Goal: Transaction & Acquisition: Purchase product/service

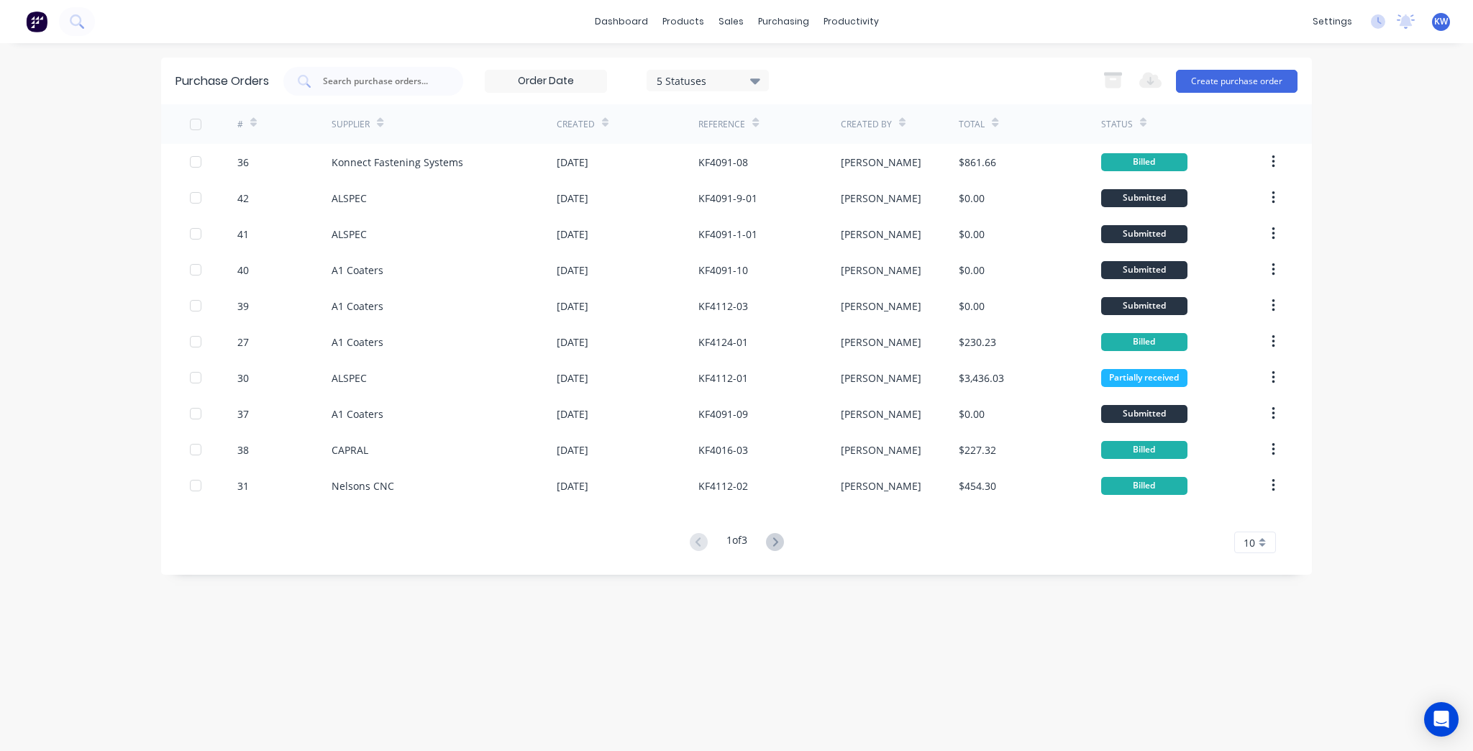
click at [609, 21] on link "dashboard" at bounding box center [622, 22] width 68 height 22
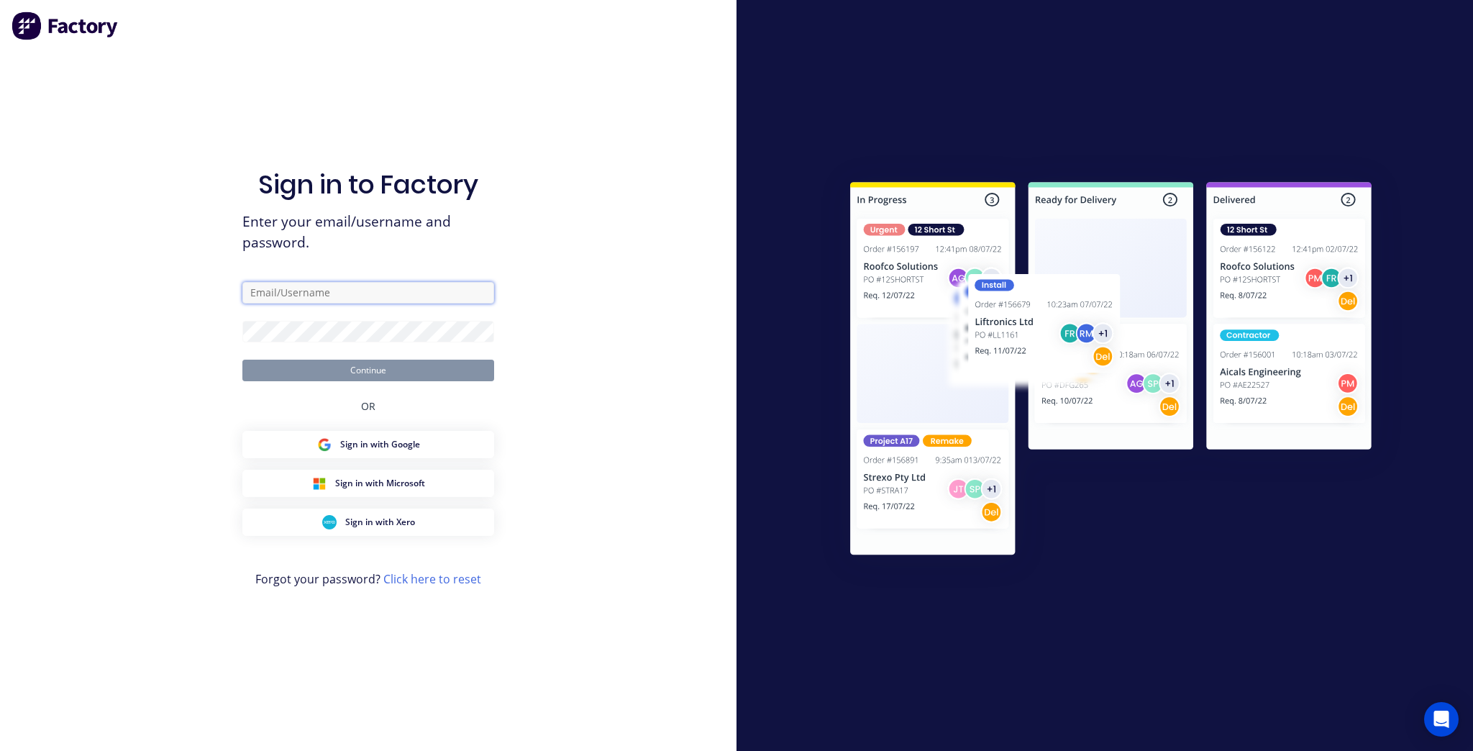
click at [332, 289] on input "text" at bounding box center [368, 293] width 252 height 22
click at [0, 750] on com-1password-button at bounding box center [0, 751] width 0 height 0
type input "[PERSON_NAME][EMAIL_ADDRESS][DOMAIN_NAME]"
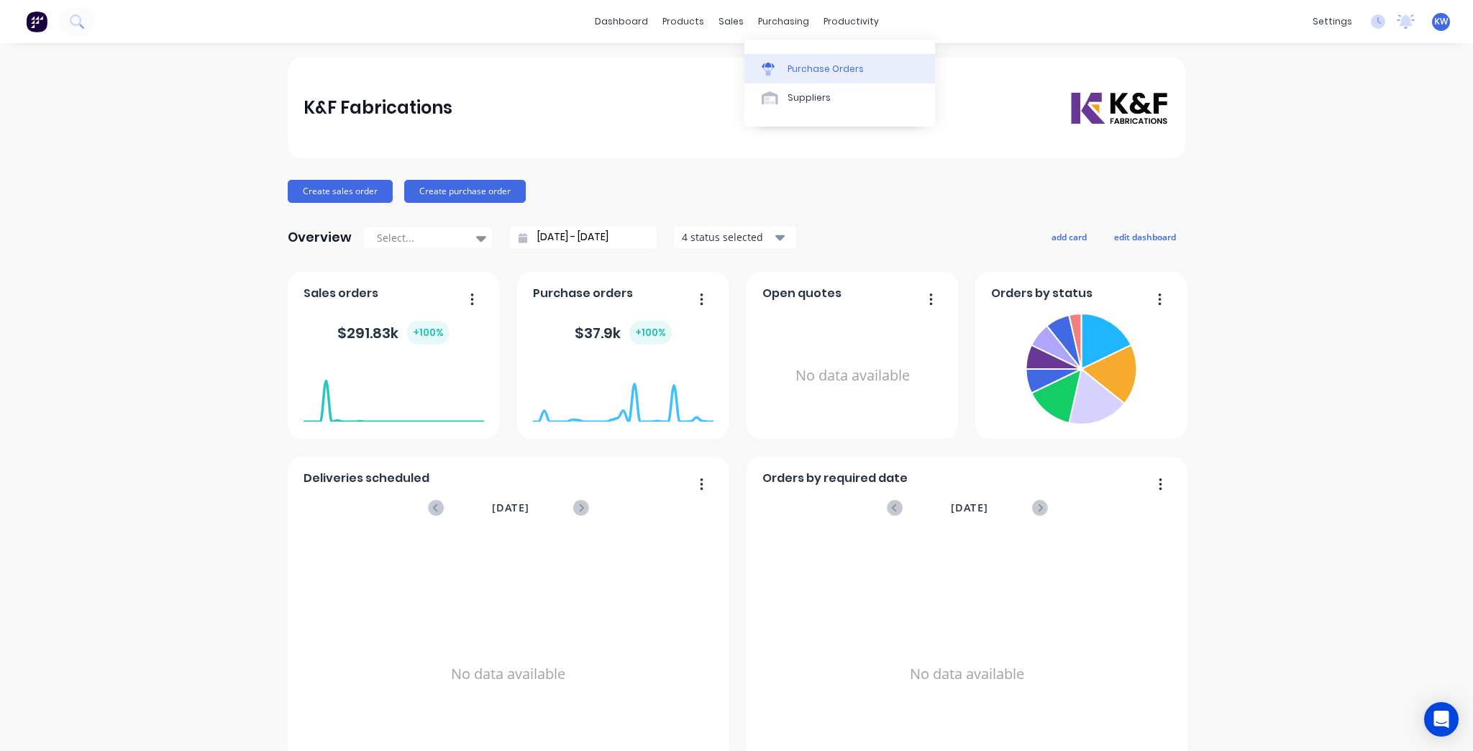
click at [788, 78] on link "Purchase Orders" at bounding box center [840, 68] width 191 height 29
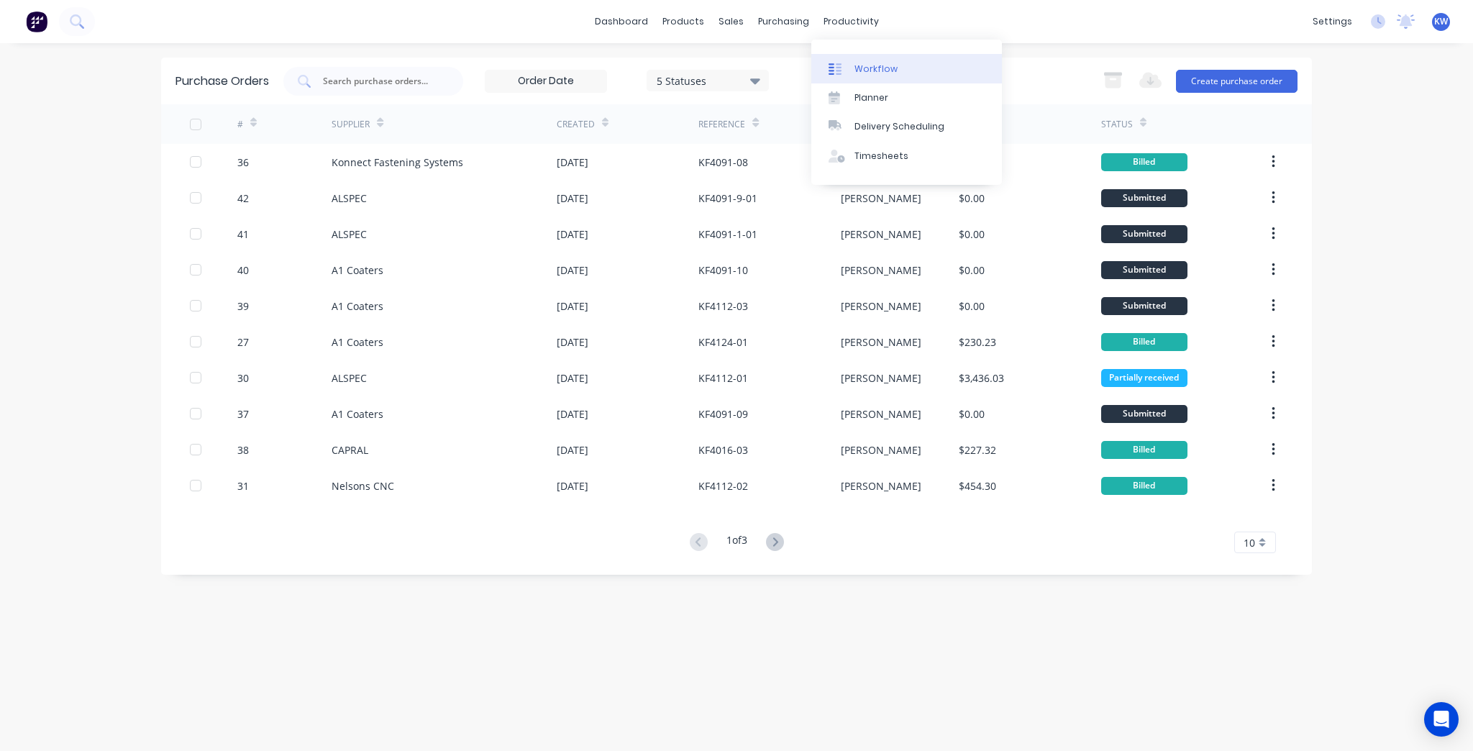
click at [863, 72] on div "Workflow" at bounding box center [876, 69] width 43 height 13
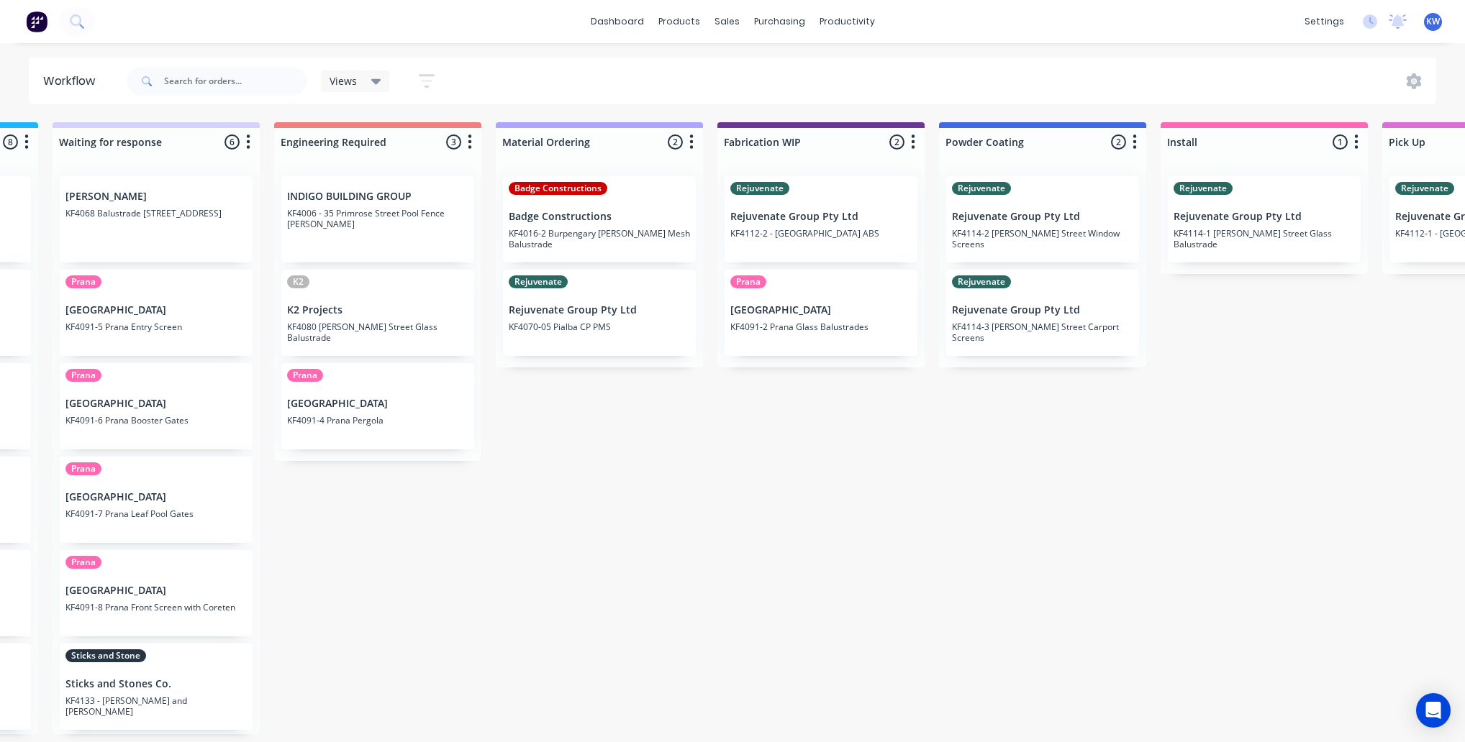
scroll to position [0, 1098]
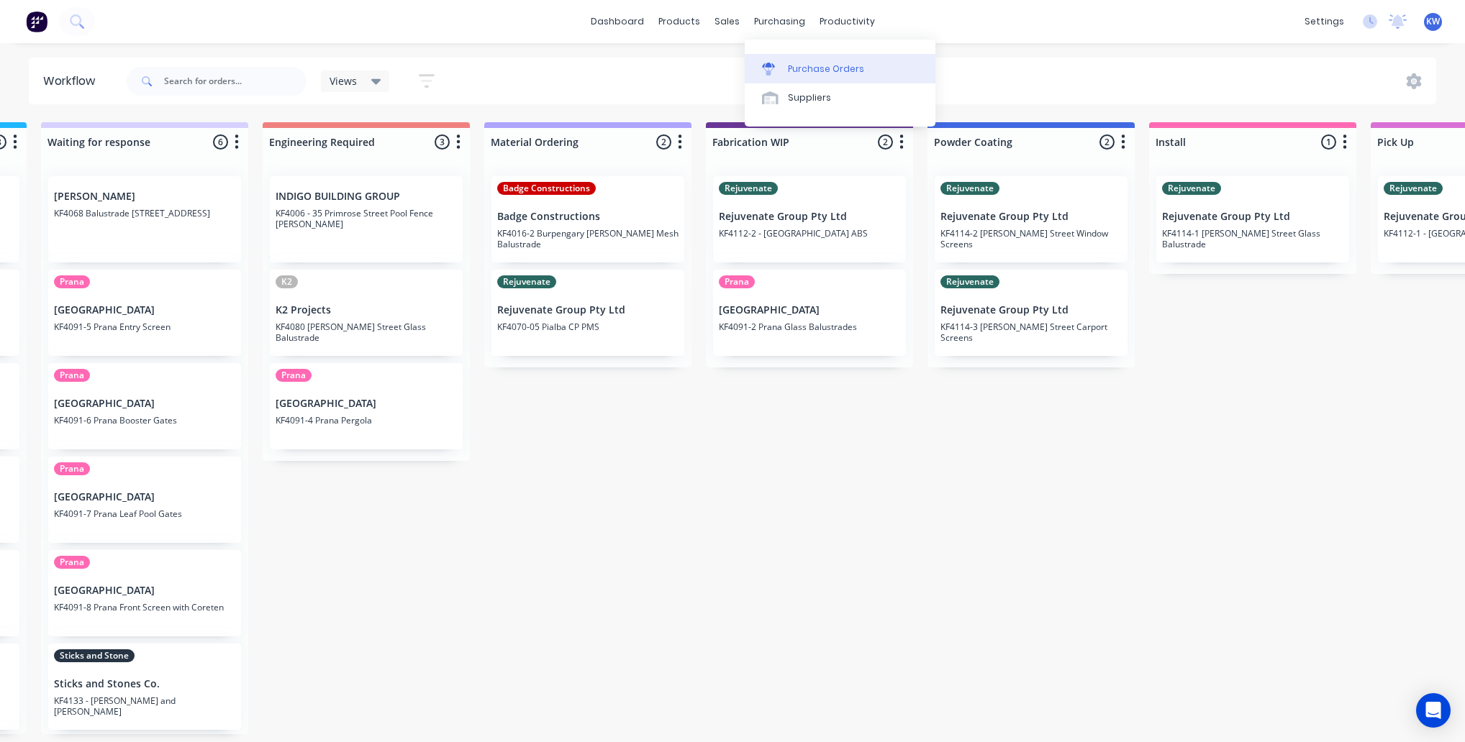
click at [783, 60] on link "Purchase Orders" at bounding box center [840, 68] width 191 height 29
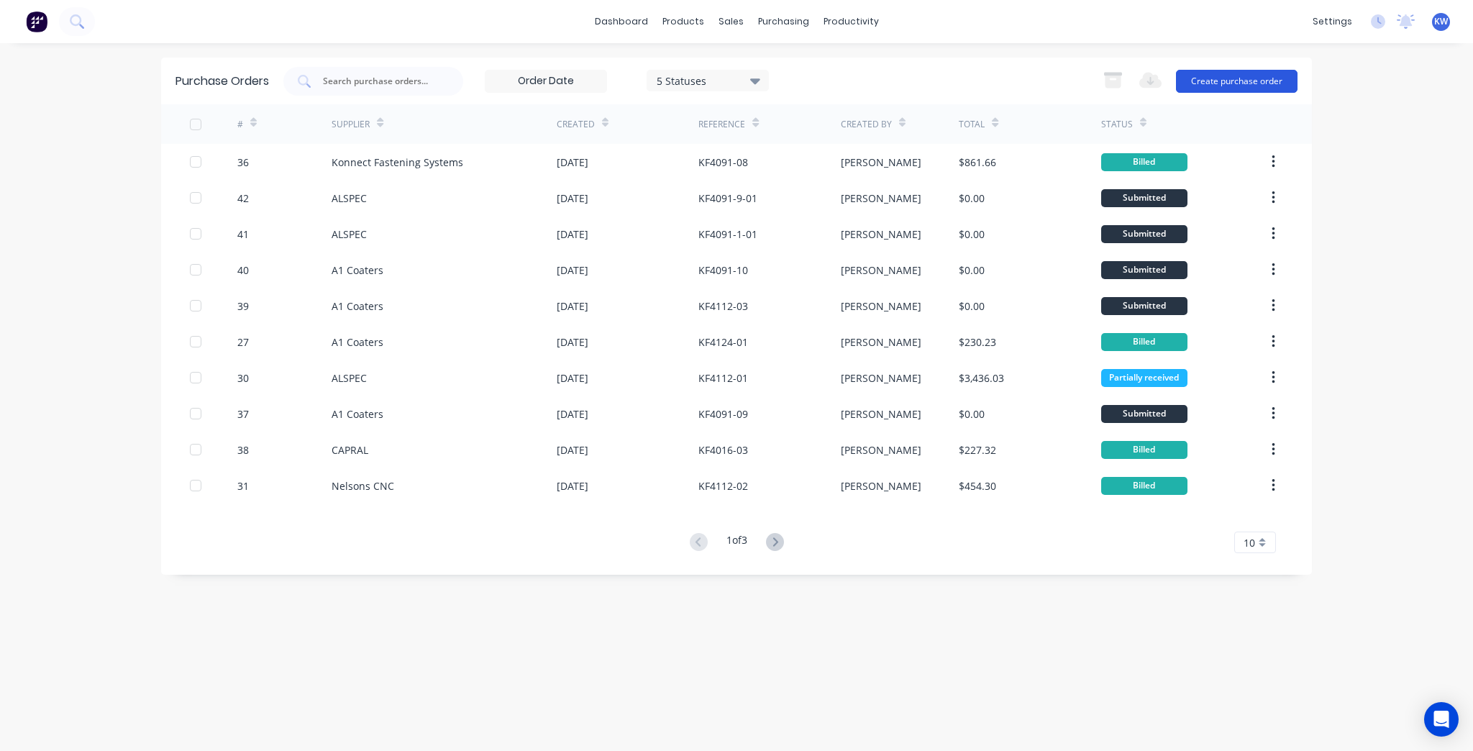
click at [1227, 83] on button "Create purchase order" at bounding box center [1237, 81] width 122 height 23
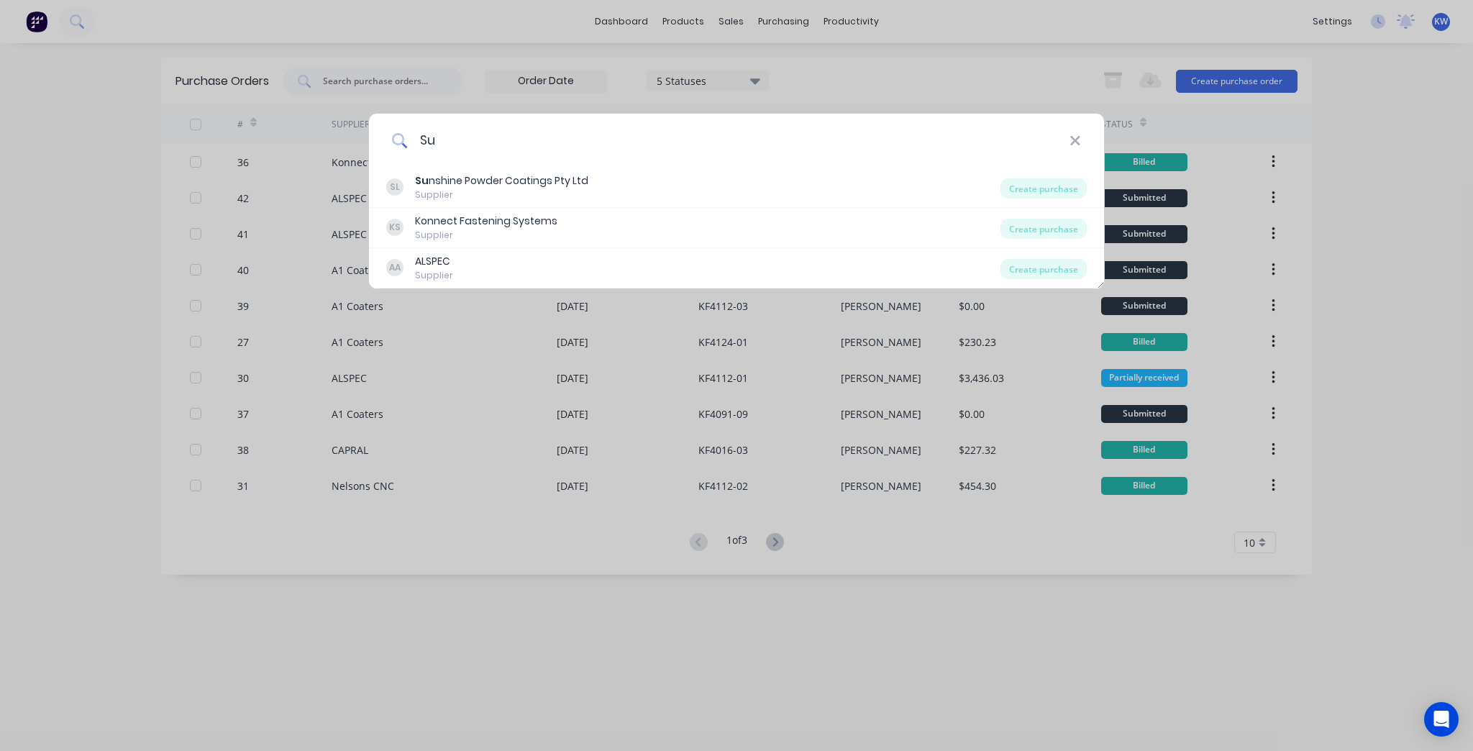
type input "S"
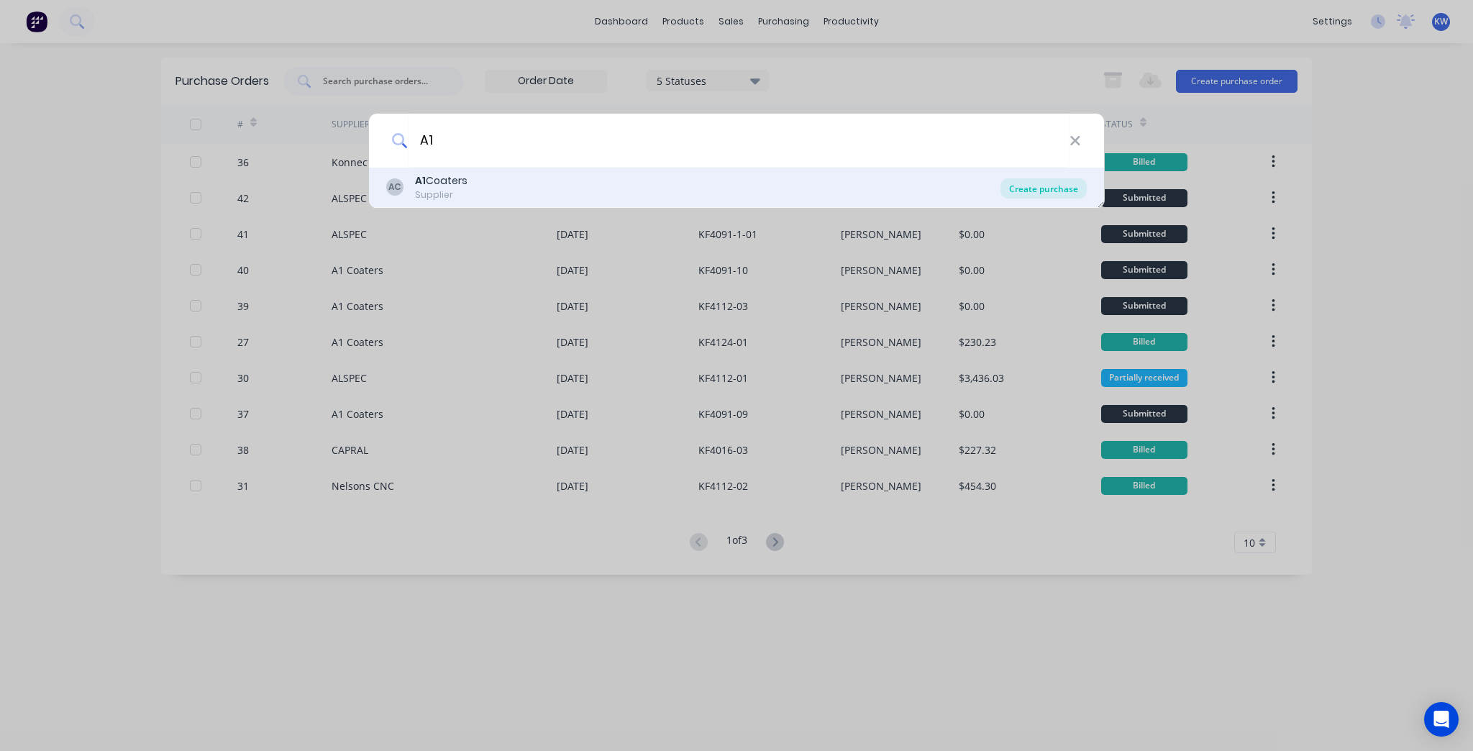
type input "A1"
click at [1056, 186] on div "Create purchase" at bounding box center [1044, 188] width 86 height 20
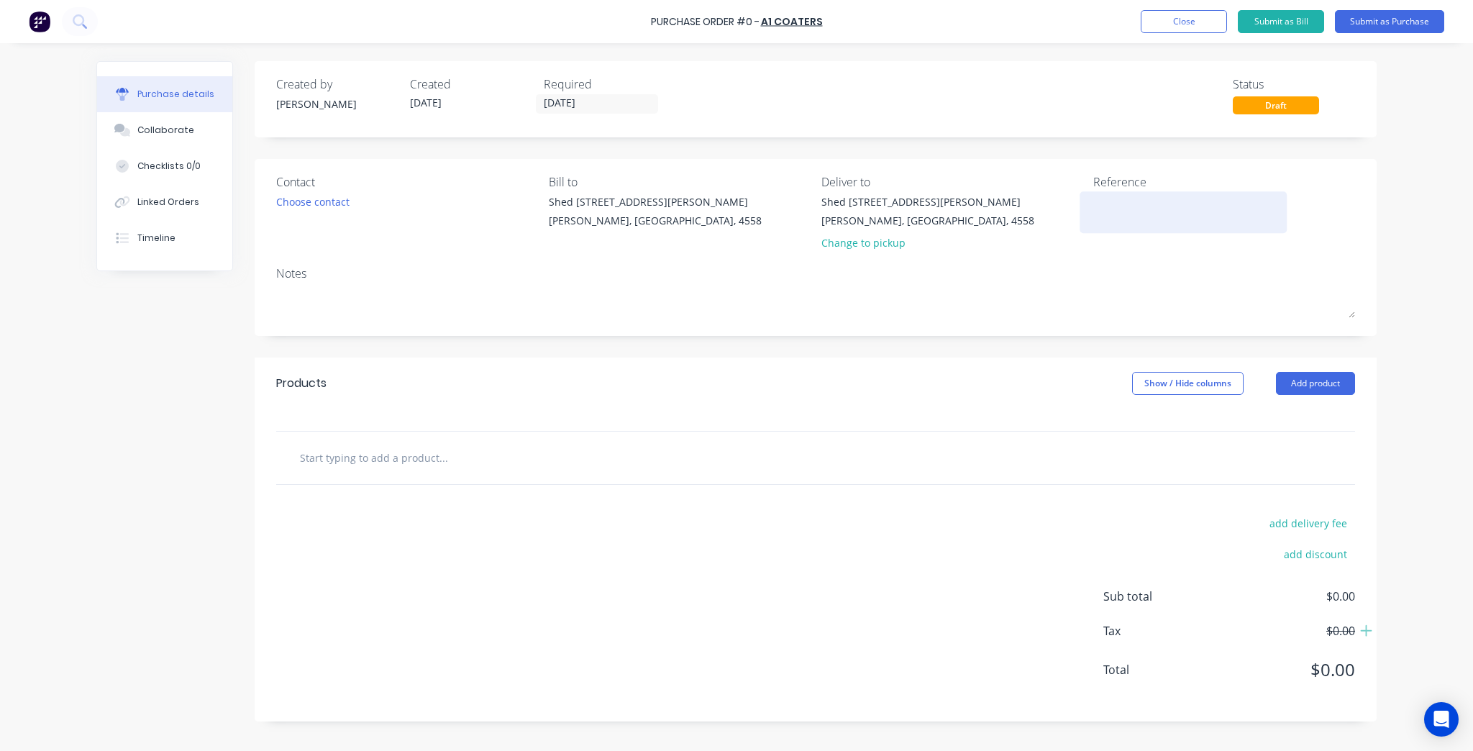
click at [1206, 205] on textarea at bounding box center [1183, 210] width 180 height 32
drag, startPoint x: 1132, startPoint y: 245, endPoint x: 1129, endPoint y: 207, distance: 38.2
click at [1132, 227] on div "Reference" at bounding box center [1224, 215] width 262 height 84
click at [1128, 206] on textarea at bounding box center [1183, 210] width 180 height 32
type textarea "KF4091-1-02"
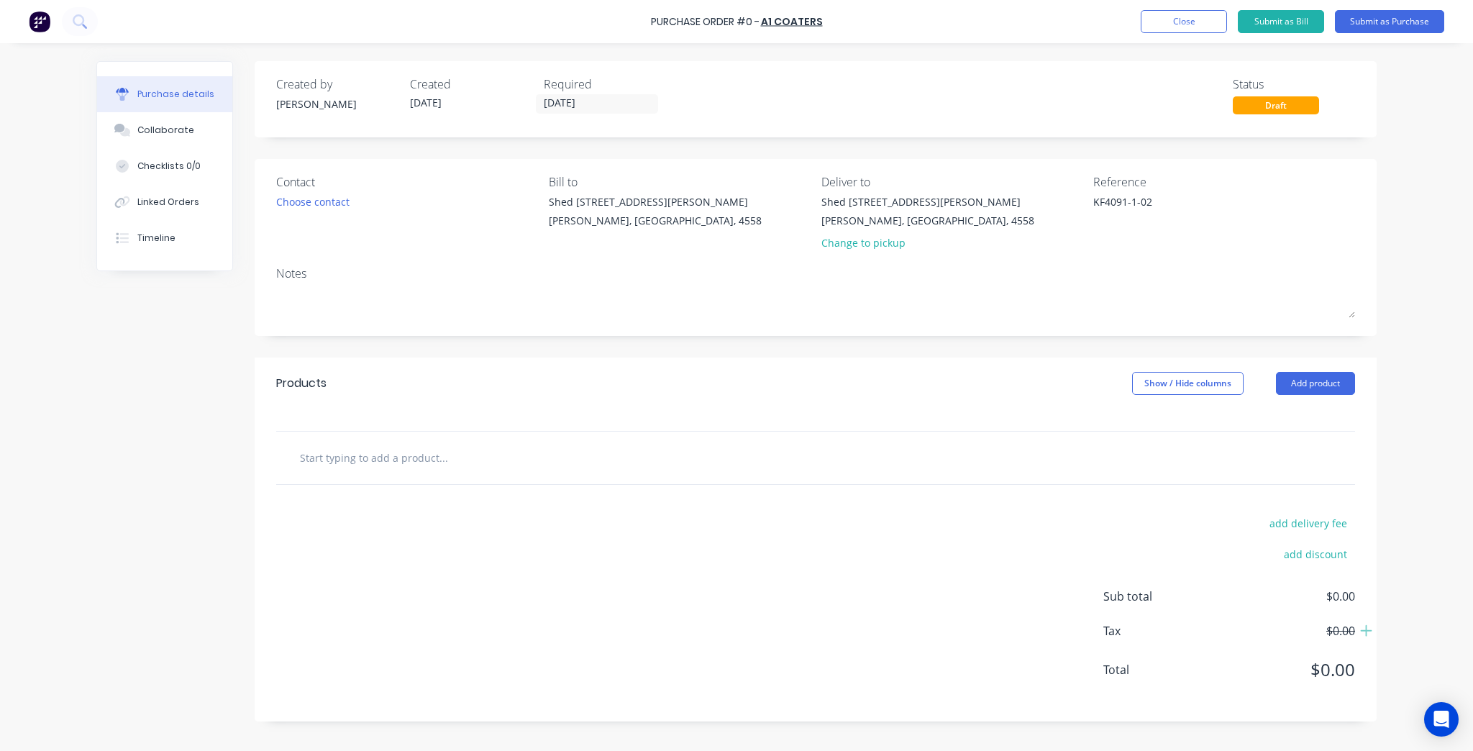
click at [498, 441] on div at bounding box center [815, 458] width 1079 height 53
click at [443, 460] on input "text" at bounding box center [443, 457] width 288 height 29
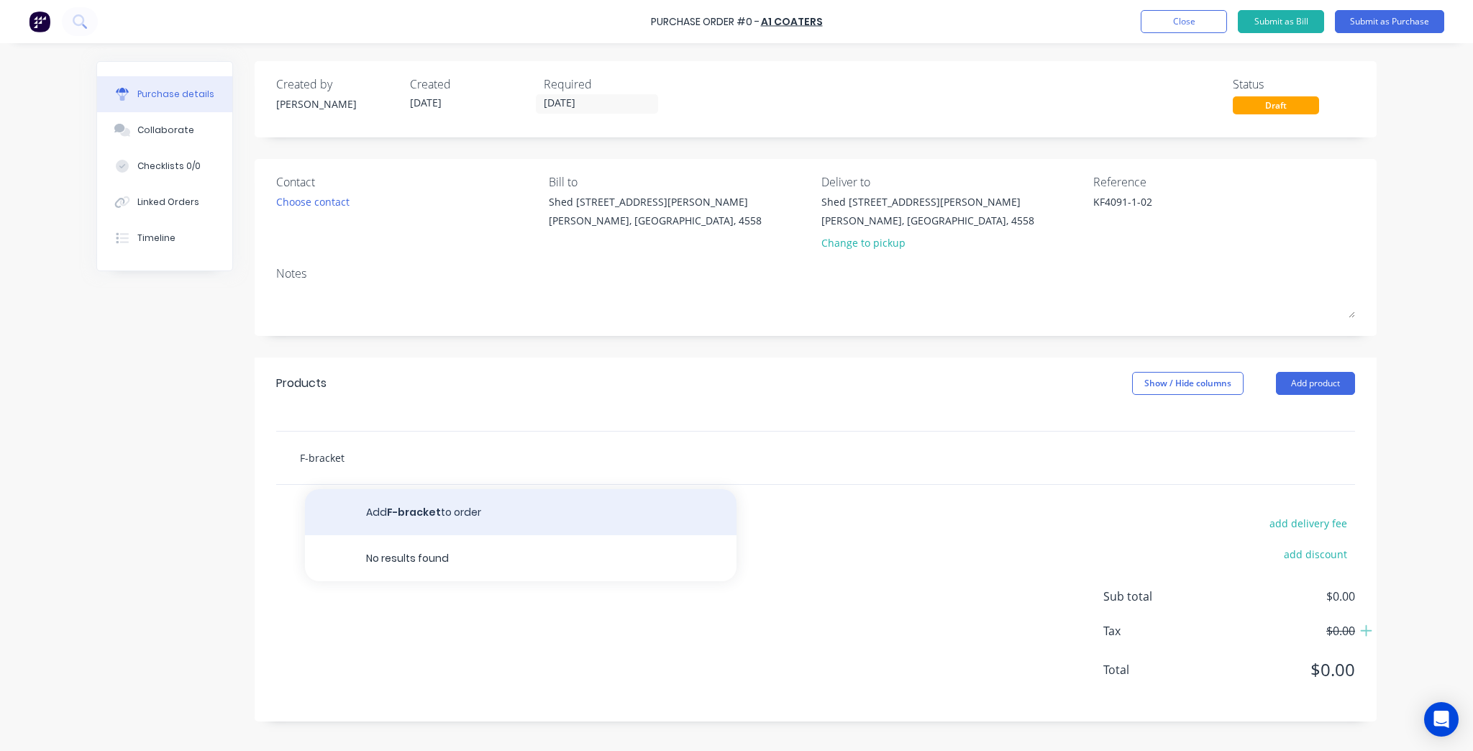
type input "F-bracket"
click at [414, 515] on button "Add F-bracket to order" at bounding box center [521, 512] width 432 height 46
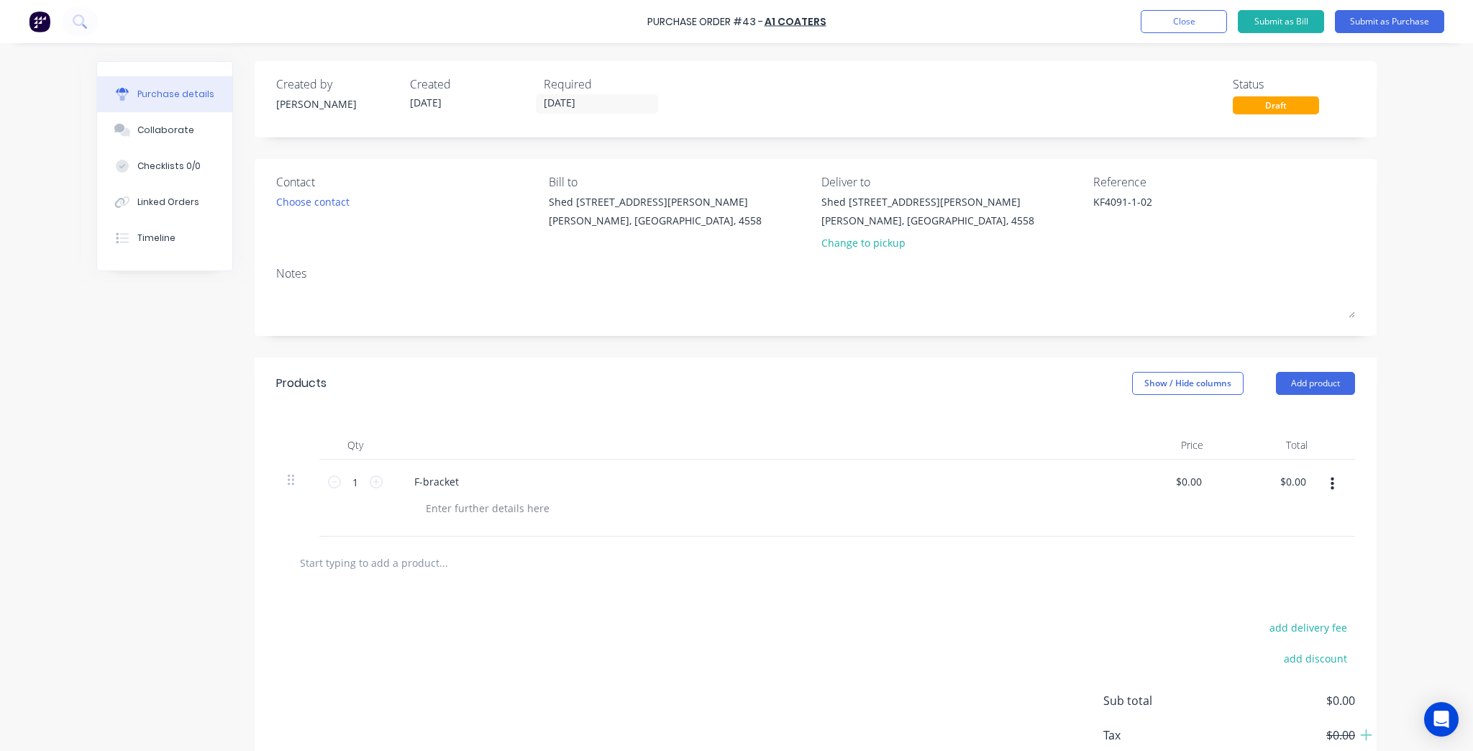
click at [474, 491] on div "F-bracket" at bounding box center [751, 481] width 696 height 21
click at [469, 482] on div "F-bracket" at bounding box center [751, 481] width 696 height 21
click at [468, 481] on div "F-bracket" at bounding box center [751, 481] width 696 height 21
click at [455, 483] on div "F-bracket" at bounding box center [437, 481] width 68 height 21
click at [498, 483] on div "F-bracket F-bracket @ 130H x 75W" at bounding box center [496, 481] width 186 height 21
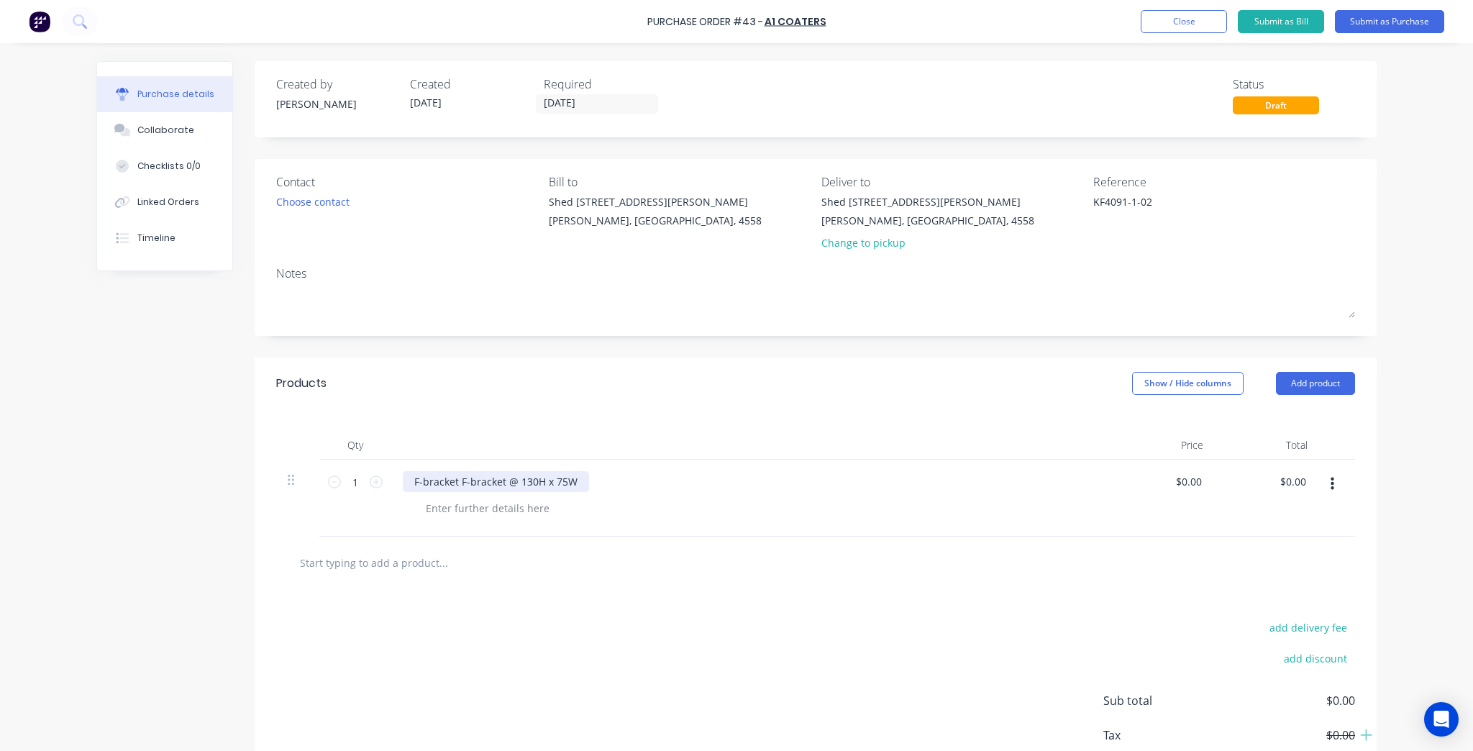
click at [512, 483] on div "F-bracket F-bracket @ 130H x 75W" at bounding box center [496, 481] width 186 height 21
click at [499, 505] on div at bounding box center [487, 508] width 147 height 21
click at [1200, 20] on button "Close" at bounding box center [1184, 21] width 86 height 23
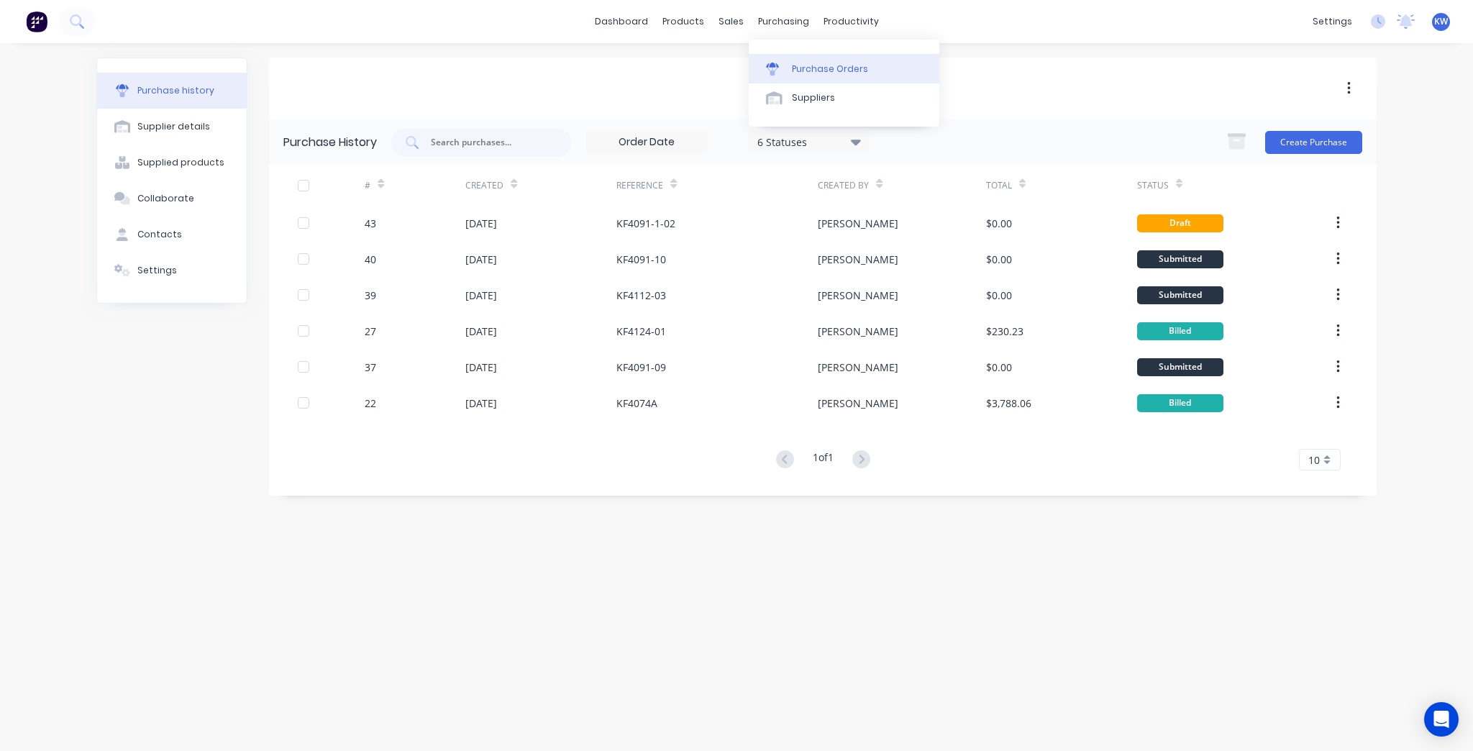
click at [804, 64] on div "Purchase Orders" at bounding box center [830, 69] width 76 height 13
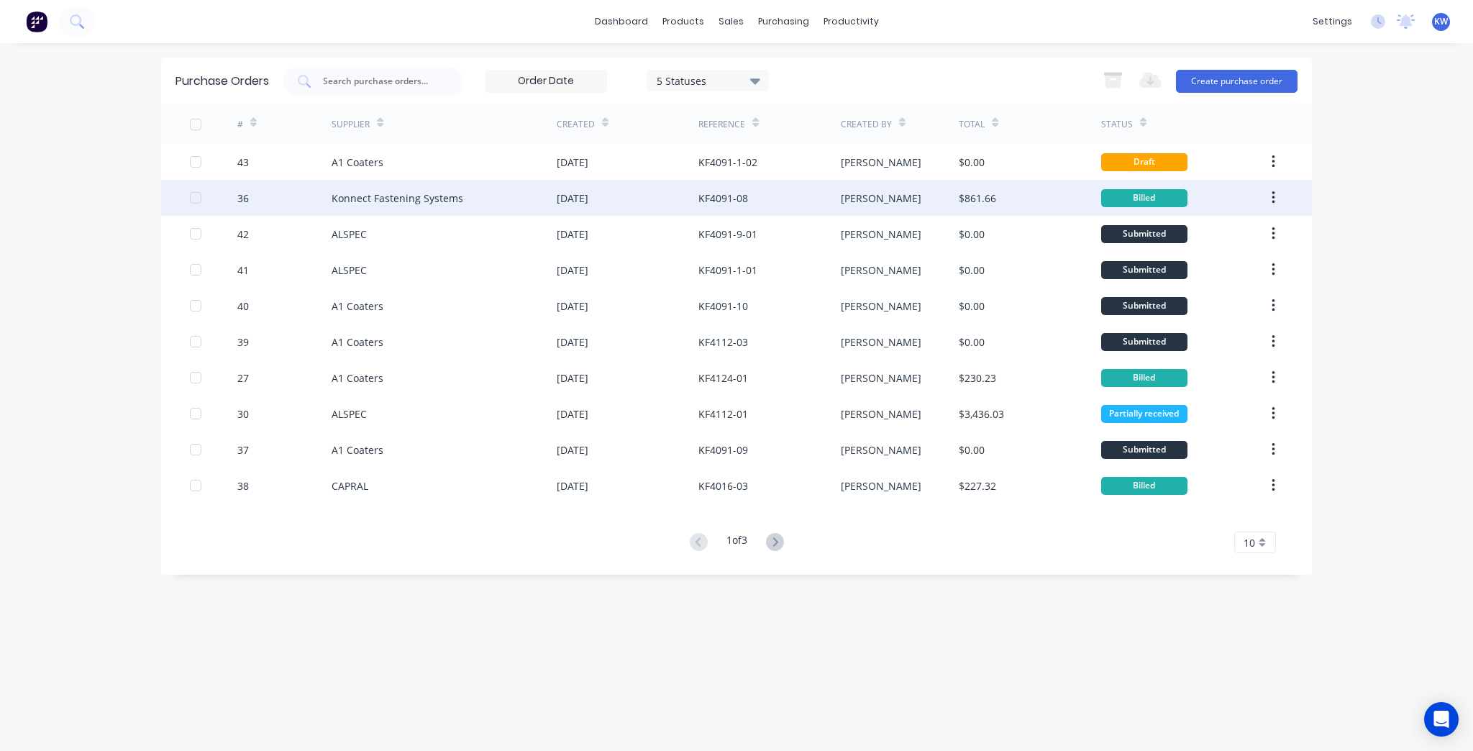
click at [890, 193] on div "[PERSON_NAME]" at bounding box center [900, 198] width 119 height 36
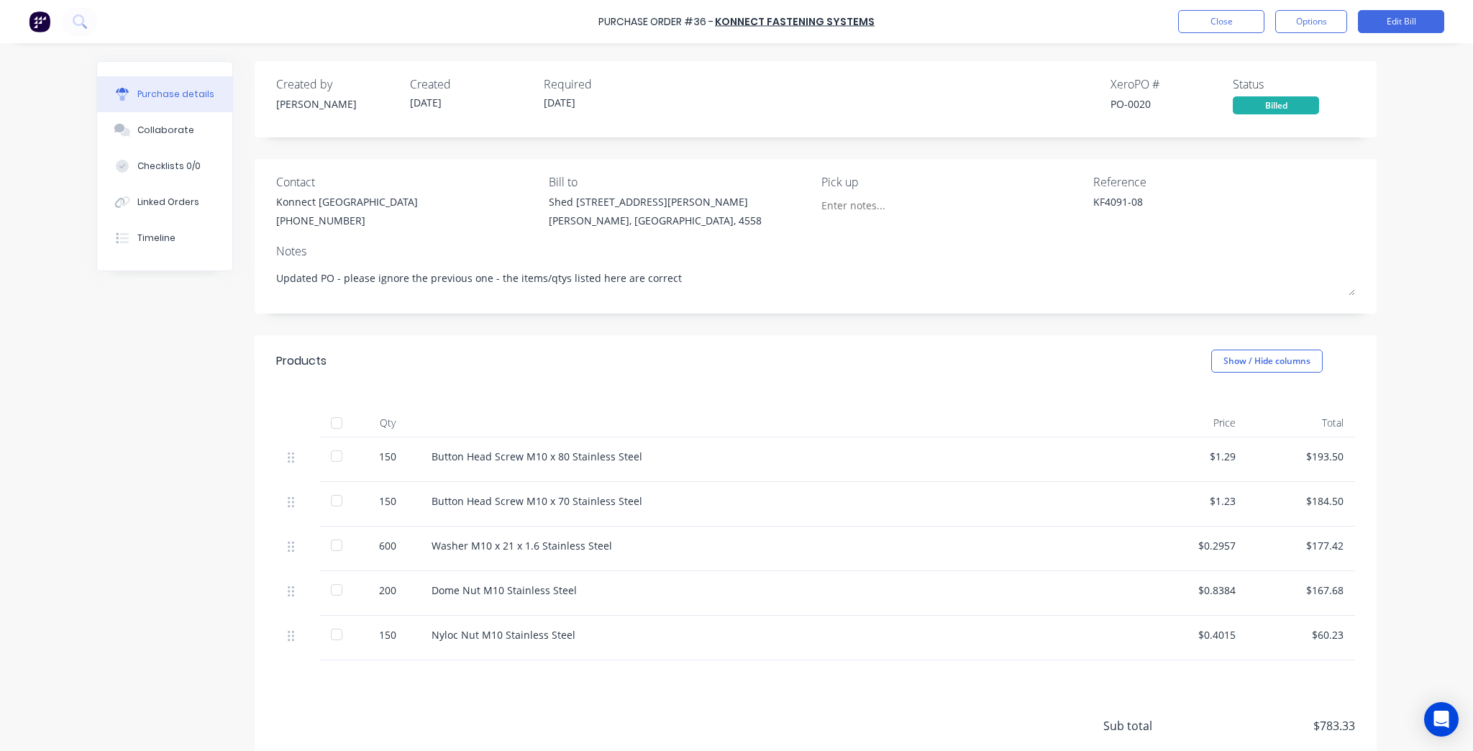
click at [1319, 6] on div "Purchase Order #36 - Konnect Fastening Systems Close Options Edit Bill" at bounding box center [736, 21] width 1473 height 43
click at [1318, 14] on button "Options" at bounding box center [1312, 21] width 72 height 23
click at [1290, 53] on div "Print / Email" at bounding box center [1279, 58] width 111 height 21
click at [1286, 112] on div "Without pricing" at bounding box center [1279, 116] width 111 height 21
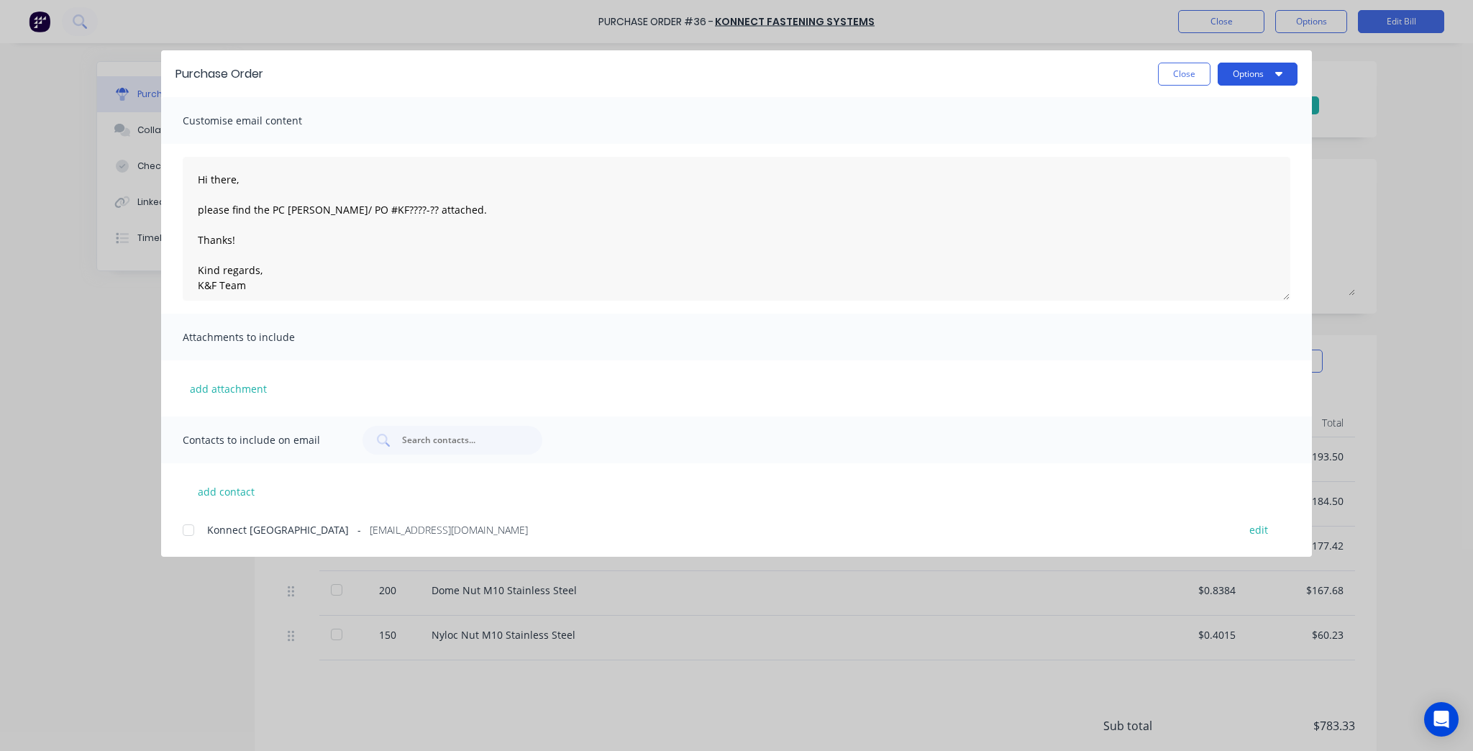
click at [1263, 82] on button "Options" at bounding box center [1258, 74] width 80 height 23
click at [1258, 148] on div "Print" at bounding box center [1229, 139] width 111 height 21
click at [1275, 75] on button "Options" at bounding box center [1258, 74] width 80 height 23
drag, startPoint x: 1468, startPoint y: 136, endPoint x: 1381, endPoint y: 86, distance: 99.9
click at [1468, 135] on div "Purchase Order Close Options Preview Print Email Customise email content Hi the…" at bounding box center [736, 375] width 1473 height 751
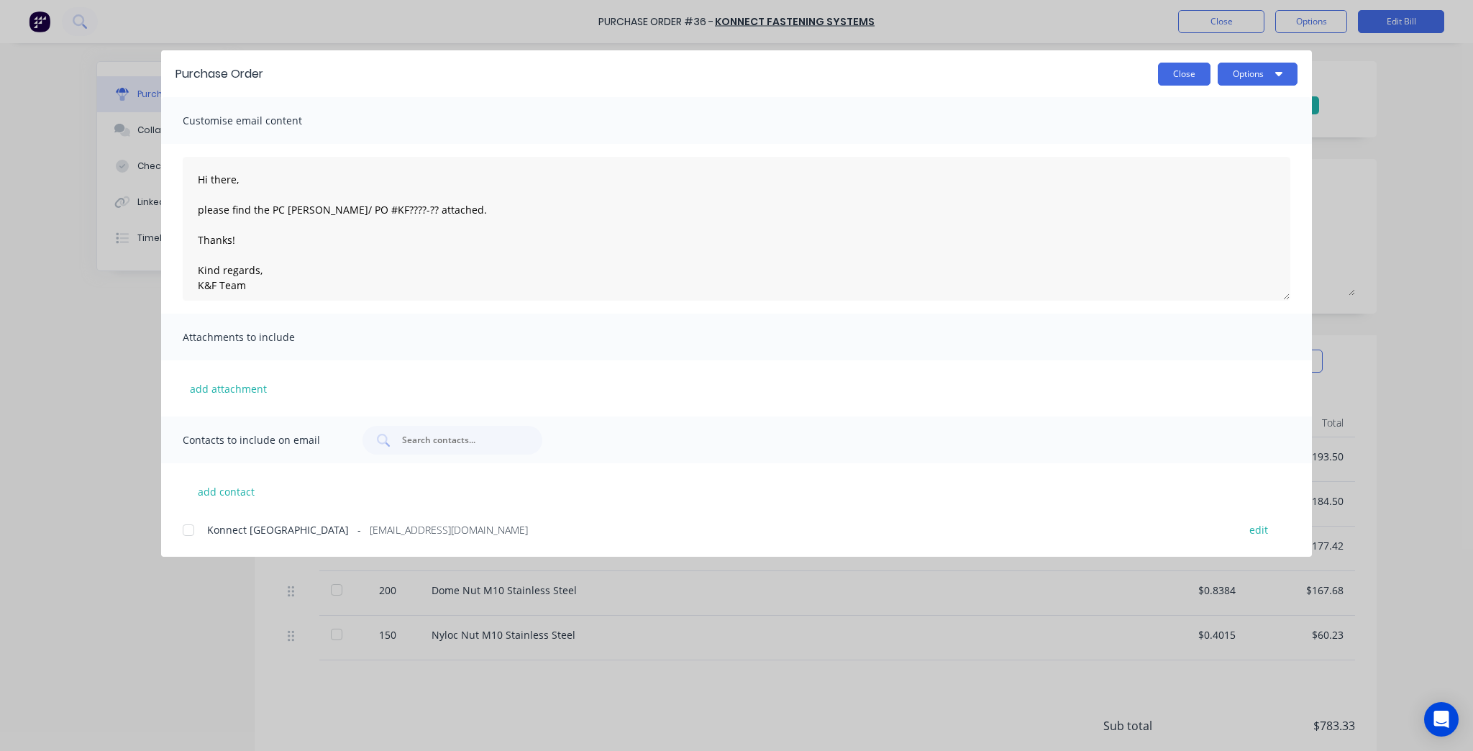
drag, startPoint x: 1148, startPoint y: 74, endPoint x: 1177, endPoint y: 72, distance: 28.9
click at [1152, 73] on div "Close Options" at bounding box center [788, 74] width 1020 height 23
click at [1178, 72] on button "Close" at bounding box center [1184, 74] width 53 height 23
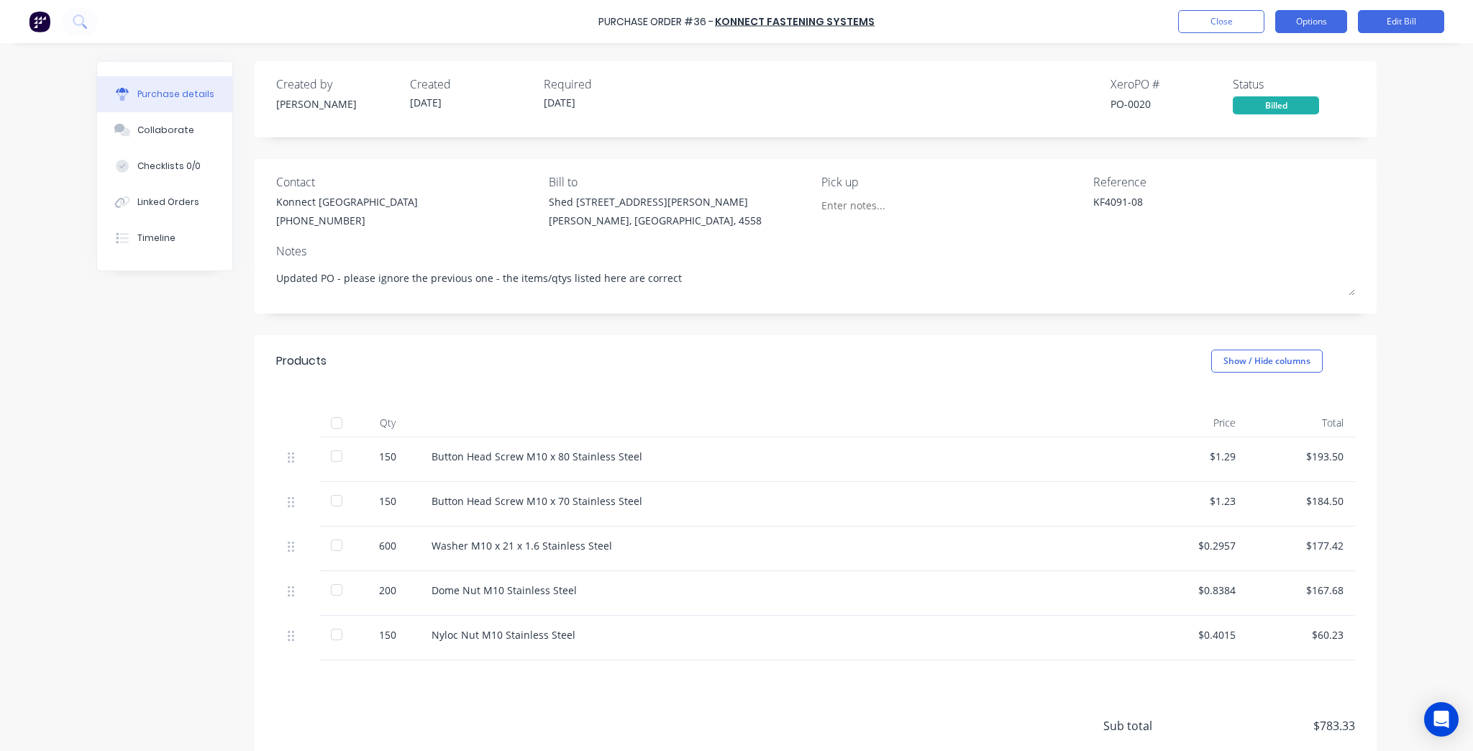
click at [1317, 13] on button "Options" at bounding box center [1312, 21] width 72 height 23
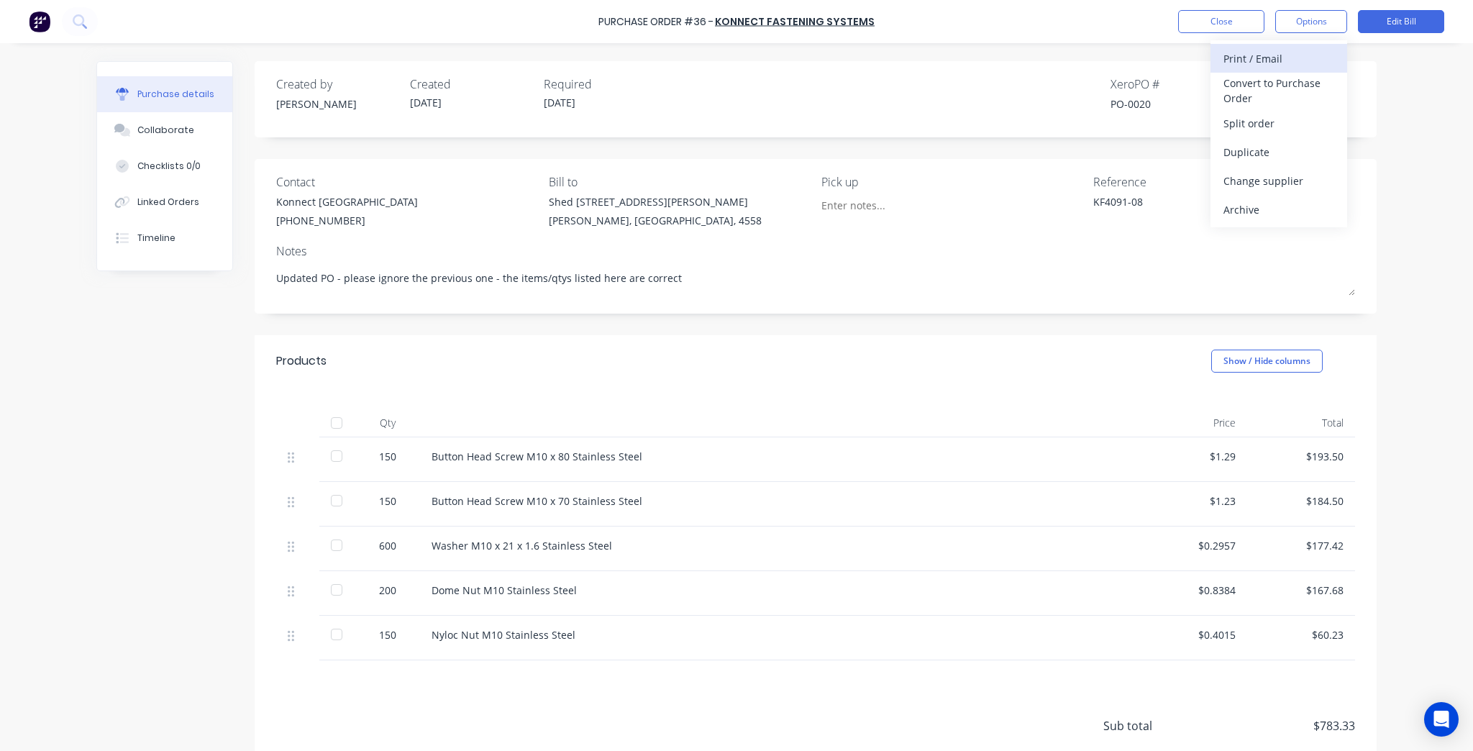
drag, startPoint x: 1323, startPoint y: 81, endPoint x: 1324, endPoint y: 62, distance: 18.7
click at [1324, 62] on div "Print / Email Convert to Purchase Order Split order Duplicate Change supplier A…" at bounding box center [1279, 133] width 137 height 187
click at [1324, 62] on div "Print / Email" at bounding box center [1279, 58] width 111 height 21
click at [1321, 89] on div "With pricing" at bounding box center [1279, 87] width 111 height 21
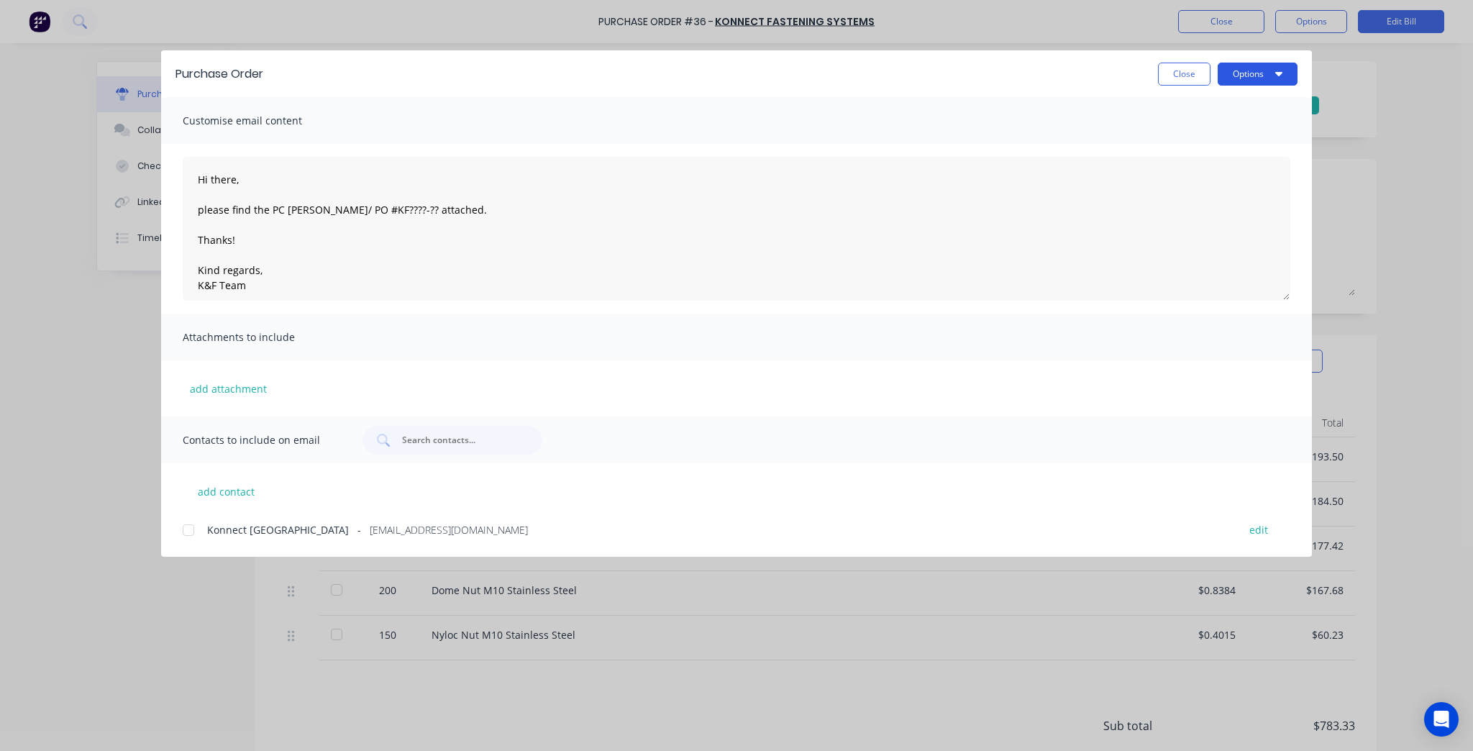
click at [1254, 80] on button "Options" at bounding box center [1258, 74] width 80 height 23
click at [1236, 131] on div "Print" at bounding box center [1229, 139] width 111 height 21
click at [85, 306] on div "Purchase Order Close Options Customise email content Hi there, please find the …" at bounding box center [736, 375] width 1473 height 751
click at [1190, 65] on button "Close" at bounding box center [1184, 74] width 53 height 23
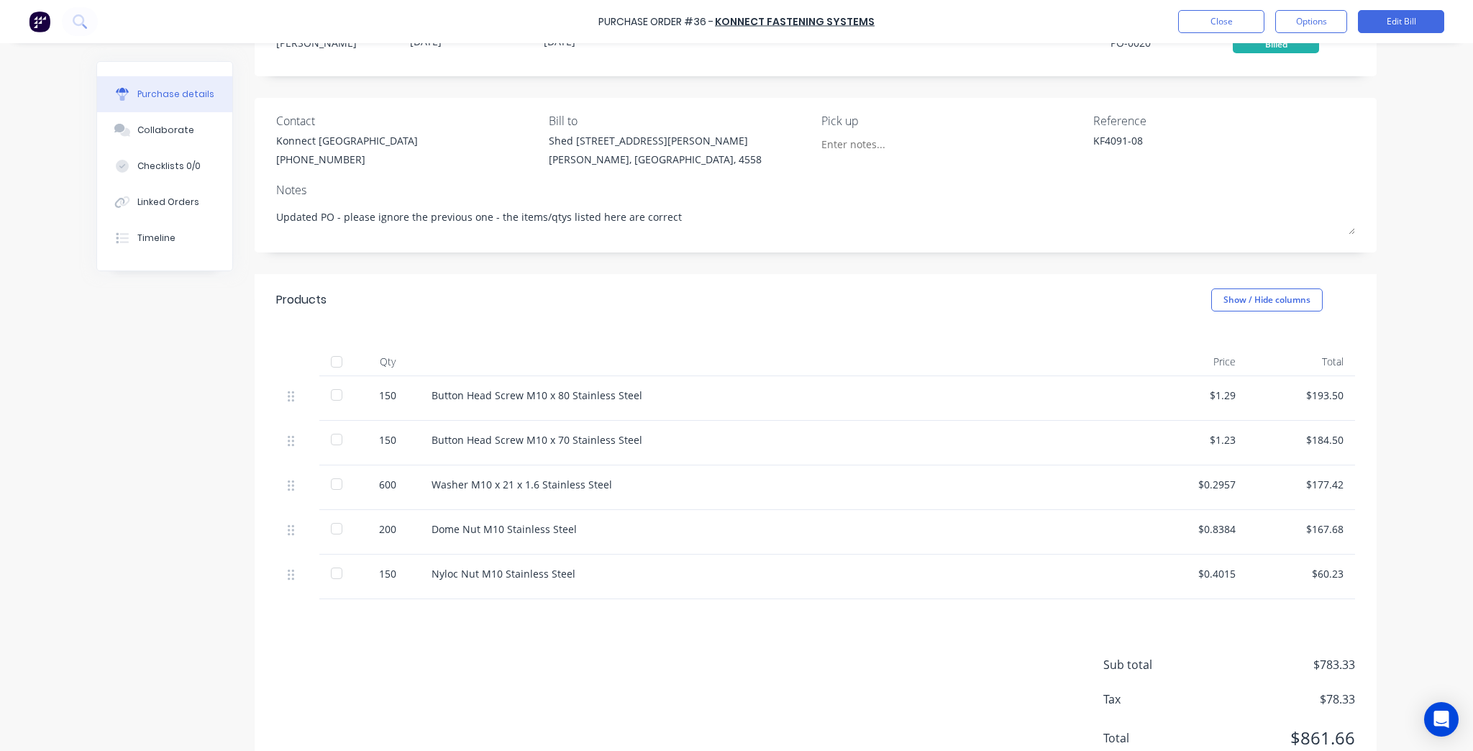
scroll to position [114, 0]
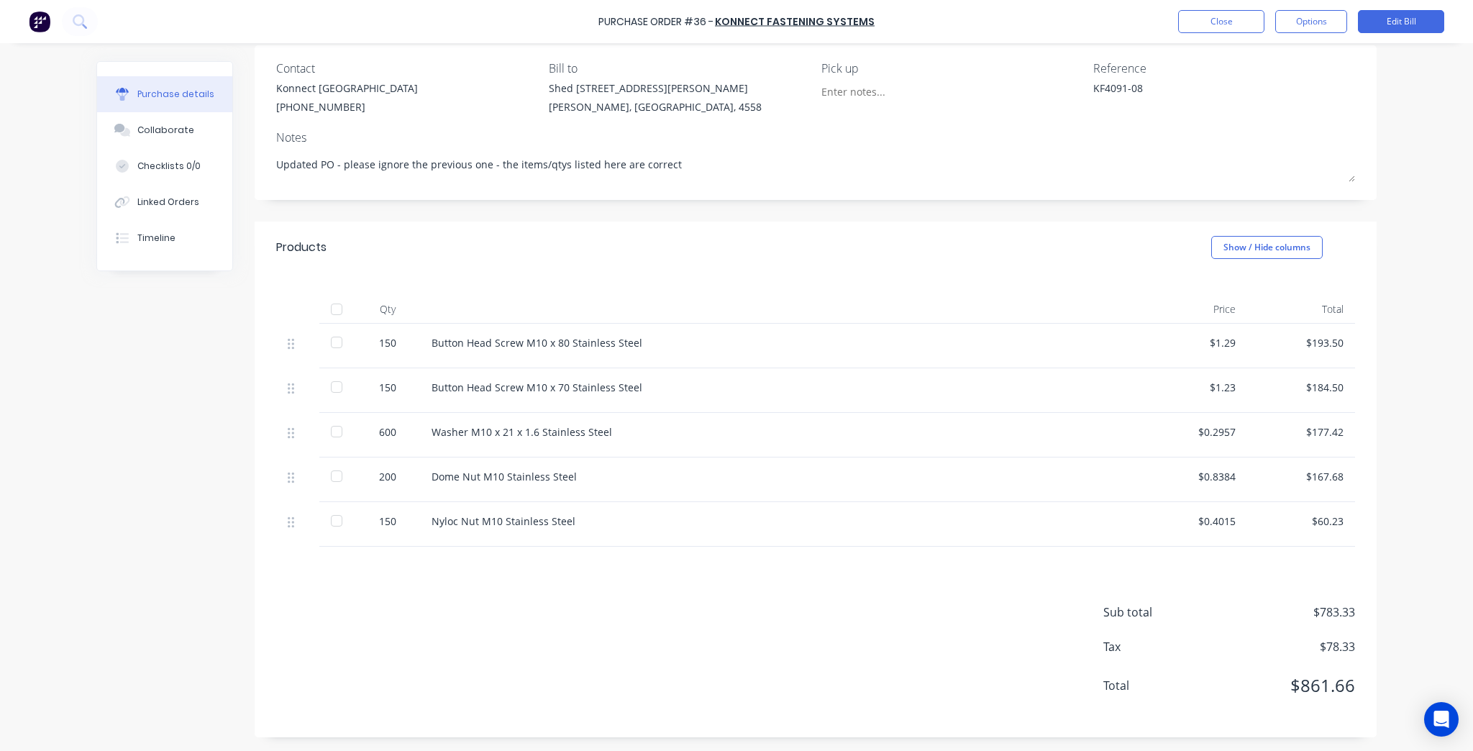
click at [1329, 434] on div "$177.42" at bounding box center [1301, 431] width 85 height 15
click at [1413, 23] on button "Edit Bill" at bounding box center [1401, 21] width 86 height 23
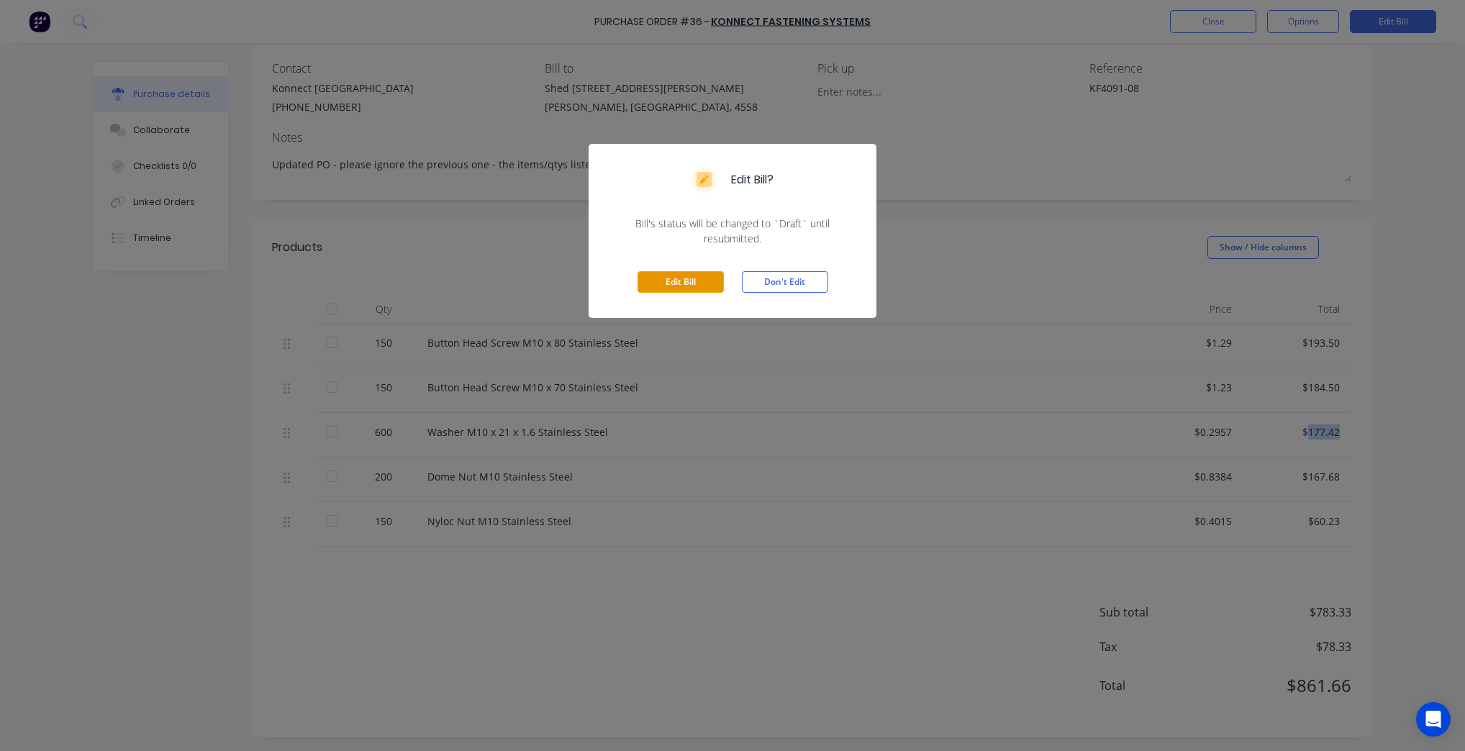
click at [676, 275] on button "Edit Bill" at bounding box center [680, 282] width 86 height 22
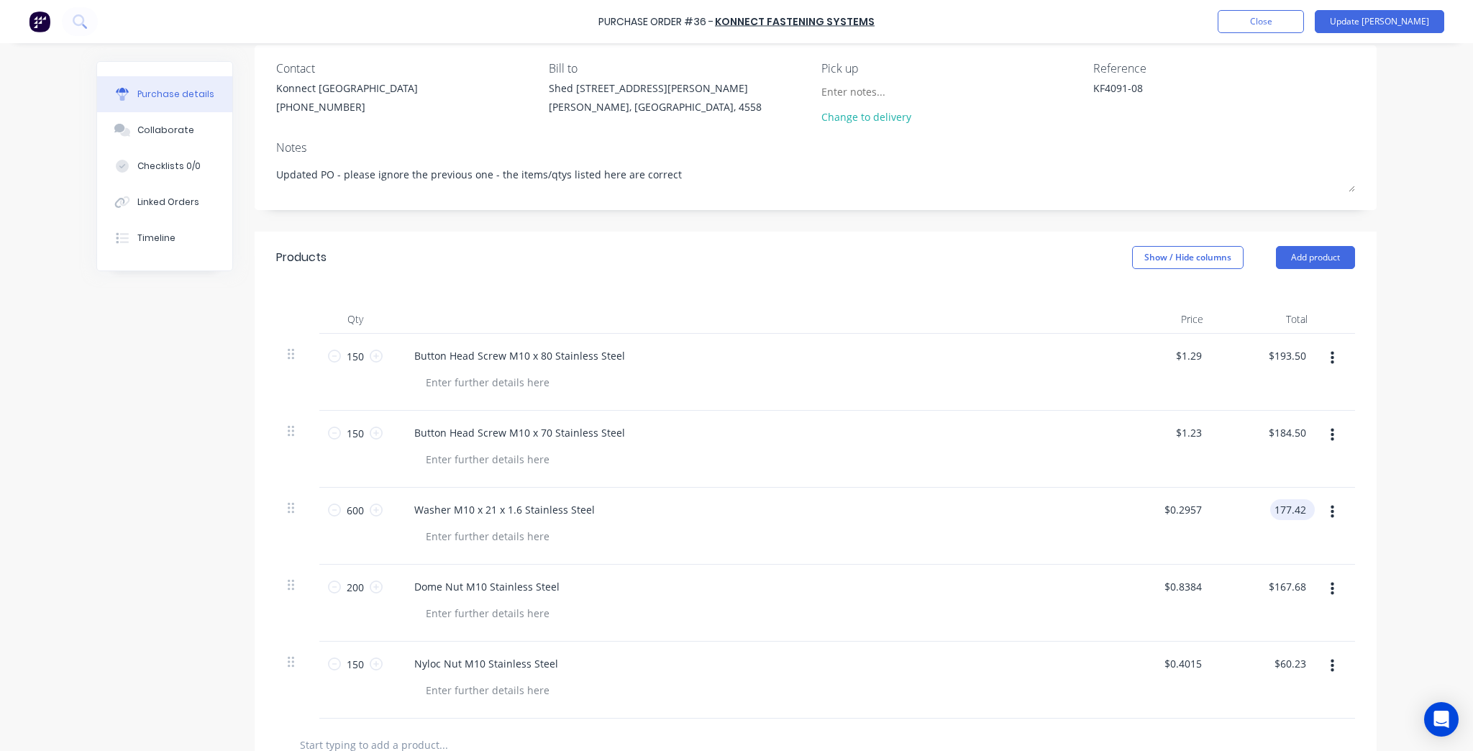
click at [1298, 510] on input "177.42" at bounding box center [1289, 509] width 39 height 21
type input "$177.45"
click at [1410, 479] on div "Purchase Order #36 - Konnect Fastening Systems Add product Close Update Bill Pu…" at bounding box center [736, 375] width 1473 height 751
click at [1401, 13] on button "Update Bill" at bounding box center [1379, 21] width 129 height 23
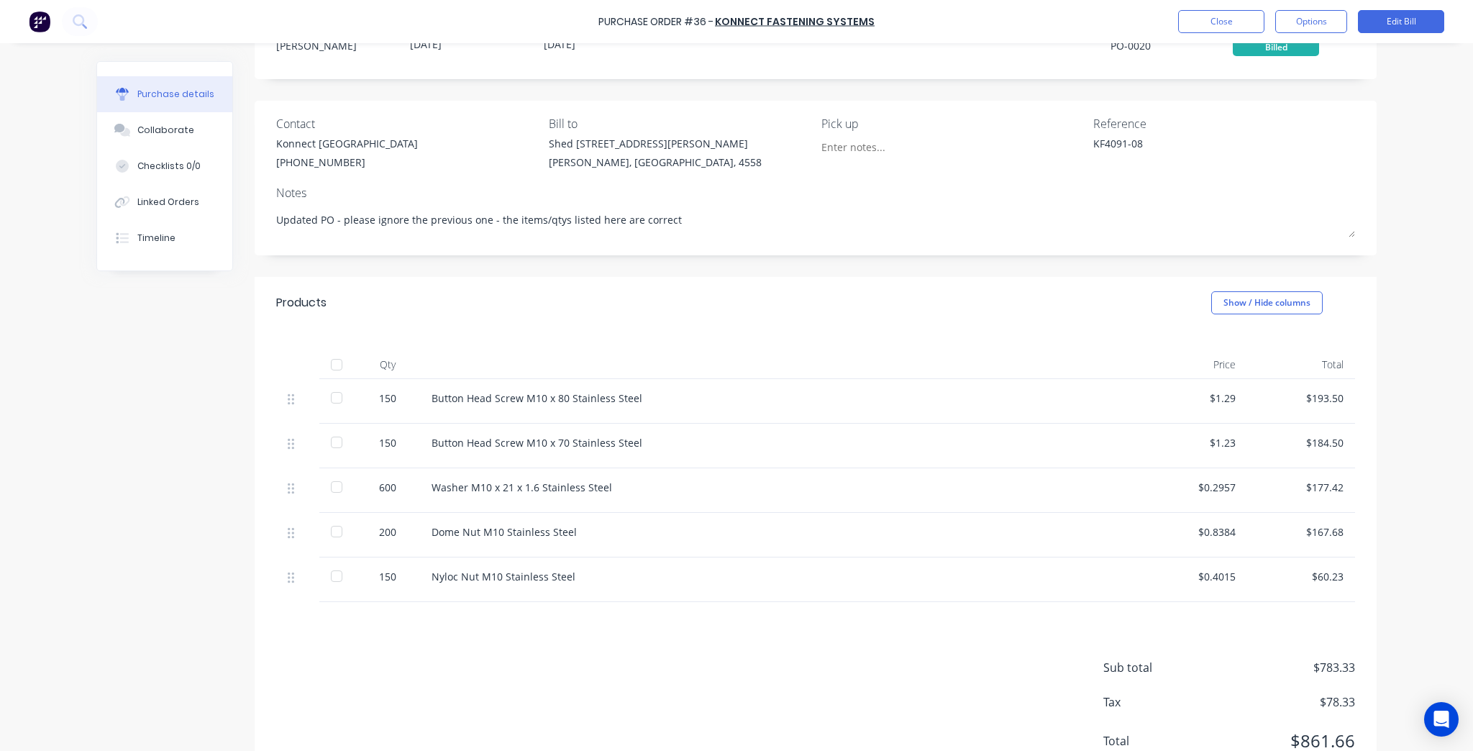
scroll to position [0, 0]
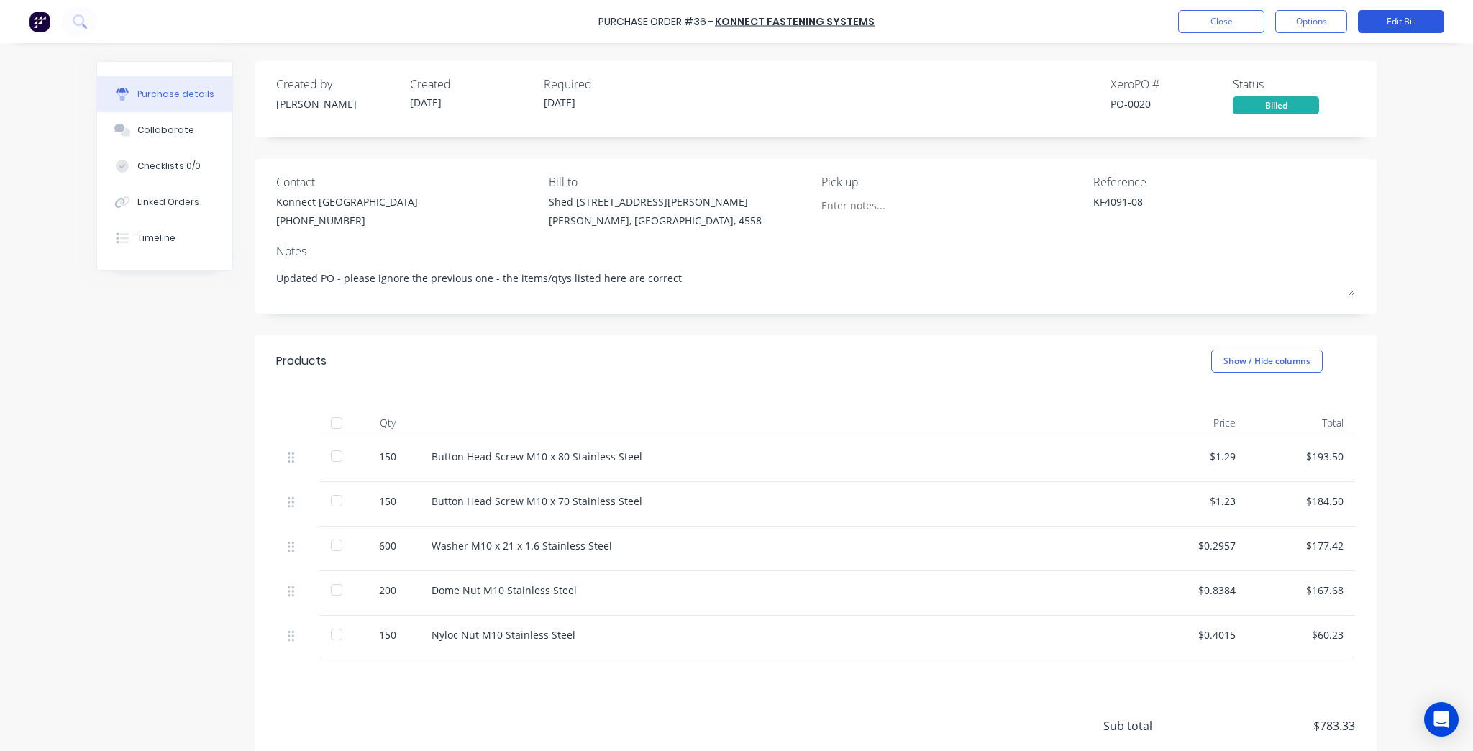
click at [1402, 17] on button "Edit Bill" at bounding box center [1401, 21] width 86 height 23
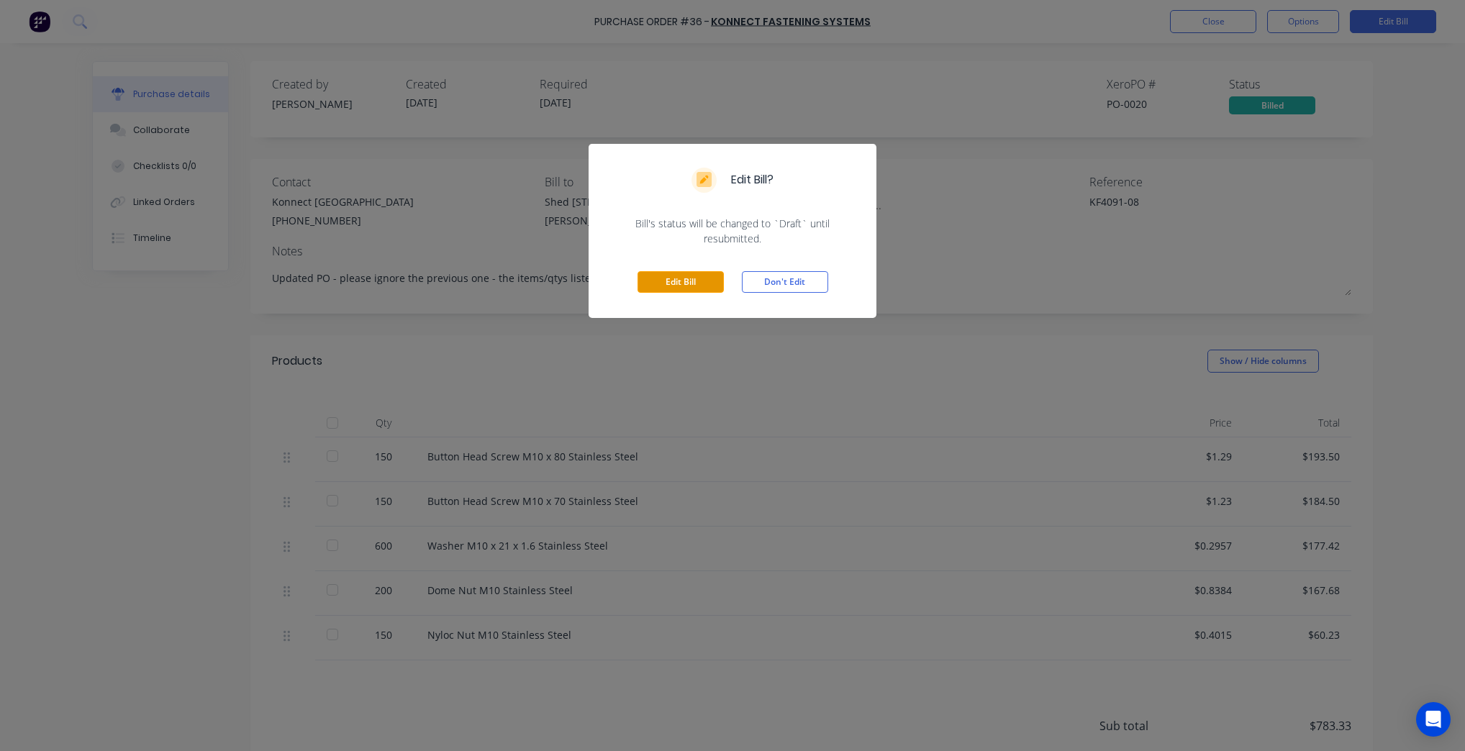
click at [682, 289] on button "Edit Bill" at bounding box center [680, 282] width 86 height 22
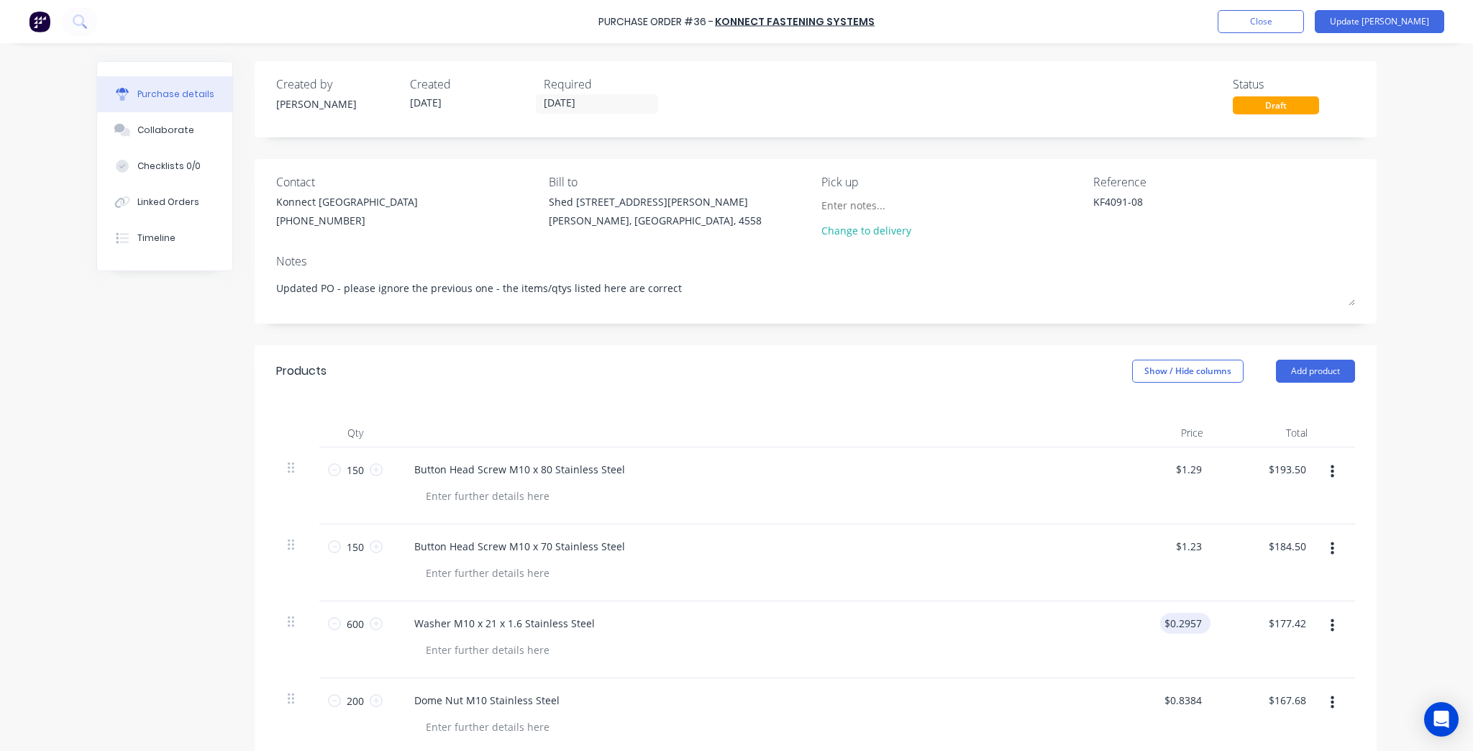
type input "0.30"
click at [1177, 619] on input "0.30" at bounding box center [1182, 623] width 45 height 21
click at [1178, 619] on input "0.30" at bounding box center [1191, 623] width 27 height 21
type input "$0.2957"
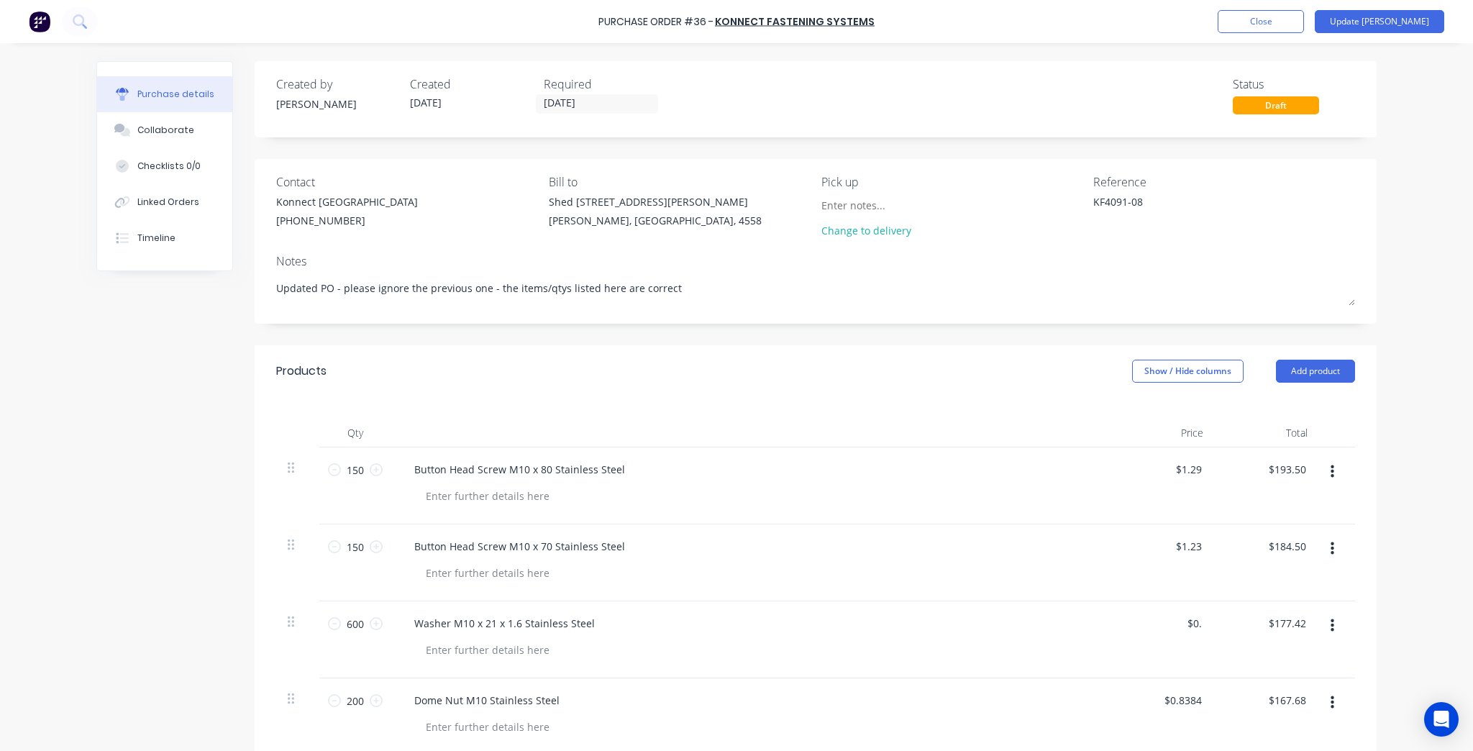
click at [1410, 607] on div "Purchase Order #36 - Konnect Fastening Systems Add product Close Update Bill Pu…" at bounding box center [736, 375] width 1473 height 751
click at [1299, 624] on input "177.42" at bounding box center [1287, 623] width 45 height 21
type input "$177.45"
click at [1432, 567] on div "Purchase Order #36 - Konnect Fastening Systems Add product Close Update Bill Pu…" at bounding box center [736, 375] width 1473 height 751
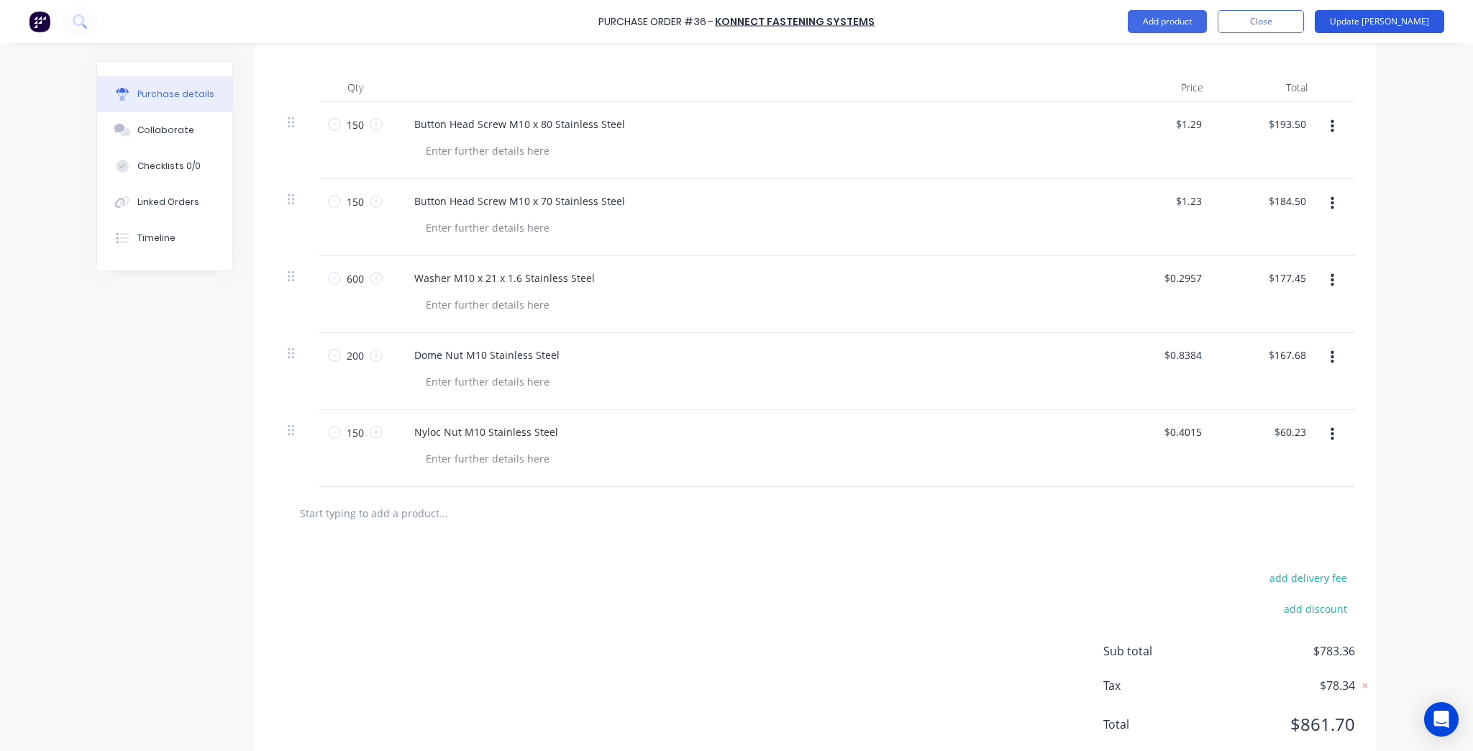
click at [1425, 21] on button "Update Bill" at bounding box center [1379, 21] width 129 height 23
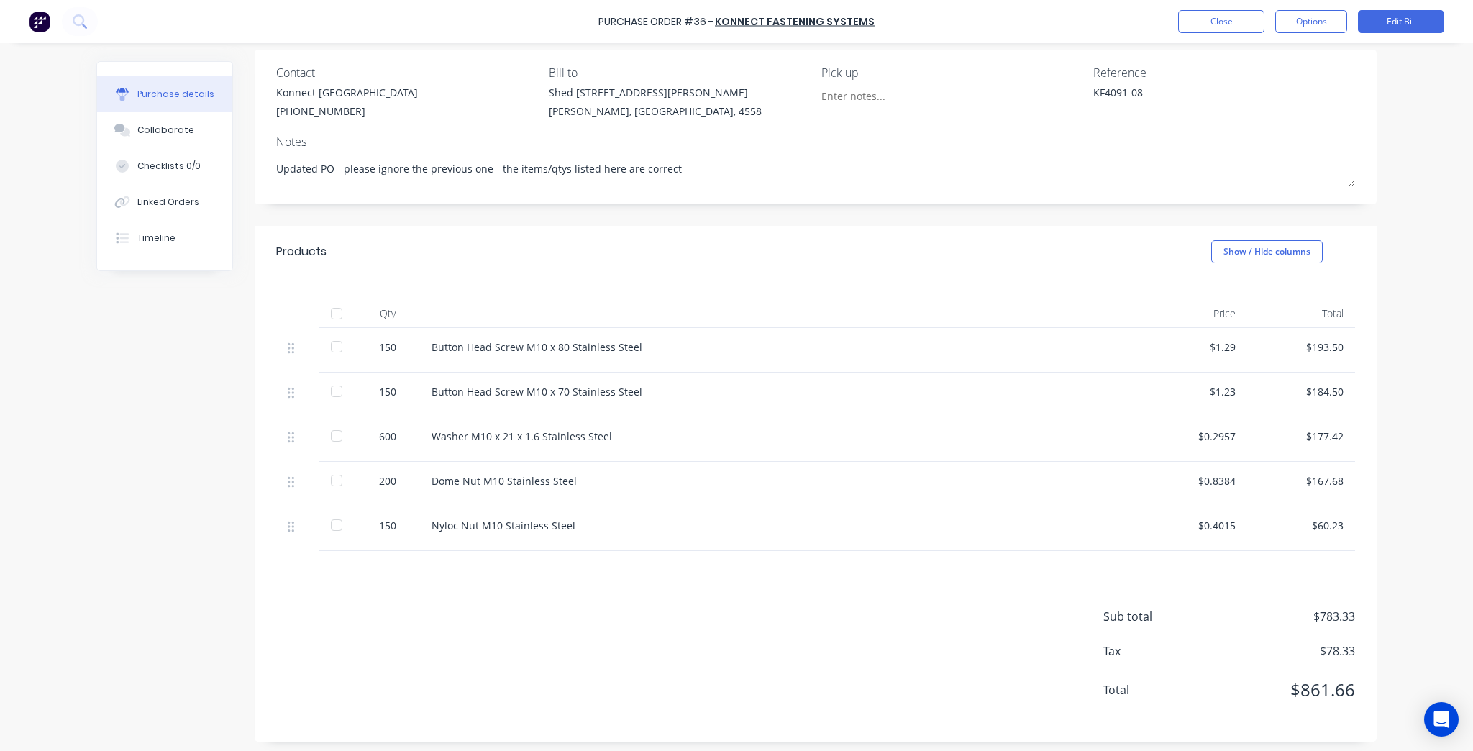
scroll to position [114, 0]
click at [1206, 39] on div "Purchase Order #36 - Konnect Fastening Systems Close Options Edit Bill" at bounding box center [736, 21] width 1473 height 43
click at [1206, 29] on button "Close" at bounding box center [1221, 21] width 86 height 23
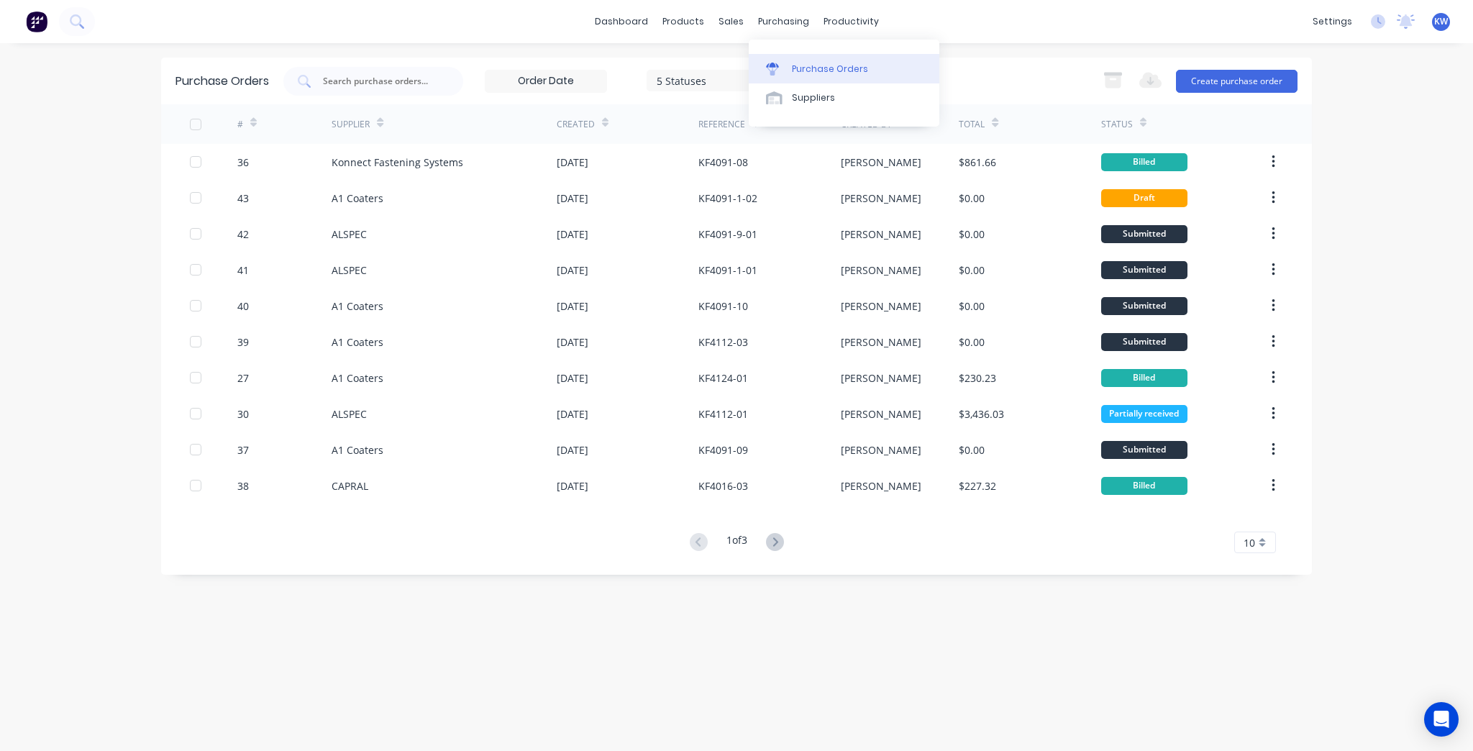
click at [819, 64] on div "Purchase Orders" at bounding box center [830, 69] width 76 height 13
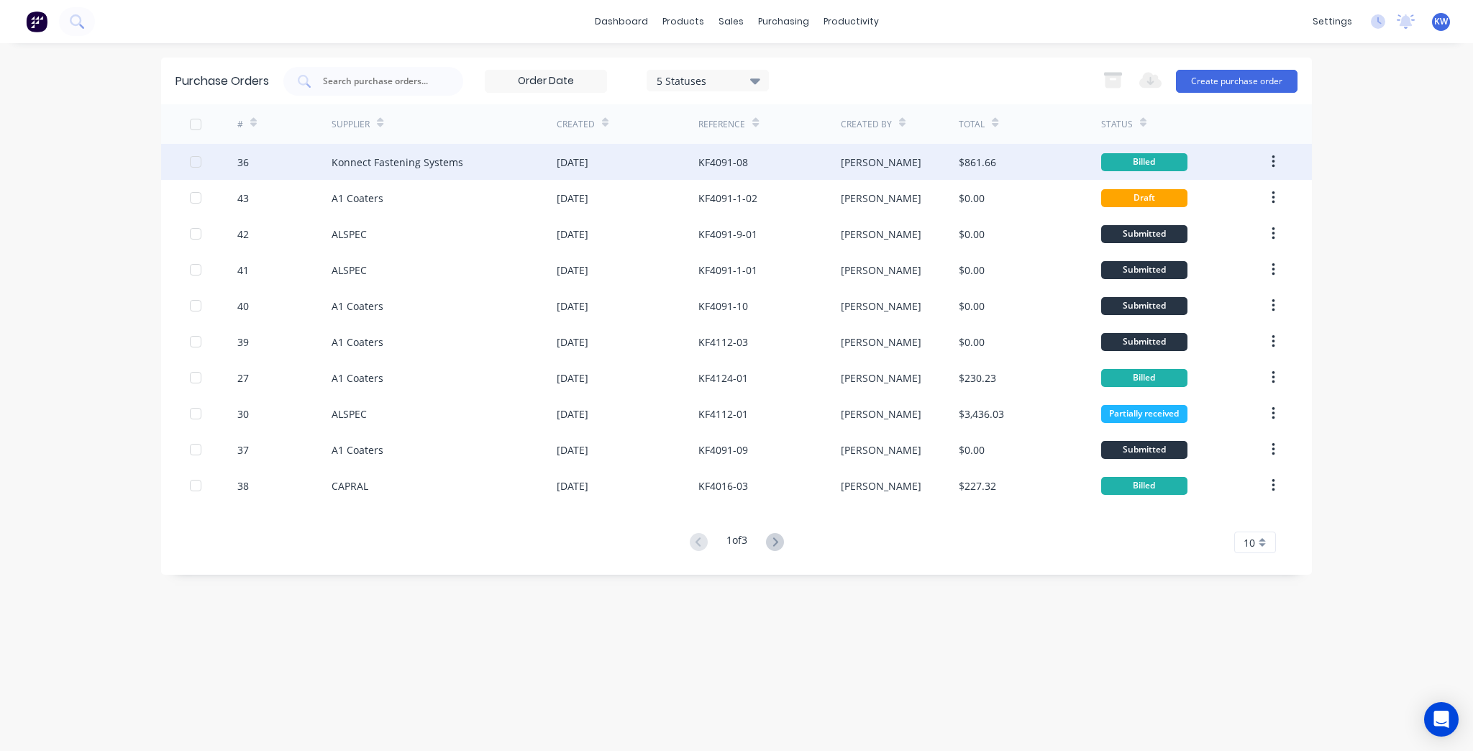
click at [929, 158] on div "[PERSON_NAME]" at bounding box center [900, 162] width 119 height 36
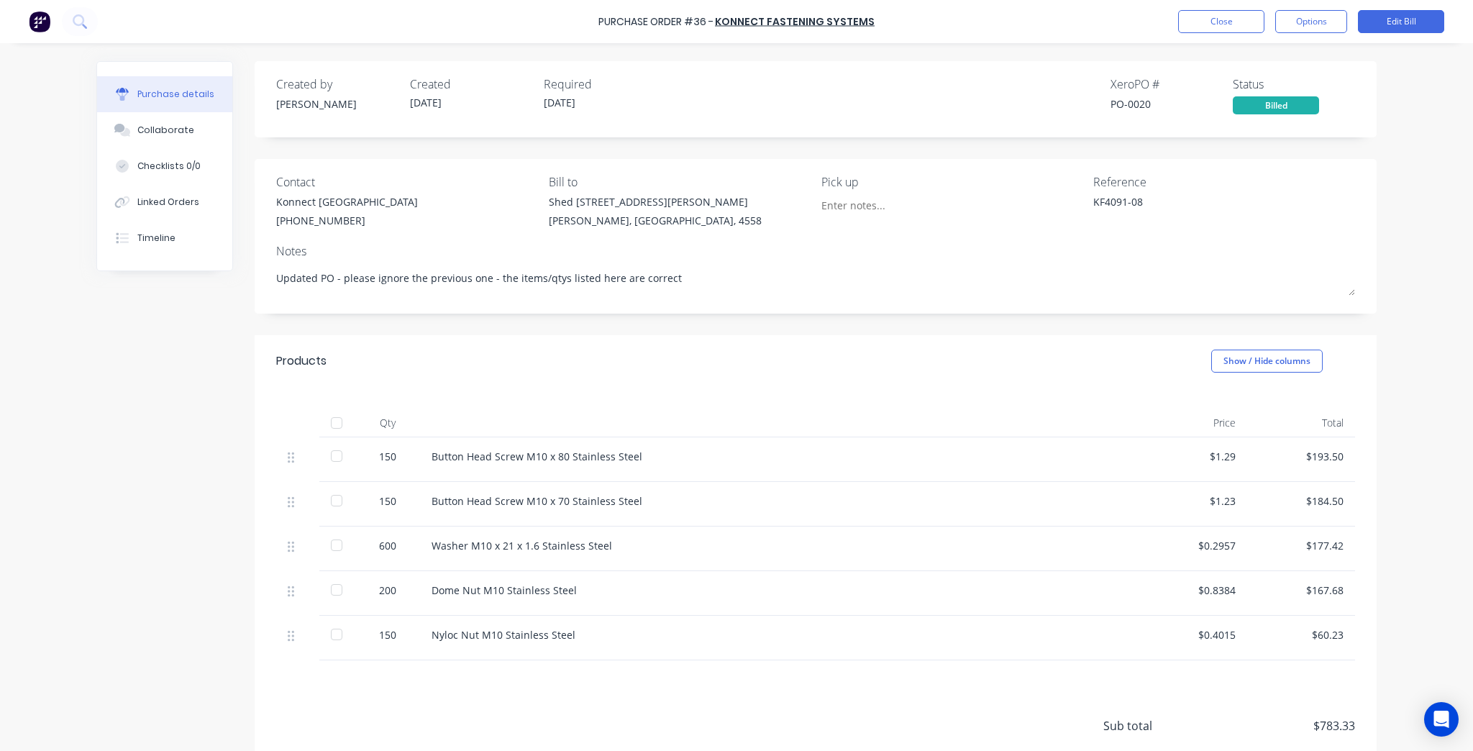
click at [329, 458] on div at bounding box center [336, 456] width 29 height 29
click at [327, 501] on div at bounding box center [336, 500] width 29 height 29
click at [335, 545] on div at bounding box center [336, 545] width 29 height 29
click at [327, 596] on div at bounding box center [336, 590] width 29 height 29
click at [331, 636] on div at bounding box center [336, 634] width 29 height 29
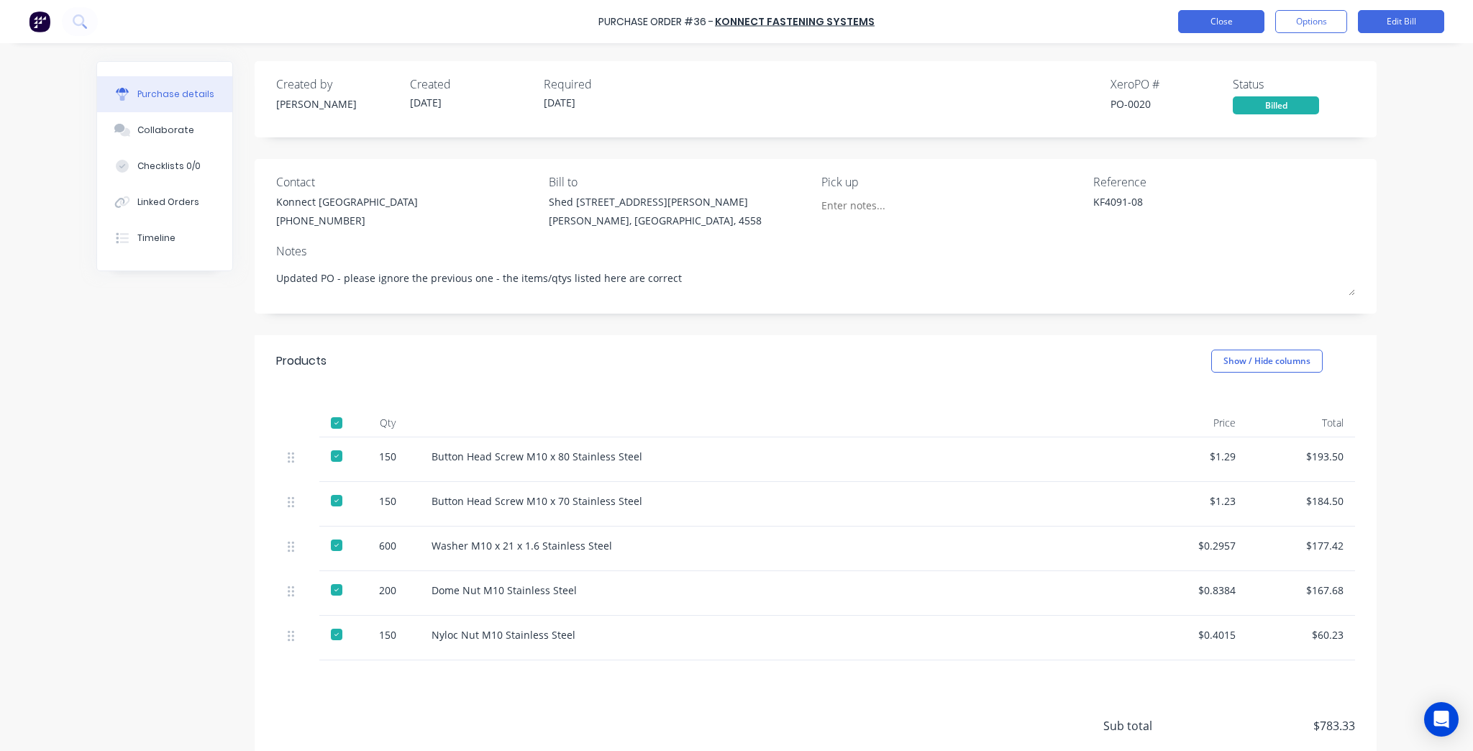
click at [1220, 17] on button "Close" at bounding box center [1221, 21] width 86 height 23
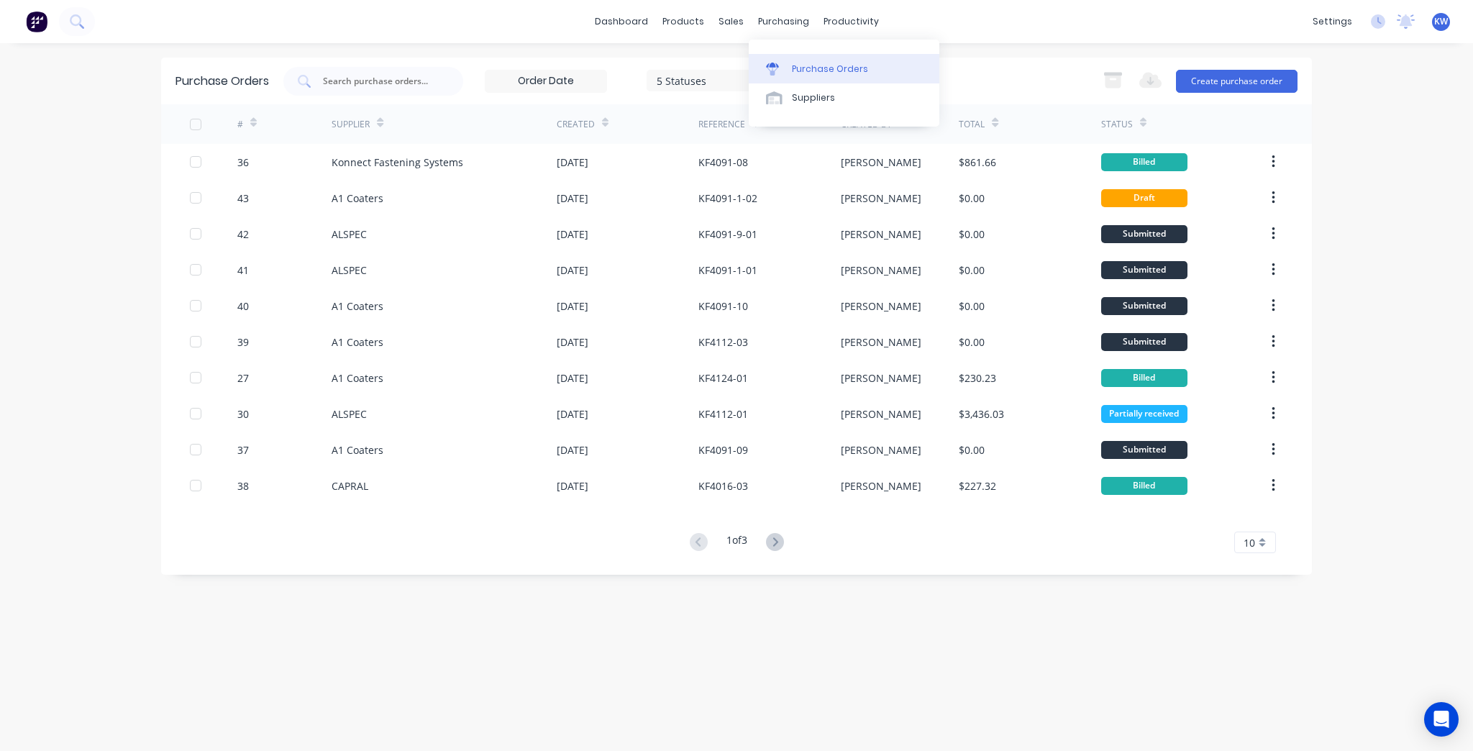
click at [806, 71] on div "Purchase Orders" at bounding box center [830, 69] width 76 height 13
click at [644, 30] on link "dashboard" at bounding box center [622, 22] width 68 height 22
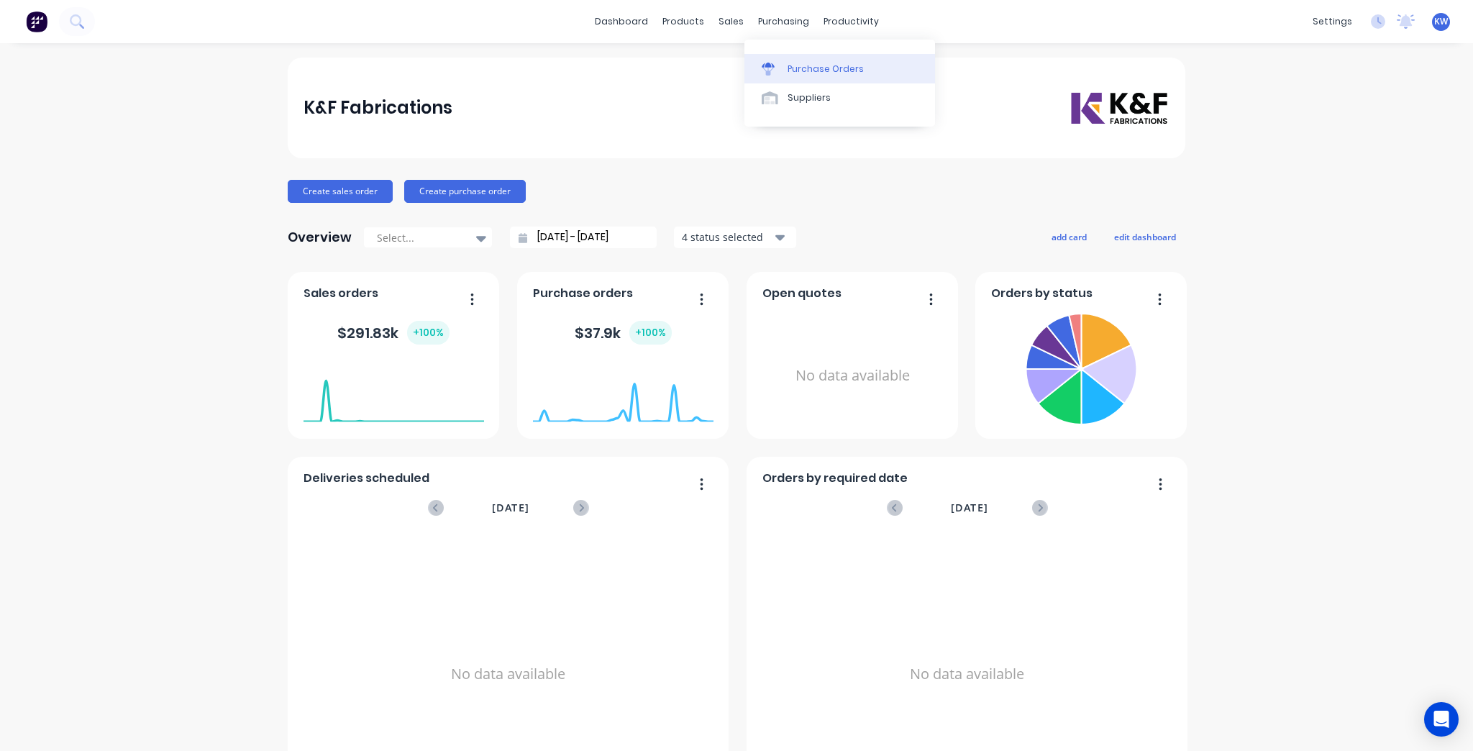
click at [797, 78] on link "Purchase Orders" at bounding box center [840, 68] width 191 height 29
click at [824, 68] on div "Purchase Orders" at bounding box center [826, 69] width 76 height 13
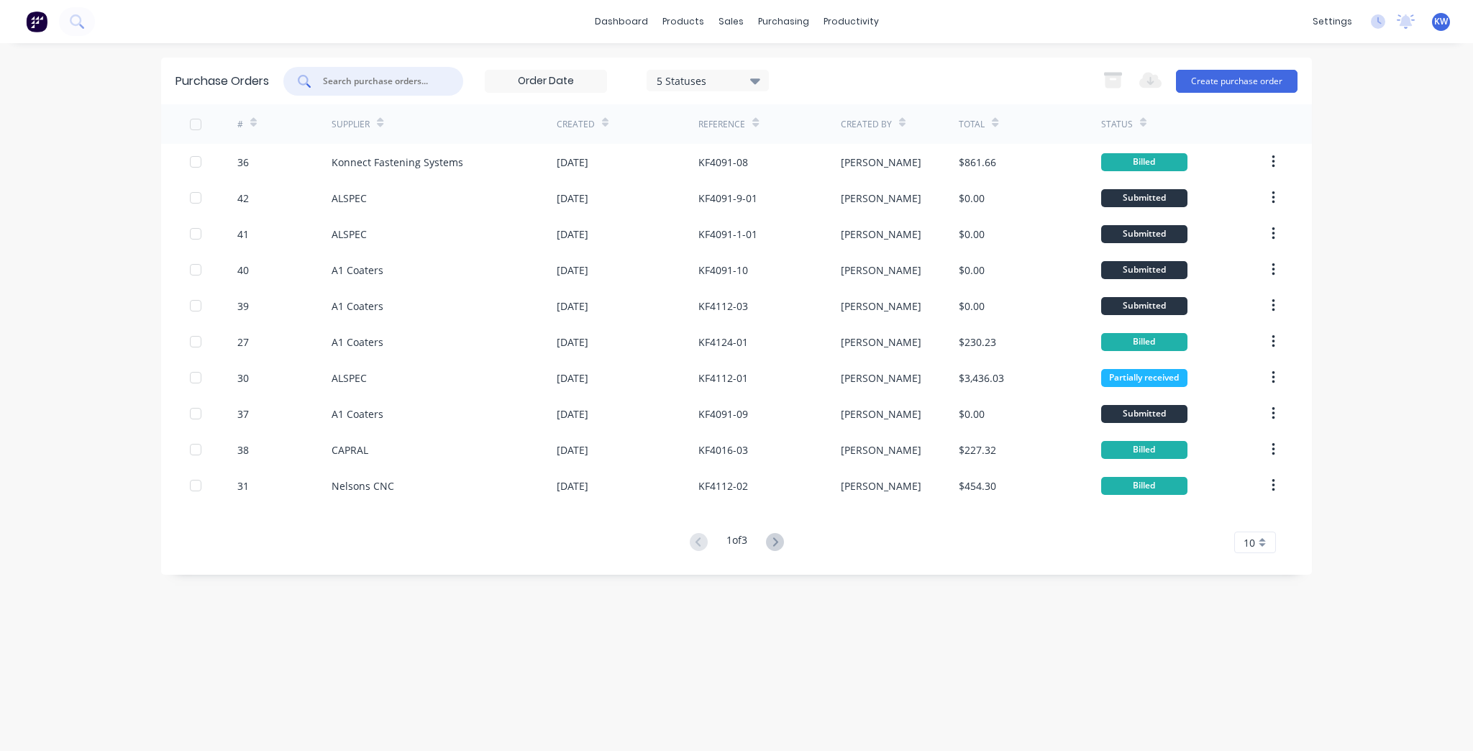
click at [338, 78] on input "text" at bounding box center [381, 81] width 119 height 14
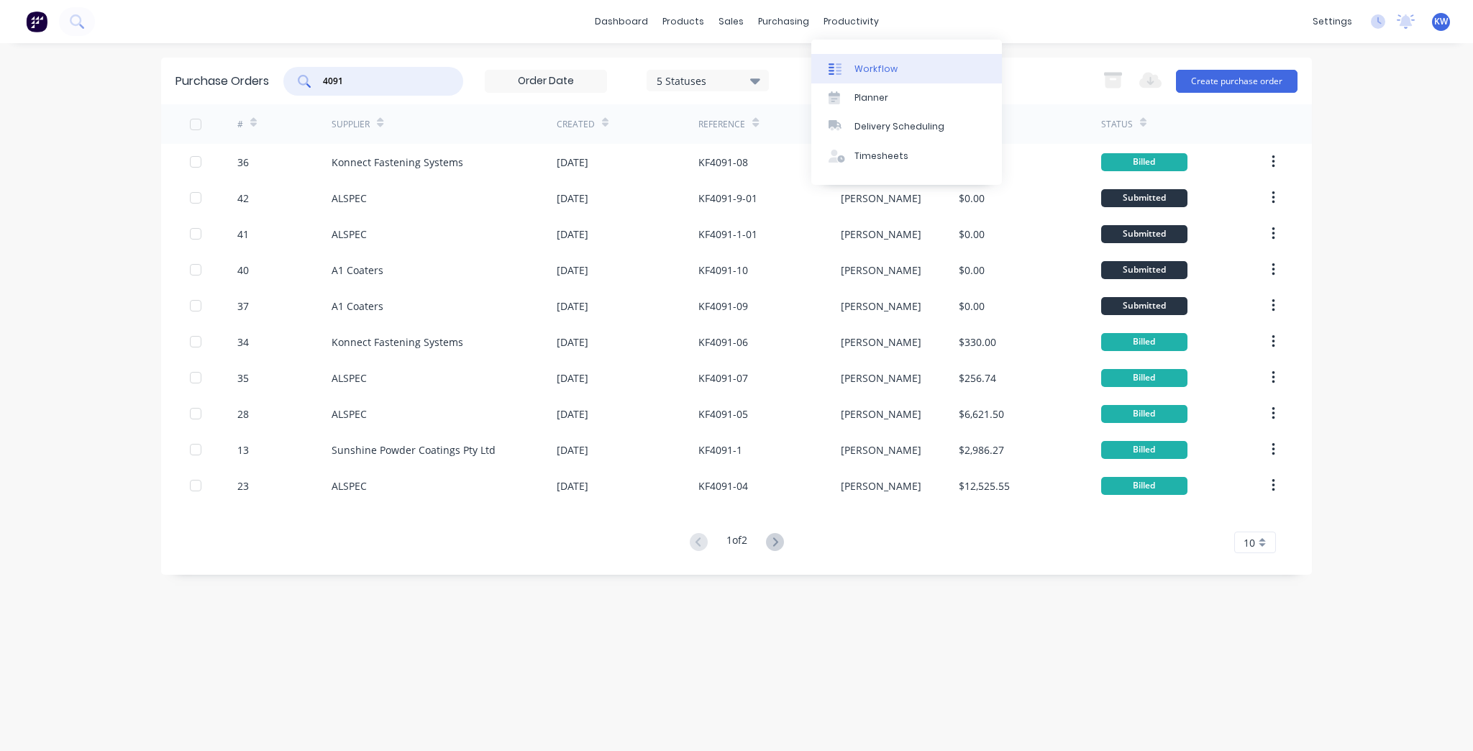
type input "4091"
click at [853, 69] on link "Workflow" at bounding box center [906, 68] width 191 height 29
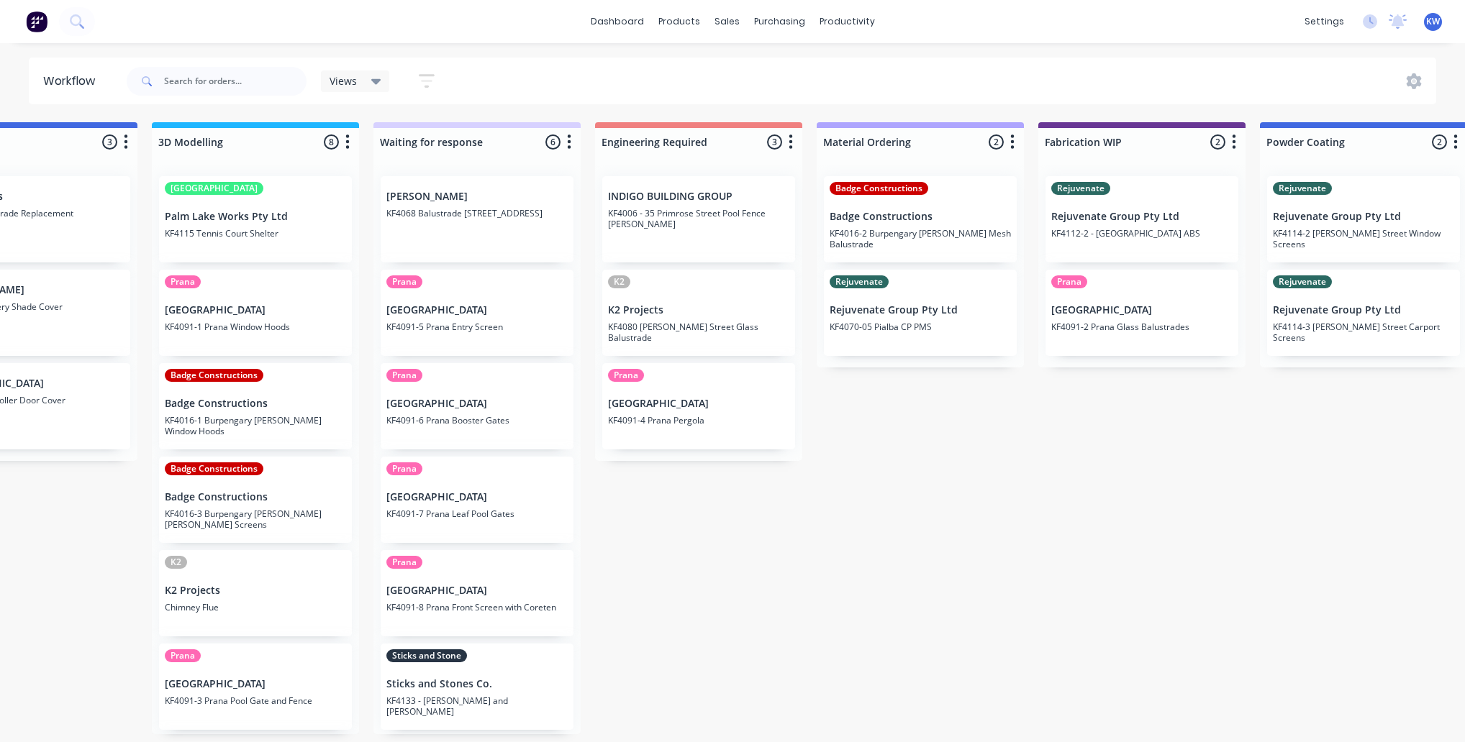
scroll to position [0, 663]
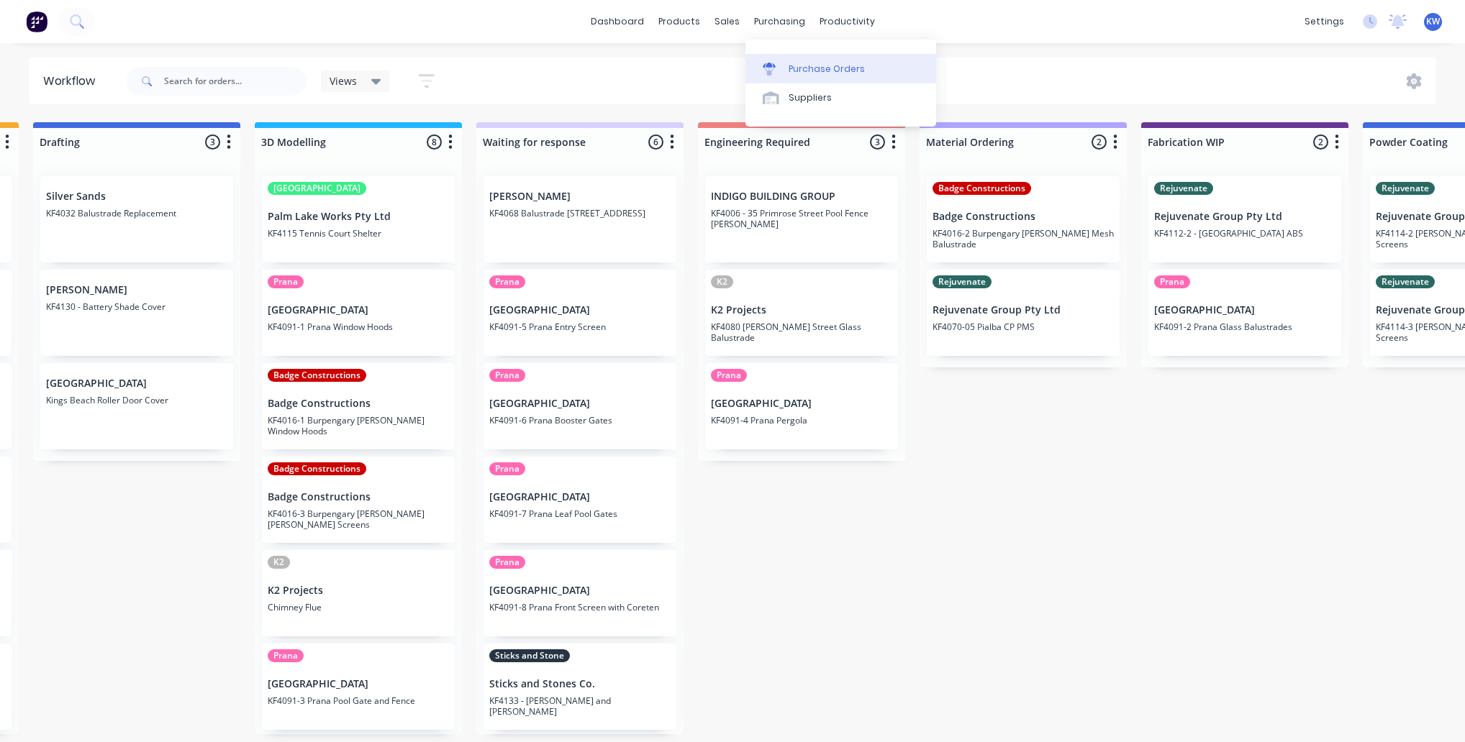
click at [817, 56] on link "Purchase Orders" at bounding box center [840, 68] width 191 height 29
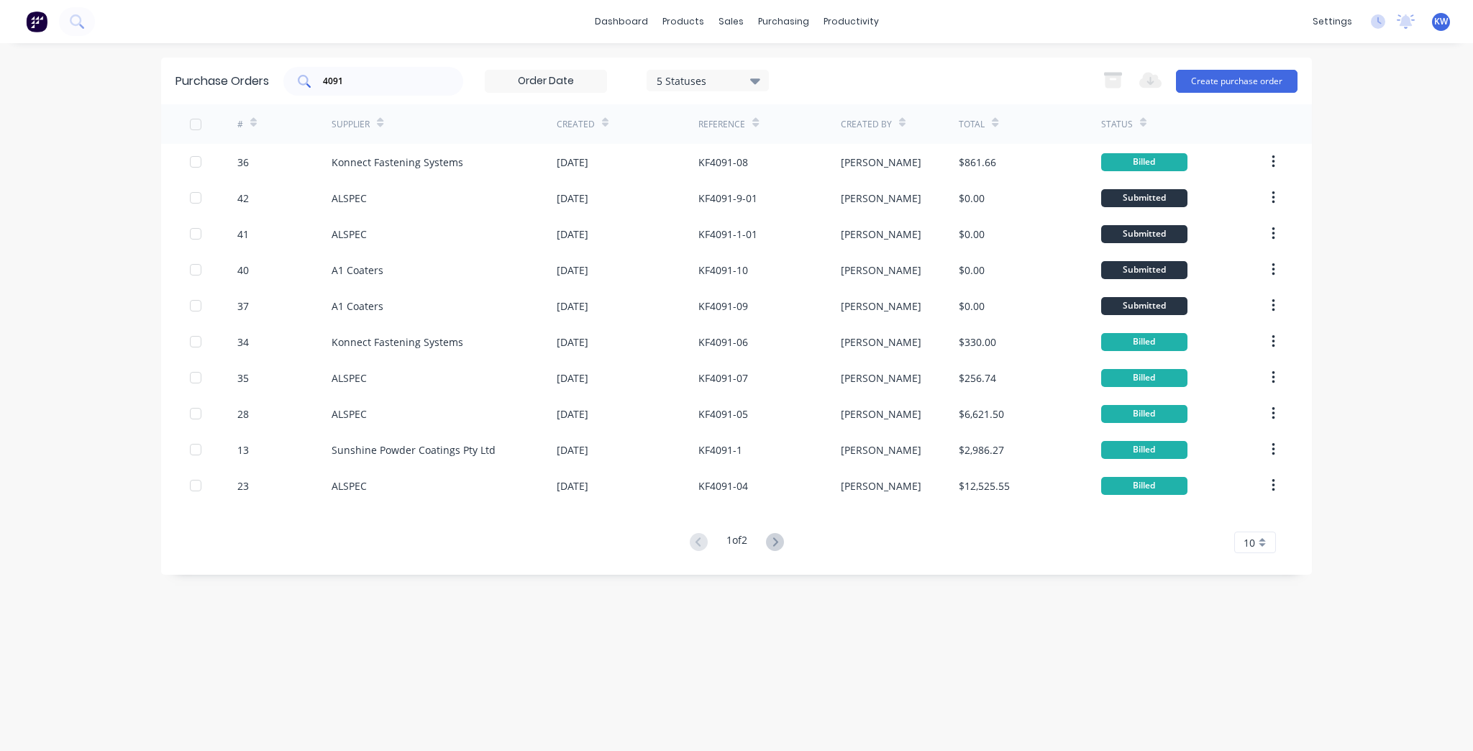
click at [374, 88] on div "4091" at bounding box center [373, 81] width 180 height 29
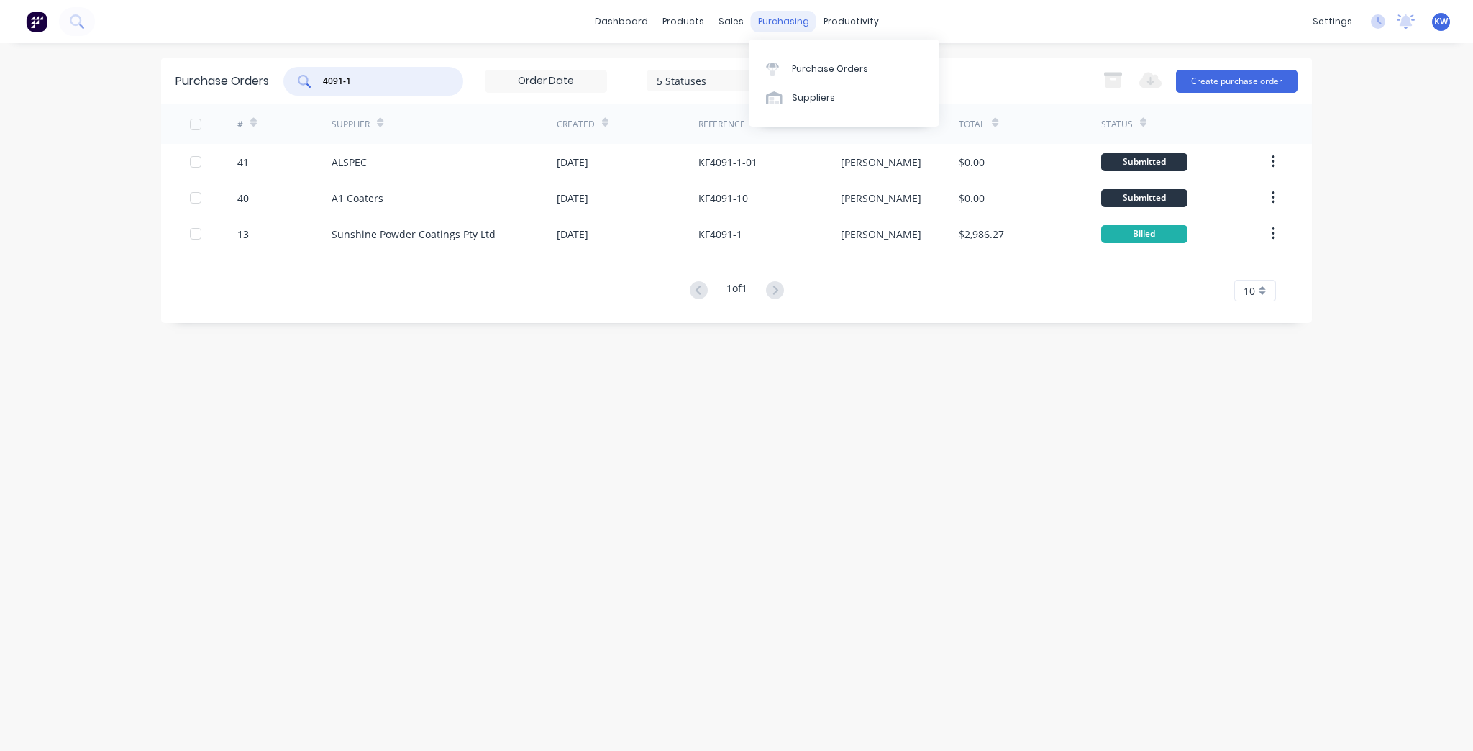
click at [794, 20] on div "purchasing" at bounding box center [783, 22] width 65 height 22
click at [818, 79] on link "Purchase Orders" at bounding box center [844, 68] width 191 height 29
click at [391, 73] on div "4091-1" at bounding box center [373, 81] width 180 height 29
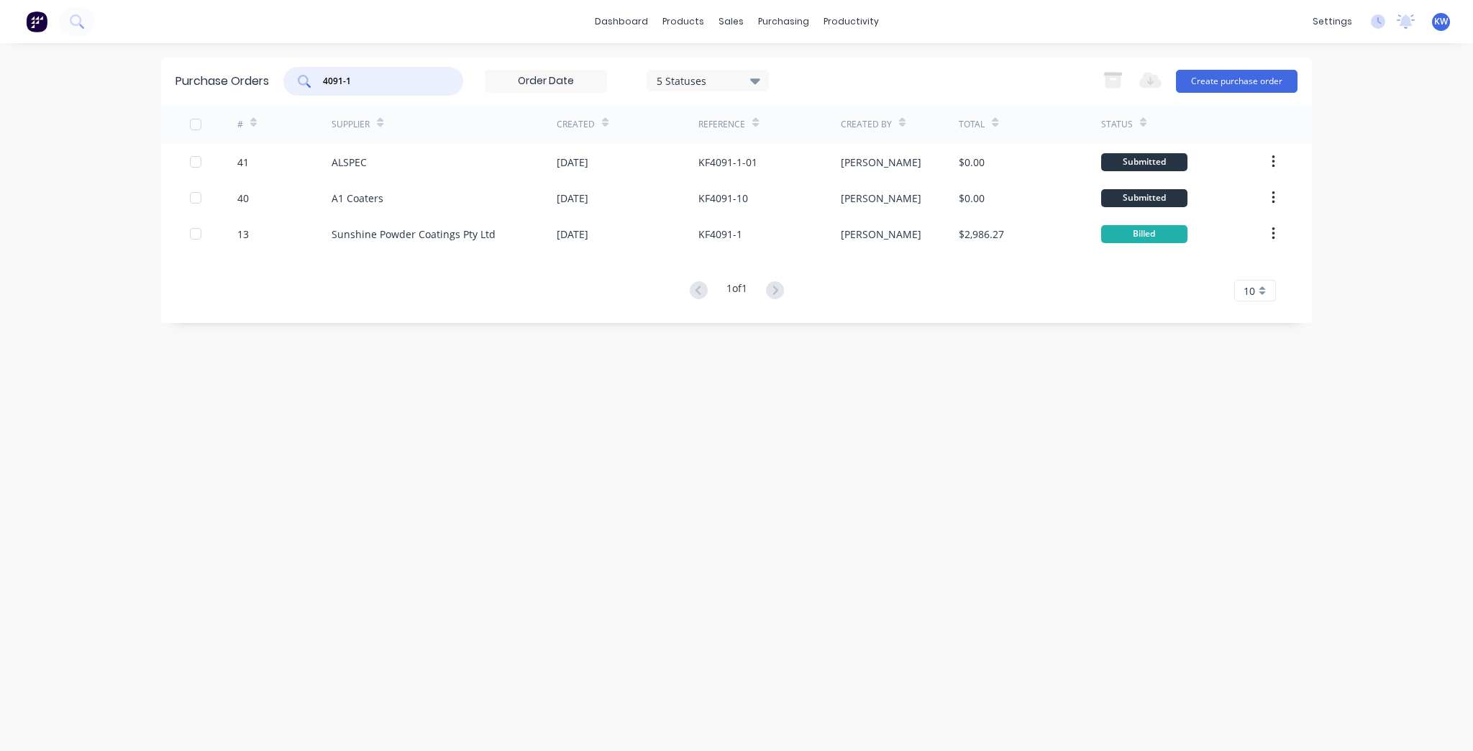
click at [391, 72] on div "4091-1" at bounding box center [373, 81] width 180 height 29
click at [345, 74] on input "4091-1" at bounding box center [381, 81] width 119 height 14
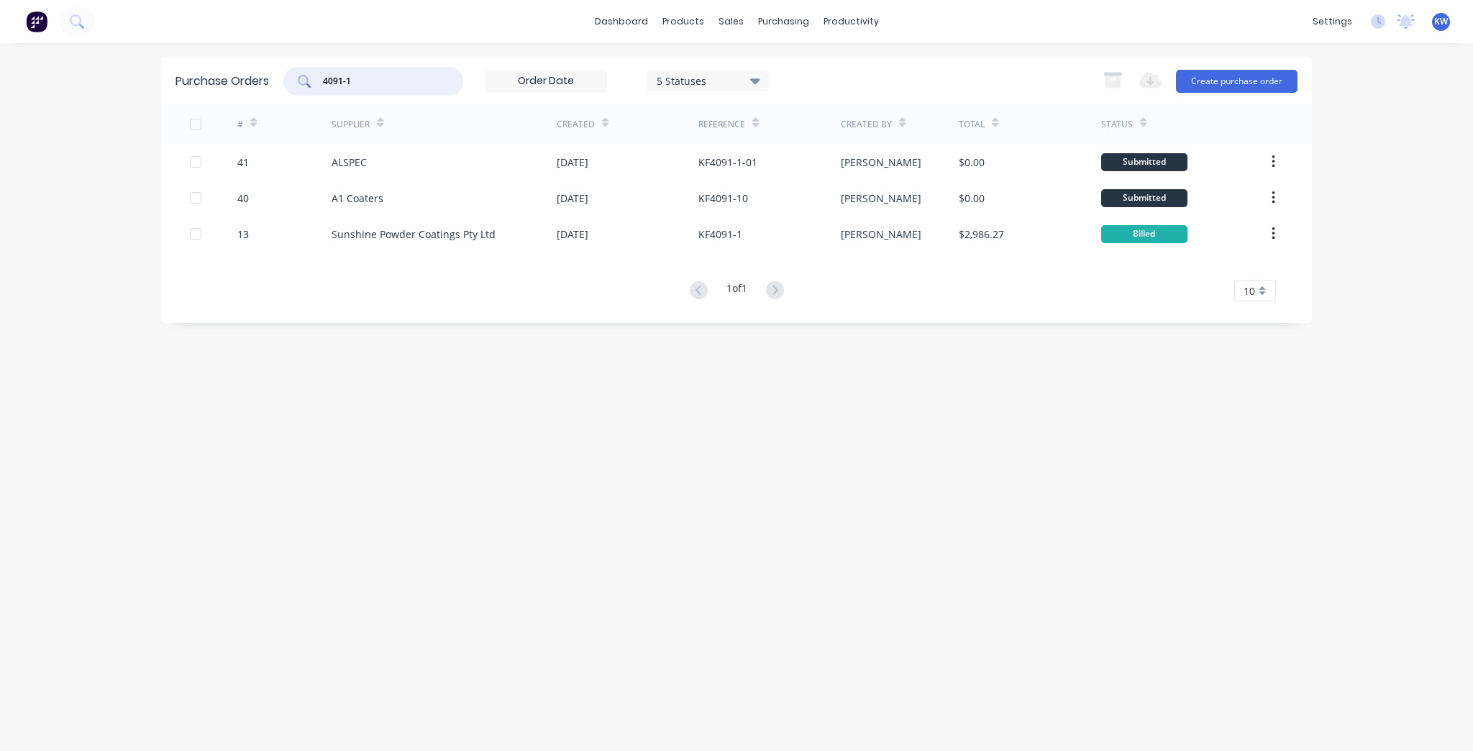
click at [345, 74] on input "4091-1" at bounding box center [381, 81] width 119 height 14
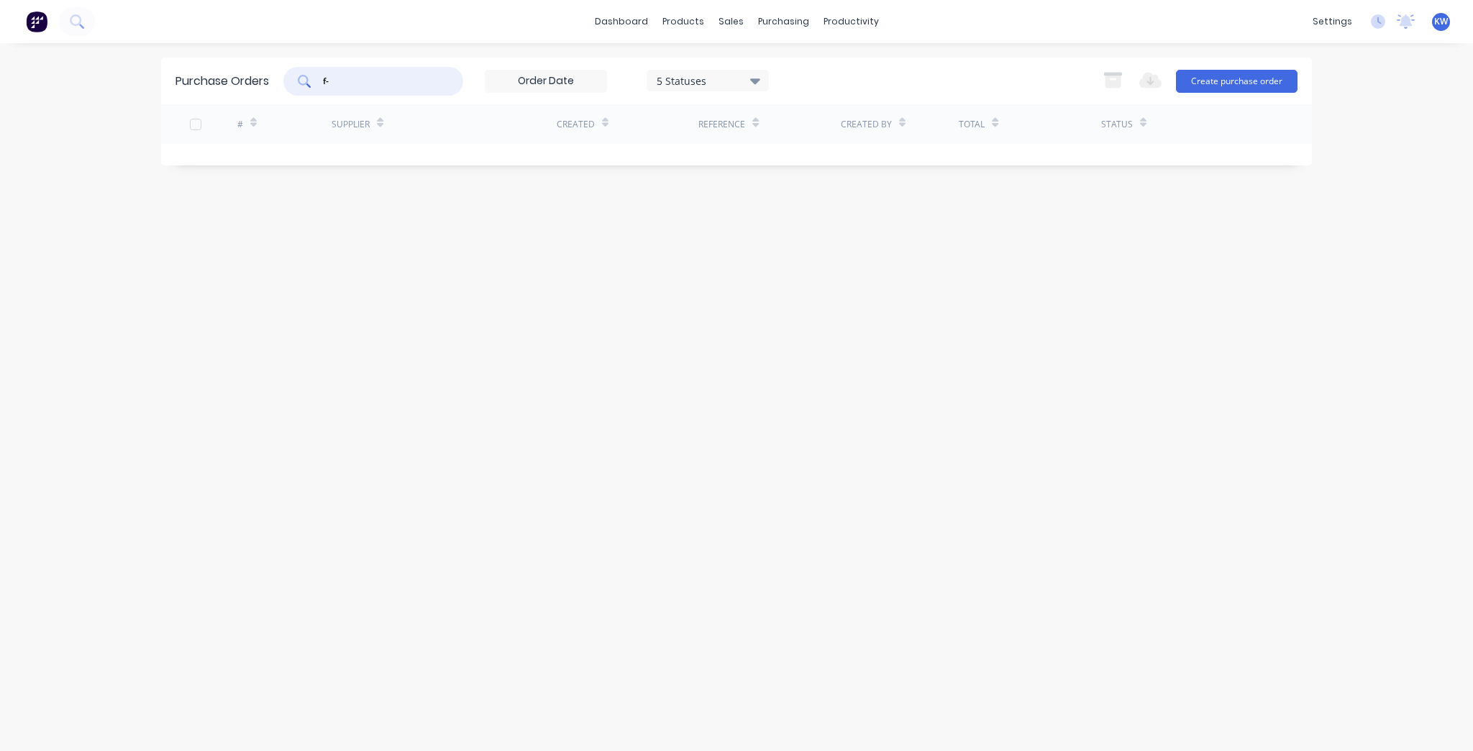
type input "f"
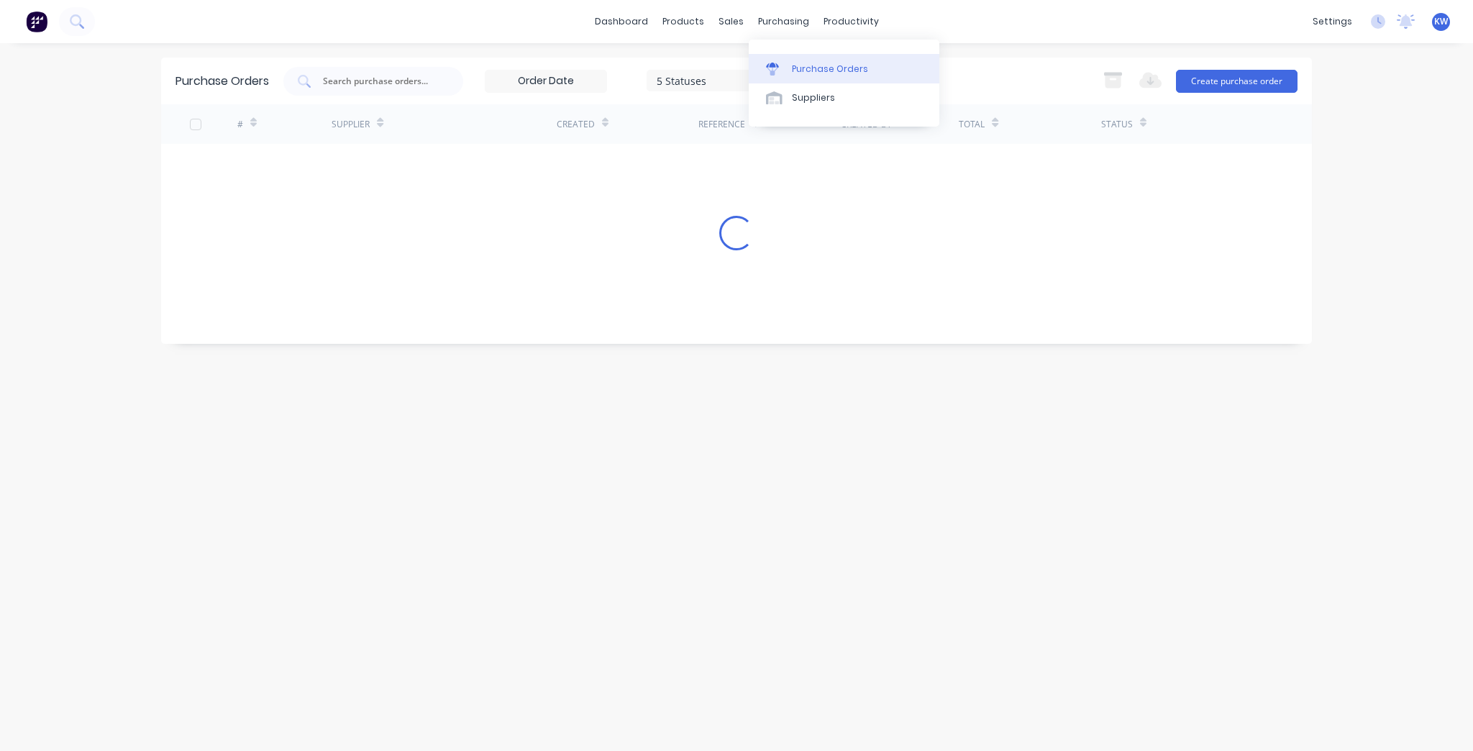
click at [810, 64] on div "Purchase Orders" at bounding box center [830, 69] width 76 height 13
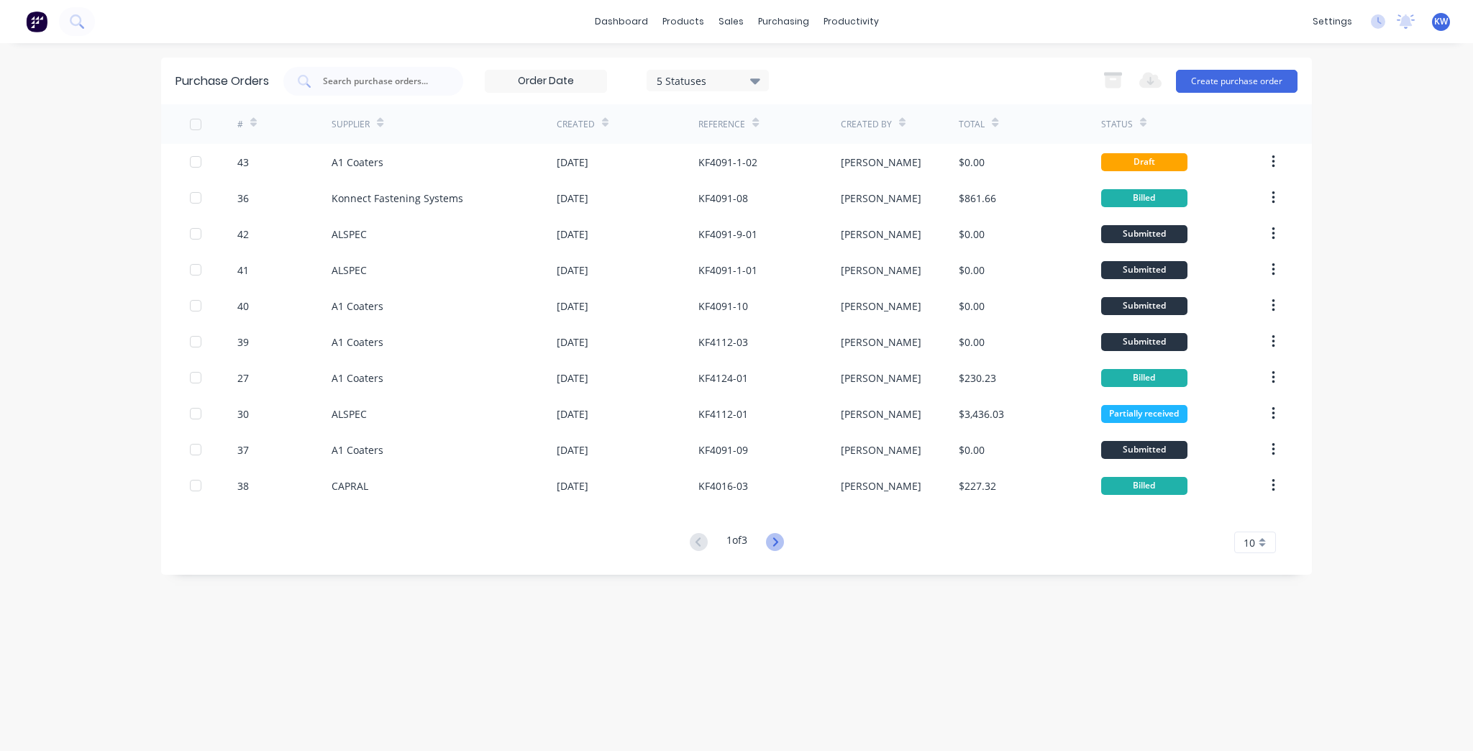
click at [783, 547] on icon at bounding box center [775, 542] width 18 height 18
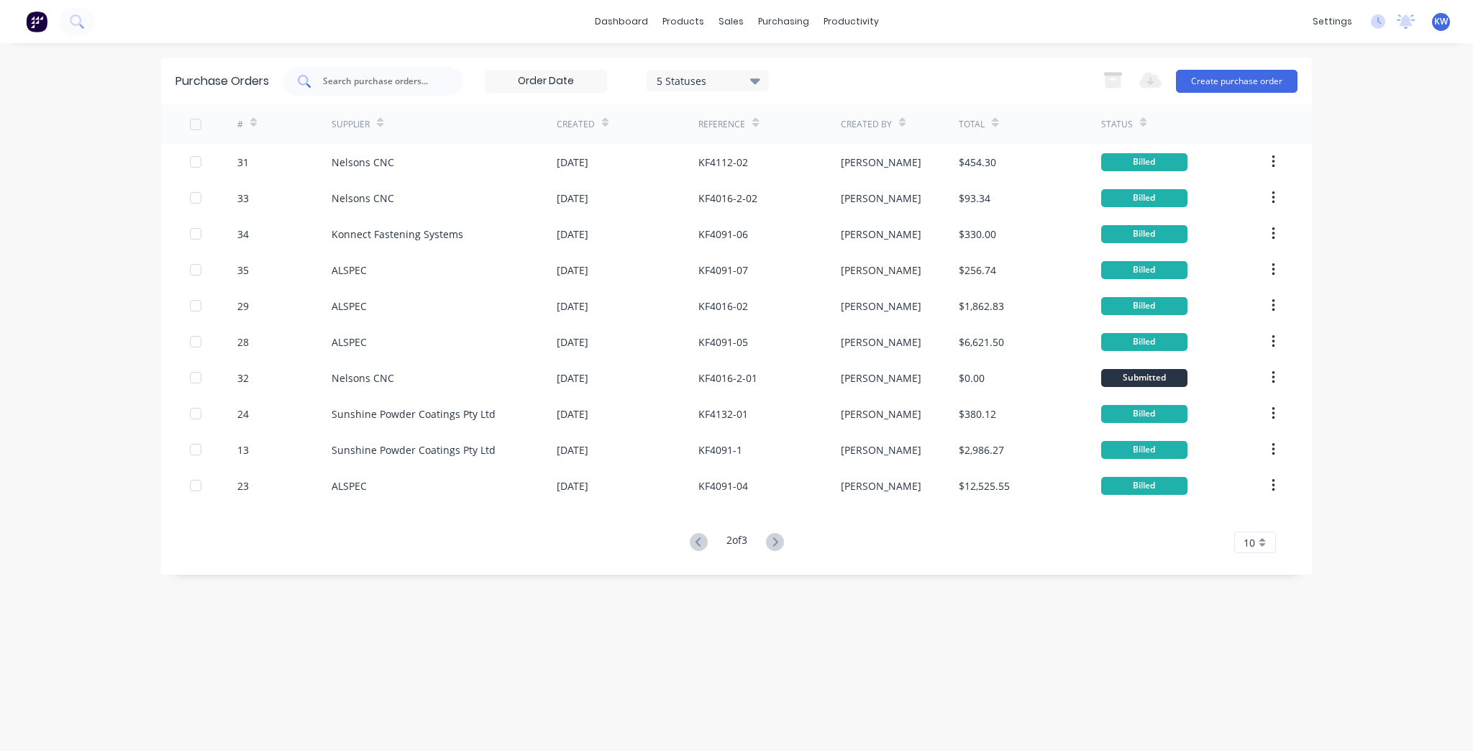
click at [401, 86] on input "text" at bounding box center [381, 81] width 119 height 14
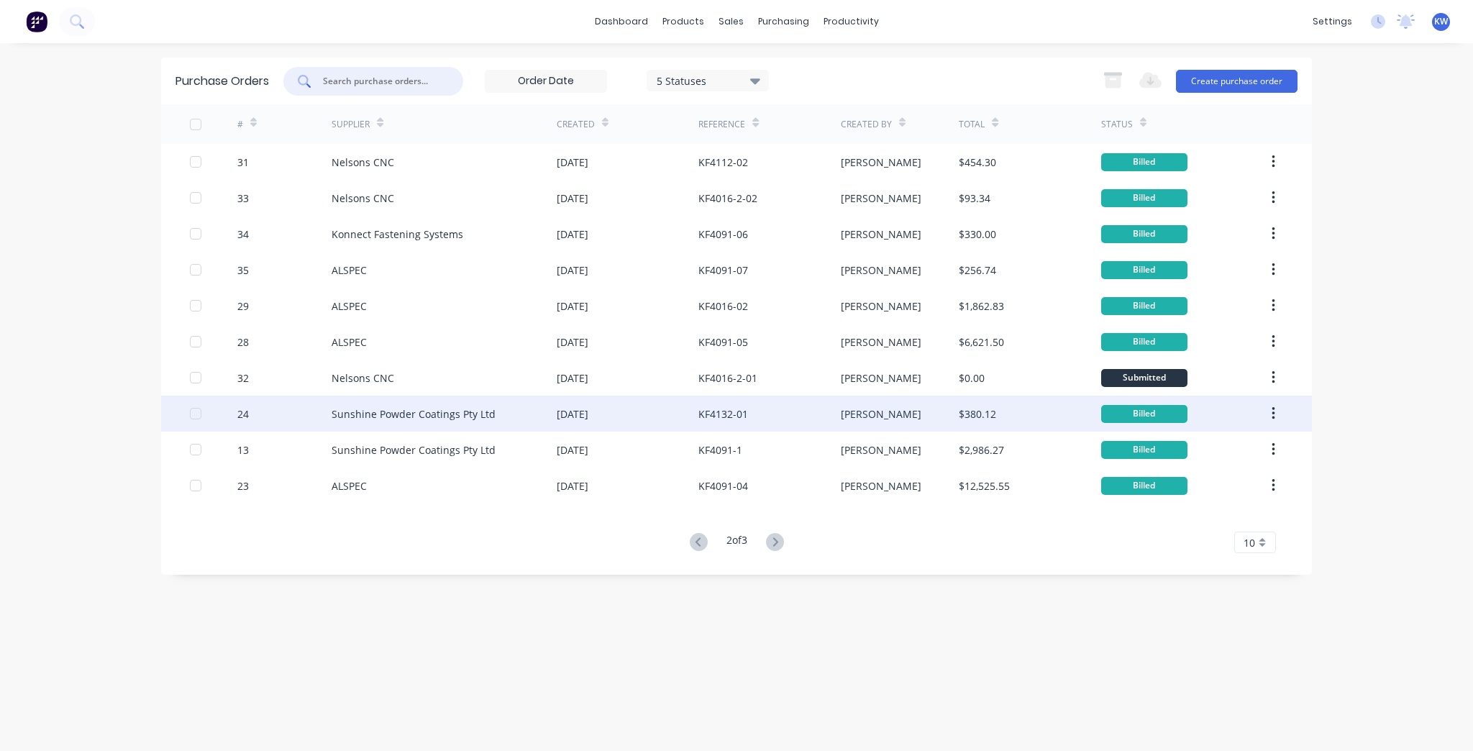
click at [525, 419] on div "Sunshine Powder Coatings Pty Ltd" at bounding box center [444, 414] width 225 height 36
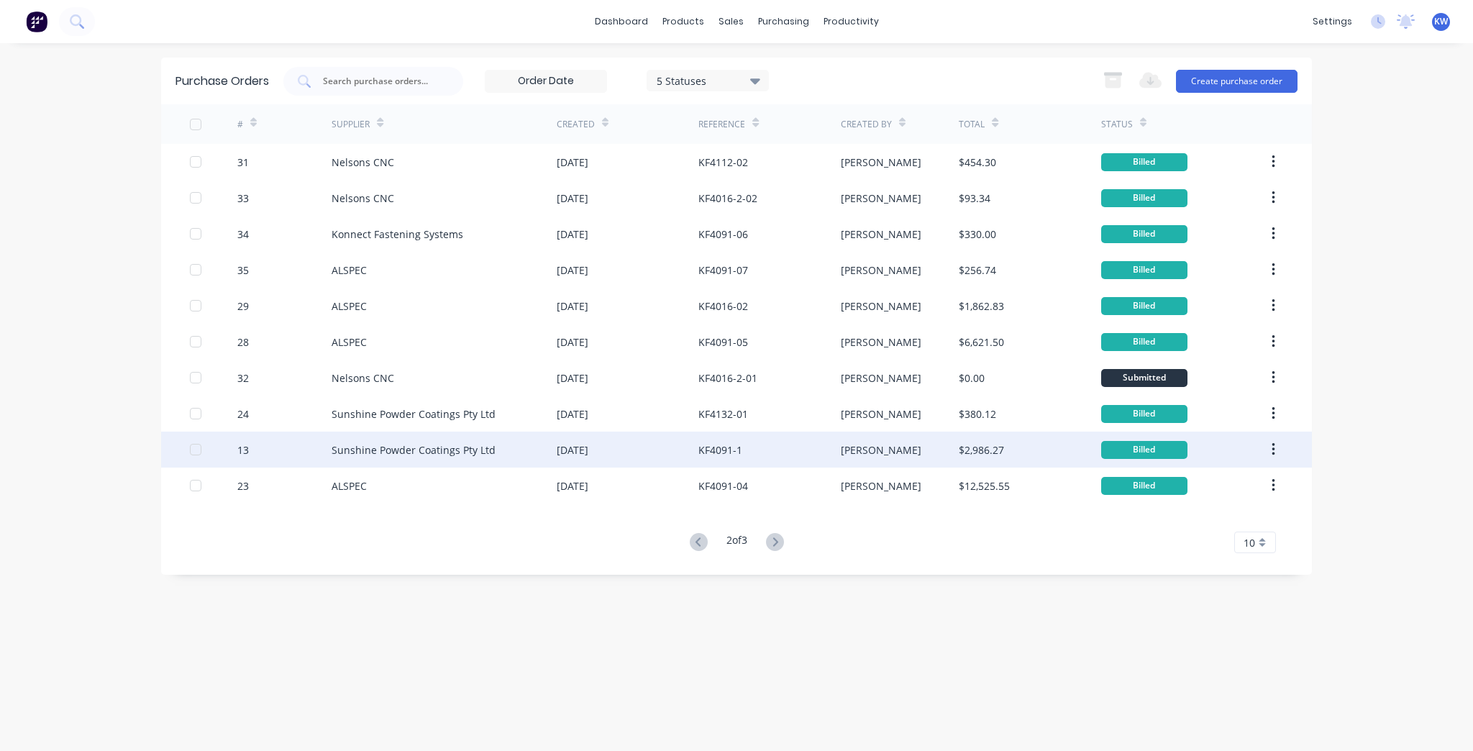
click at [565, 446] on div "[DATE]" at bounding box center [573, 449] width 32 height 15
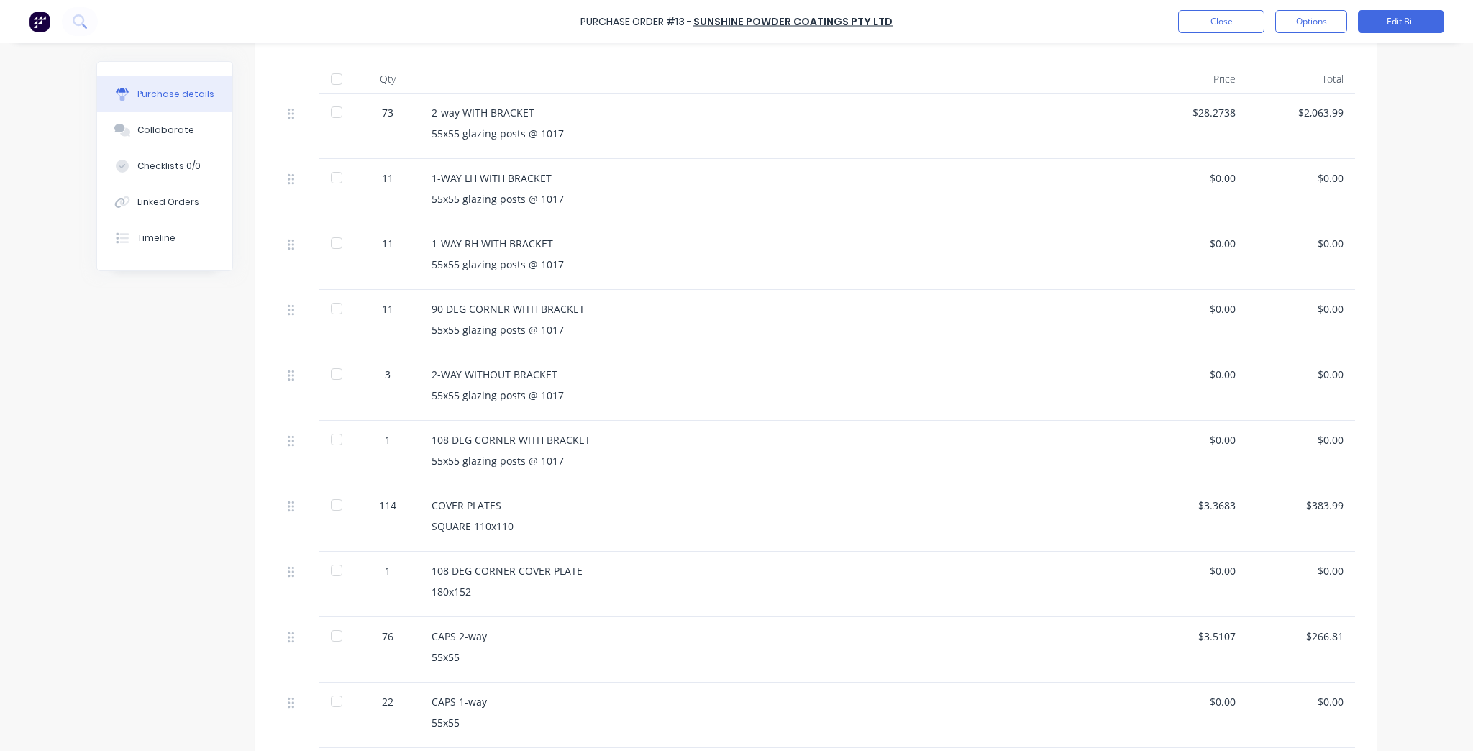
scroll to position [345, 0]
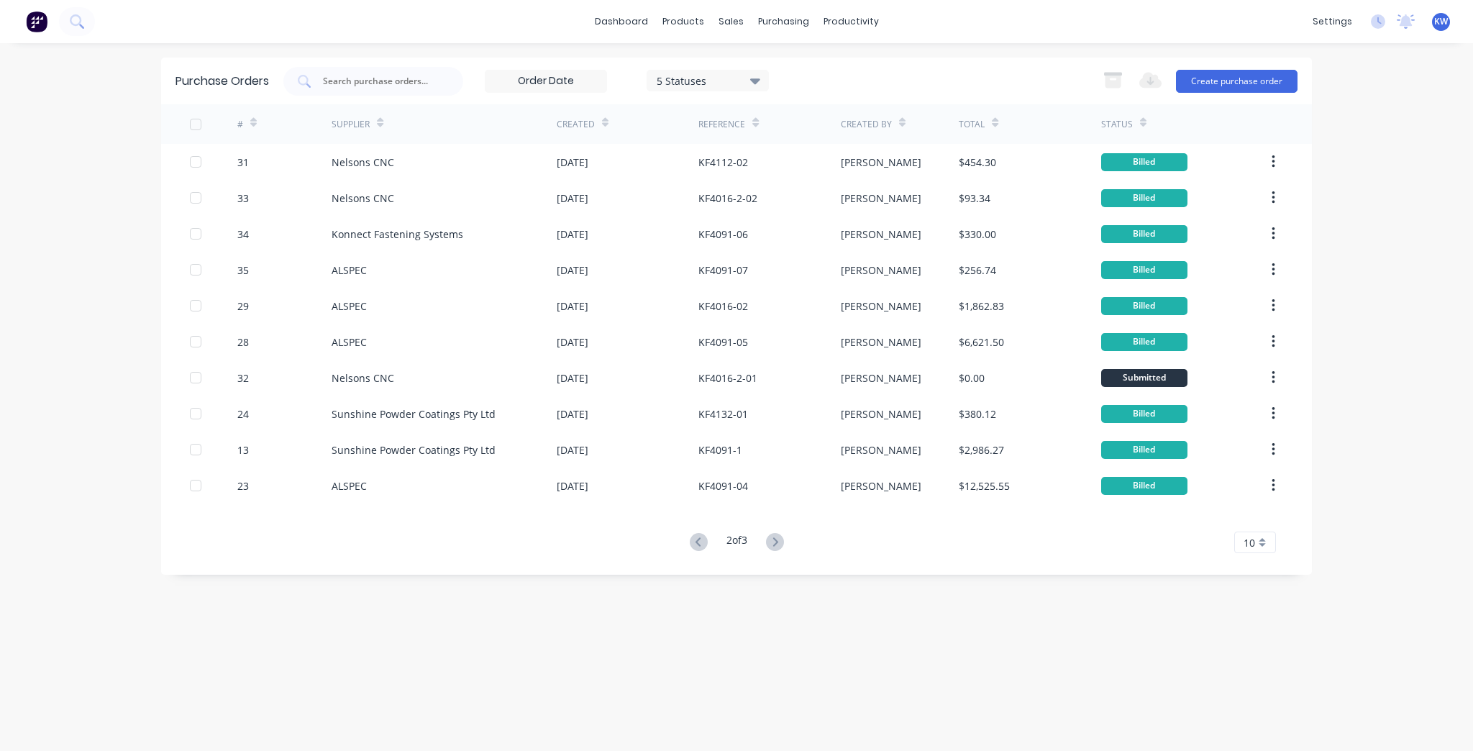
click at [710, 535] on div "2 of 3" at bounding box center [737, 542] width 103 height 21
click at [700, 538] on icon at bounding box center [699, 542] width 18 height 18
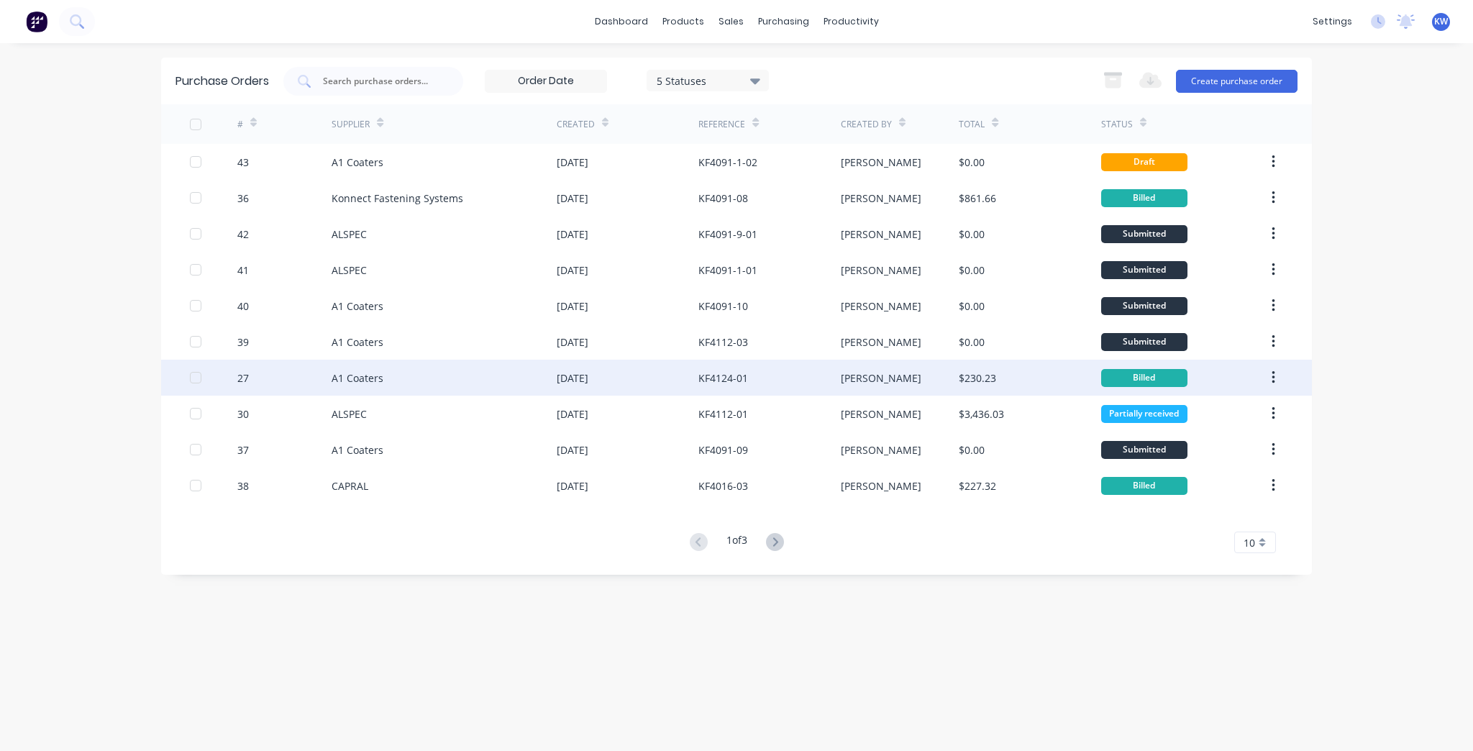
click at [674, 368] on div "[DATE]" at bounding box center [628, 378] width 142 height 36
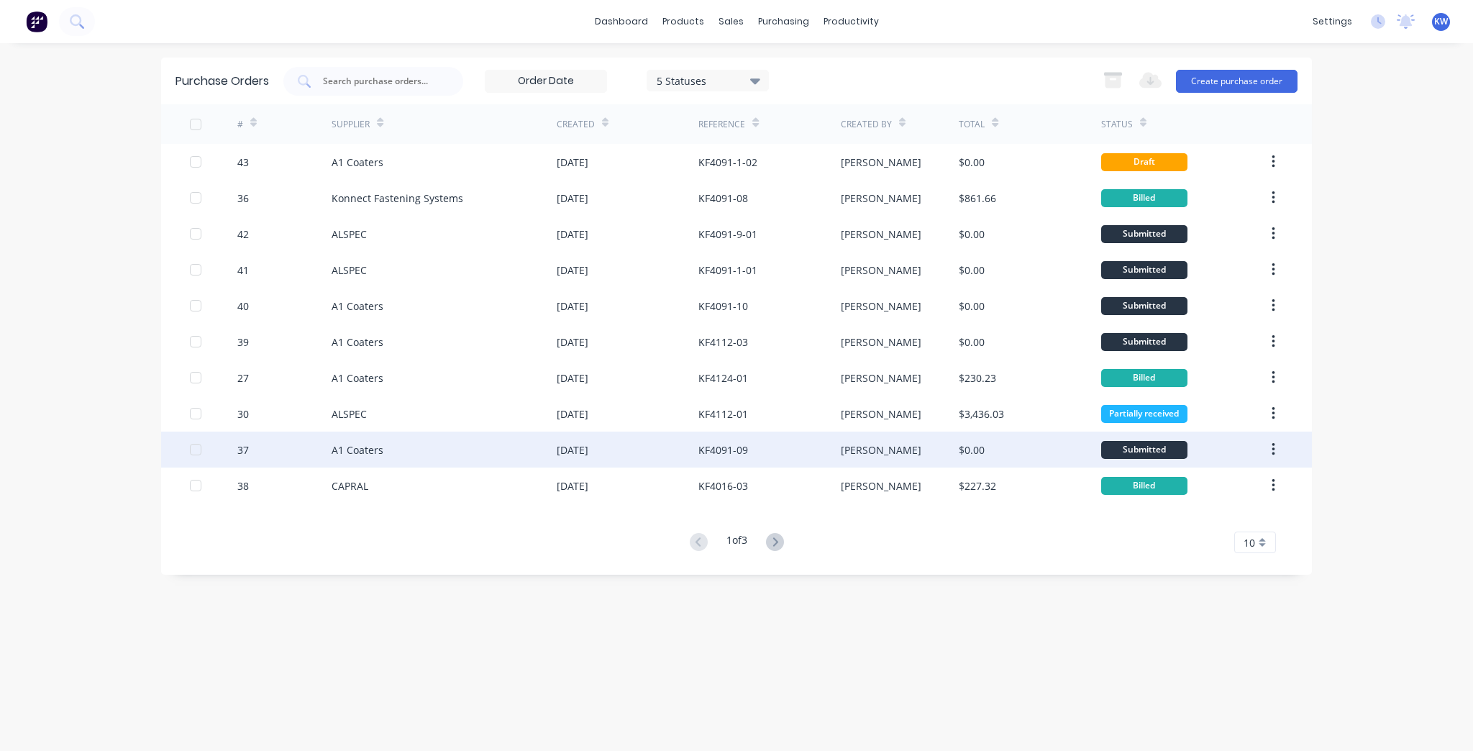
click at [473, 443] on div "A1 Coaters" at bounding box center [444, 450] width 225 height 36
type textarea "x"
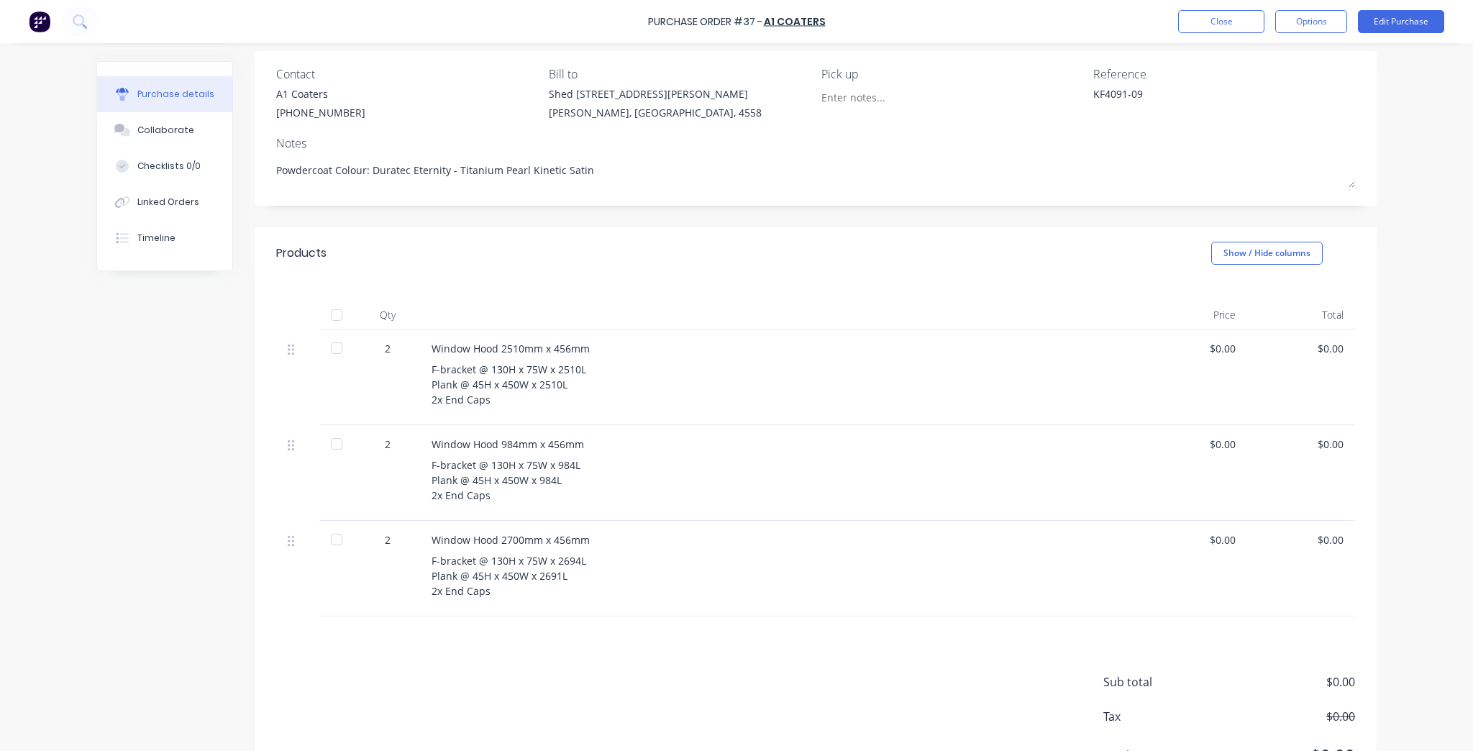
scroll to position [115, 0]
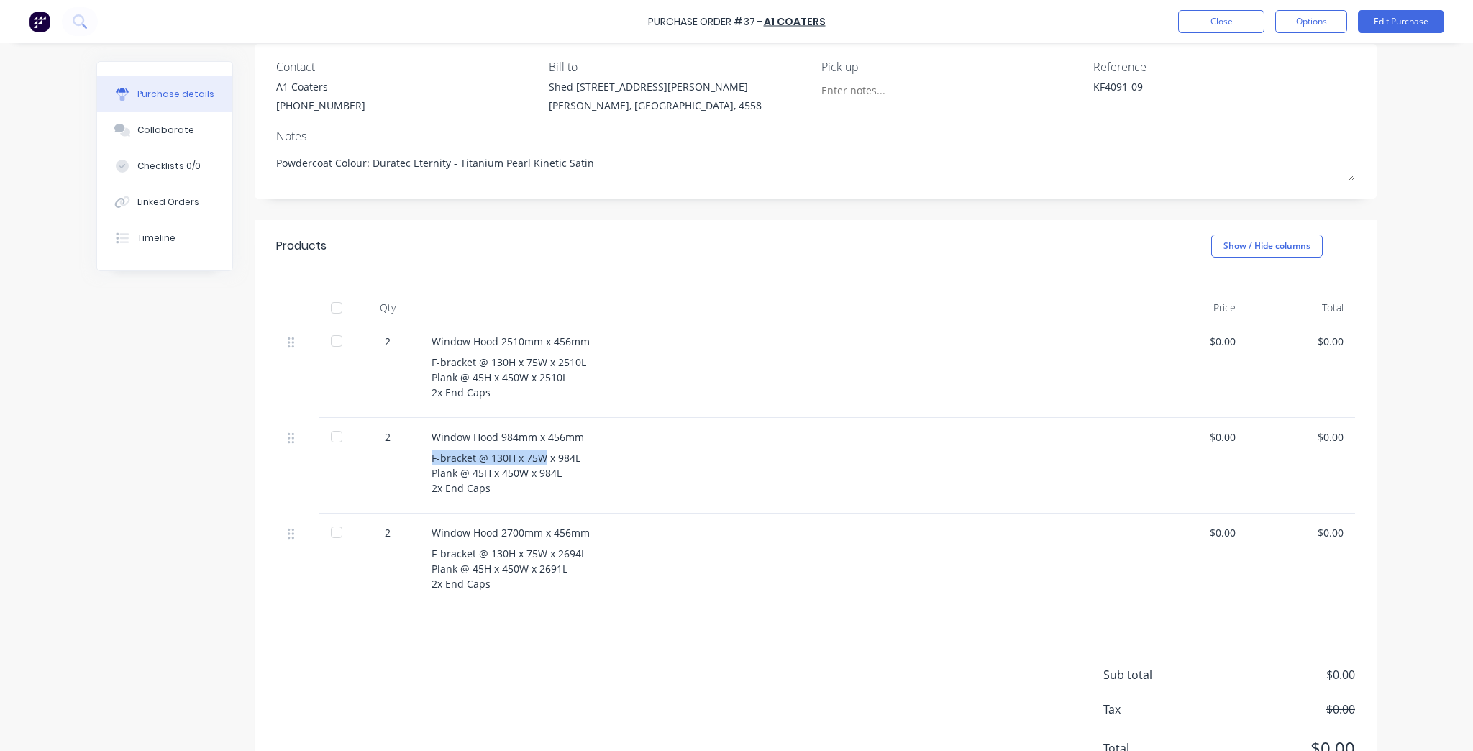
drag, startPoint x: 426, startPoint y: 453, endPoint x: 542, endPoint y: 463, distance: 116.2
click at [542, 463] on div "Window Hood 984mm x 456mm F-bracket @ 130H x 75W x 984L Plank @ 45H x 450W x 98…" at bounding box center [779, 466] width 719 height 96
copy div "F-bracket @ 130H x 75W"
click at [1208, 29] on button "Close" at bounding box center [1221, 21] width 86 height 23
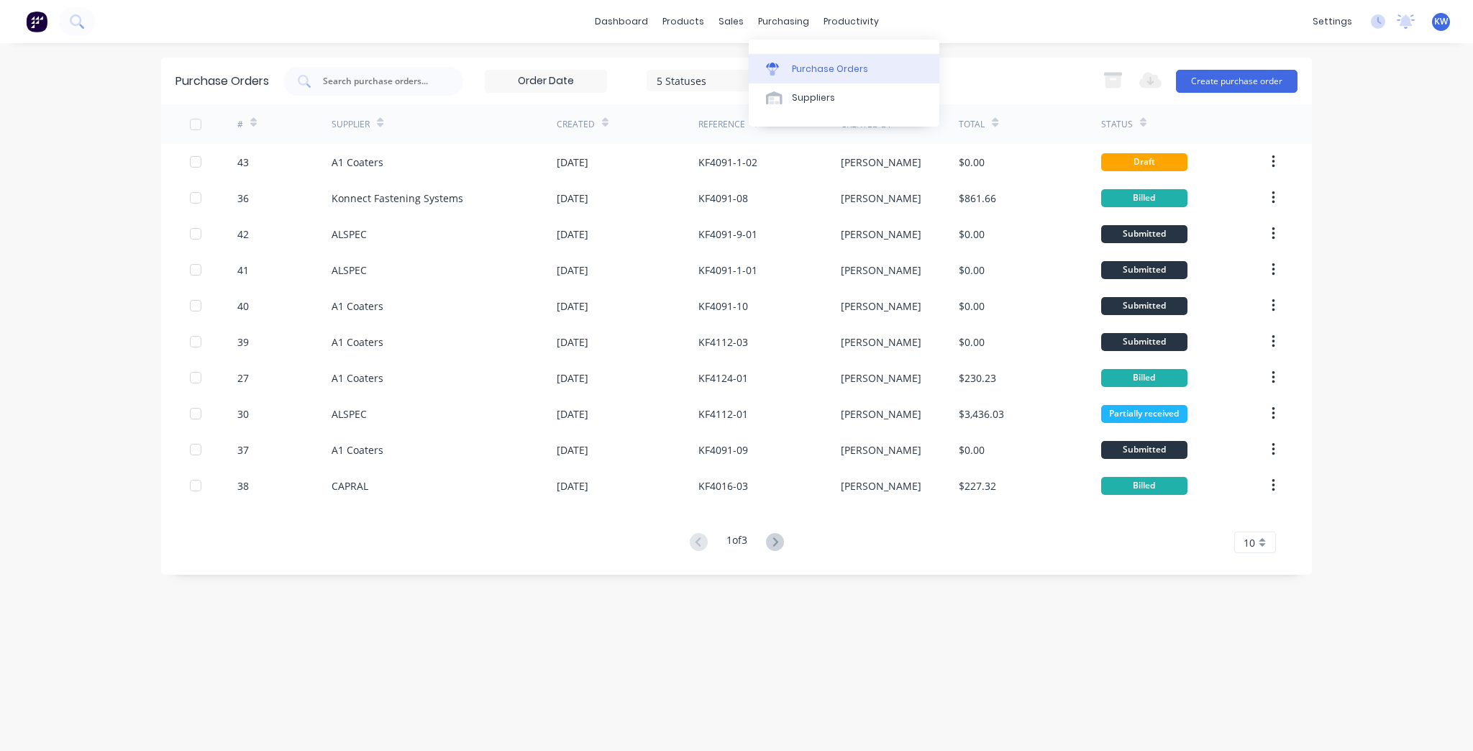
click at [849, 68] on div "Purchase Orders" at bounding box center [830, 69] width 76 height 13
click at [792, 66] on div "Purchase Orders" at bounding box center [830, 69] width 76 height 13
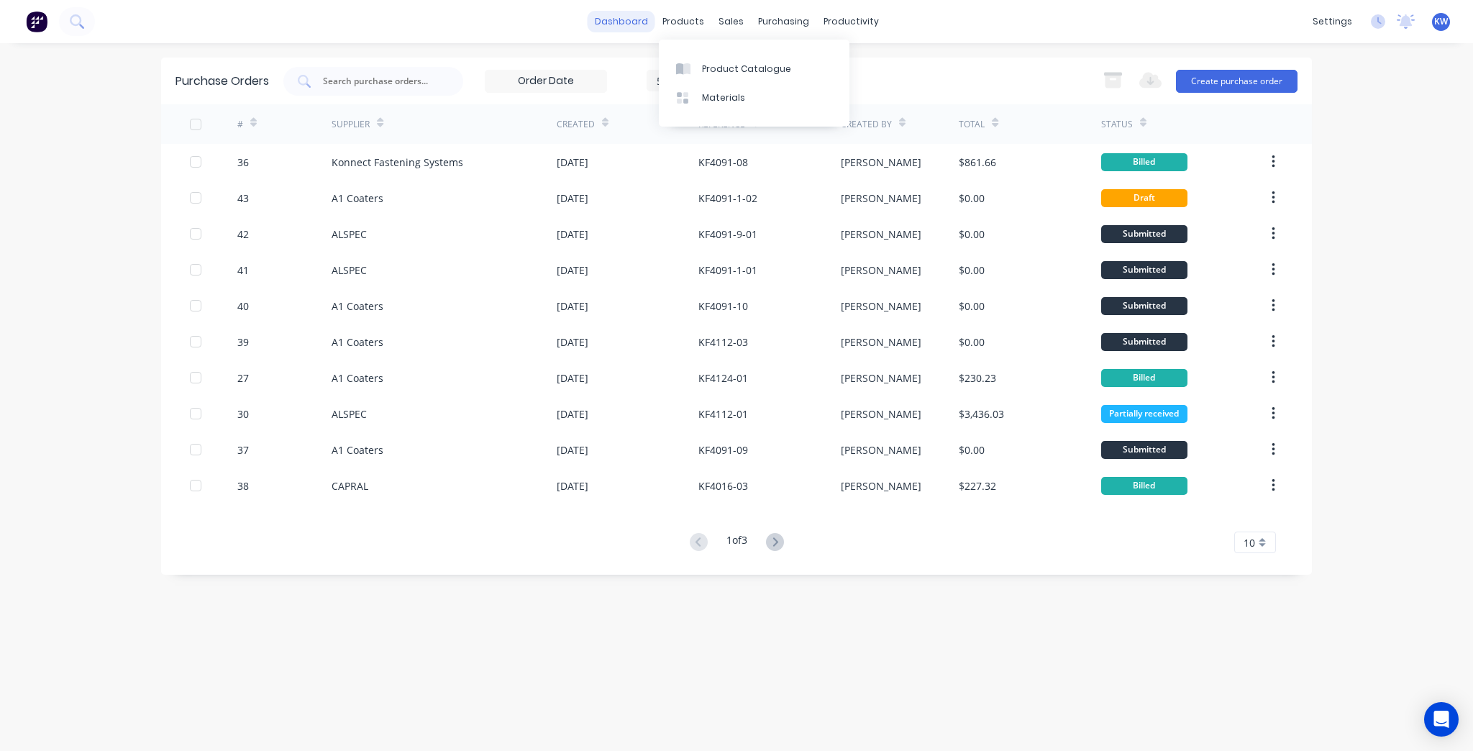
click at [638, 29] on link "dashboard" at bounding box center [622, 22] width 68 height 22
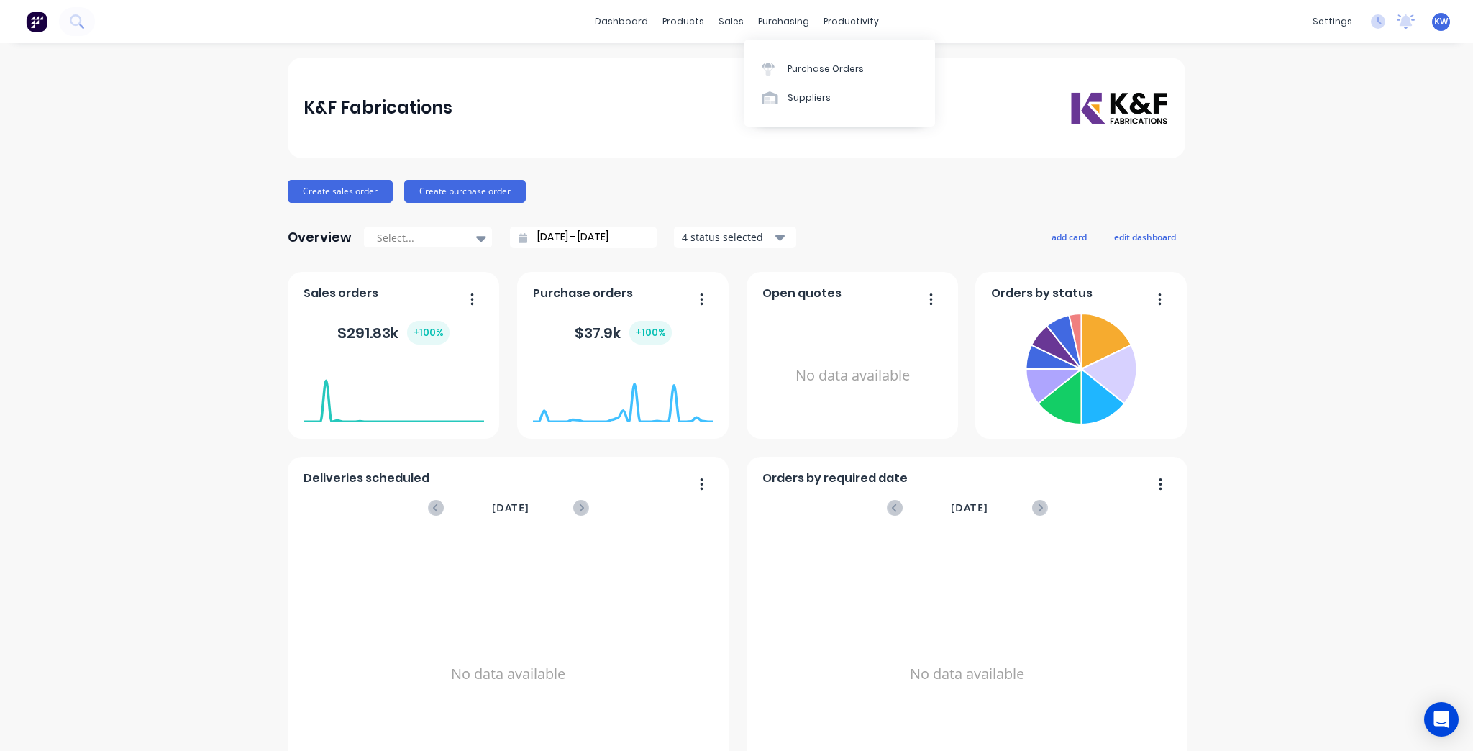
click at [786, 48] on div "Purchase Orders Suppliers" at bounding box center [840, 83] width 191 height 87
click at [784, 65] on link "Purchase Orders" at bounding box center [840, 68] width 191 height 29
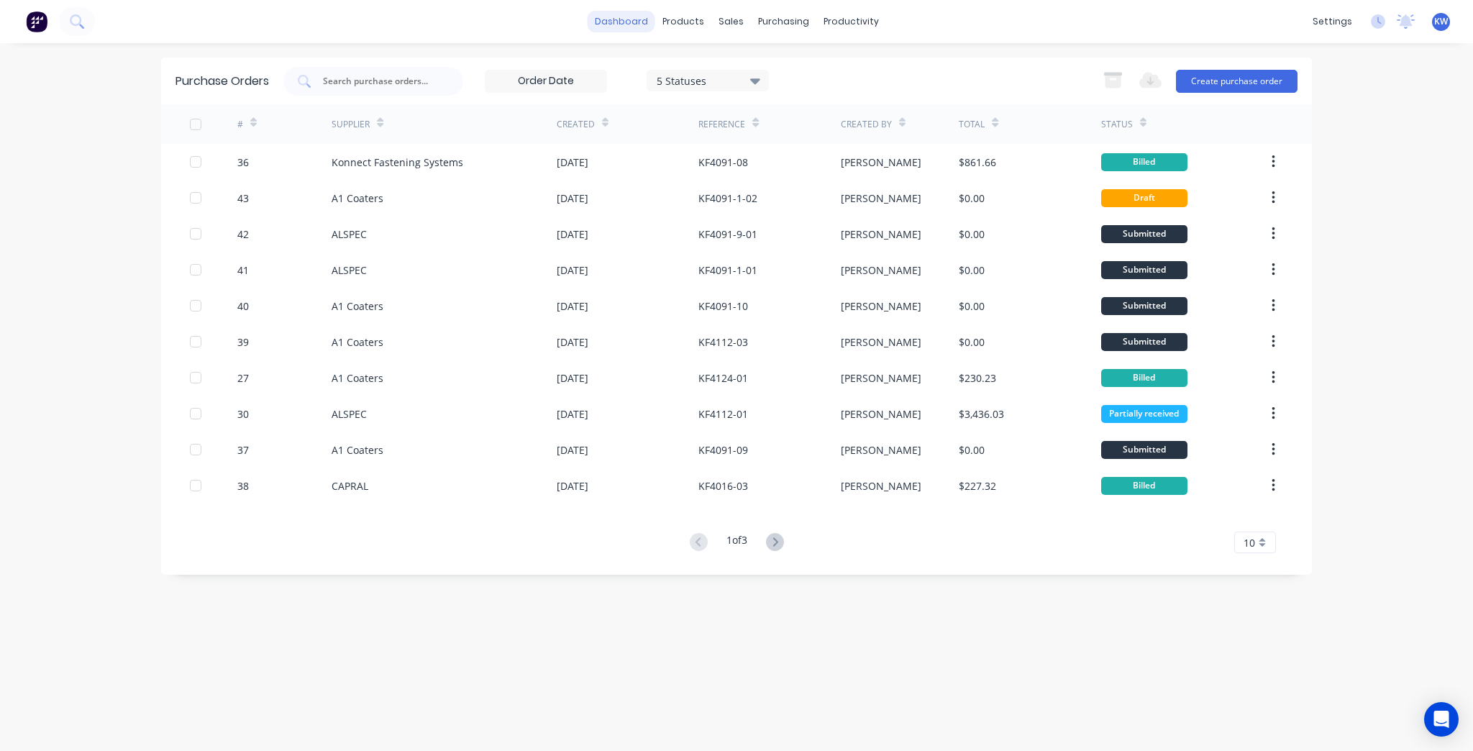
click at [640, 26] on link "dashboard" at bounding box center [622, 22] width 68 height 22
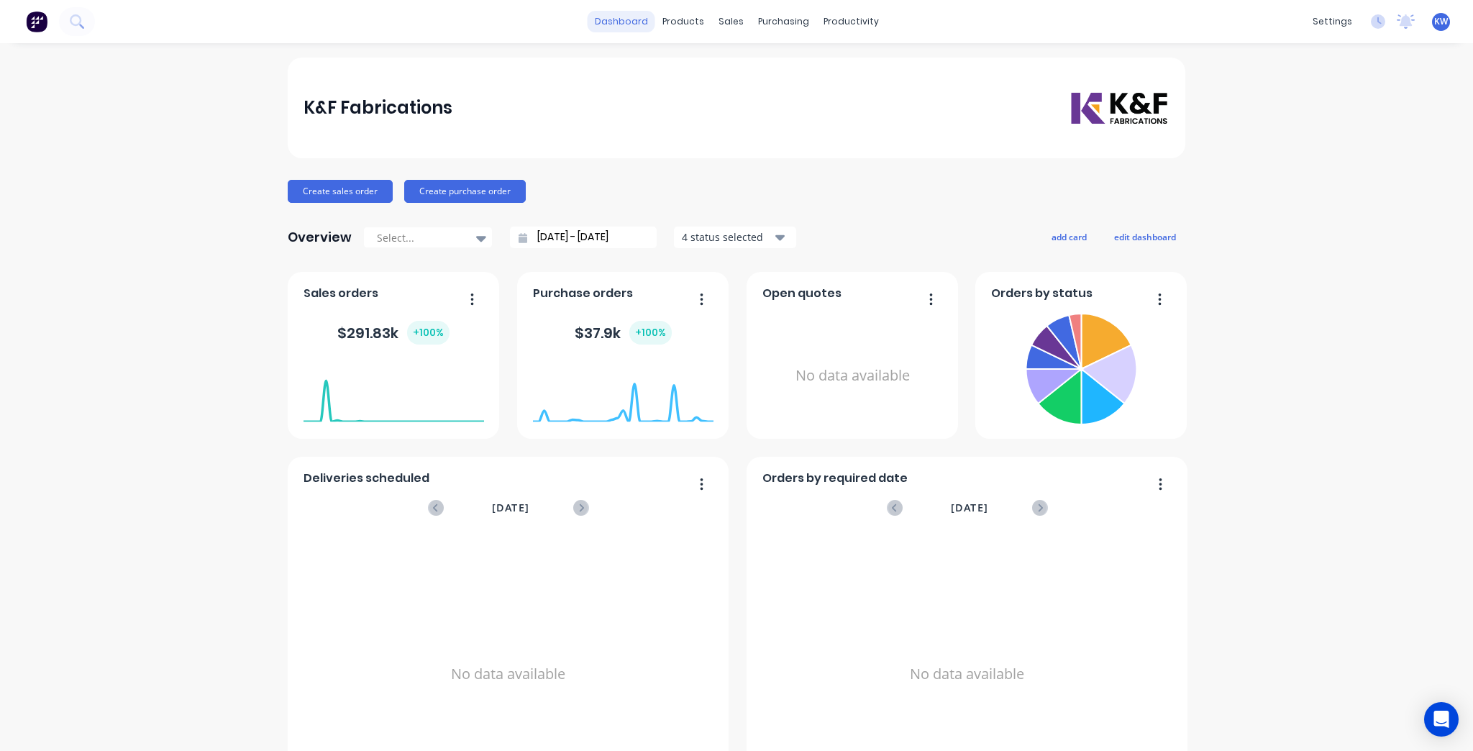
click at [627, 14] on link "dashboard" at bounding box center [622, 22] width 68 height 22
click at [771, 60] on link "Purchase Orders" at bounding box center [840, 68] width 191 height 29
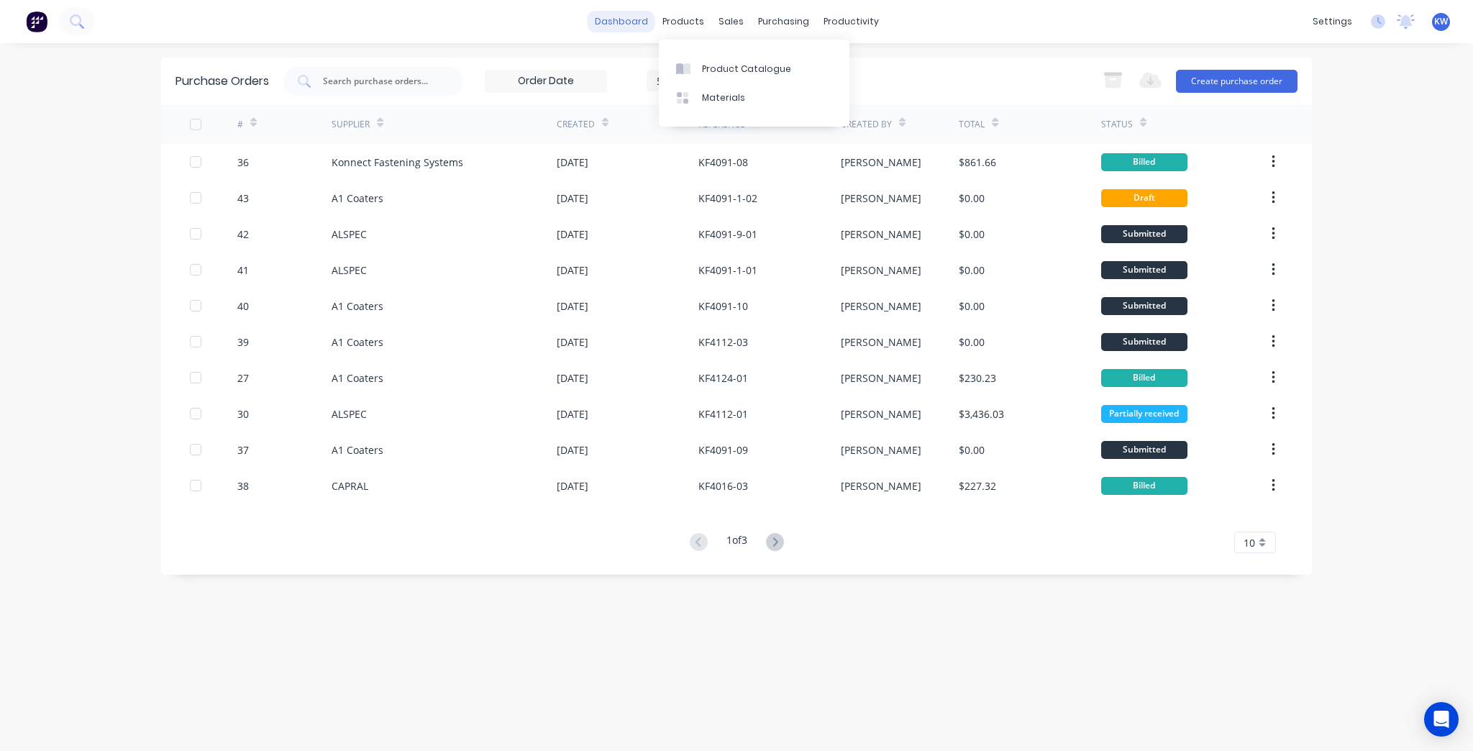
click at [606, 19] on link "dashboard" at bounding box center [622, 22] width 68 height 22
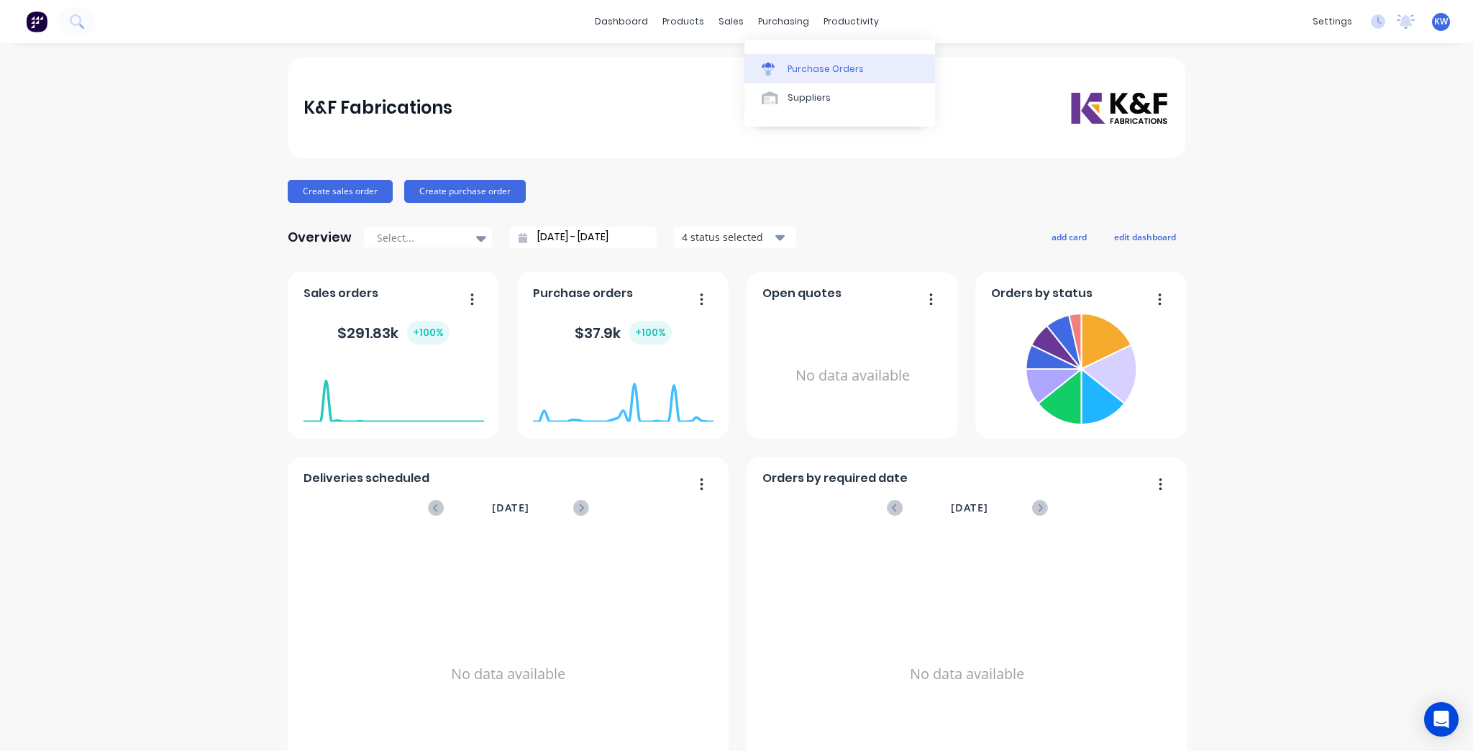
click at [817, 77] on link "Purchase Orders" at bounding box center [840, 68] width 191 height 29
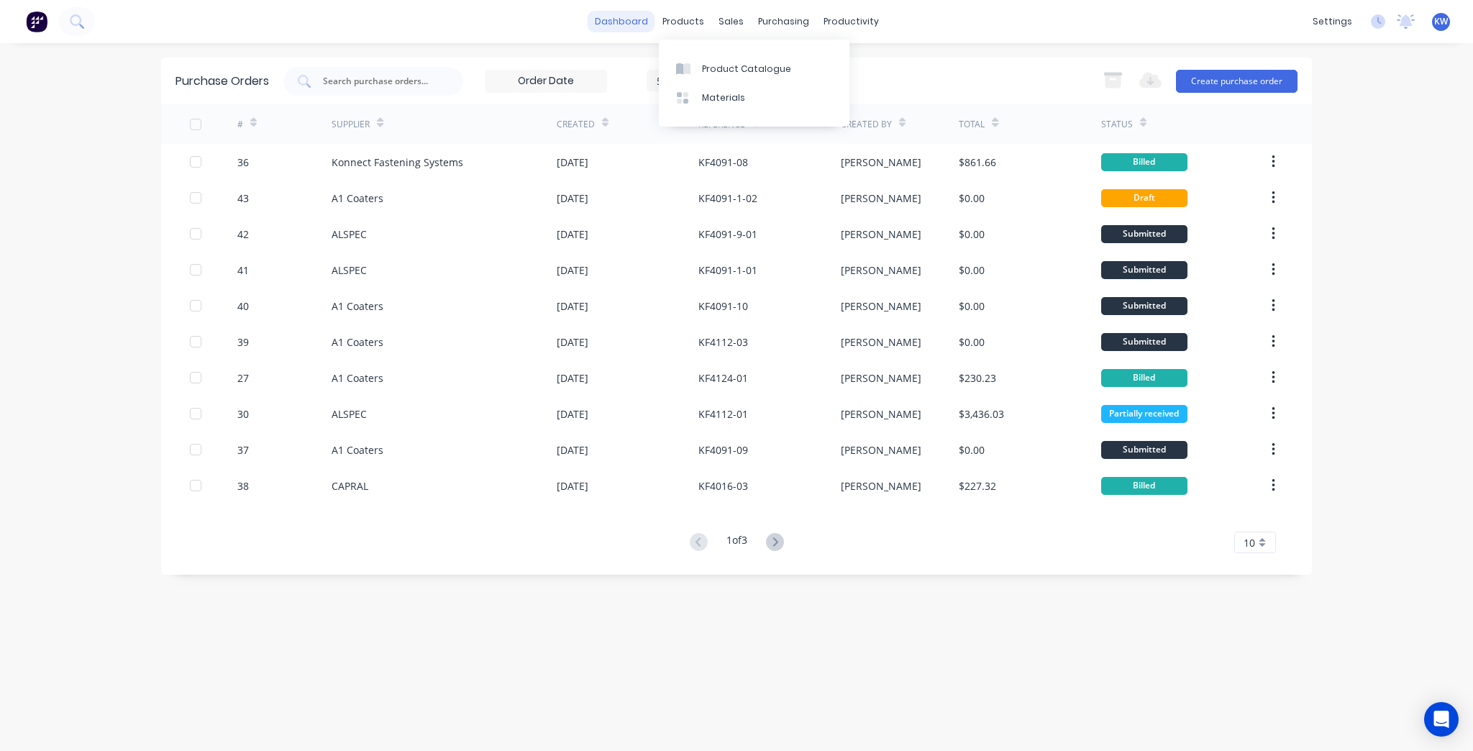
click at [648, 27] on link "dashboard" at bounding box center [622, 22] width 68 height 22
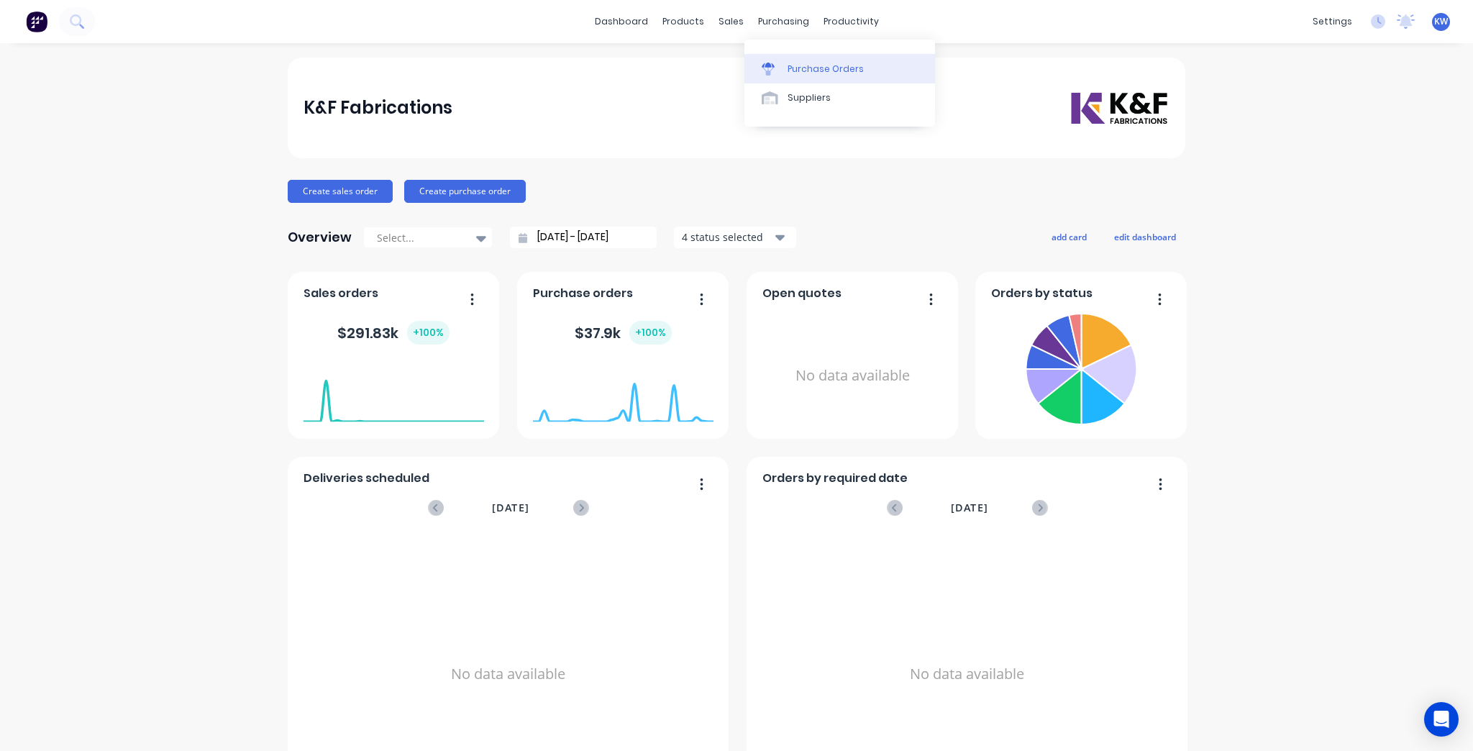
click at [829, 73] on div "Purchase Orders" at bounding box center [826, 69] width 76 height 13
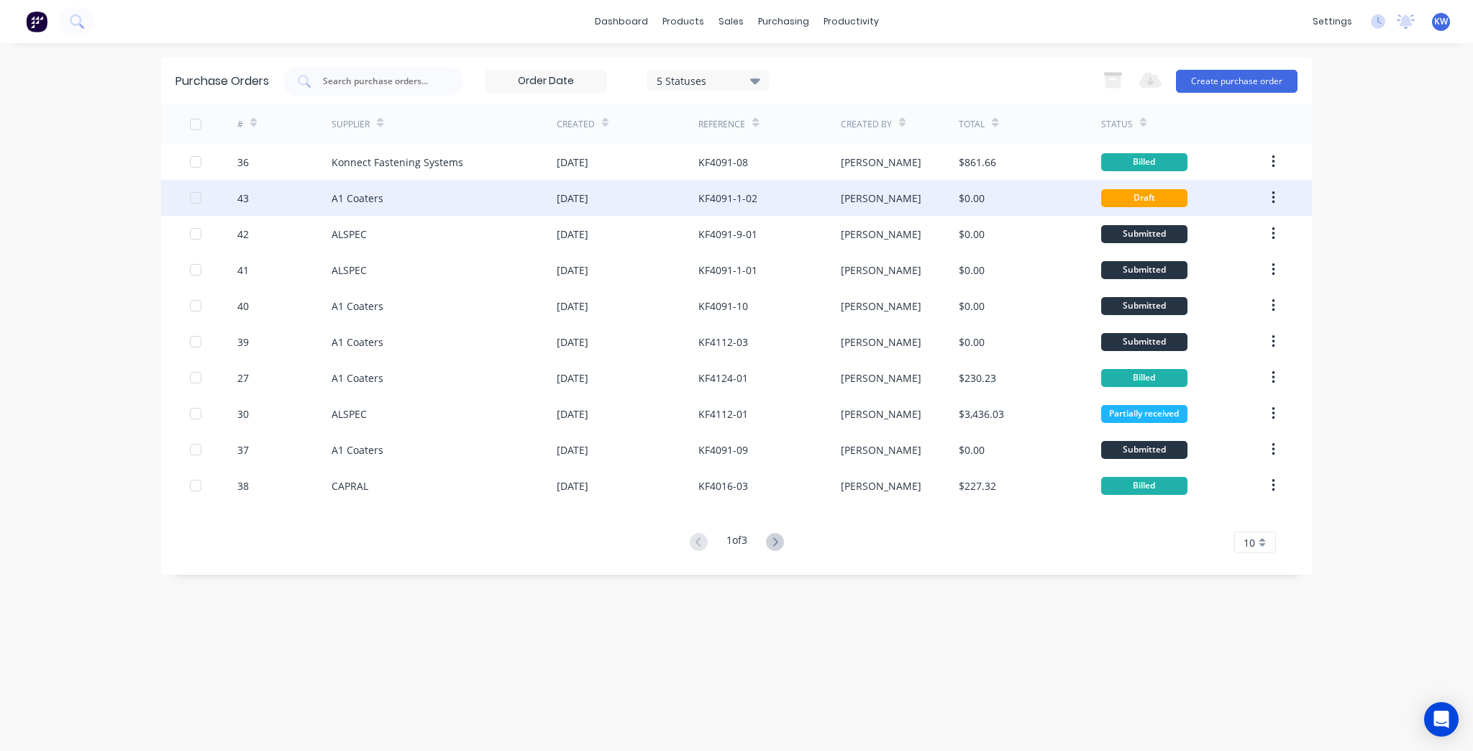
click at [863, 204] on div "[PERSON_NAME]" at bounding box center [900, 198] width 119 height 36
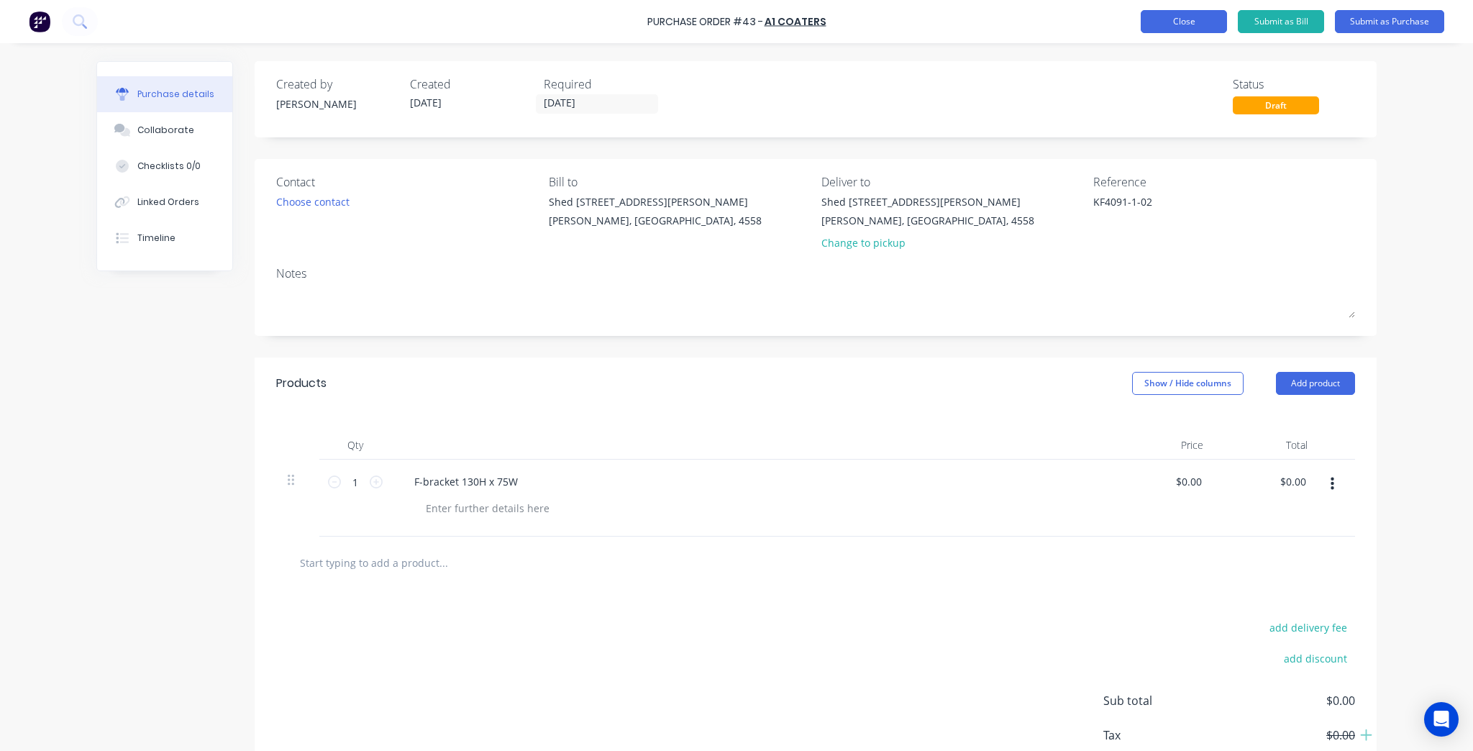
type textarea "x"
click at [1173, 20] on button "Close" at bounding box center [1184, 21] width 86 height 23
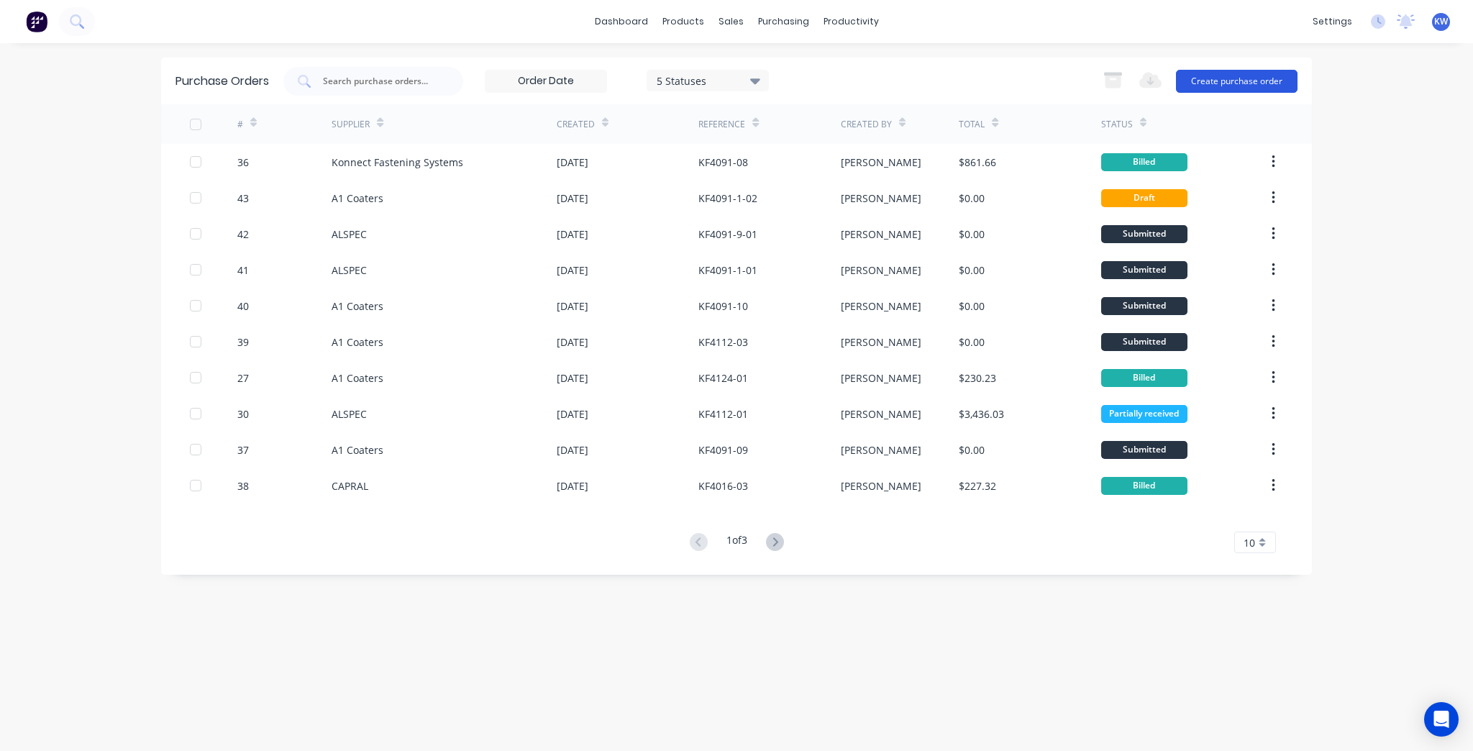
click at [1240, 87] on button "Create purchase order" at bounding box center [1237, 81] width 122 height 23
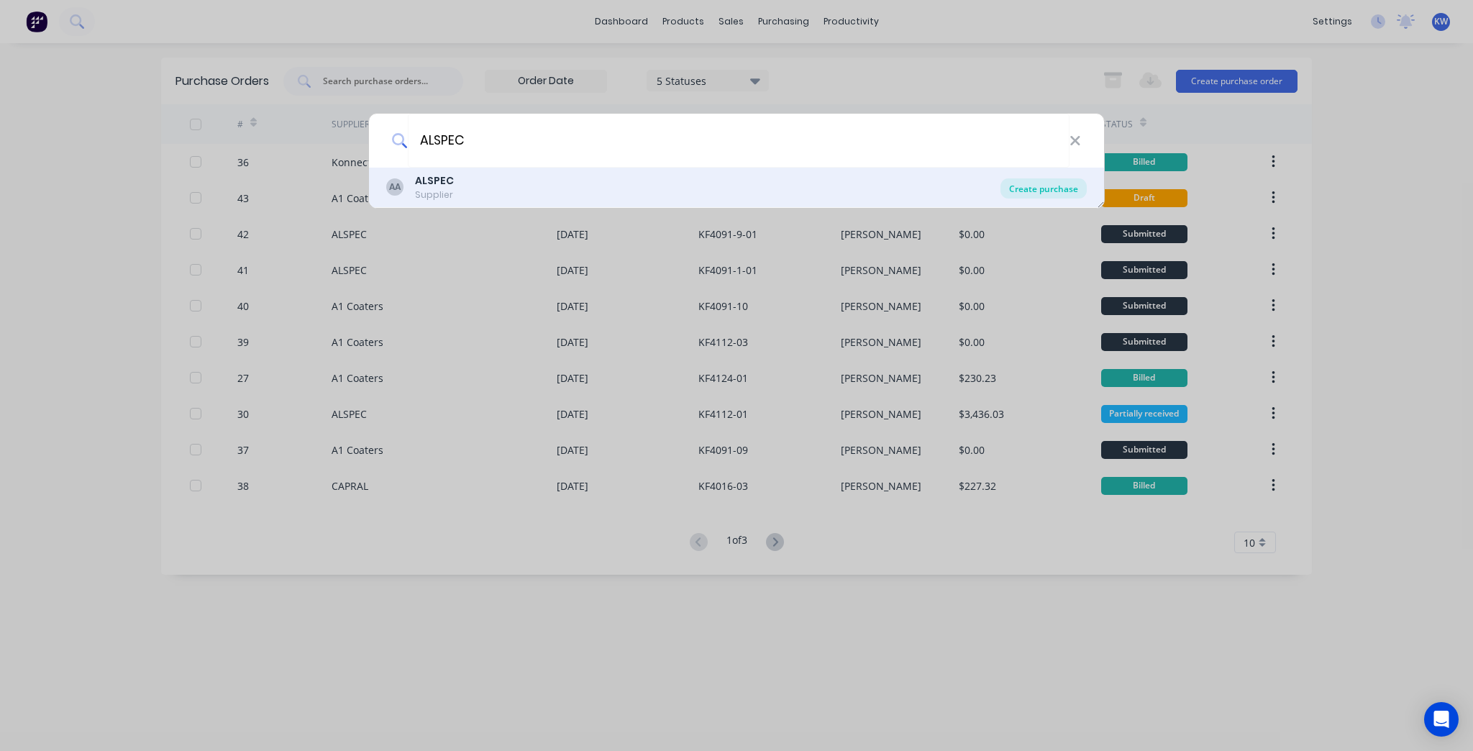
type input "ALSPEC"
click at [1014, 183] on div "Create purchase" at bounding box center [1044, 188] width 86 height 20
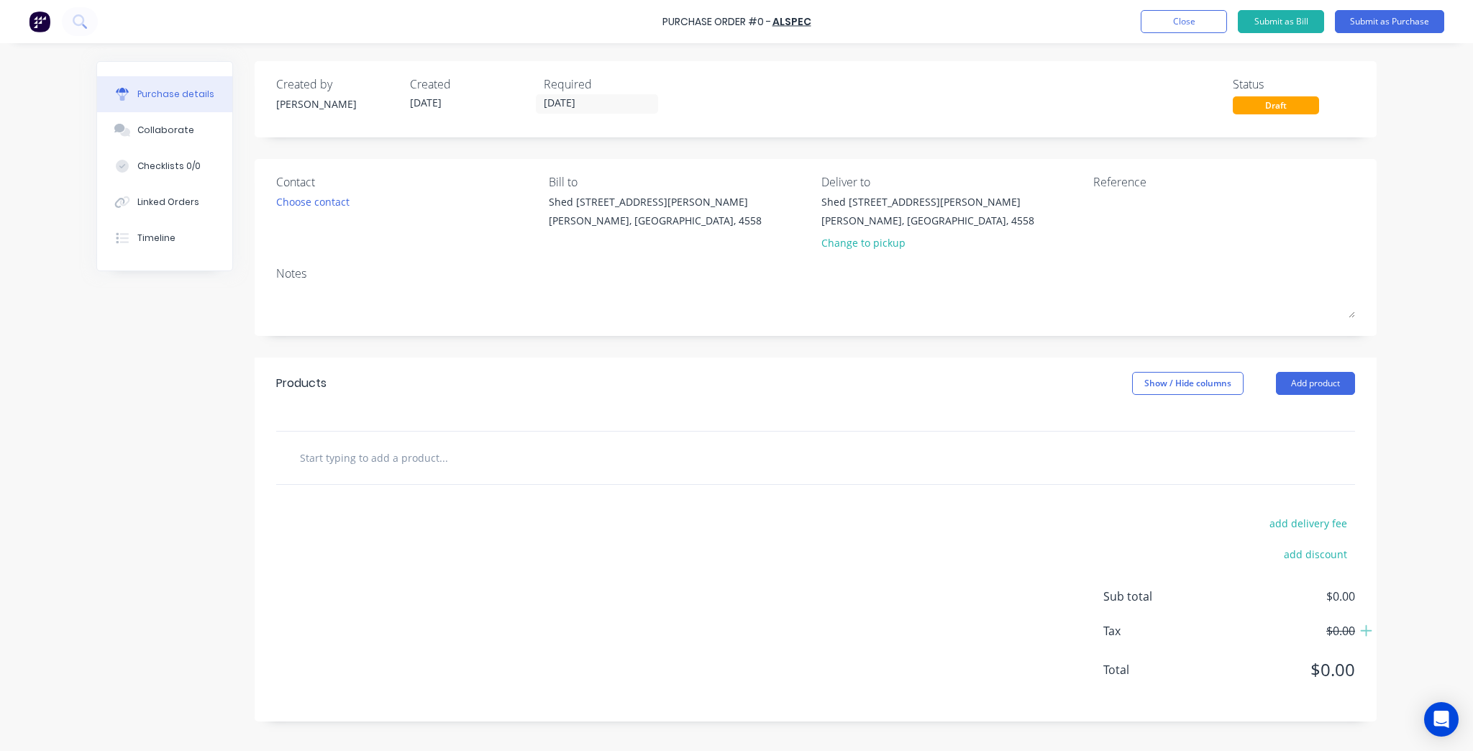
click at [427, 475] on div at bounding box center [815, 458] width 1079 height 53
click at [434, 455] on input "text" at bounding box center [443, 457] width 288 height 29
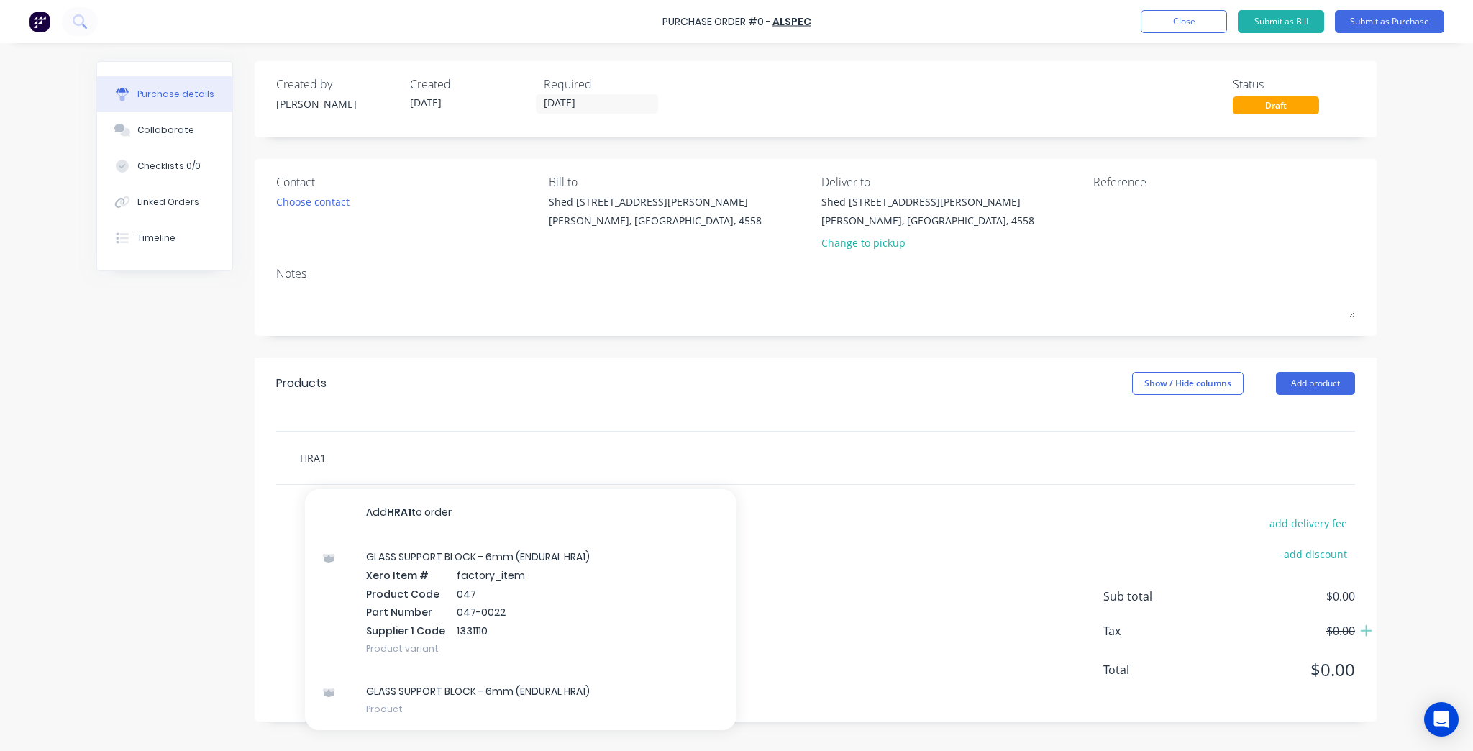
click at [383, 453] on input "HRA1" at bounding box center [443, 457] width 288 height 29
paste input "1331110 HRA1 ENDURAL GLASS SUPPORT BLOCK BLACK PLASTIC"
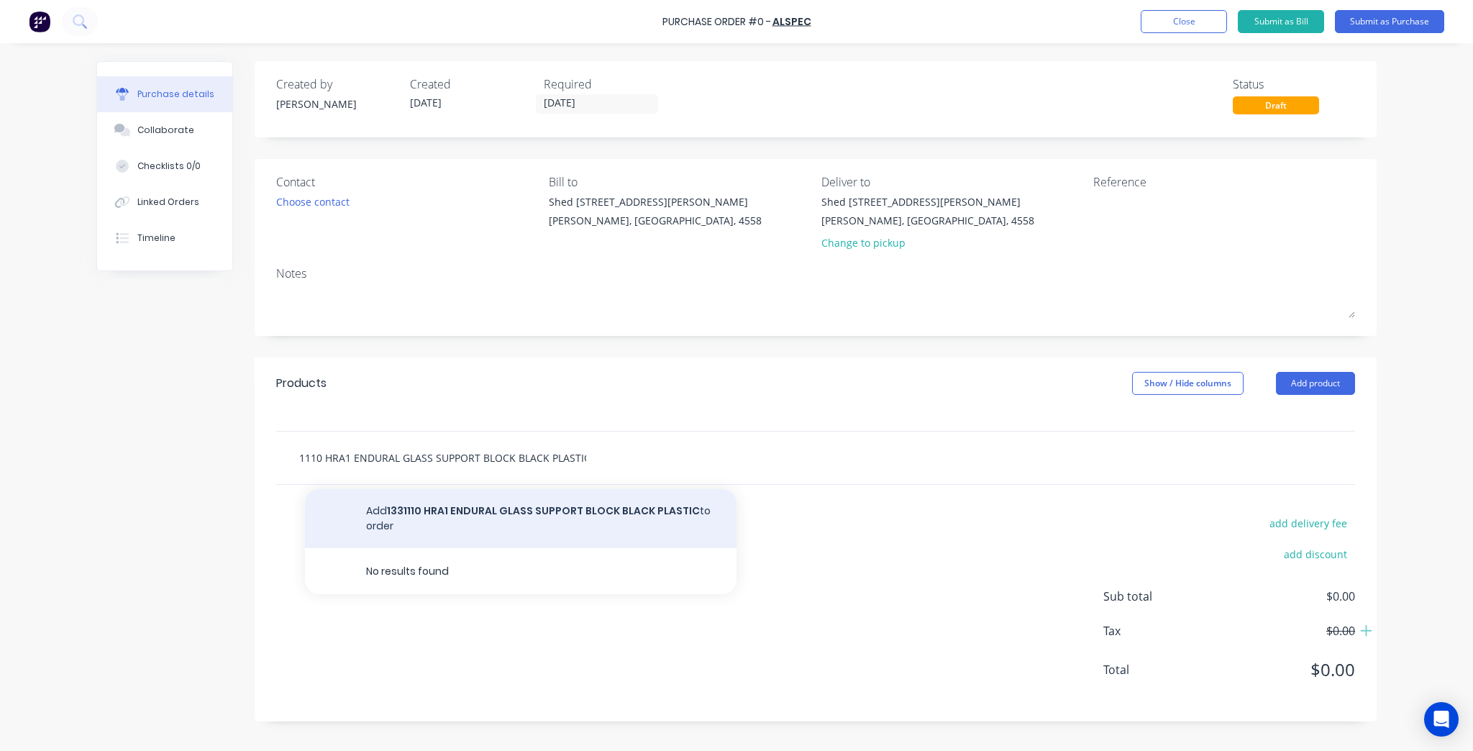
type input "1331110 HRA1 ENDURAL GLASS SUPPORT BLOCK BLACK PLASTIC"
click at [458, 522] on button "Add 1331110 HRA1 ENDURAL GLASS SUPPORT BLOCK BLACK PLASTIC to order" at bounding box center [521, 518] width 432 height 59
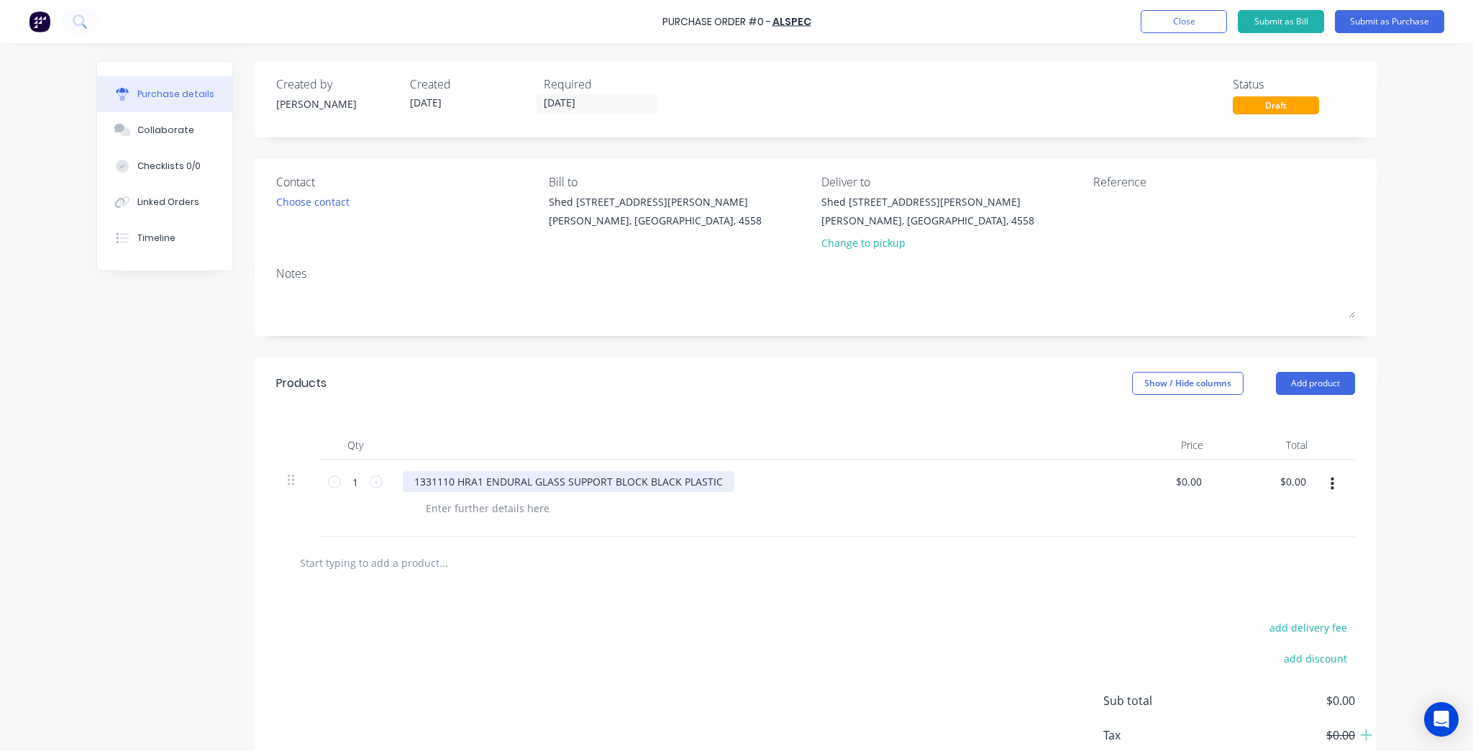
click at [495, 478] on div "1331110 HRA1 ENDURAL GLASS SUPPORT BLOCK BLACK PLASTIC" at bounding box center [569, 481] width 332 height 21
click at [346, 483] on input "1" at bounding box center [355, 482] width 29 height 22
type input "300"
click at [569, 599] on div "add delivery fee add discount Sub total $0.00 Tax $0.00 Total $0.00" at bounding box center [816, 707] width 1122 height 237
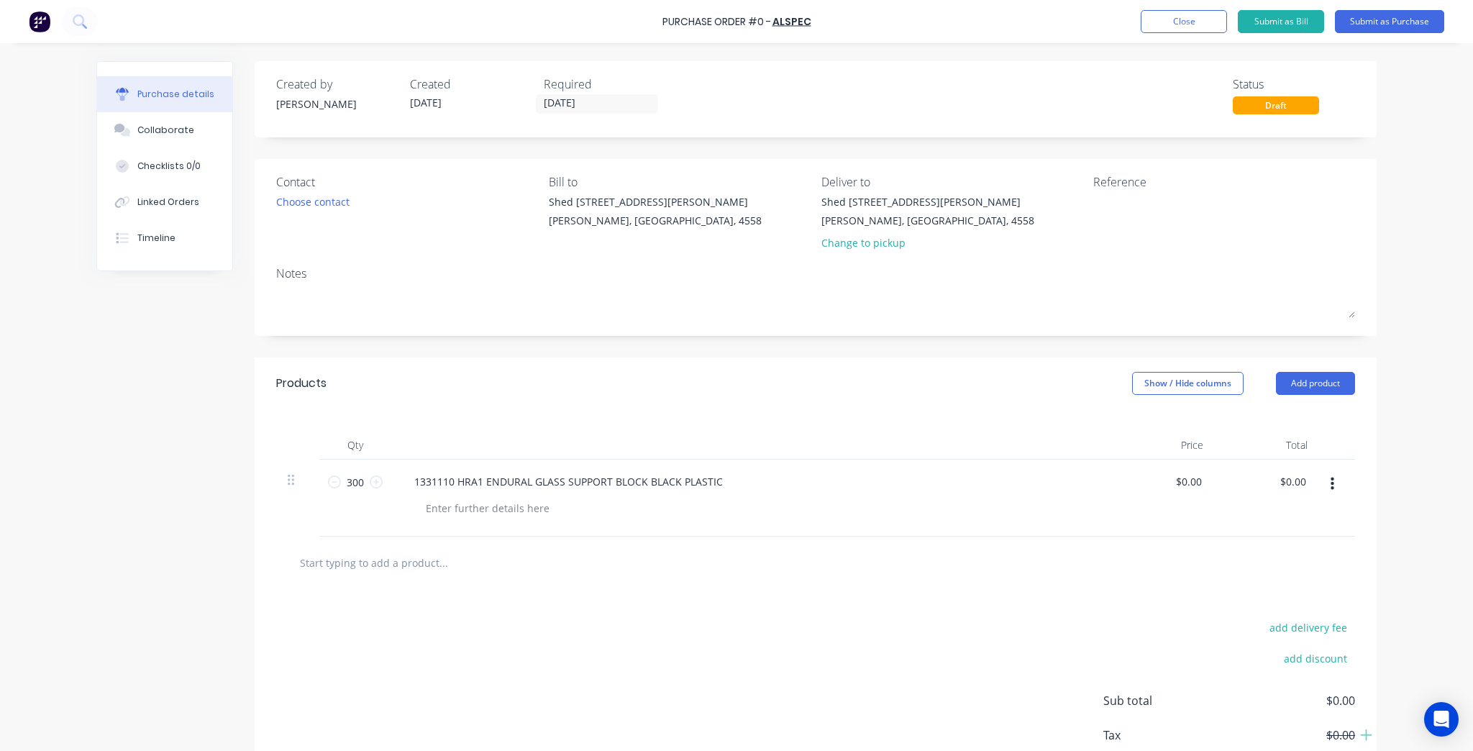
click at [402, 555] on input "text" at bounding box center [443, 562] width 288 height 29
click at [469, 568] on input "1313056 GR44 Glazing Wedge" at bounding box center [443, 562] width 288 height 29
type input "1313056 GR44 Glazing Wedge"
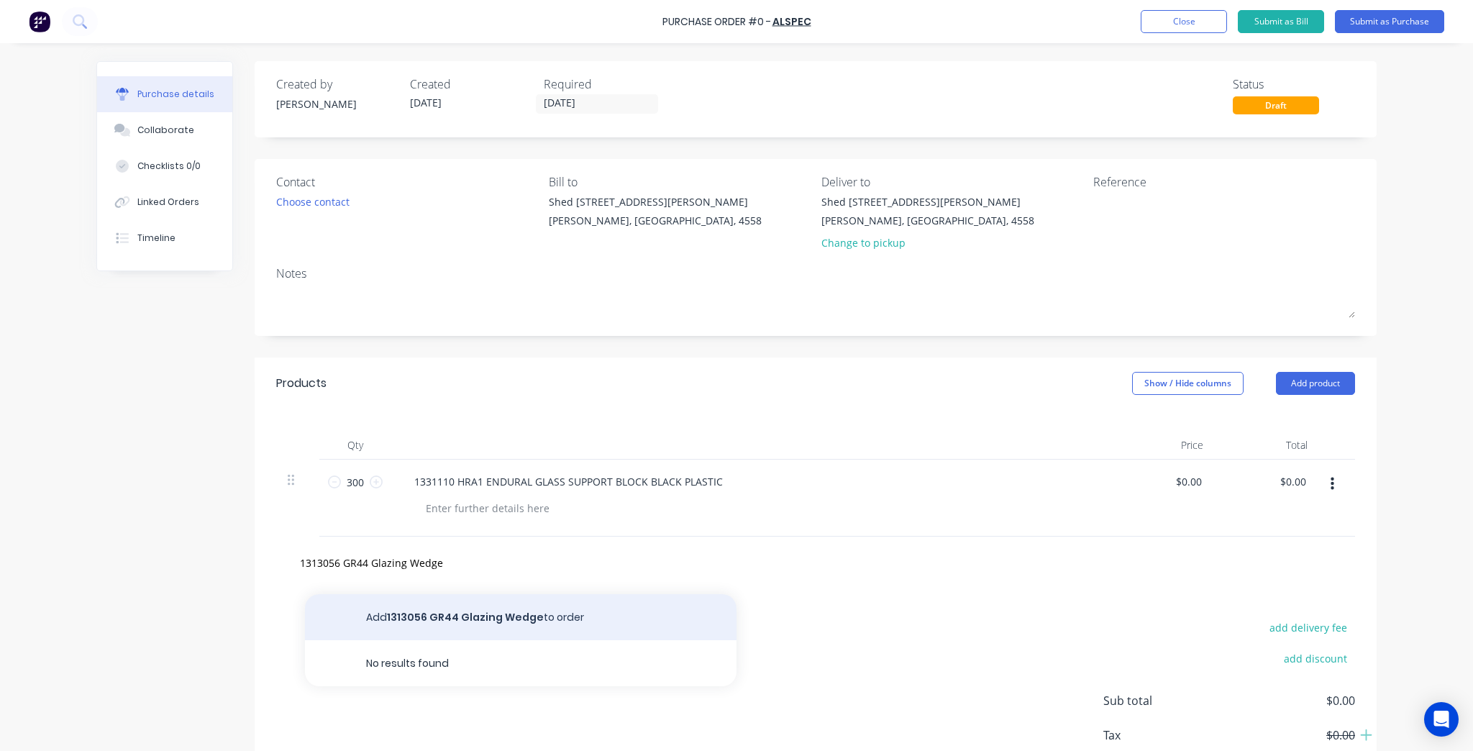
click at [506, 615] on button "Add 1313056 GR44 Glazing Wedge to order" at bounding box center [521, 617] width 432 height 46
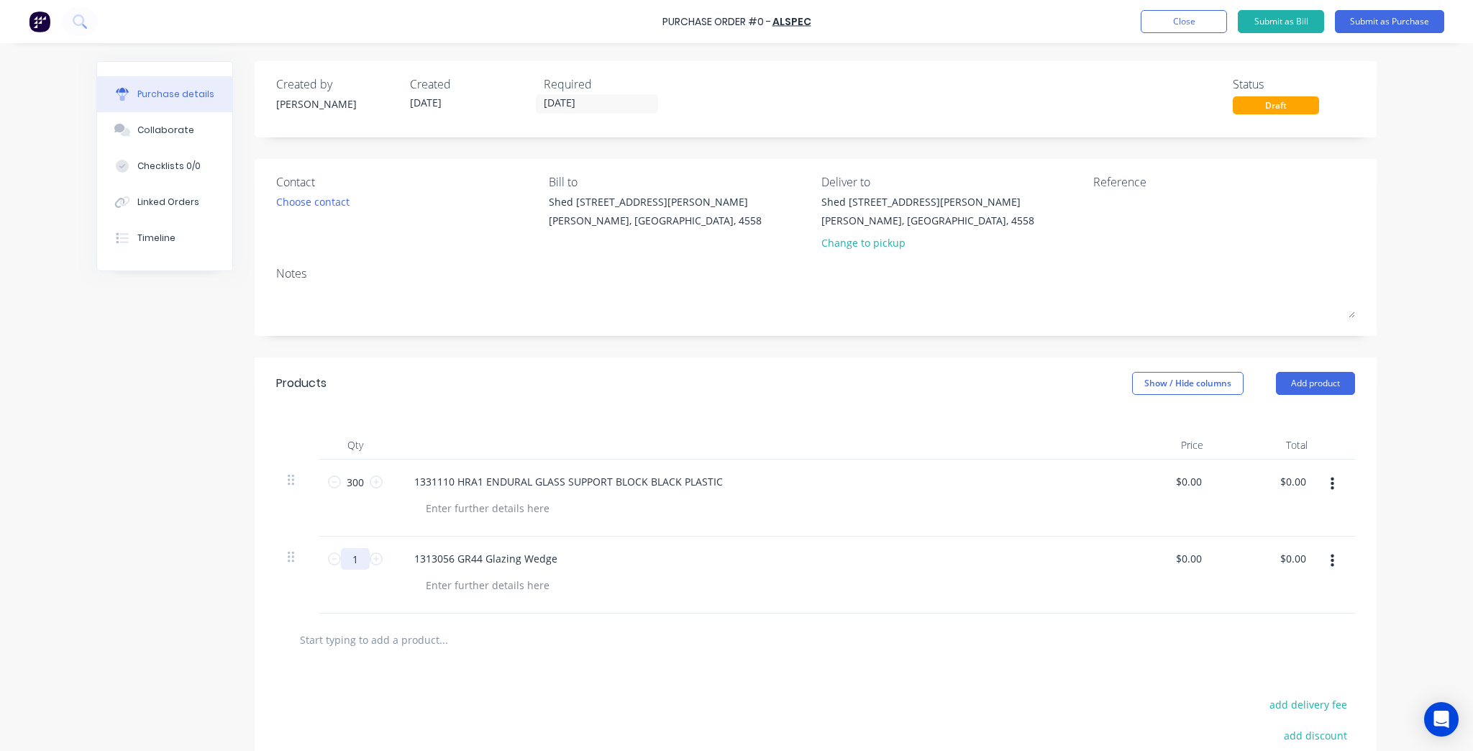
click at [362, 561] on input "1" at bounding box center [355, 559] width 29 height 22
click at [373, 558] on icon at bounding box center [376, 559] width 13 height 13
type input "2"
click at [422, 651] on input "text" at bounding box center [443, 639] width 288 height 29
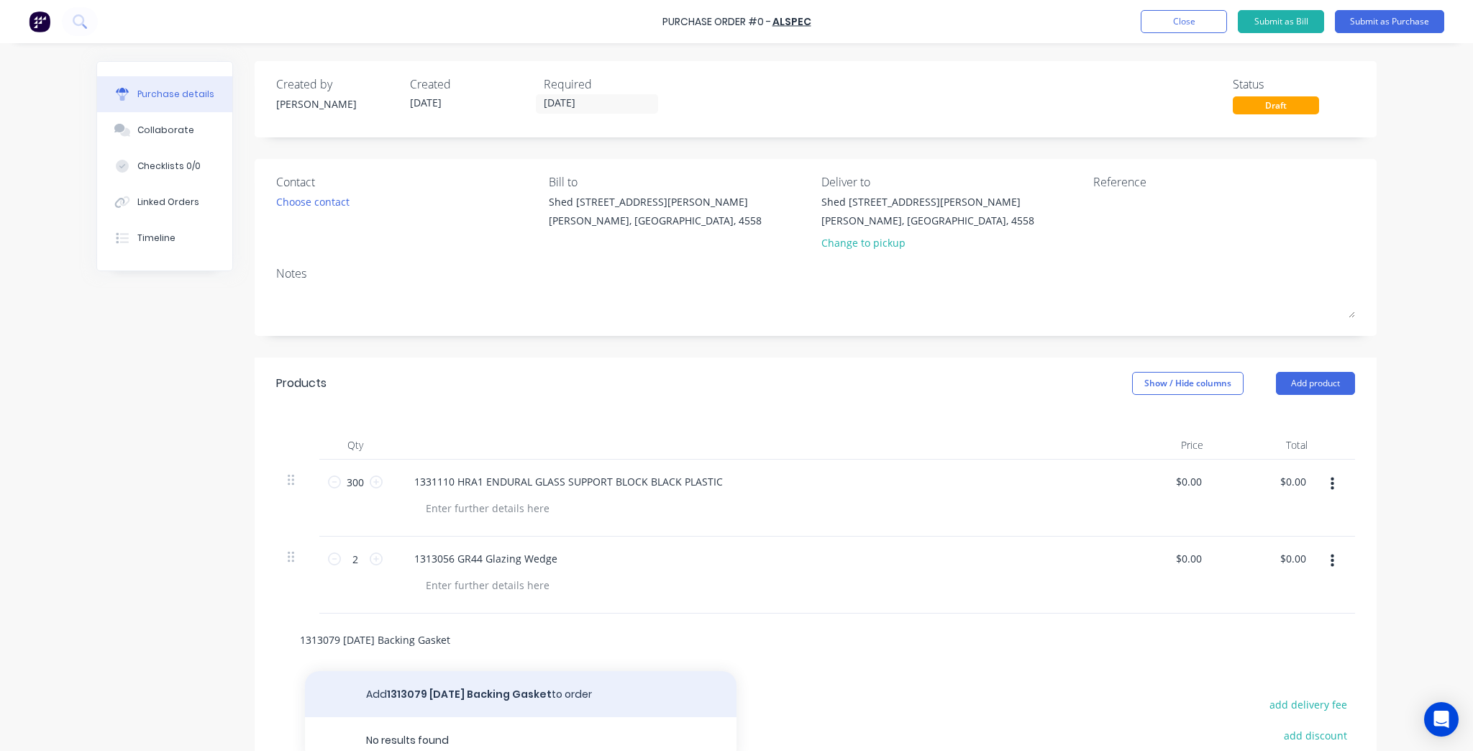
type input "1313079 CE36 Backing Gasket"
click at [452, 701] on button "Add 1313079 CE36 Backing Gasket to order" at bounding box center [521, 694] width 432 height 46
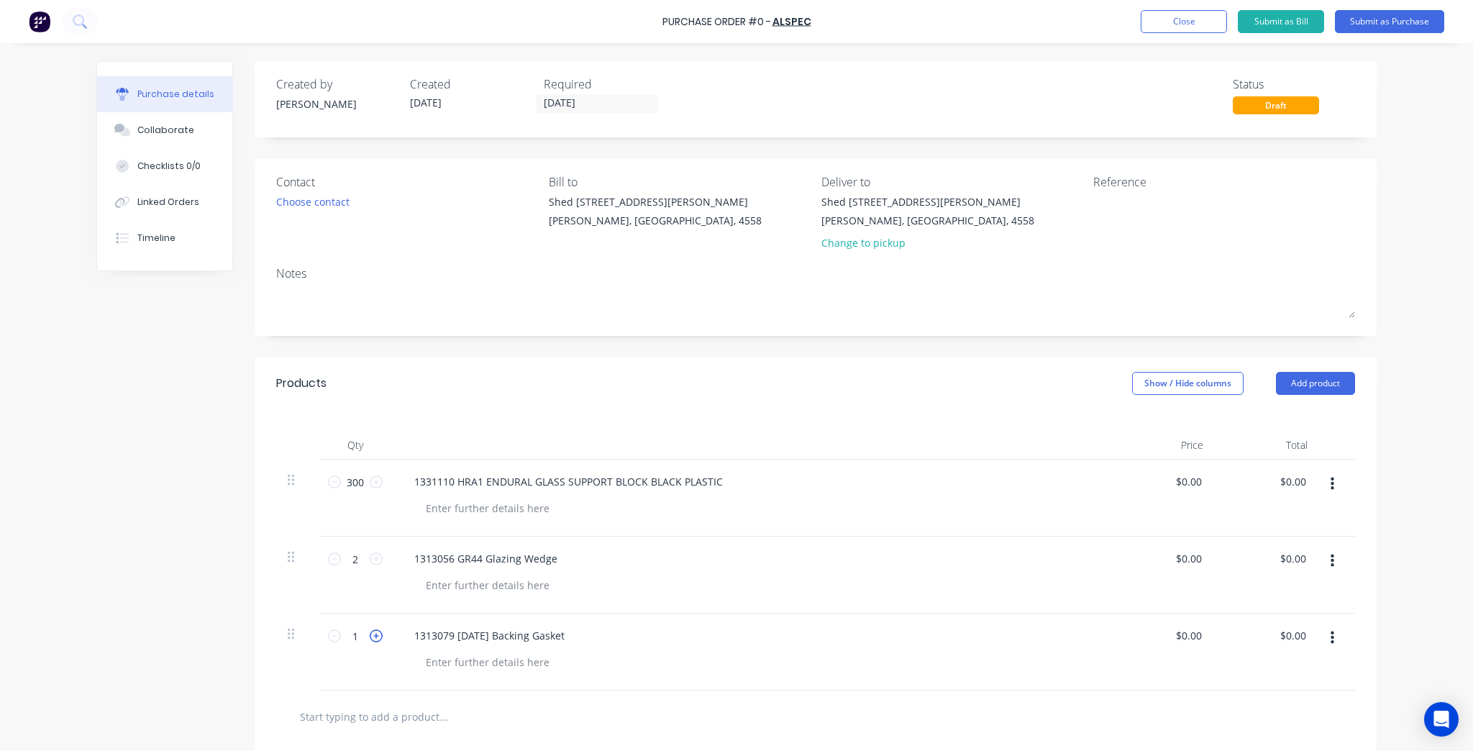
click at [370, 635] on icon at bounding box center [376, 635] width 13 height 13
type input "3"
click at [785, 681] on div "1313079 CE36 Backing Gasket" at bounding box center [750, 652] width 719 height 77
click at [317, 199] on div "Choose contact" at bounding box center [312, 201] width 73 height 15
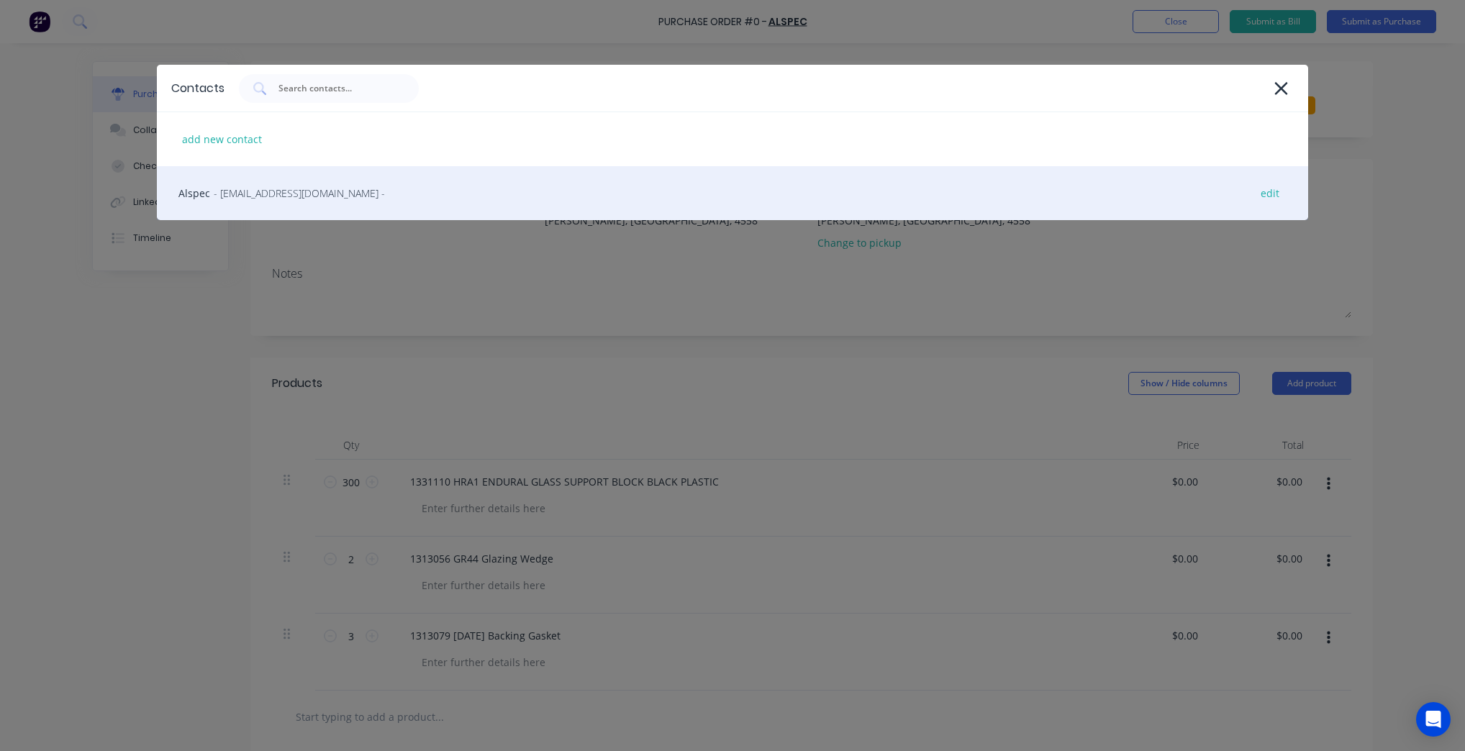
click at [353, 204] on div "Alspec - sunshinecoast@alspec.com.au - edit" at bounding box center [732, 193] width 1151 height 54
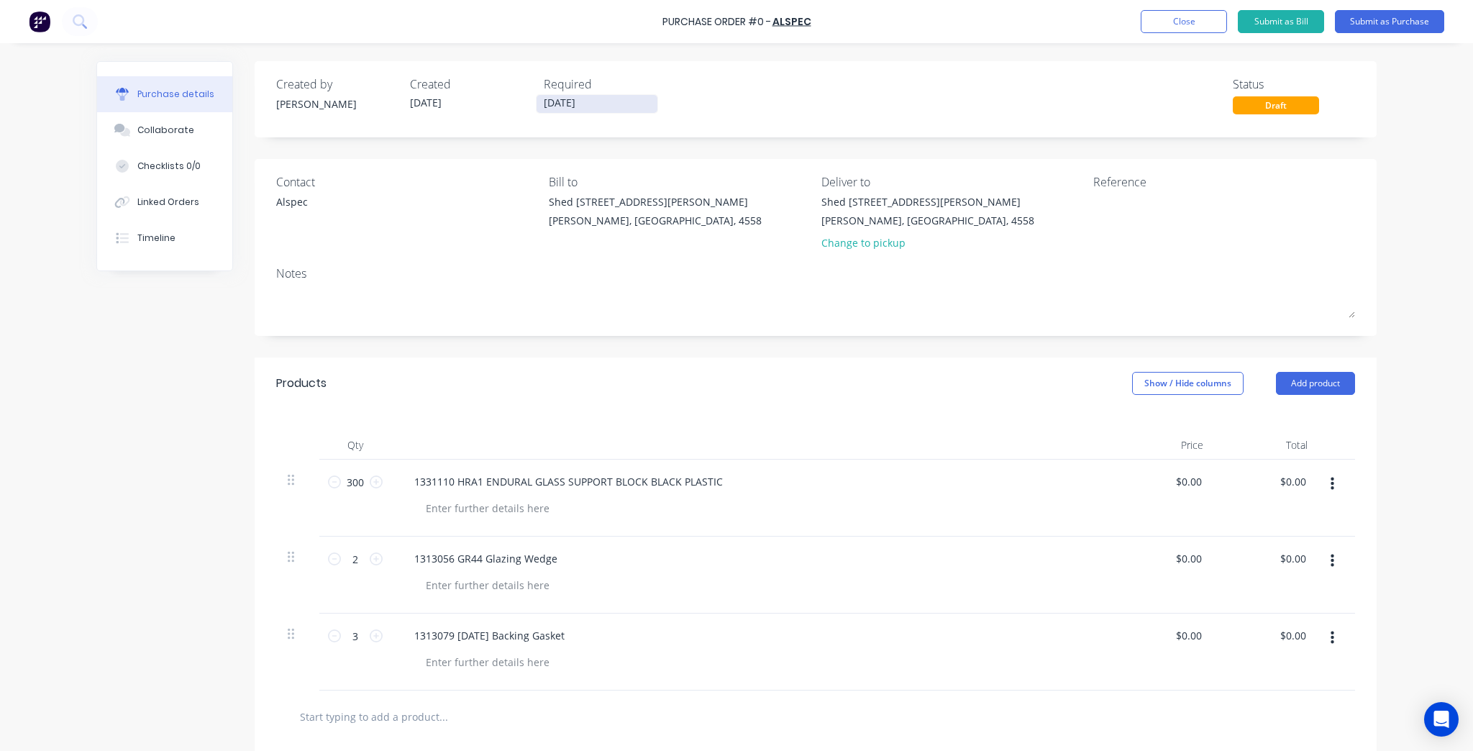
click at [578, 101] on input "[DATE]" at bounding box center [597, 104] width 121 height 18
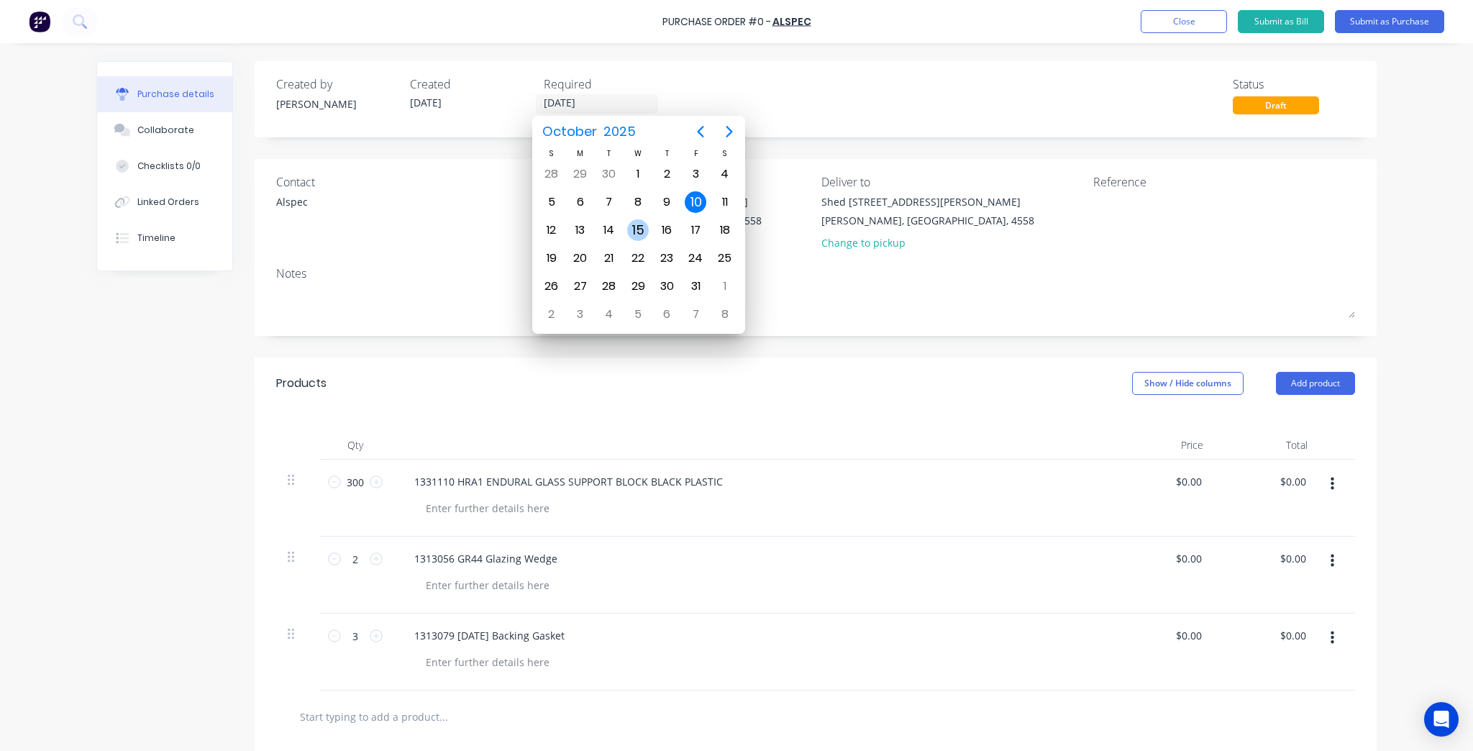
click at [644, 227] on div "15" at bounding box center [638, 230] width 22 height 22
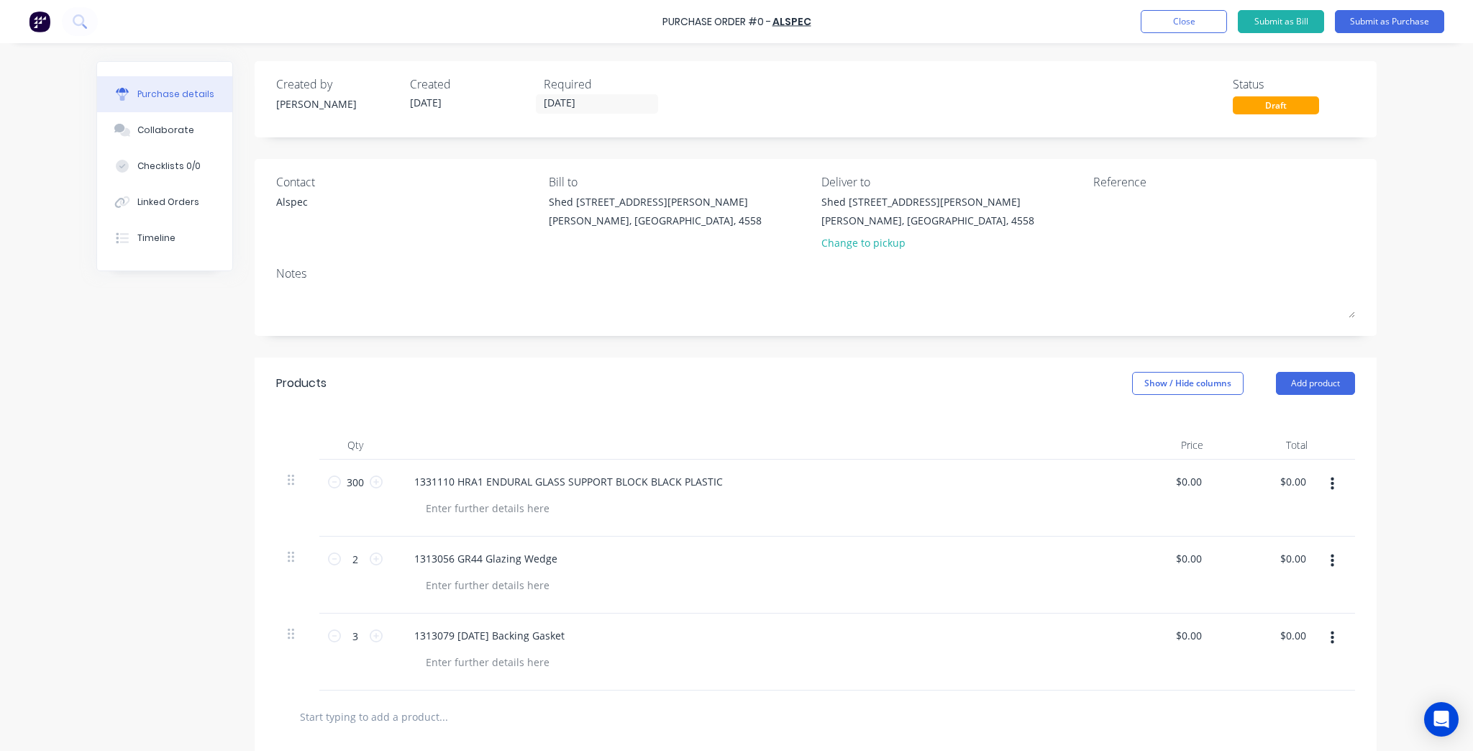
click at [1021, 86] on div "Created by Kim Created 10/10/25 Required 15/10/25 Status Draft" at bounding box center [815, 95] width 1079 height 39
click at [602, 95] on input "15/10/25" at bounding box center [597, 104] width 121 height 18
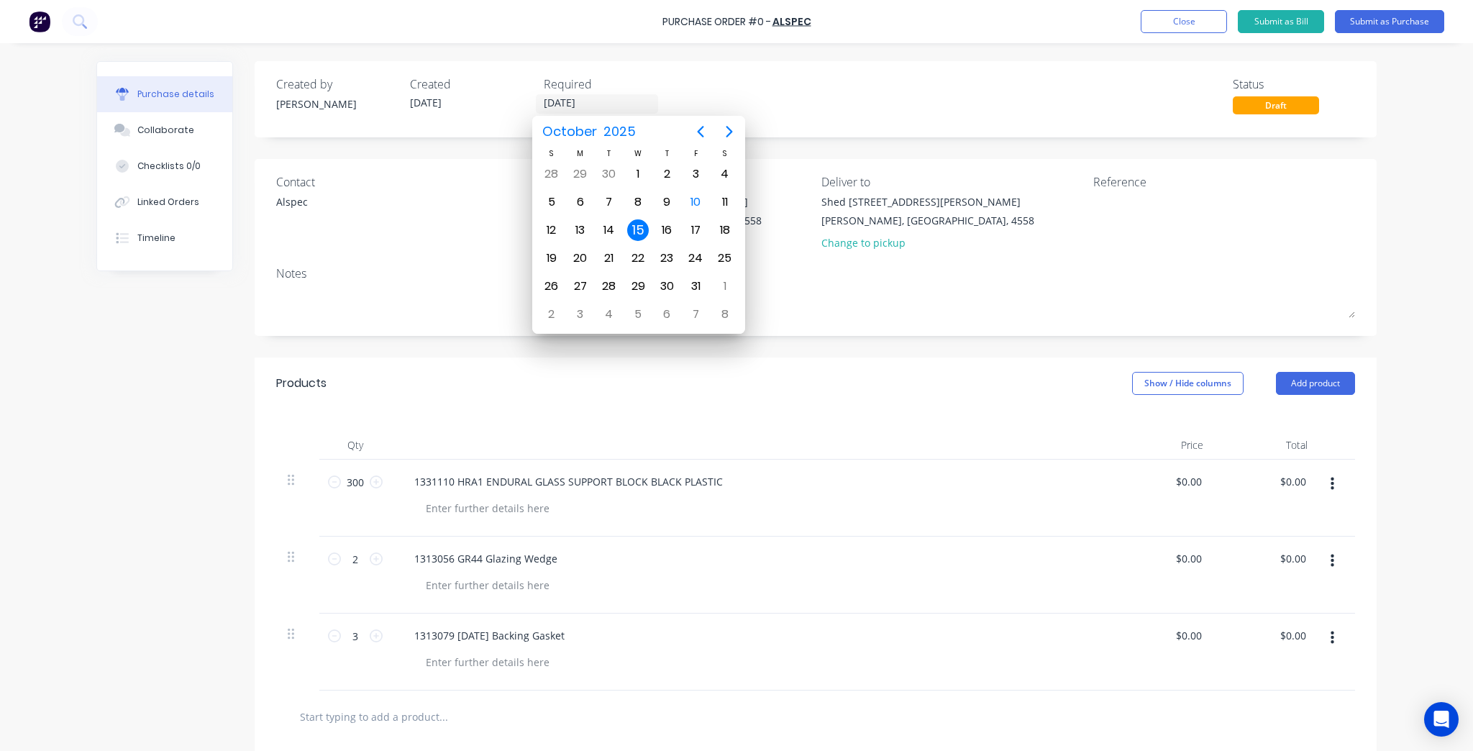
click at [848, 233] on div "Shed 1/9 Charlston Pl Kuluin, Queensland, 4558 Change to pickup" at bounding box center [928, 225] width 213 height 63
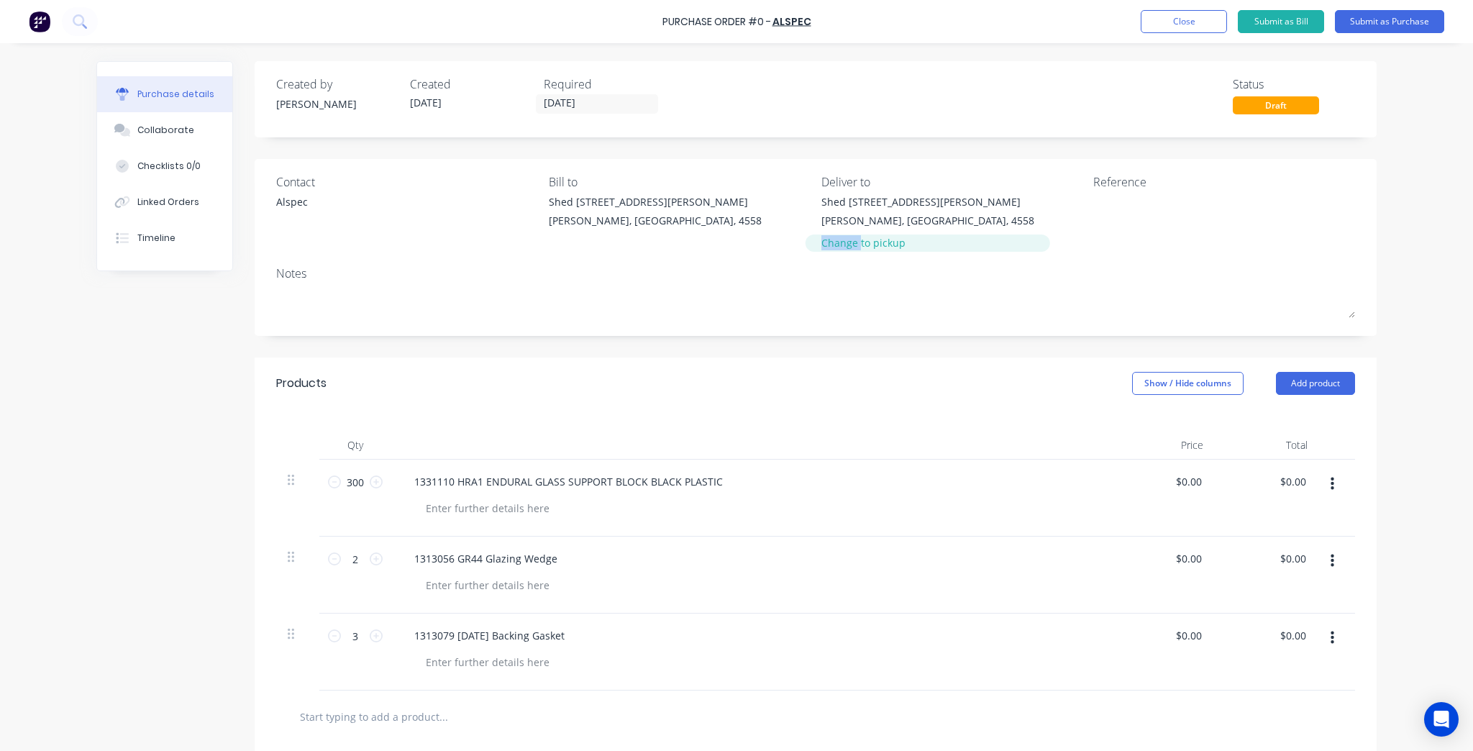
click at [847, 235] on div "Change to pickup" at bounding box center [928, 242] width 213 height 15
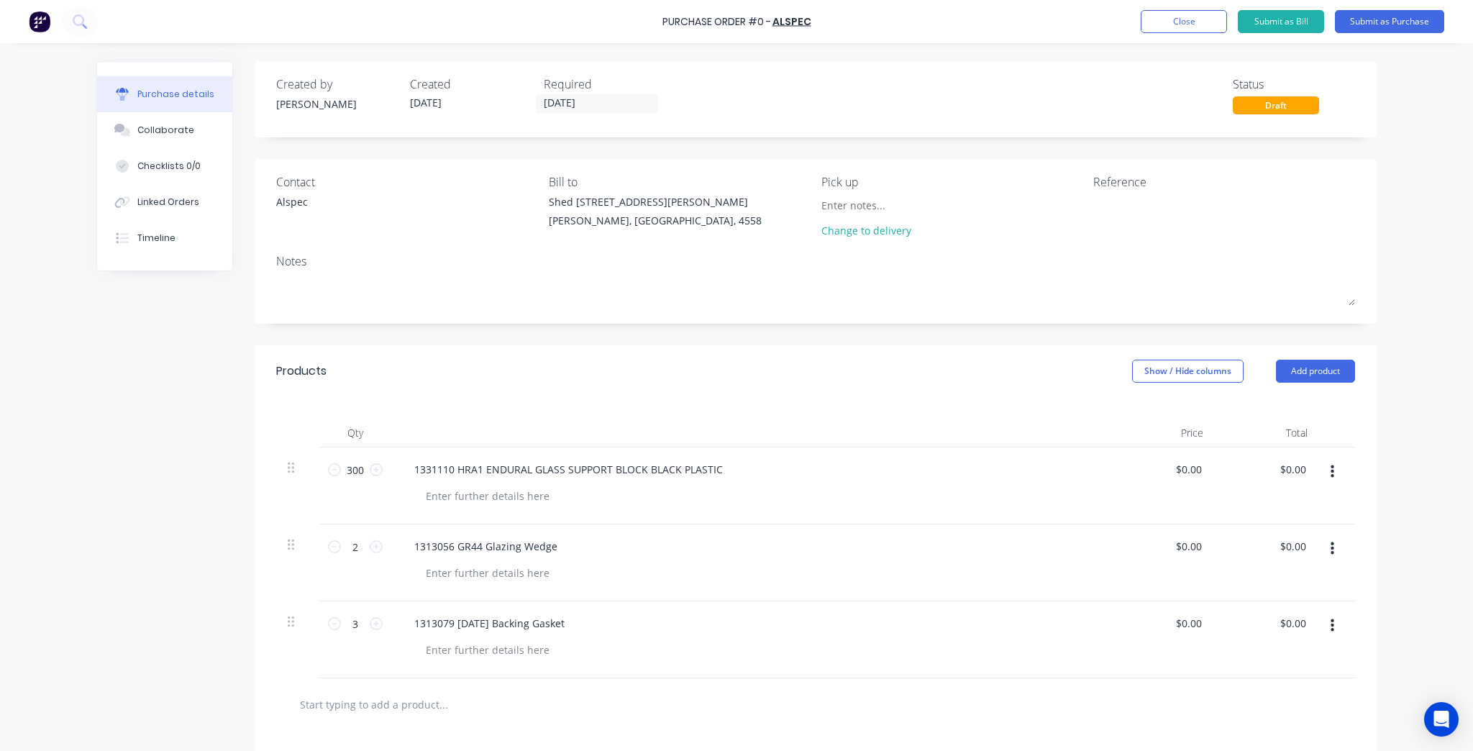
click at [565, 118] on div "Created by Kim Created 10/10/25 Required 15/10/25 Status Draft" at bounding box center [816, 99] width 1122 height 76
click at [557, 107] on input "15/10/25" at bounding box center [597, 104] width 121 height 18
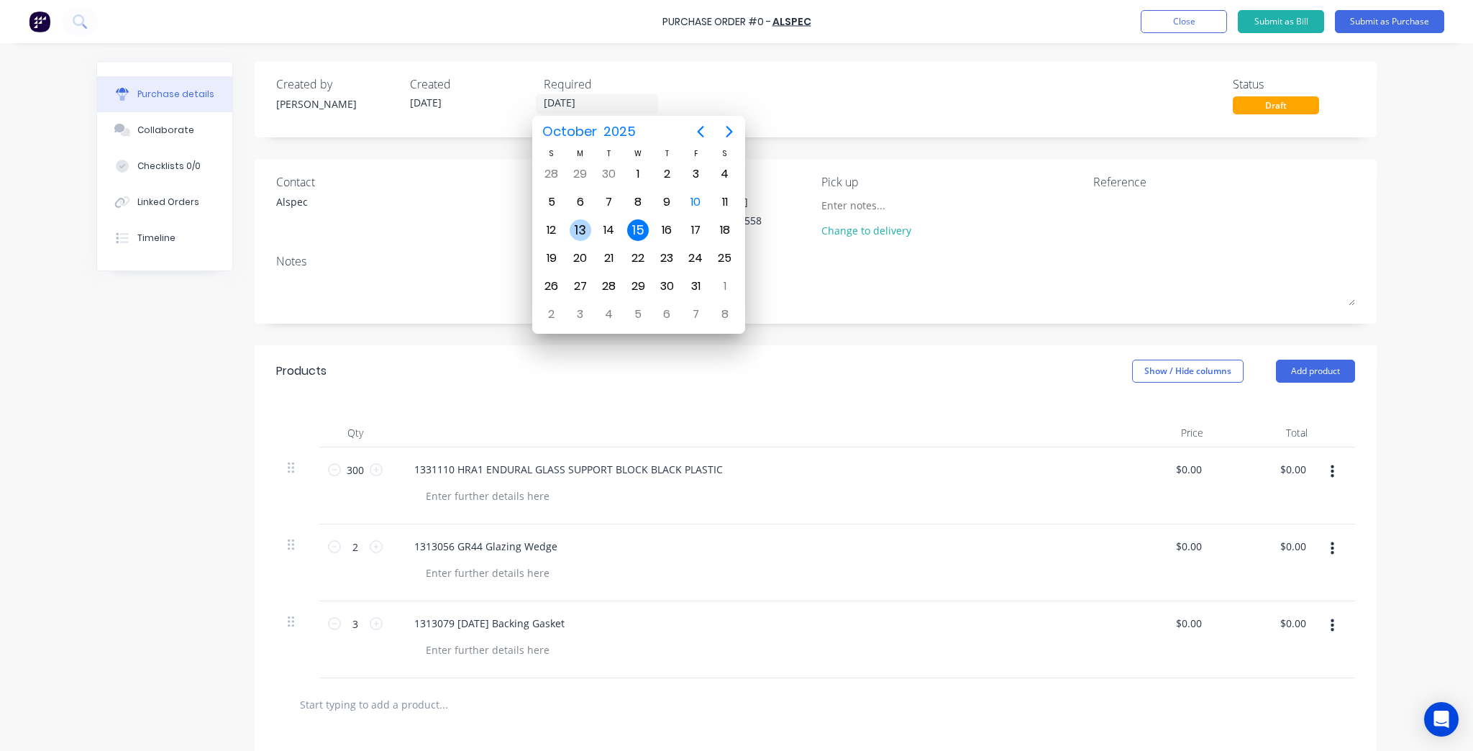
click at [585, 229] on div "13" at bounding box center [581, 230] width 22 height 22
type input "13/10/25"
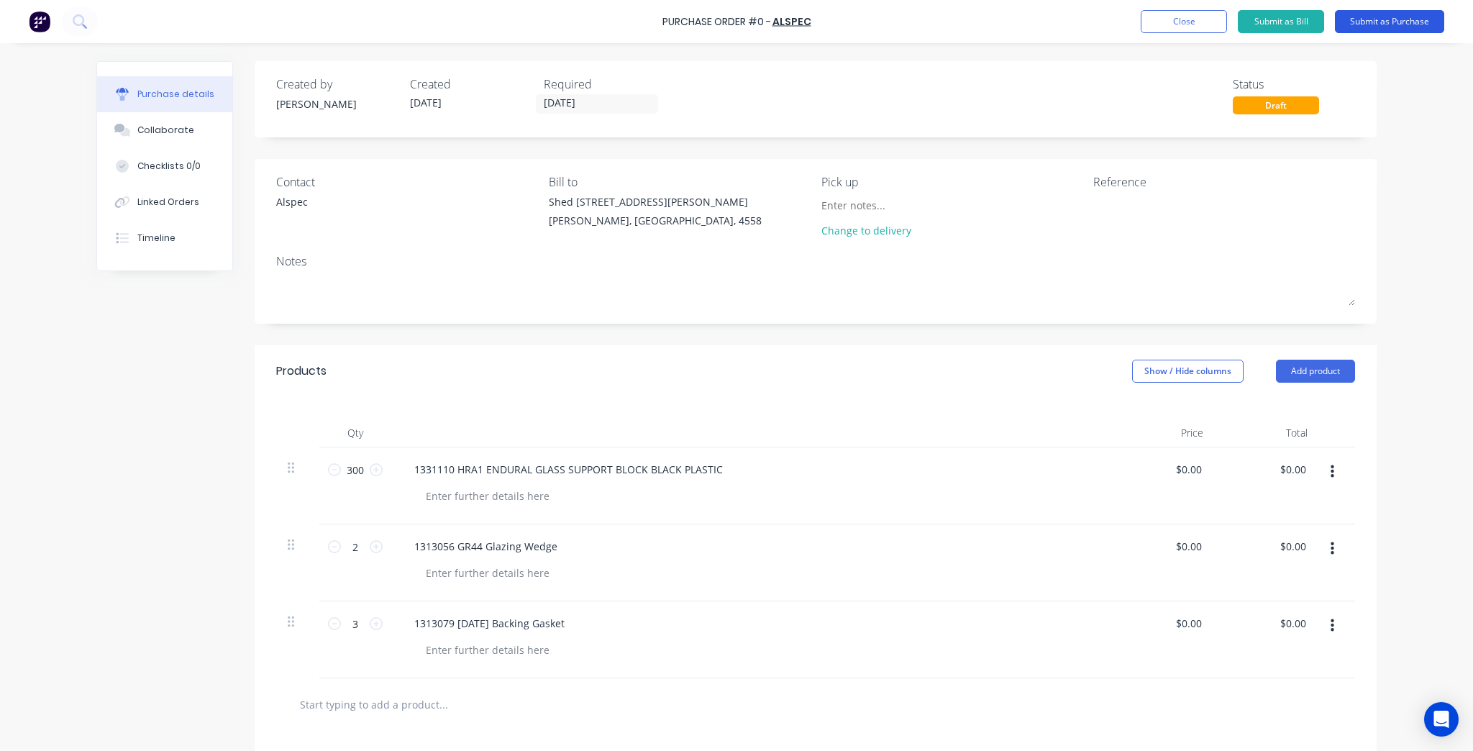
click at [1356, 25] on button "Submit as Purchase" at bounding box center [1389, 21] width 109 height 23
click at [1122, 227] on div at bounding box center [1183, 212] width 180 height 36
click at [1122, 209] on textarea at bounding box center [1183, 210] width 180 height 32
type textarea "KF"
type textarea "x"
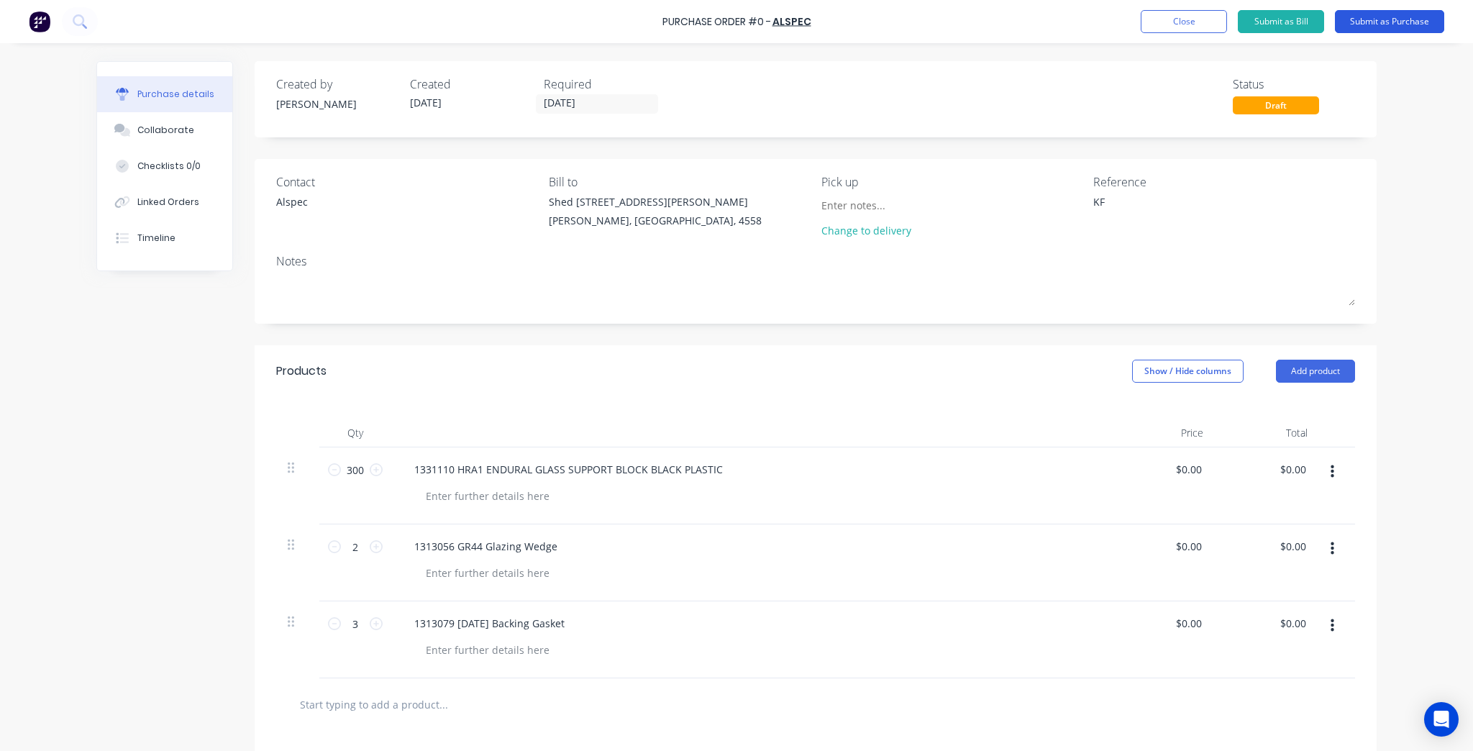
type textarea "KF"
click at [1373, 23] on button "Submit as Purchase" at bounding box center [1389, 21] width 109 height 23
click at [1377, 12] on button "Submit as Purchase" at bounding box center [1389, 21] width 109 height 23
click at [1383, 20] on button "Submit as Purchase" at bounding box center [1389, 21] width 109 height 23
click at [1044, 201] on div "Change to delivery" at bounding box center [953, 219] width 262 height 51
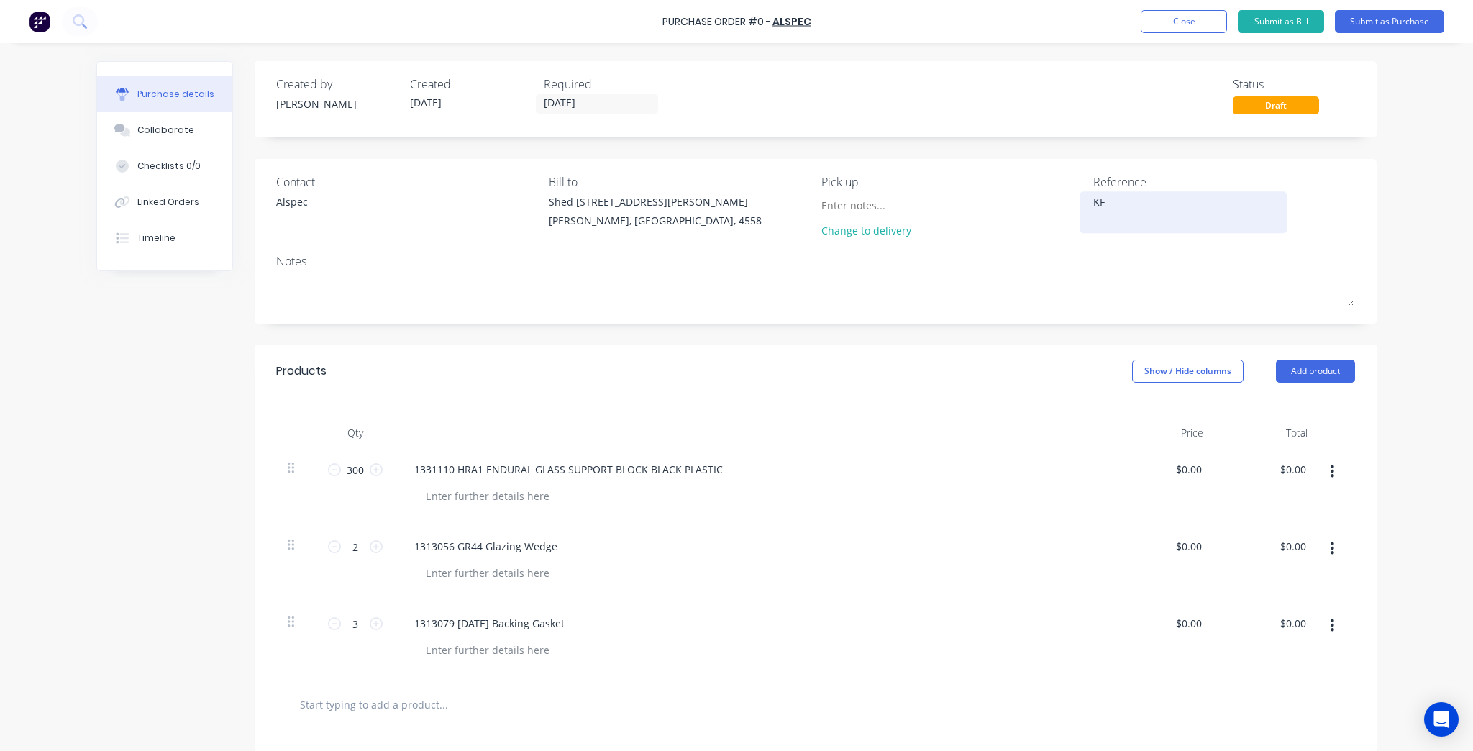
type textarea "x"
click at [1106, 194] on div "KF" at bounding box center [1183, 212] width 180 height 36
click at [1111, 205] on textarea "KF" at bounding box center [1183, 210] width 180 height 32
type textarea "KF40"
type textarea "x"
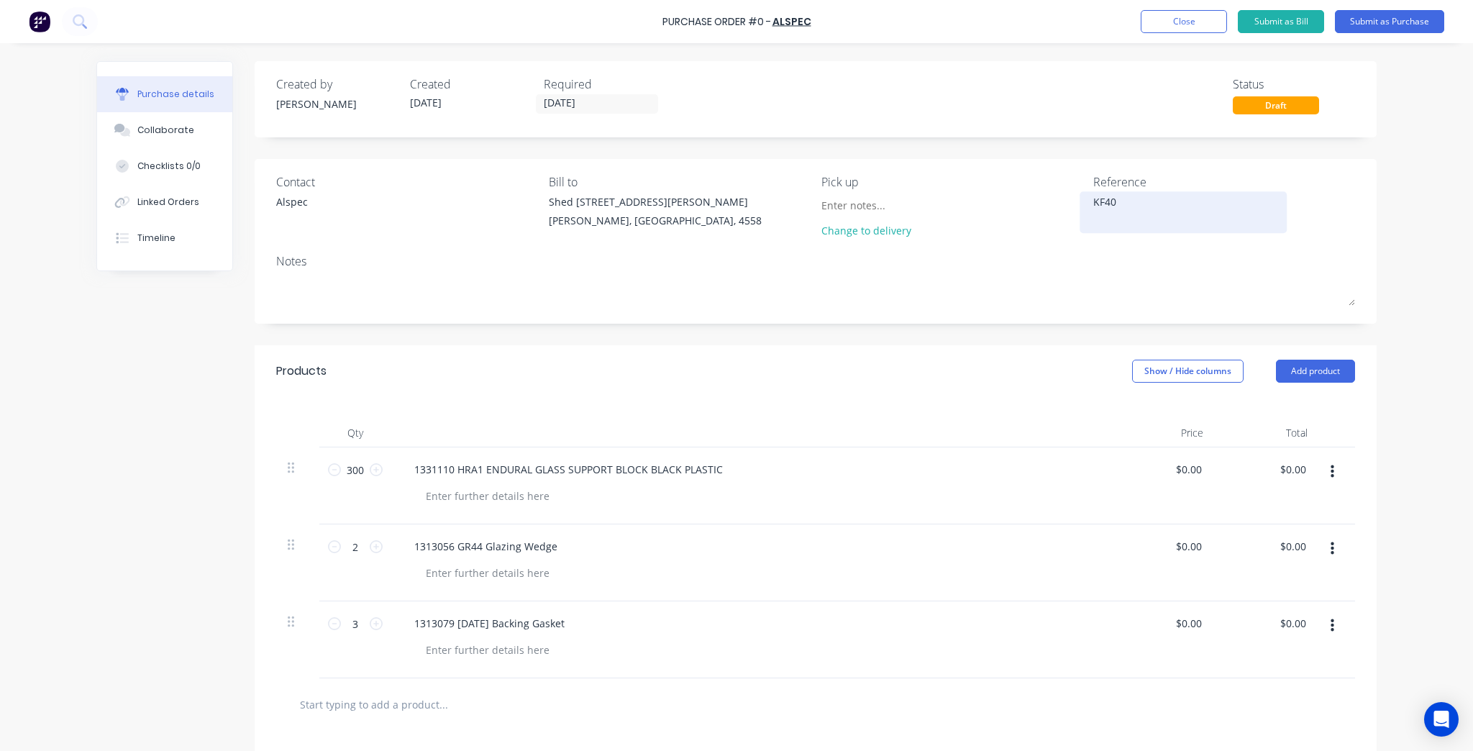
type textarea "KF409"
type textarea "x"
type textarea "KF4091"
type textarea "x"
type textarea "KF4091-"
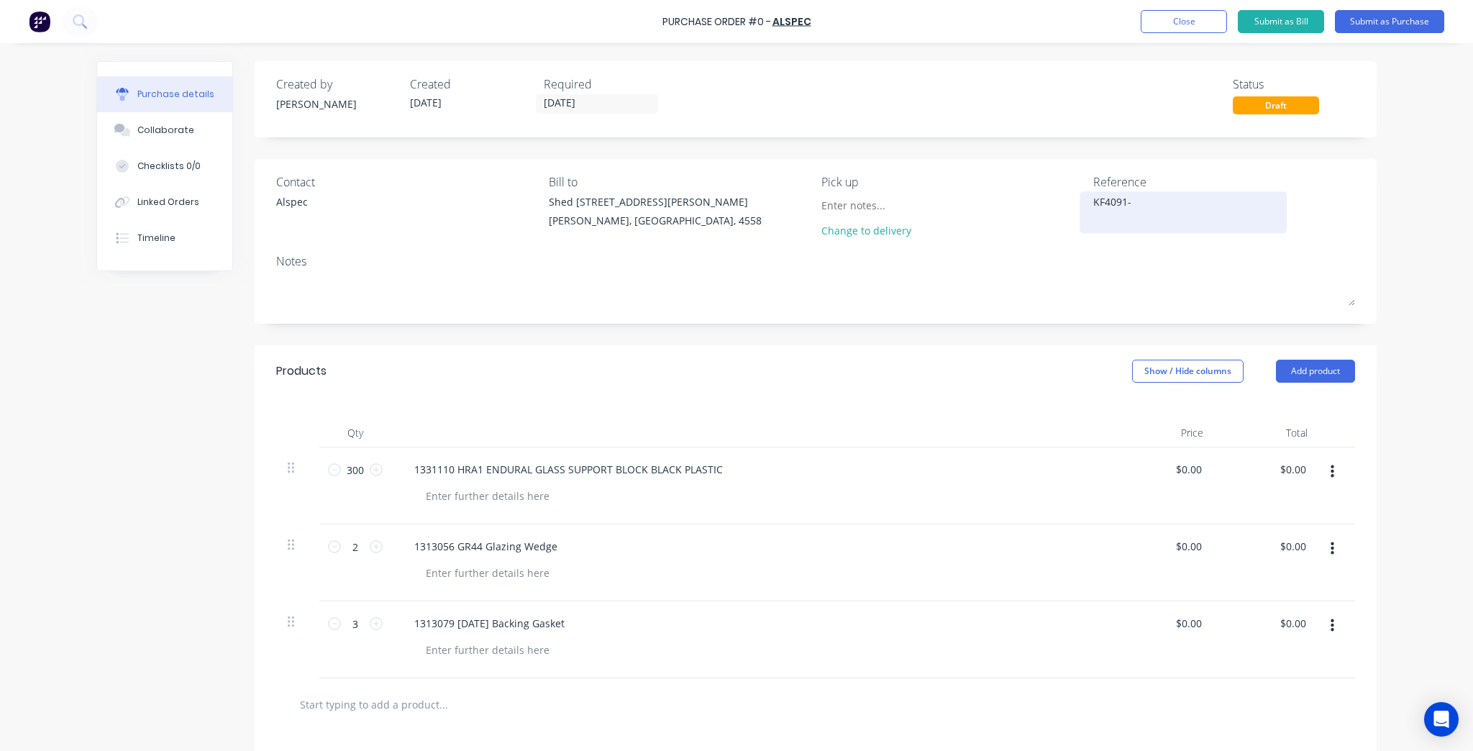
type textarea "x"
type textarea "KF4091-2"
type textarea "x"
type textarea "KF4091-2-"
type textarea "x"
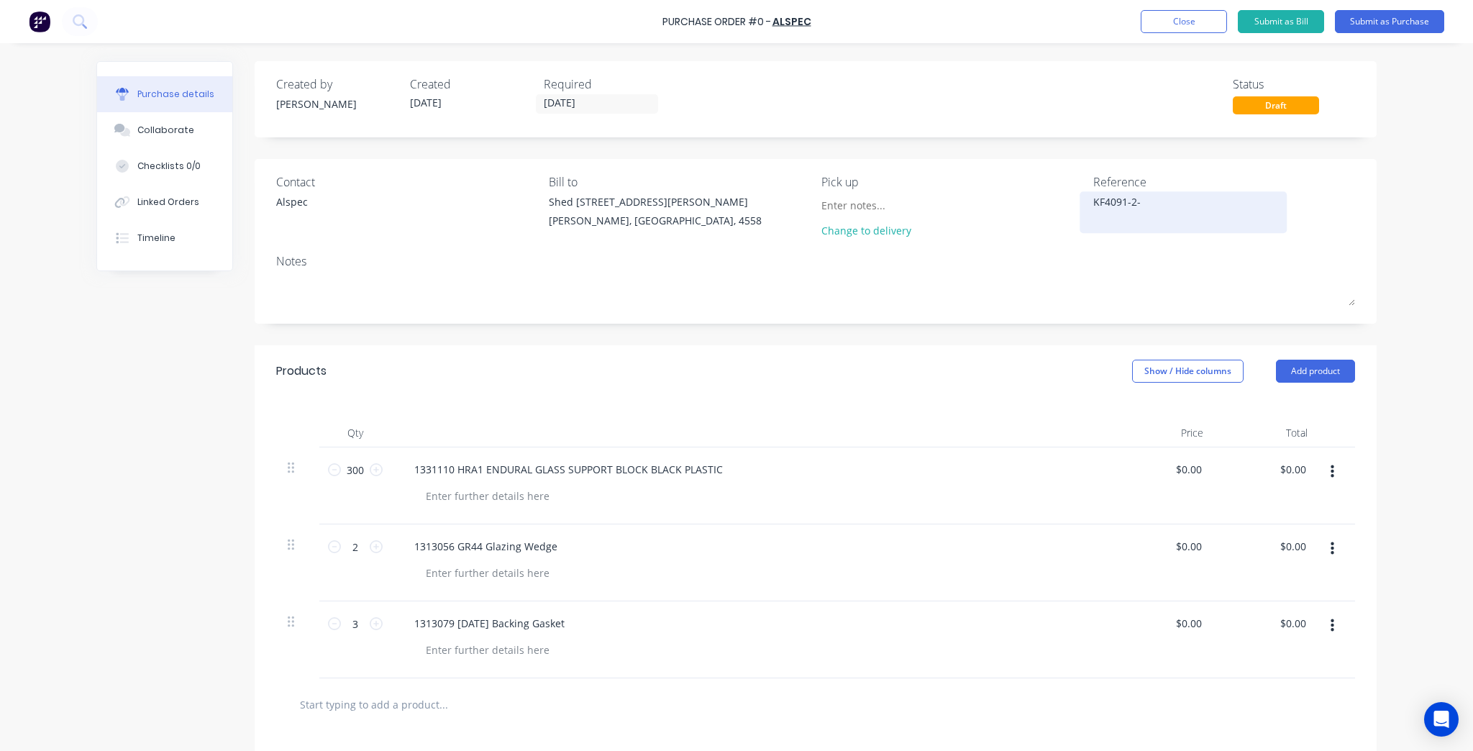
type textarea "KF4091-2-1"
type textarea "x"
type textarea "KF4091-2-"
type textarea "x"
type textarea "KF4091-2-0"
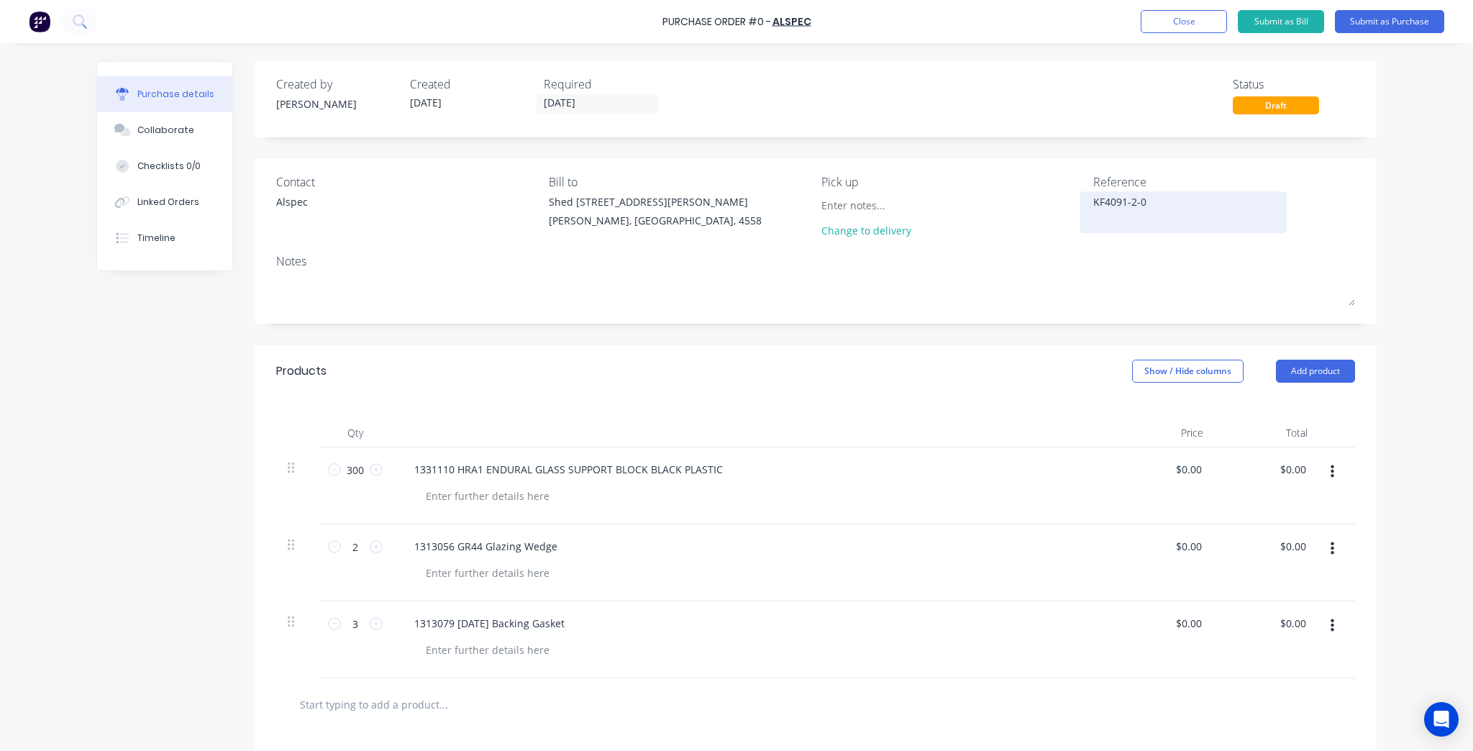
type textarea "x"
type textarea "KF4091-2-01"
type textarea "x"
type textarea "KF4091-2-01"
drag, startPoint x: 1427, startPoint y: 252, endPoint x: 1416, endPoint y: 255, distance: 12.1
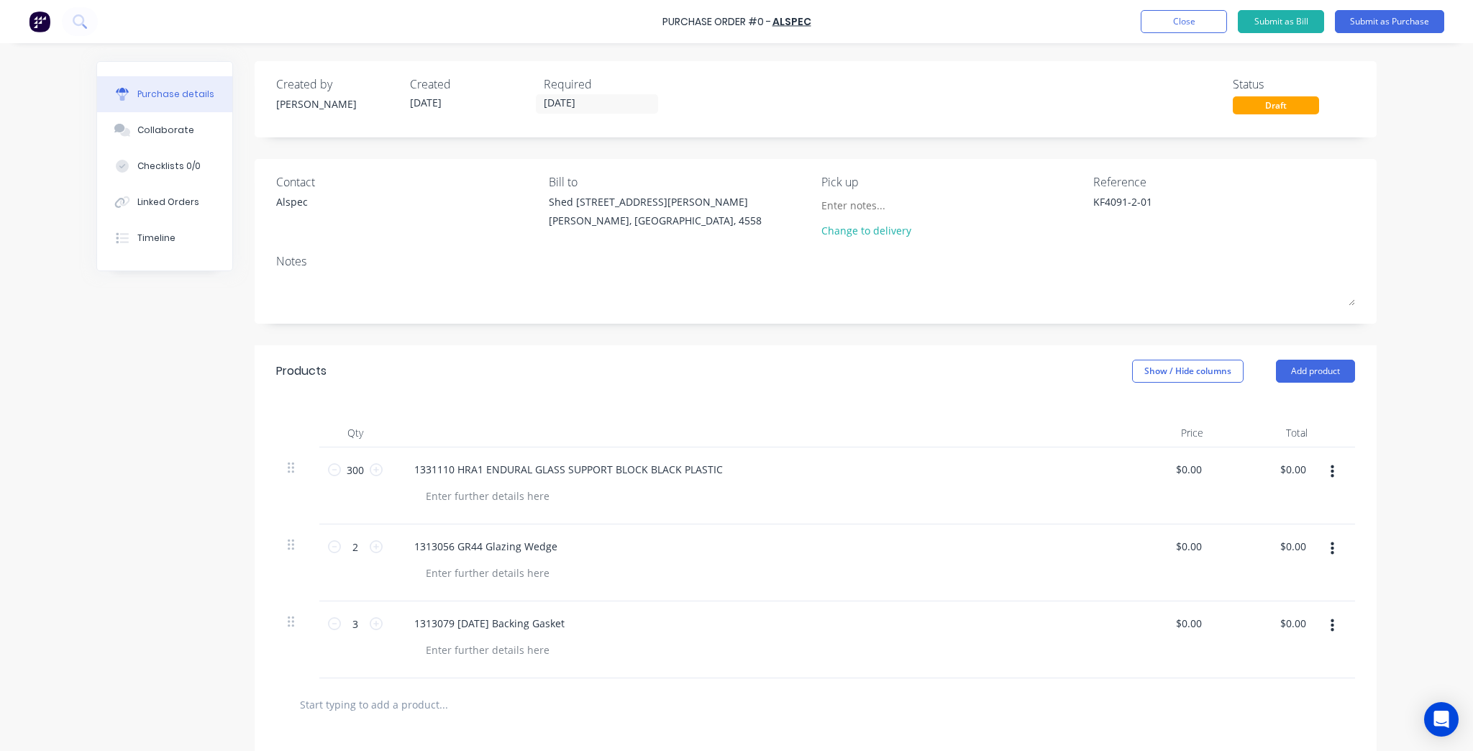
click at [1419, 254] on div "Purchase Order #0 - ALSPEC Add product Close Submit as Bill Submit as Purchase …" at bounding box center [736, 375] width 1473 height 751
click at [1378, 23] on button "Submit as Purchase" at bounding box center [1389, 21] width 109 height 23
type textarea "x"
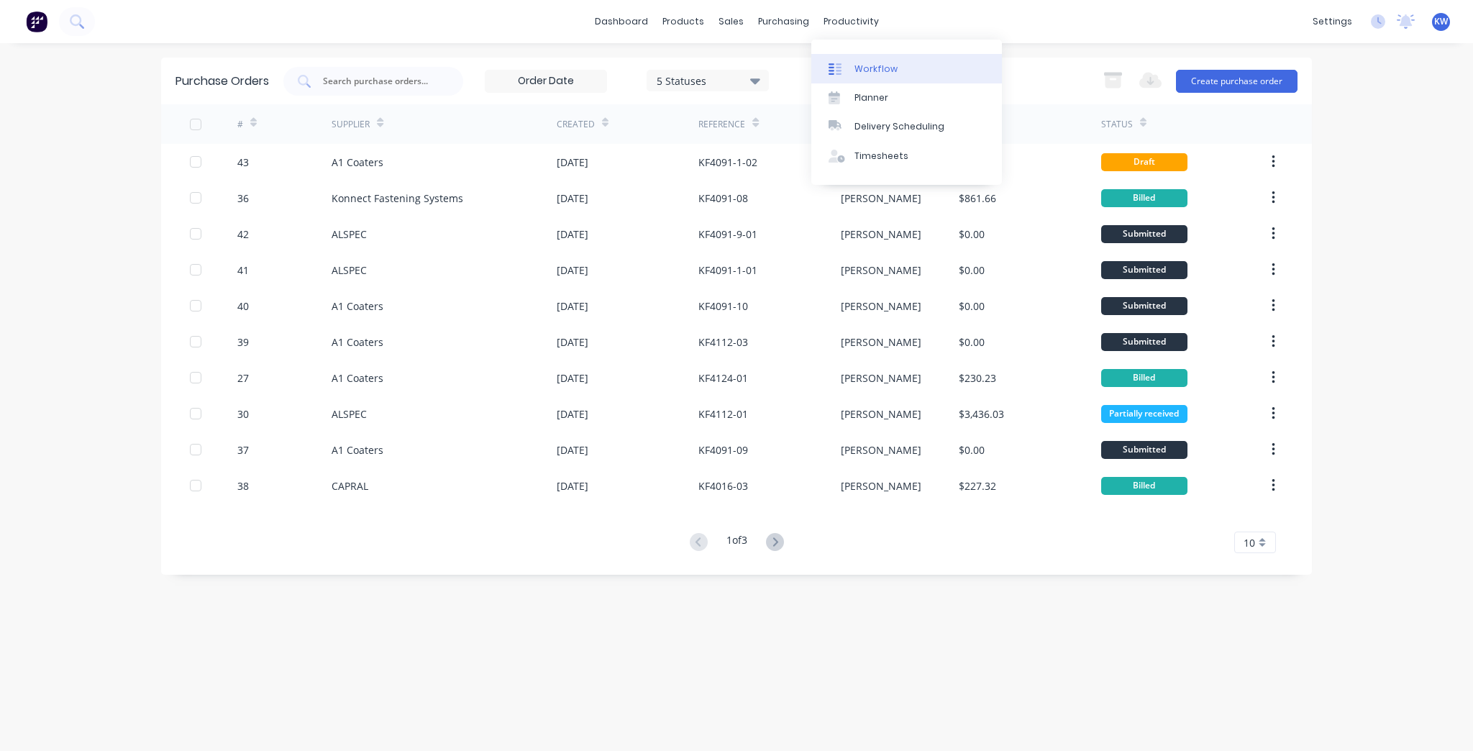
click at [858, 72] on div "Workflow" at bounding box center [876, 69] width 43 height 13
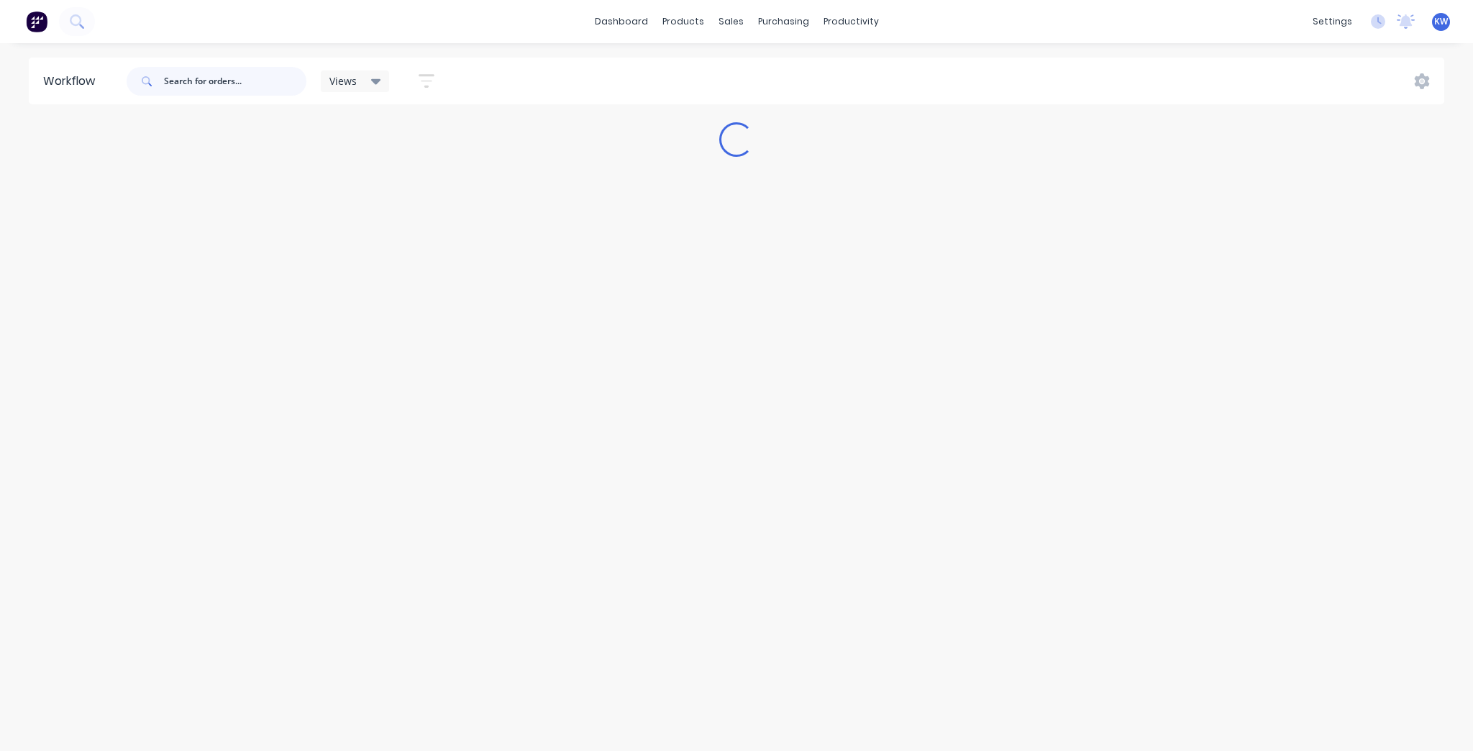
click at [234, 80] on input "text" at bounding box center [235, 81] width 142 height 29
type input "3"
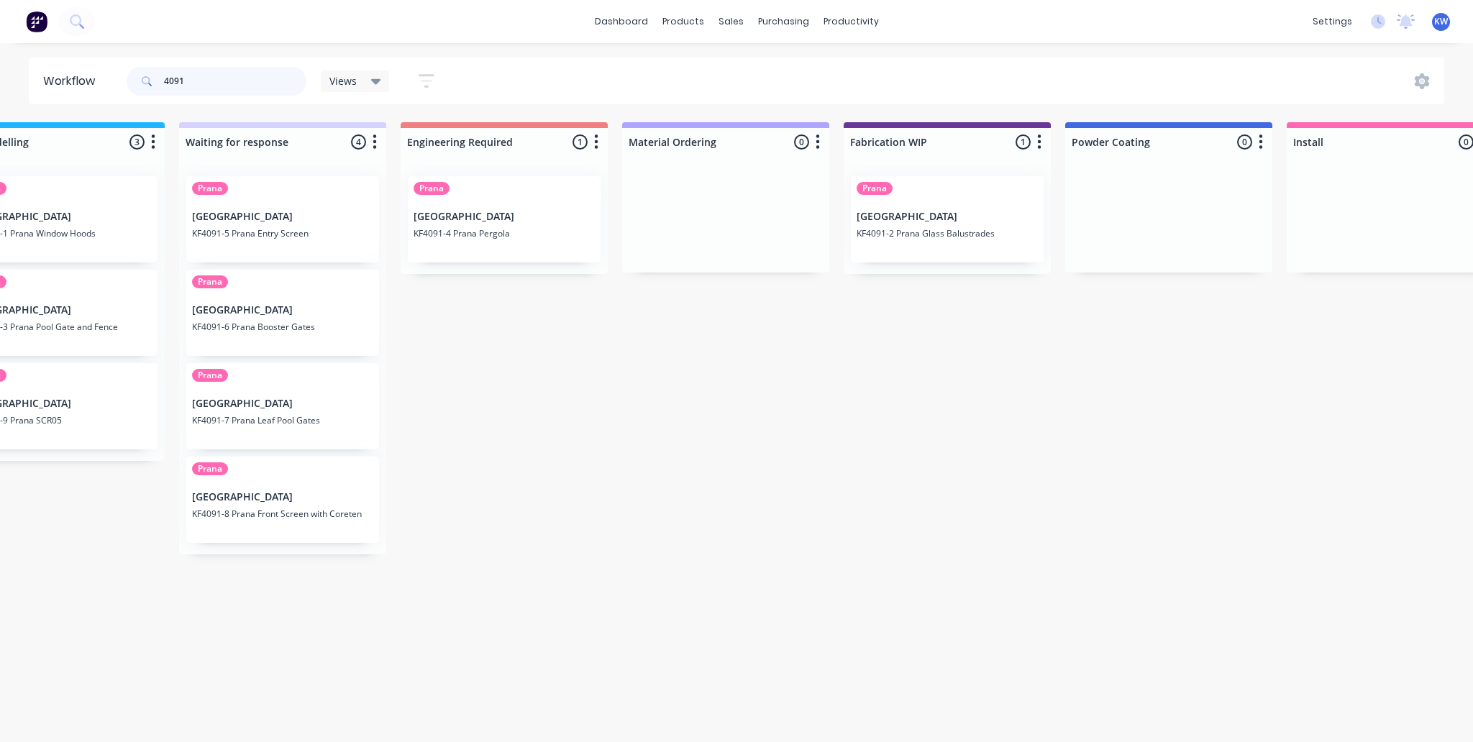
scroll to position [0, 957]
type input "4091"
click at [797, 66] on div "Purchase Orders" at bounding box center [830, 69] width 76 height 13
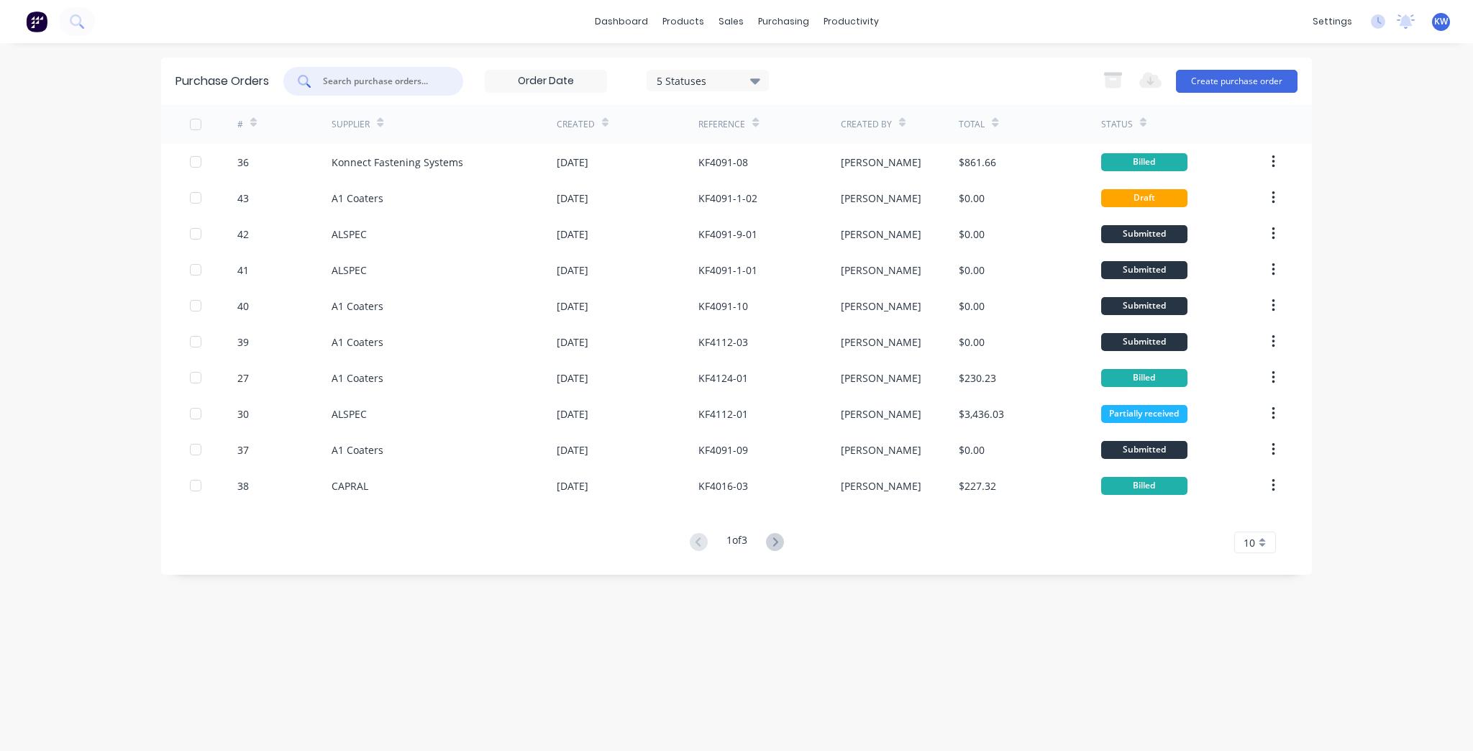
click at [376, 86] on input "text" at bounding box center [381, 81] width 119 height 14
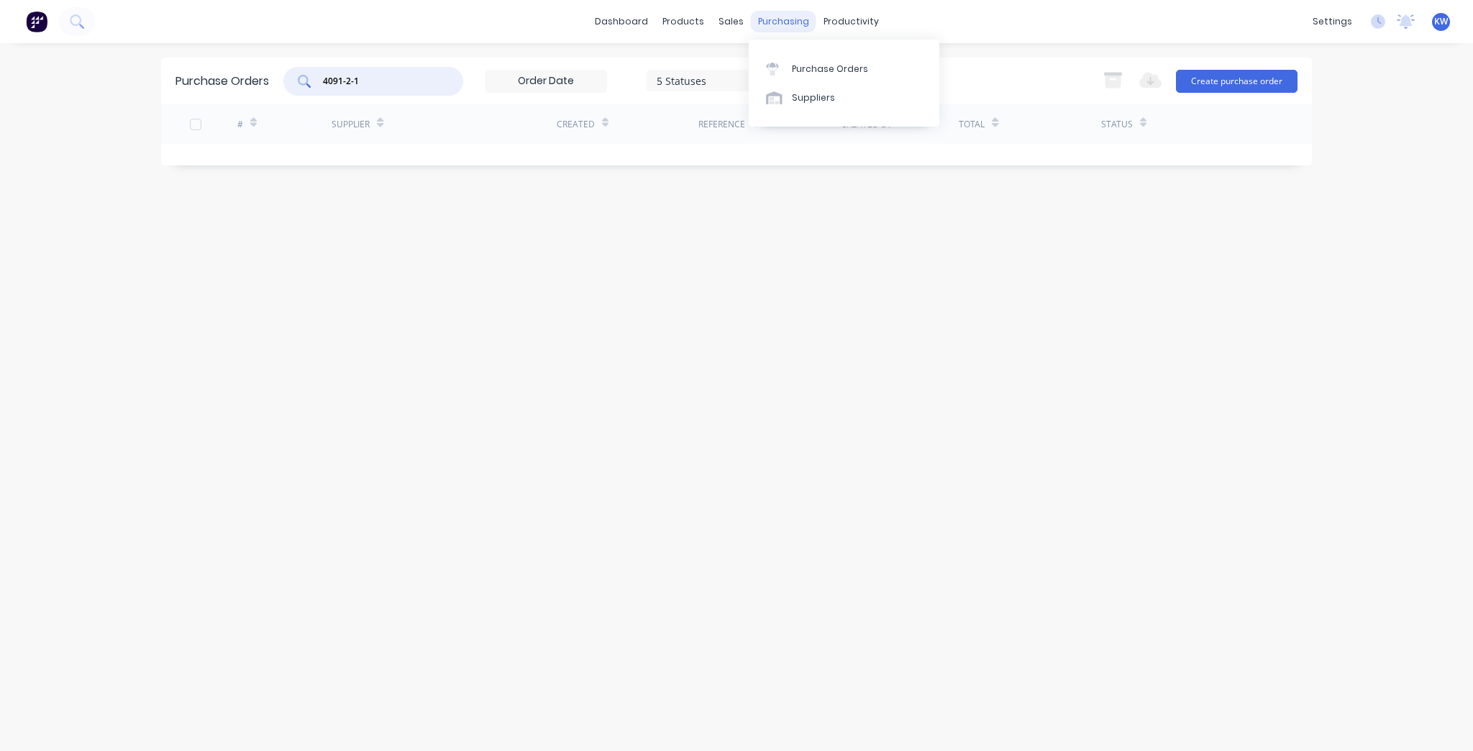
type input "4091-2-1"
click at [809, 16] on div "purchasing" at bounding box center [783, 22] width 65 height 22
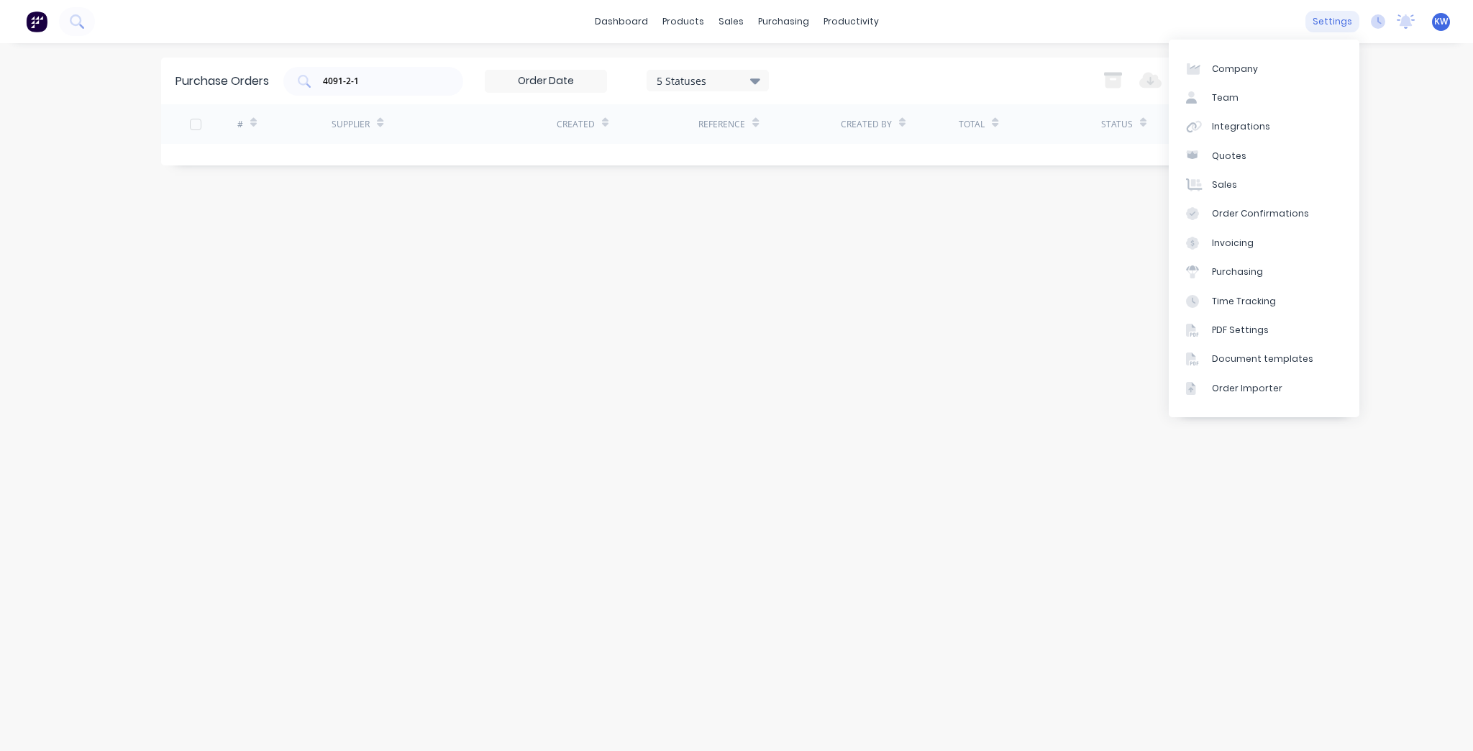
click at [1324, 27] on div "settings" at bounding box center [1333, 22] width 54 height 22
click at [1256, 362] on div "Document templates" at bounding box center [1262, 359] width 101 height 13
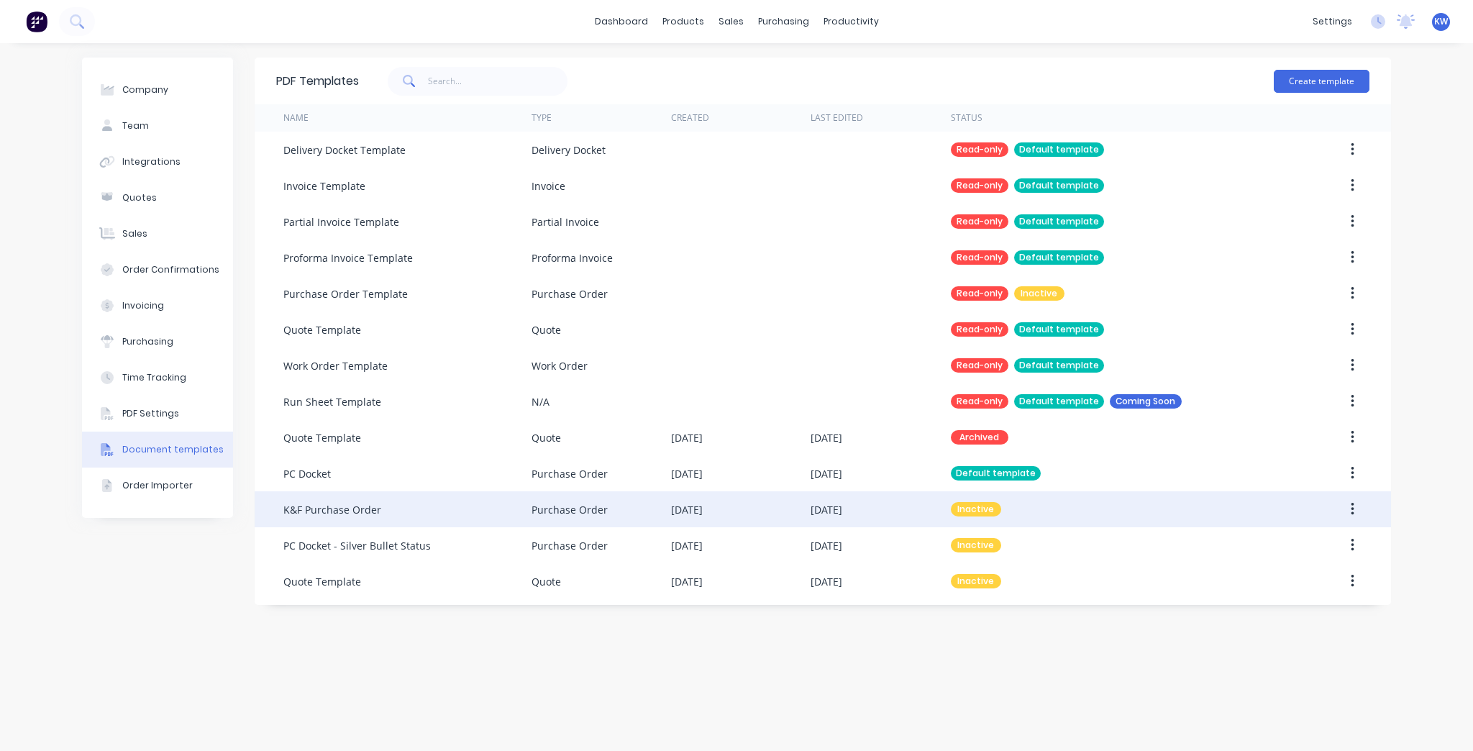
click at [944, 506] on div "[DATE]" at bounding box center [881, 509] width 140 height 36
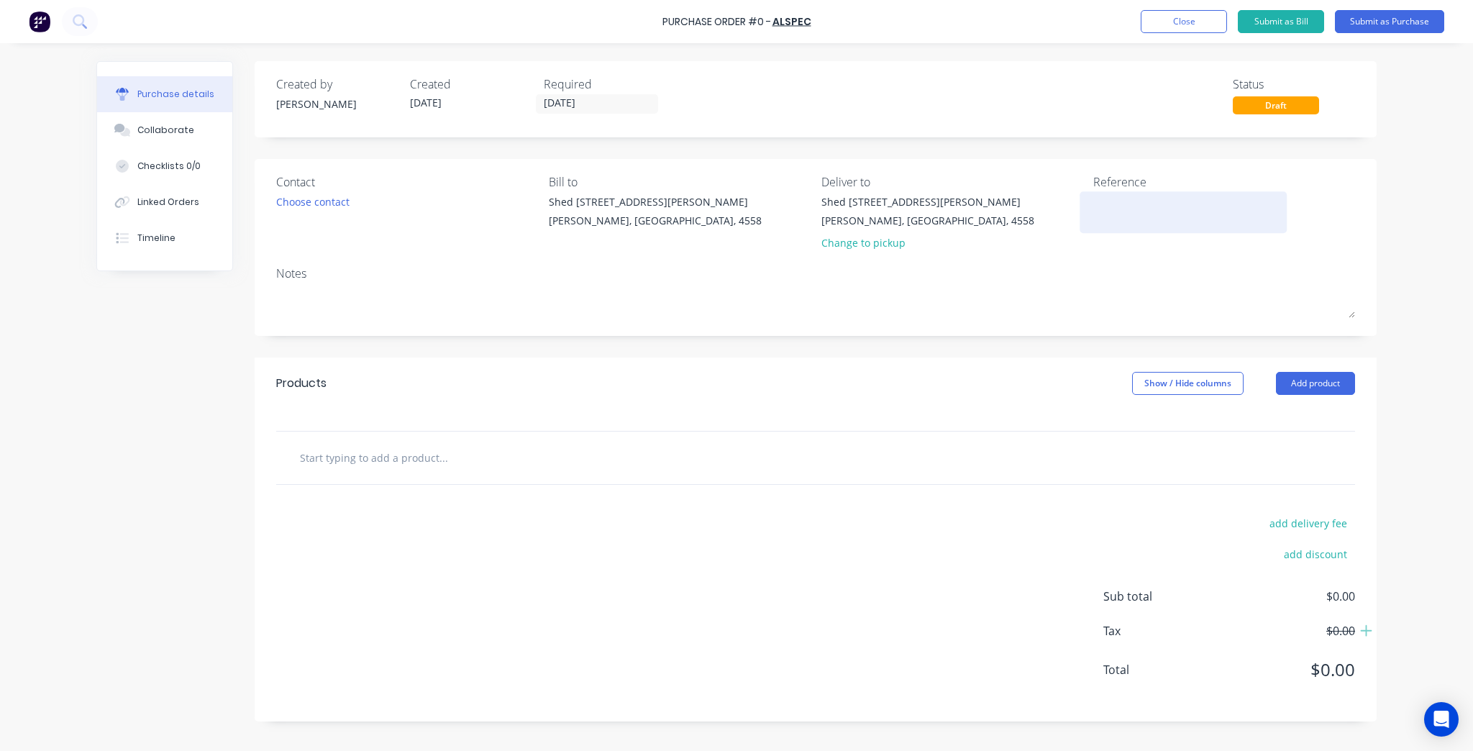
click at [1151, 224] on textarea at bounding box center [1183, 210] width 180 height 32
type textarea "K"
type textarea "x"
type textarea "KF"
type textarea "x"
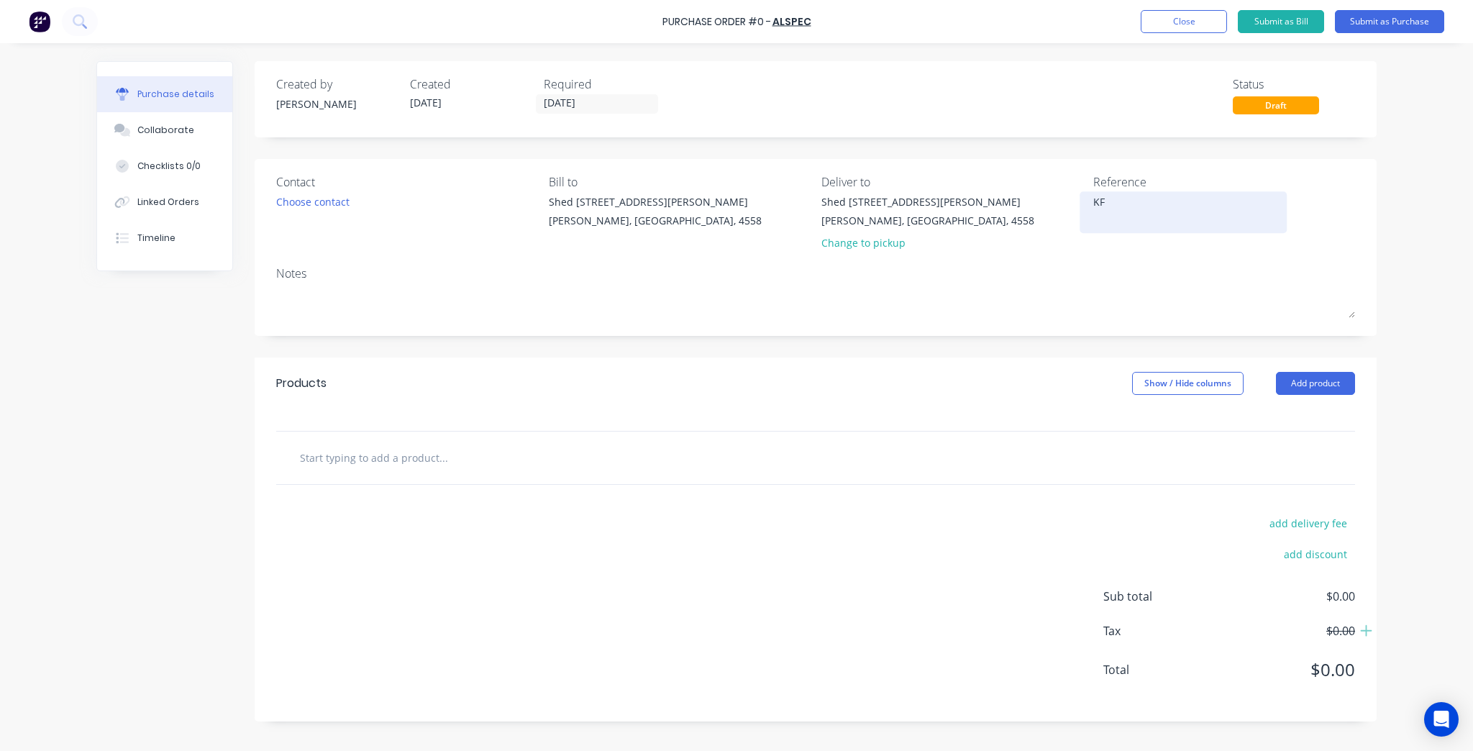
type textarea "KF4"
type textarea "x"
type textarea "KF40"
type textarea "x"
type textarea "KF409"
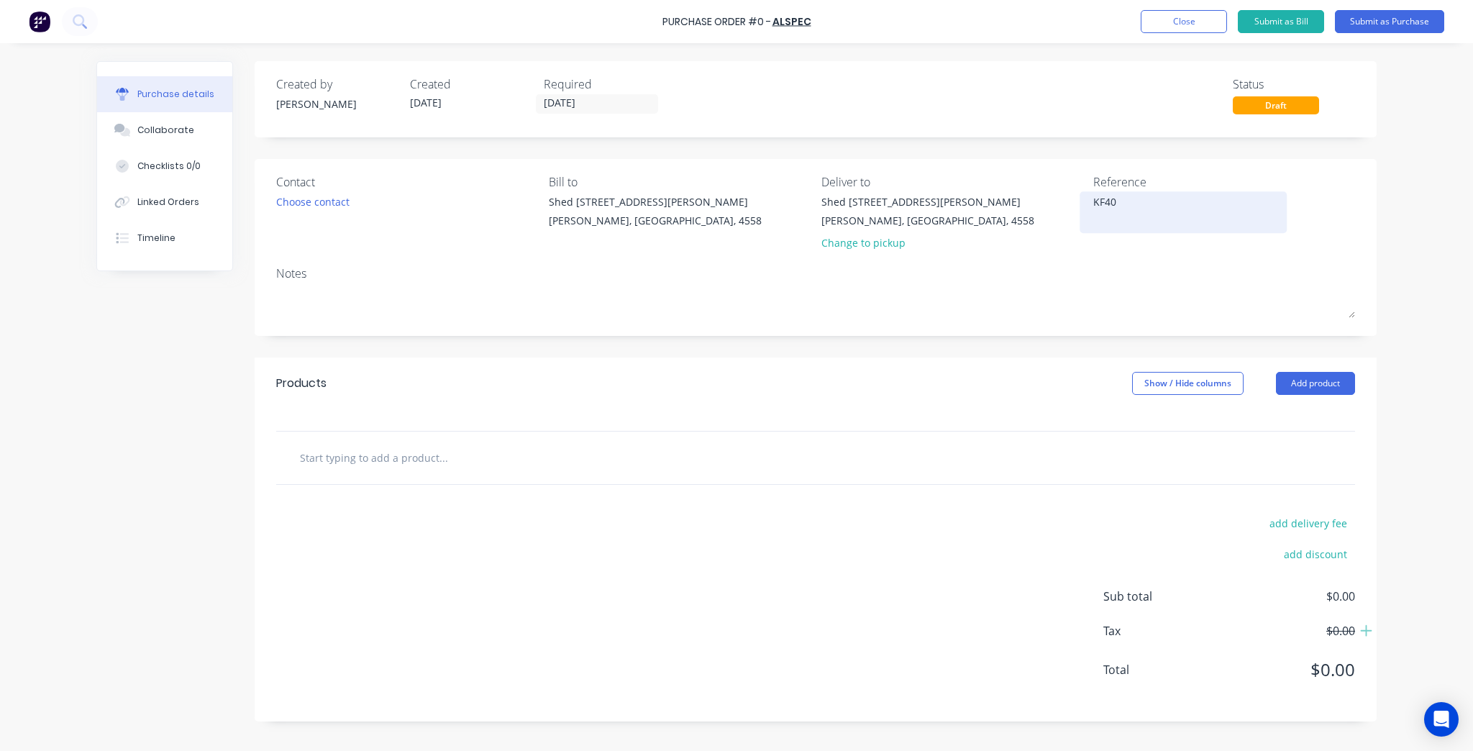
type textarea "x"
type textarea "KF4091"
type textarea "x"
type textarea "KF4091-"
type textarea "x"
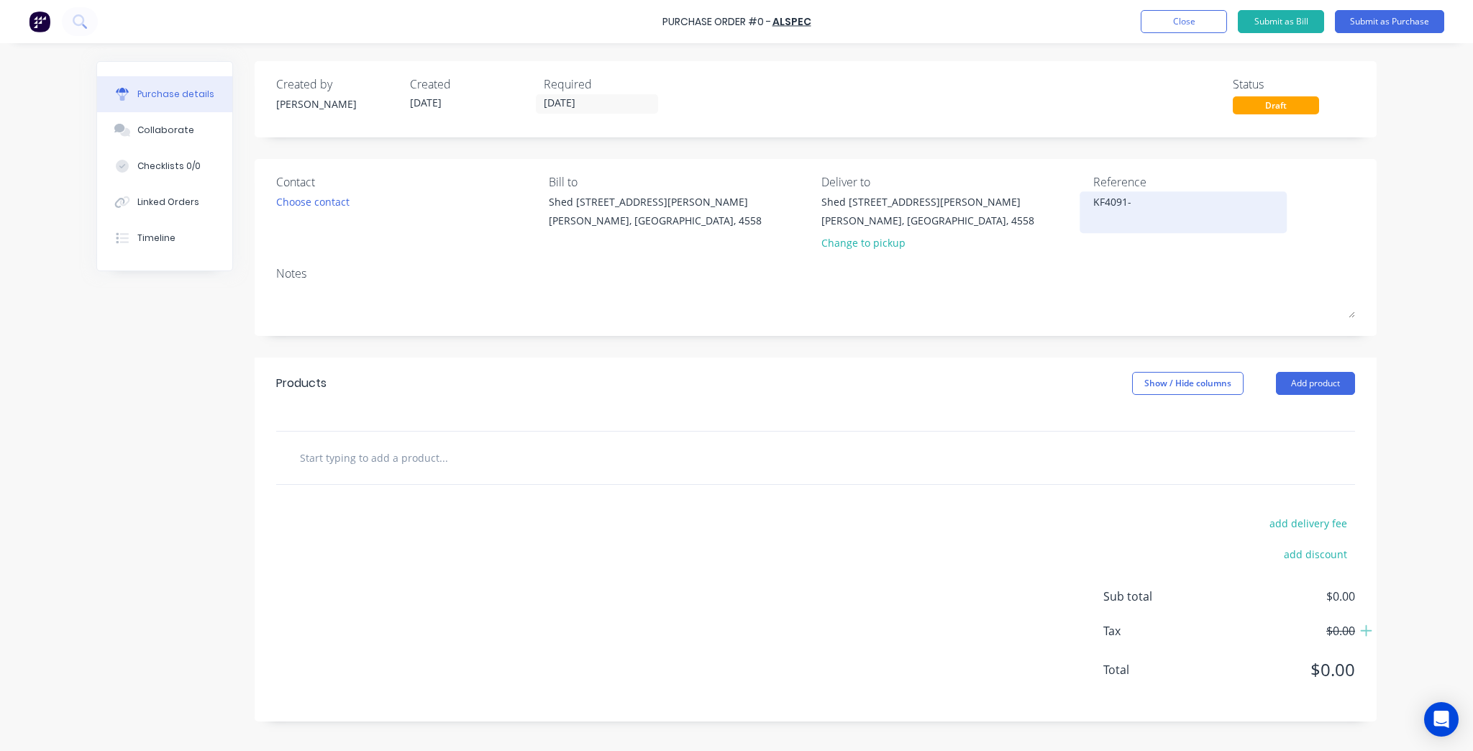
type textarea "KF4091-2"
type textarea "x"
type textarea "KF4091-2-"
type textarea "x"
type textarea "KF4091-2-0"
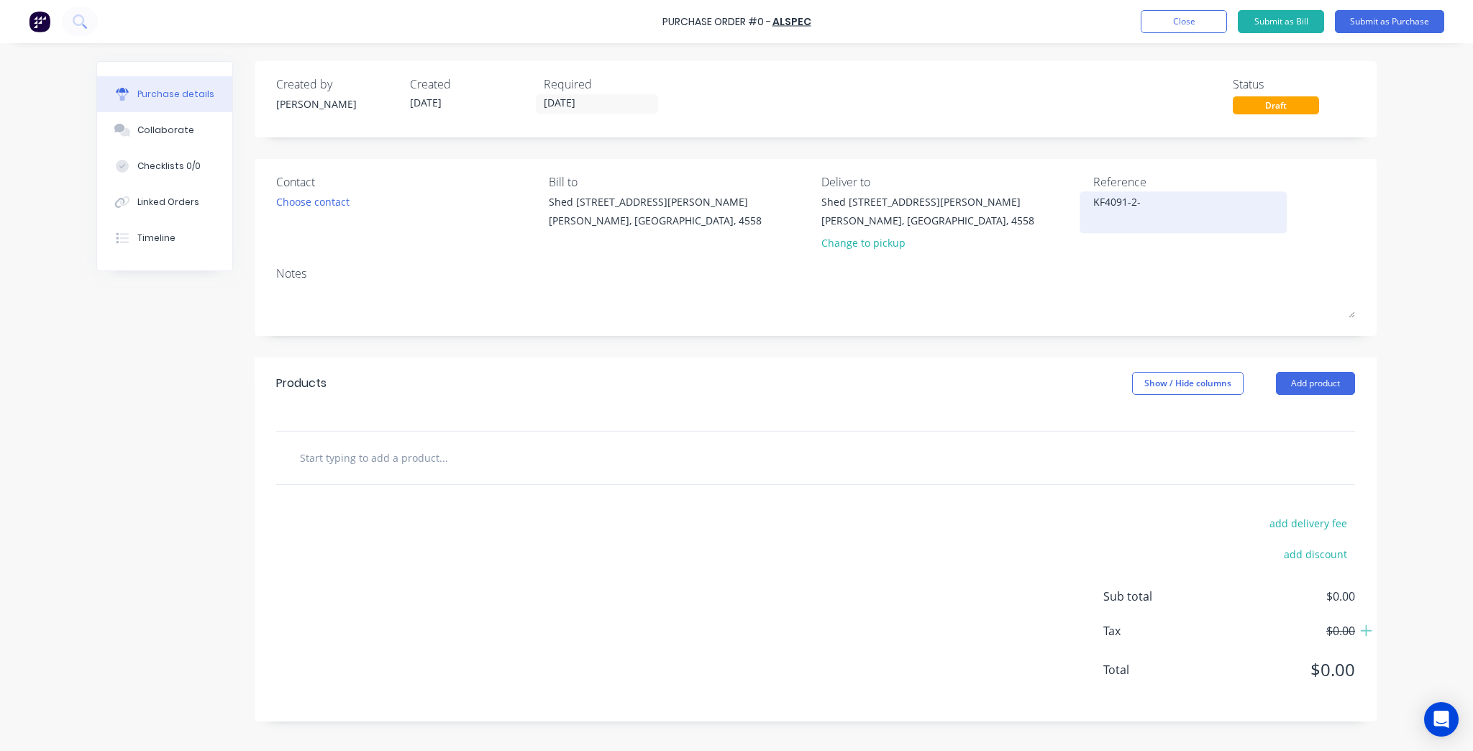
type textarea "x"
type textarea "KF4091-2-01"
type textarea "x"
type textarea "KF4091-2-01"
click at [319, 171] on div "Contact Choose contact [PERSON_NAME] to Shed [STREET_ADDRESS][PERSON_NAME] Deli…" at bounding box center [816, 247] width 1122 height 177
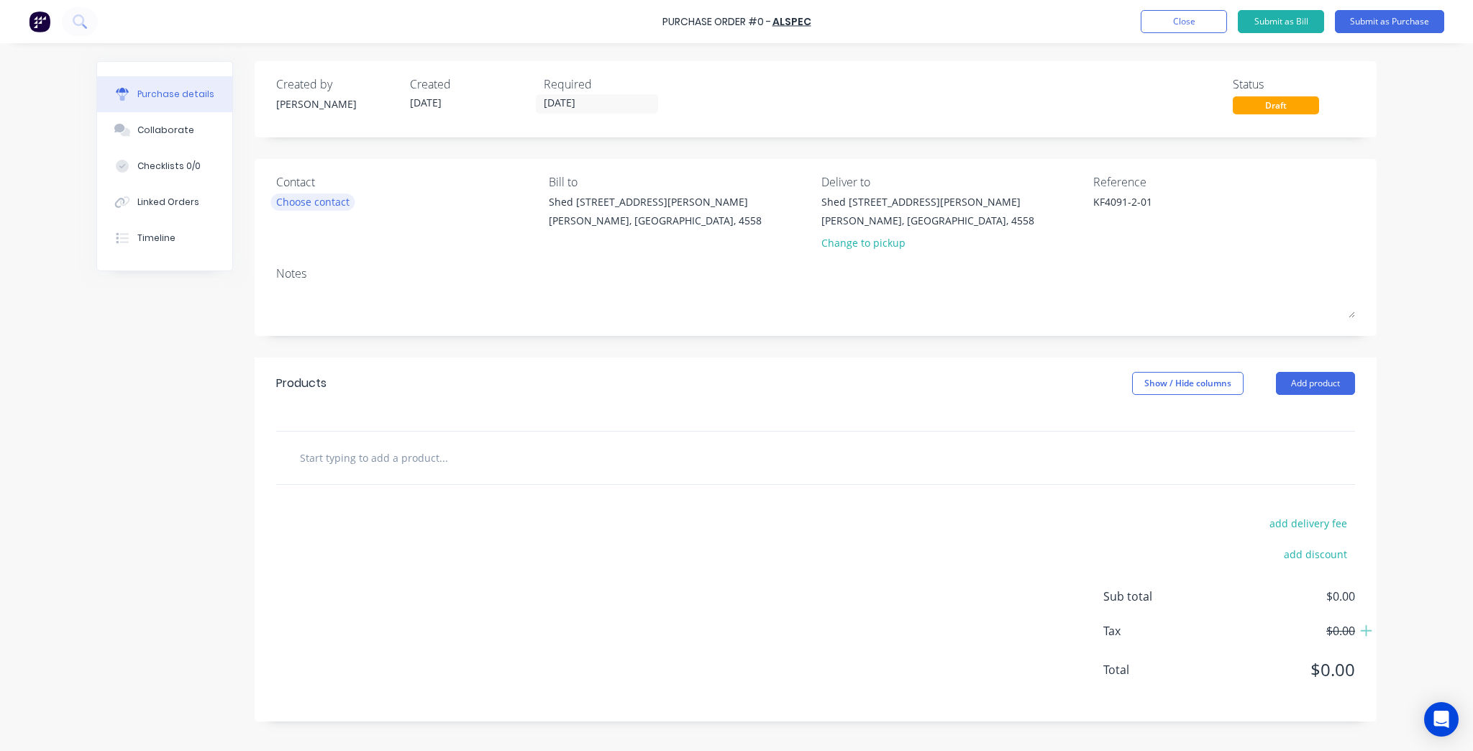
click at [323, 204] on div "Choose contact" at bounding box center [312, 201] width 73 height 15
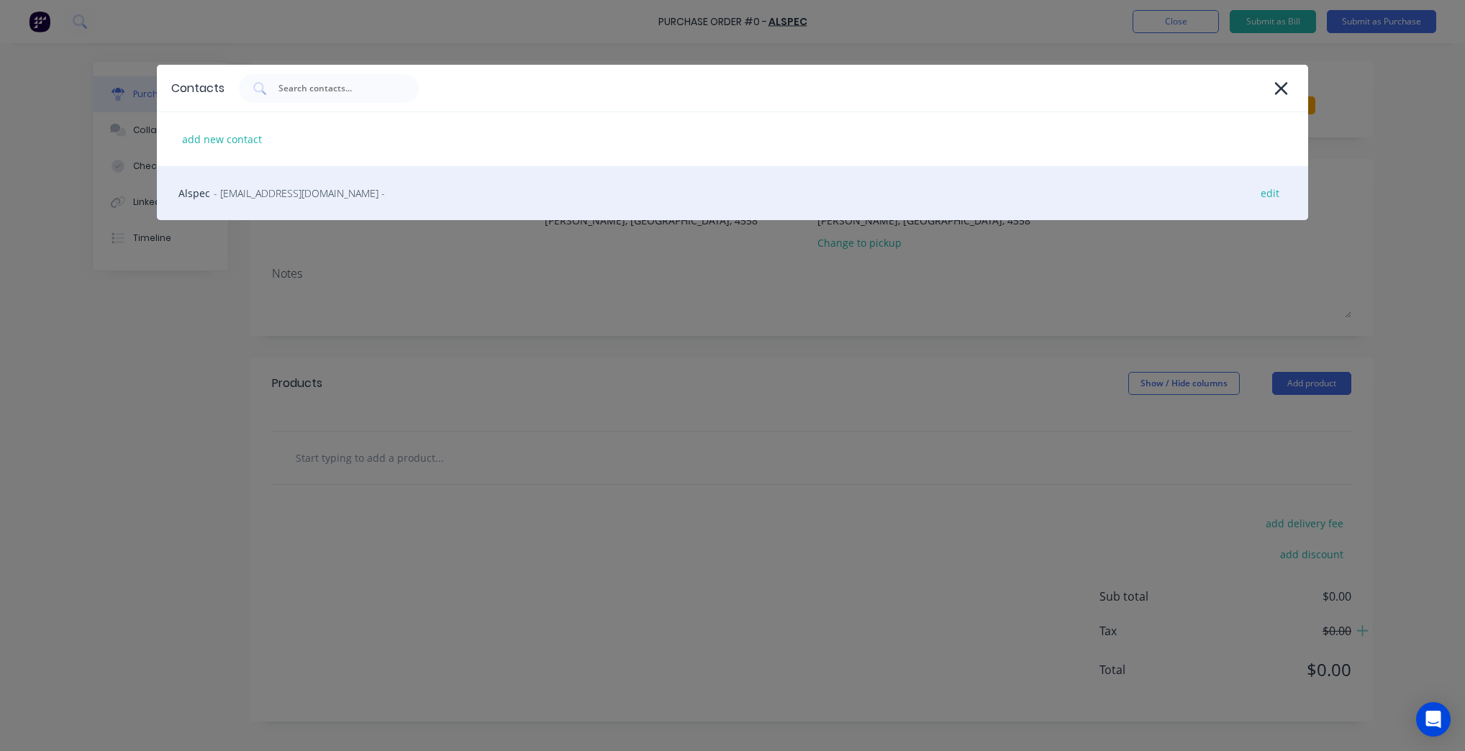
click at [318, 190] on span "- [EMAIL_ADDRESS][DOMAIN_NAME] -" at bounding box center [299, 193] width 171 height 15
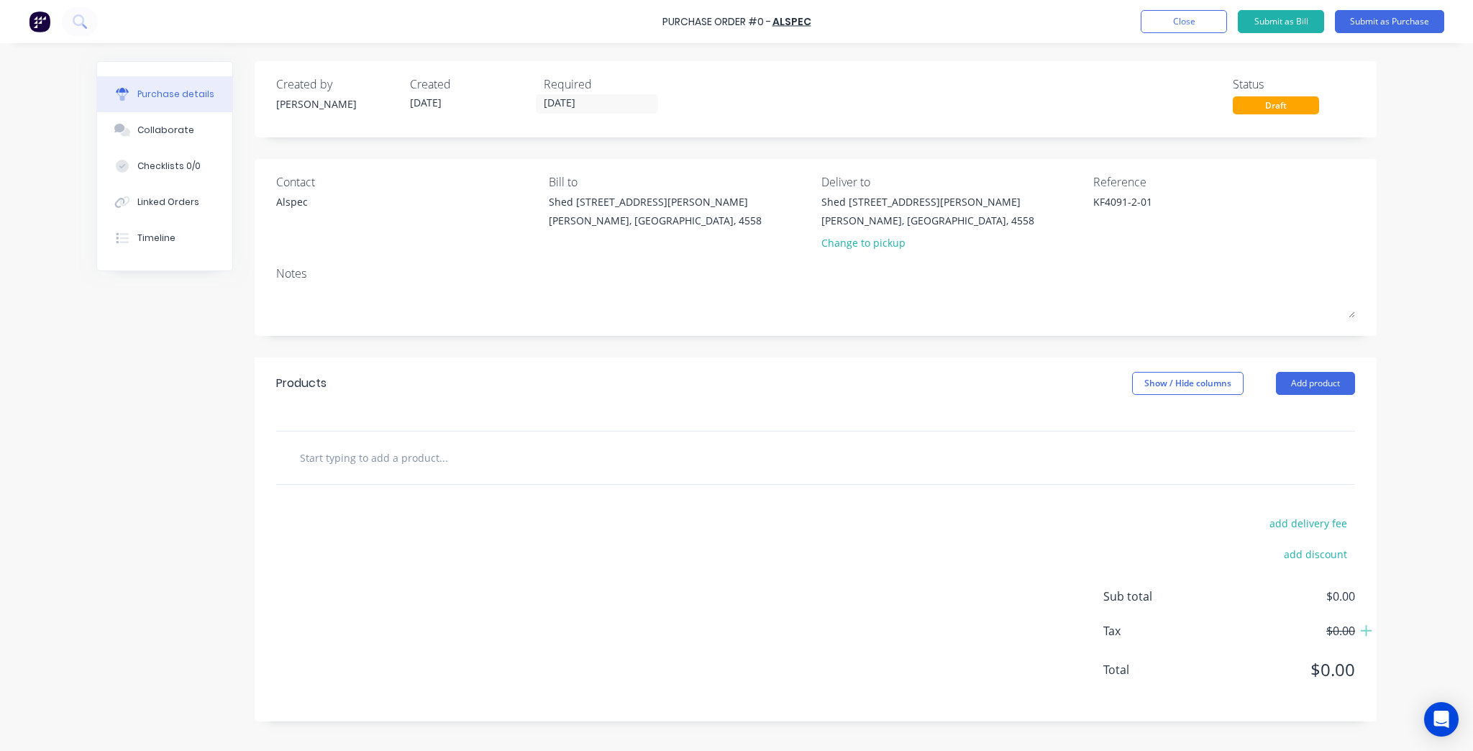
click at [856, 253] on div "Shed [STREET_ADDRESS][PERSON_NAME] Change to pickup" at bounding box center [928, 225] width 213 height 63
click at [859, 240] on div "Change to pickup" at bounding box center [928, 242] width 213 height 15
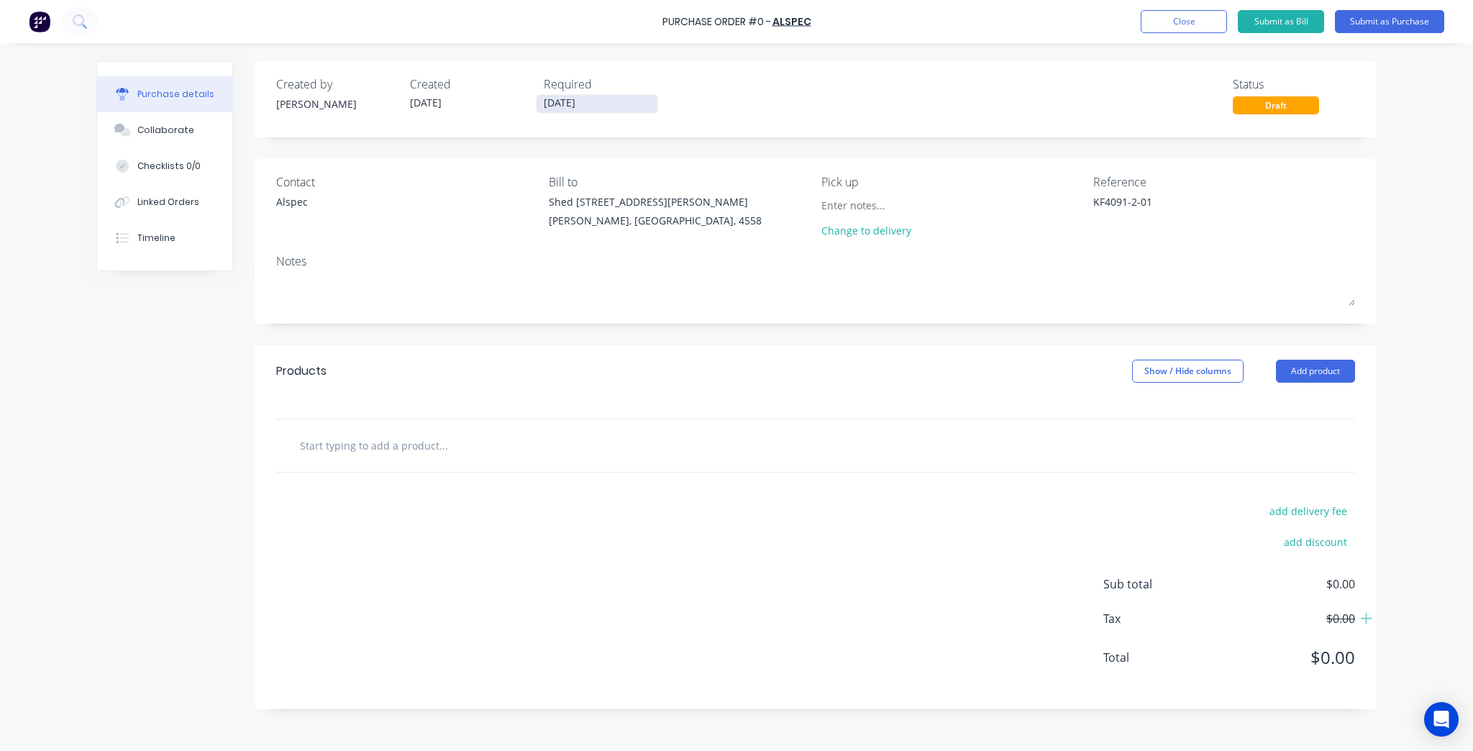
click at [610, 109] on input "[DATE]" at bounding box center [597, 104] width 121 height 18
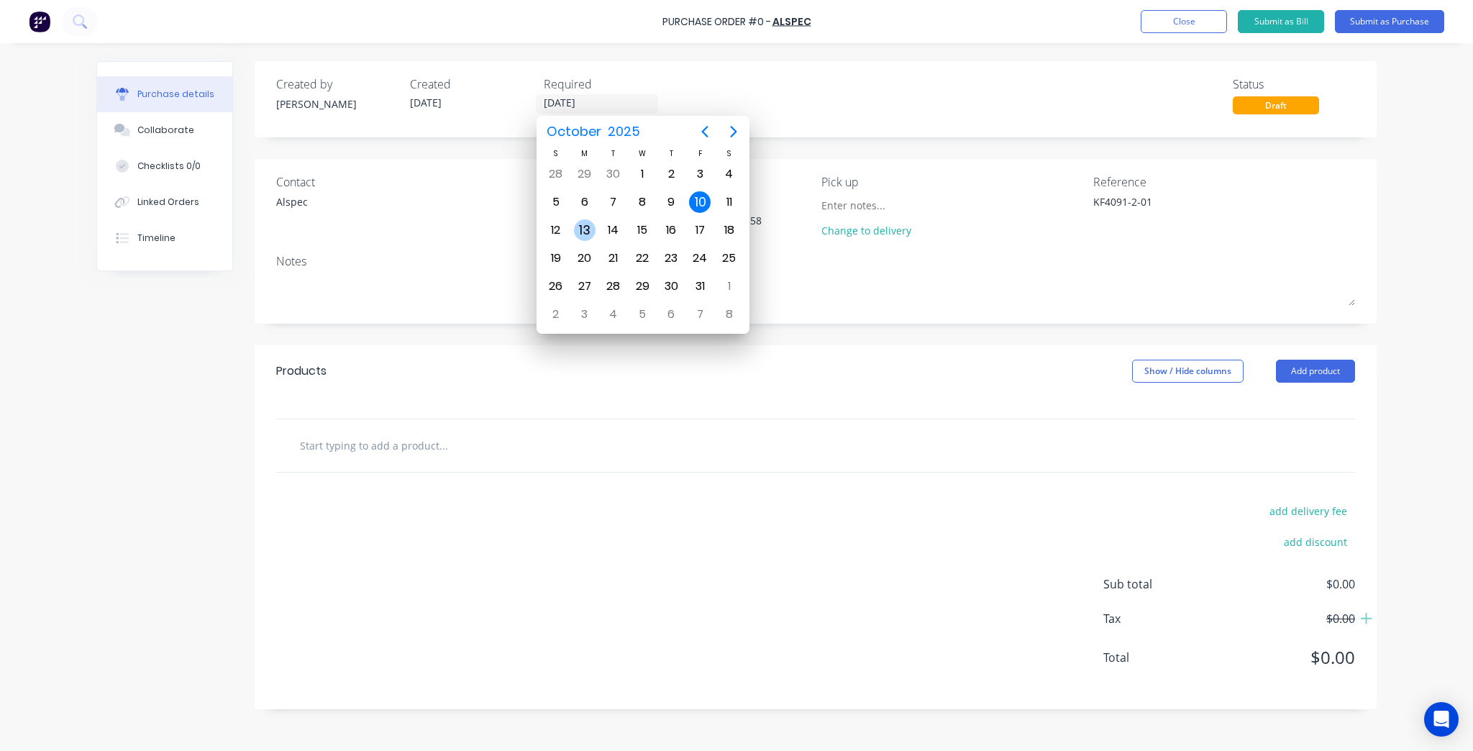
type textarea "x"
click at [584, 232] on div "13" at bounding box center [585, 230] width 22 height 22
type input "13/10/25"
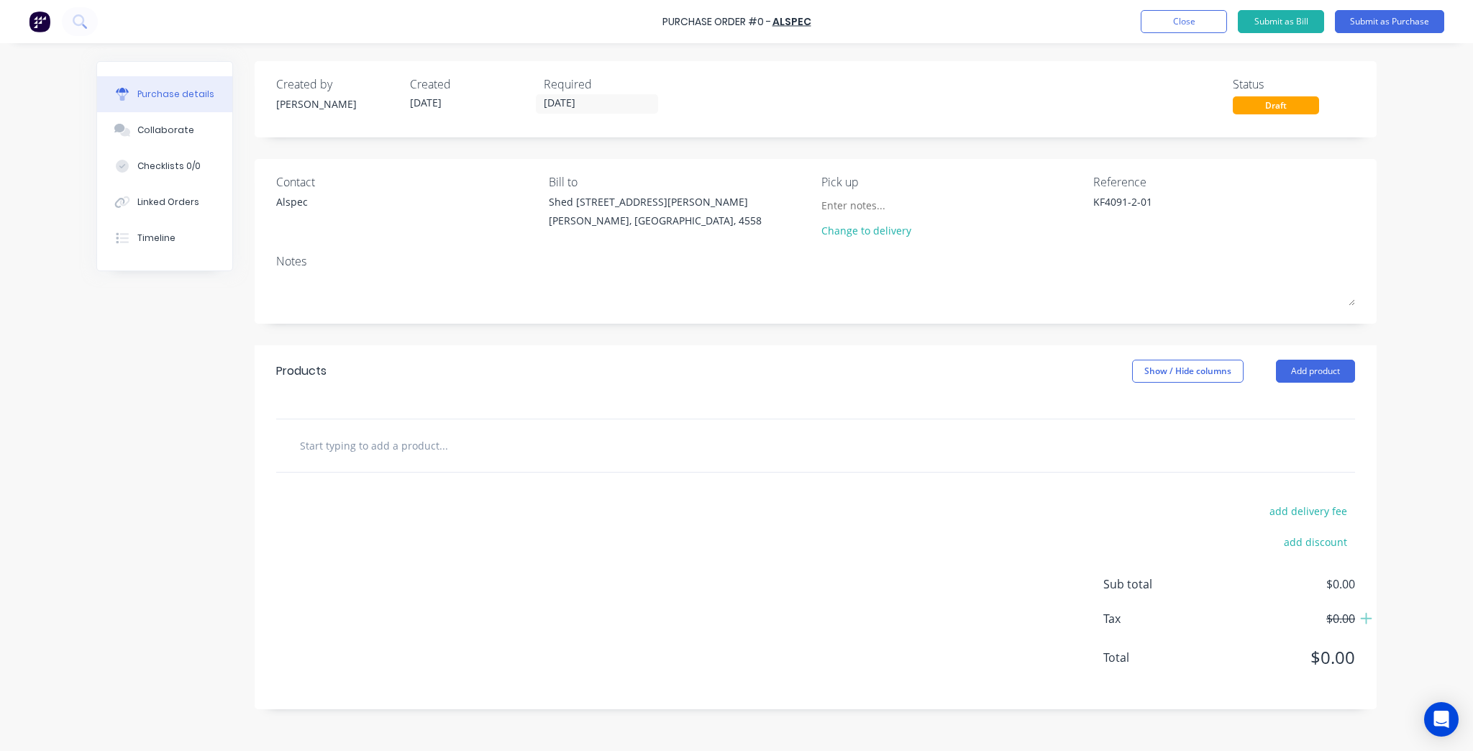
click at [419, 435] on input "text" at bounding box center [443, 445] width 288 height 29
type textarea "x"
paste input "1331110 HRA1 ENDURAL GLASS SUPPORT BLOCK"
type input "1331110 HRA1 ENDURAL GLASS SUPPORT BLOCK"
type textarea "x"
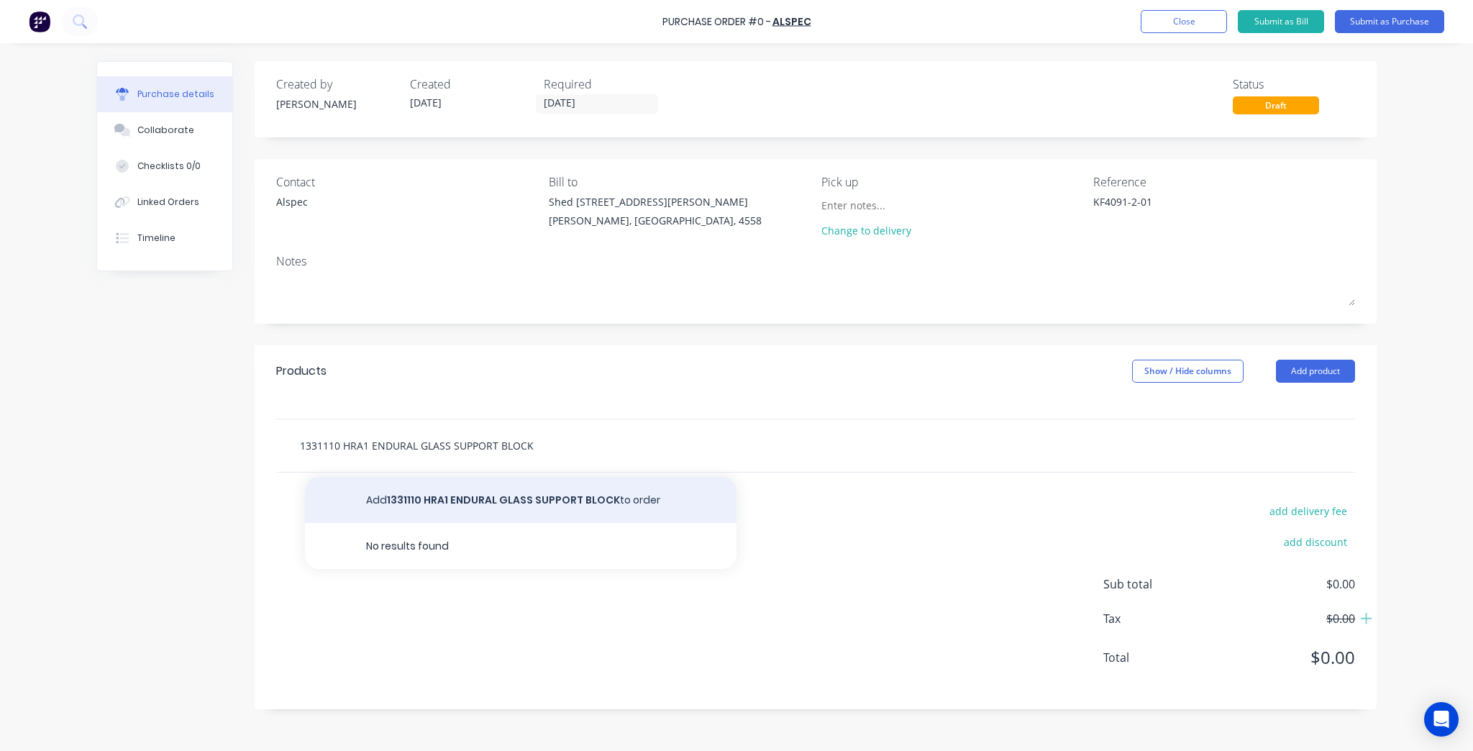
type input "1331110 HRA1 ENDURAL GLASS SUPPORT BLOCK"
click at [446, 496] on button "Add 1331110 HRA1 ENDURAL GLASS SUPPORT BLOCK to order" at bounding box center [521, 500] width 432 height 46
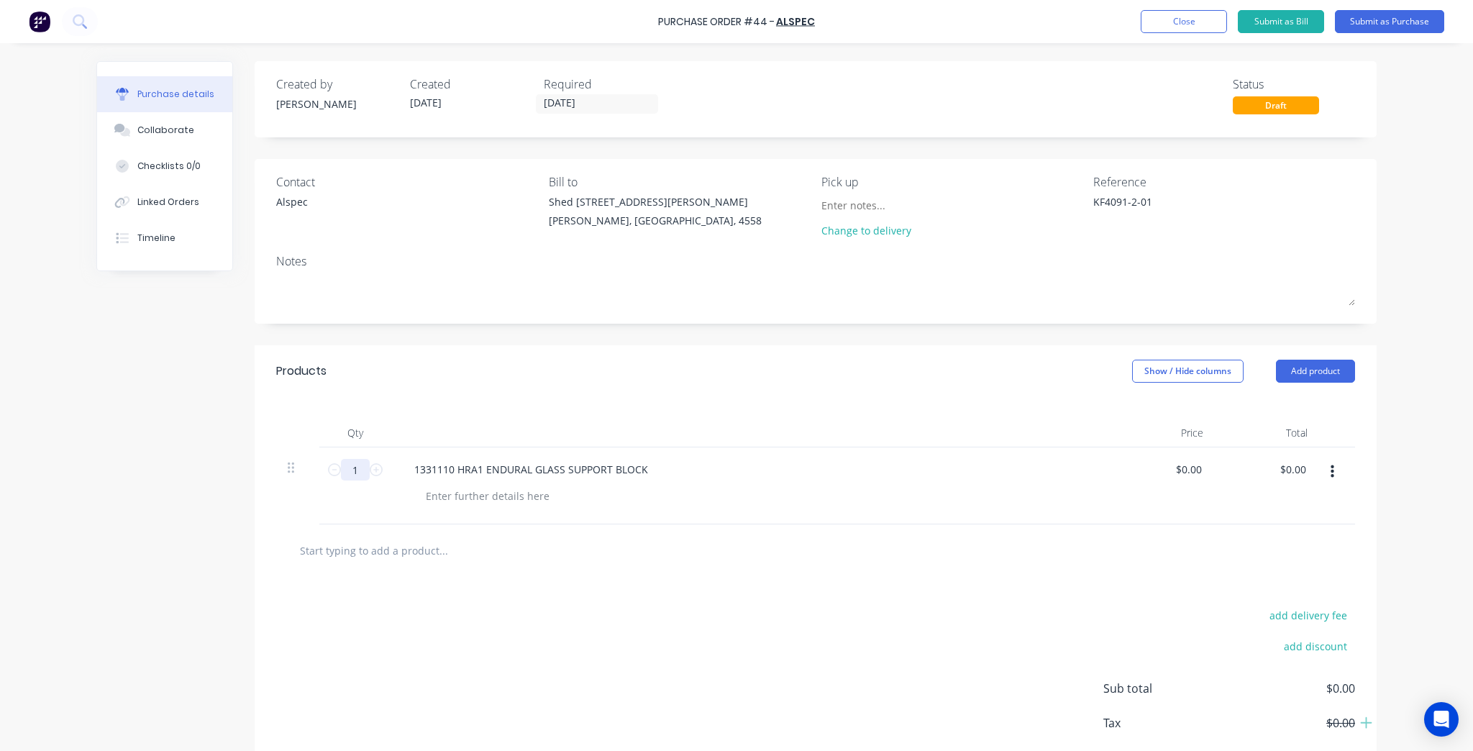
click at [360, 471] on input "1" at bounding box center [355, 470] width 29 height 22
type textarea "x"
type input "3"
type textarea "x"
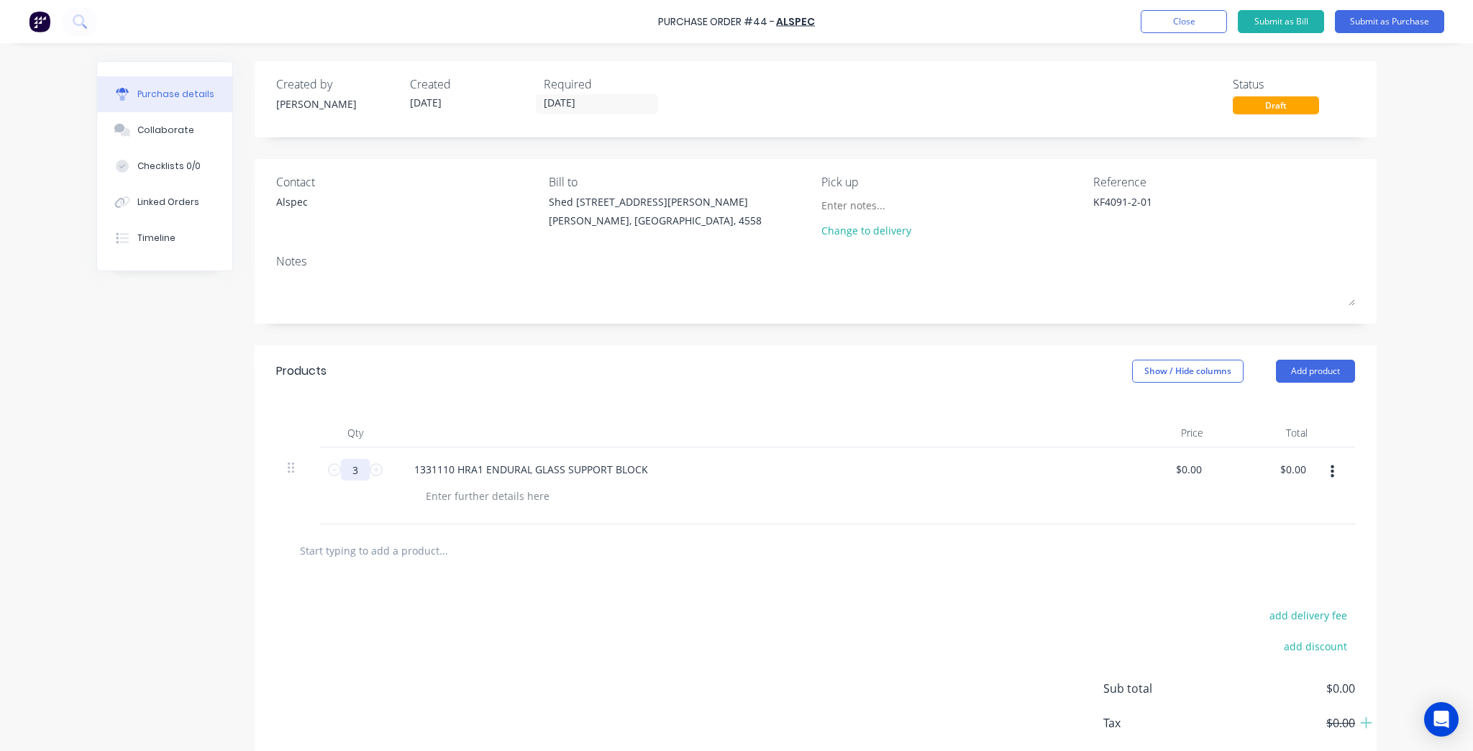
type input "30"
type textarea "x"
type input "300"
type textarea "x"
type input "300"
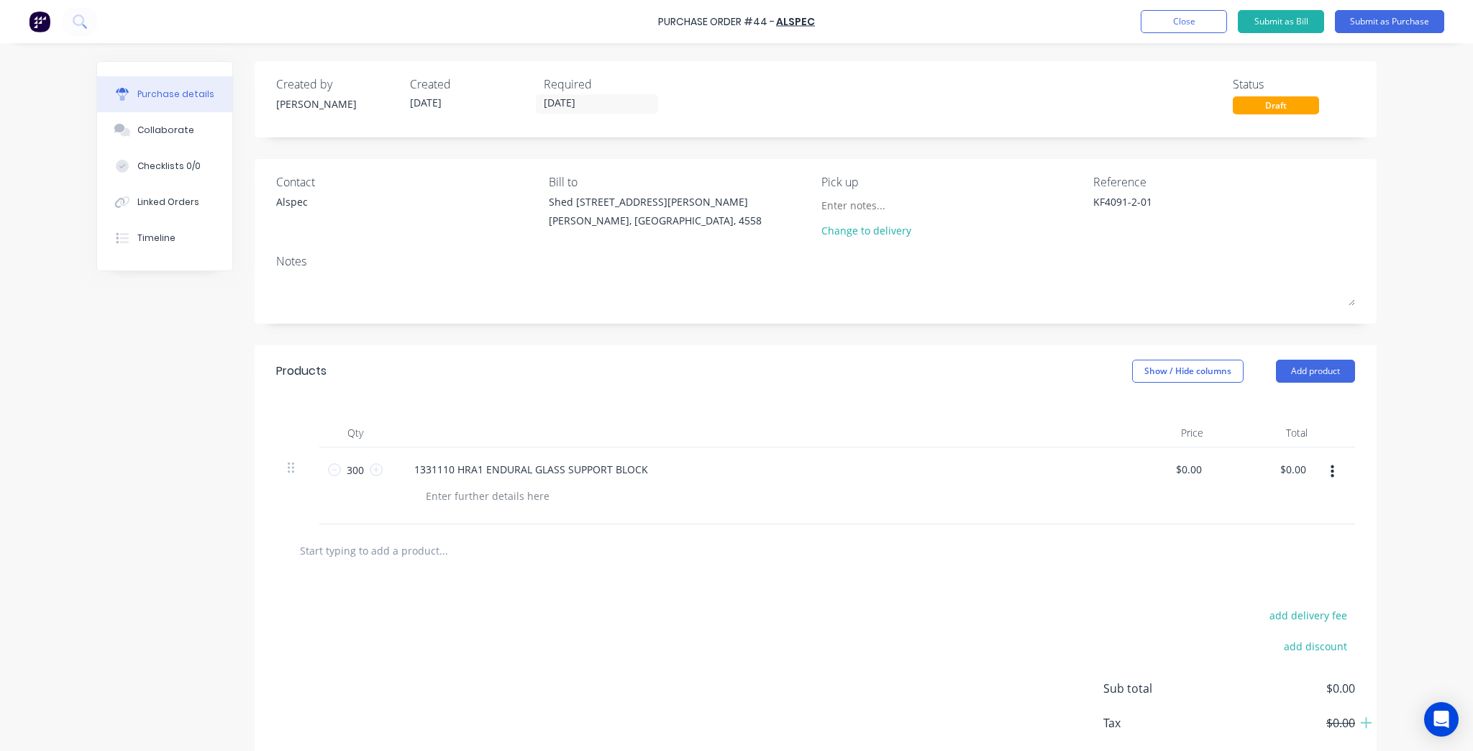
click at [619, 685] on div "add delivery fee add discount Sub total $0.00 Tax $0.00 Total $0.00" at bounding box center [816, 695] width 1122 height 237
click at [435, 544] on input "text" at bounding box center [443, 550] width 288 height 29
type textarea "x"
type input "1"
type textarea "x"
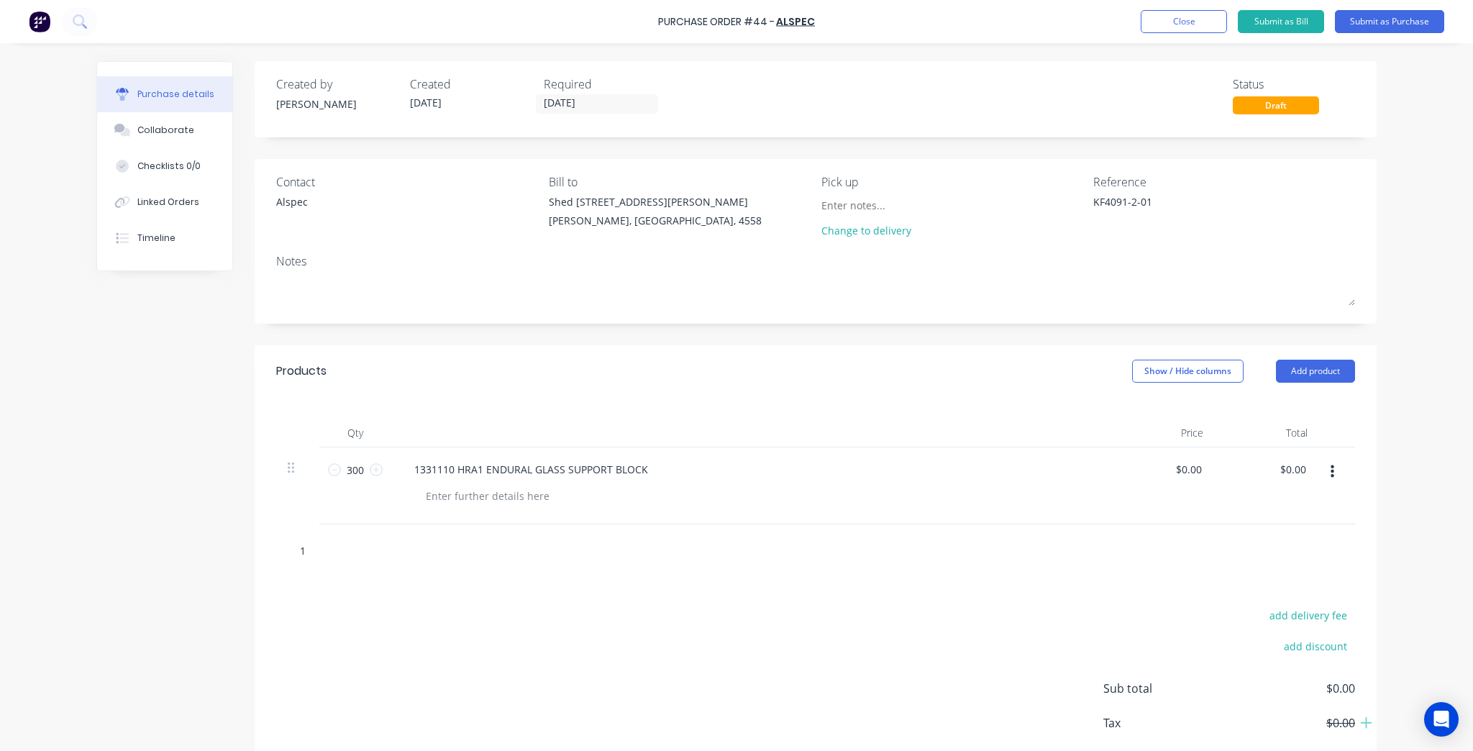
type input "13"
type textarea "x"
type input "131"
type textarea "x"
type input "1313"
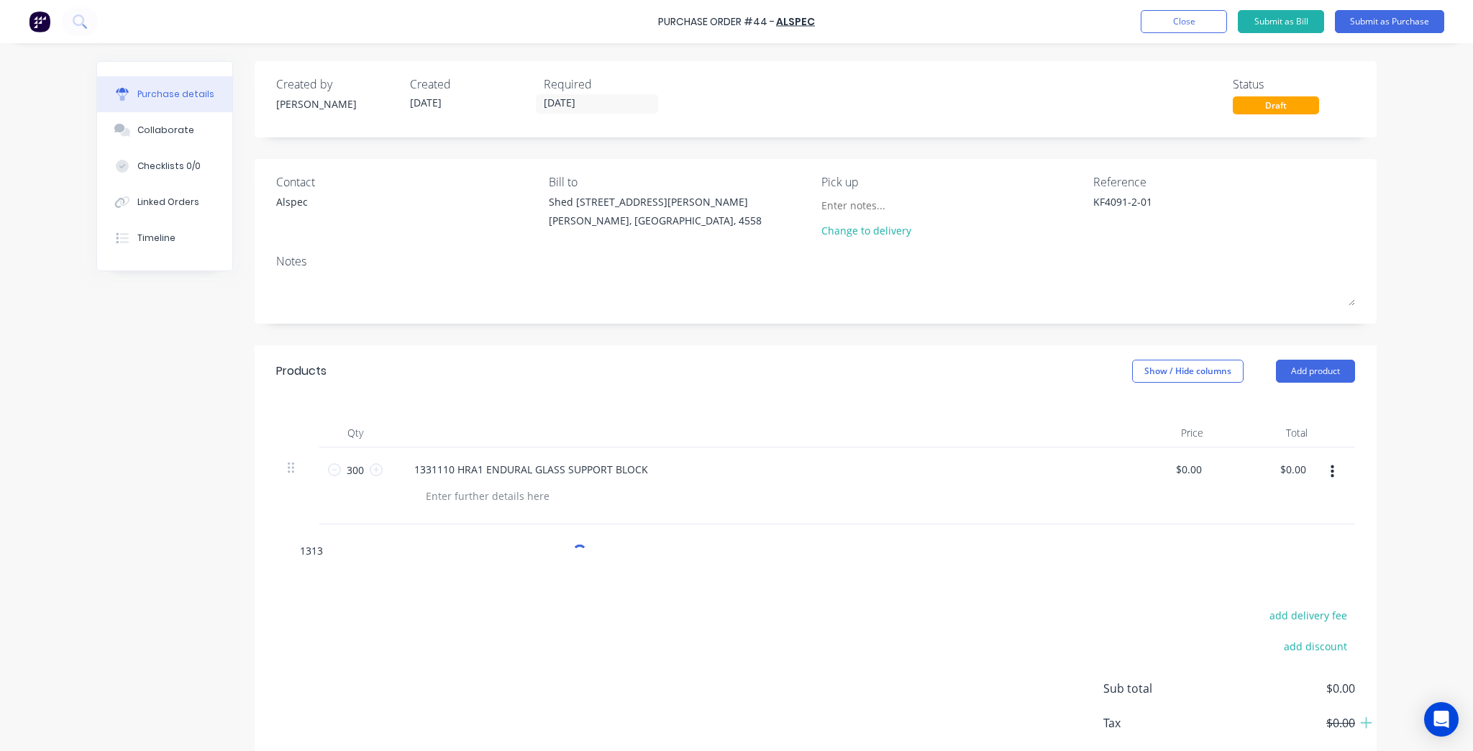
type textarea "x"
type input "13130"
type textarea "x"
type input "131305"
type textarea "x"
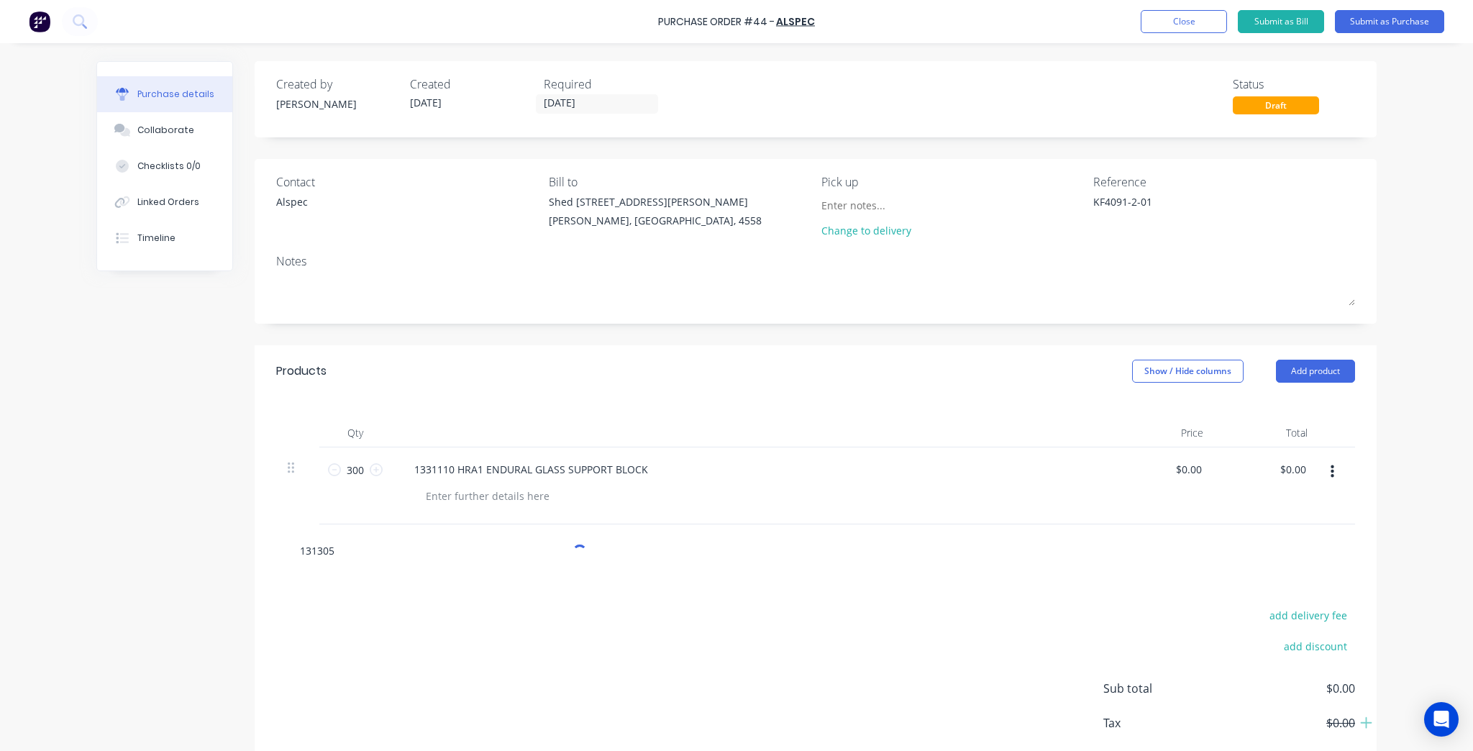
type input "1313056"
type textarea "x"
type input "1313056"
type textarea "x"
type input "1313056 G"
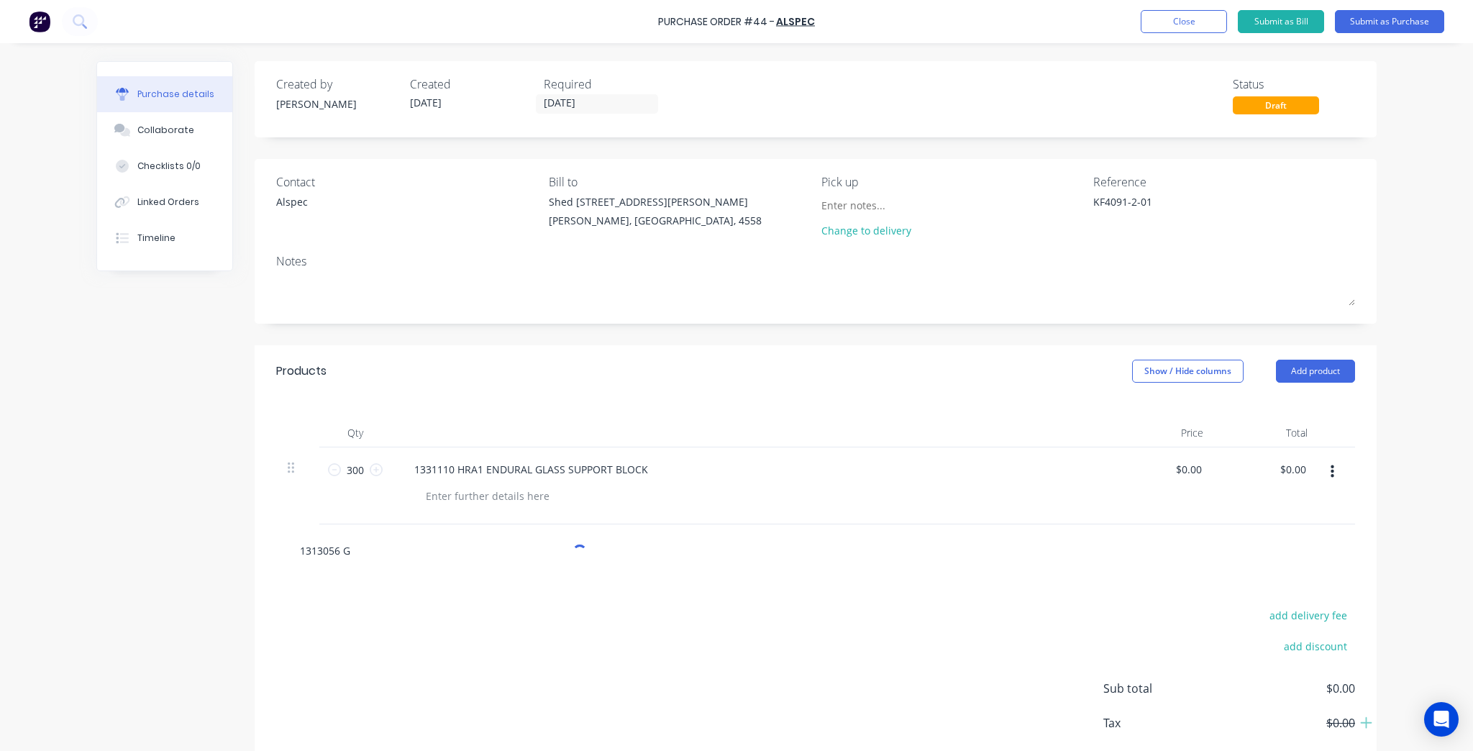
type textarea "x"
type input "1313056"
type textarea "x"
type input "1313056 G"
type textarea "x"
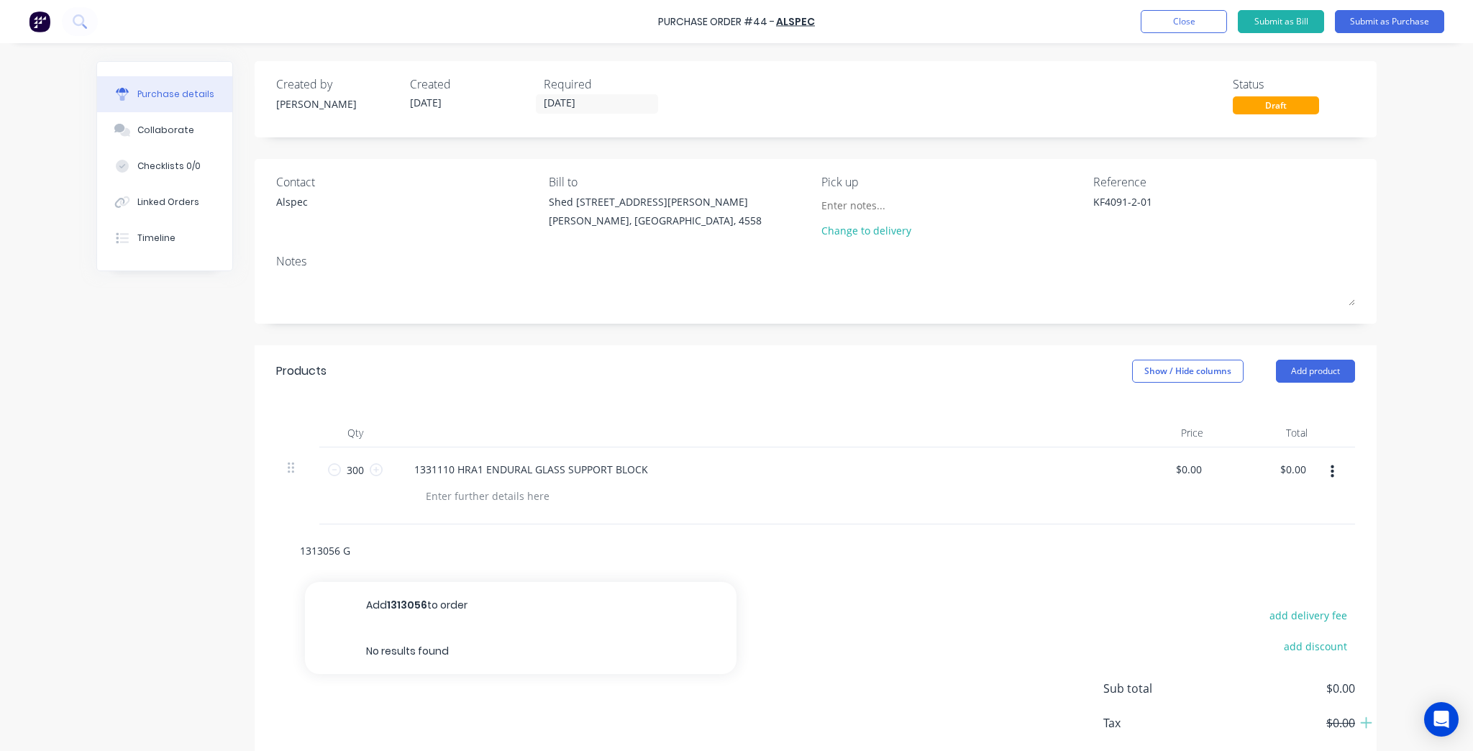
type input "1313056 GR"
type textarea "x"
type input "1313056 GR4"
type textarea "x"
type input "1313056 GR44"
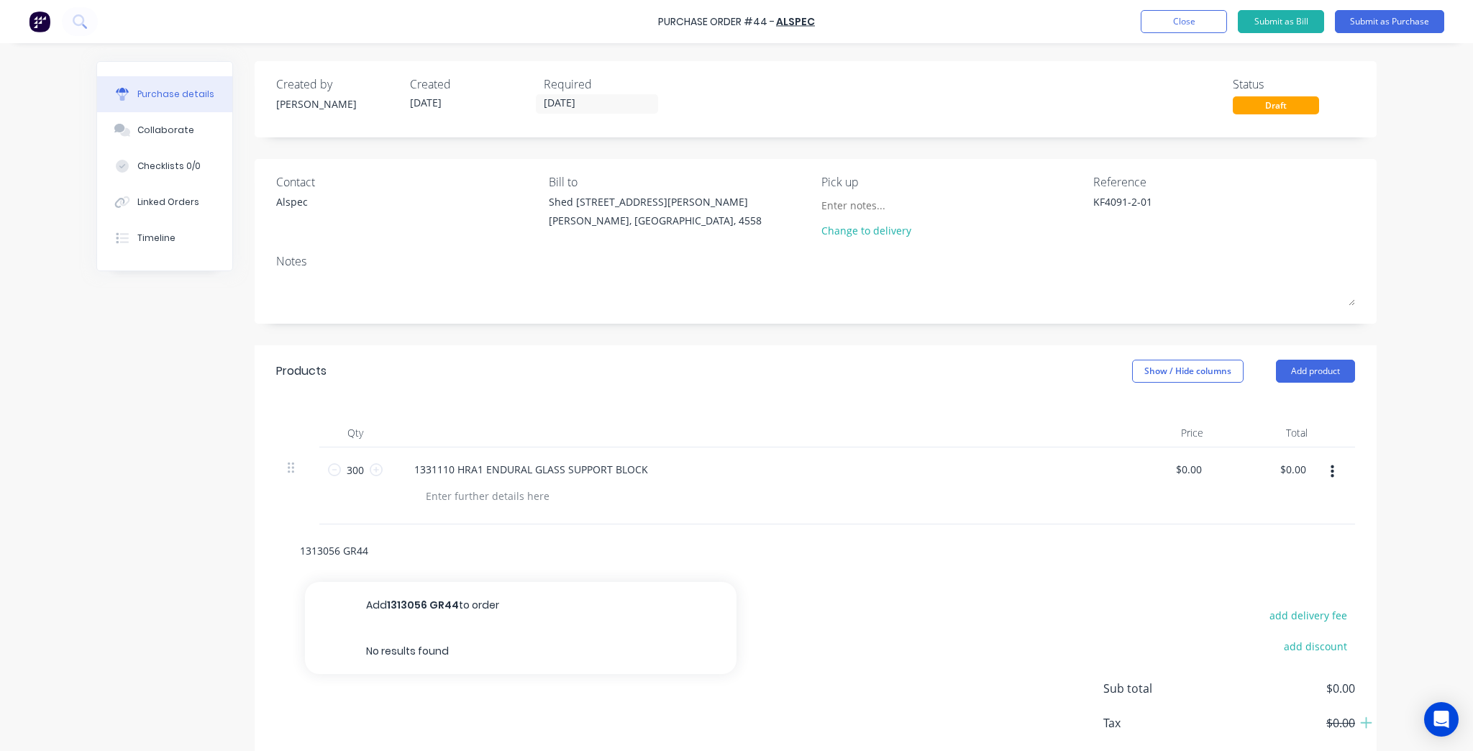
type textarea "x"
type input "1313056 GR44"
type textarea "x"
type input "1313056 GR44 G"
type textarea "x"
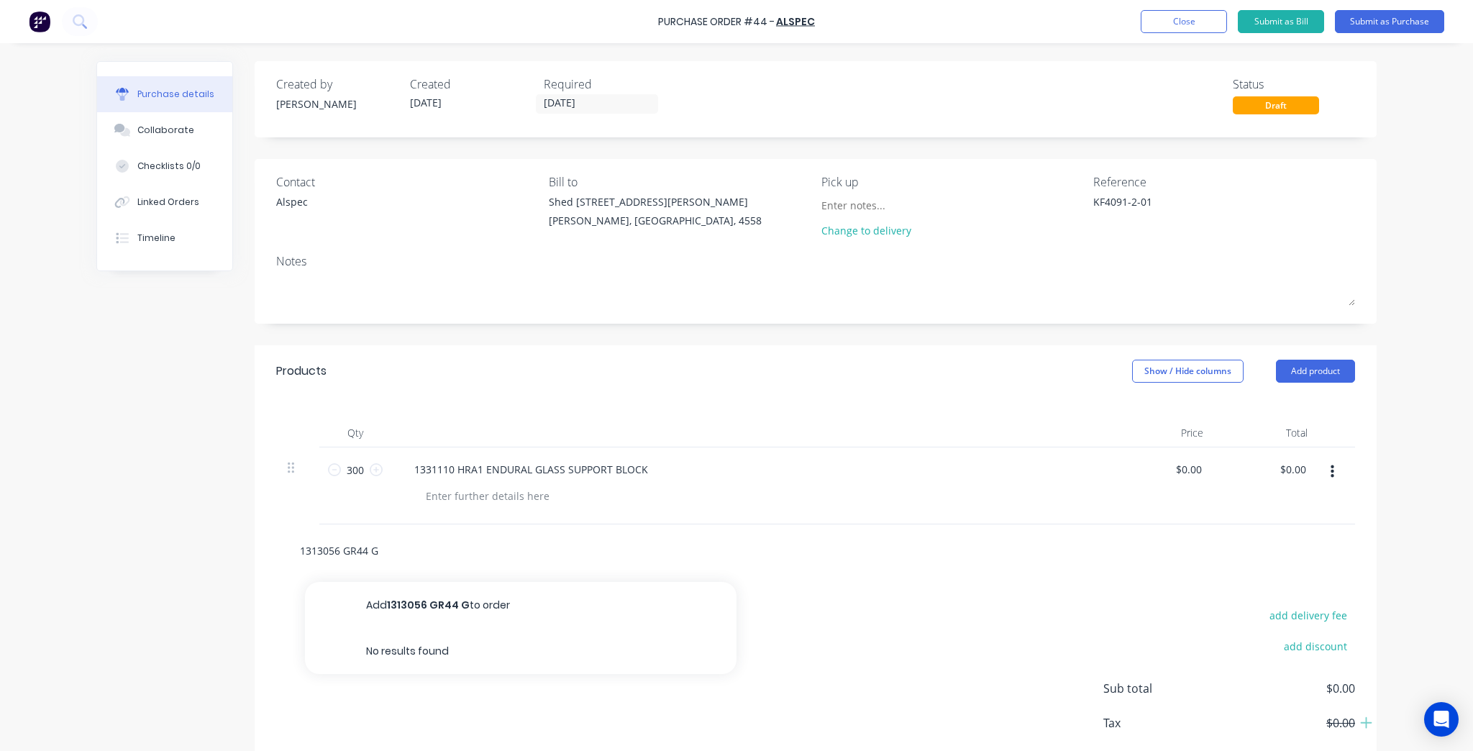
type input "1313056 GR44 Gl"
type textarea "x"
type input "1313056 GR44 Gla"
type textarea "x"
type input "1313056 GR44 Glaz"
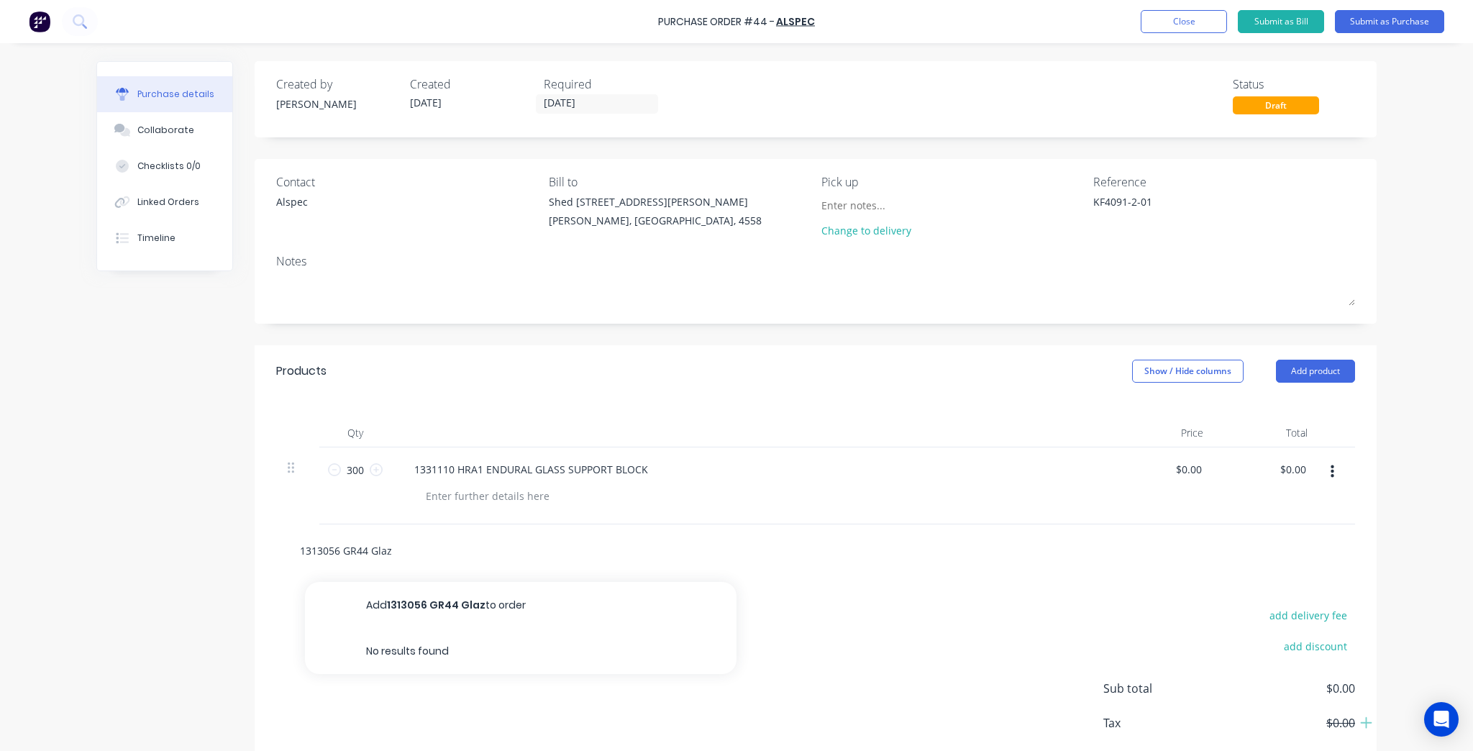
type textarea "x"
type input "1313056 GR44 Glazi"
type textarea "x"
type input "1313056 GR44 Glazin"
type textarea "x"
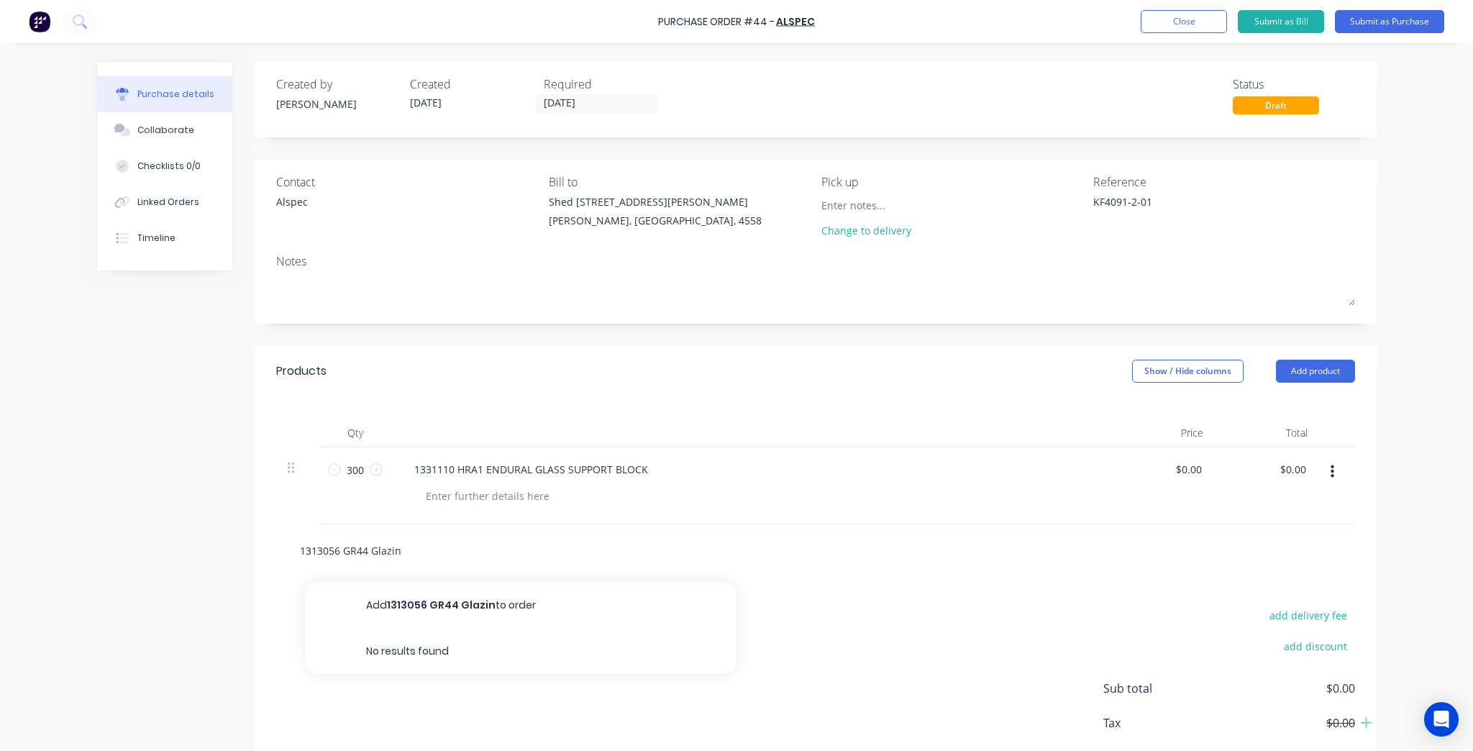
type input "1313056 GR44 Glazing"
type textarea "x"
type input "1313056 GR44 Glazing"
type textarea "x"
type input "1313056 GR44 Glazing W"
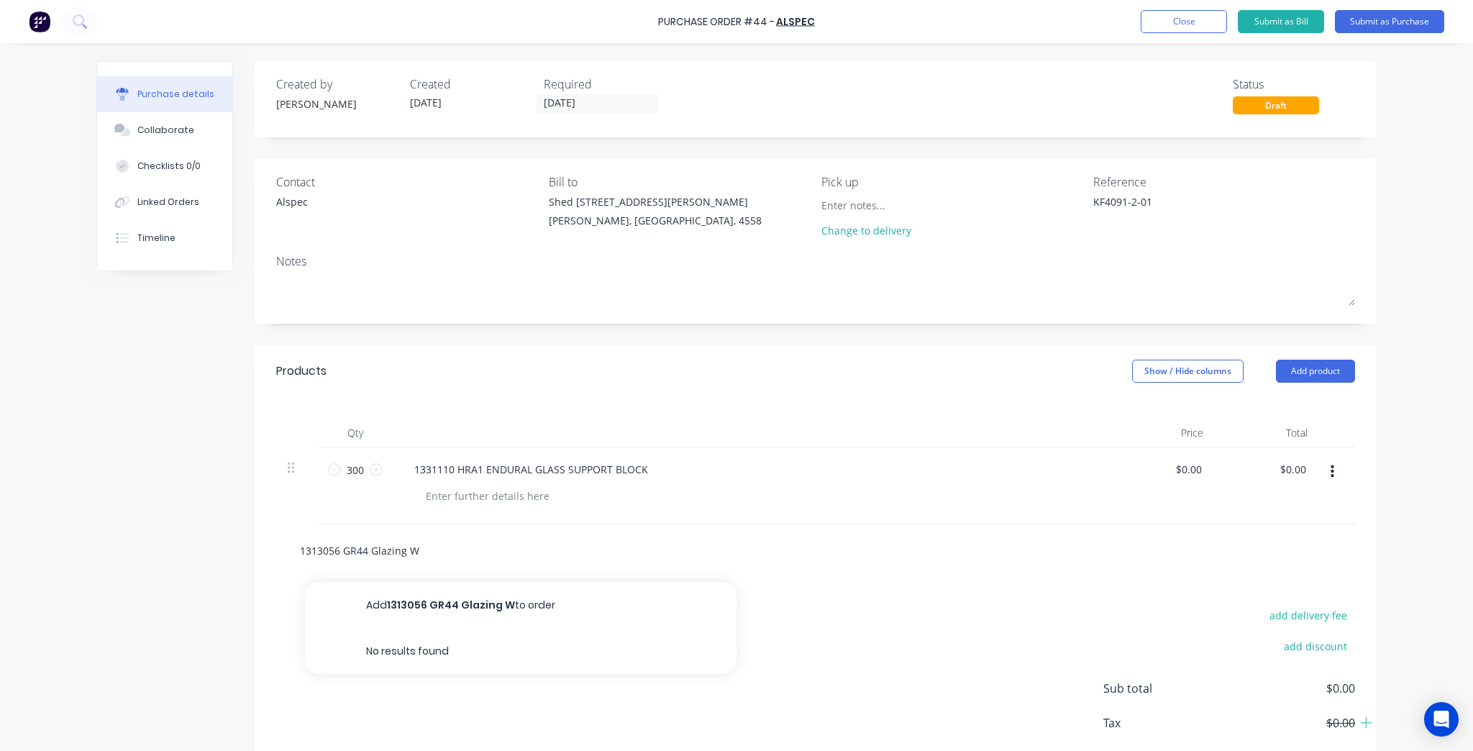
type textarea "x"
type input "1313056 GR44 Glazing We"
type textarea "x"
type input "1313056 GR44 Glazing Wed"
type textarea "x"
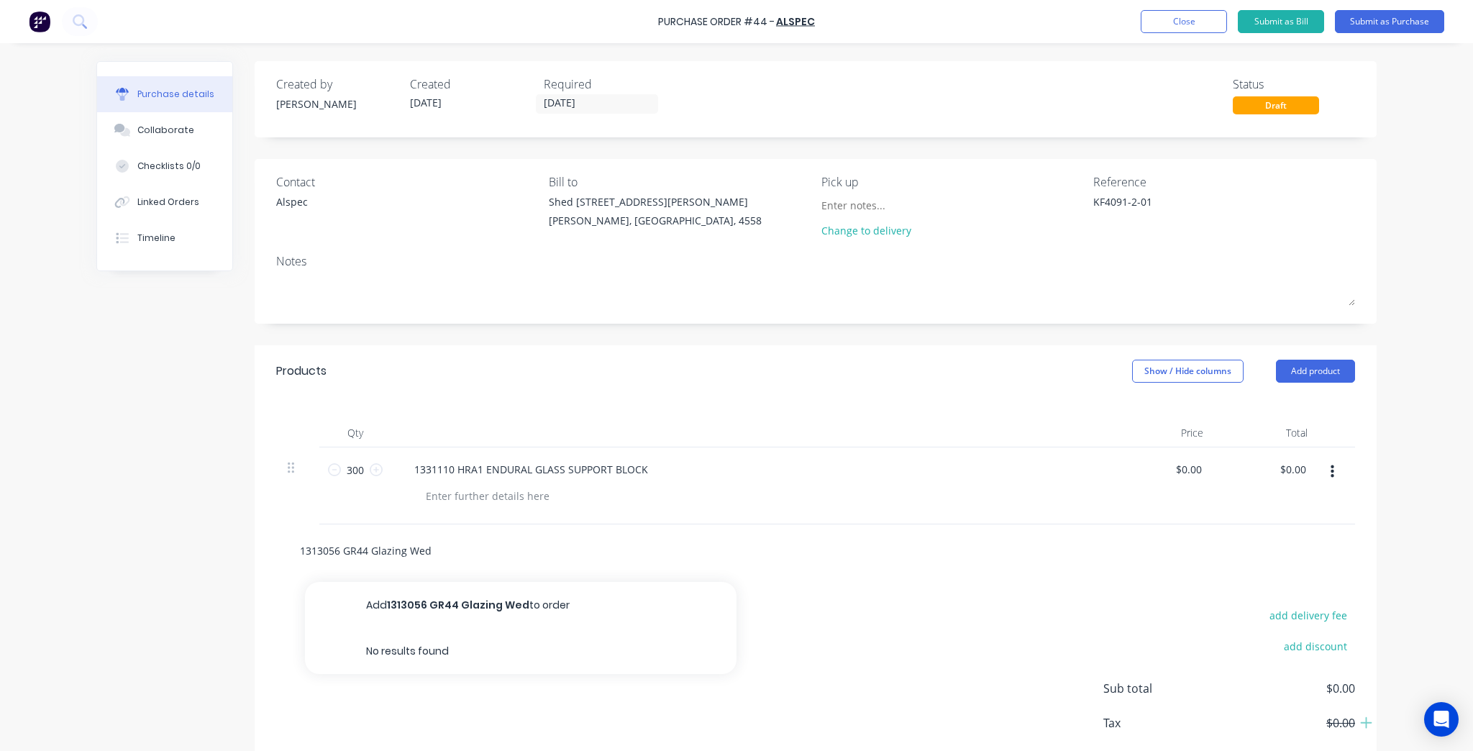
type input "1313056 GR44 Glazing Wedg"
type textarea "x"
type input "1313056 GR44 Glazing Wedge"
type textarea "x"
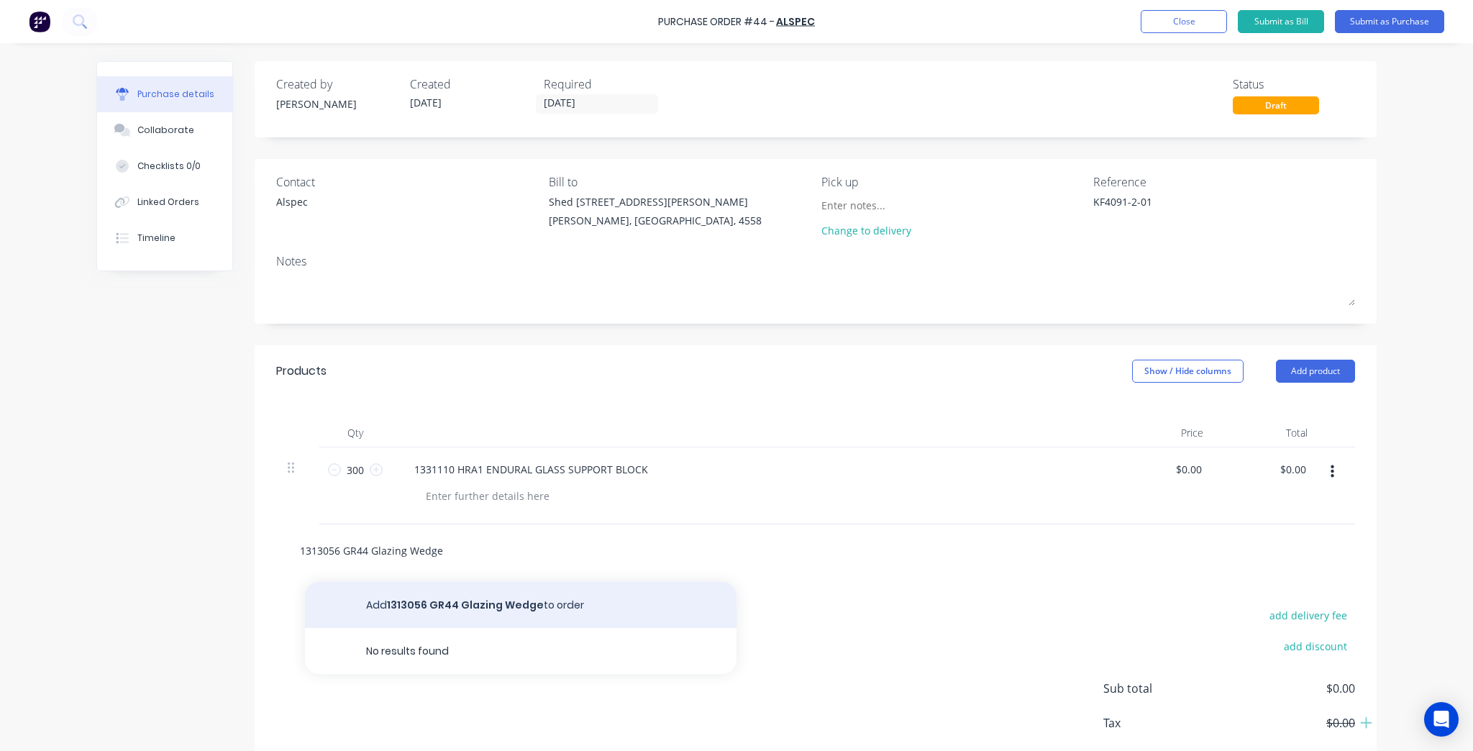
type input "1313056 GR44 Glazing Wedge"
click at [458, 598] on button "Add 1313056 GR44 Glazing Wedge to order" at bounding box center [521, 605] width 432 height 46
type textarea "x"
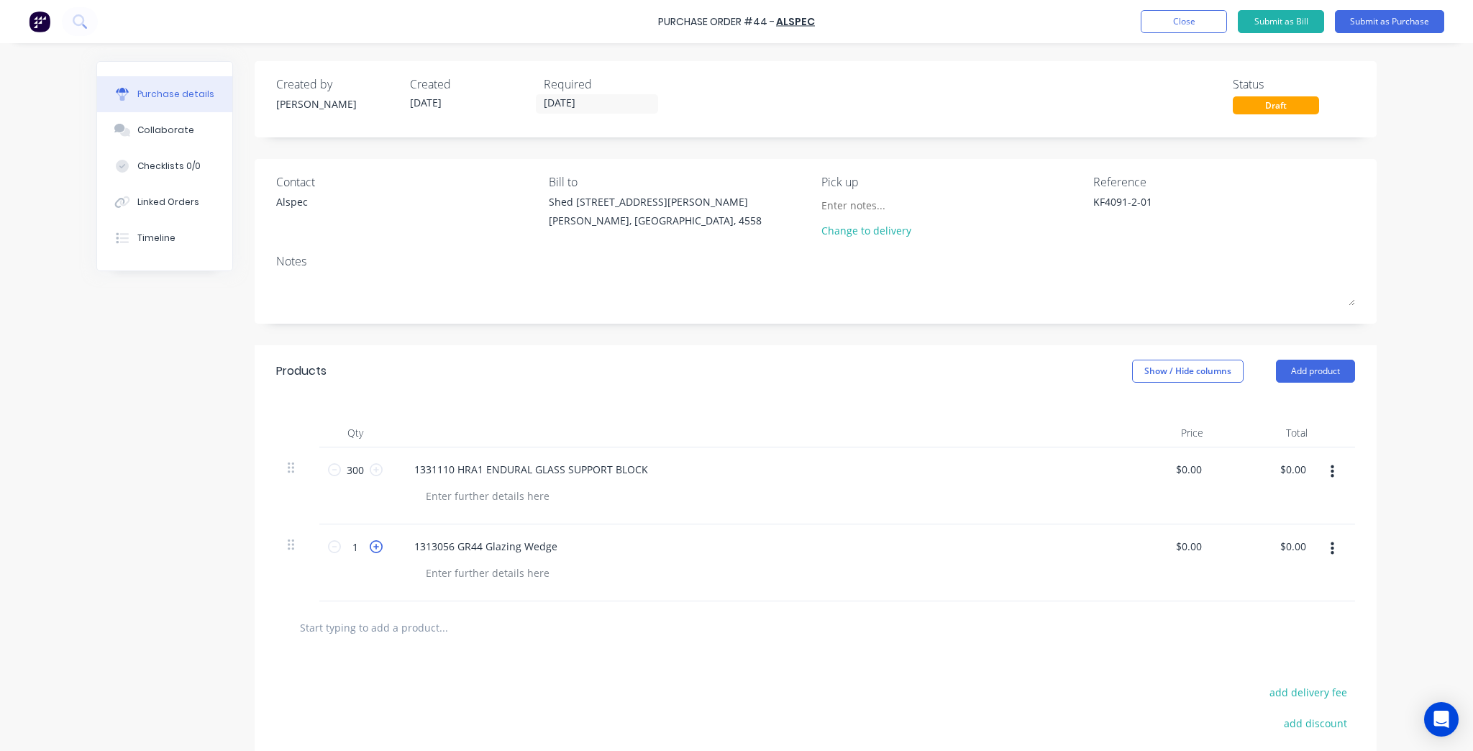
click at [370, 545] on icon at bounding box center [376, 546] width 13 height 13
type textarea "x"
type input "2"
click at [373, 630] on input "text" at bounding box center [443, 627] width 288 height 29
type textarea "x"
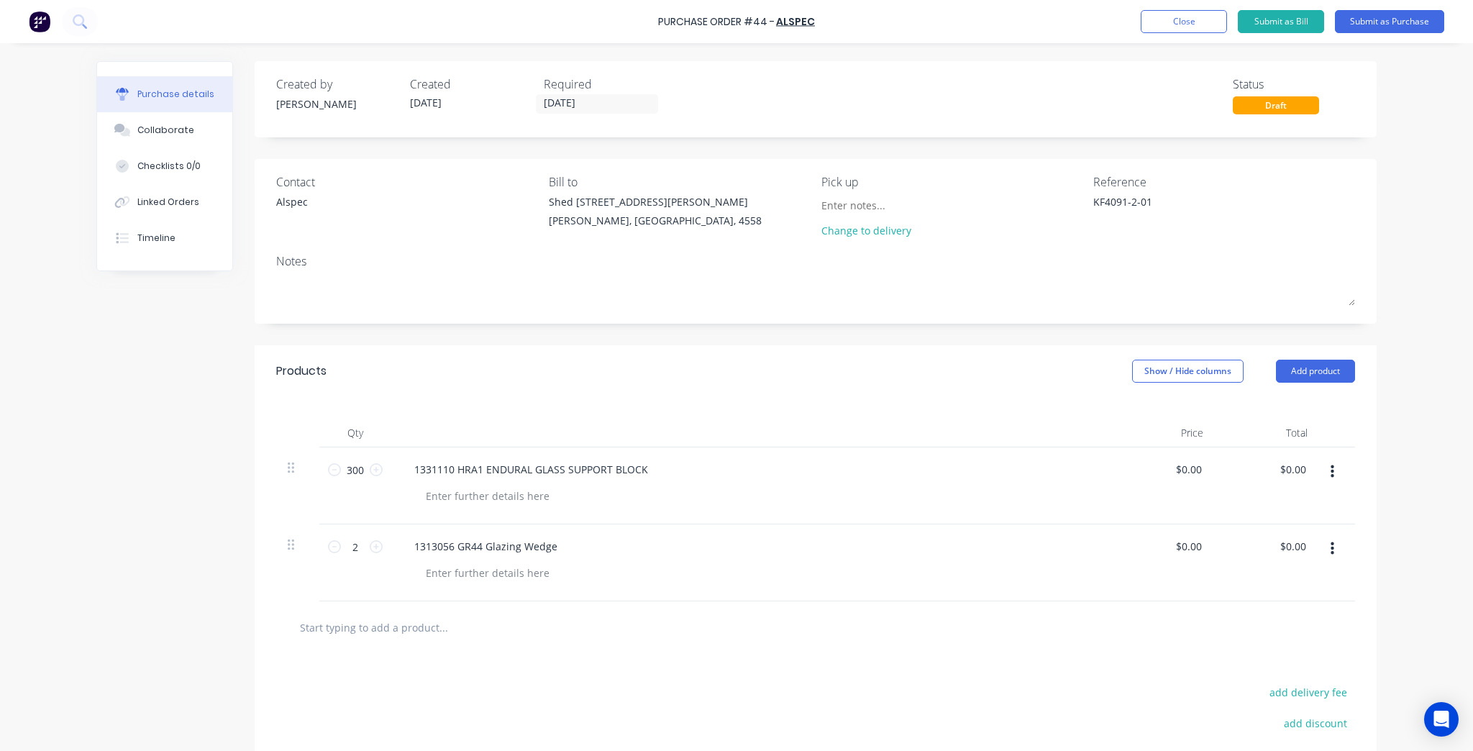
type input "1"
type textarea "x"
type input "13"
type textarea "x"
type input "131"
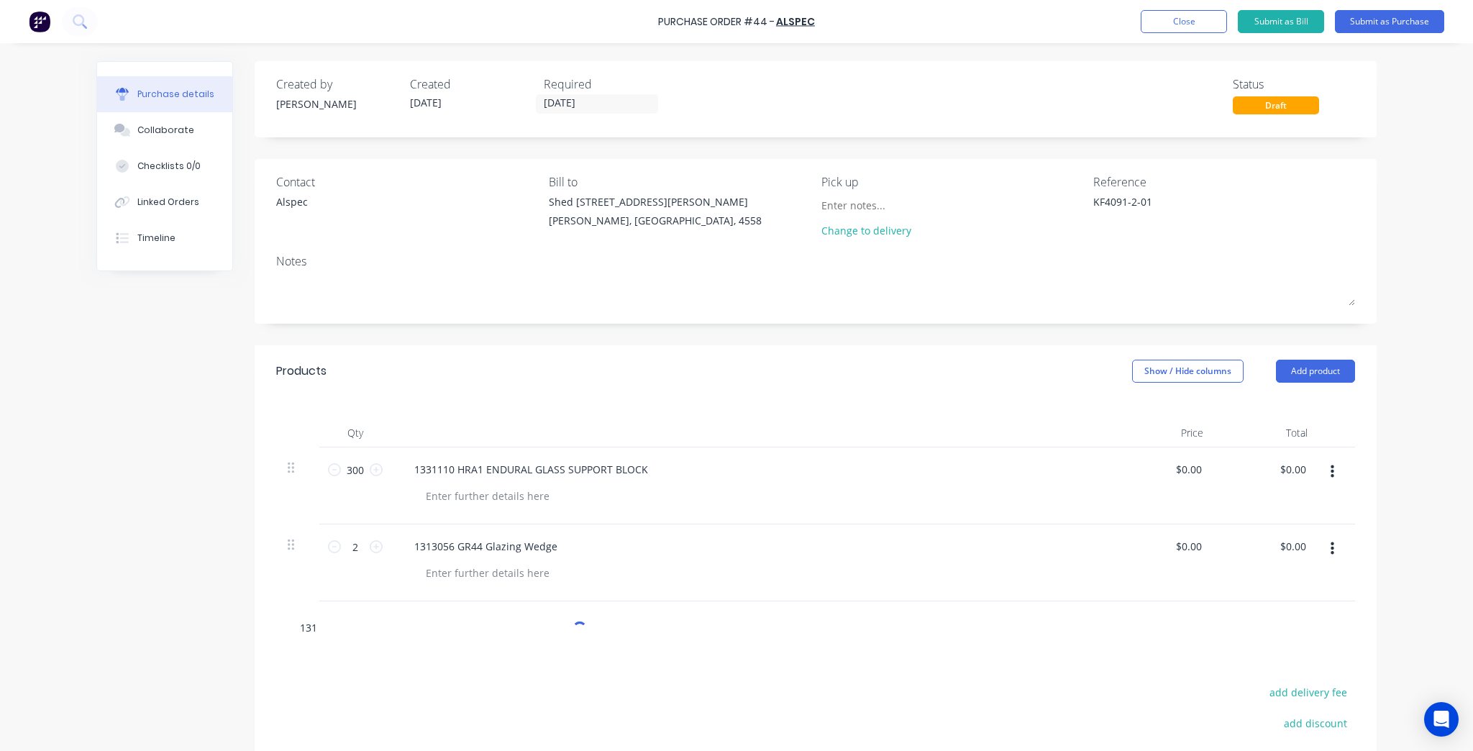
type textarea "x"
type input "1313"
type textarea "x"
type input "13130"
type textarea "x"
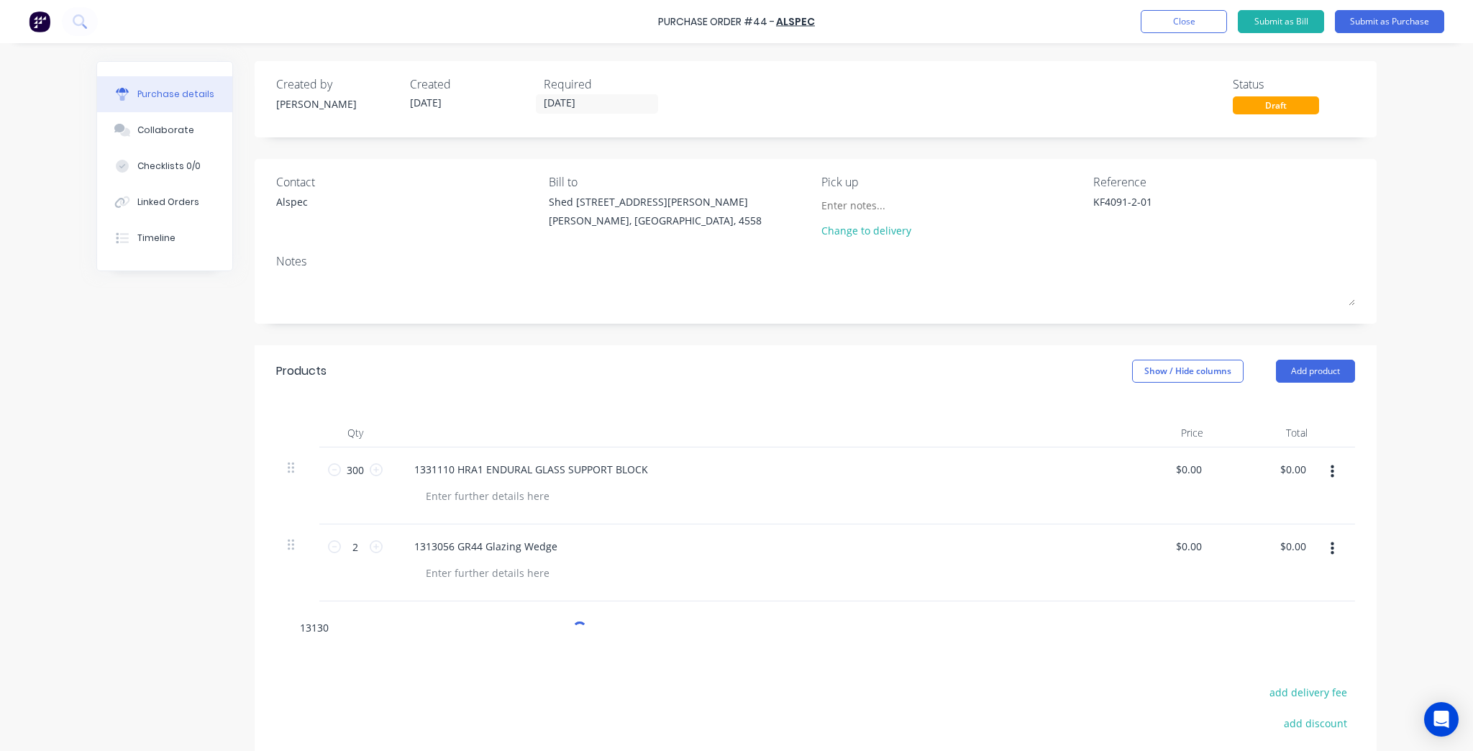
type input "131305"
type textarea "x"
type input "1313056"
type textarea "x"
type input "131305"
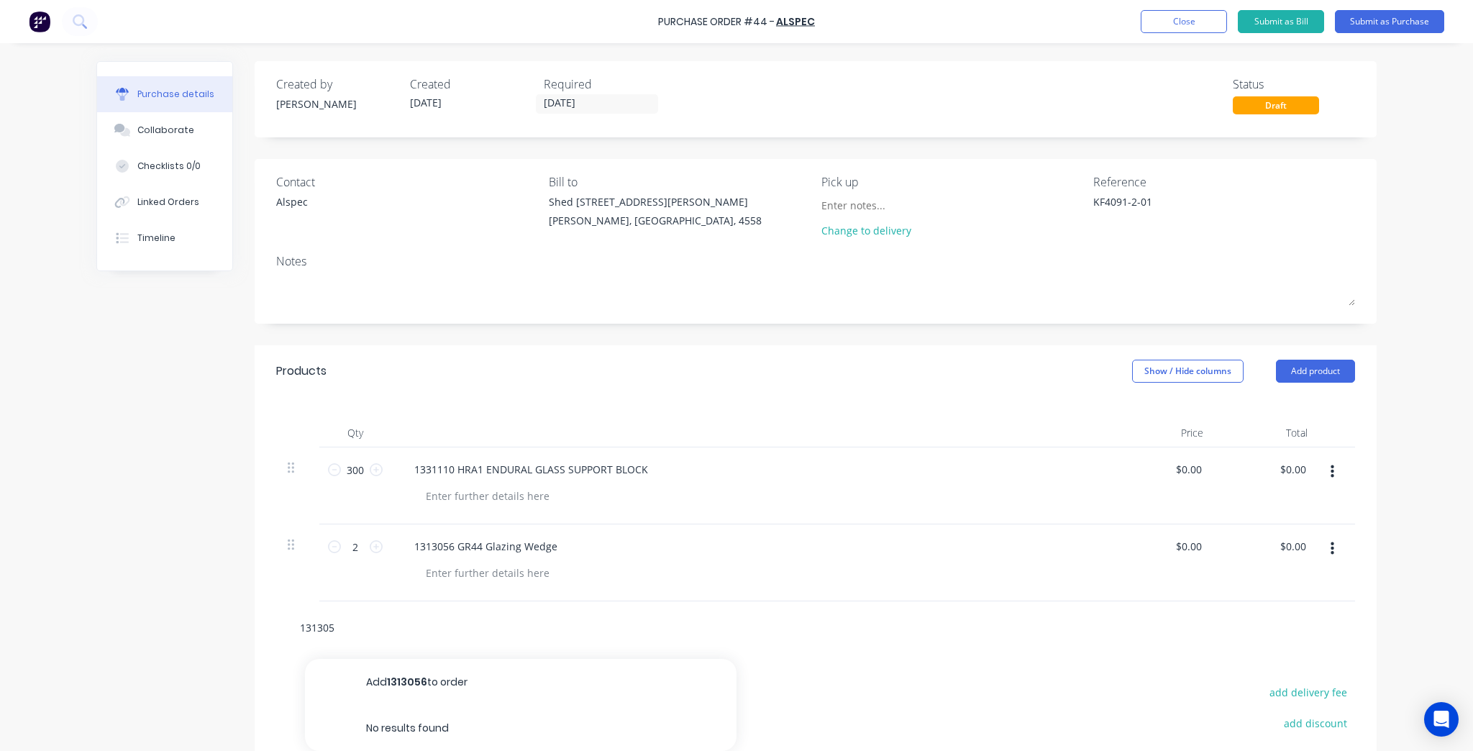
type textarea "x"
type input "13130"
type textarea "x"
type input "1313"
type textarea "x"
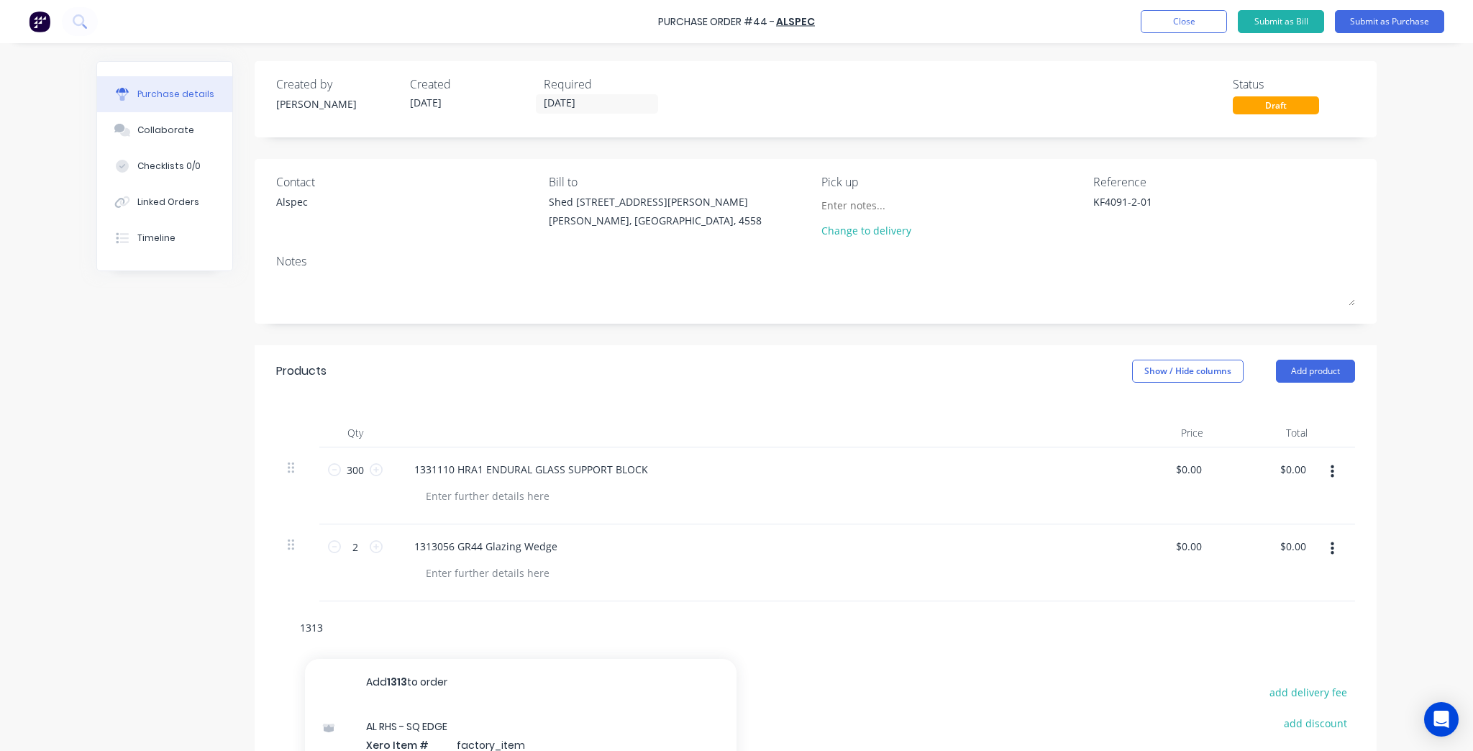
type input "13130"
type textarea "x"
type input "131307"
type textarea "x"
type input "1313079"
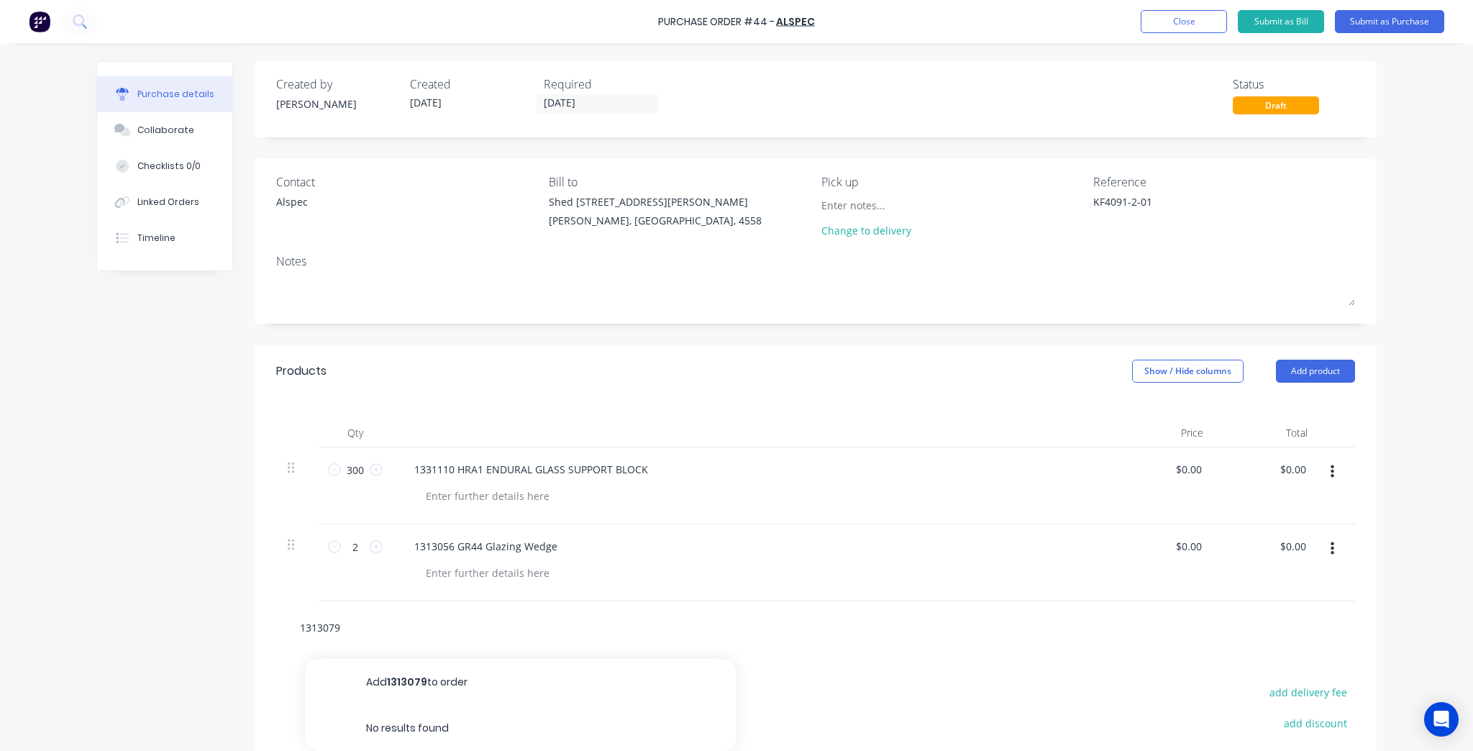
type textarea "x"
type input "1313079"
type textarea "x"
type input "1313079 B"
type textarea "x"
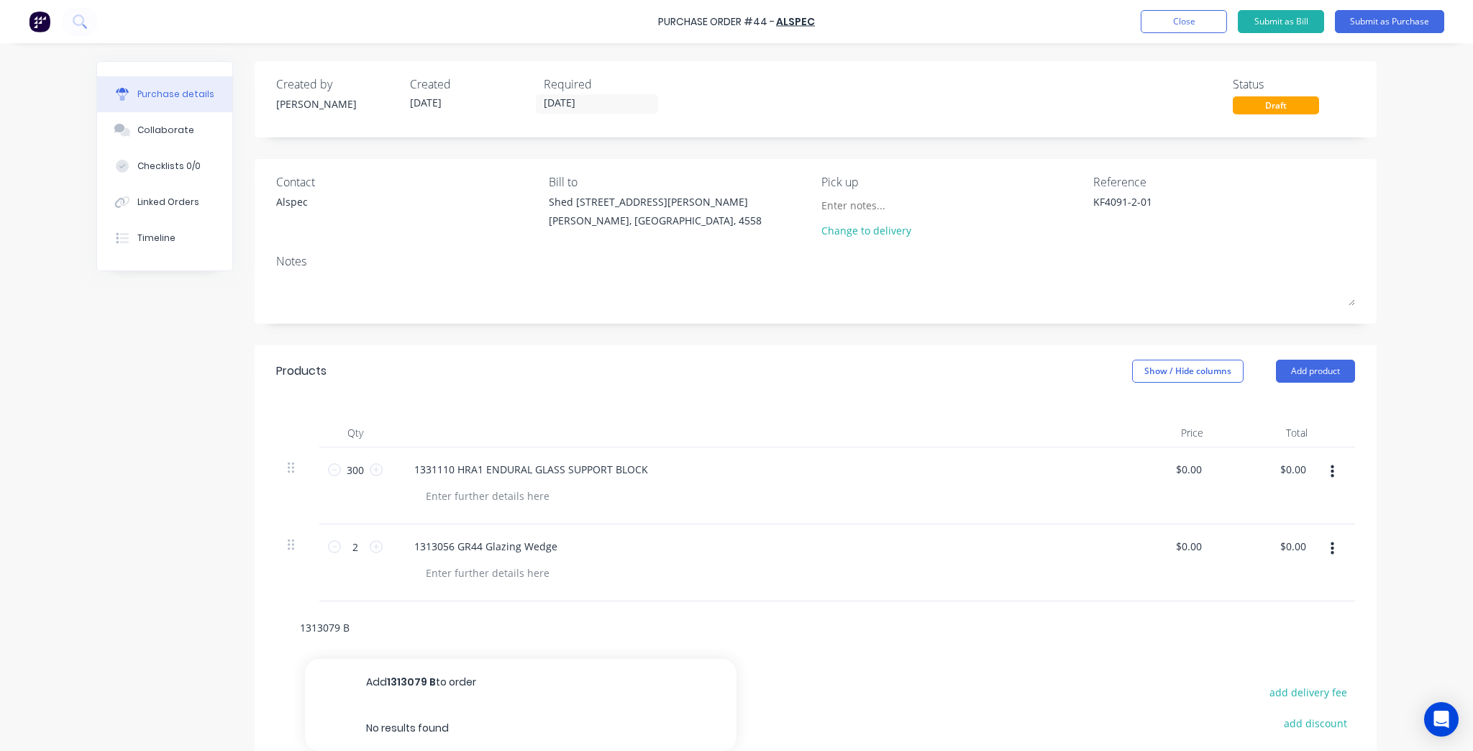
type input "1313079 Ba"
type textarea "x"
type input "1313079 Bac"
type textarea "x"
type input "1313079 Back"
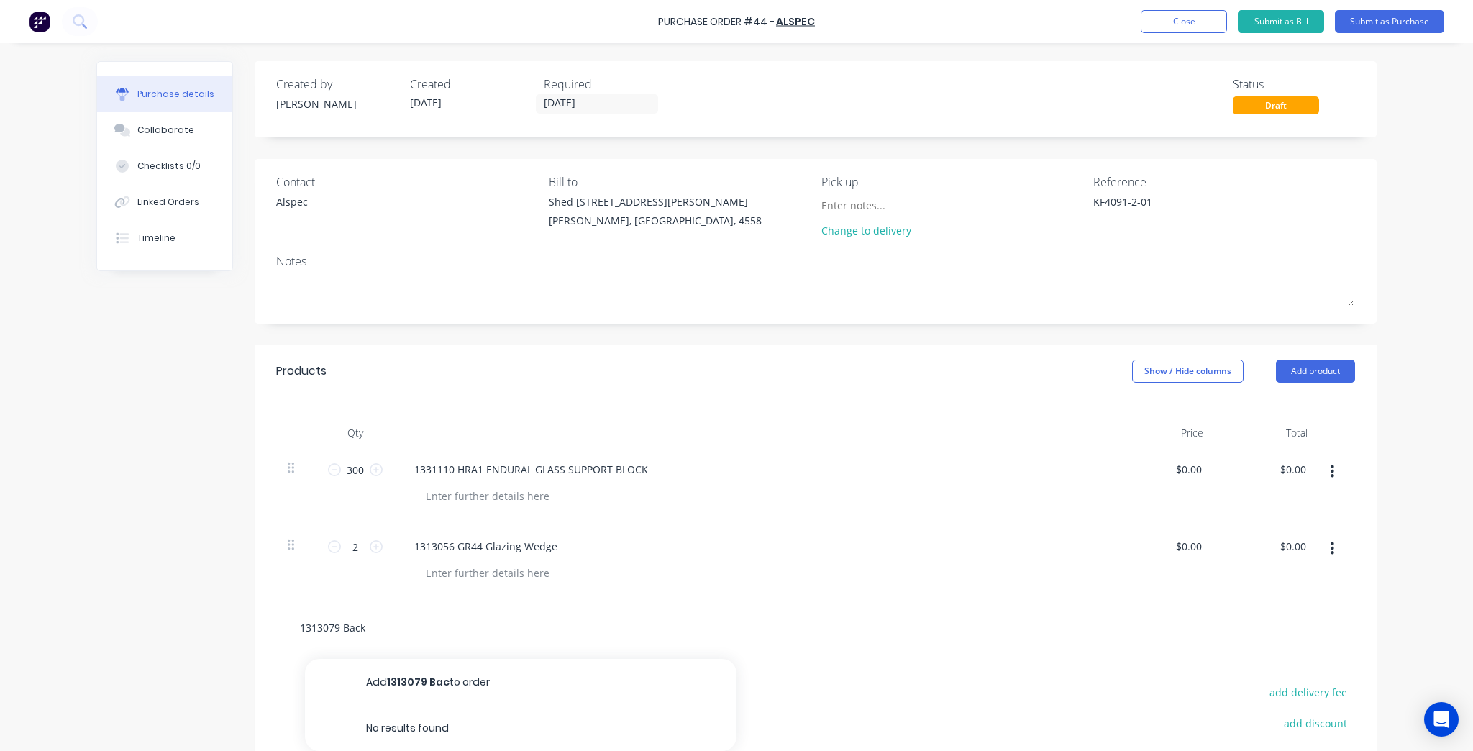
type textarea "x"
type input "1313079 Backi"
type textarea "x"
type input "1313079 Backin"
type textarea "x"
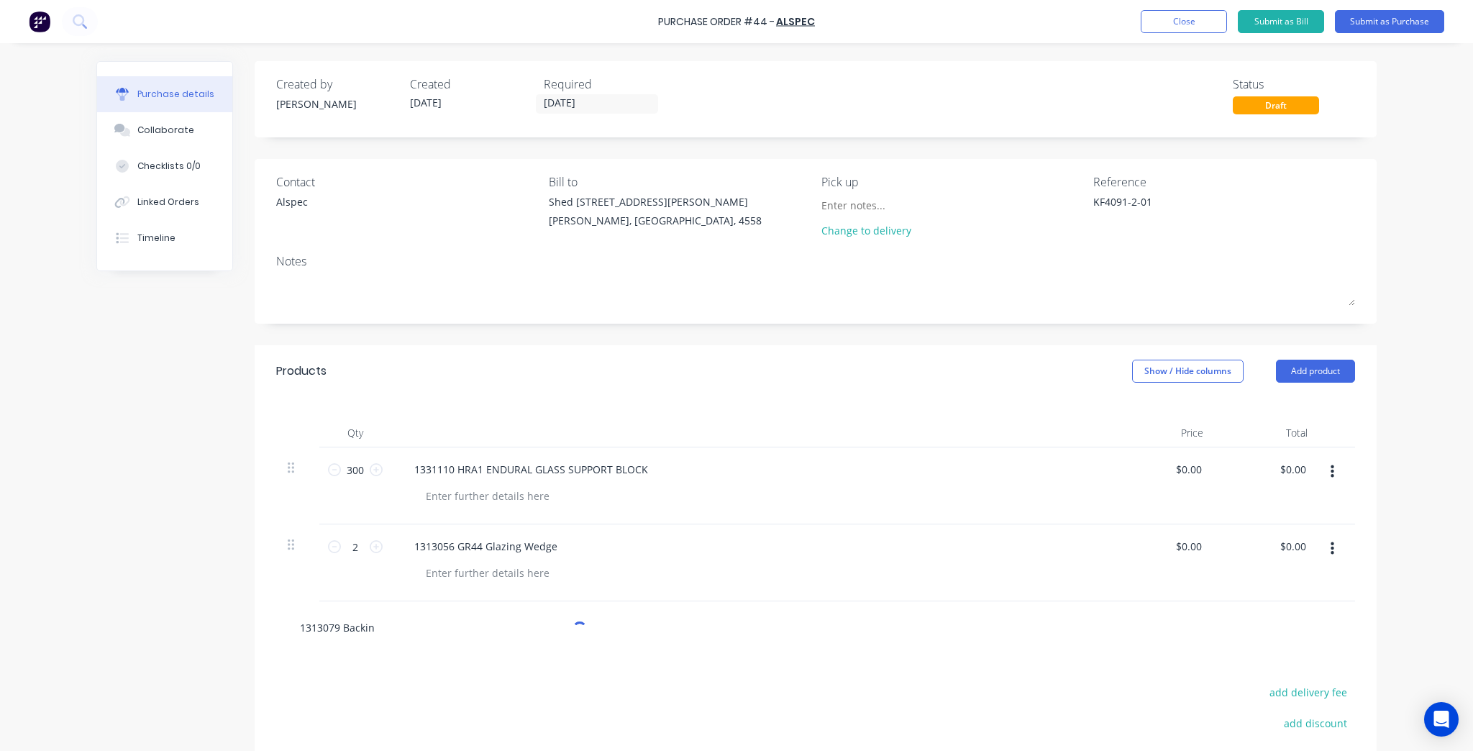
type input "1313079 Backi"
type textarea "x"
type input "1313079 Back"
type textarea "x"
type input "1313079 Bac"
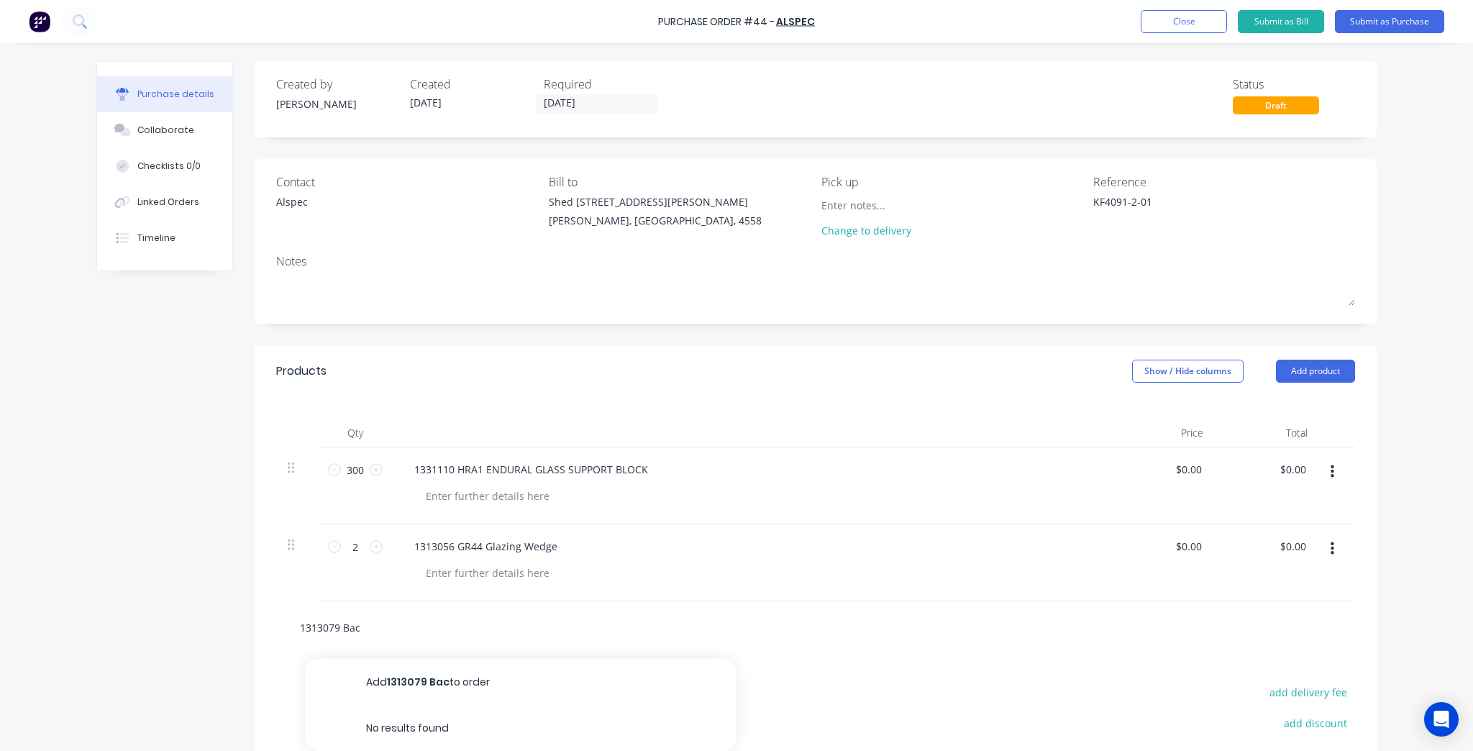
type textarea "x"
type input "1313079 Ba"
type textarea "x"
type input "1313079 B"
type textarea "x"
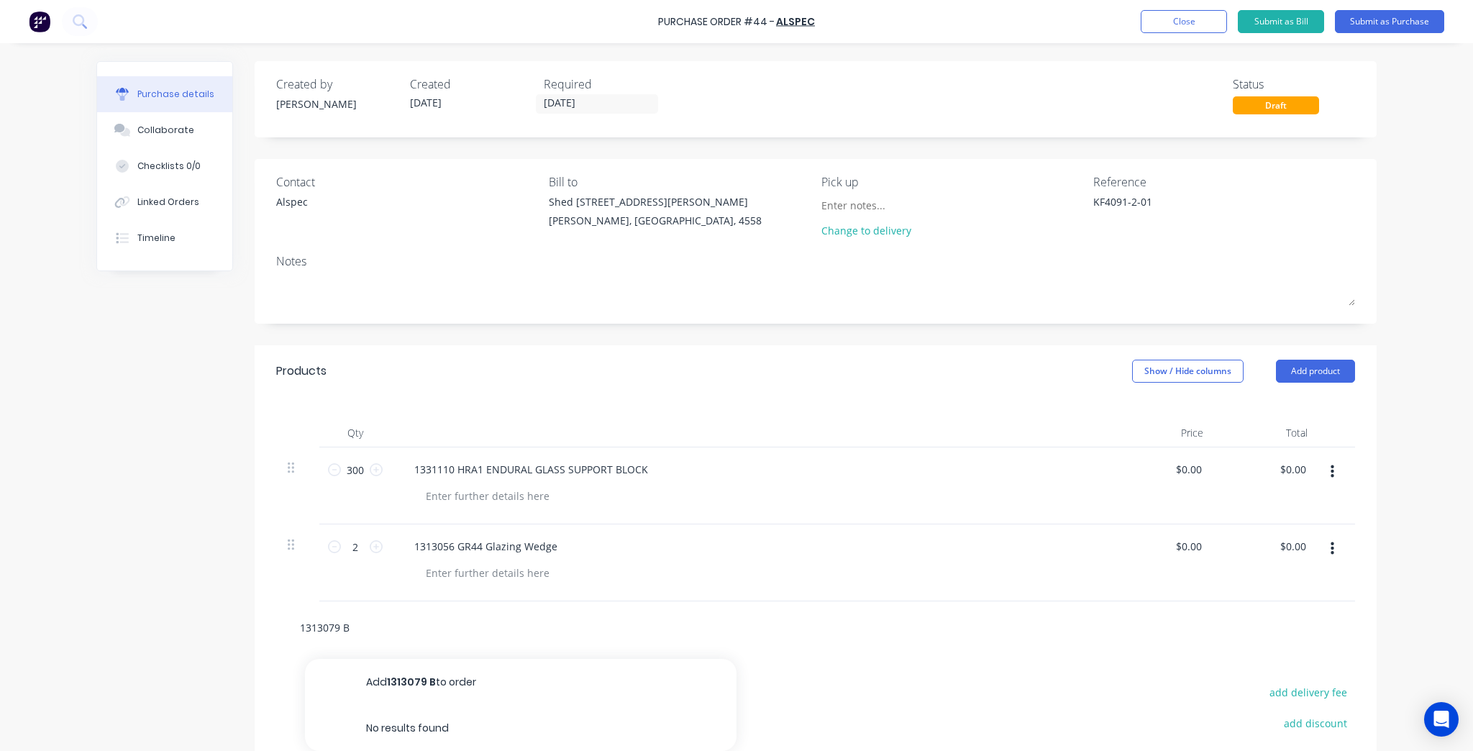
type input "1313079"
type textarea "x"
type input "1313079 C"
type textarea "x"
type input "1313079 CE"
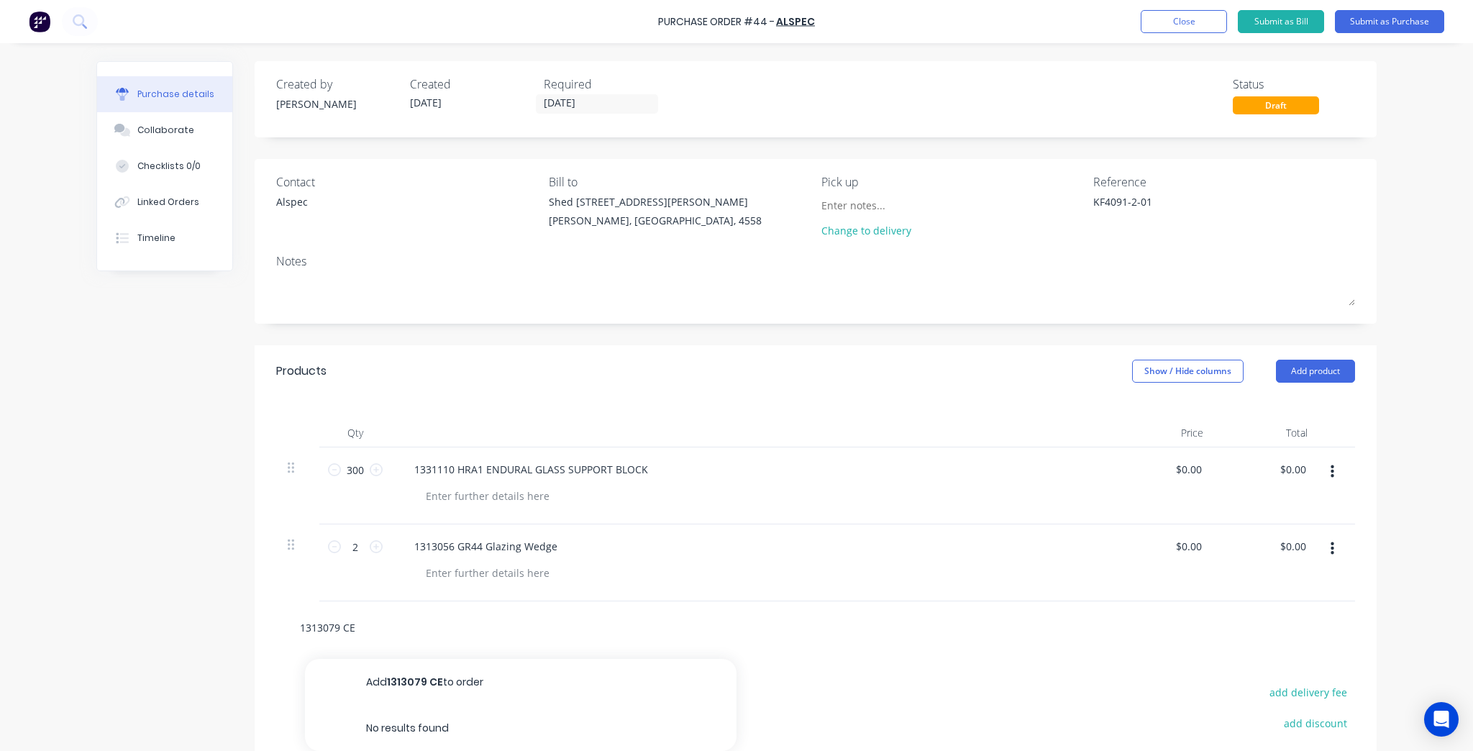
type textarea "x"
type input "1313079 CE36 B"
type textarea "x"
type input "1313079 CE36"
type textarea "x"
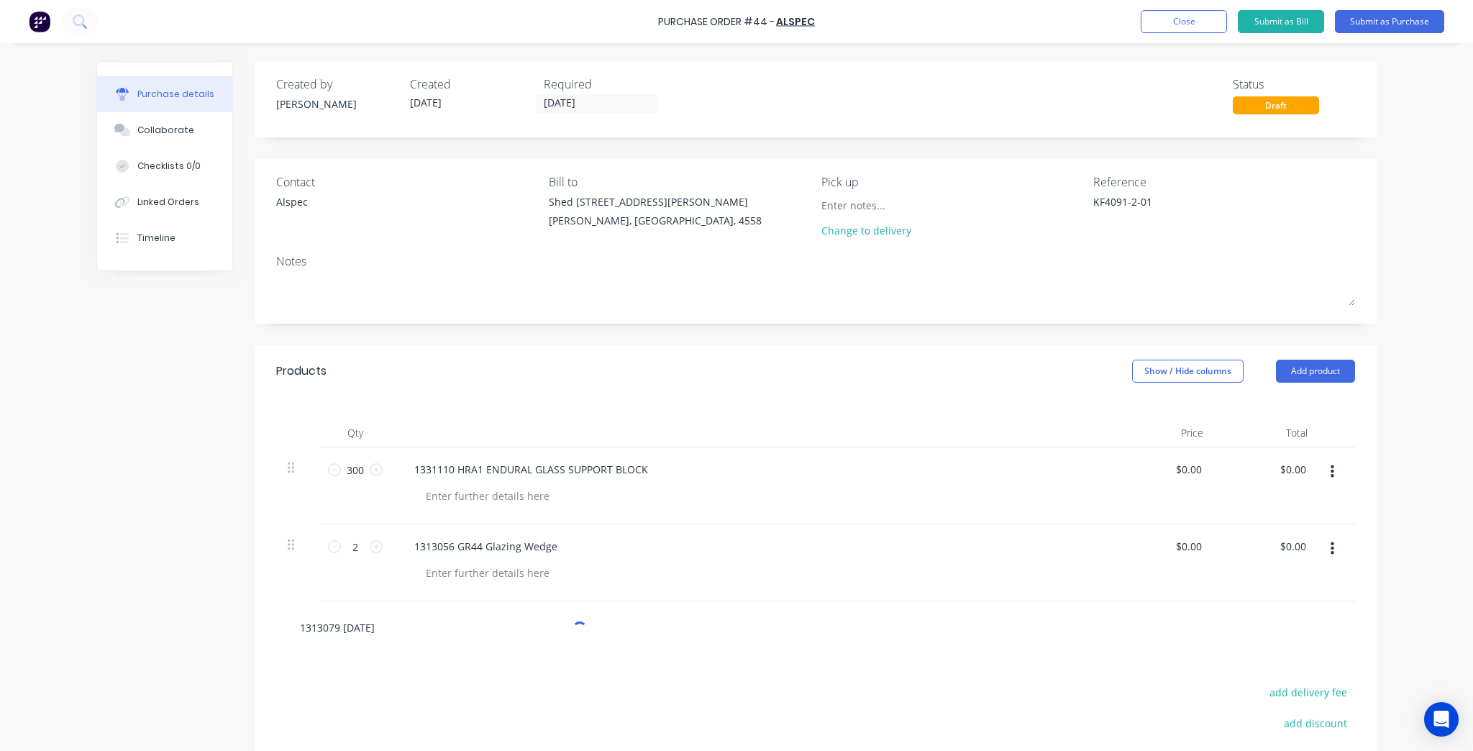
type input "1313079 CE36 B"
type textarea "x"
type input "1313079 CE36 Ba"
type textarea "x"
type input "1313079 CE36 Bac"
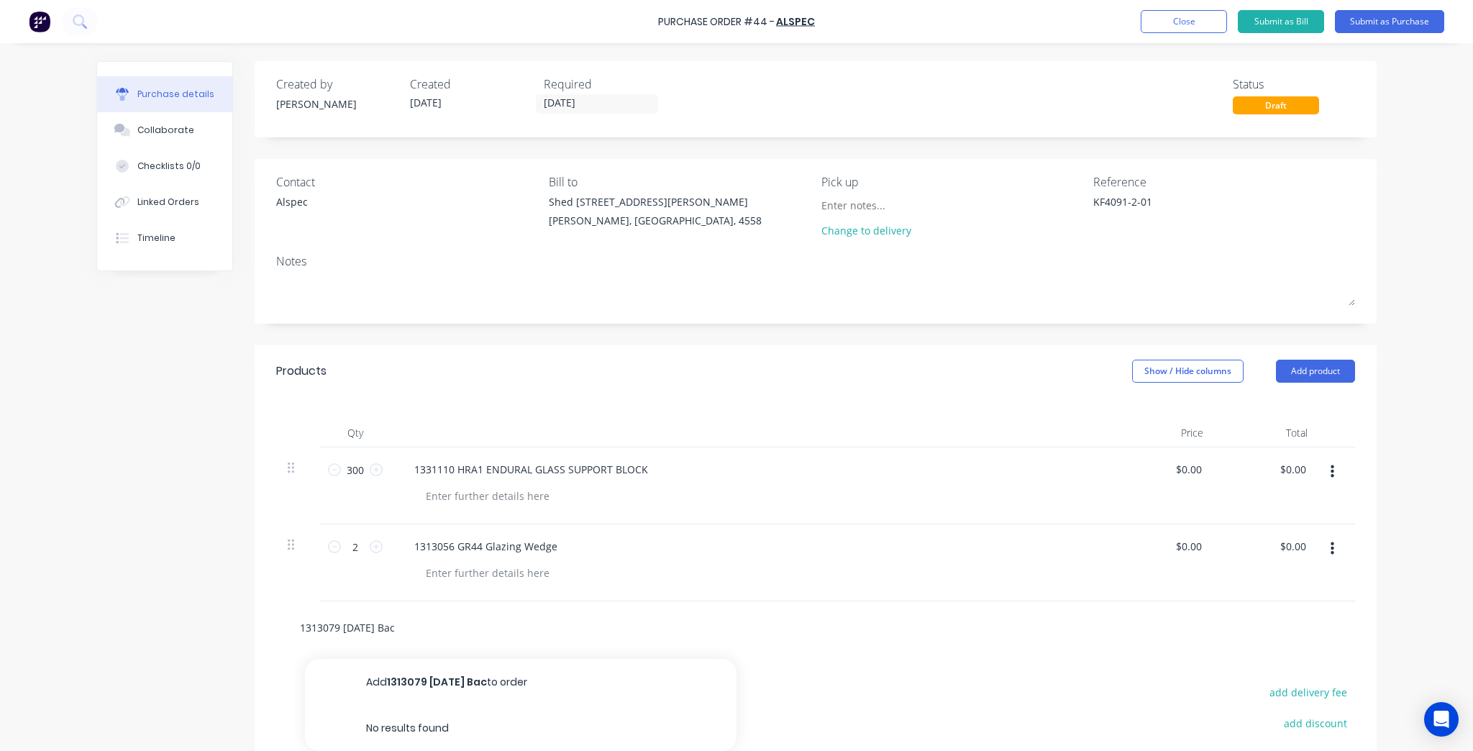
type textarea "x"
type input "1313079 CE36 Bacl"
type textarea "x"
type input "1313079 CE36 Bacli"
type textarea "x"
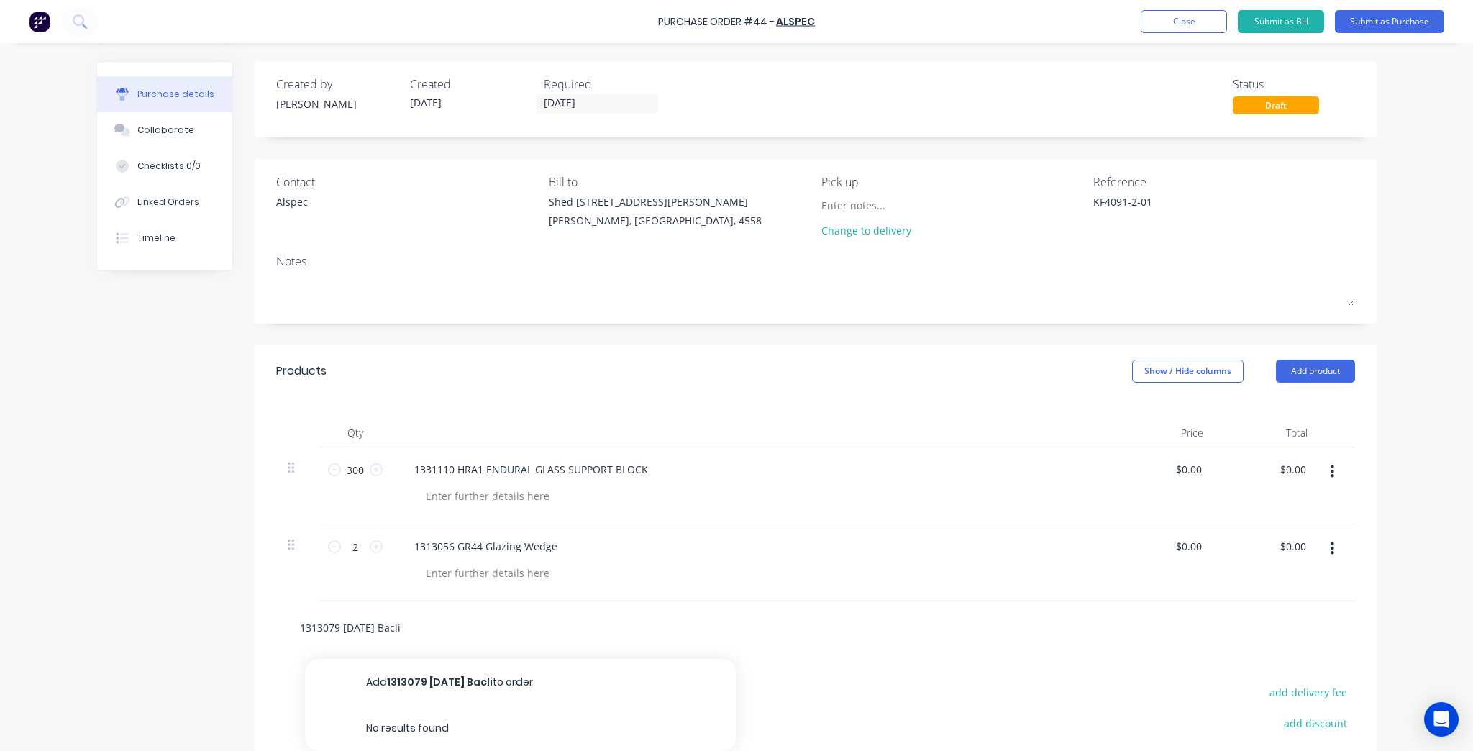
type input "1313079 CE36 Bacl"
type textarea "x"
type input "1313079 CE36 Bac"
type textarea "x"
type input "1313079 CE36 Back"
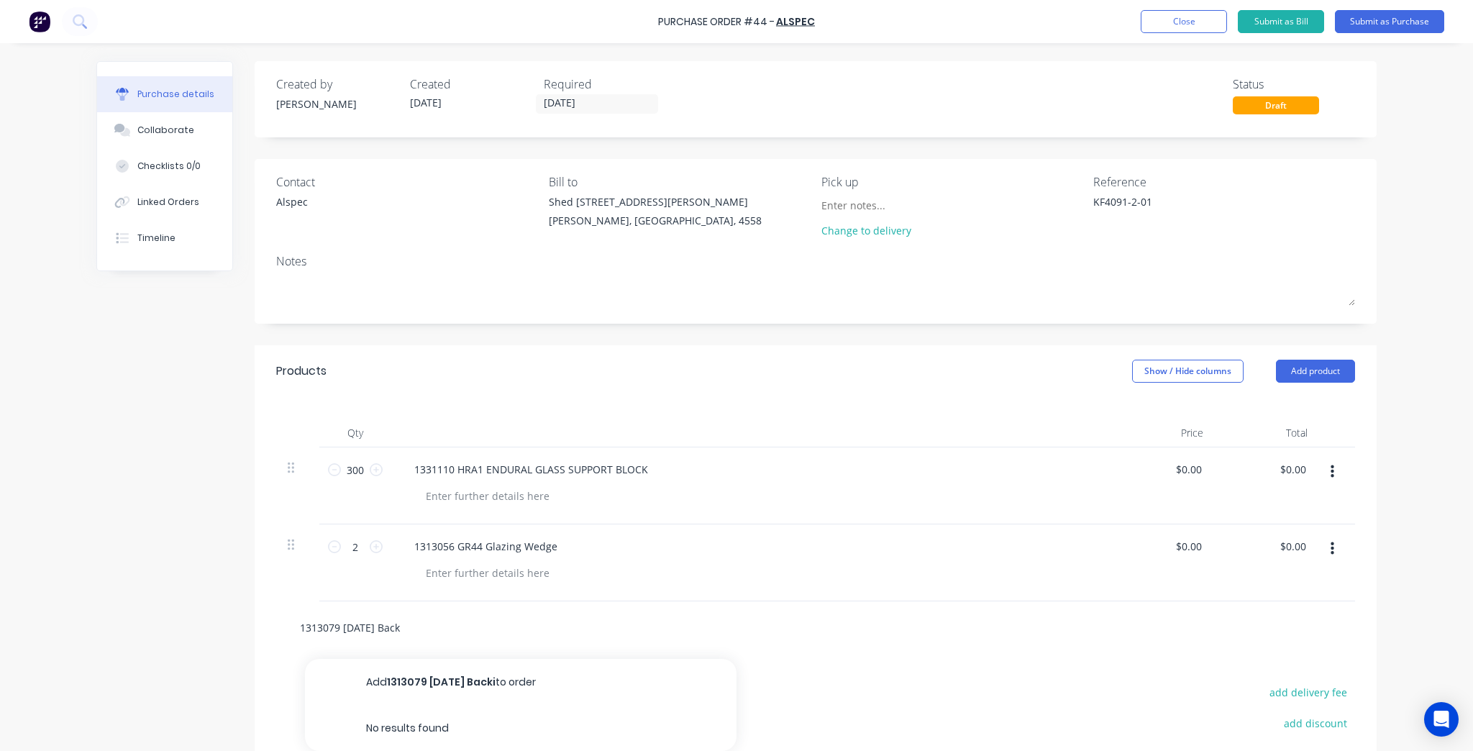
type textarea "x"
type input "1313079 CE36 Backi"
type textarea "x"
type input "1313079 CE36 Backin"
type textarea "x"
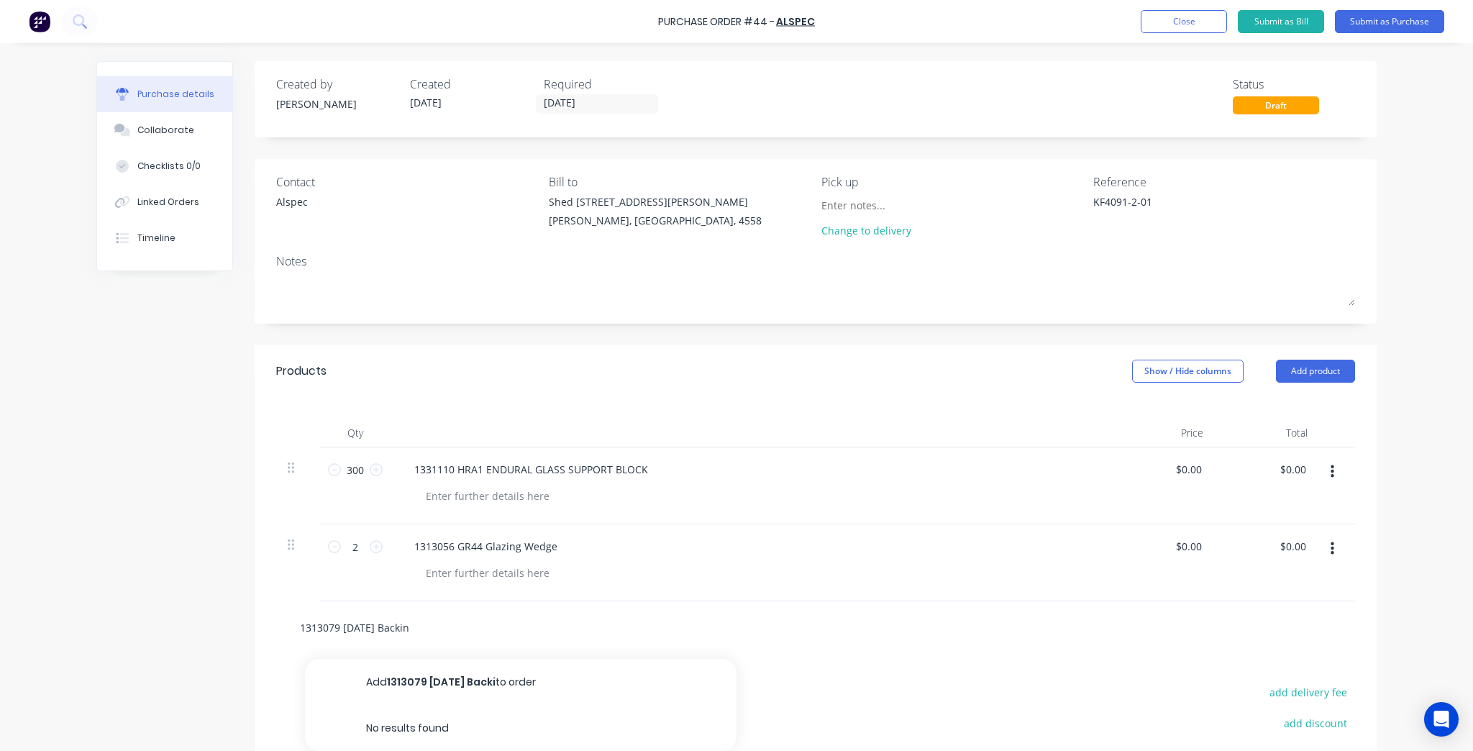
type input "1313079 CE36 Backing"
type textarea "x"
type input "1313079 CE36 Backing"
type textarea "x"
type input "1313079 CE36 Backing G"
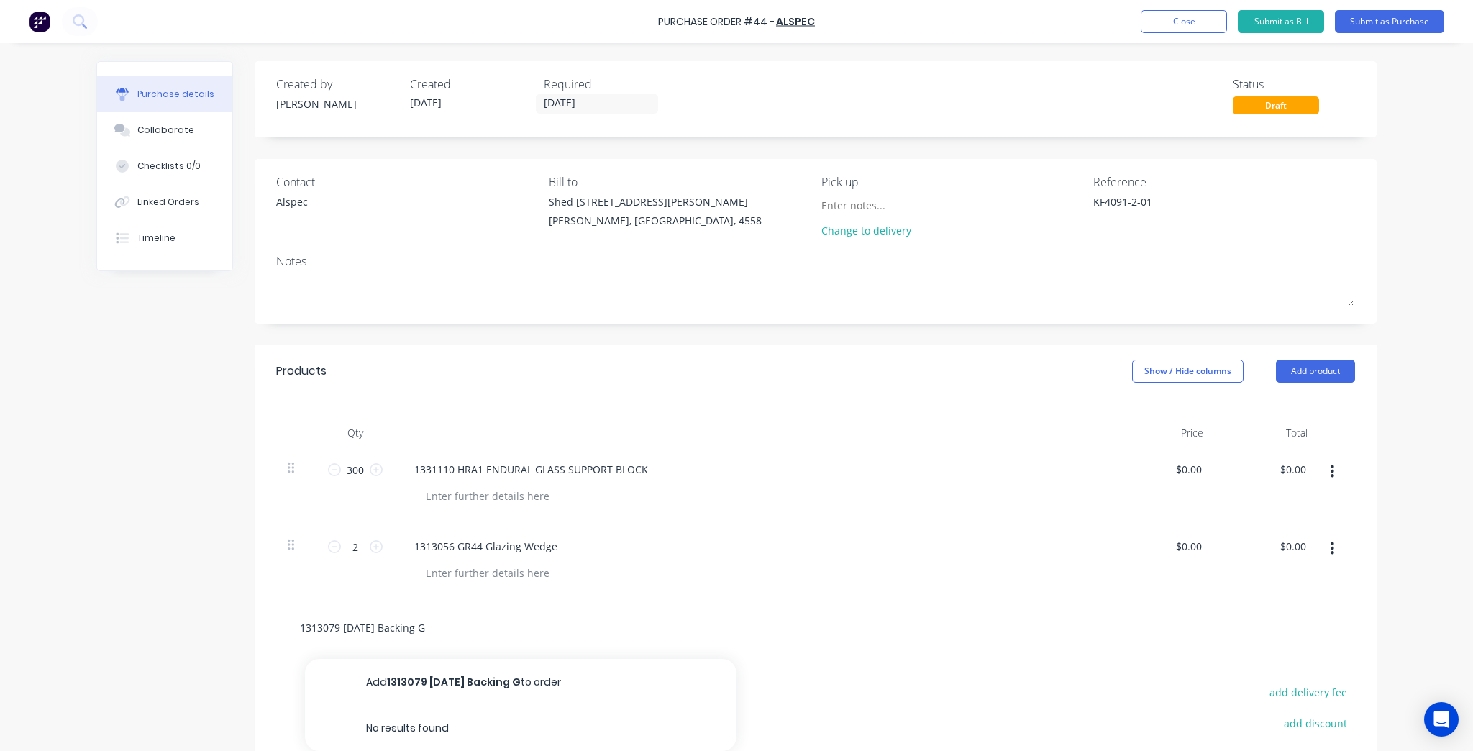
type textarea "x"
type input "1313079 CE36 Backing Ga"
type textarea "x"
type input "1313079 CE36 Backing Gas"
type textarea "x"
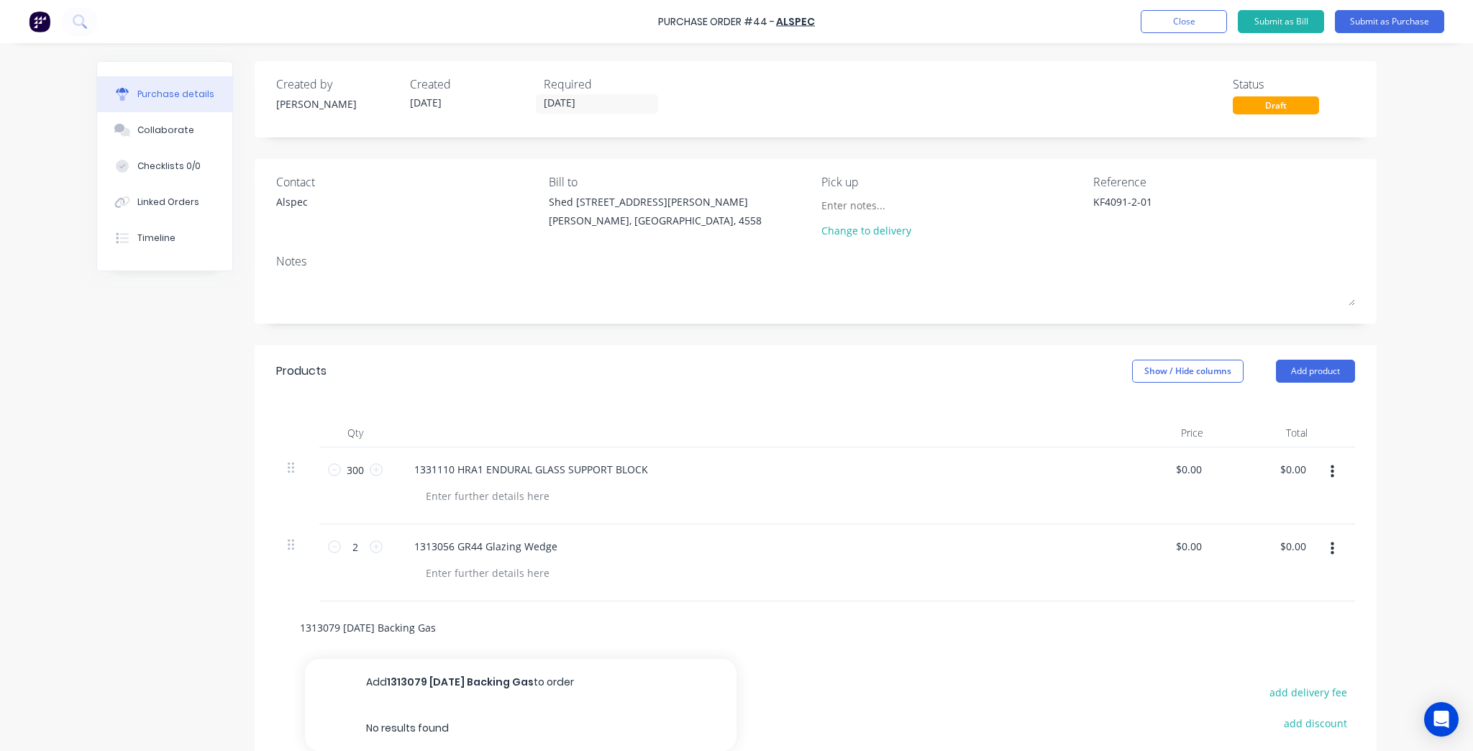
type input "1313079 CE36 Backing Gask"
type textarea "x"
type input "1313079 CE36 Backing Gaske"
type textarea "x"
type input "1313079 [DATE] Backing Gasket"
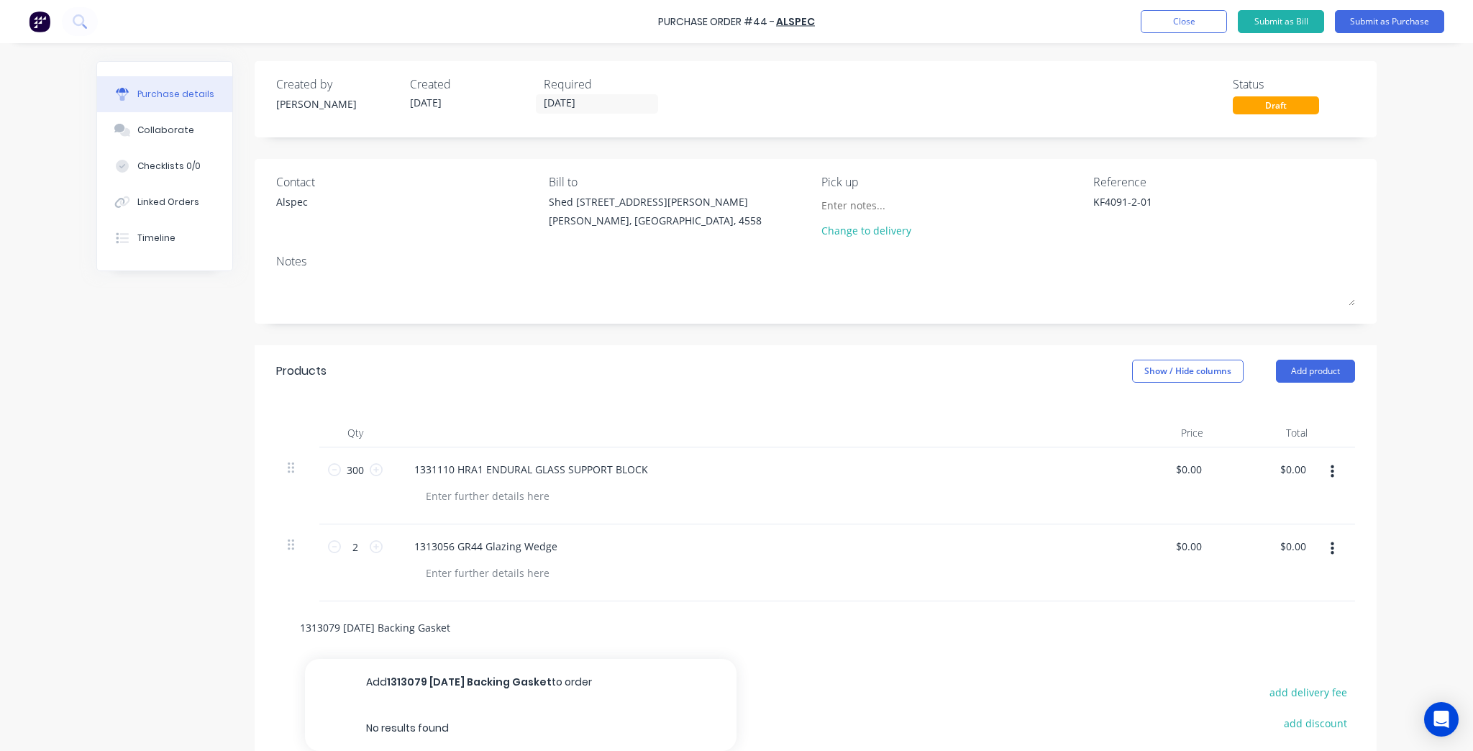
type textarea "x"
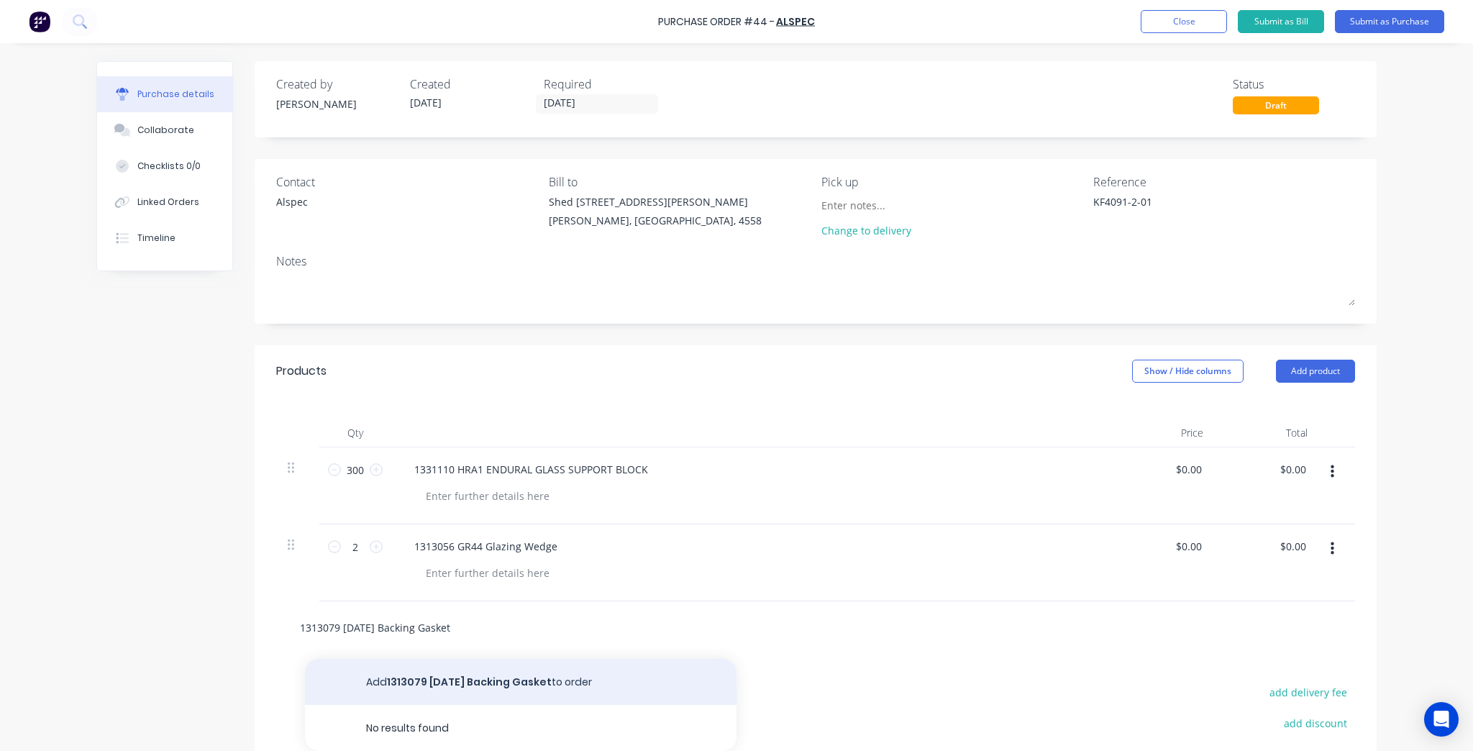
type input "1313079 [DATE] Backing Gasket"
click at [444, 687] on button "Add 1313079 CE36 Backing Gasket to order" at bounding box center [521, 682] width 432 height 46
type textarea "x"
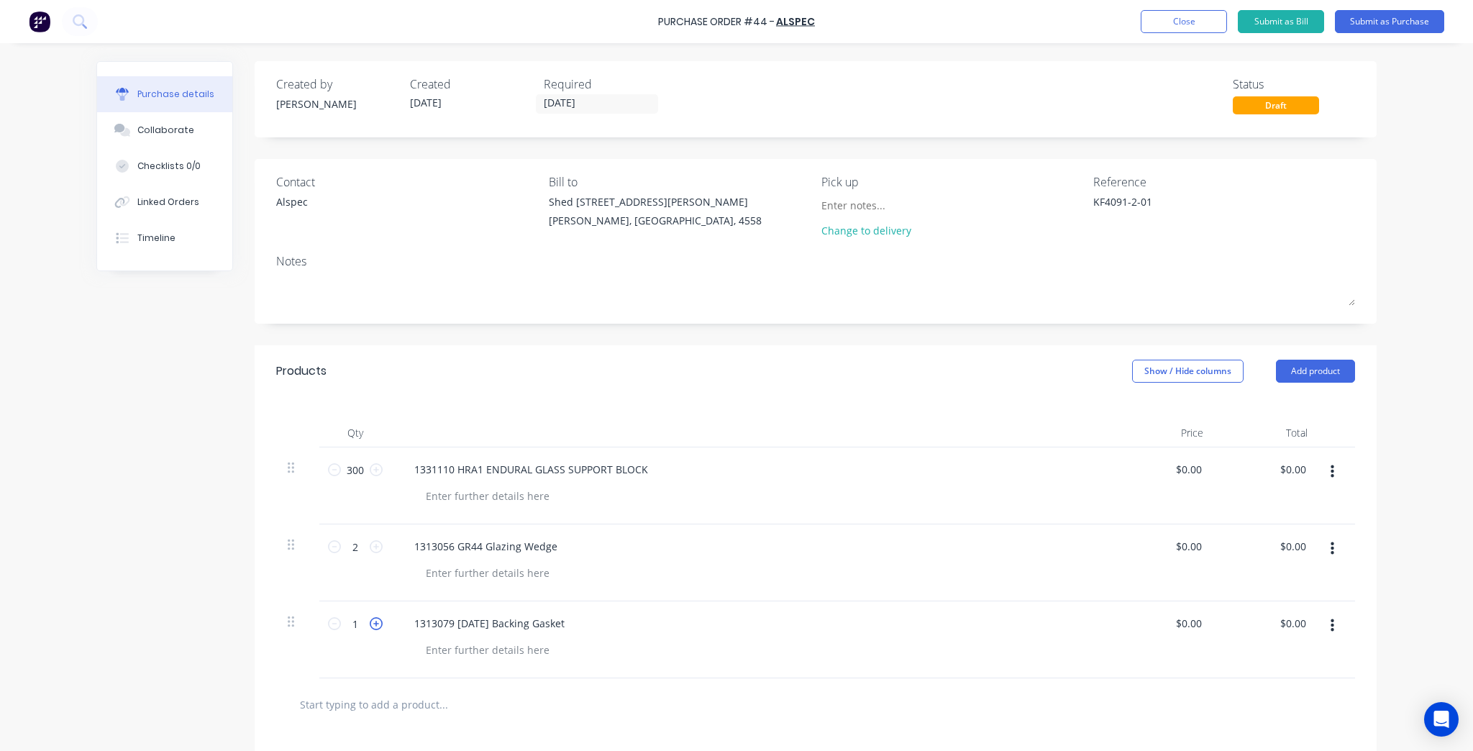
click at [370, 622] on icon at bounding box center [376, 623] width 13 height 13
click at [760, 672] on div "1313079 [DATE] Backing Gasket" at bounding box center [750, 639] width 719 height 77
click at [1352, 23] on button "Submit as Purchase" at bounding box center [1389, 21] width 109 height 23
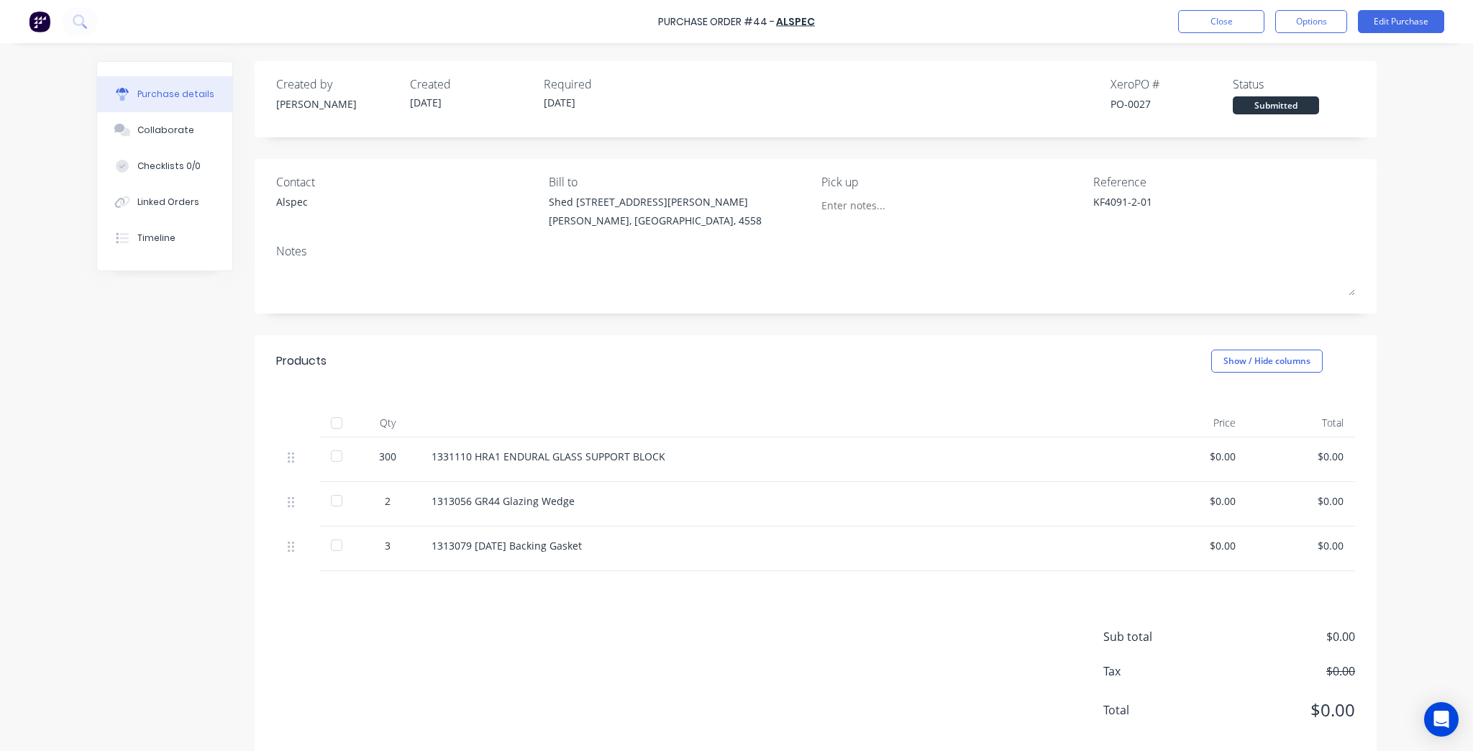
scroll to position [24, 0]
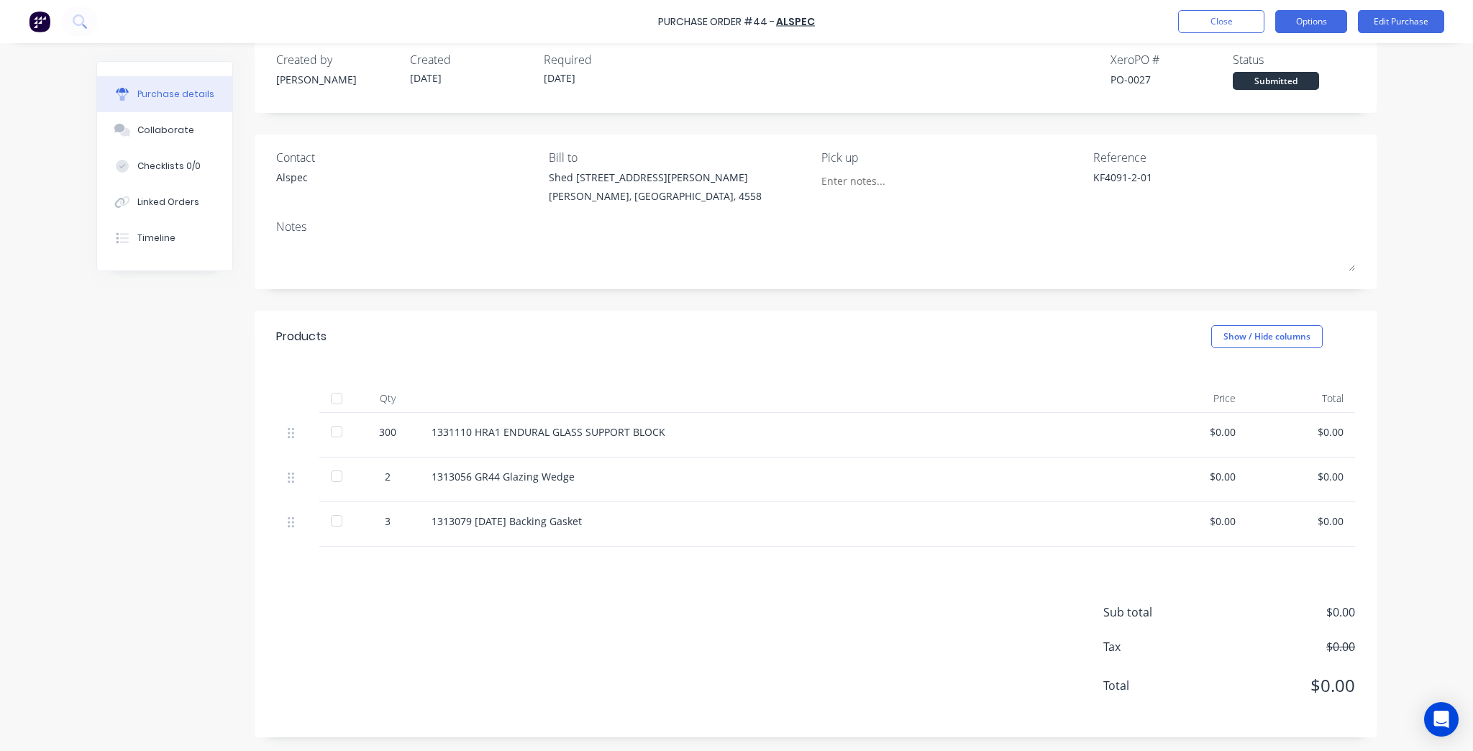
click at [1322, 12] on button "Options" at bounding box center [1312, 21] width 72 height 23
click at [1299, 50] on div "Print / Email" at bounding box center [1279, 58] width 111 height 21
click at [1314, 12] on button "Options" at bounding box center [1312, 21] width 72 height 23
click at [1314, 115] on div "Without pricing" at bounding box center [1279, 116] width 111 height 21
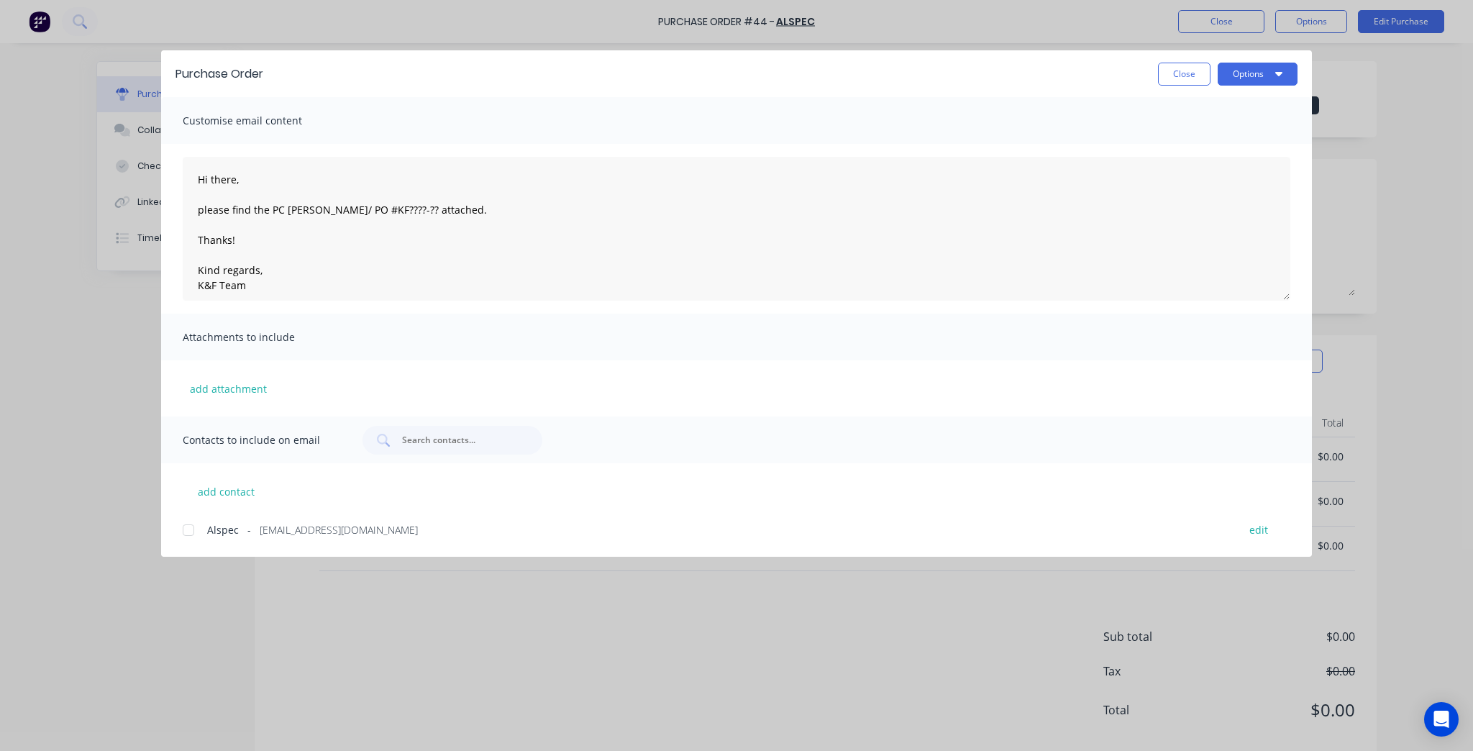
click at [1272, 60] on div "Purchase Order Close Options" at bounding box center [736, 73] width 1151 height 47
click at [1269, 72] on button "Options" at bounding box center [1258, 74] width 80 height 23
click at [1227, 114] on div "Preview" at bounding box center [1229, 110] width 111 height 21
drag, startPoint x: 385, startPoint y: 209, endPoint x: 274, endPoint y: 212, distance: 110.8
click at [274, 212] on textarea "Hi there, please find the PC [PERSON_NAME]/ PO #KF????-?? attached. Thanks! Kin…" at bounding box center [737, 229] width 1108 height 144
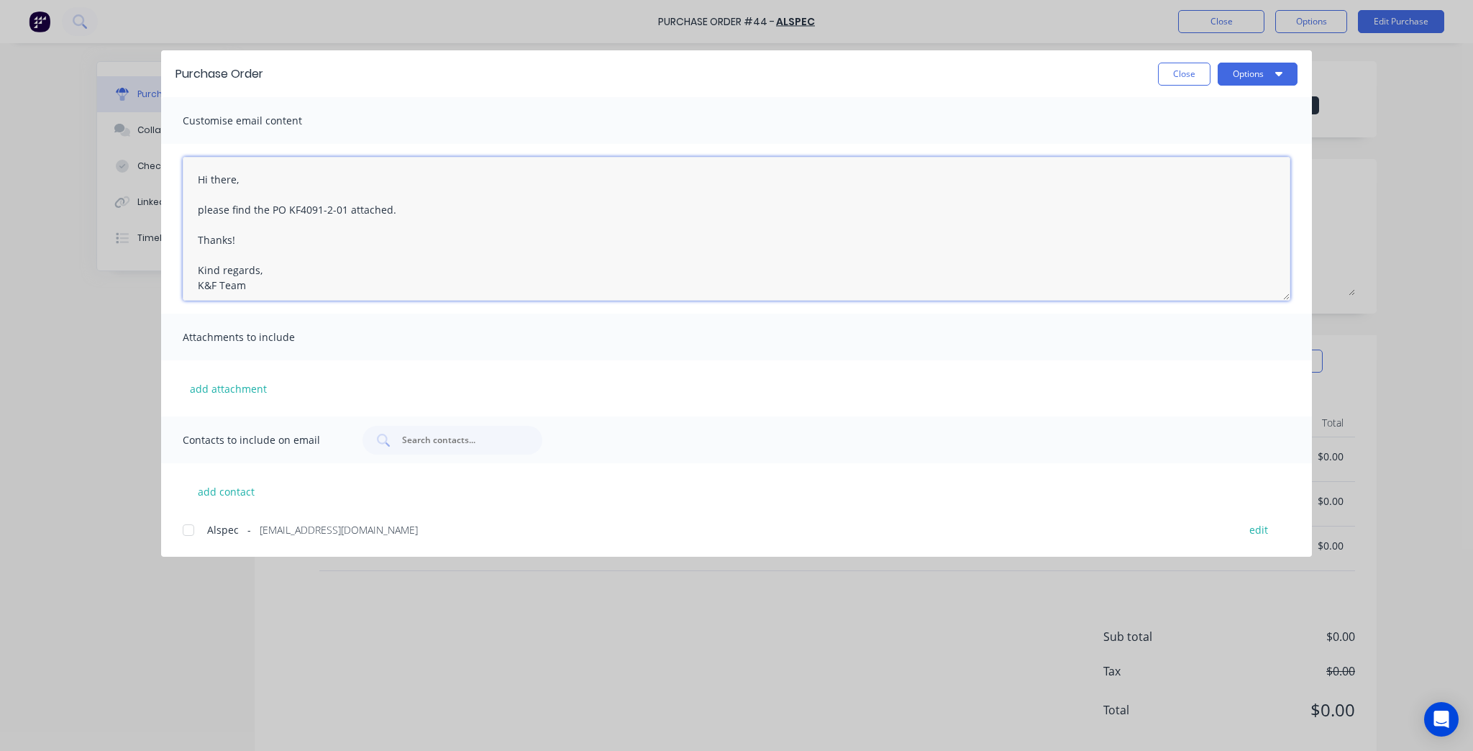
click at [434, 246] on textarea "Hi there, please find the PO KF4091-2-01 attached. Thanks! Kind regards, K&F Te…" at bounding box center [737, 229] width 1108 height 144
click at [217, 524] on span "Alspec" at bounding box center [223, 529] width 32 height 15
click at [1258, 72] on button "Options" at bounding box center [1258, 74] width 80 height 23
click at [1226, 168] on div "Email" at bounding box center [1229, 168] width 111 height 21
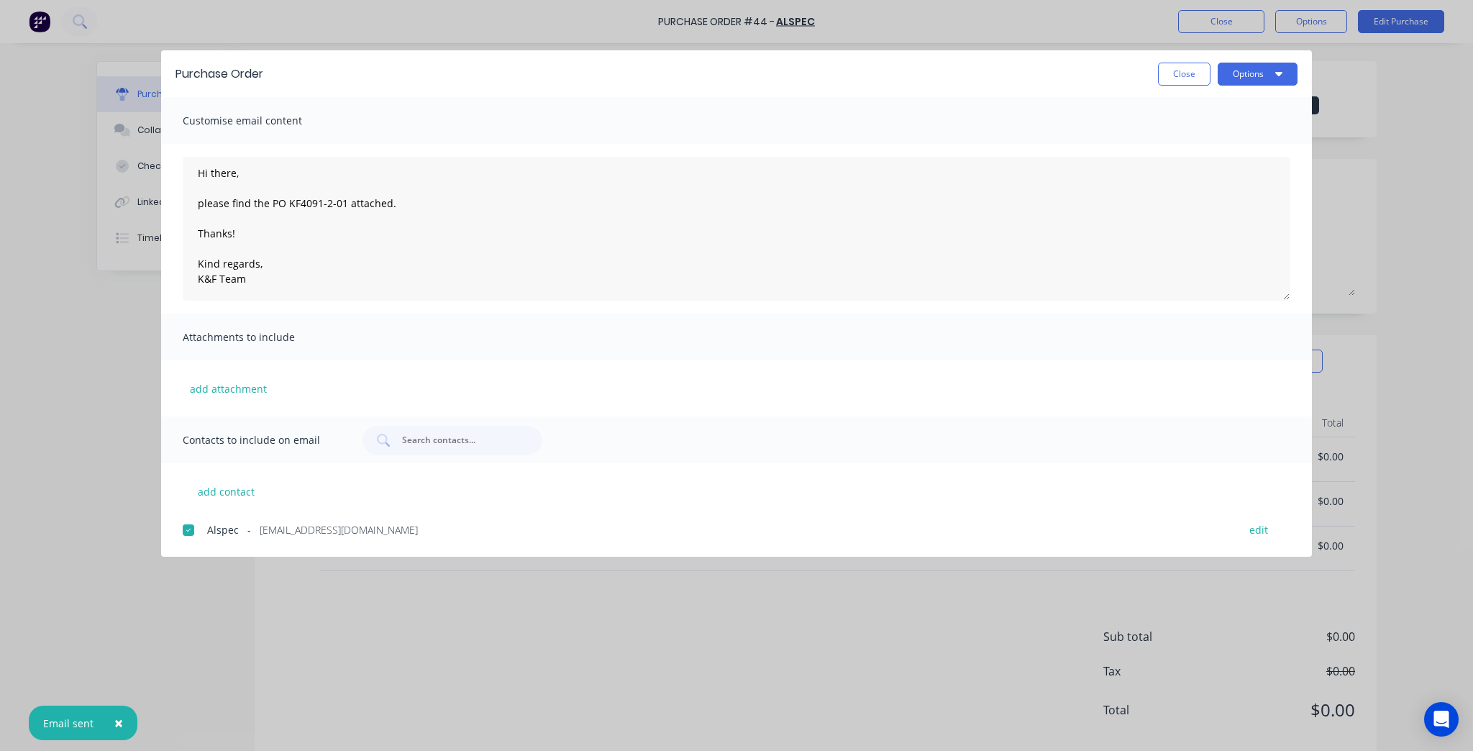
click at [1203, 64] on button "Close" at bounding box center [1184, 74] width 53 height 23
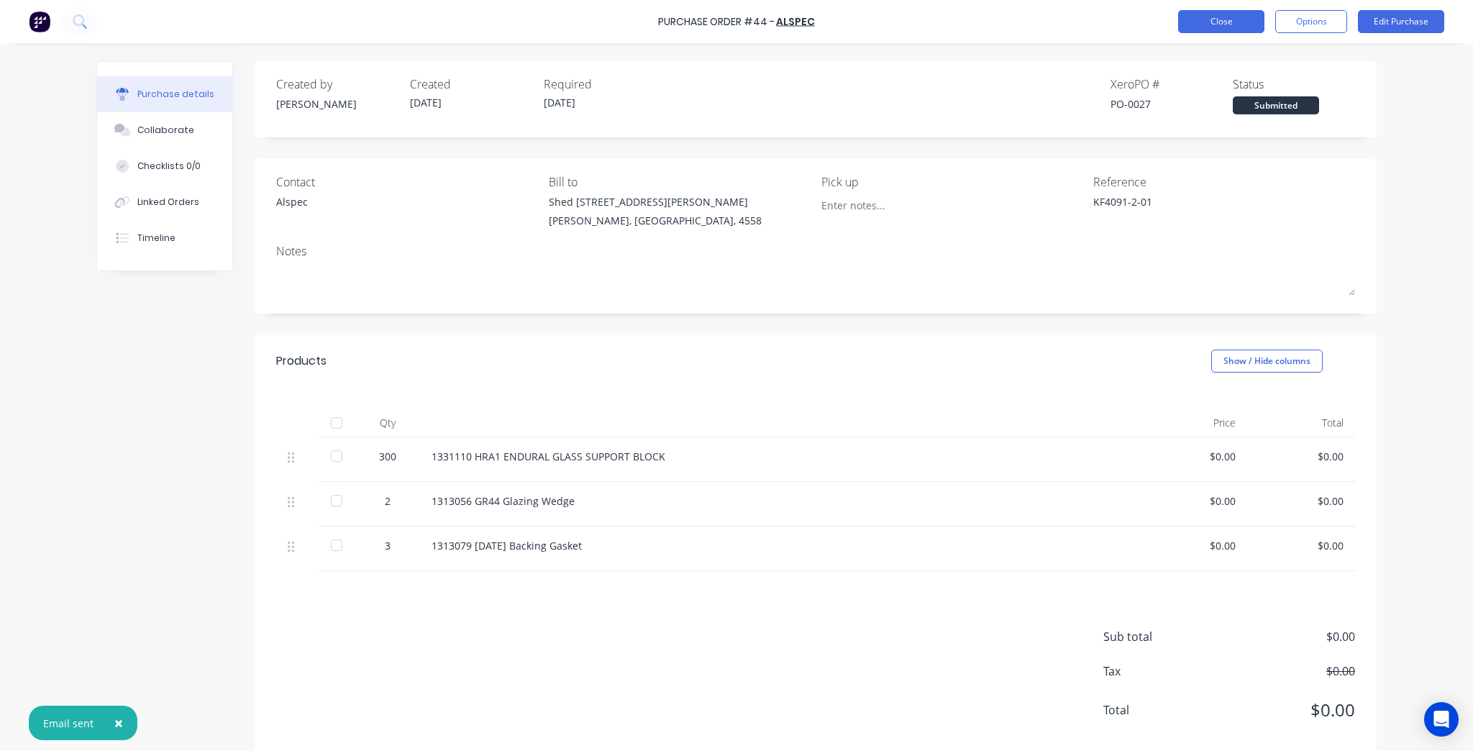
click at [1217, 28] on button "Close" at bounding box center [1221, 21] width 86 height 23
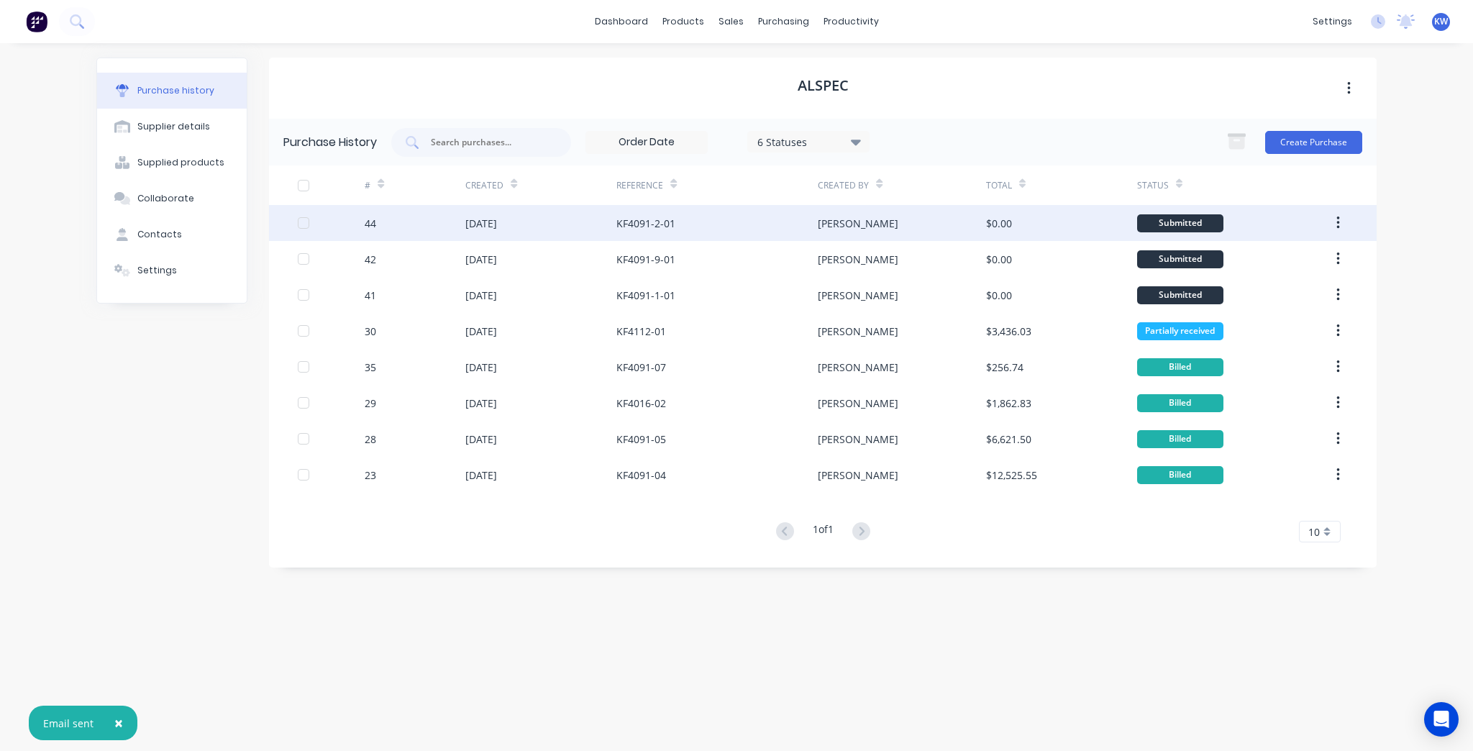
click at [1319, 222] on div "Submitted" at bounding box center [1229, 223] width 185 height 36
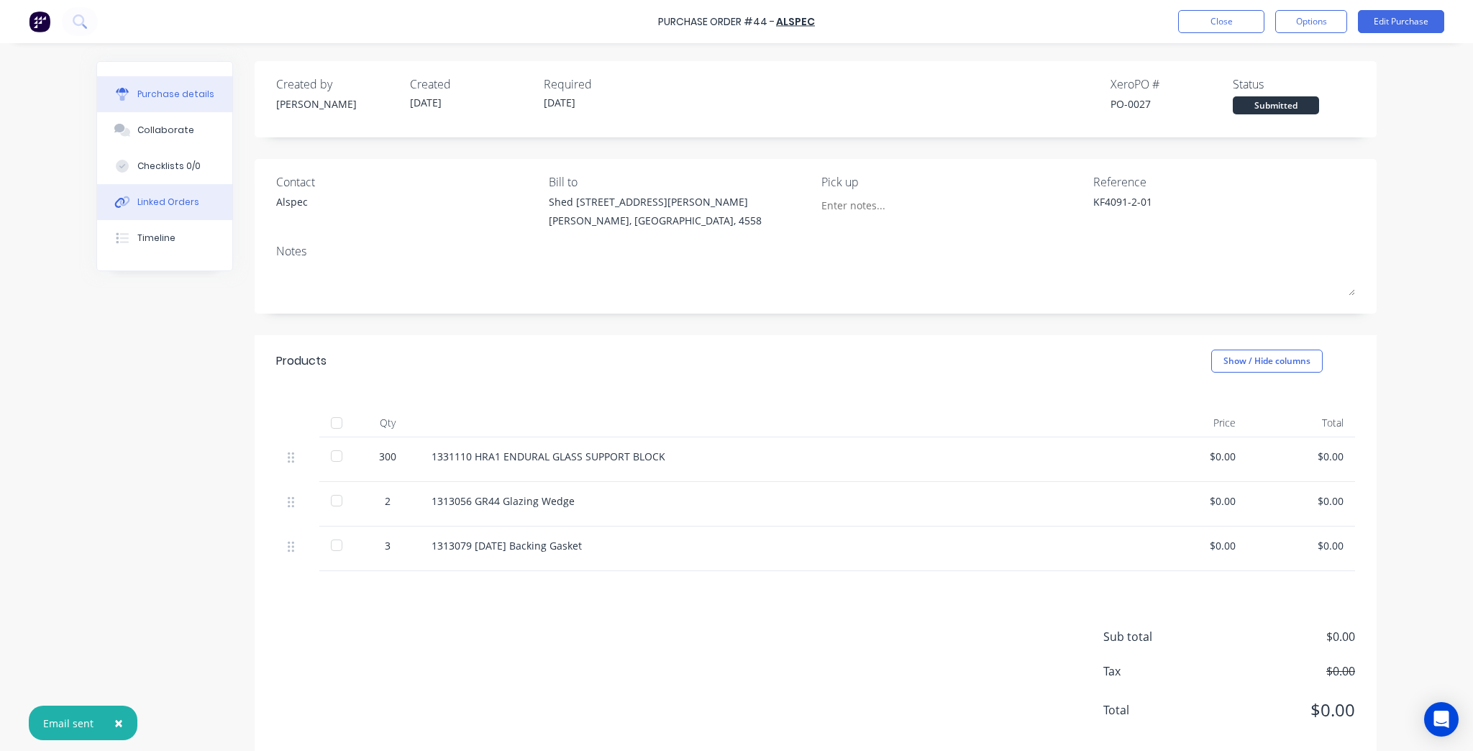
click at [193, 199] on button "Linked Orders" at bounding box center [164, 202] width 135 height 36
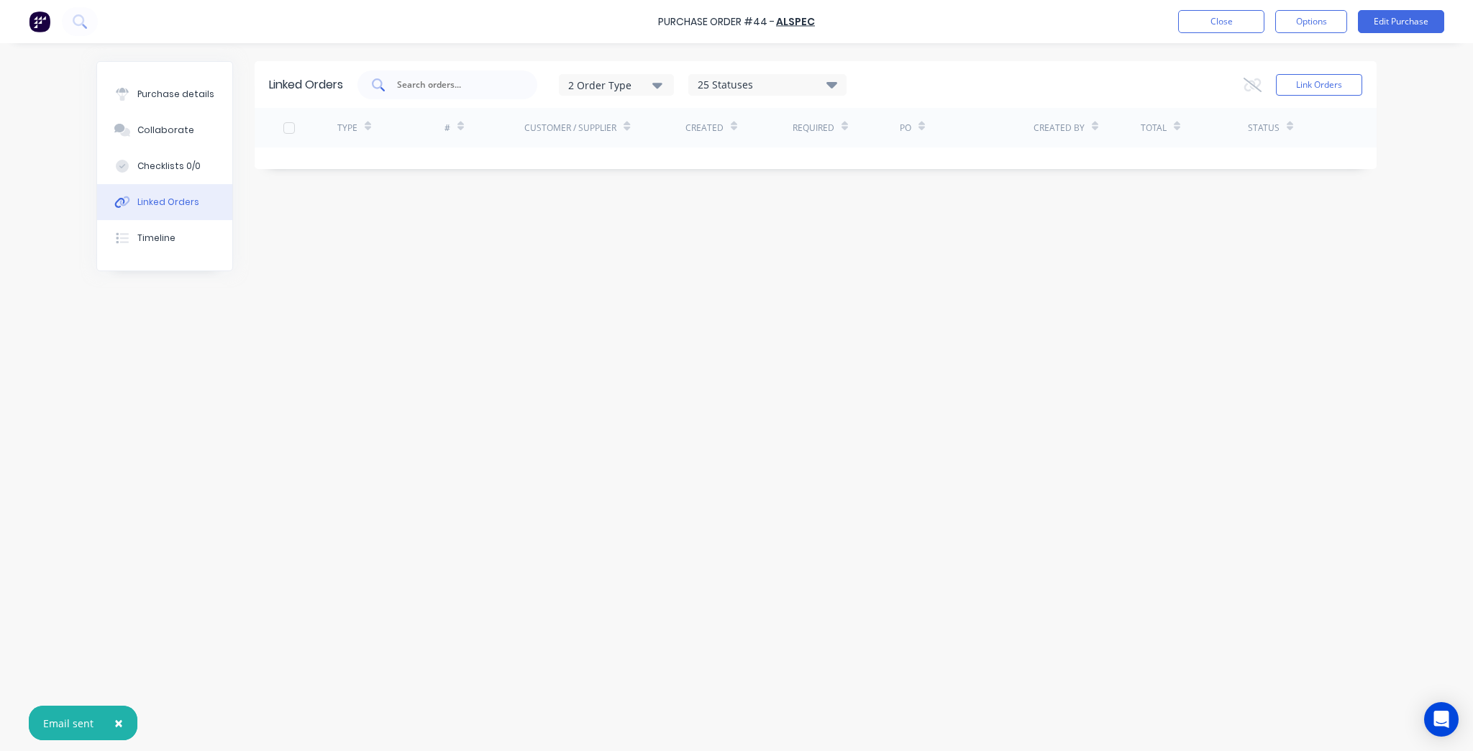
click at [453, 71] on div at bounding box center [448, 85] width 180 height 29
click at [482, 88] on input "KF4091-2" at bounding box center [455, 85] width 119 height 14
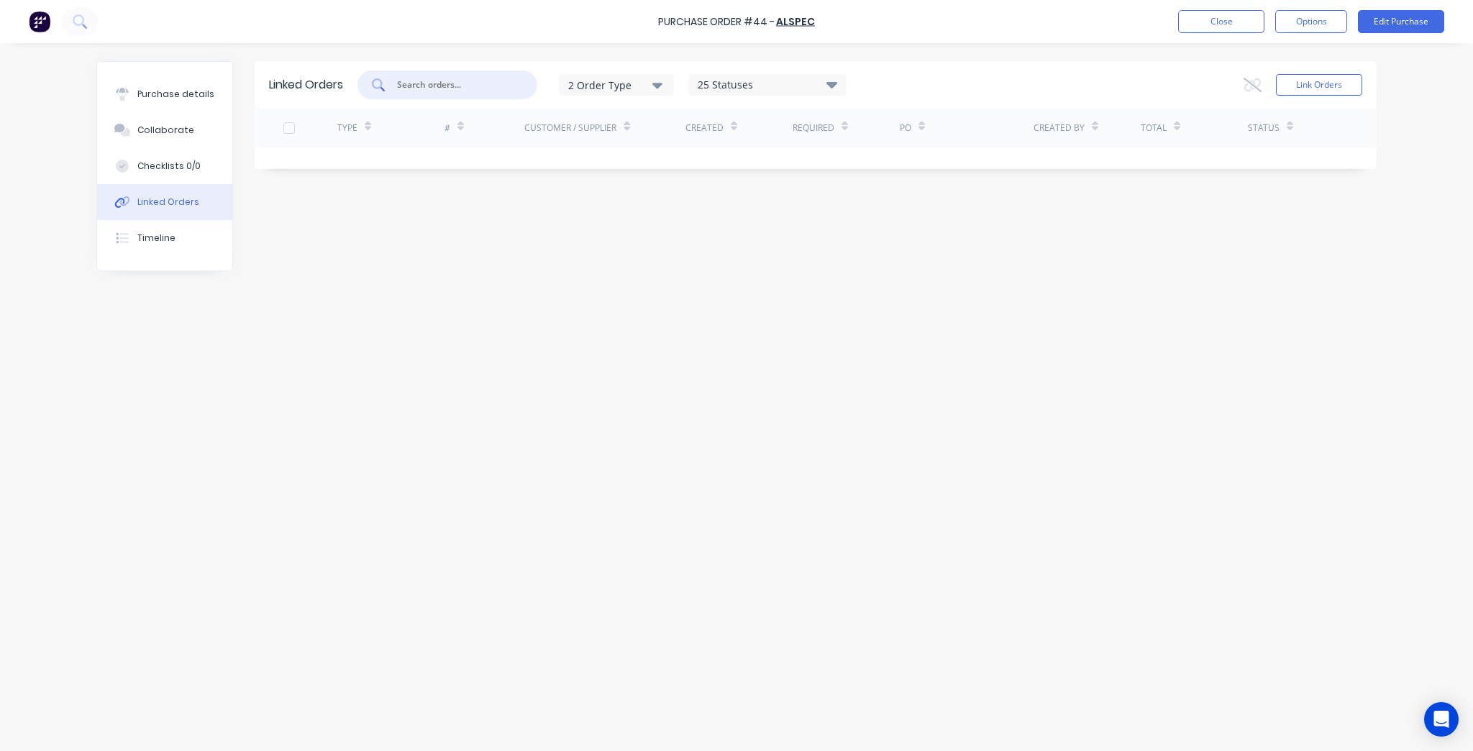
click at [1327, 105] on div "Linked Orders 2 Order Type 25 Statuses Sales Order Status All Archived Draft Qu…" at bounding box center [816, 115] width 1122 height 108
click at [1326, 95] on button "Link Orders" at bounding box center [1319, 85] width 86 height 22
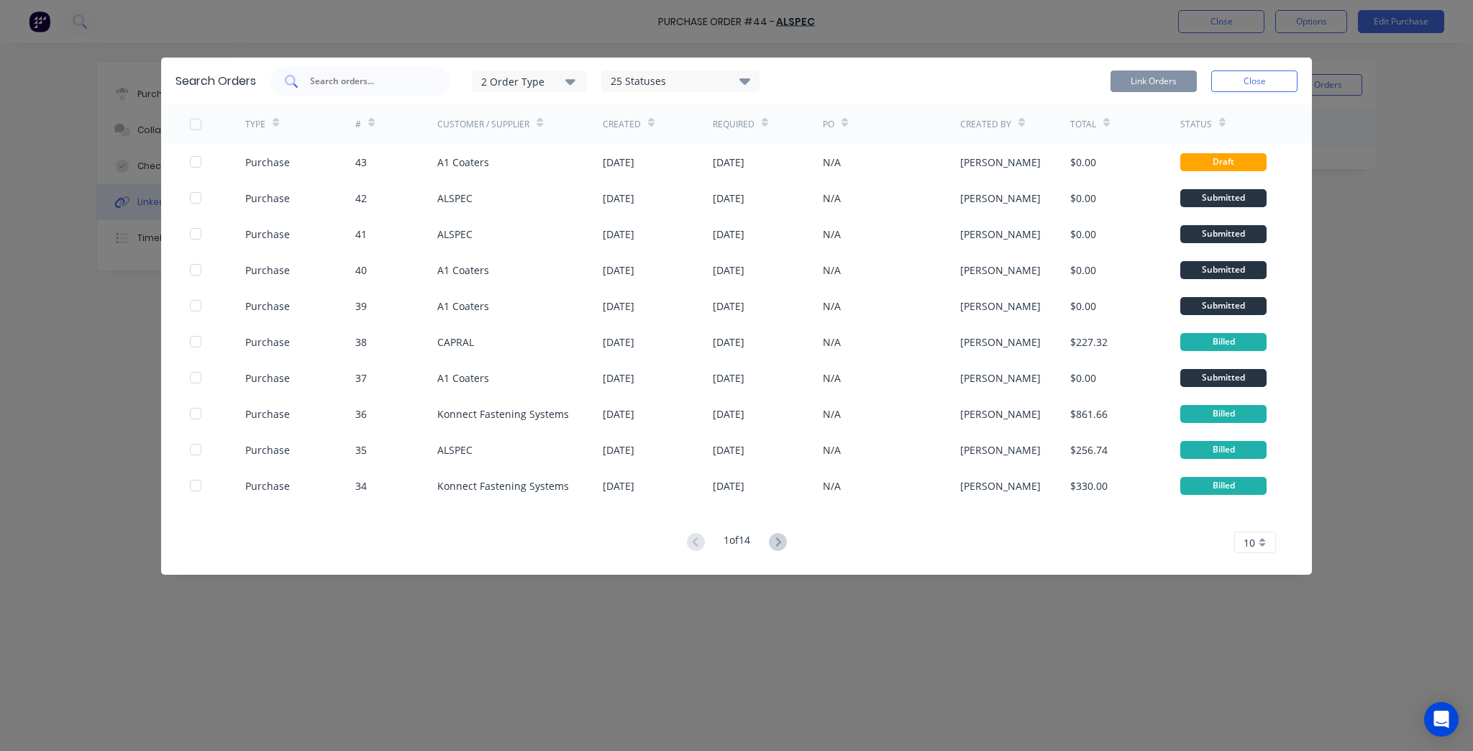
click at [377, 73] on div at bounding box center [360, 81] width 180 height 29
paste input "KF4091-2"
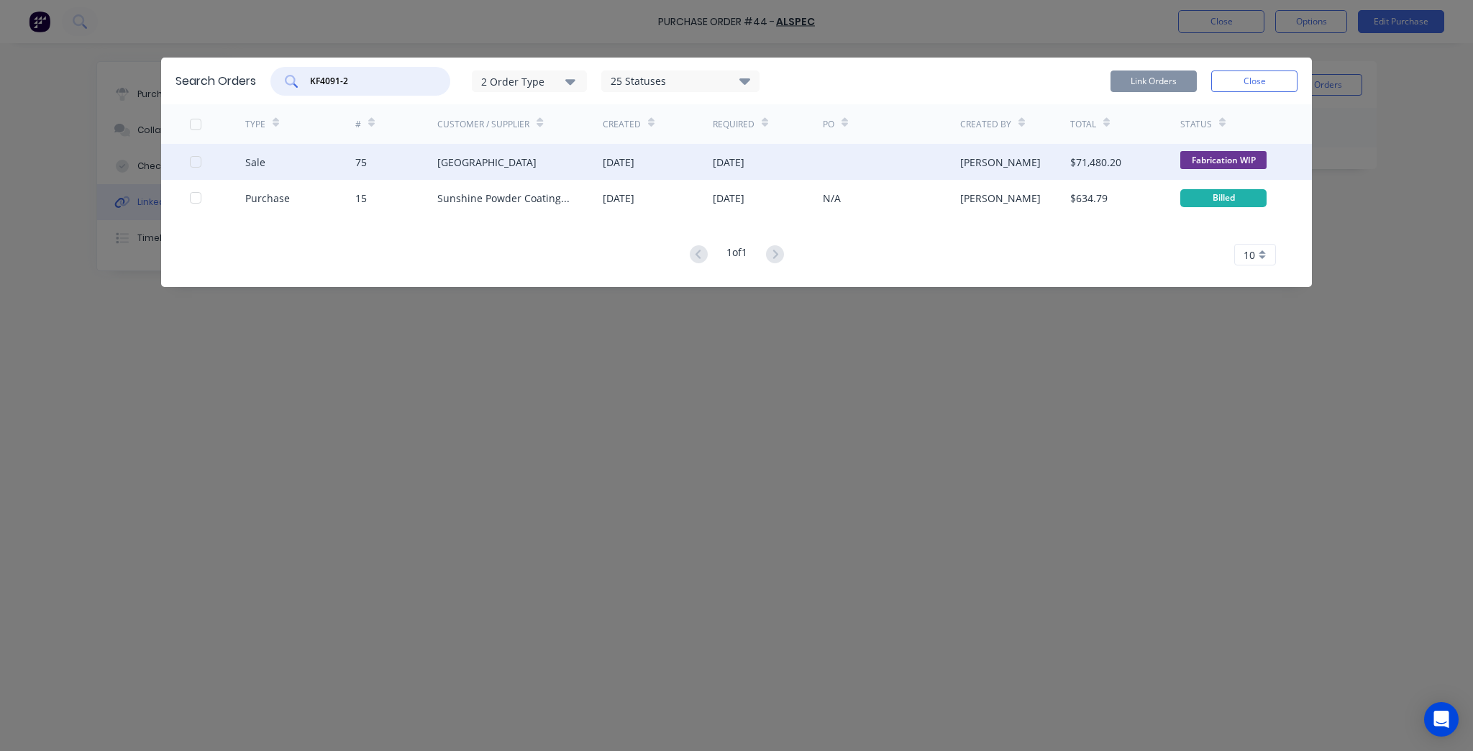
click at [190, 168] on div at bounding box center [217, 162] width 55 height 36
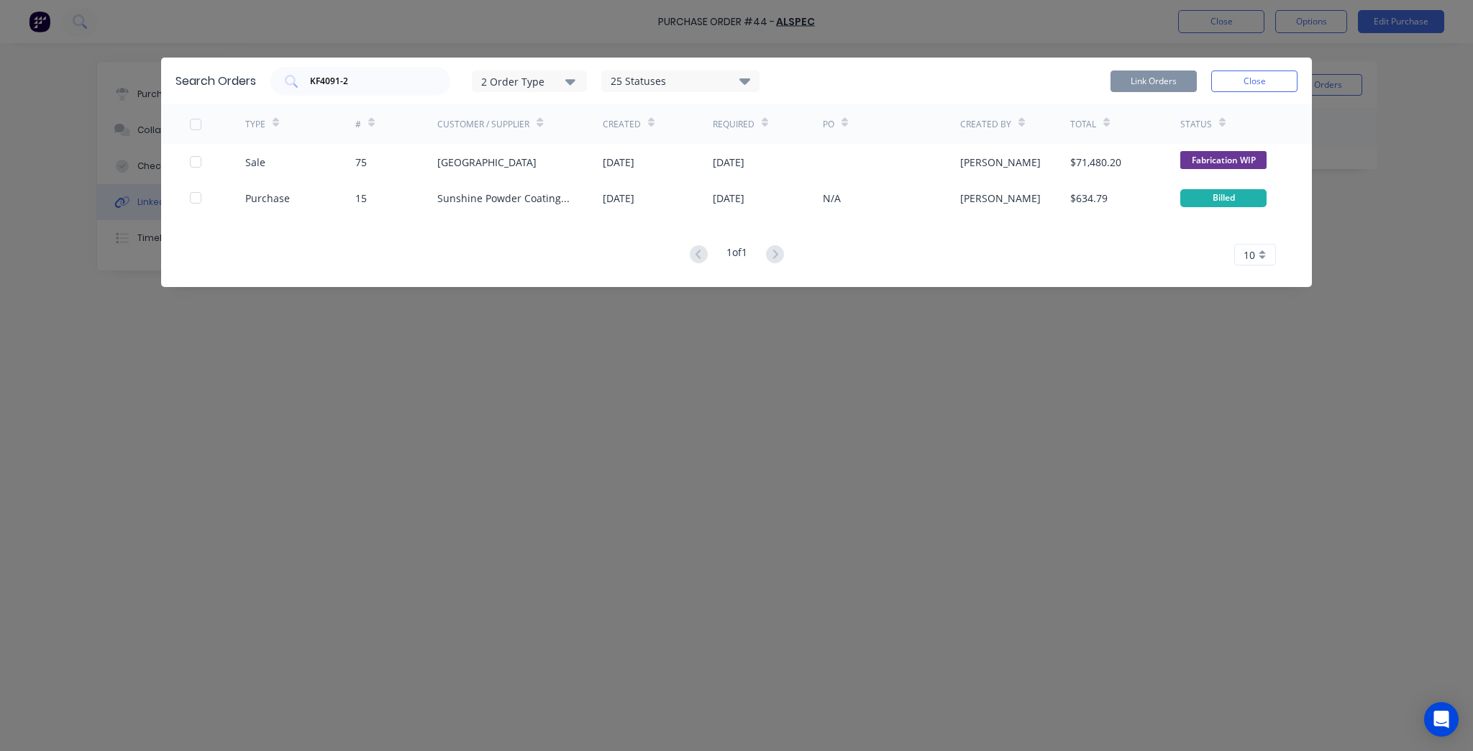
click at [197, 160] on div at bounding box center [195, 161] width 29 height 29
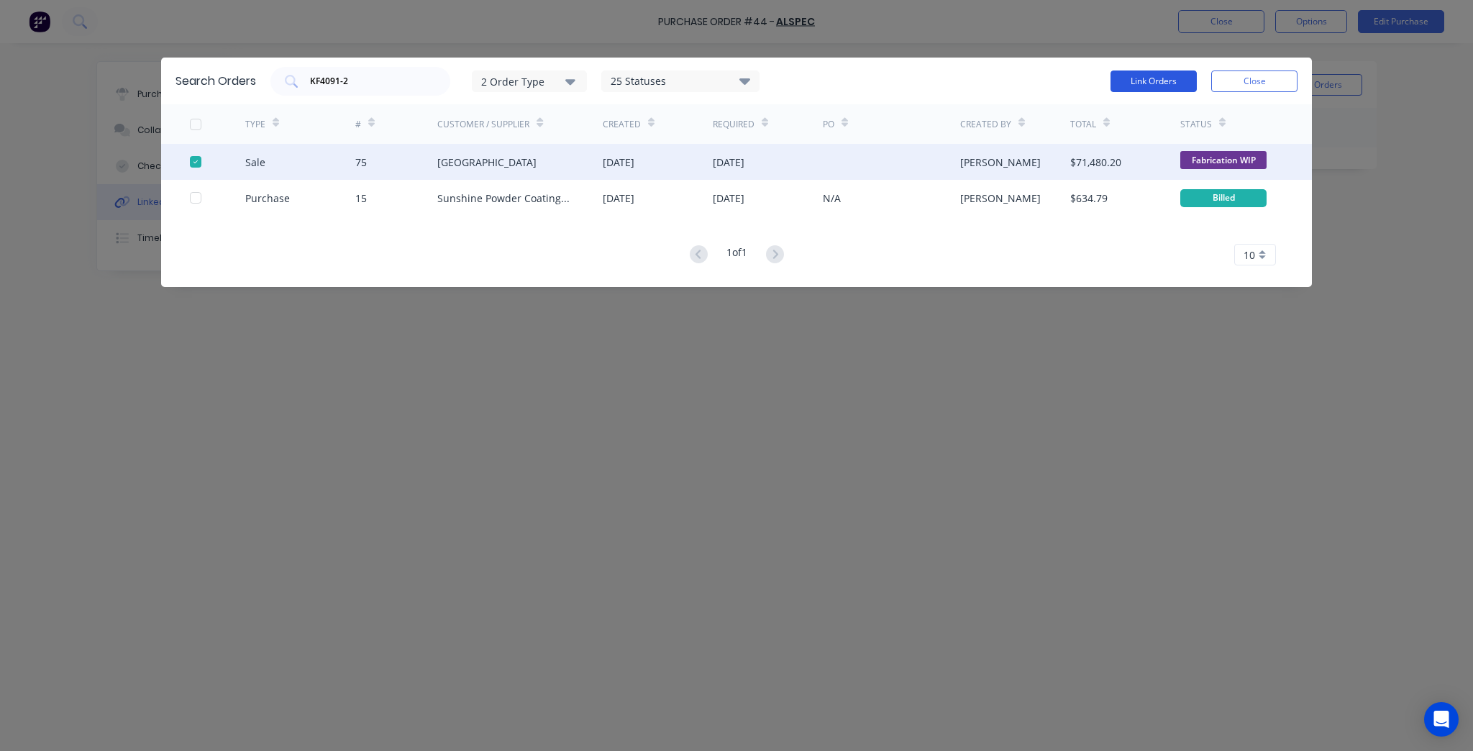
drag, startPoint x: 1267, startPoint y: 75, endPoint x: 1177, endPoint y: 78, distance: 90.0
click at [1177, 78] on div "Link Orders Close" at bounding box center [1204, 81] width 187 height 29
click at [1177, 78] on button "Link Orders" at bounding box center [1154, 82] width 86 height 22
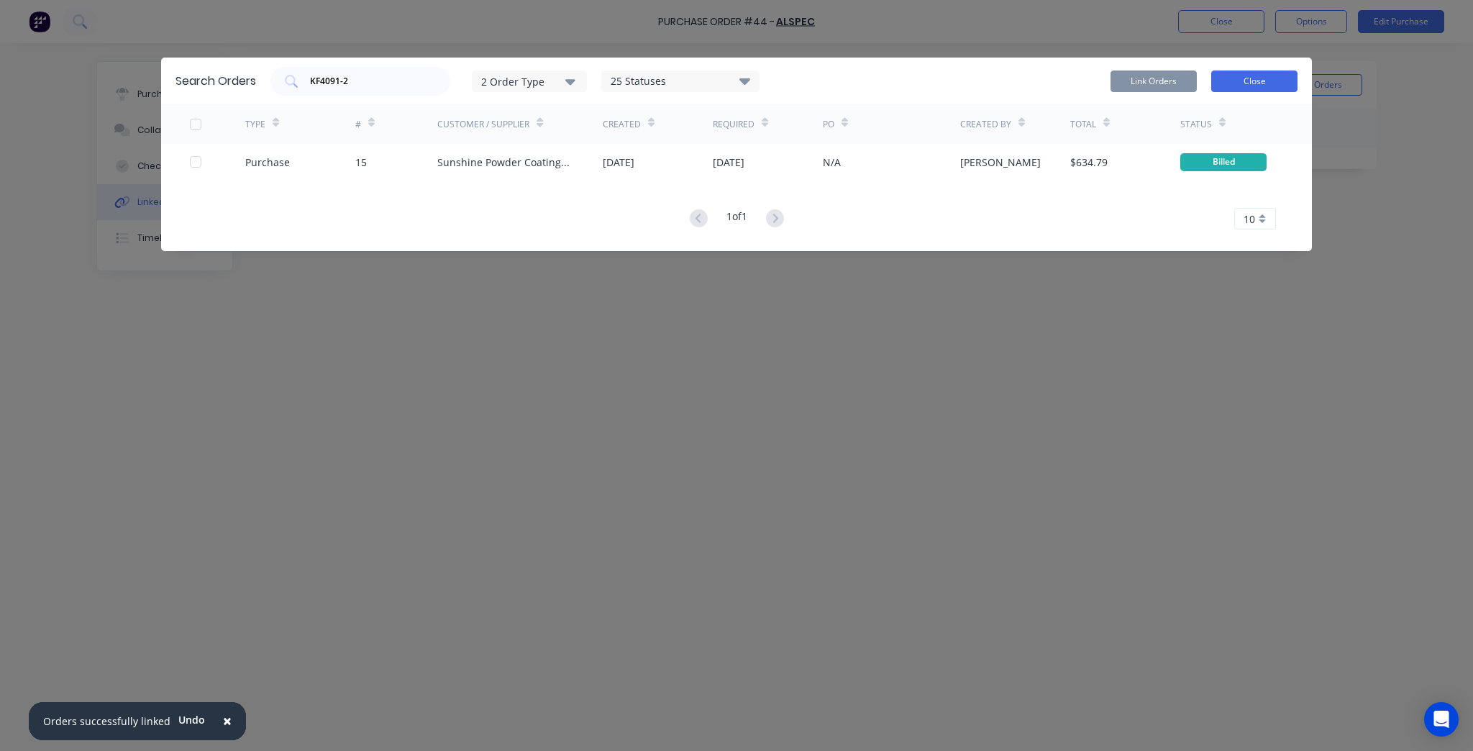
click at [1291, 73] on button "Close" at bounding box center [1254, 82] width 86 height 22
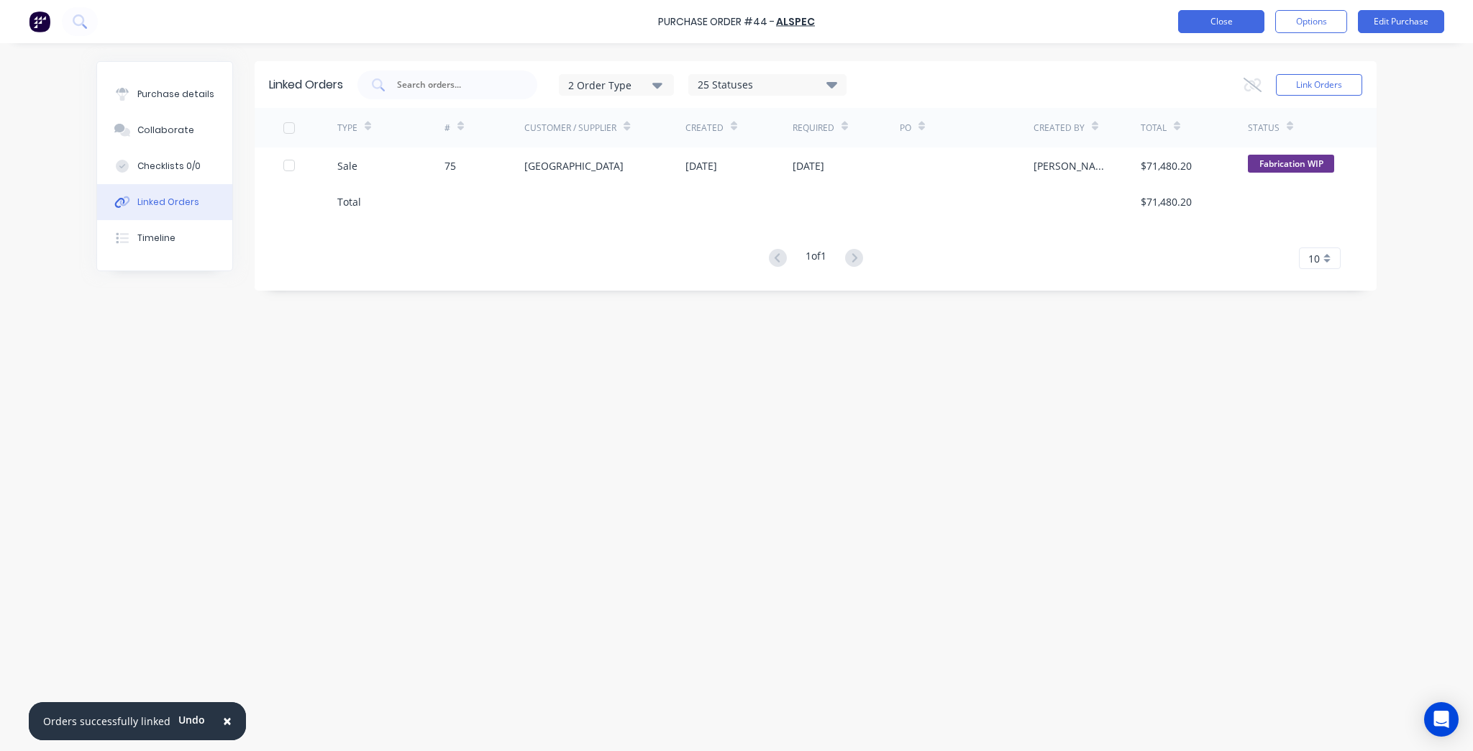
click at [1227, 22] on button "Close" at bounding box center [1221, 21] width 86 height 23
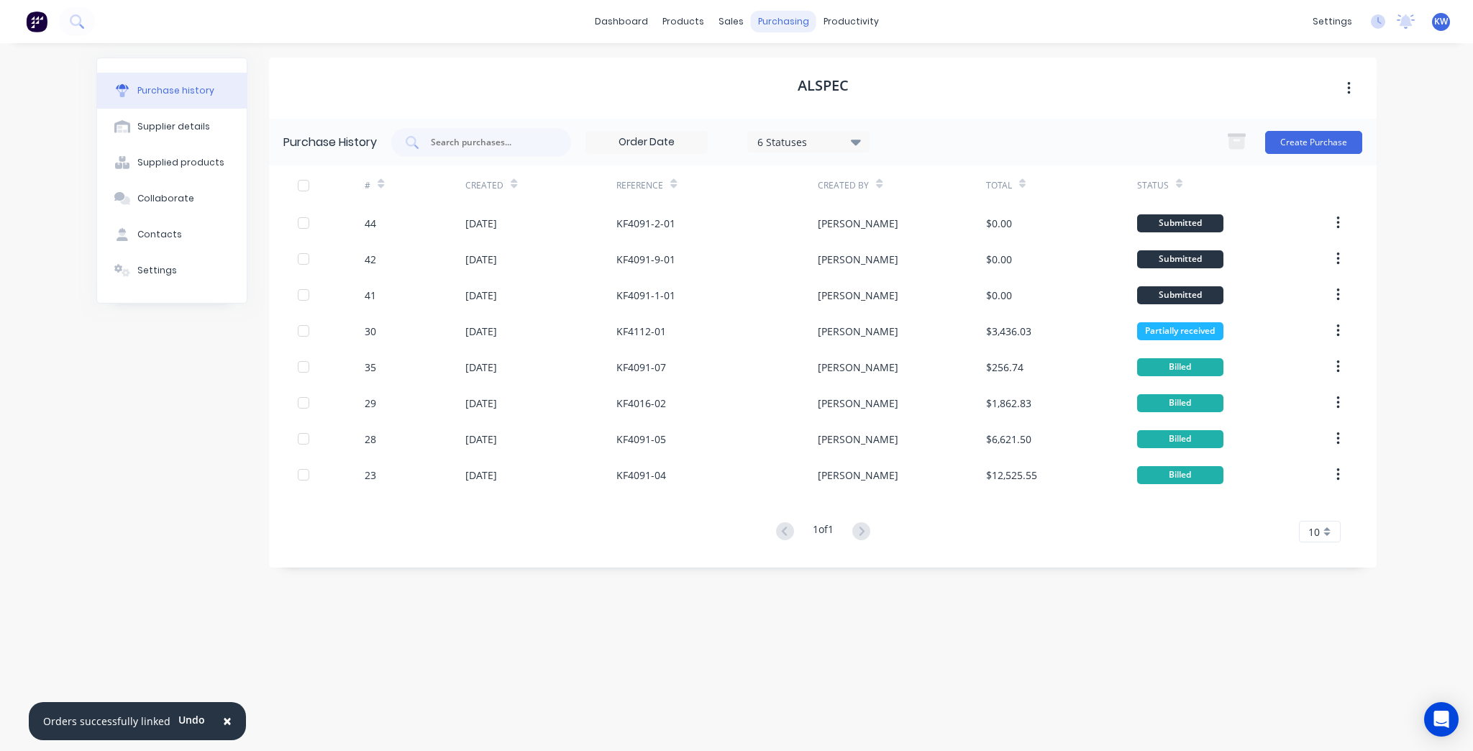
click at [793, 25] on div "purchasing" at bounding box center [783, 22] width 65 height 22
click at [809, 69] on div "Purchase Orders" at bounding box center [830, 69] width 76 height 13
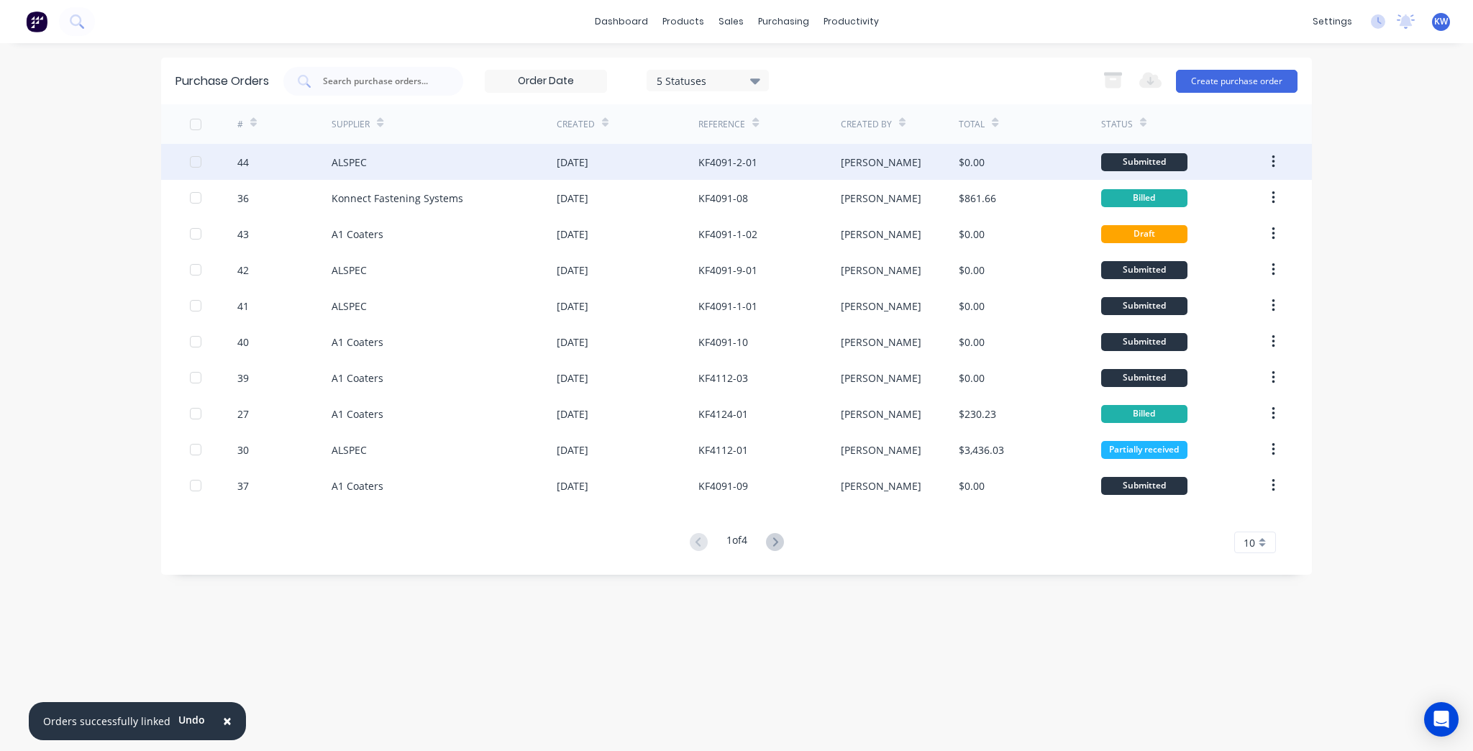
click at [924, 173] on div "[PERSON_NAME]" at bounding box center [900, 162] width 119 height 36
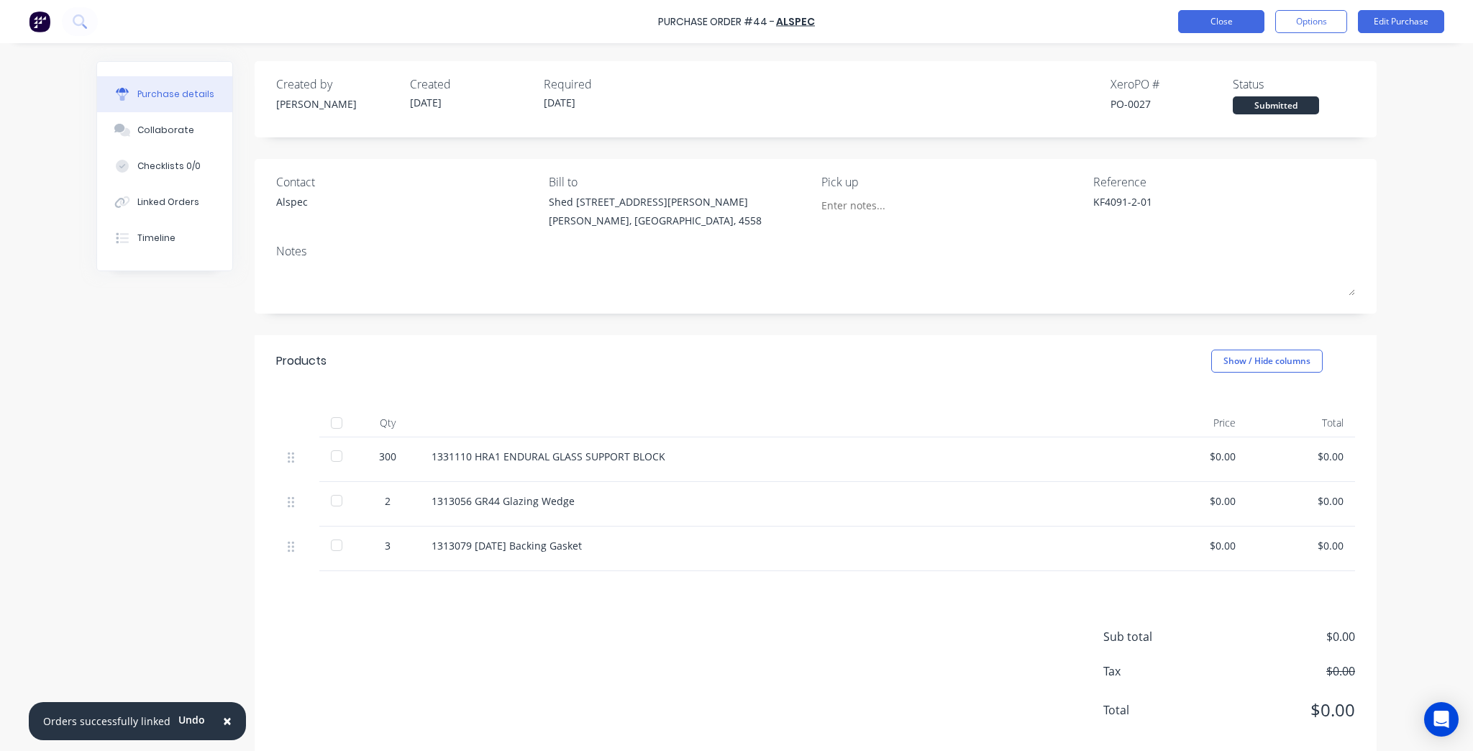
click at [1239, 19] on button "Close" at bounding box center [1221, 21] width 86 height 23
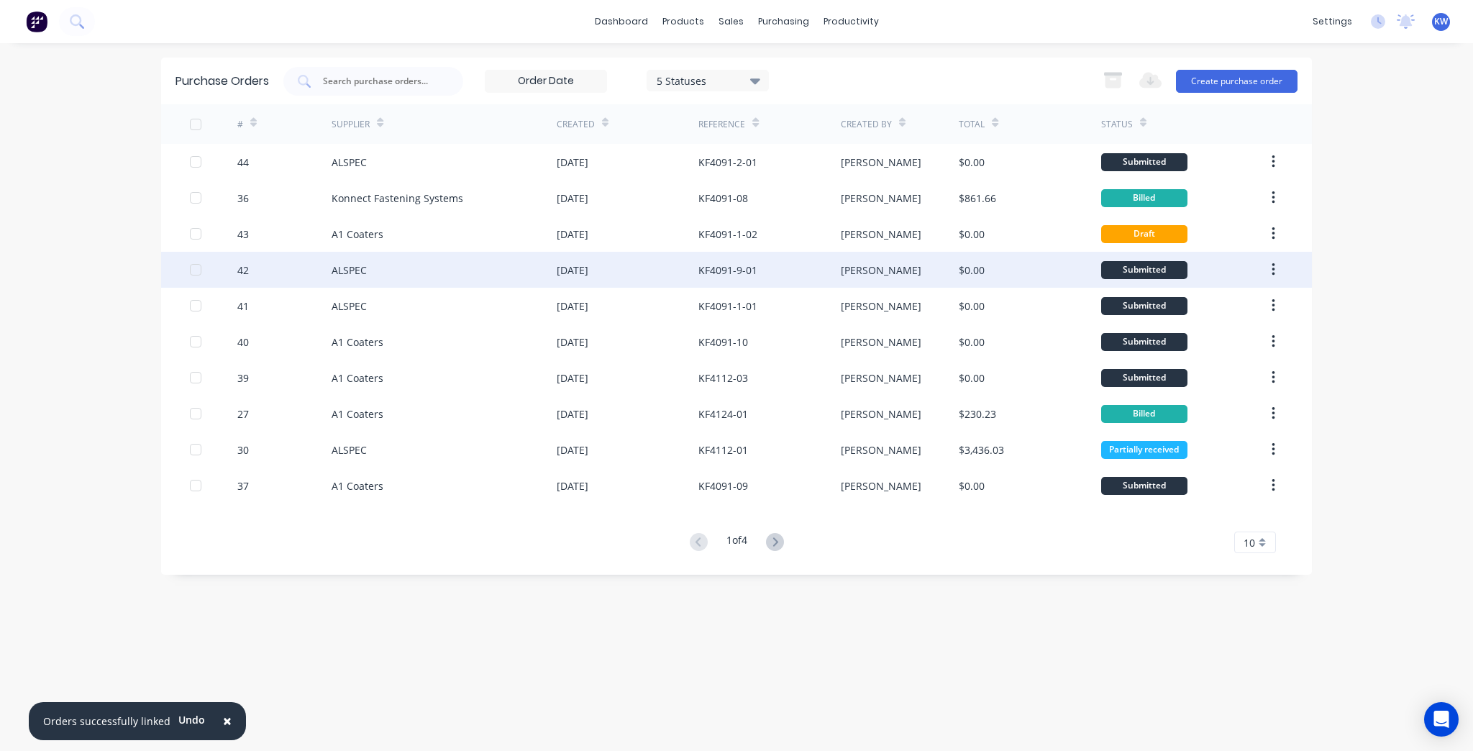
click at [319, 268] on div "42" at bounding box center [284, 270] width 95 height 36
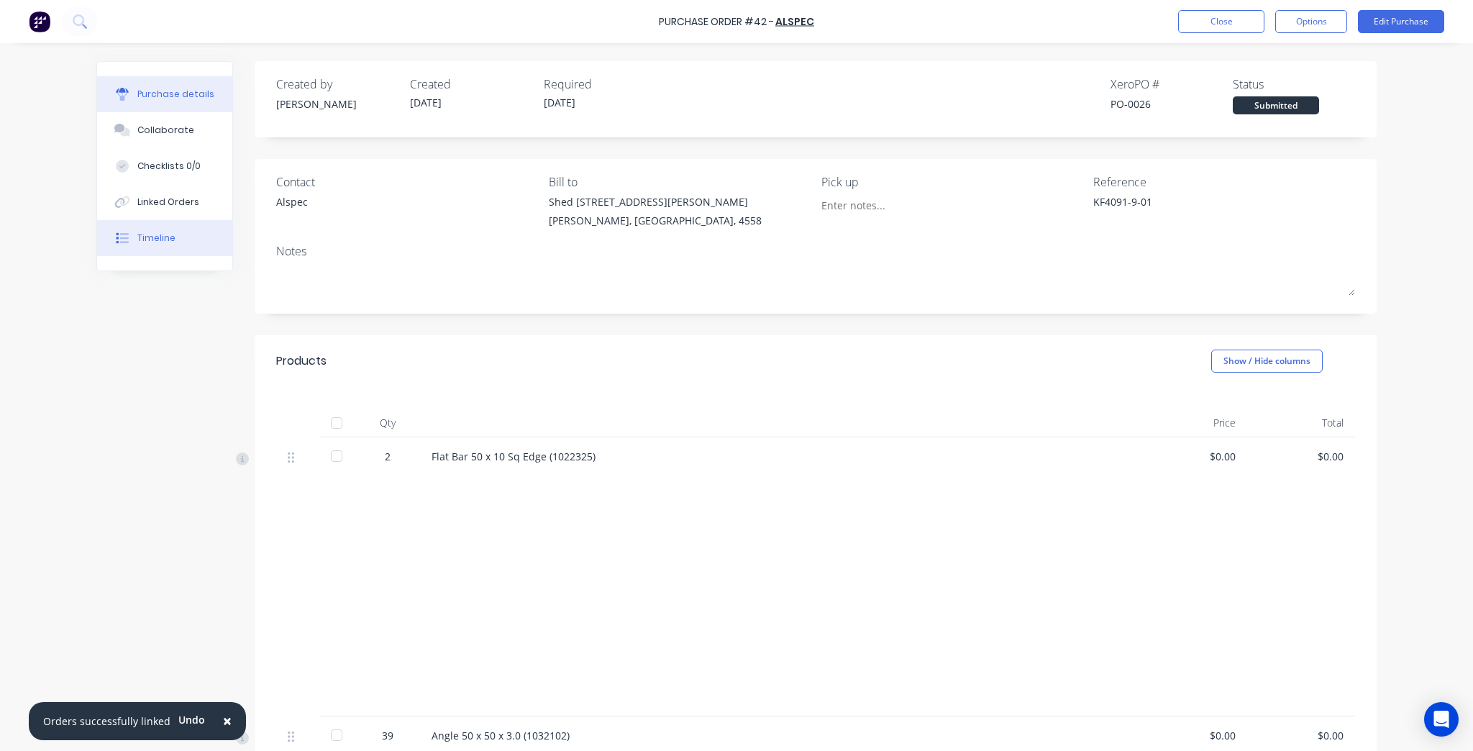
click at [144, 246] on button "Timeline" at bounding box center [164, 238] width 135 height 36
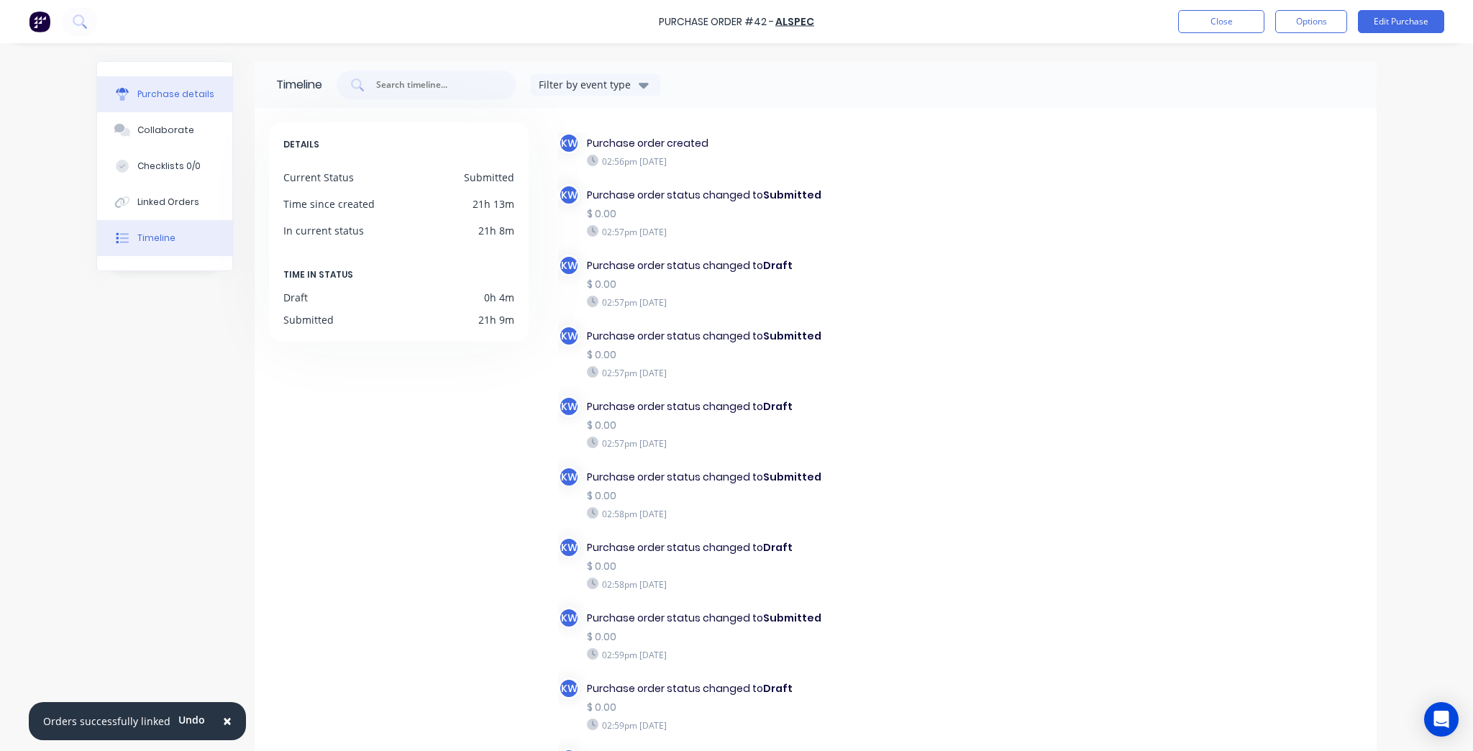
click at [168, 109] on button "Purchase details" at bounding box center [164, 94] width 135 height 36
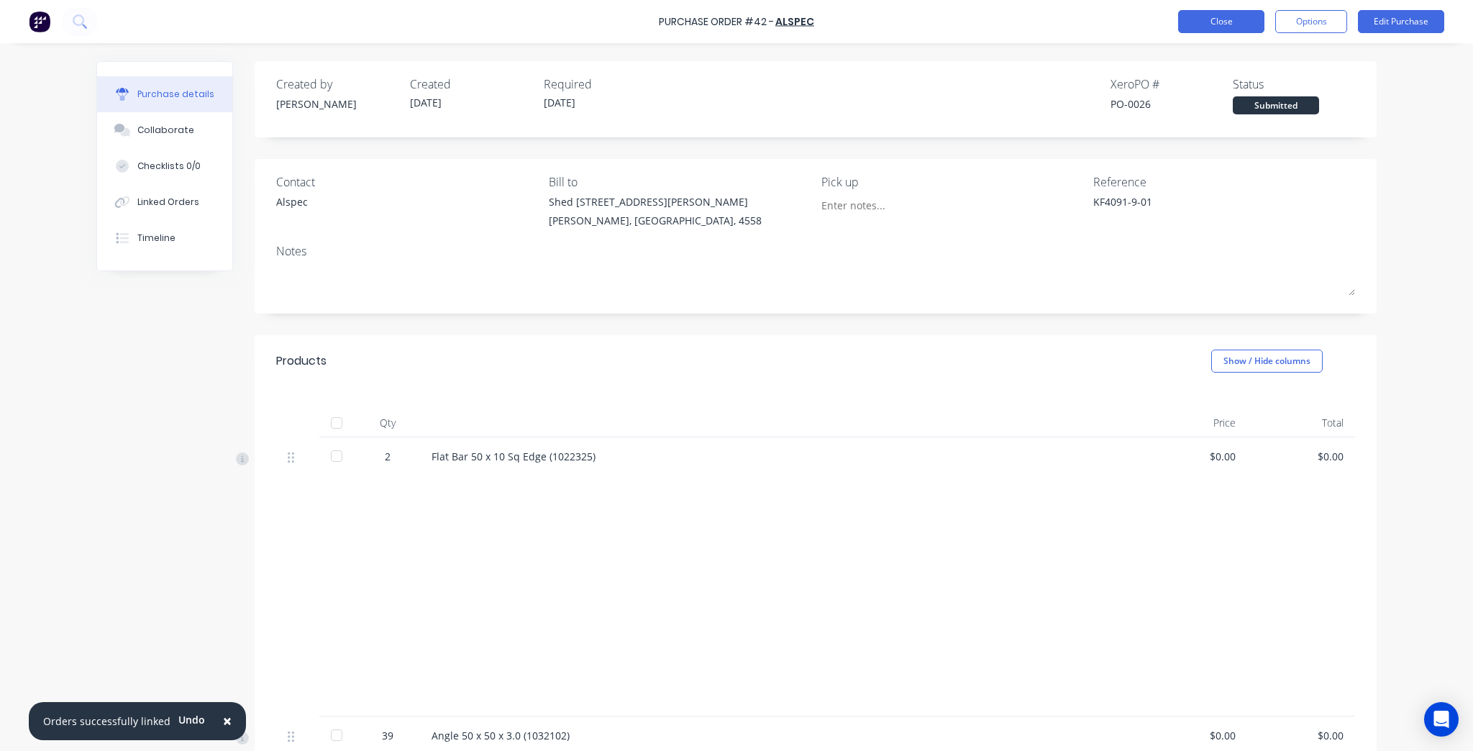
click at [1205, 13] on button "Close" at bounding box center [1221, 21] width 86 height 23
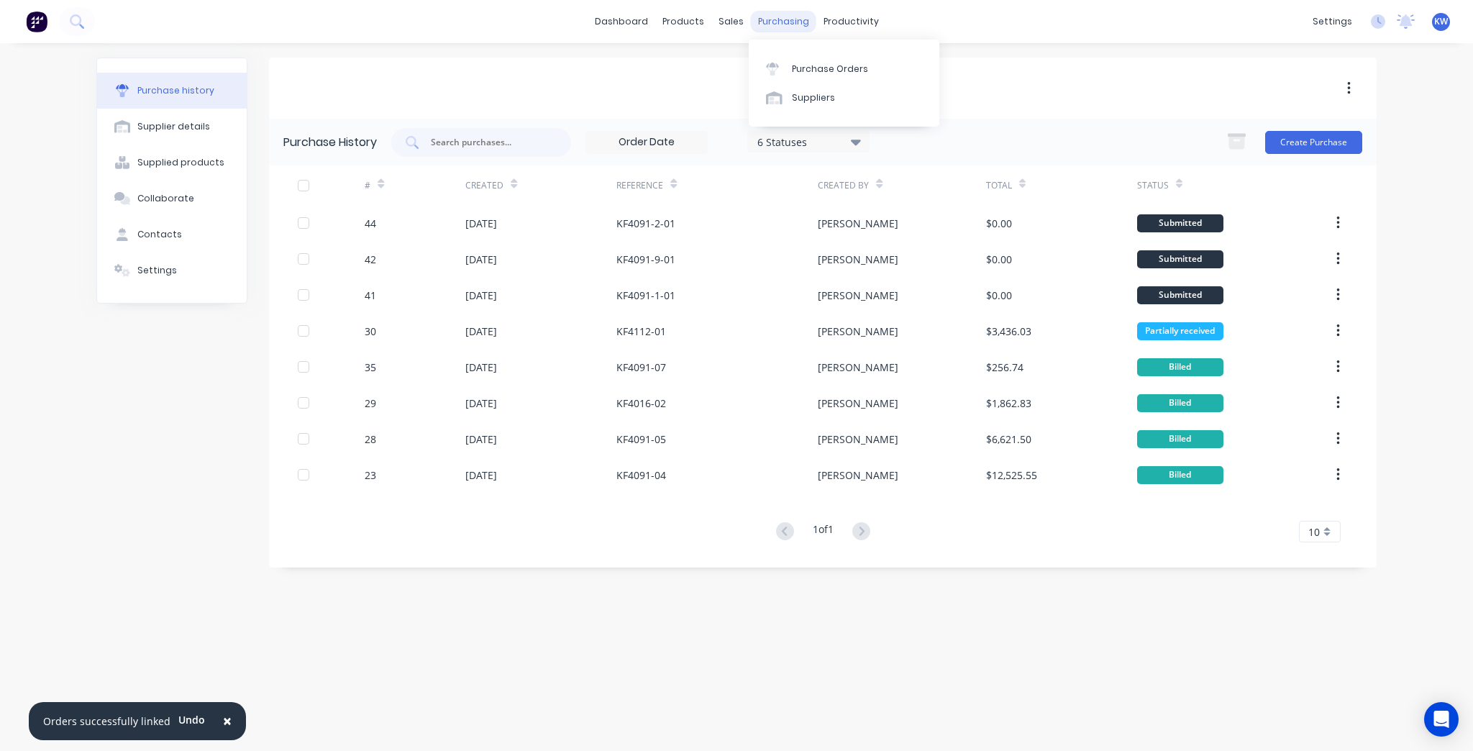
click at [778, 21] on div "purchasing" at bounding box center [783, 22] width 65 height 22
click at [796, 68] on div "Purchase Orders" at bounding box center [830, 69] width 76 height 13
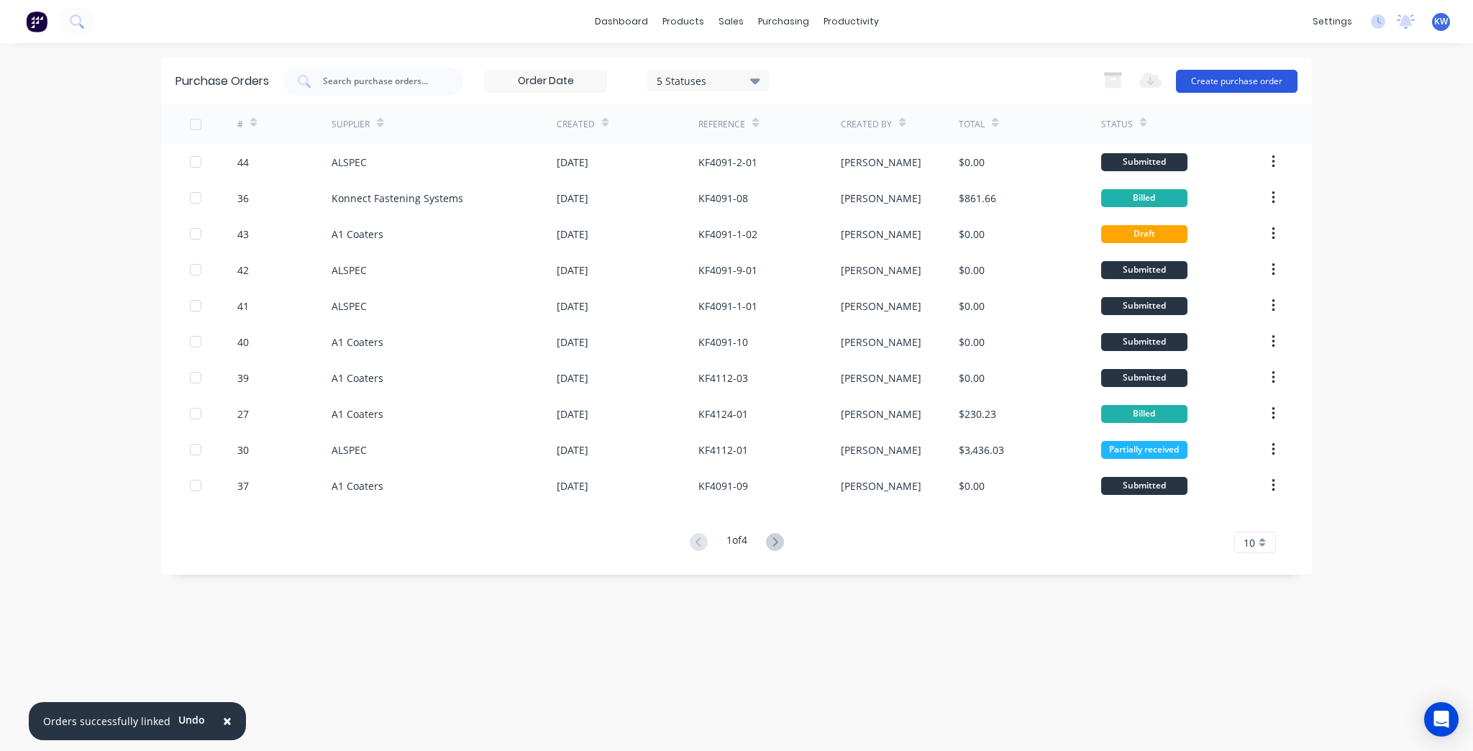
click at [1232, 78] on button "Create purchase order" at bounding box center [1237, 81] width 122 height 23
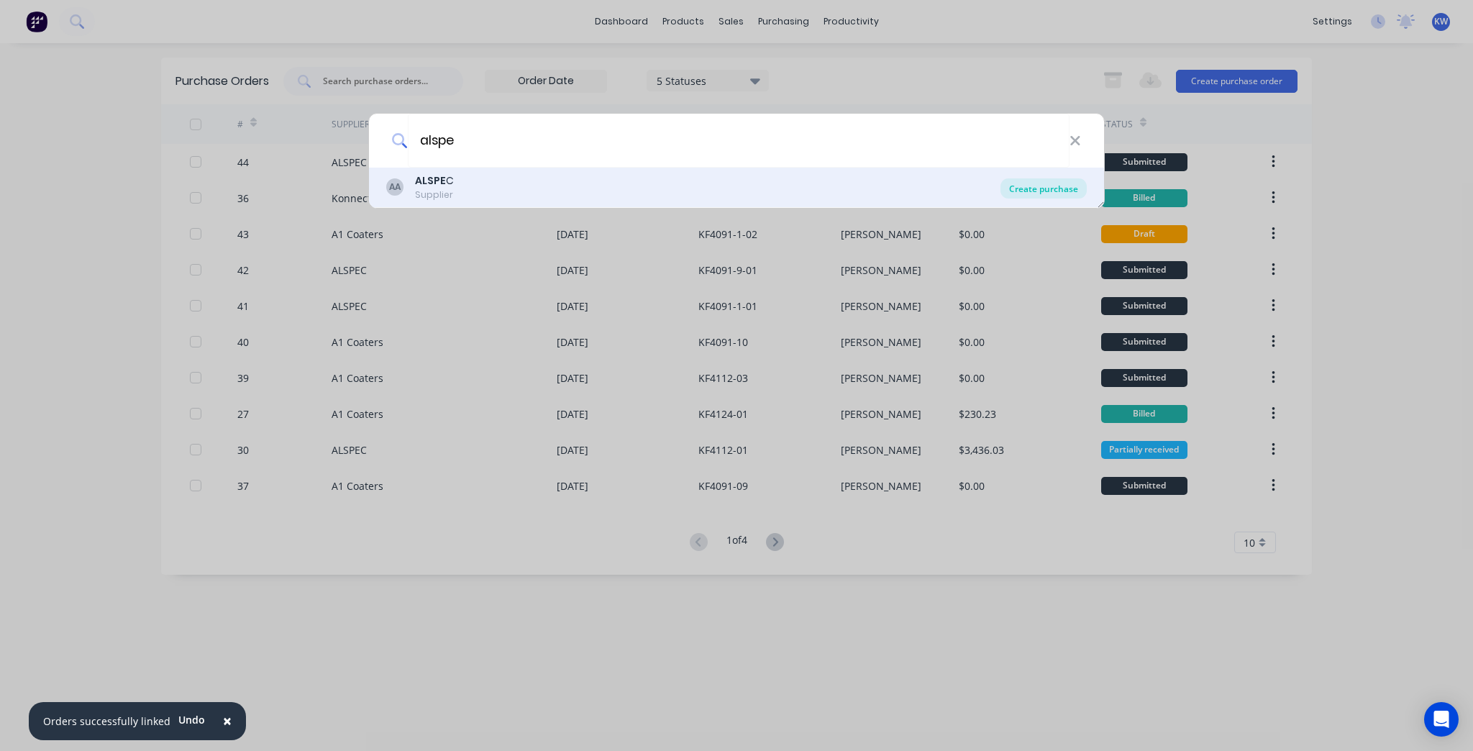
click at [1007, 186] on div "Create purchase" at bounding box center [1044, 188] width 86 height 20
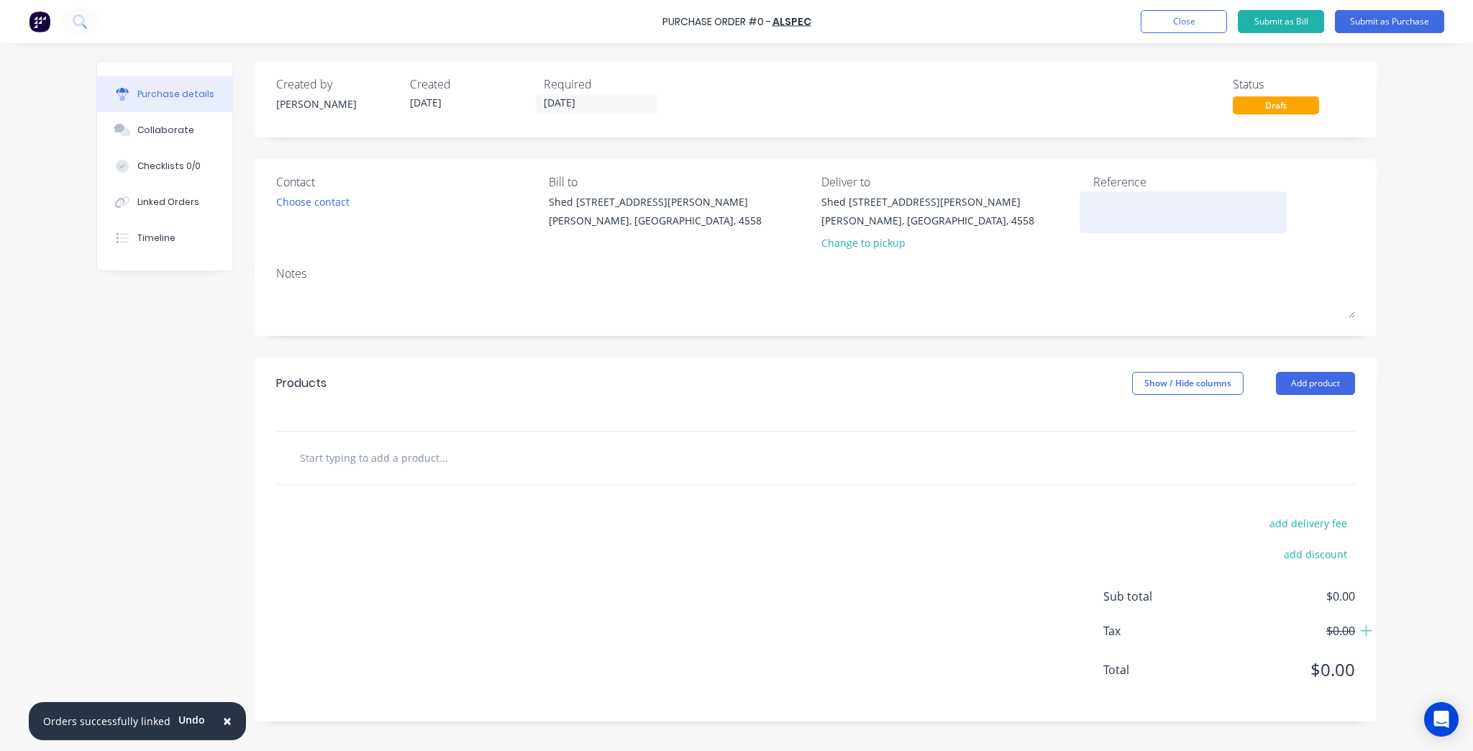
click at [1165, 225] on textarea at bounding box center [1183, 210] width 180 height 32
click at [414, 439] on div at bounding box center [815, 458] width 1079 height 53
click at [406, 475] on div at bounding box center [815, 458] width 1079 height 53
click at [406, 463] on input "text" at bounding box center [443, 457] width 288 height 29
click at [450, 445] on input "F-bracket" at bounding box center [443, 457] width 288 height 29
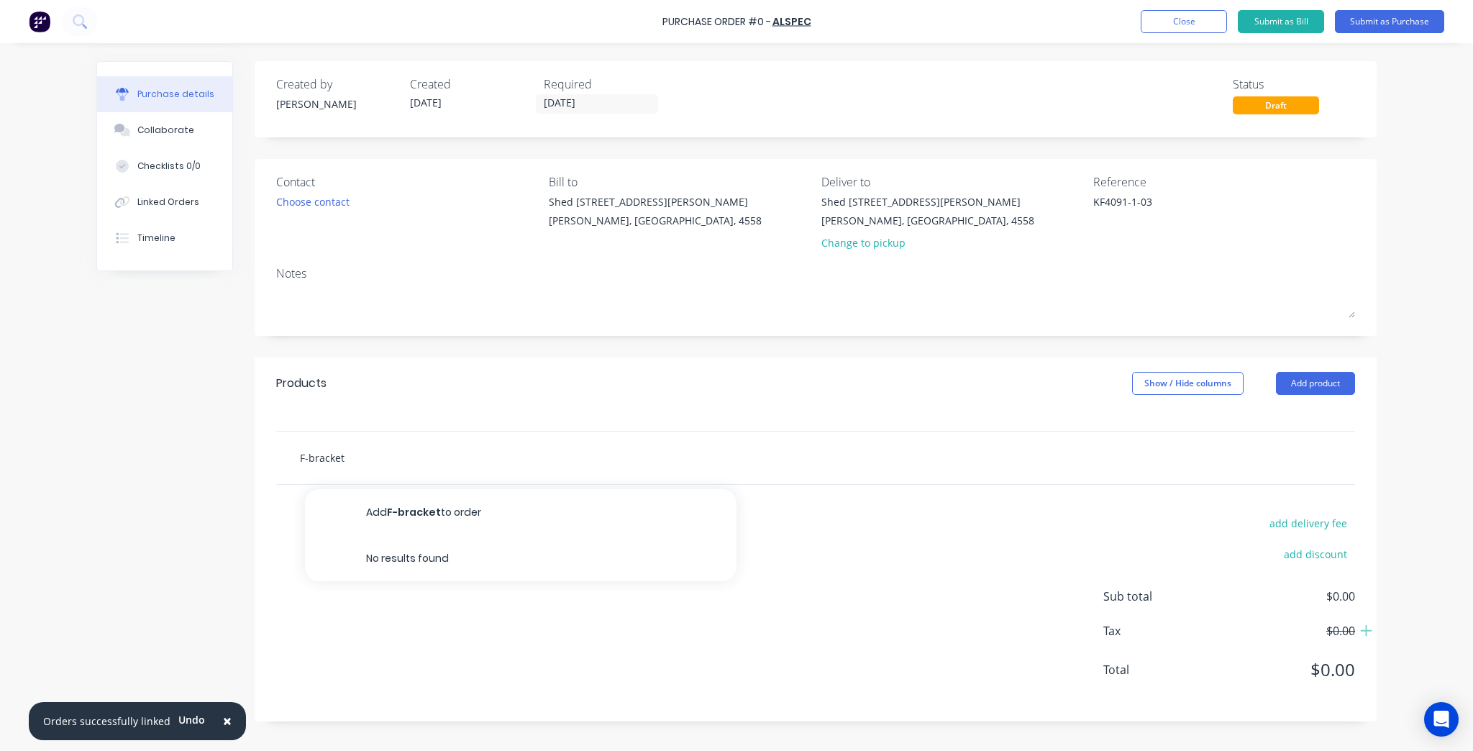
paste input "F-bracket @ 130H x 75W"
click at [348, 455] on input "F-bracket F-bracket @ 130H x 75W" at bounding box center [443, 457] width 288 height 29
drag, startPoint x: 345, startPoint y: 460, endPoint x: 275, endPoint y: 458, distance: 70.6
click at [275, 458] on div "F-bracket F-bracket @ 130H x 75W Add F-bracket F-bracket @ 130H x 75W to order …" at bounding box center [816, 458] width 1122 height 54
click at [357, 452] on input "F-bracket @ 130H x 75W" at bounding box center [443, 457] width 288 height 29
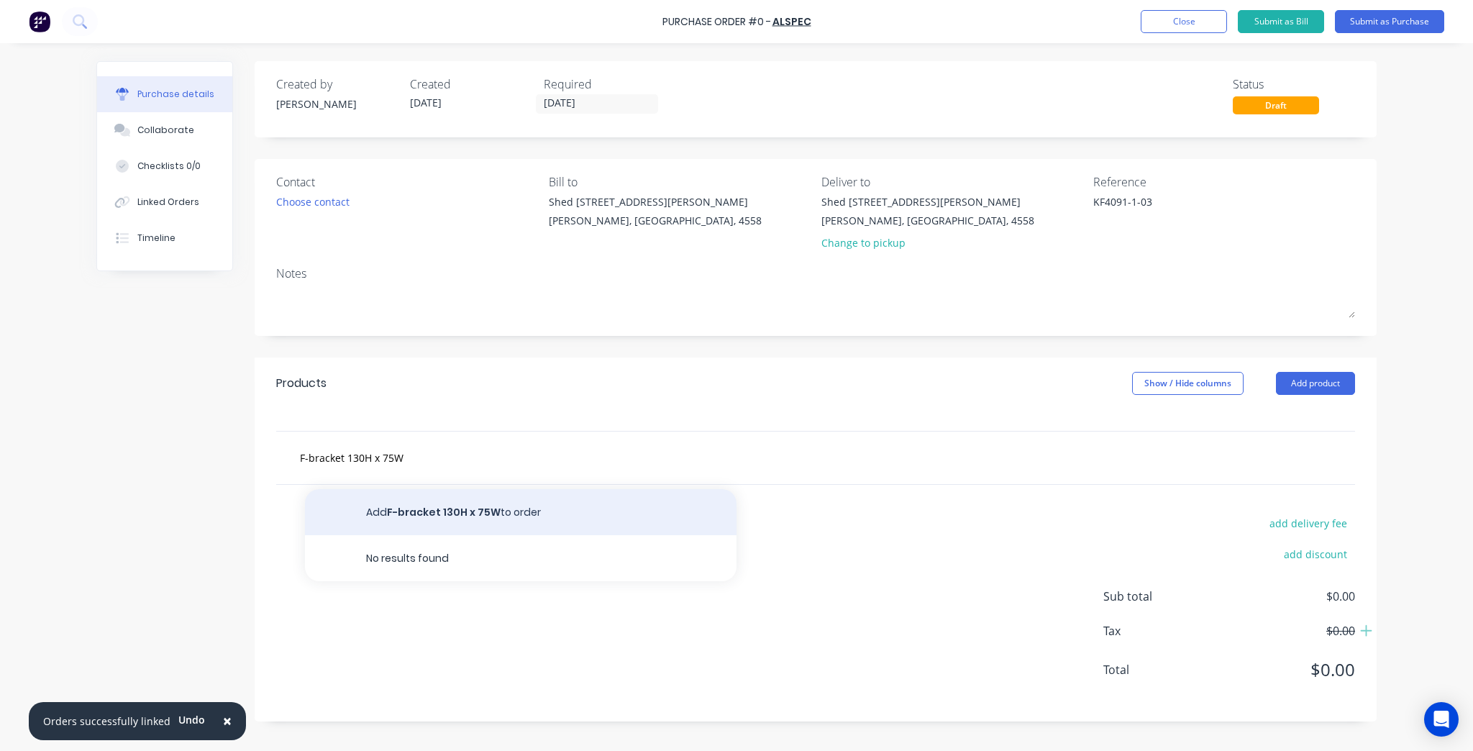
click at [448, 509] on button "Add F-bracket 130H x 75W to order" at bounding box center [521, 512] width 432 height 46
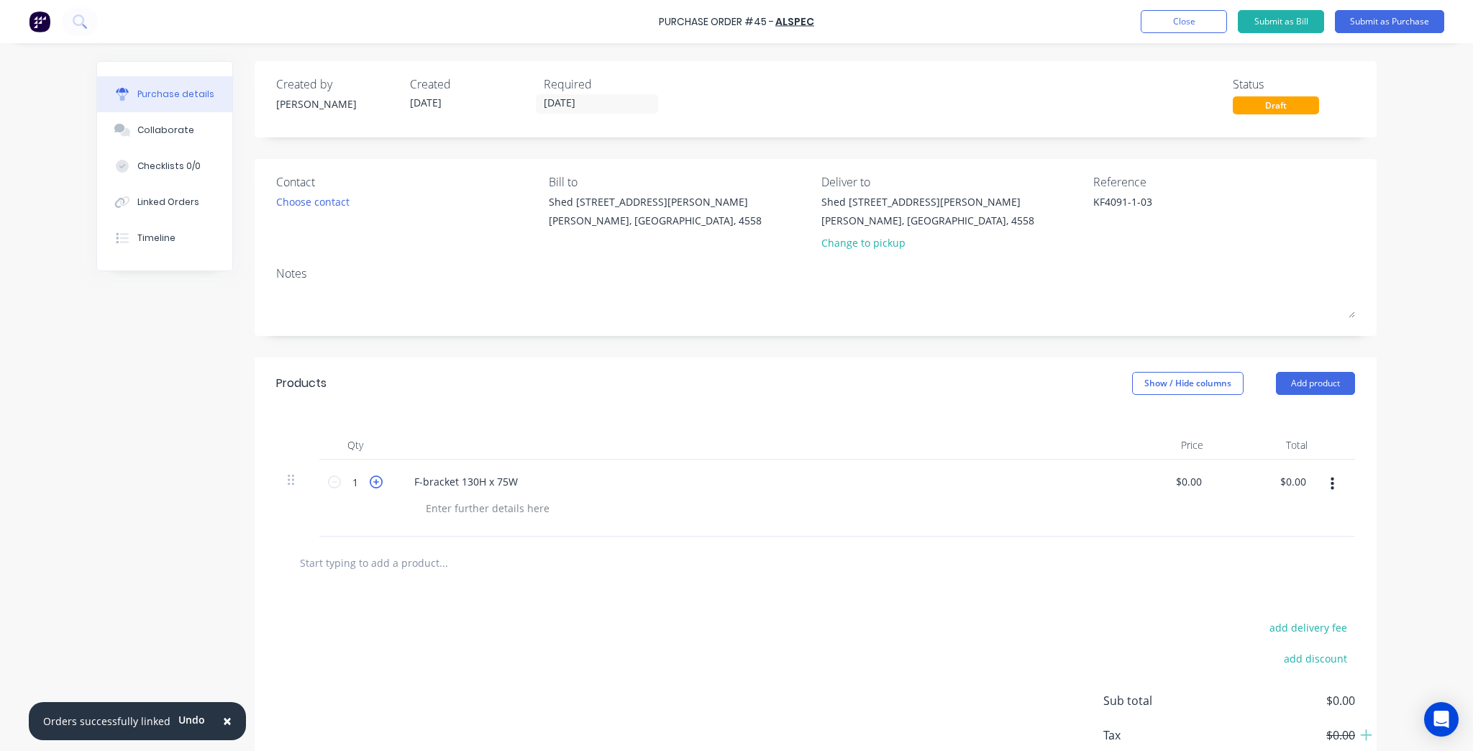
click at [371, 479] on icon at bounding box center [376, 482] width 13 height 13
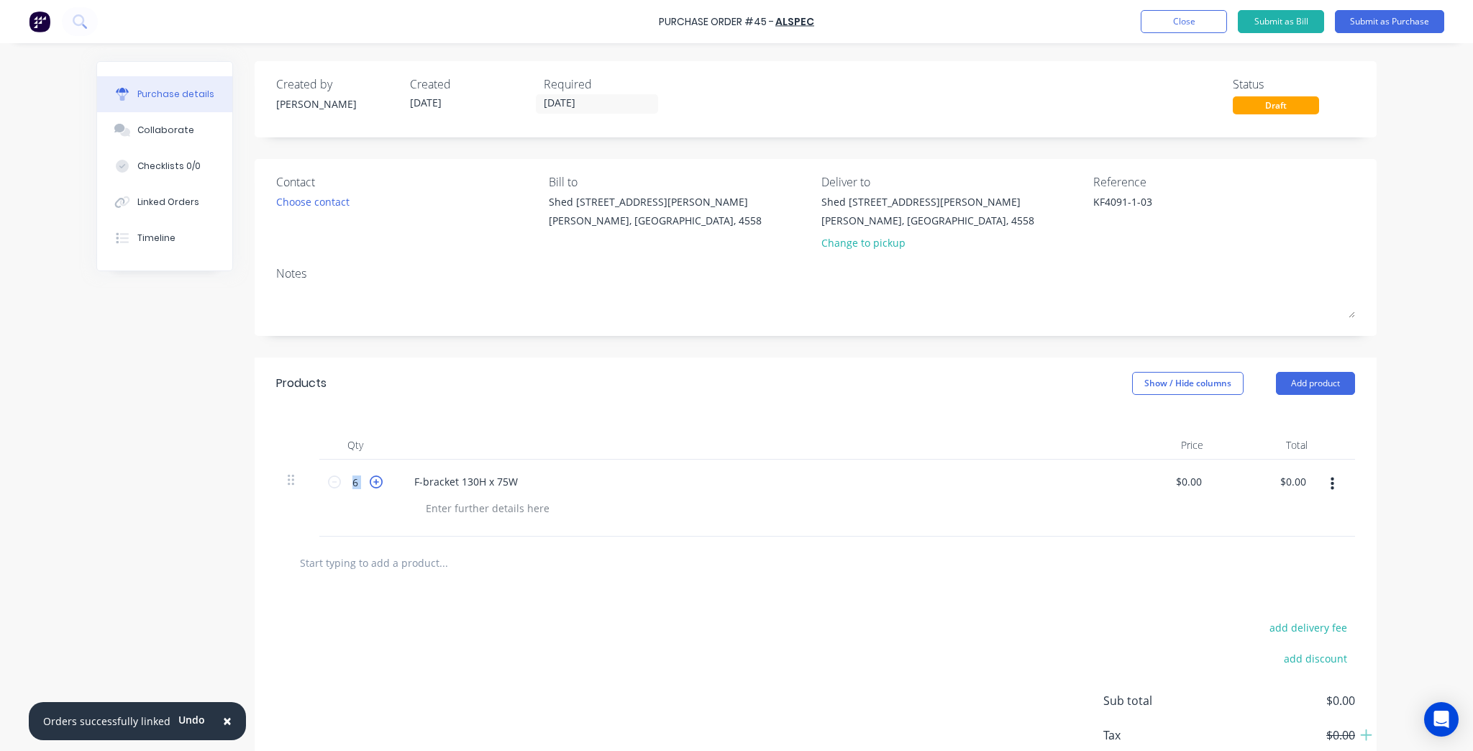
click at [371, 479] on icon at bounding box center [376, 482] width 13 height 13
click at [537, 607] on div "add delivery fee add discount Sub total $0.00 Tax $0.00 Total $0.00" at bounding box center [816, 707] width 1122 height 237
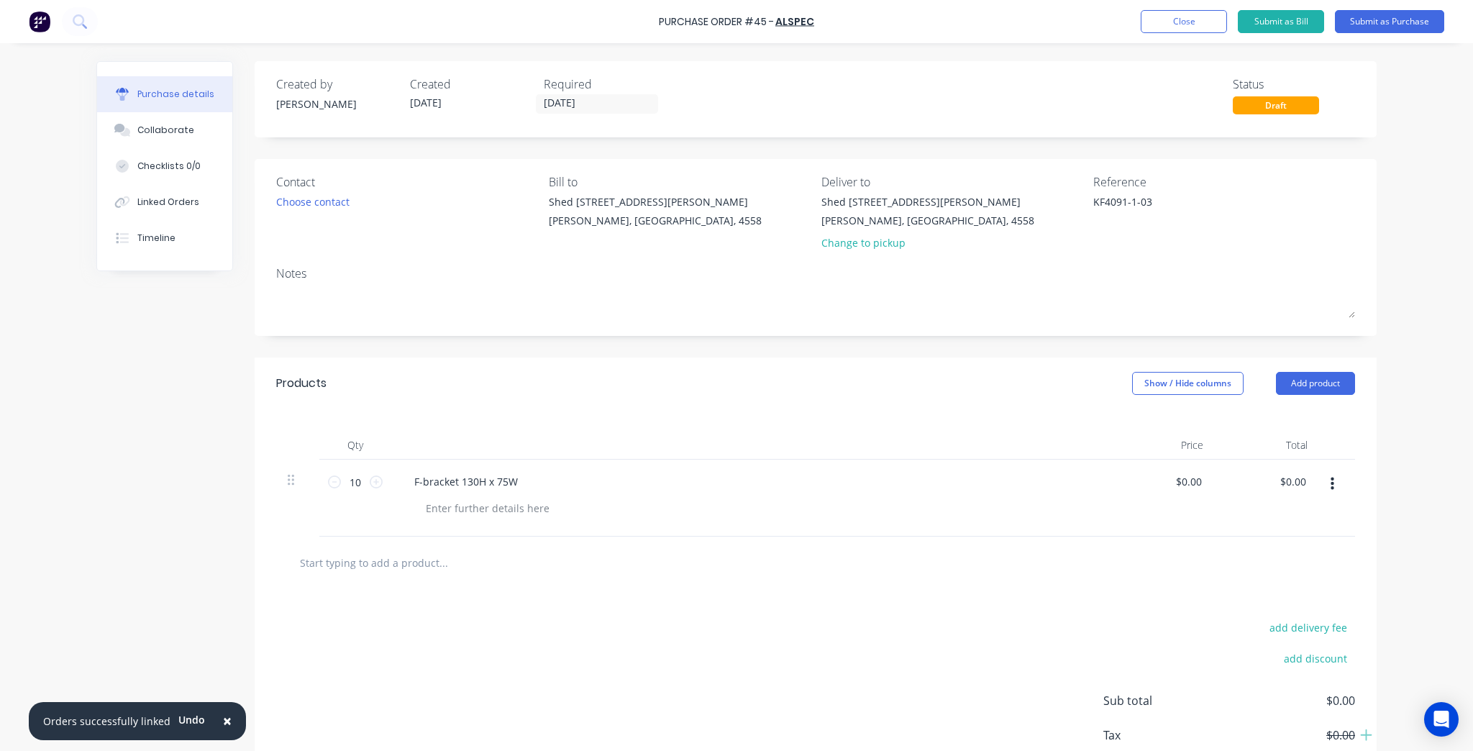
click at [584, 88] on div "Required" at bounding box center [605, 84] width 122 height 17
click at [581, 93] on div "Required 10/10/25" at bounding box center [605, 95] width 122 height 39
click at [579, 100] on input "[DATE]" at bounding box center [597, 104] width 121 height 18
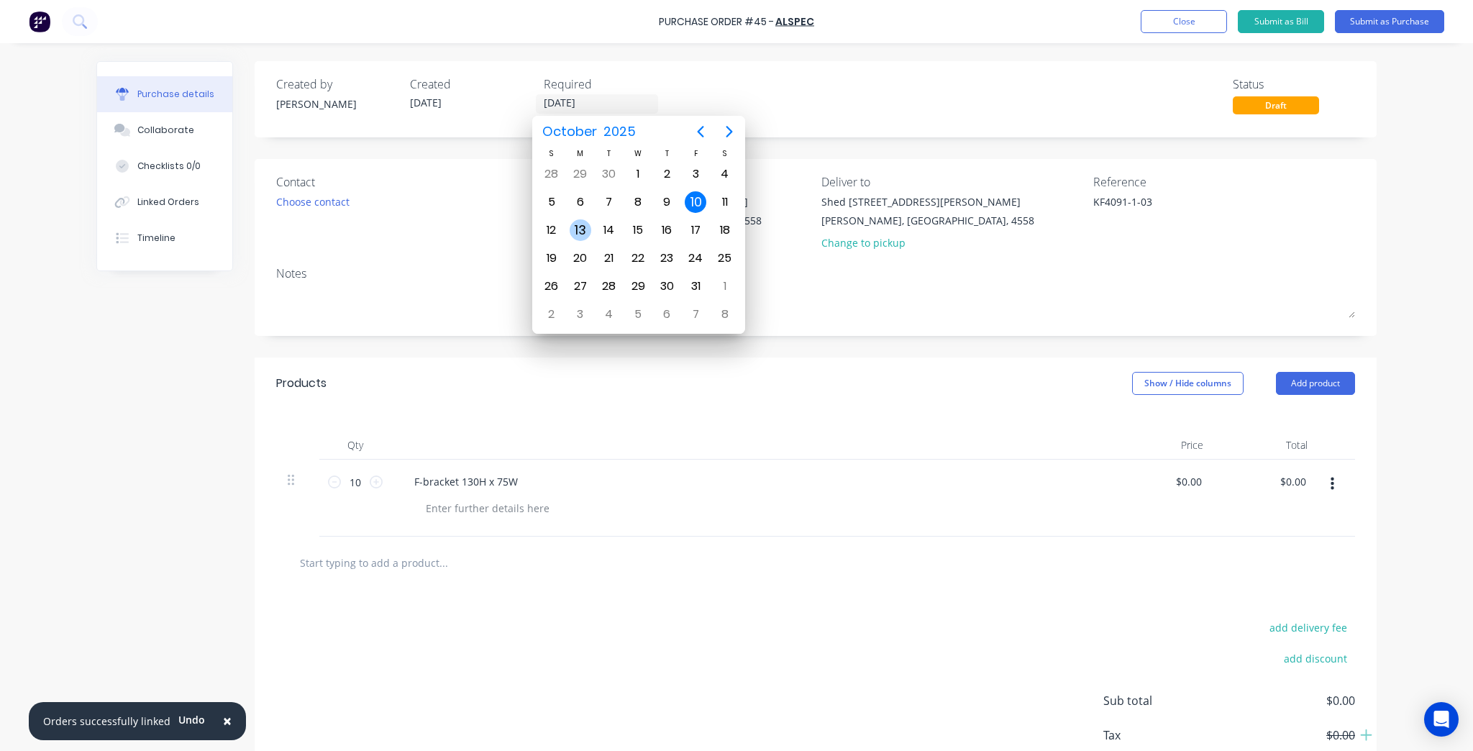
click at [582, 230] on div "13" at bounding box center [581, 230] width 22 height 22
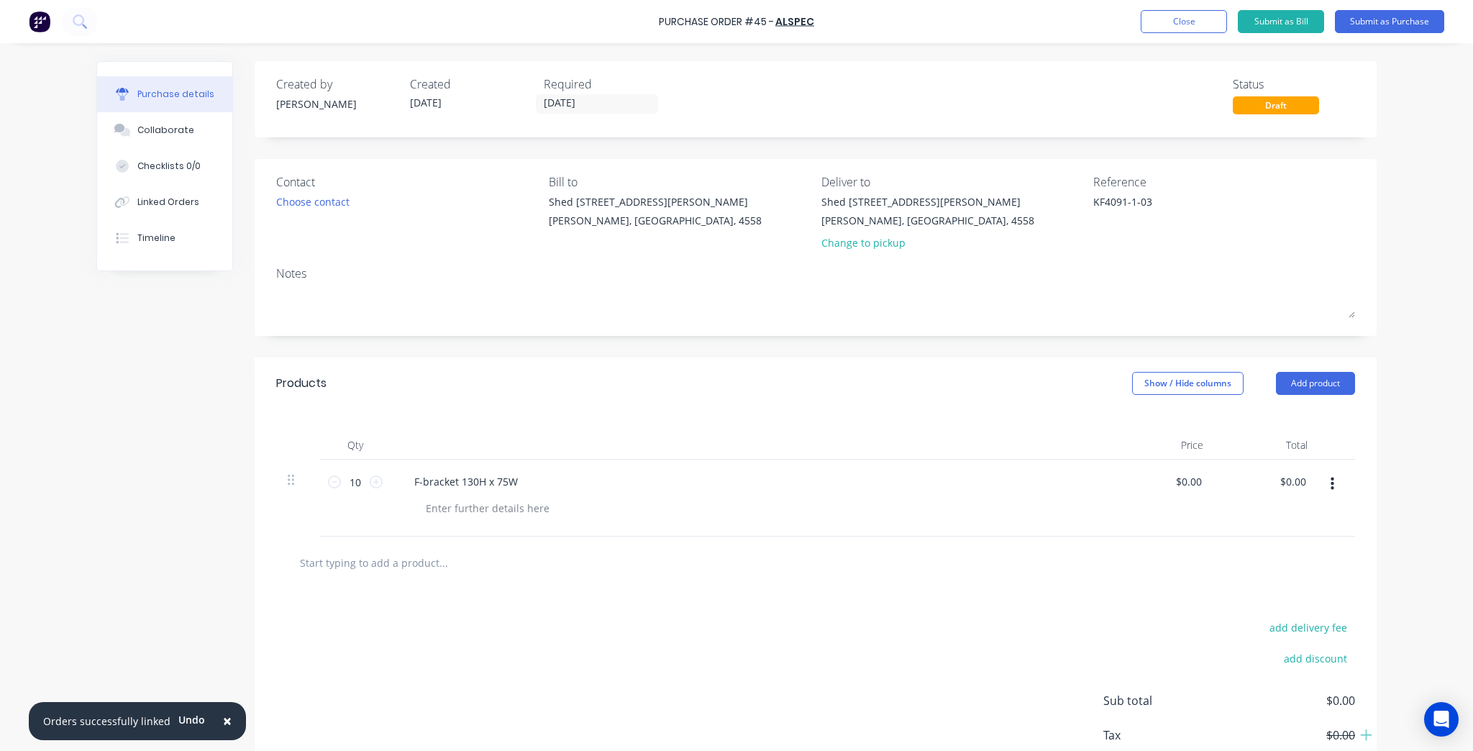
click at [316, 211] on div "Contact Choose contact" at bounding box center [407, 215] width 262 height 84
click at [316, 209] on div "Choose contact" at bounding box center [312, 201] width 73 height 15
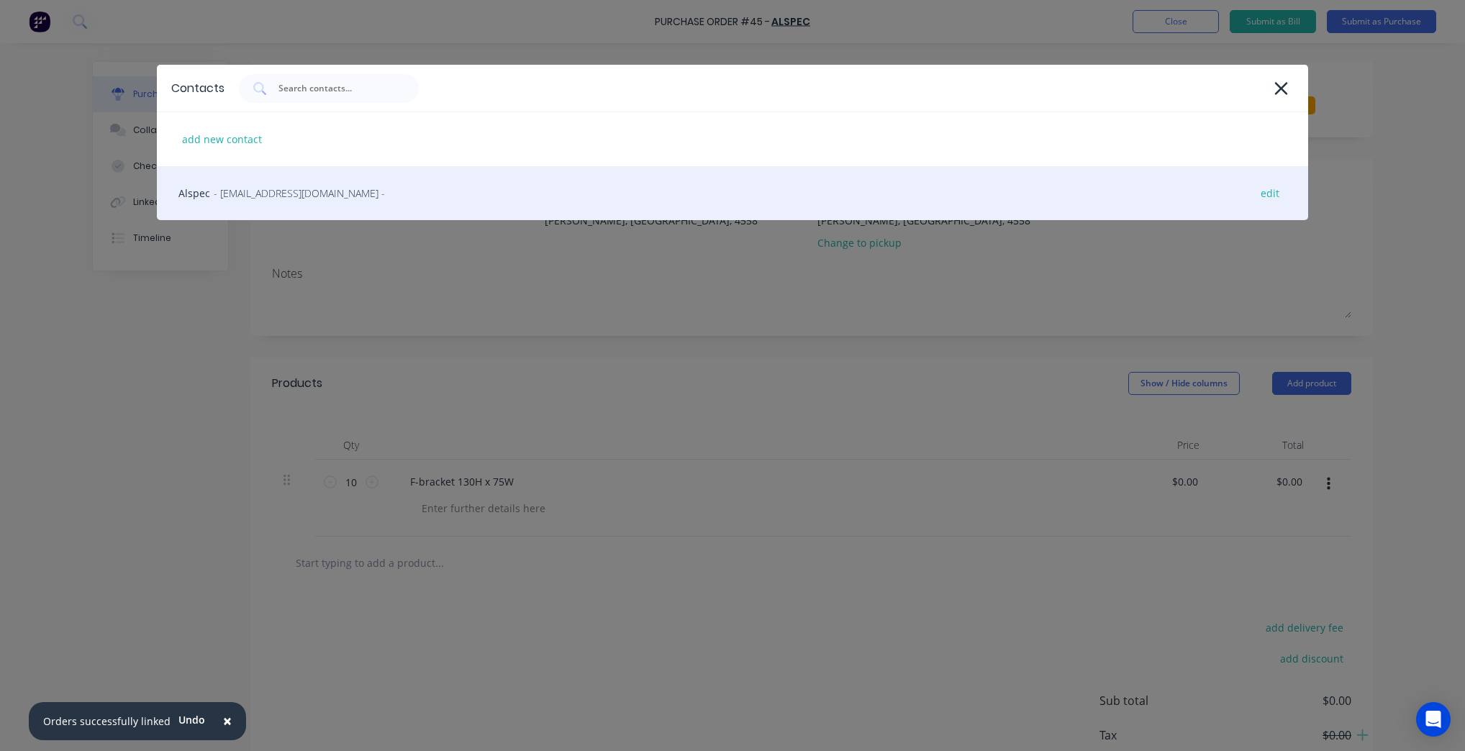
click at [347, 183] on div "Alspec - sunshinecoast@alspec.com.au - edit" at bounding box center [732, 193] width 1151 height 54
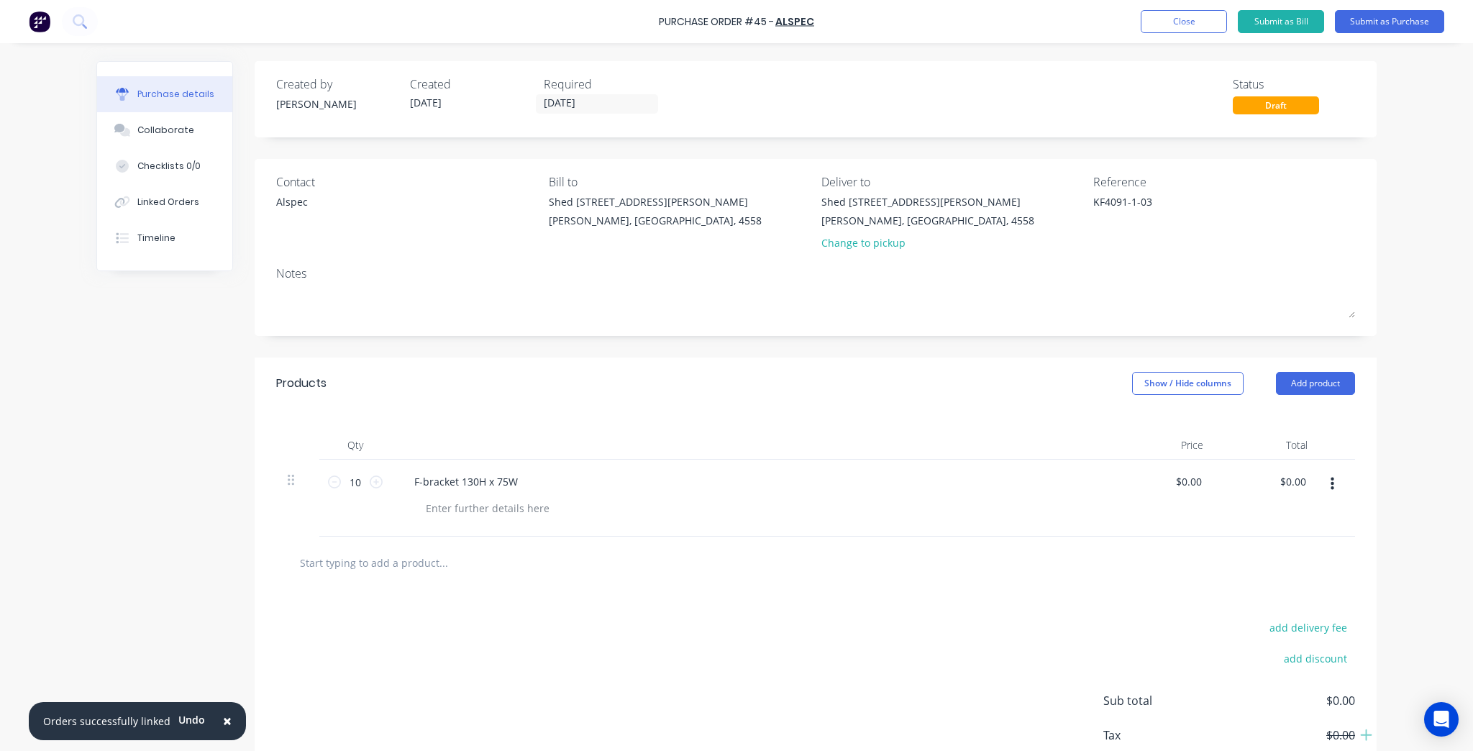
click at [793, 547] on div at bounding box center [815, 563] width 1079 height 53
click at [1357, 8] on div "Purchase Order #45 - ALSPEC Add product Close Submit as Bill Submit as Purchase" at bounding box center [736, 21] width 1473 height 43
click at [1358, 19] on button "Submit as Purchase" at bounding box center [1389, 21] width 109 height 23
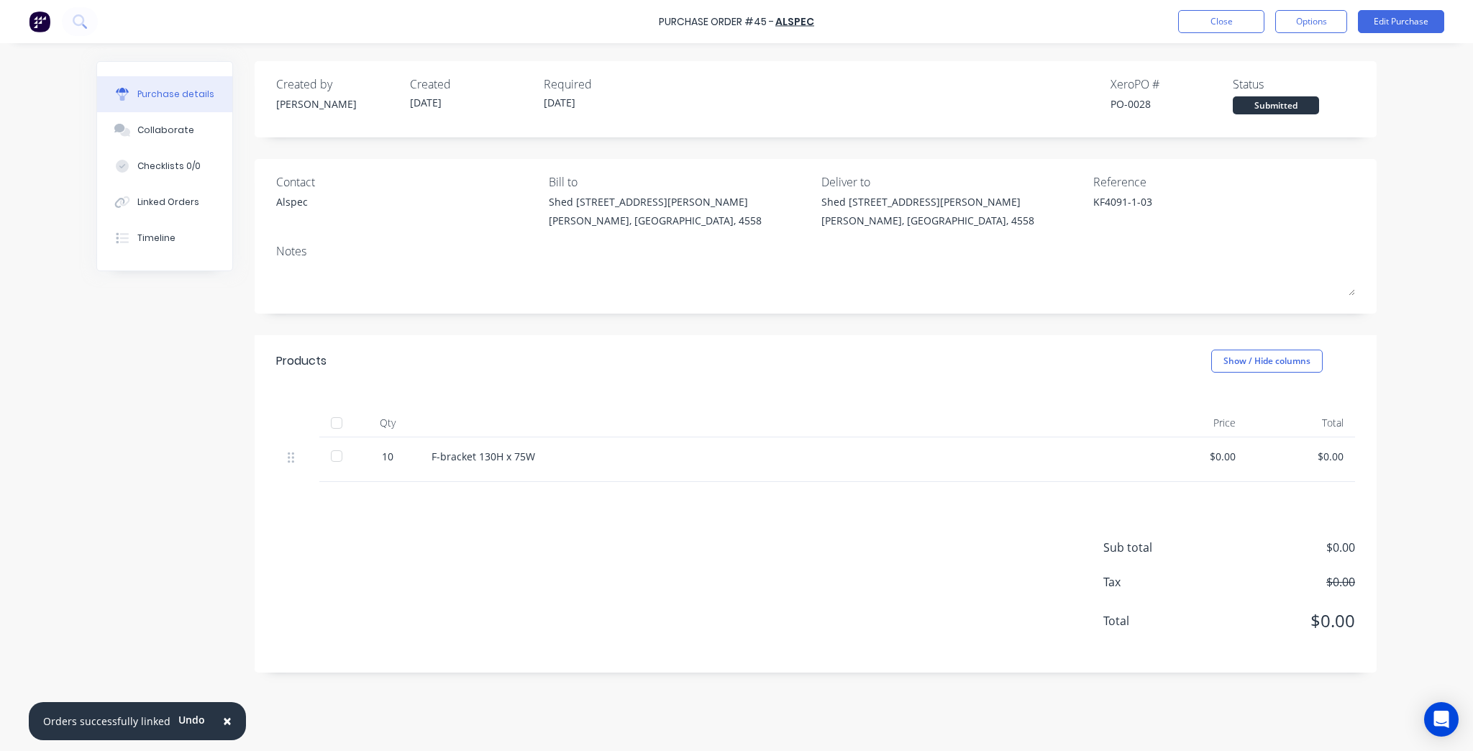
click at [471, 463] on div "F-bracket 130H x 75W" at bounding box center [780, 456] width 696 height 15
click at [481, 460] on div "F-bracket 130H x 75W" at bounding box center [780, 456] width 696 height 15
click at [481, 458] on div "F-bracket 130H x 75W" at bounding box center [780, 456] width 696 height 15
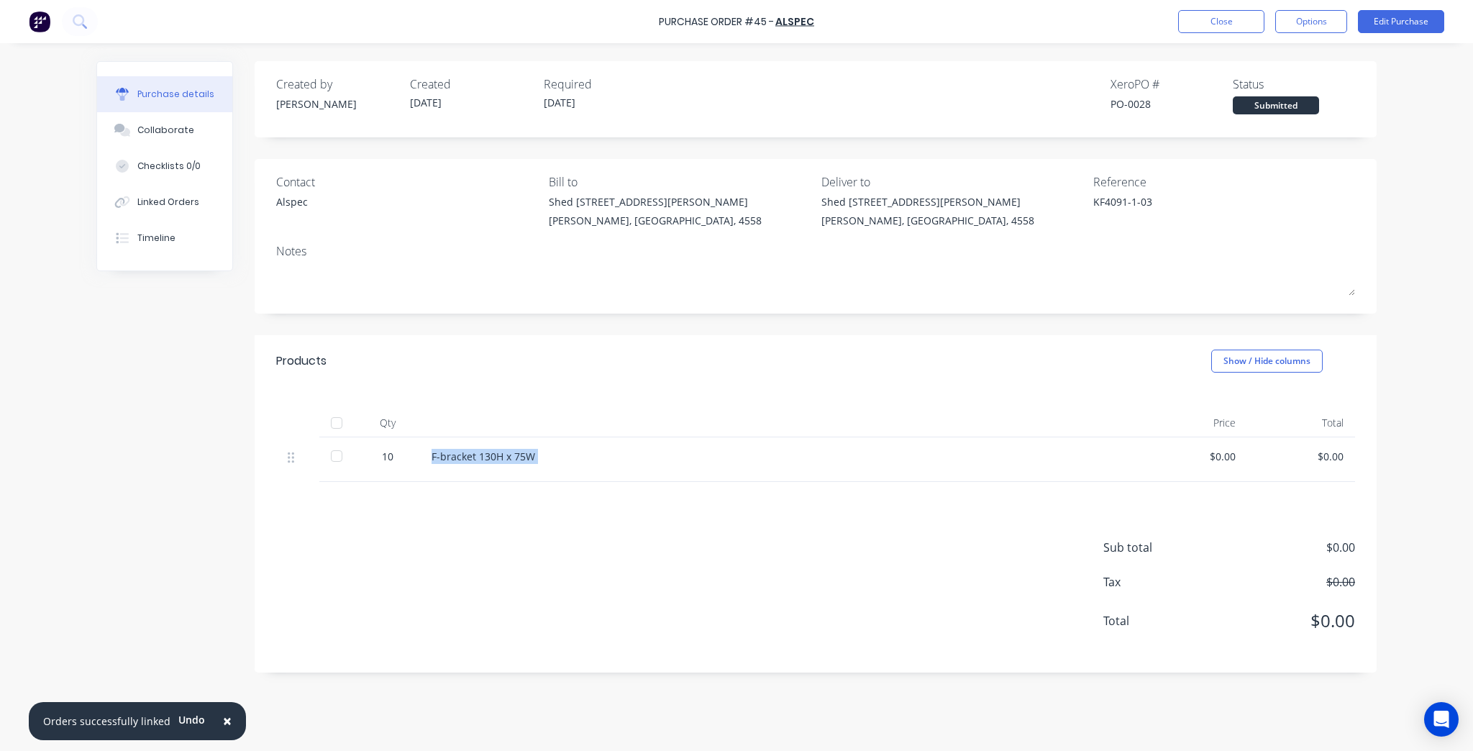
click at [481, 458] on div "F-bracket 130H x 75W" at bounding box center [780, 456] width 696 height 15
click at [606, 429] on div at bounding box center [779, 423] width 719 height 29
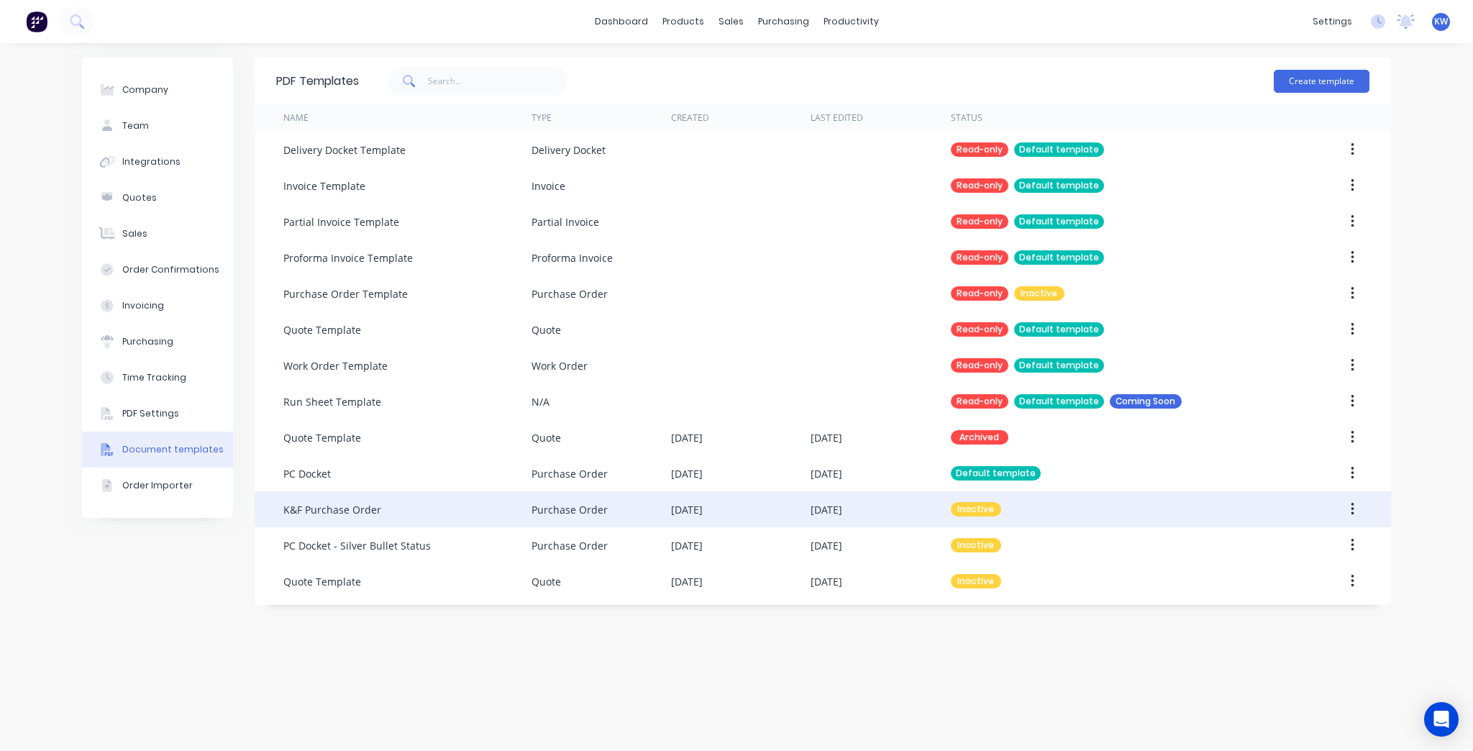
click at [1358, 514] on button "button" at bounding box center [1353, 509] width 34 height 26
click at [1309, 586] on div "Make default" at bounding box center [1301, 575] width 111 height 21
click at [811, 61] on link "Purchase Orders" at bounding box center [844, 68] width 191 height 29
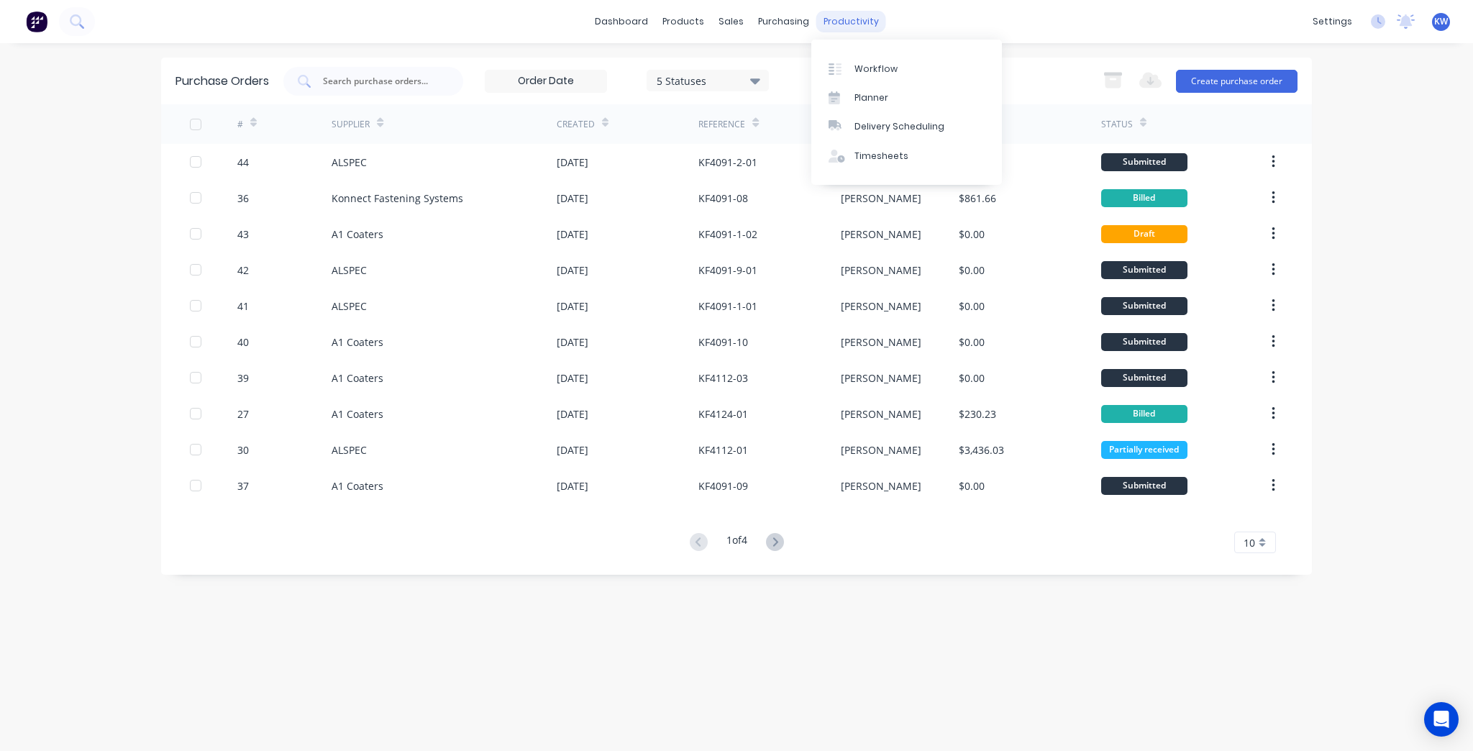
click at [820, 28] on div "productivity" at bounding box center [852, 22] width 70 height 22
click at [872, 86] on link "Planner" at bounding box center [906, 97] width 191 height 29
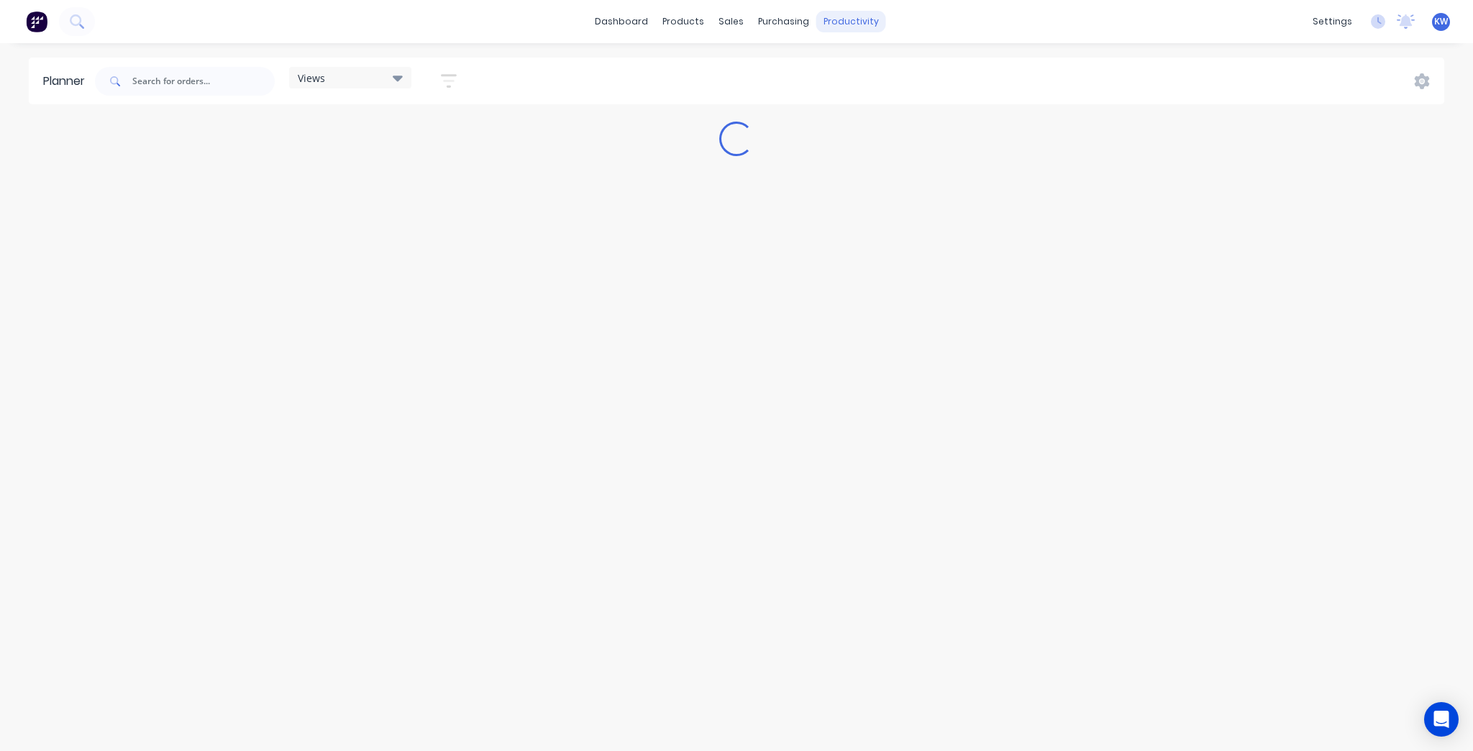
click at [840, 16] on div "productivity" at bounding box center [852, 22] width 70 height 22
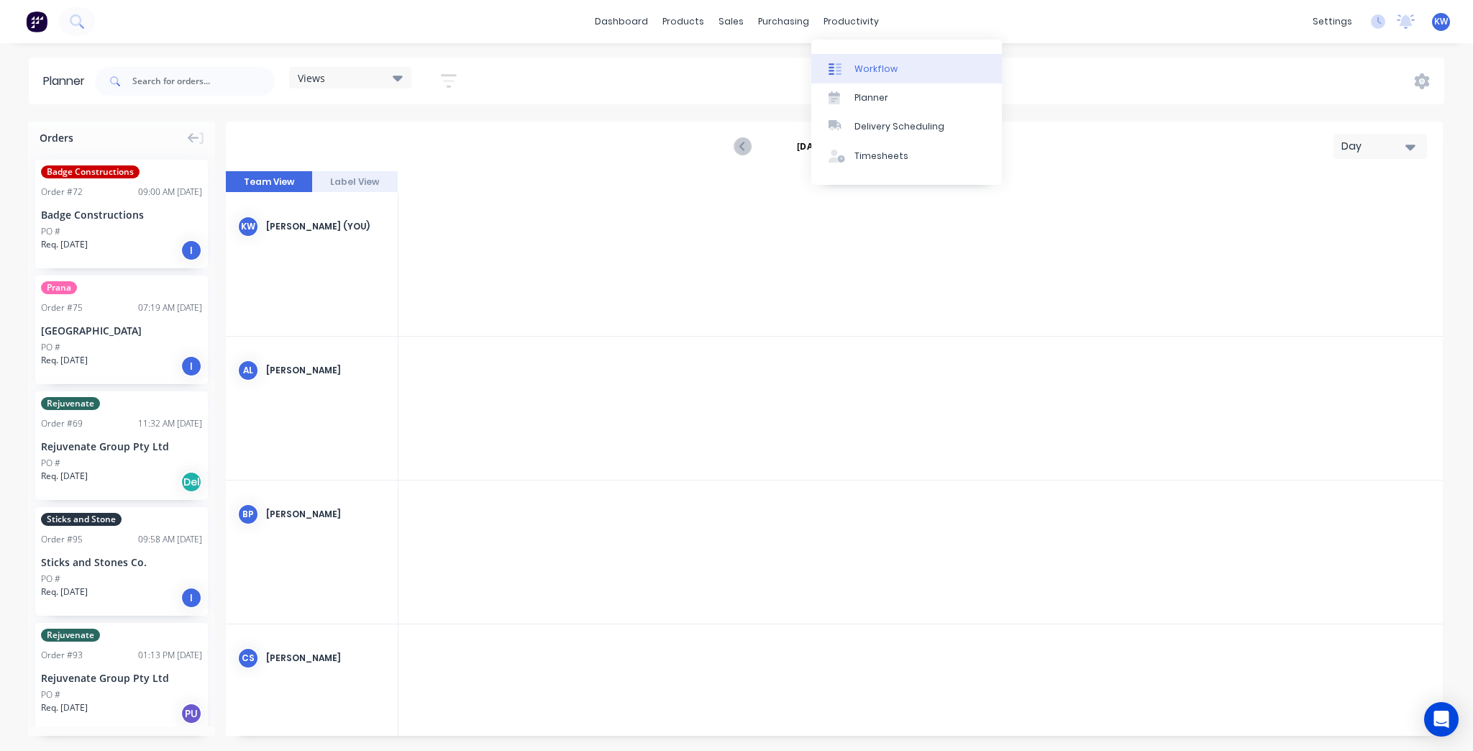
click at [878, 72] on div "Workflow" at bounding box center [876, 69] width 43 height 13
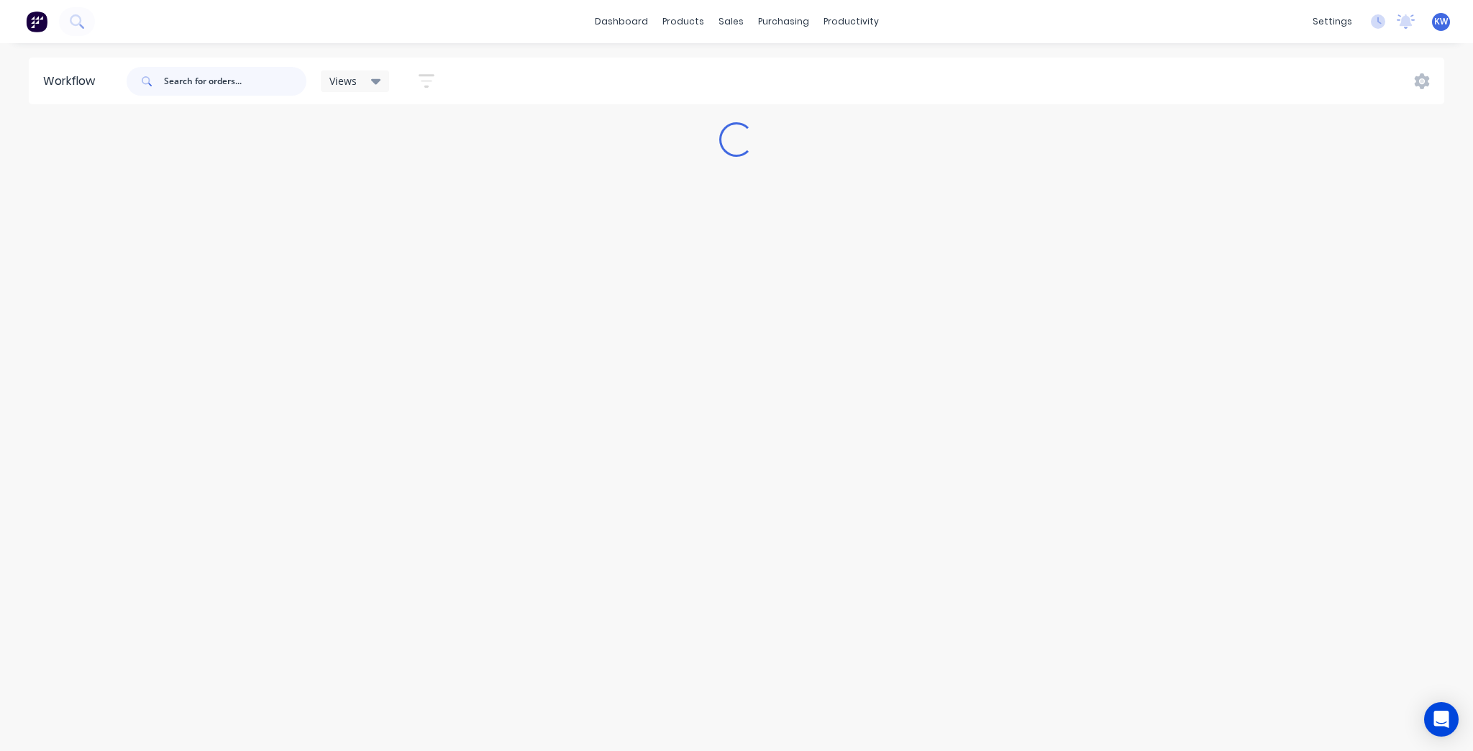
click at [204, 86] on input "text" at bounding box center [235, 81] width 142 height 29
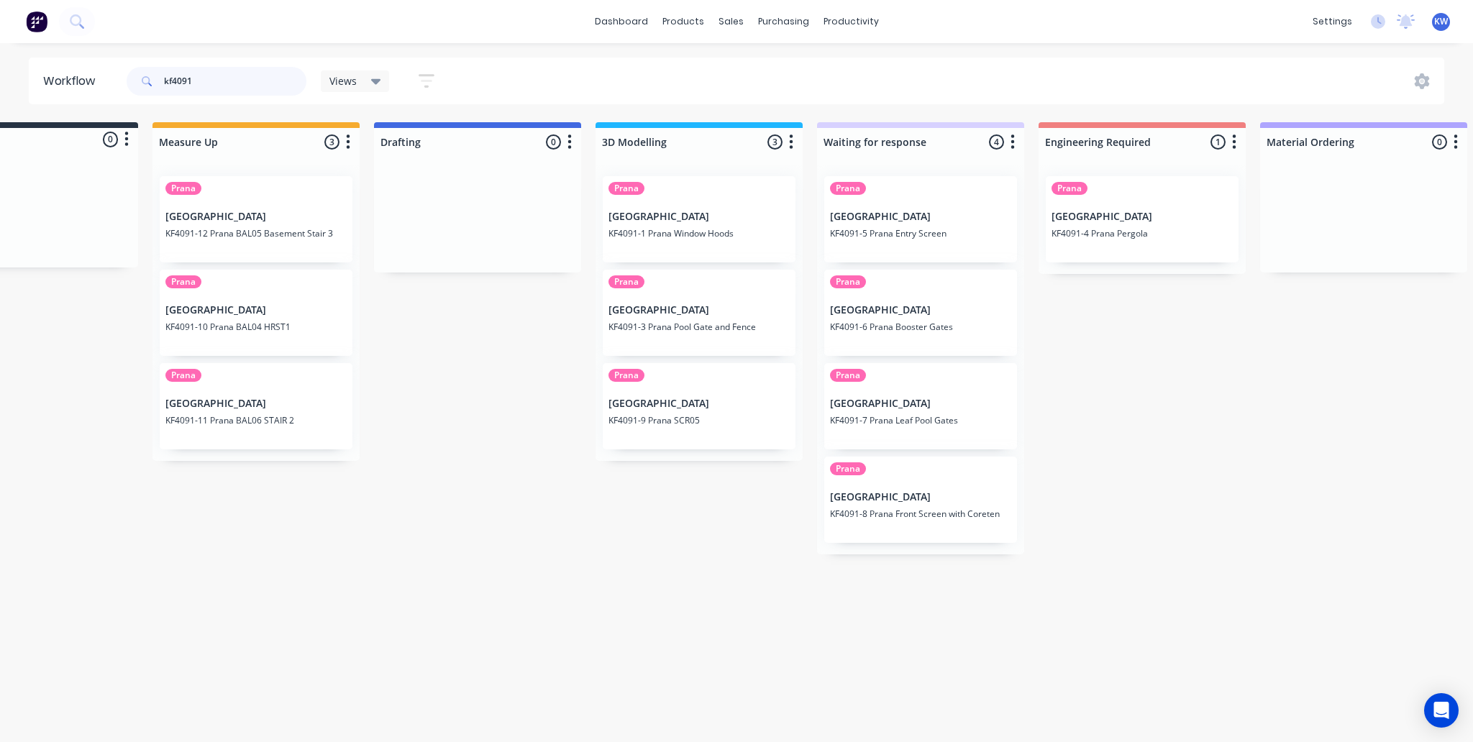
scroll to position [0, 317]
type input "kf4091-1"
drag, startPoint x: 241, startPoint y: 83, endPoint x: 26, endPoint y: 82, distance: 215.1
click at [26, 82] on div "Workflow kf4091-1 Views Save new view None (Default) edit Open Jobs edit Show/H…" at bounding box center [736, 81] width 1473 height 47
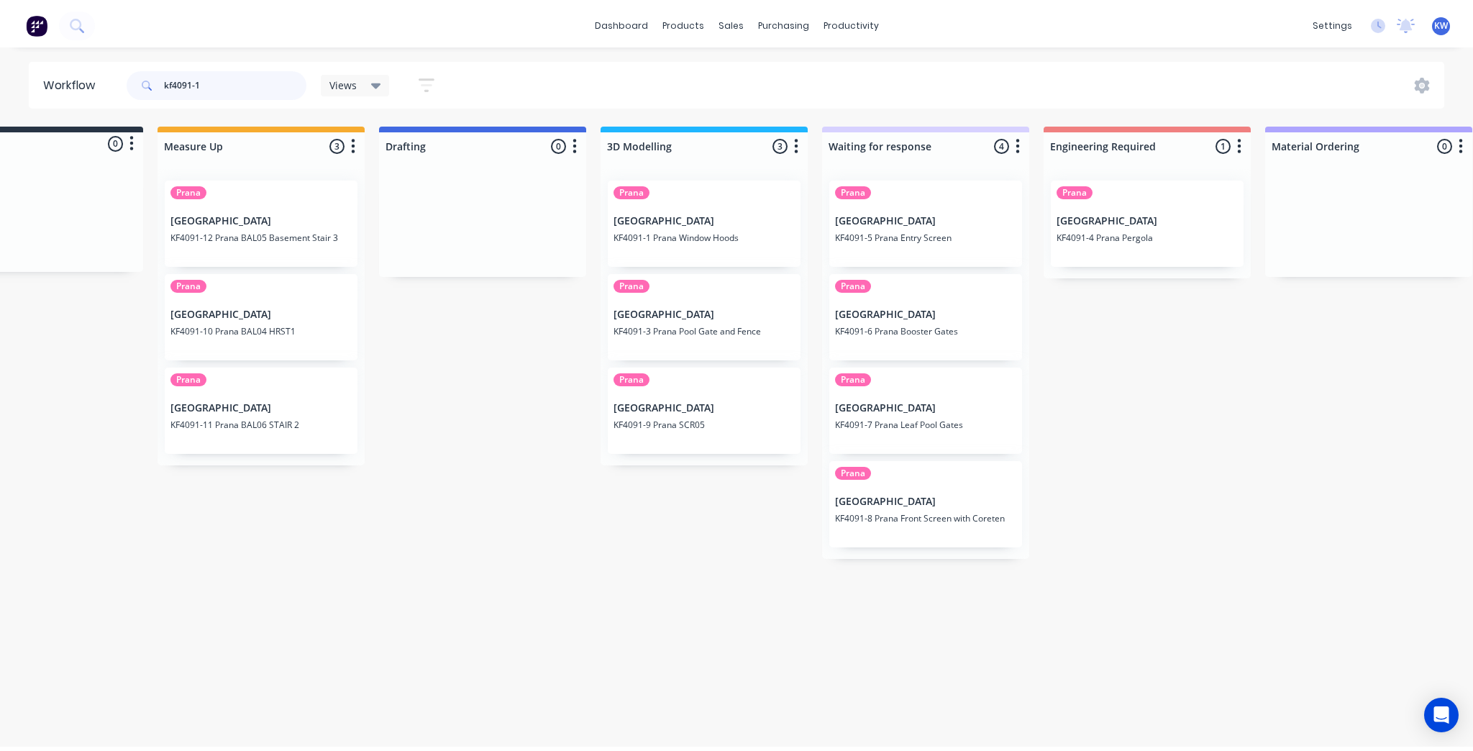
scroll to position [0, 0]
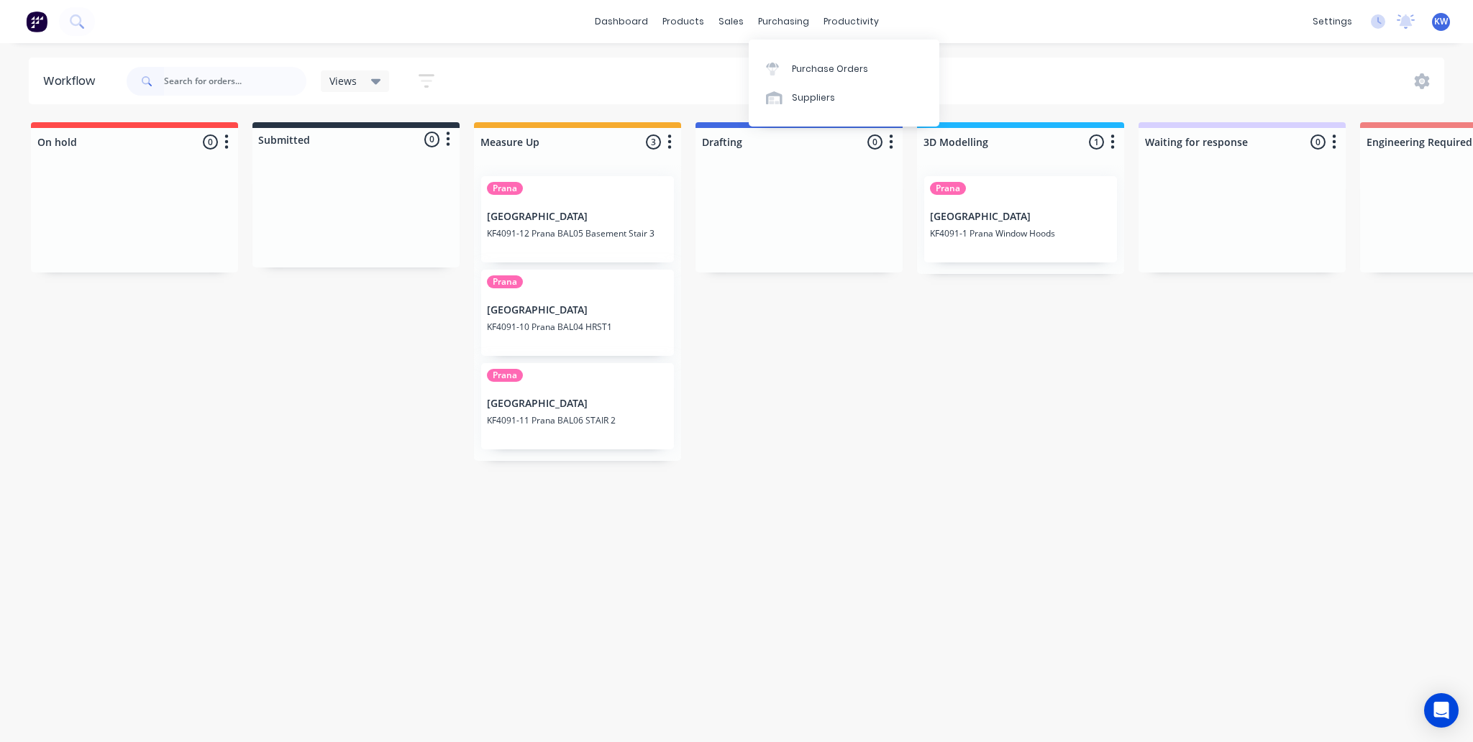
click at [788, 48] on div "Purchase Orders Suppliers" at bounding box center [844, 83] width 191 height 87
click at [786, 65] on div at bounding box center [777, 69] width 22 height 13
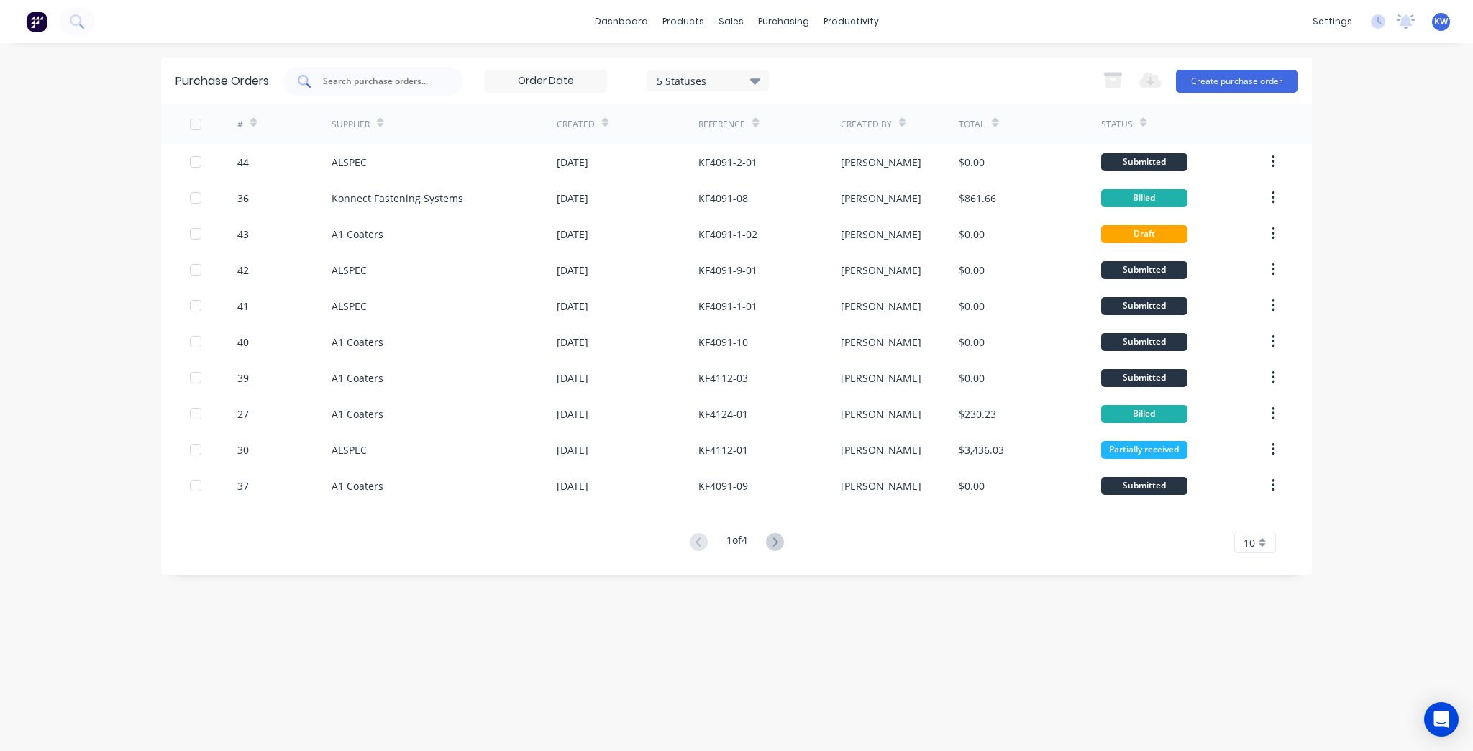
click at [429, 86] on input "text" at bounding box center [381, 81] width 119 height 14
paste input "kf4091-1"
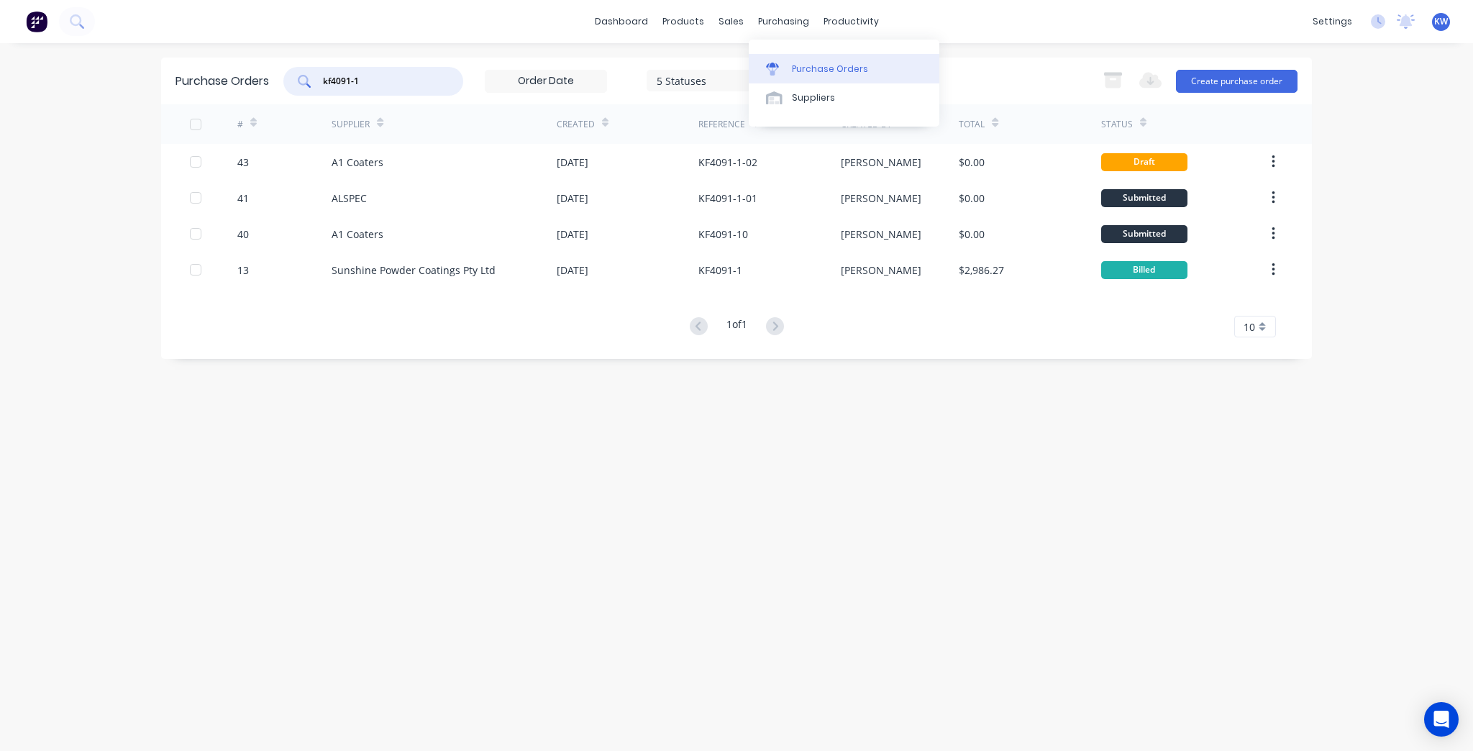
click at [798, 67] on div "Purchase Orders" at bounding box center [830, 69] width 76 height 13
click at [446, 86] on div "kf4091-1" at bounding box center [373, 81] width 180 height 29
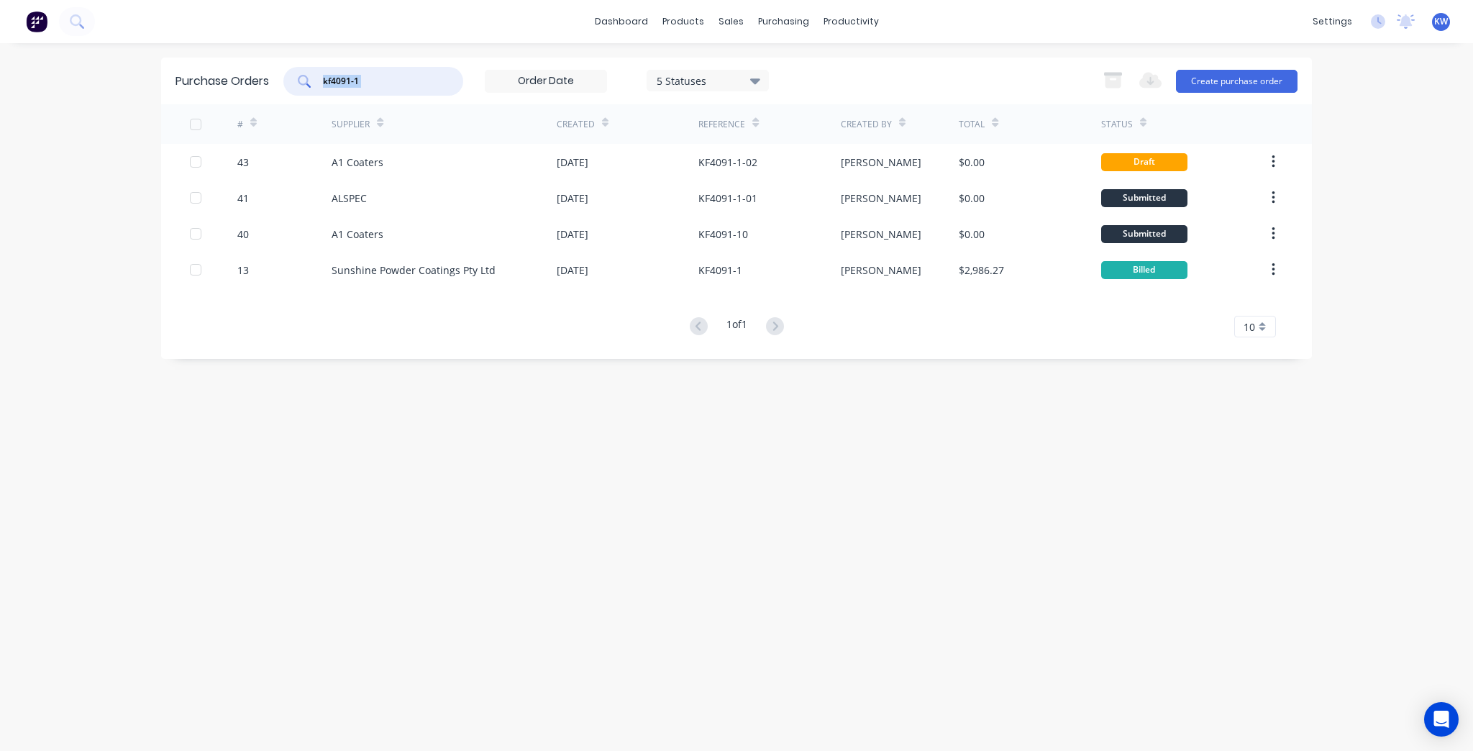
click at [446, 86] on div "kf4091-1" at bounding box center [373, 81] width 180 height 29
click at [371, 81] on input "kf4091-1" at bounding box center [381, 81] width 119 height 14
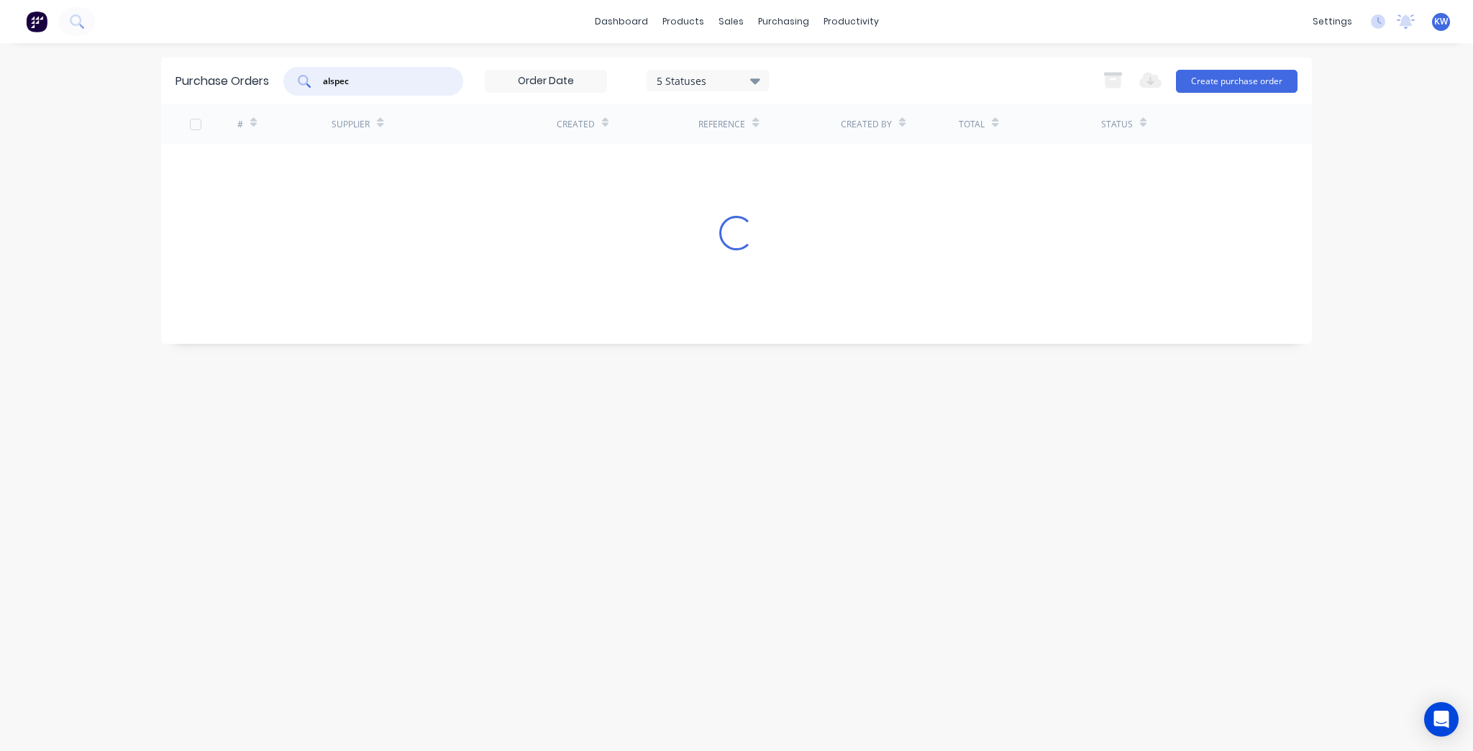
type input "alspec"
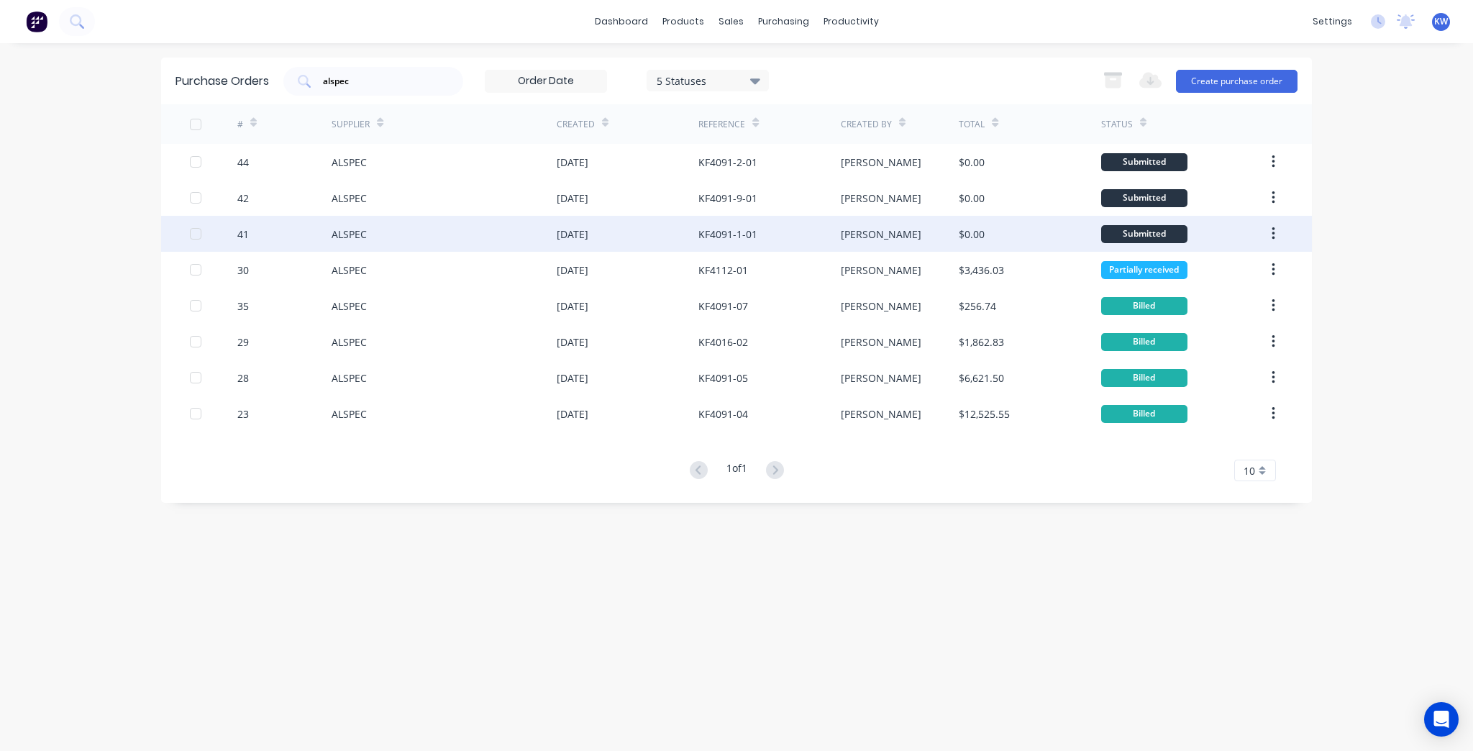
click at [765, 245] on div "KF4091-1-01" at bounding box center [770, 234] width 142 height 36
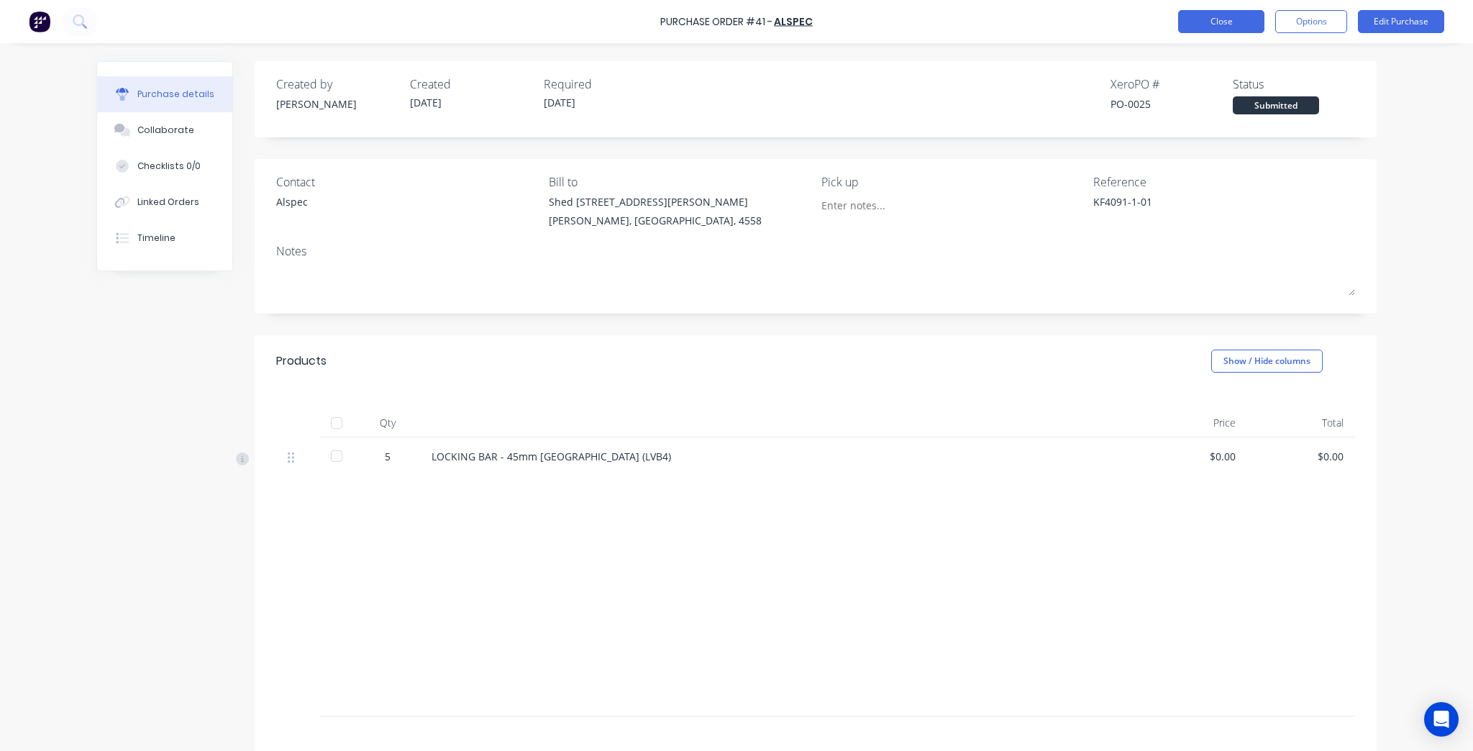
click at [1223, 24] on button "Close" at bounding box center [1221, 21] width 86 height 23
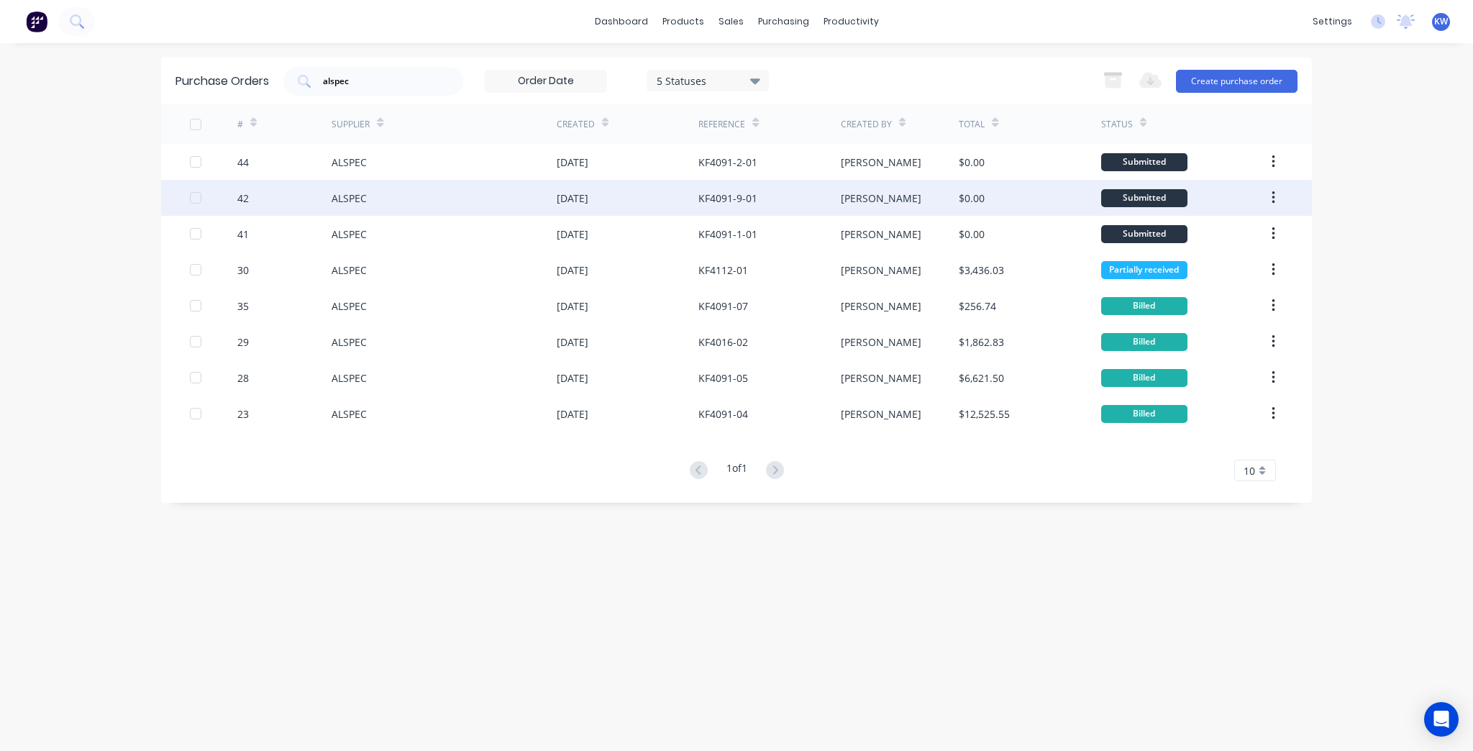
click at [774, 192] on div "KF4091-9-01" at bounding box center [770, 198] width 142 height 36
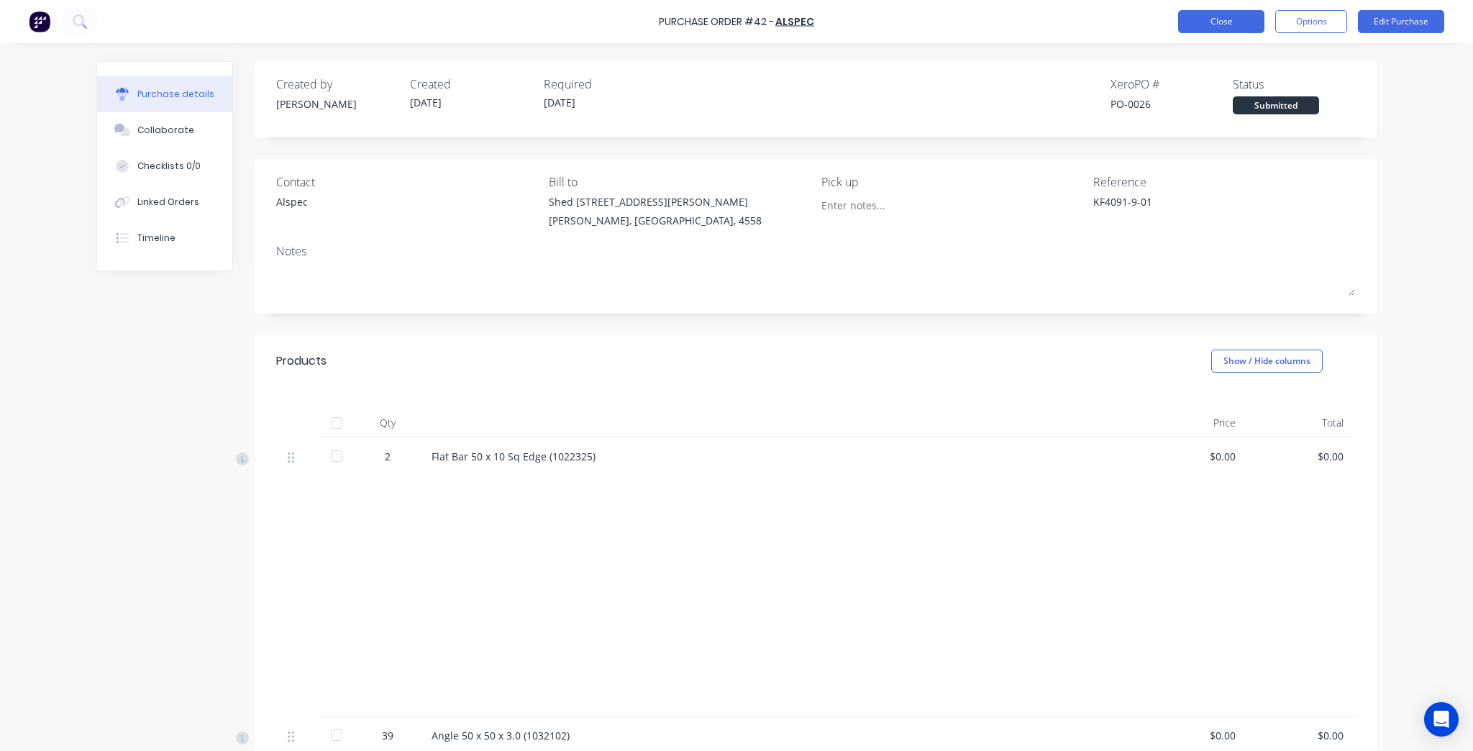
click at [1222, 31] on button "Close" at bounding box center [1221, 21] width 86 height 23
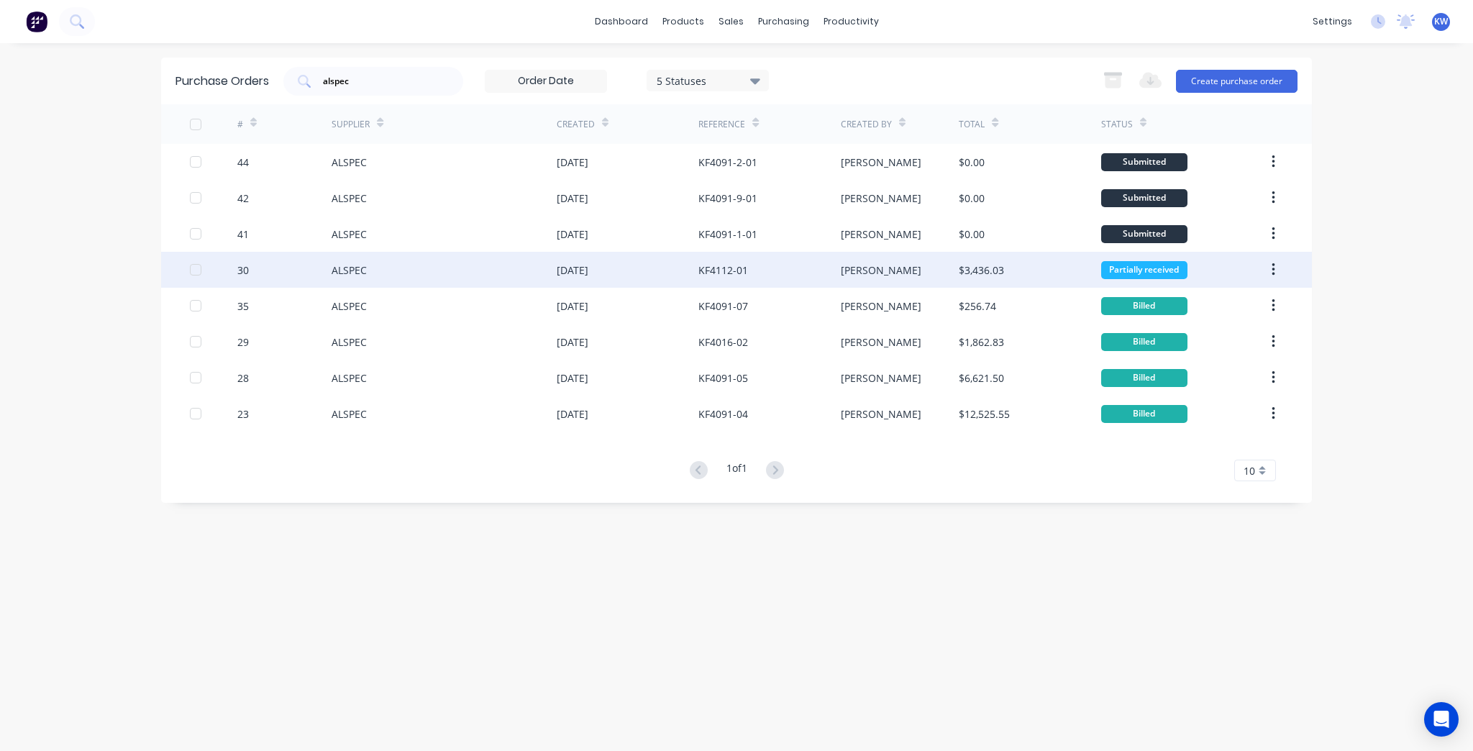
click at [790, 263] on div "KF4112-01" at bounding box center [770, 270] width 142 height 36
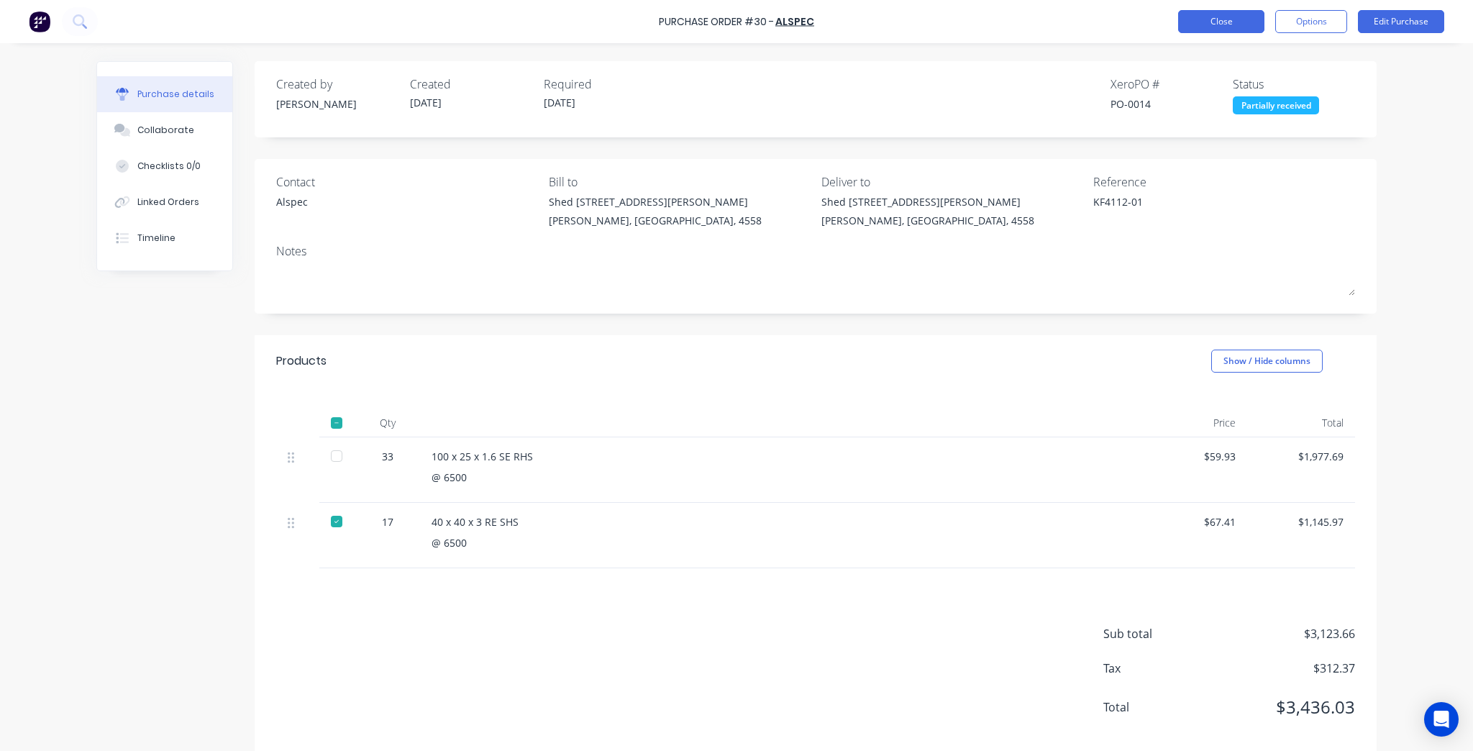
click at [1227, 24] on button "Close" at bounding box center [1221, 21] width 86 height 23
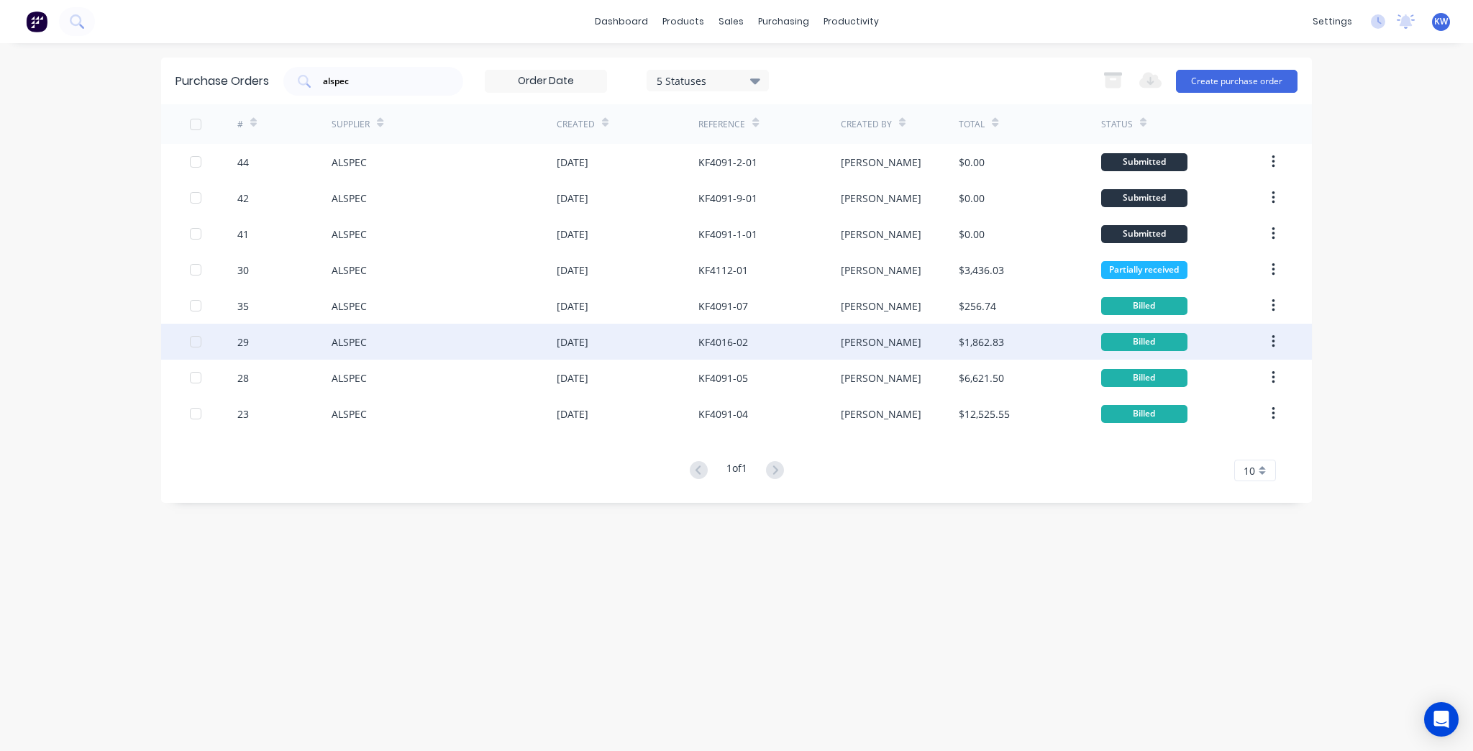
click at [806, 334] on div "KF4016-02" at bounding box center [770, 342] width 142 height 36
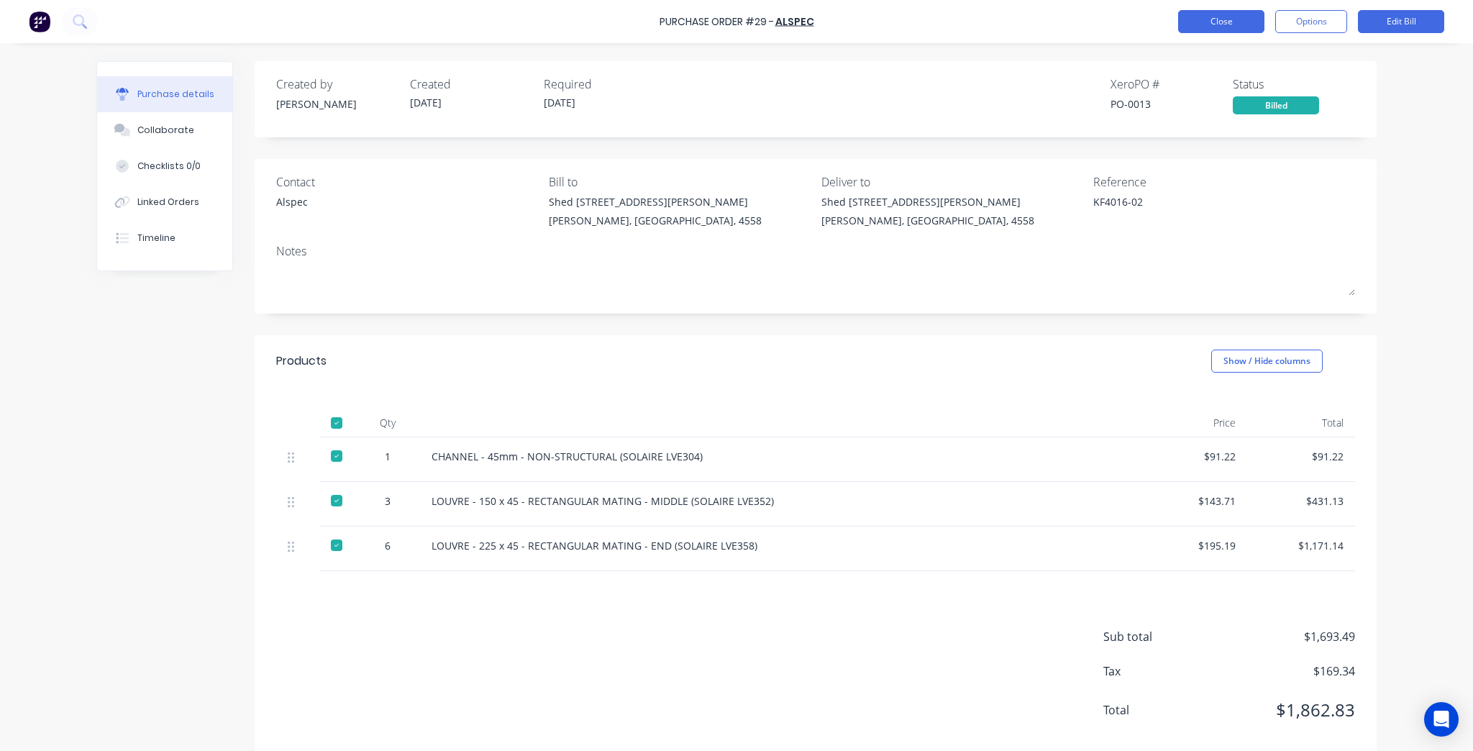
click at [1191, 15] on button "Close" at bounding box center [1221, 21] width 86 height 23
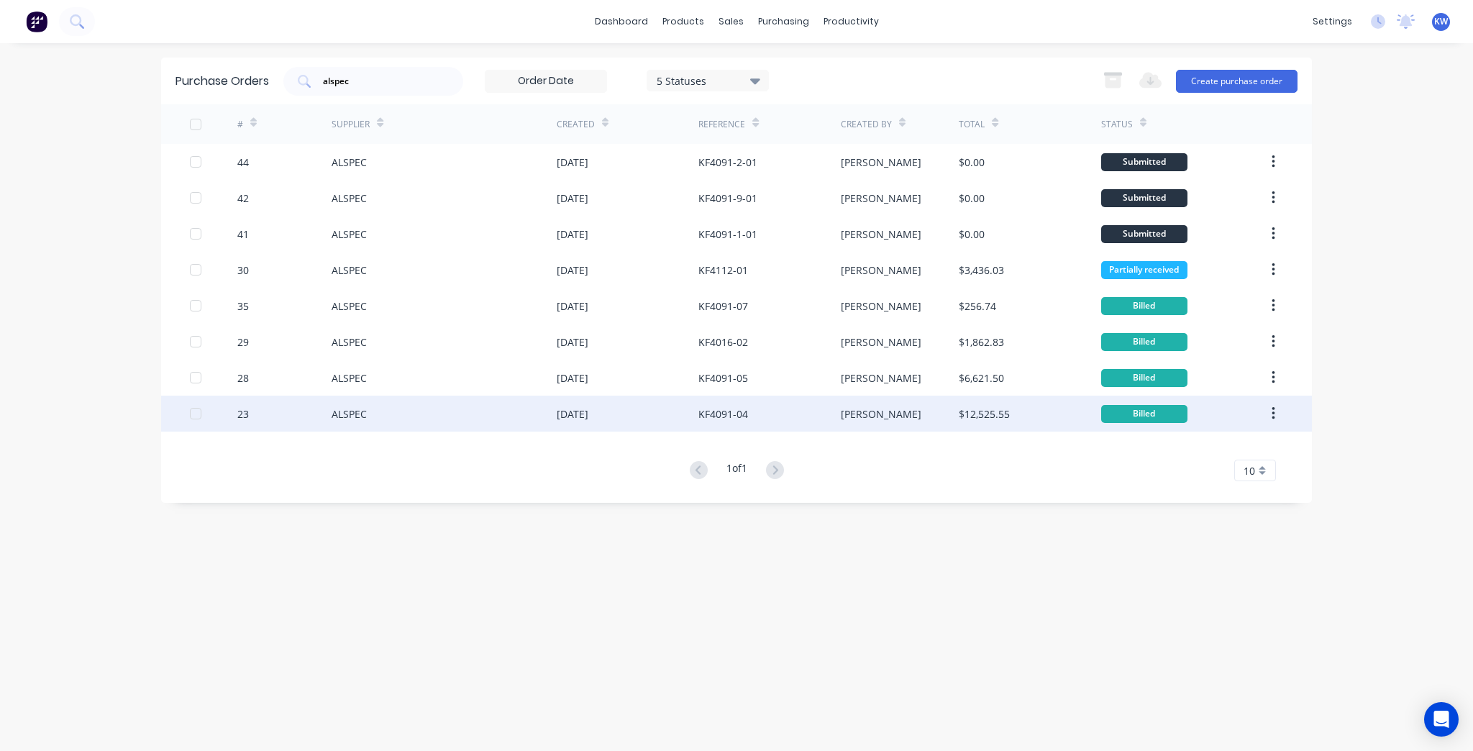
click at [751, 400] on div "KF4091-04" at bounding box center [770, 414] width 142 height 36
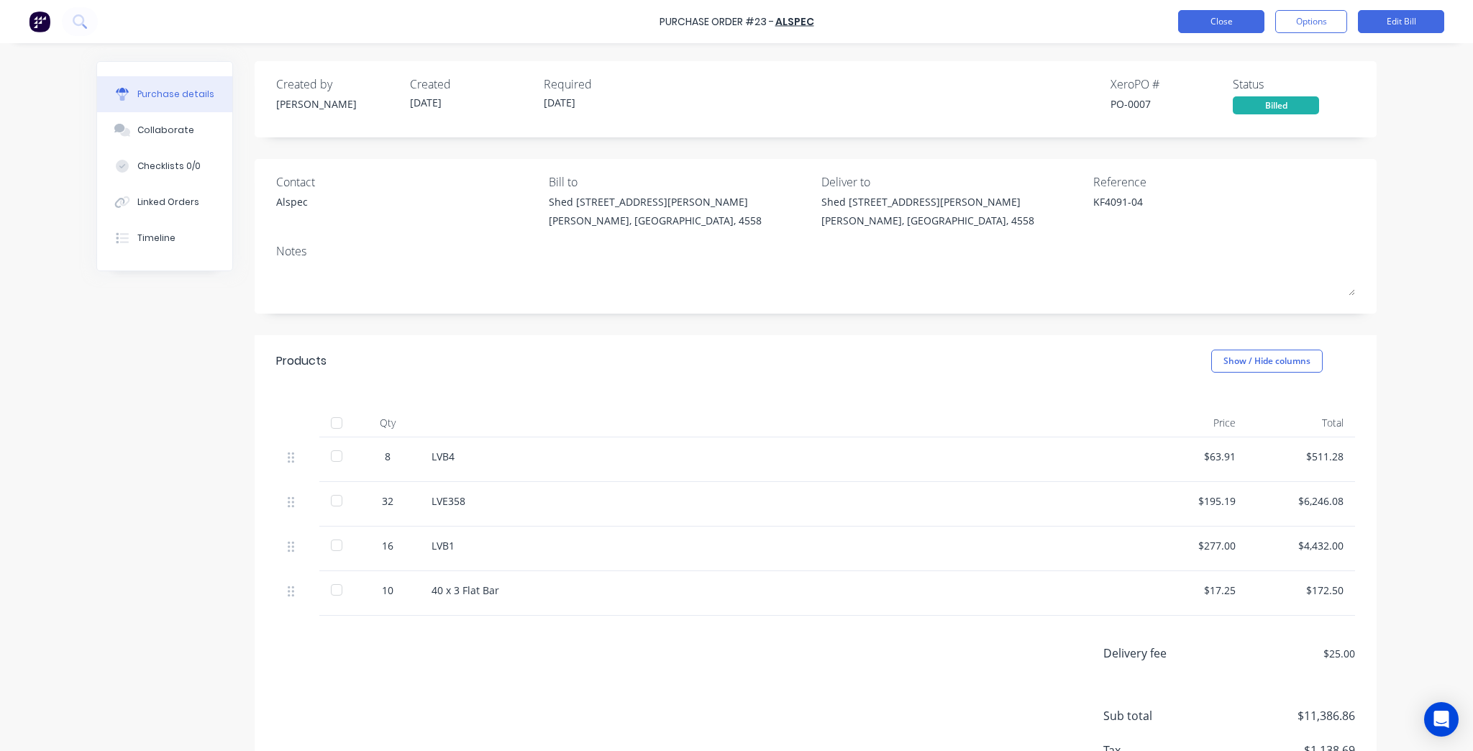
click at [1221, 14] on button "Close" at bounding box center [1221, 21] width 86 height 23
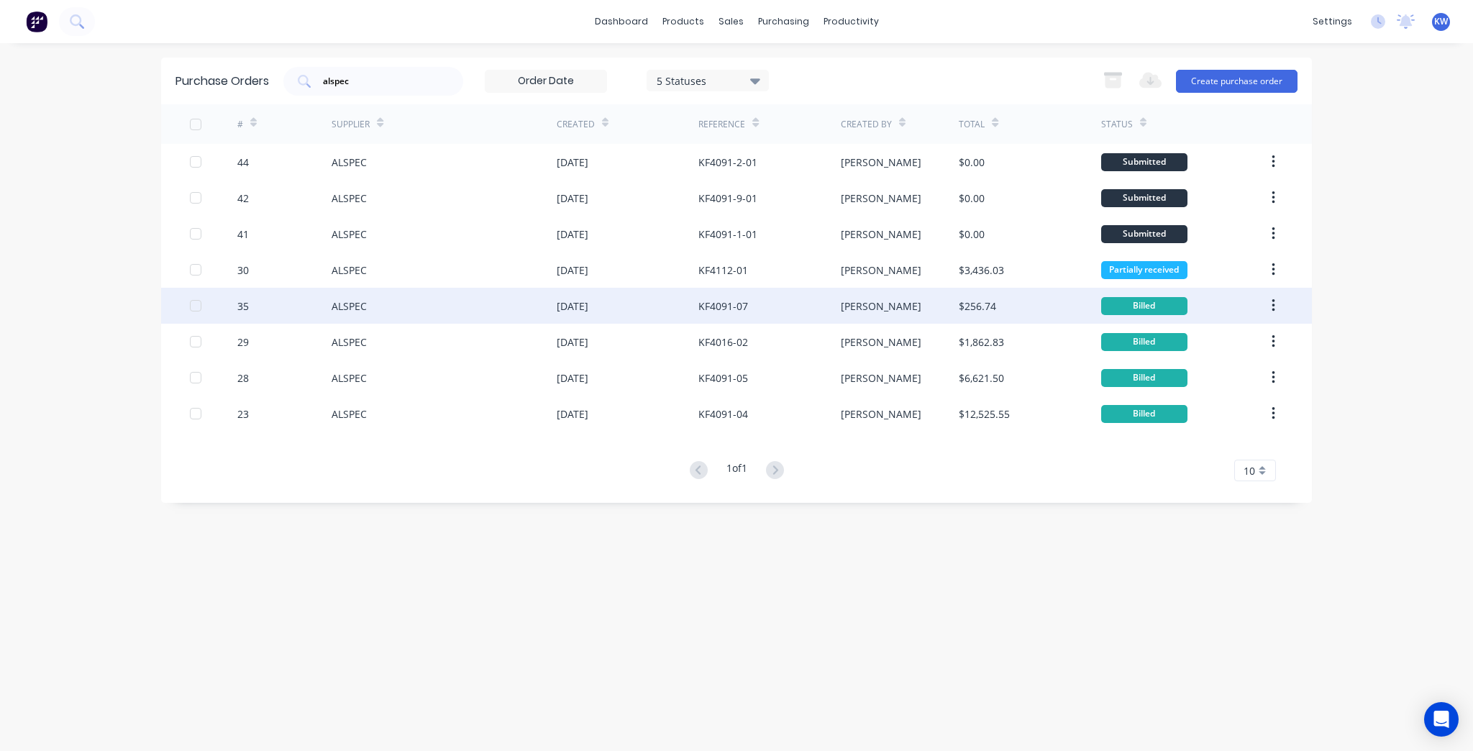
click at [727, 314] on div "KF4091-07" at bounding box center [770, 306] width 142 height 36
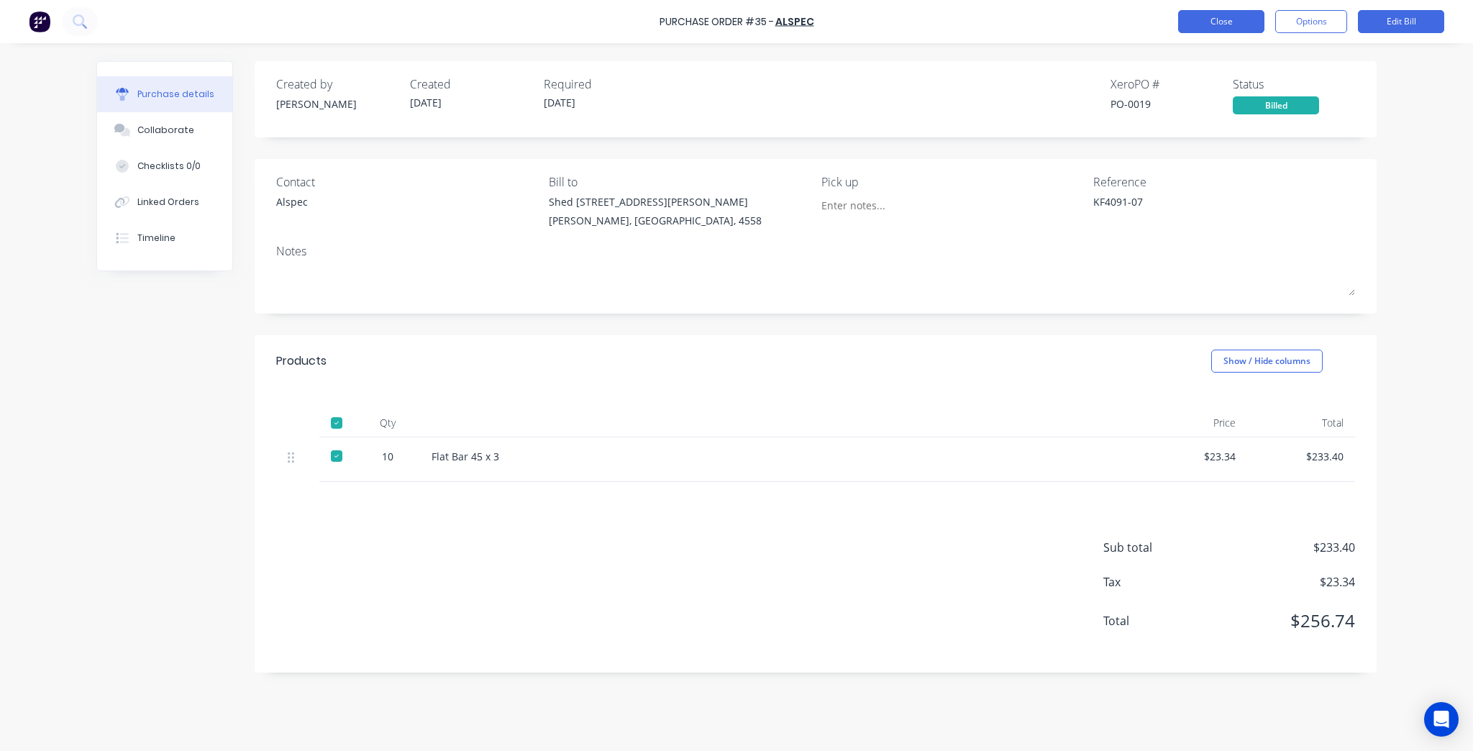
click at [1193, 19] on button "Close" at bounding box center [1221, 21] width 86 height 23
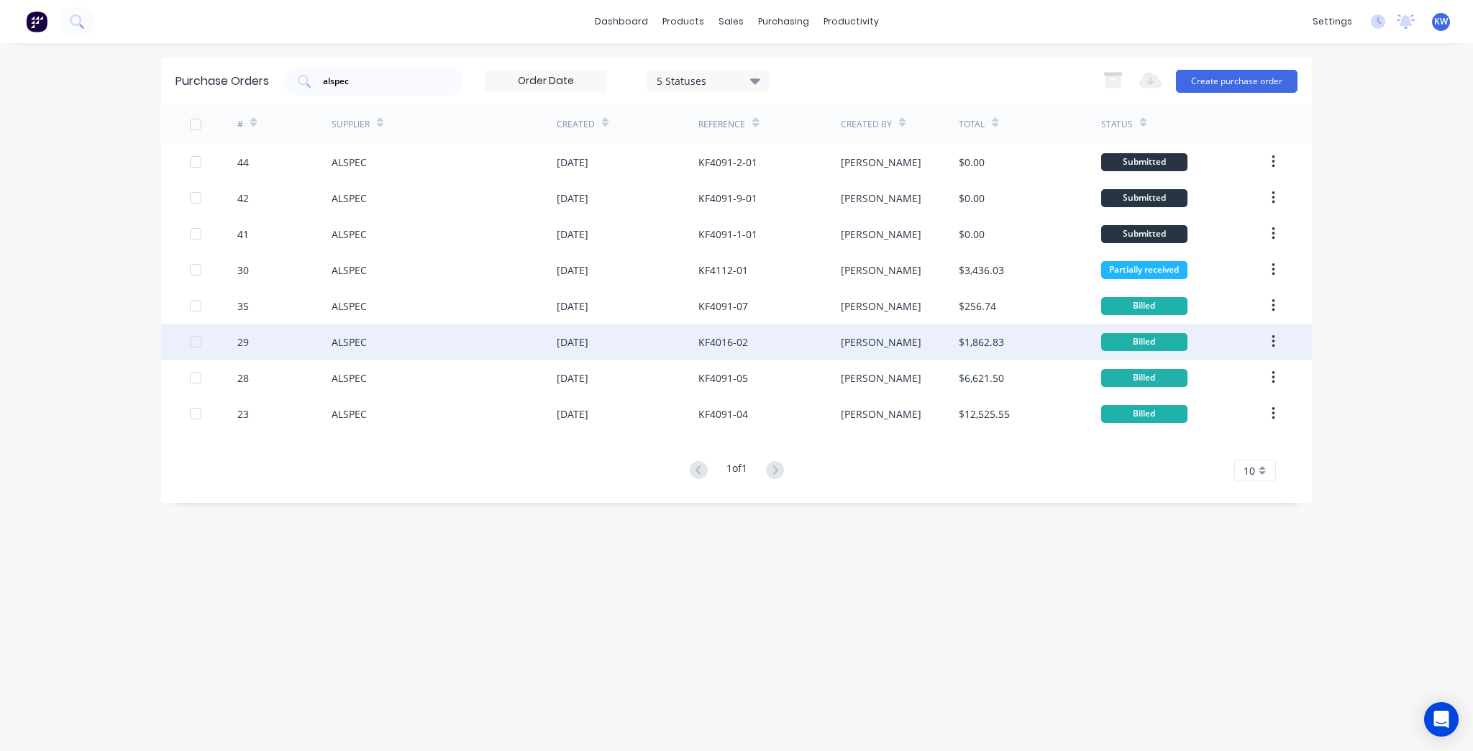
click at [754, 345] on div "KF4016-02" at bounding box center [770, 342] width 142 height 36
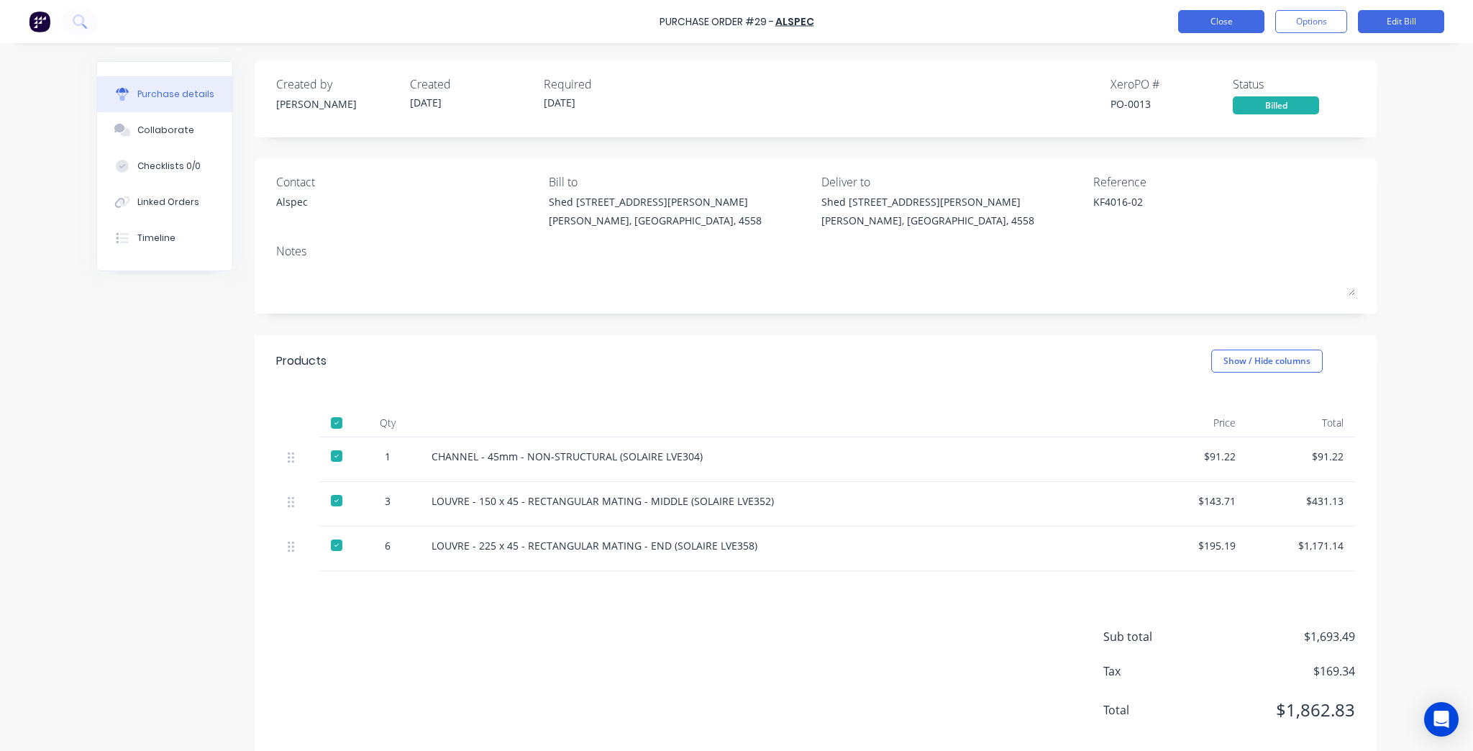
click at [1216, 29] on button "Close" at bounding box center [1221, 21] width 86 height 23
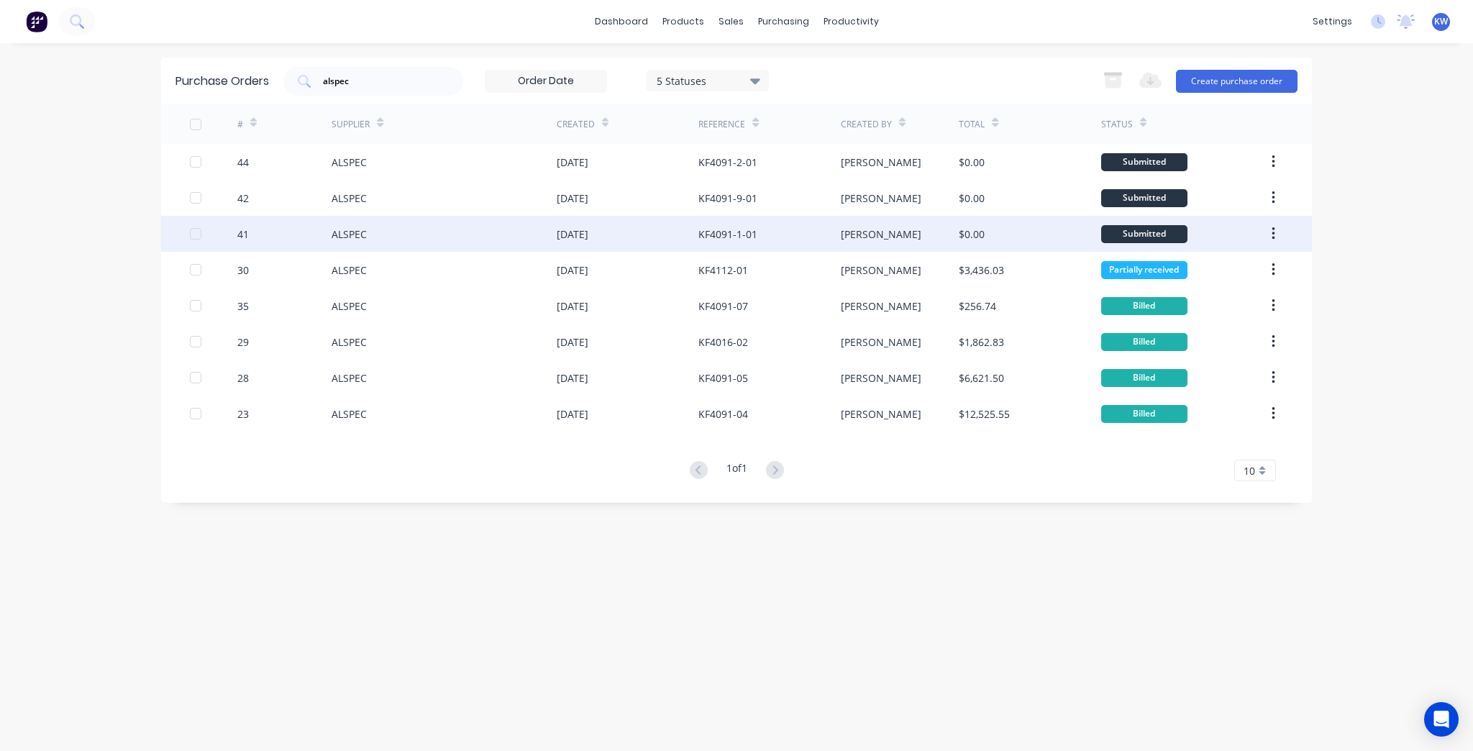
click at [678, 243] on div "[DATE]" at bounding box center [628, 234] width 142 height 36
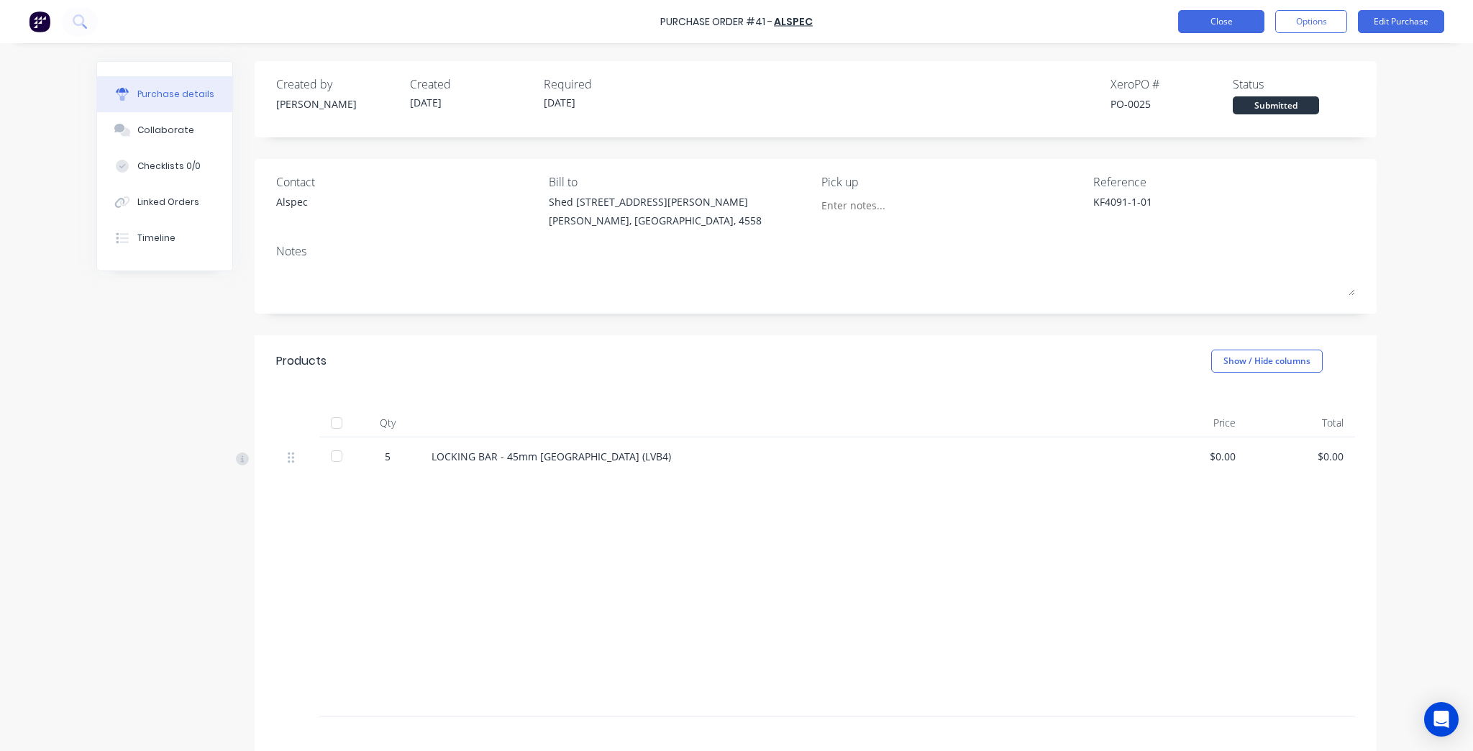
click at [1243, 14] on button "Close" at bounding box center [1221, 21] width 86 height 23
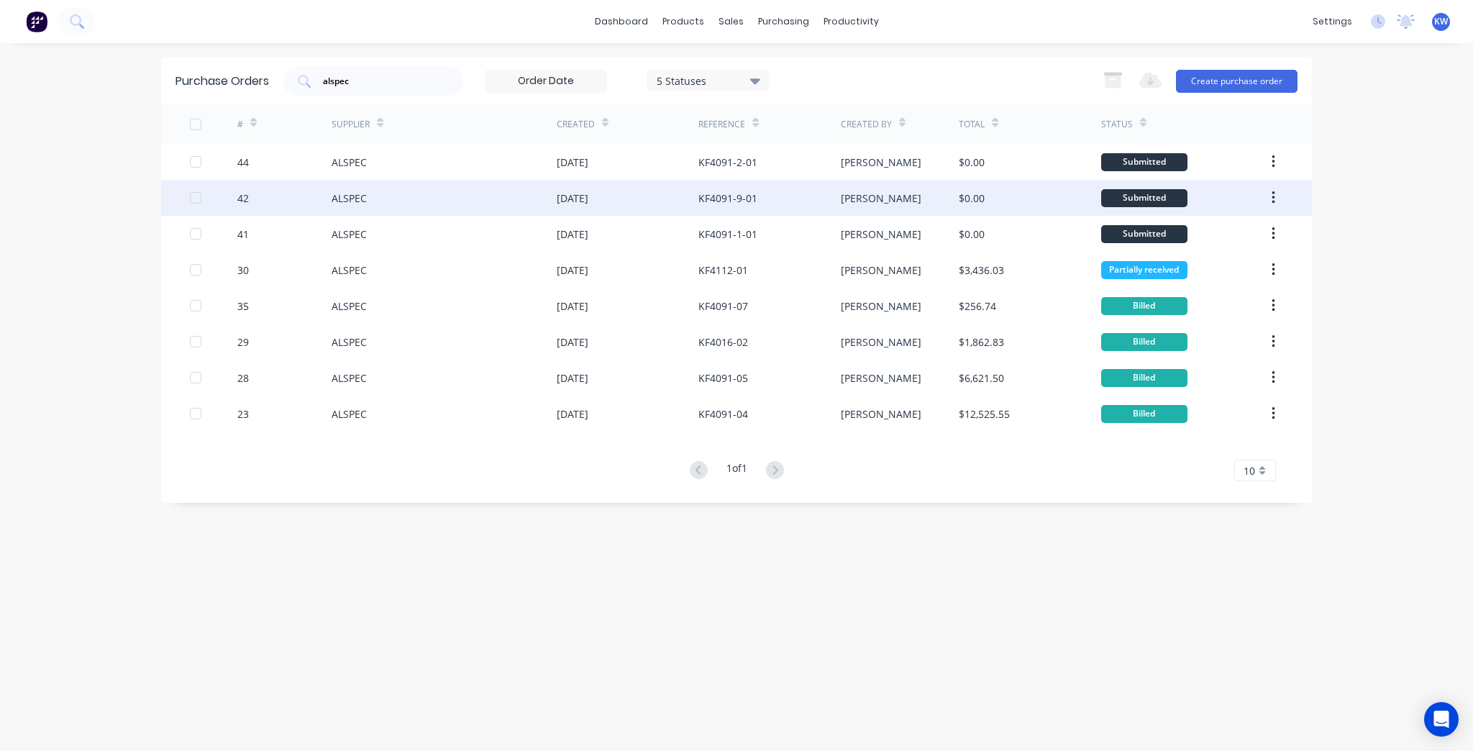
click at [769, 206] on div "KF4091-9-01" at bounding box center [770, 198] width 142 height 36
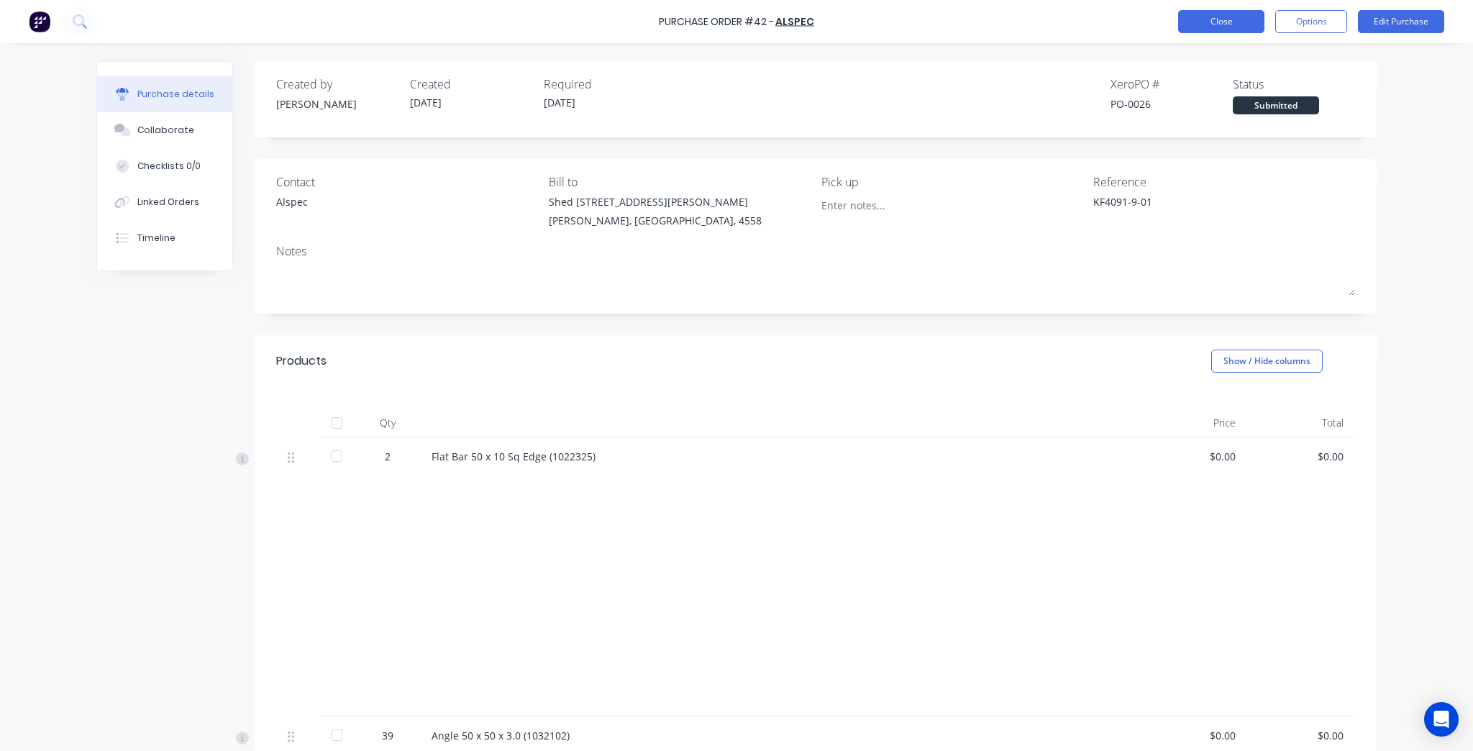
click at [1211, 20] on button "Close" at bounding box center [1221, 21] width 86 height 23
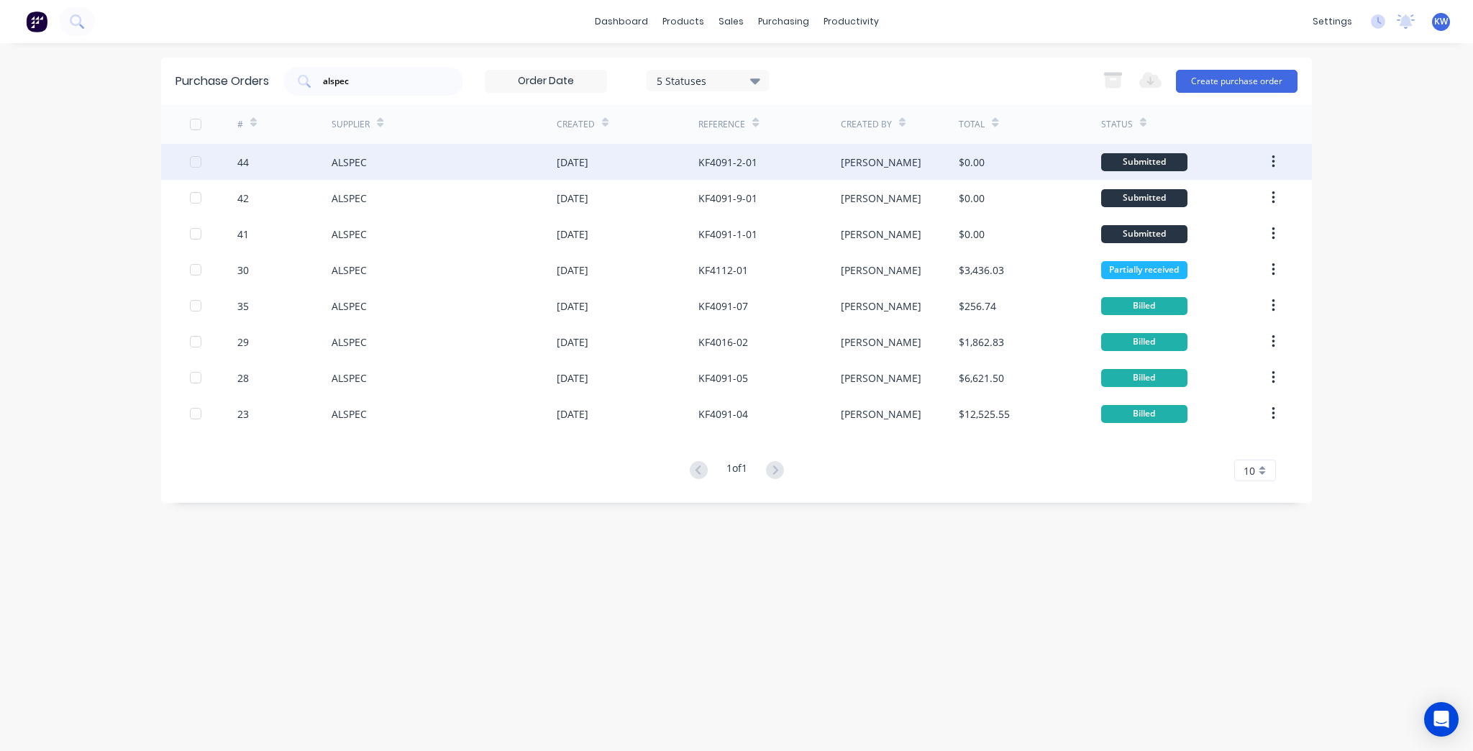
click at [734, 177] on div "KF4091-2-01" at bounding box center [770, 162] width 142 height 36
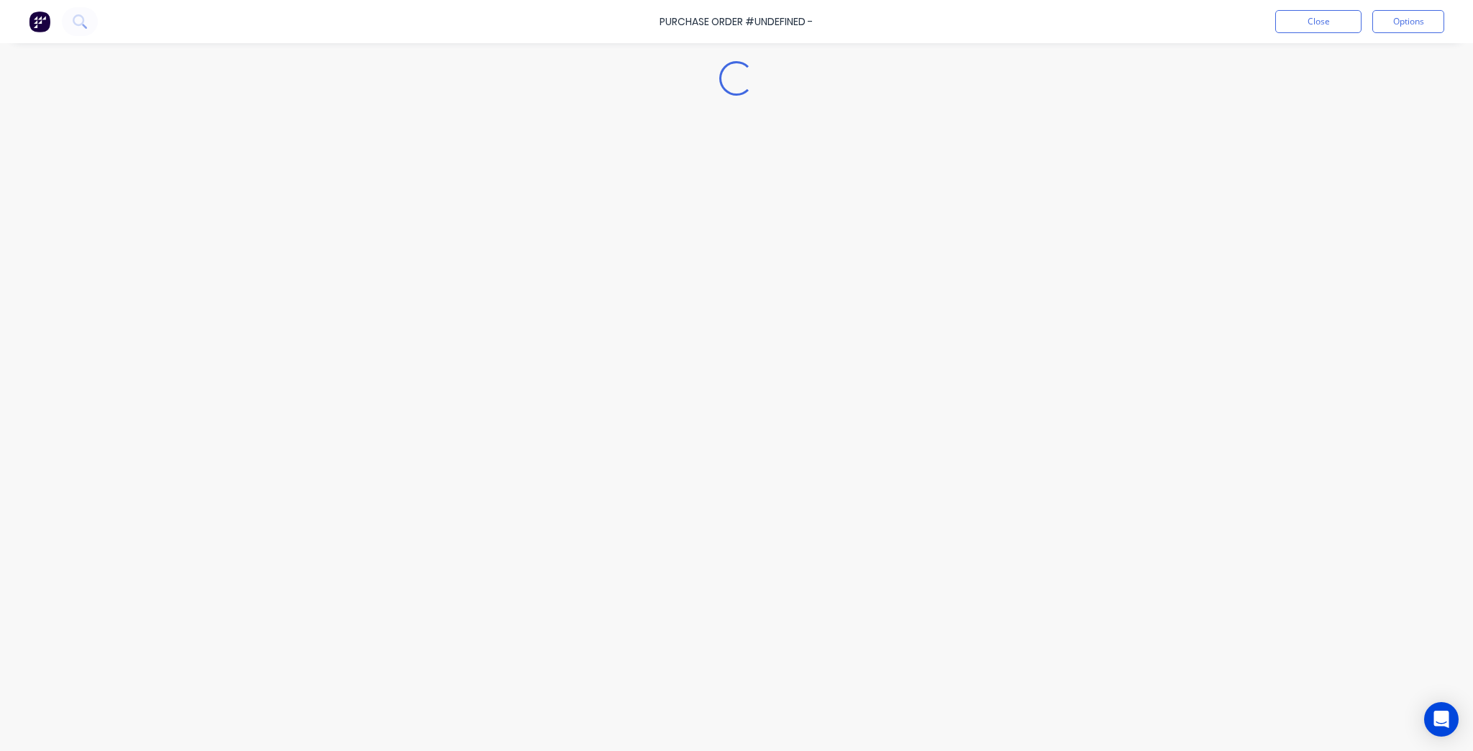
type textarea "x"
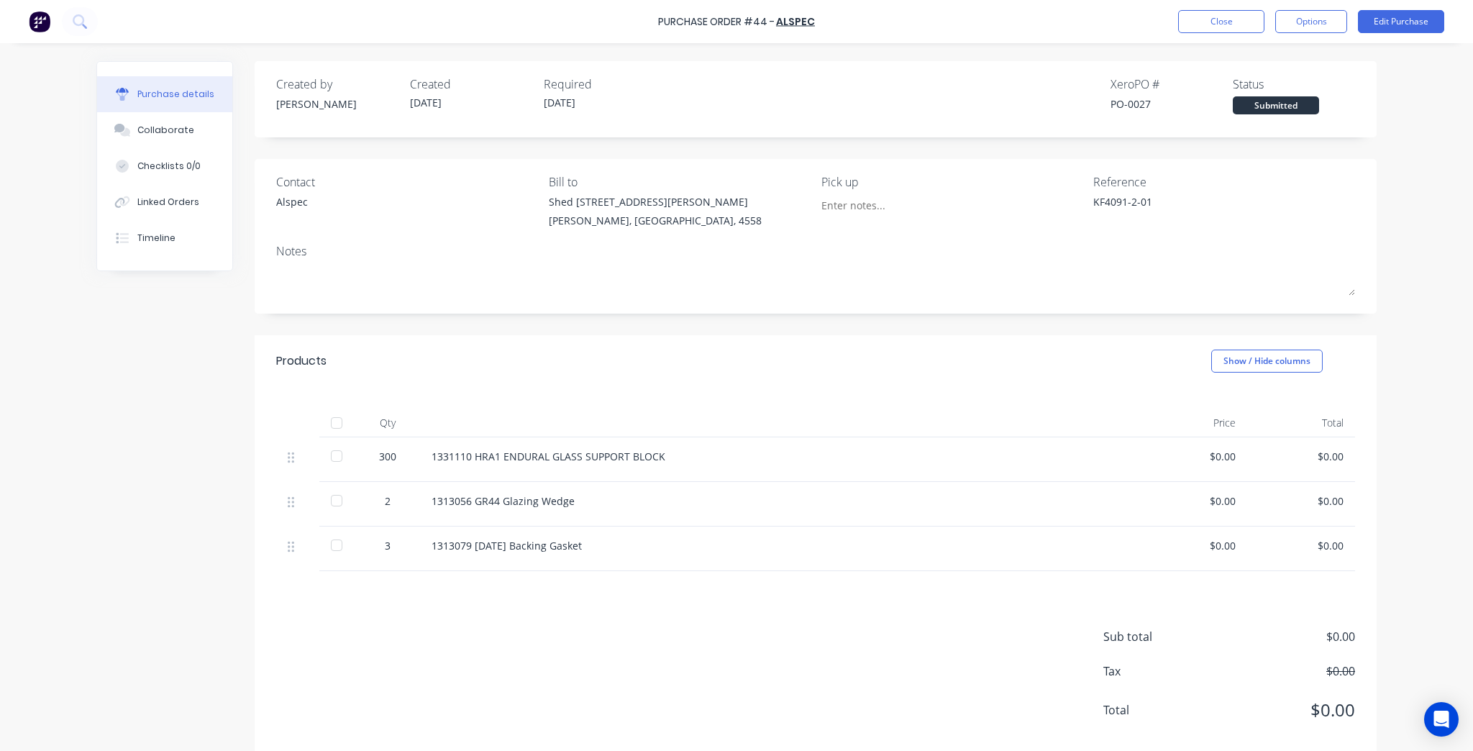
click at [1227, 46] on div "Purchase details Collaborate Checklists 0/0 Linked Orders Timeline Created by K…" at bounding box center [736, 353] width 1309 height 679
click at [1221, 19] on button "Close" at bounding box center [1221, 21] width 86 height 23
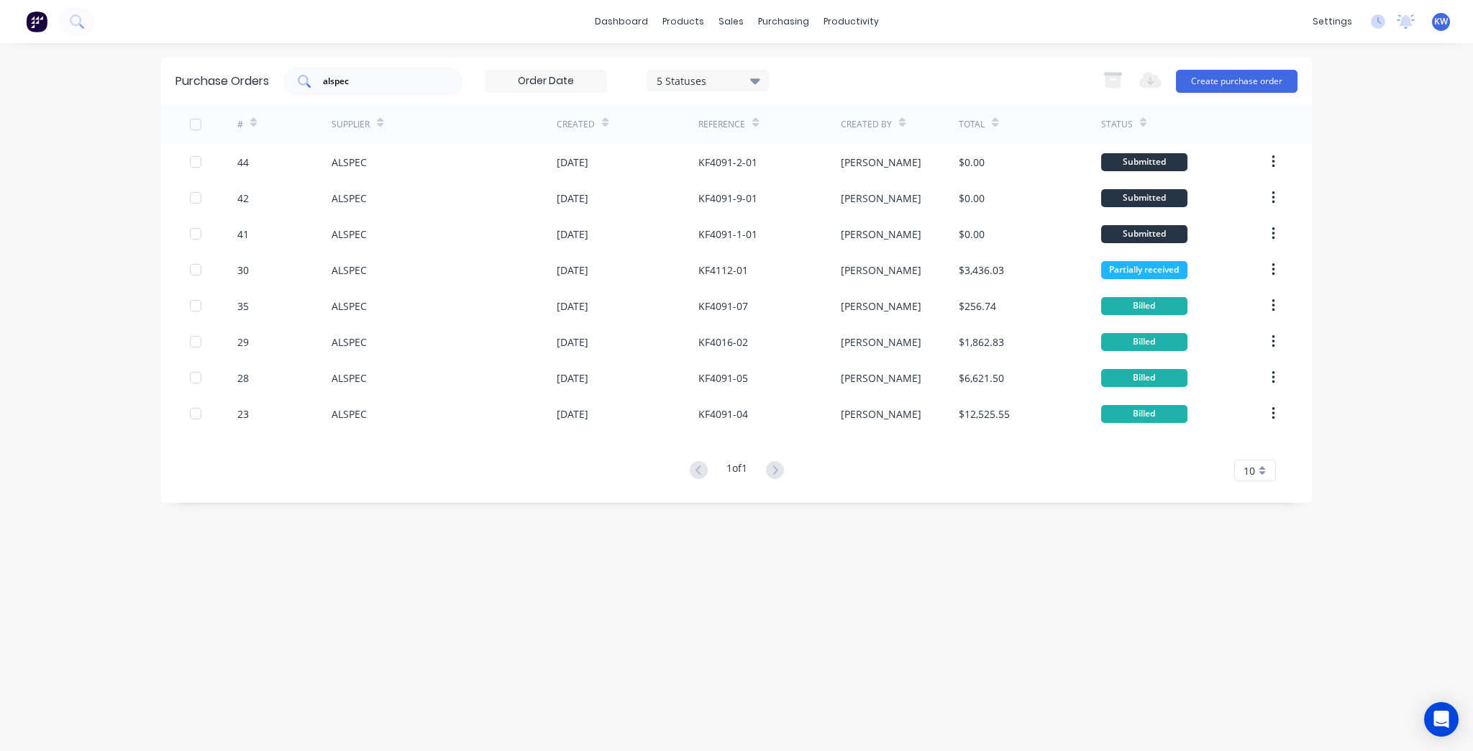
click at [450, 81] on div "alspec" at bounding box center [373, 81] width 180 height 29
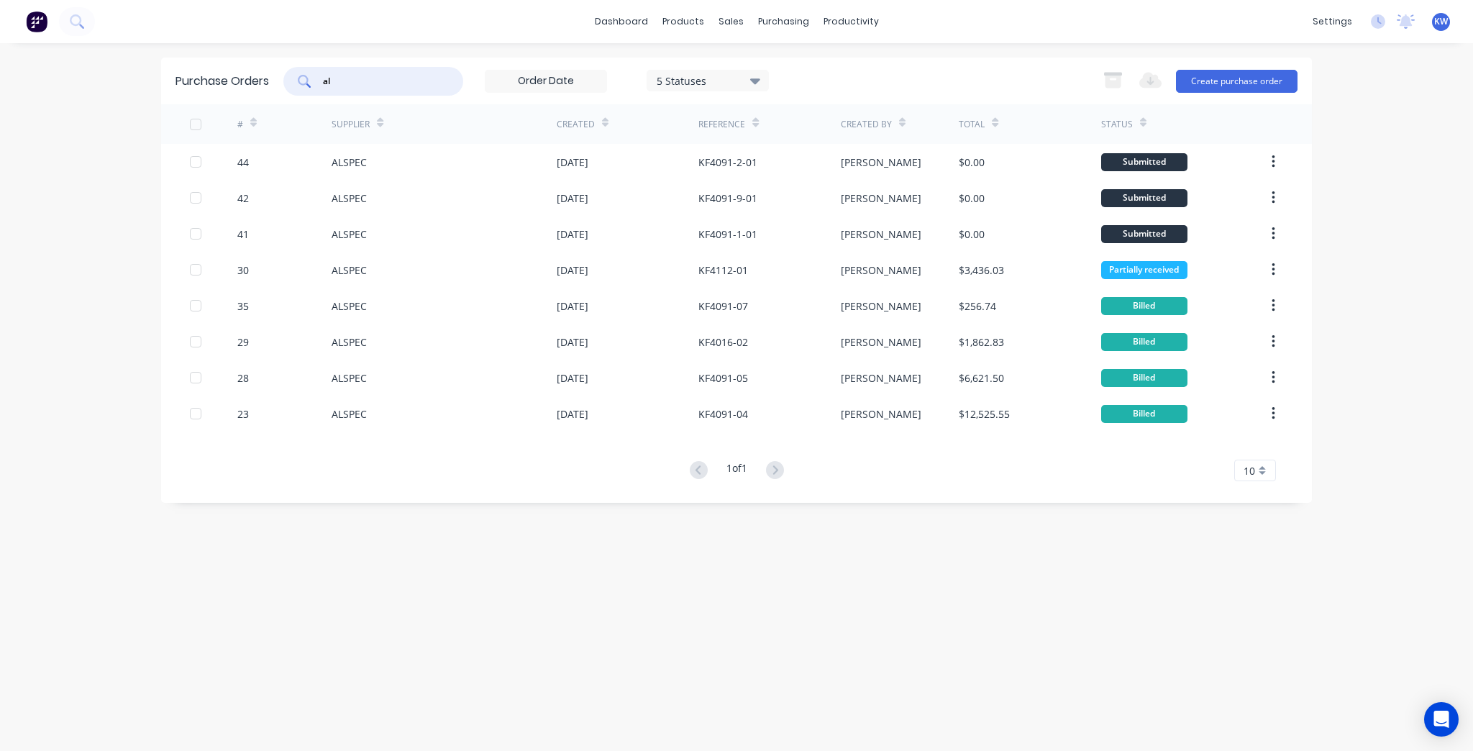
type input "a"
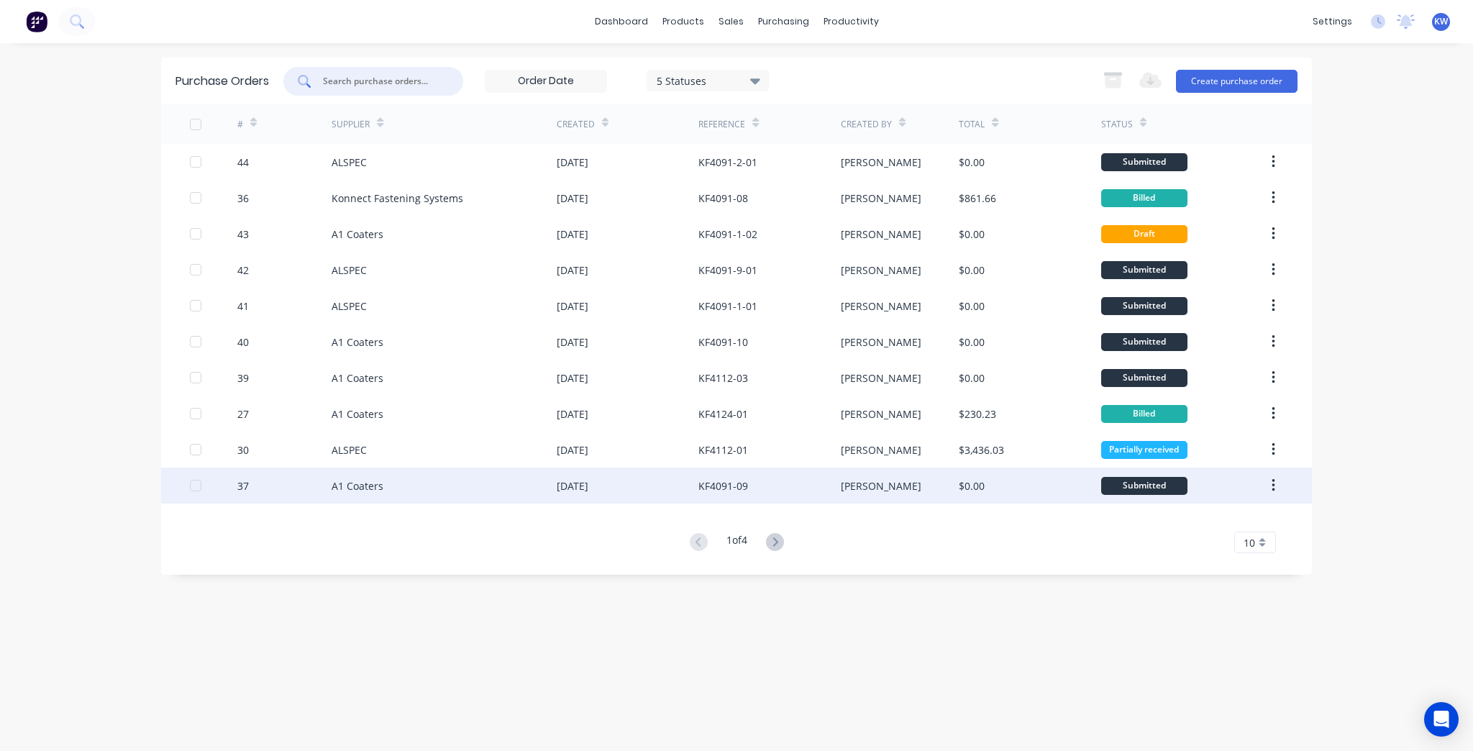
click at [717, 481] on div "KF4091-09" at bounding box center [724, 485] width 50 height 15
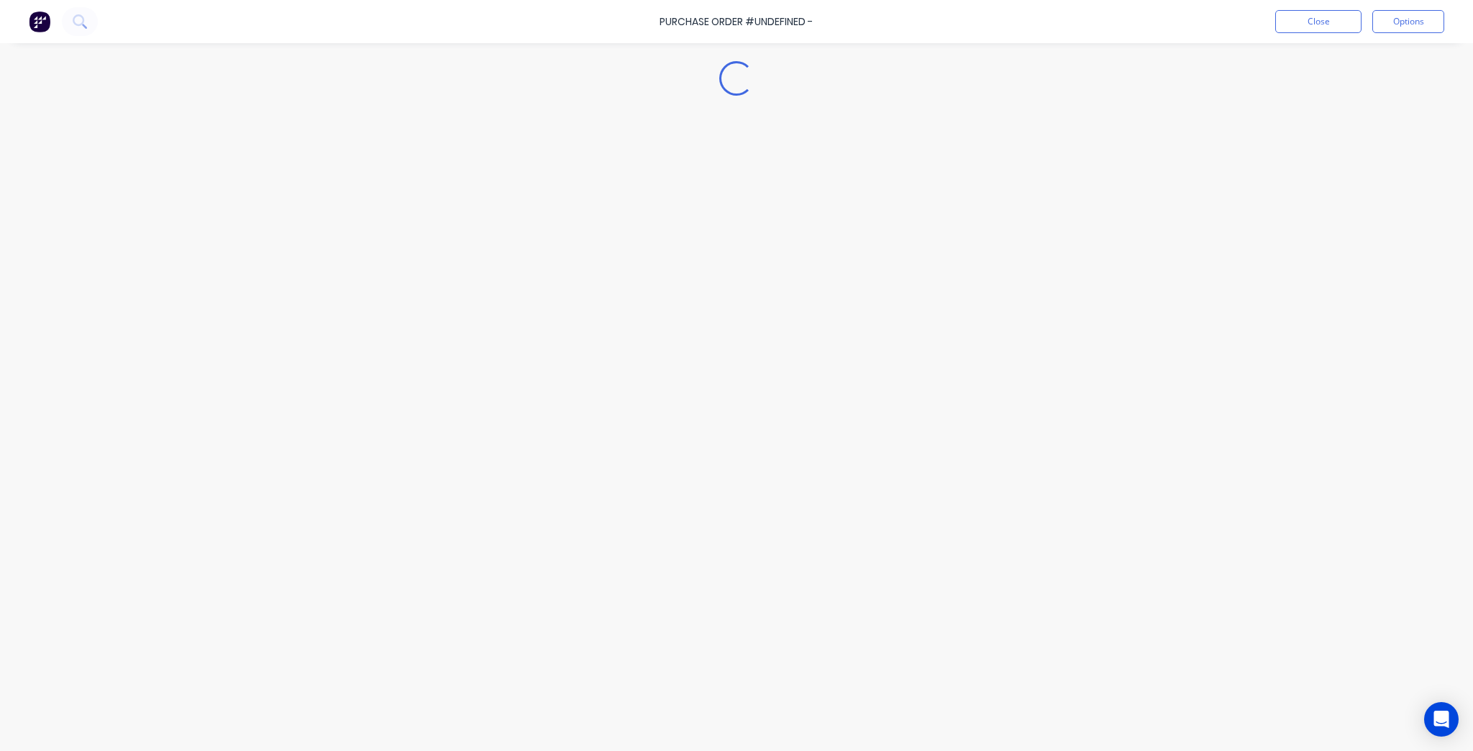
type textarea "x"
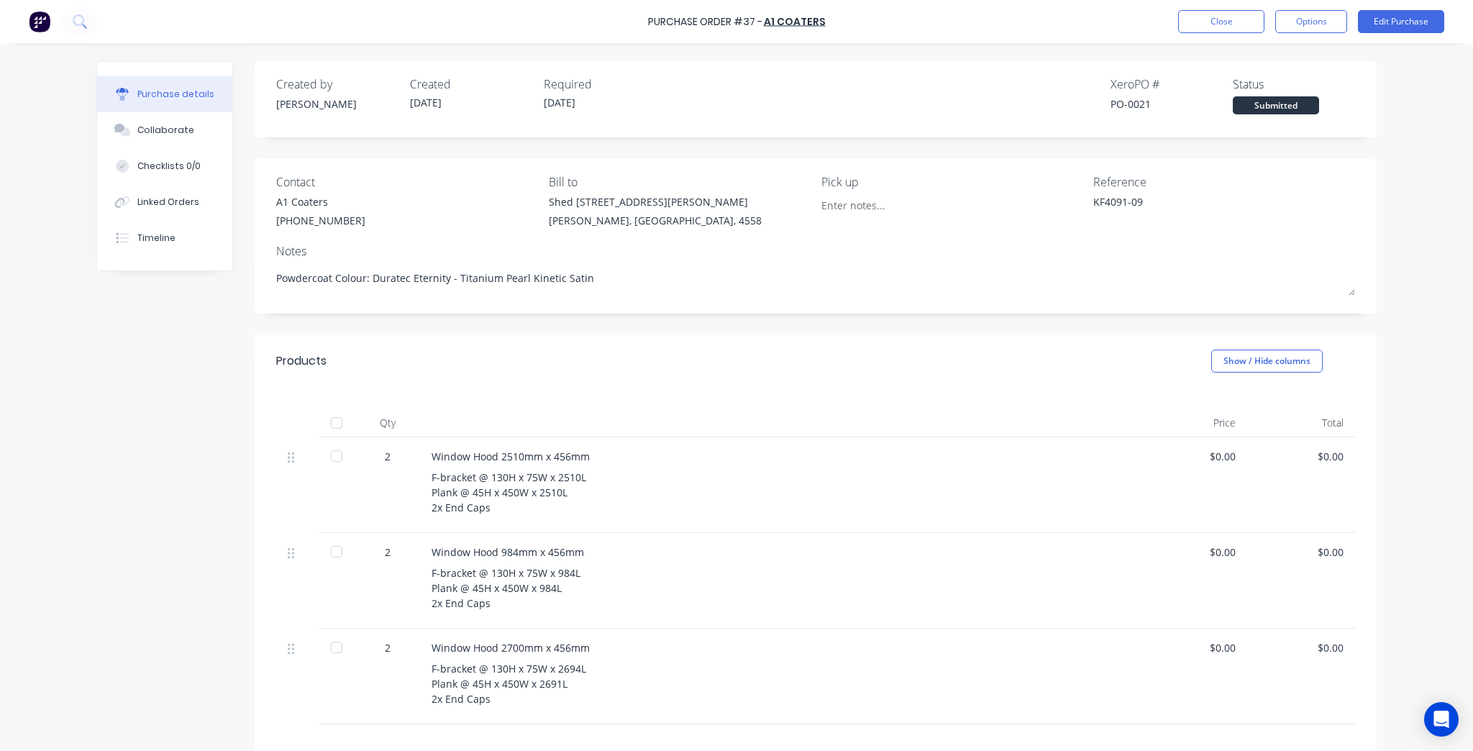
click at [443, 483] on div "F-bracket @ 130H x 75W x 2510L Plank @ 45H x 450W x 2510L 2x End Caps" at bounding box center [780, 492] width 696 height 45
click at [518, 474] on div "F-bracket @ 130H x 75W x 2510L Plank @ 45H x 450W x 2510L 2x End Caps" at bounding box center [780, 492] width 696 height 45
drag, startPoint x: 538, startPoint y: 477, endPoint x: 422, endPoint y: 479, distance: 116.6
click at [422, 479] on div "Window Hood 2510mm x 456mm F-bracket @ 130H x 75W x 2510L Plank @ 45H x 450W x …" at bounding box center [779, 485] width 719 height 96
copy div "F-bracket @ 130H x 75W"
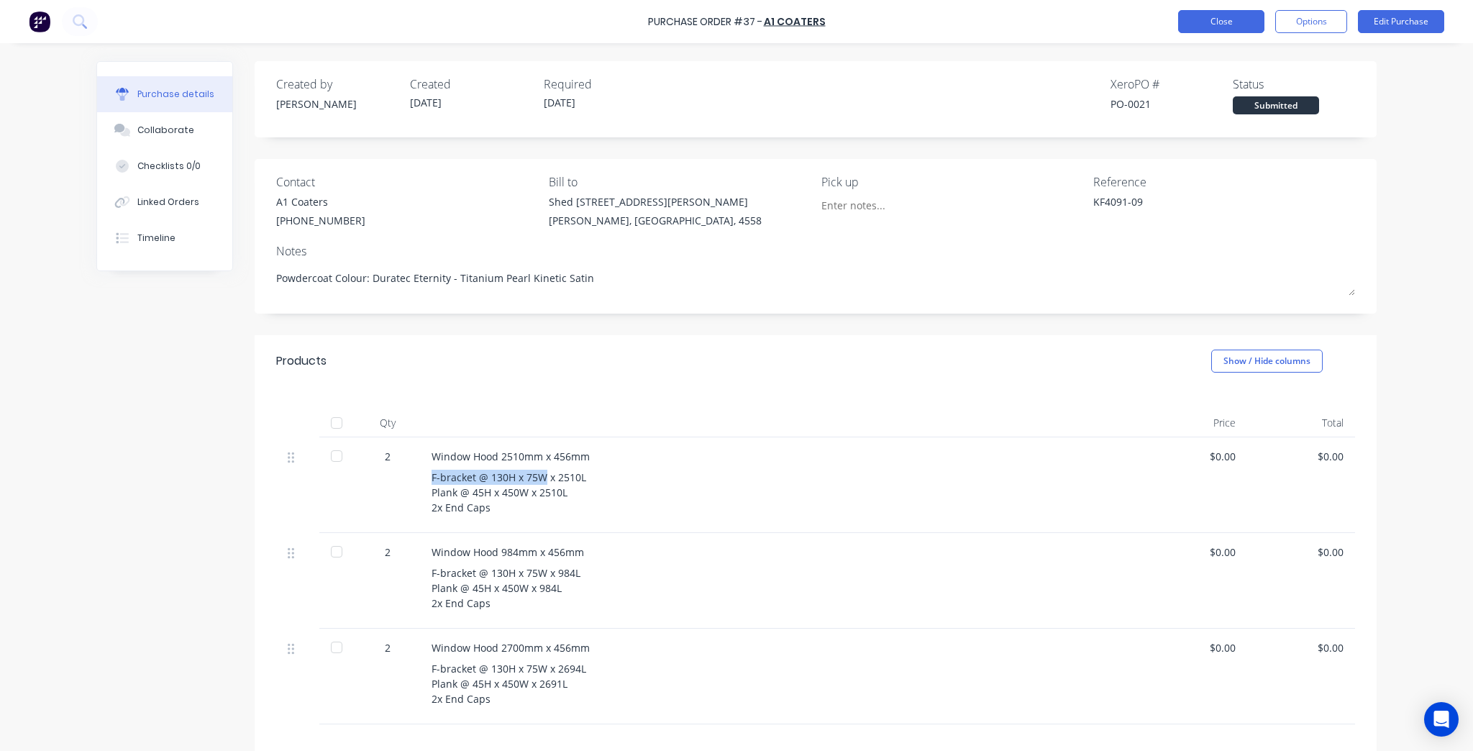
click at [1185, 30] on button "Close" at bounding box center [1221, 21] width 86 height 23
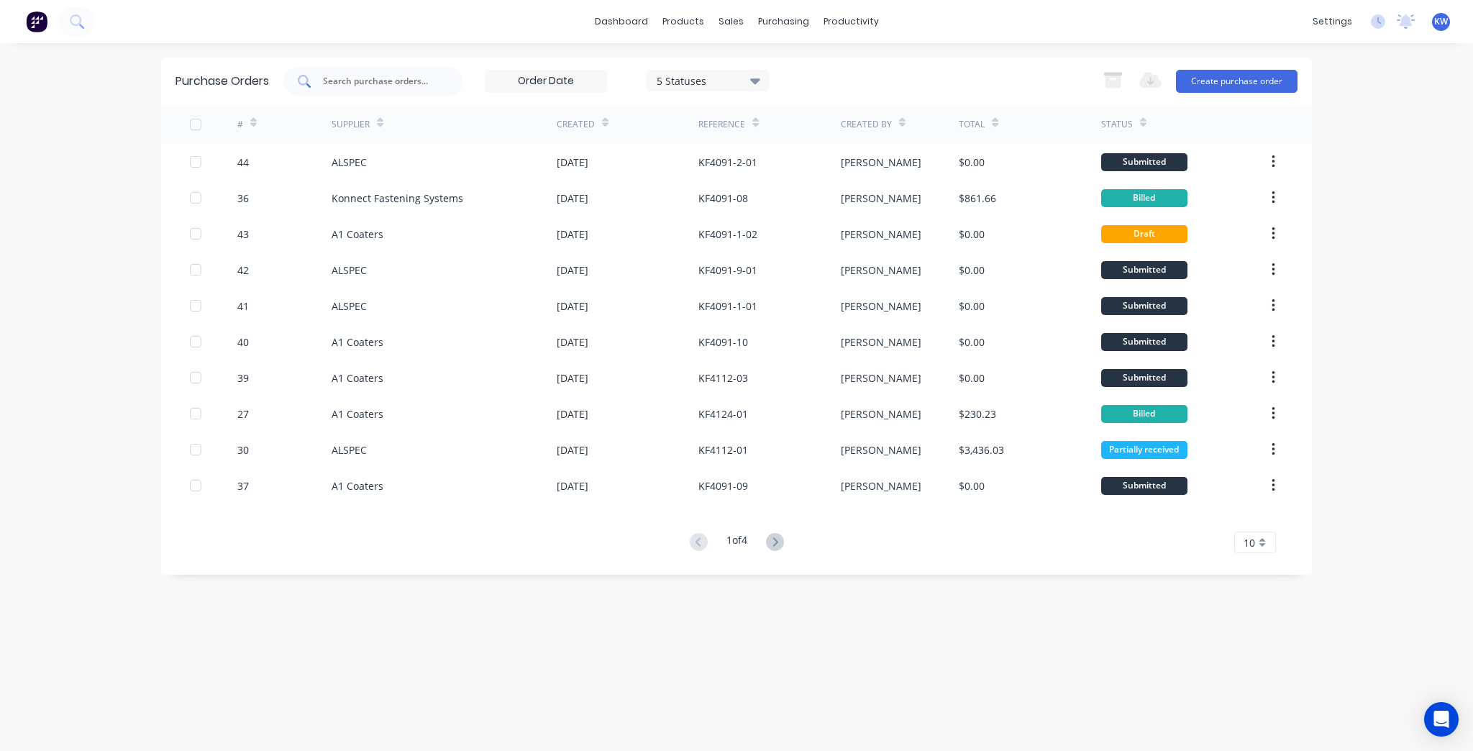
click at [374, 76] on input "text" at bounding box center [381, 81] width 119 height 14
type input "alspec"
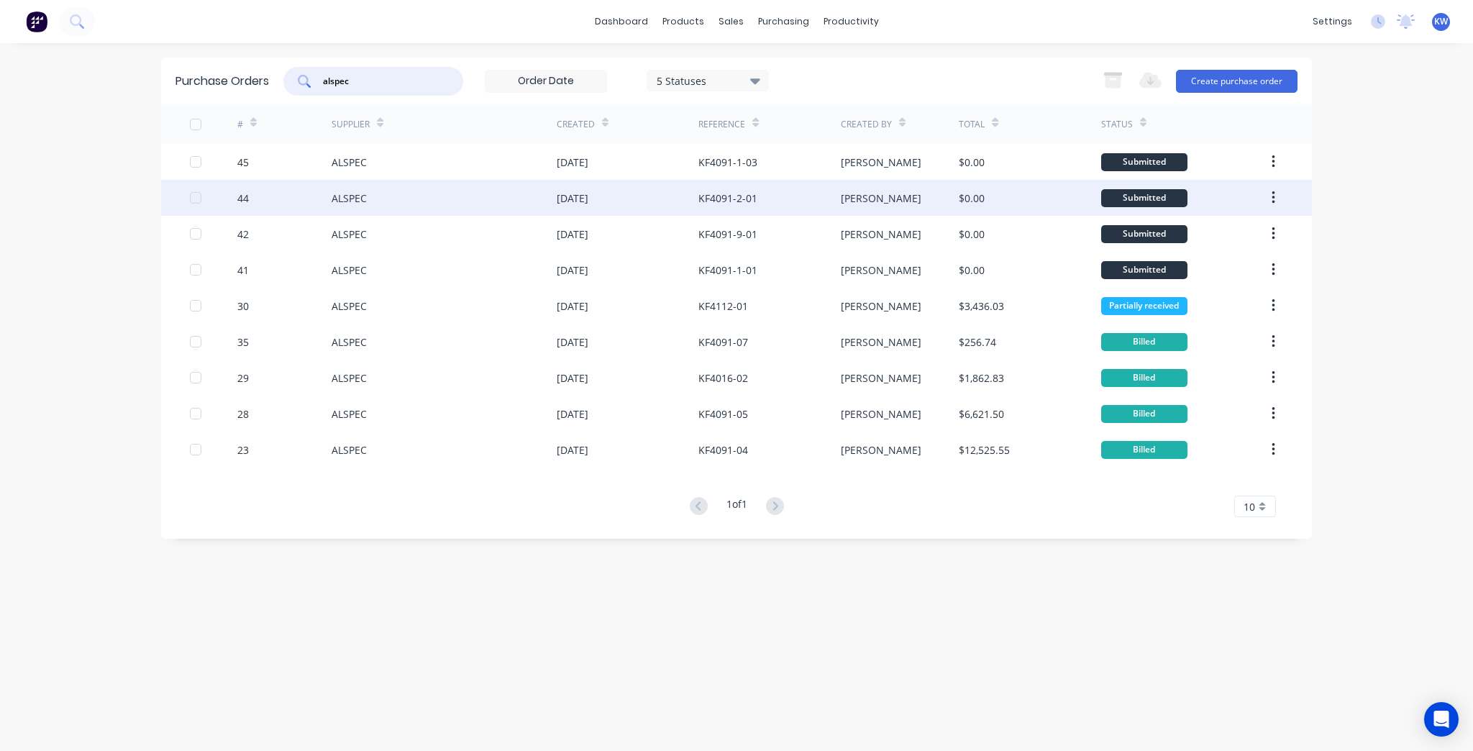
click at [928, 196] on div "[PERSON_NAME]" at bounding box center [900, 198] width 119 height 36
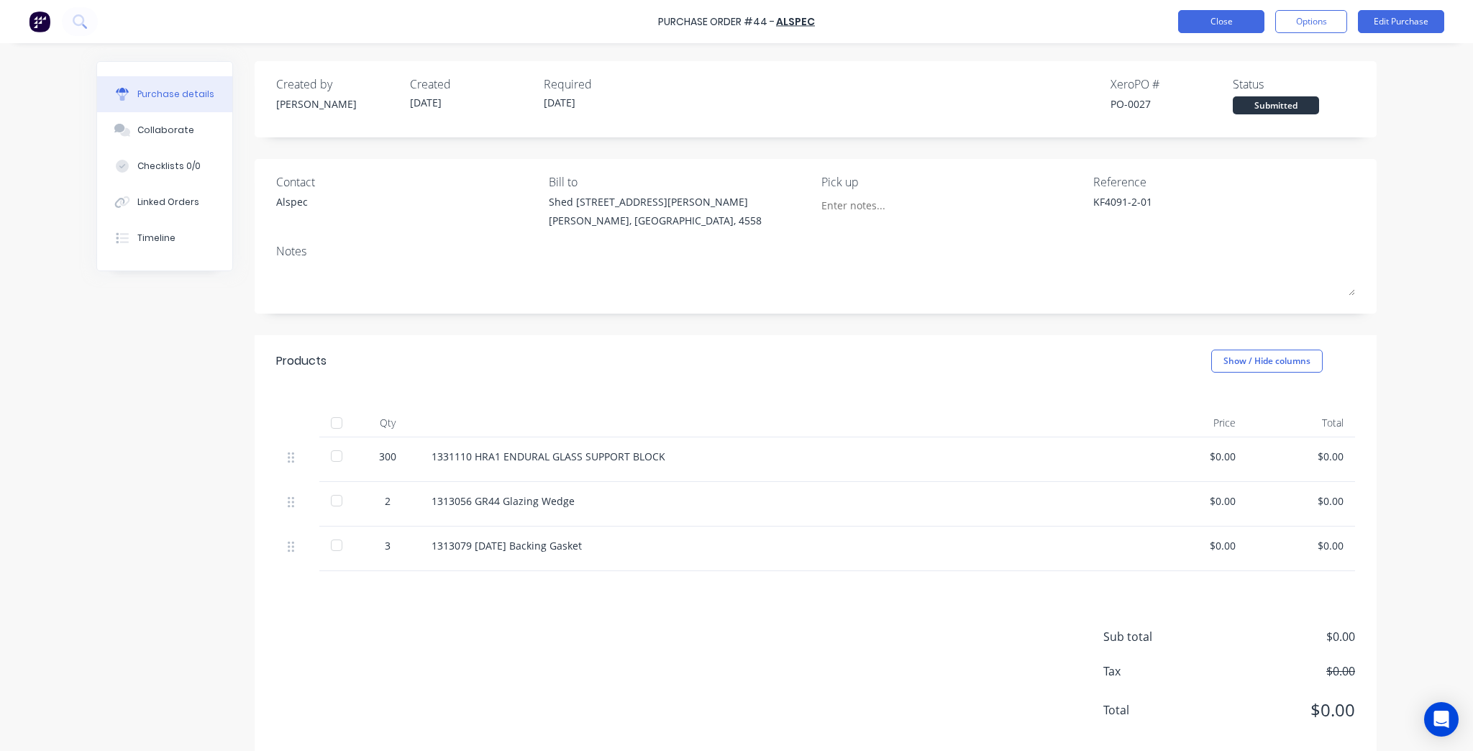
click at [1228, 22] on button "Close" at bounding box center [1221, 21] width 86 height 23
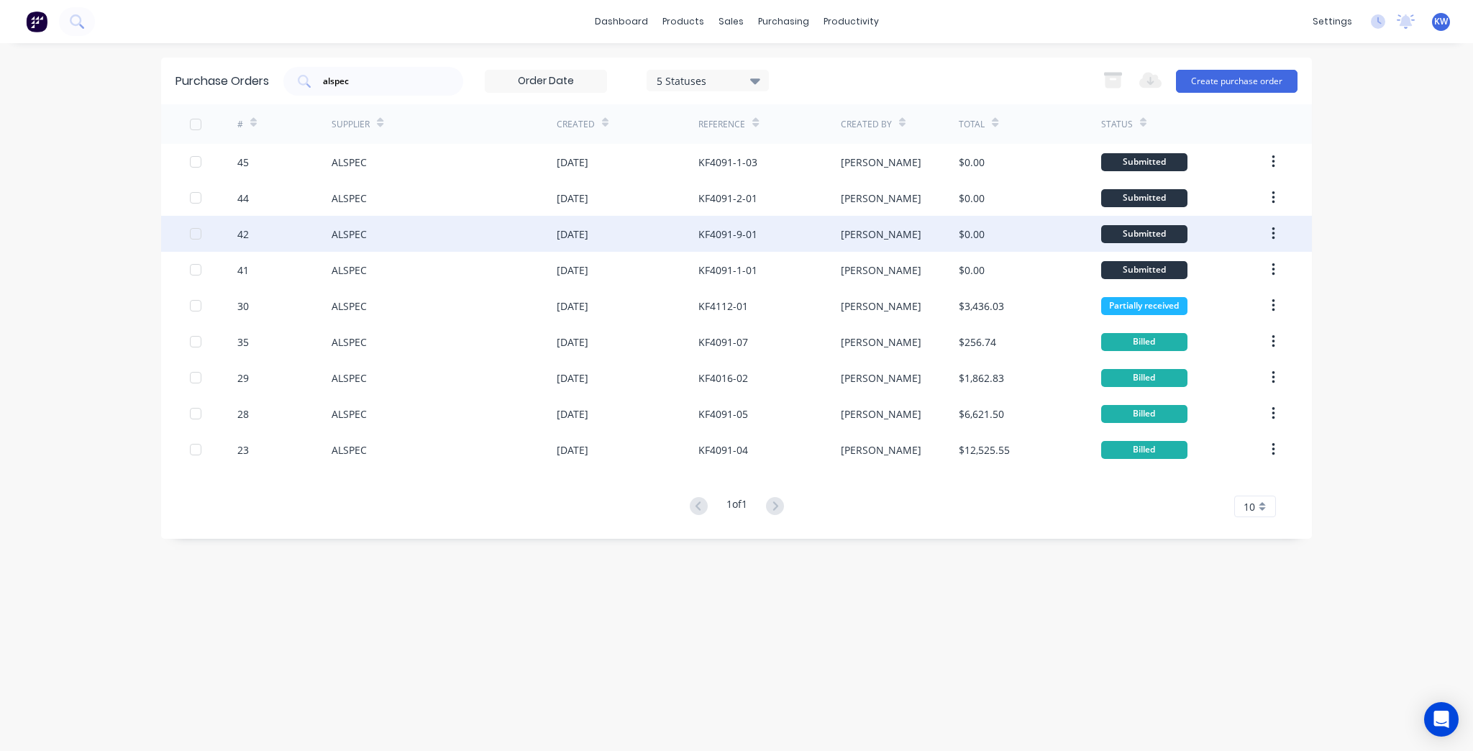
click at [717, 242] on div "KF4091-9-01" at bounding box center [770, 234] width 142 height 36
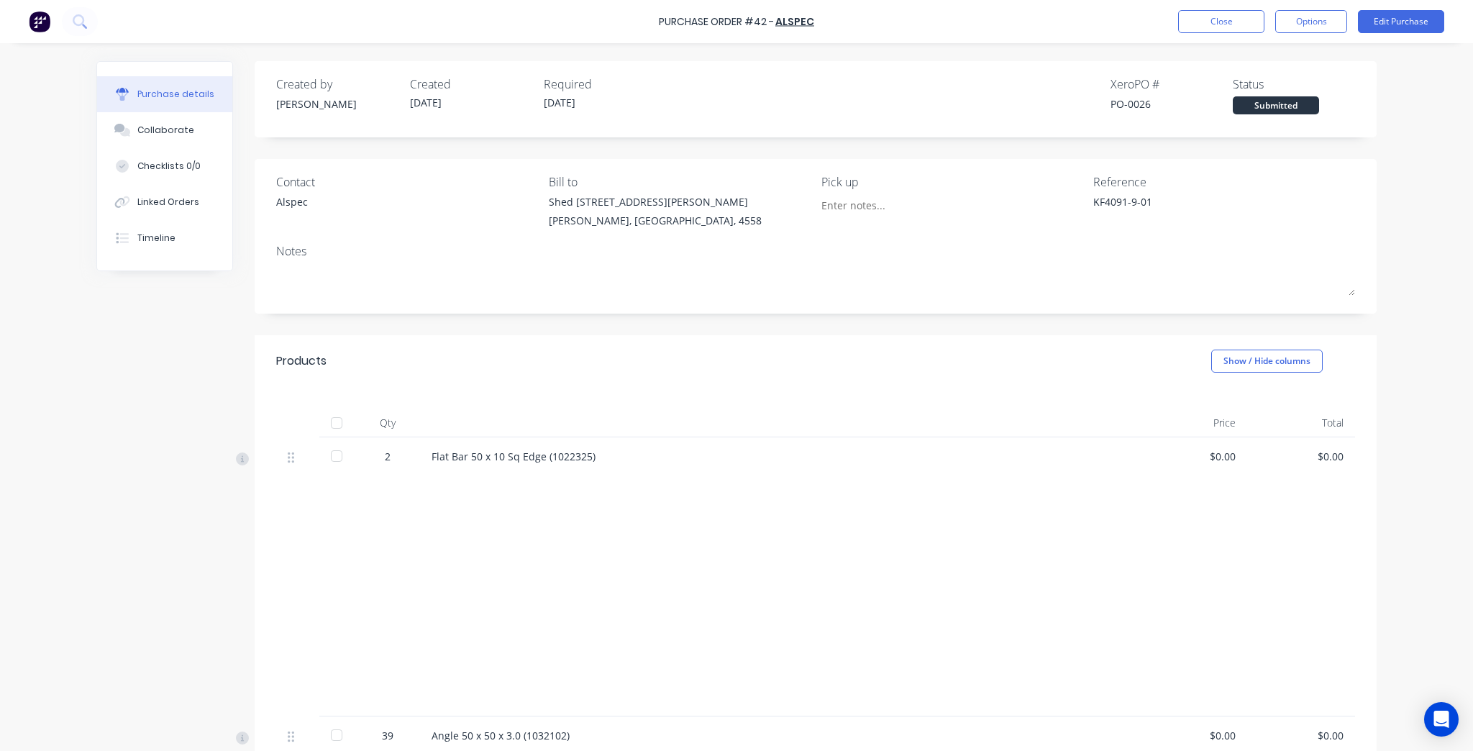
click at [1232, 33] on div "Purchase Order #42 - ALSPEC Close Options Edit Purchase" at bounding box center [736, 21] width 1473 height 43
click at [1231, 10] on button "Close" at bounding box center [1221, 21] width 86 height 23
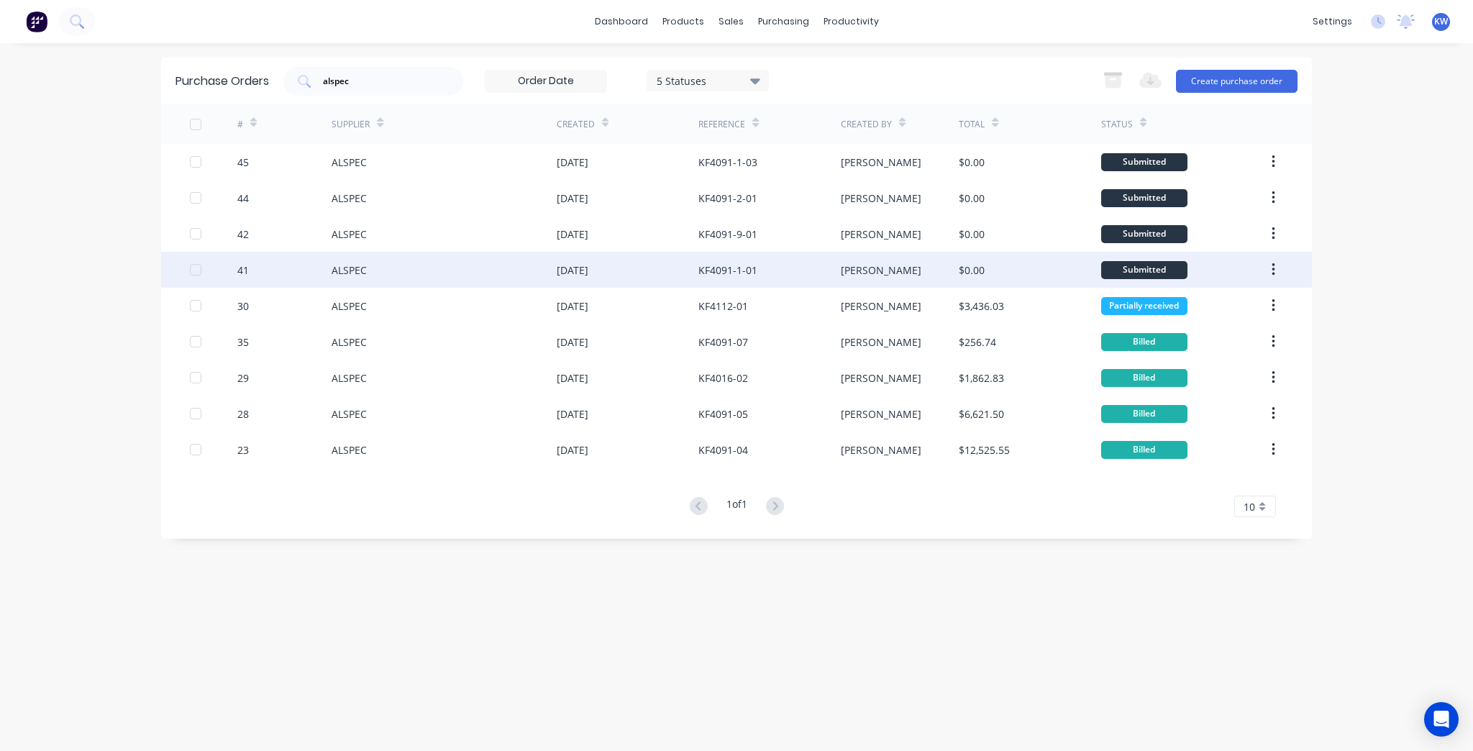
click at [755, 276] on div "KF4091-1-01" at bounding box center [728, 270] width 59 height 15
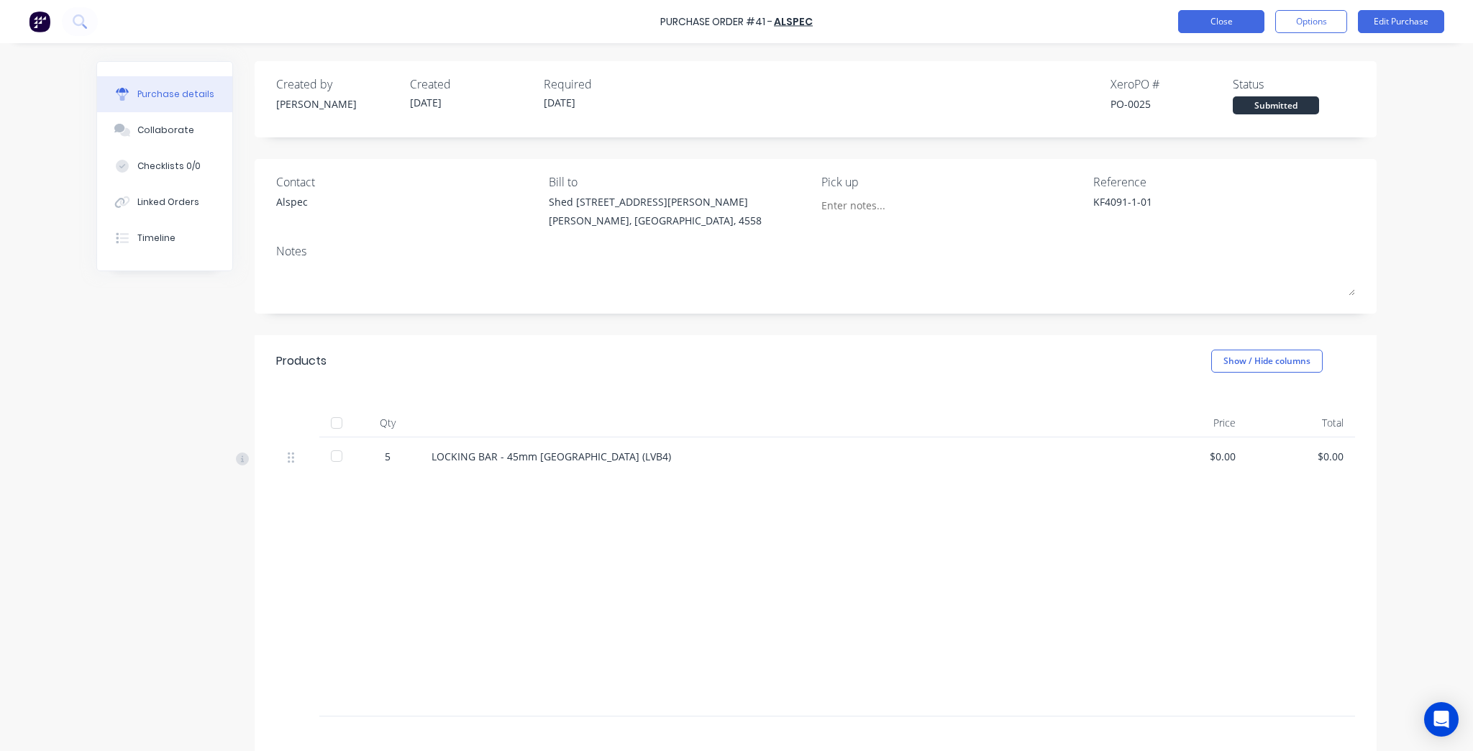
click at [1225, 32] on button "Close" at bounding box center [1221, 21] width 86 height 23
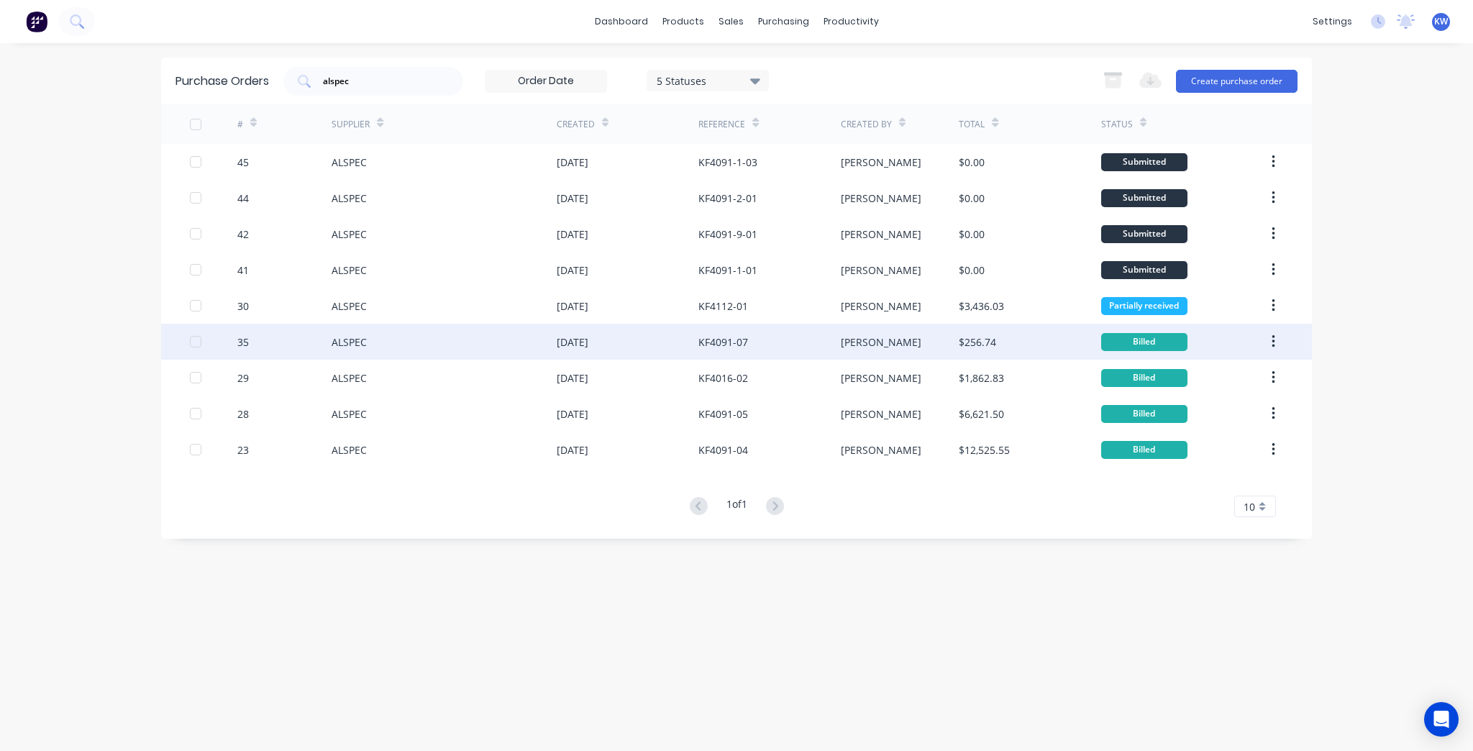
click at [921, 340] on div "[PERSON_NAME]" at bounding box center [900, 342] width 119 height 36
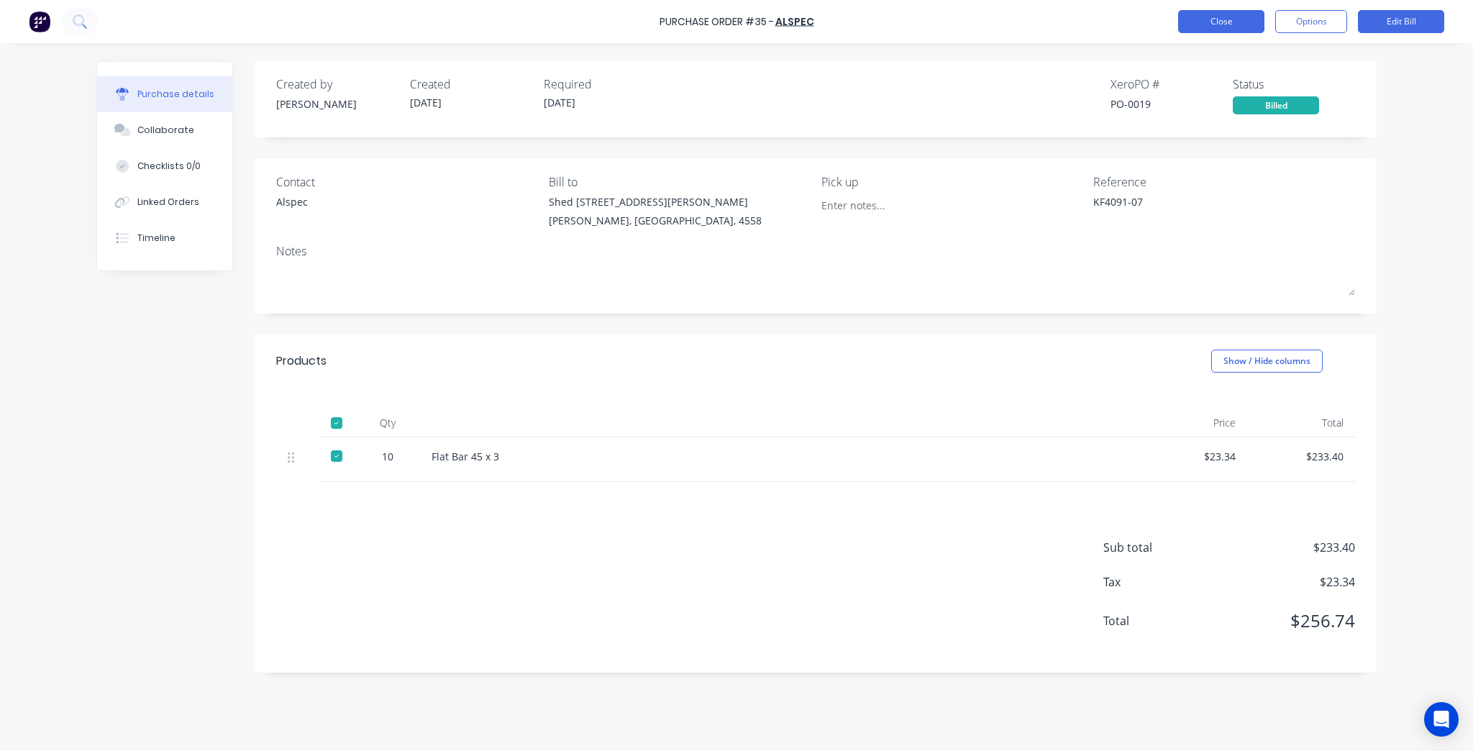
click at [1236, 19] on button "Close" at bounding box center [1221, 21] width 86 height 23
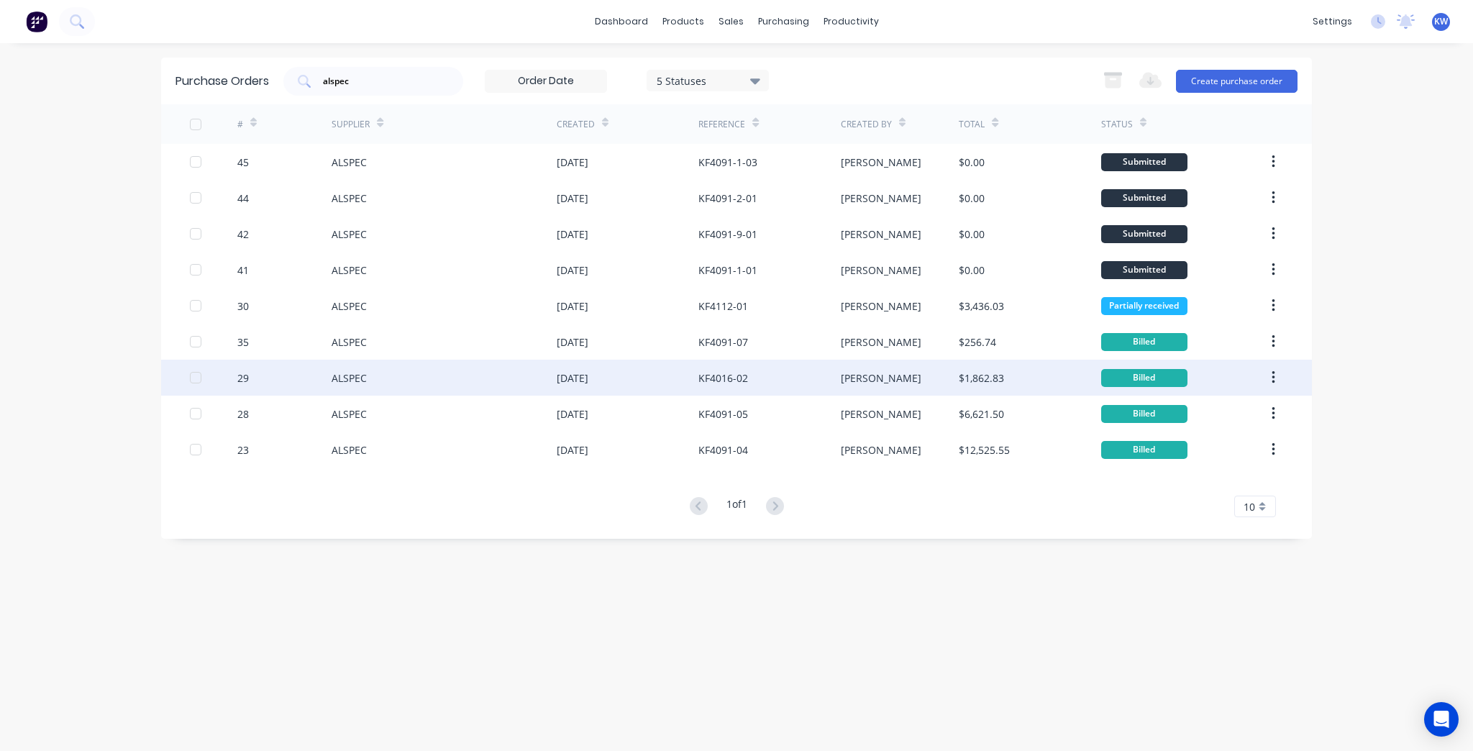
click at [961, 380] on div "$1,862.83" at bounding box center [981, 377] width 45 height 15
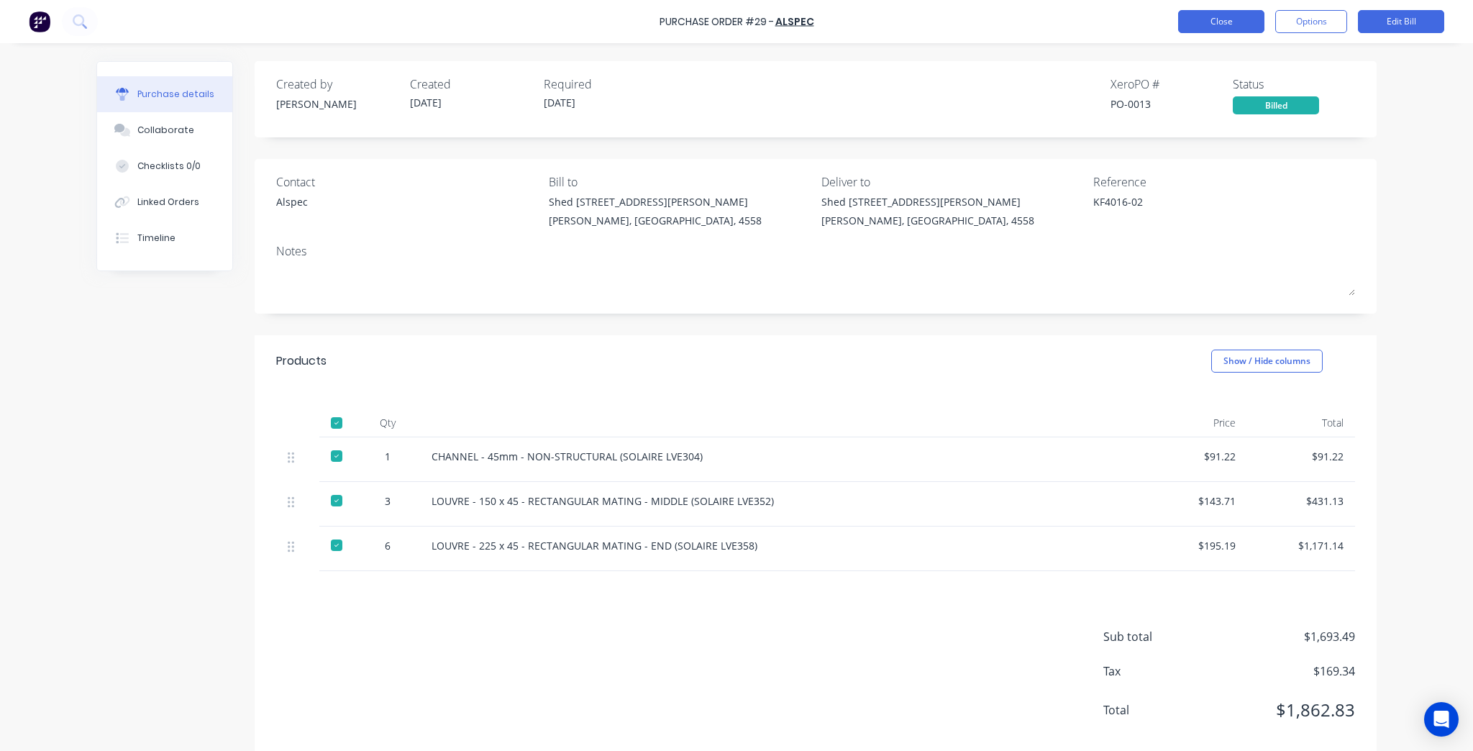
click at [1241, 14] on button "Close" at bounding box center [1221, 21] width 86 height 23
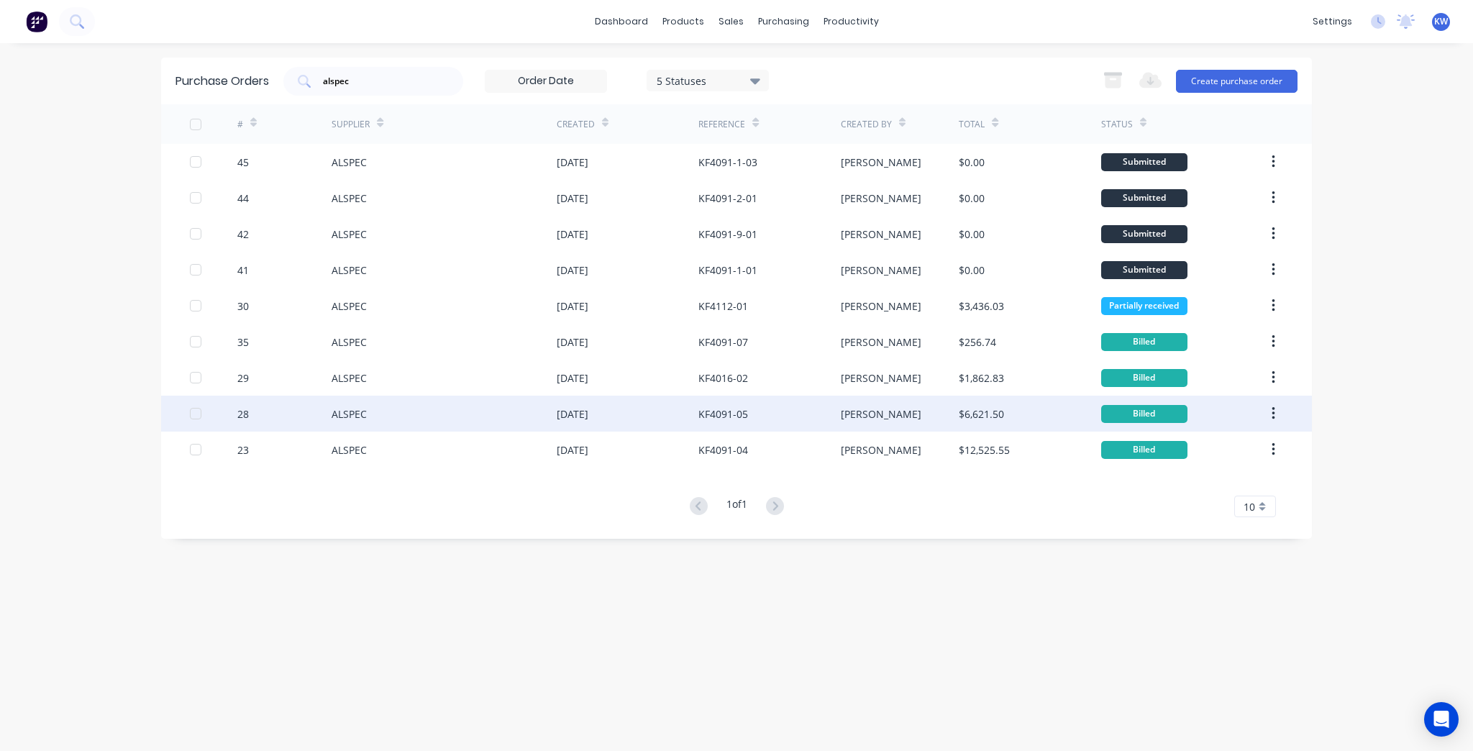
click at [863, 424] on div "[PERSON_NAME]" at bounding box center [900, 414] width 119 height 36
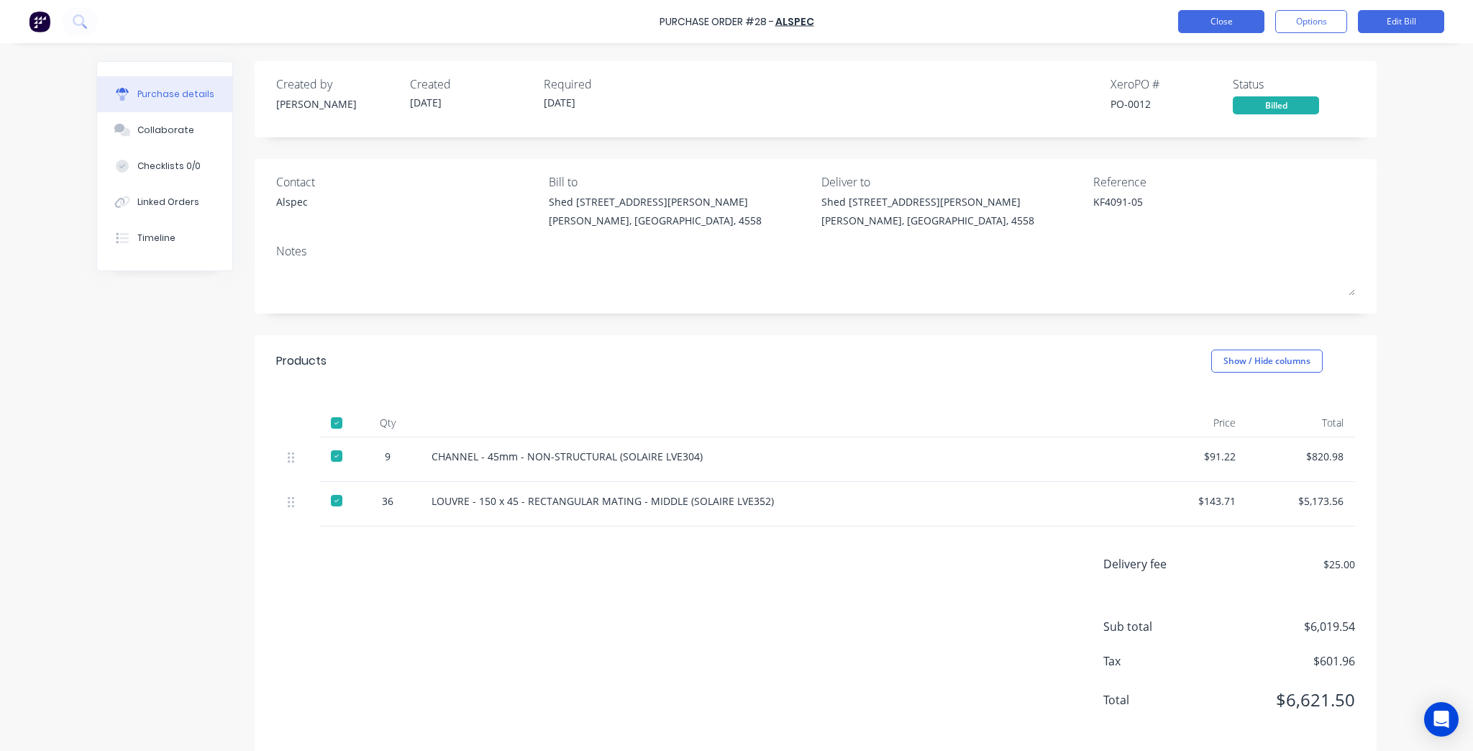
click at [1260, 14] on button "Close" at bounding box center [1221, 21] width 86 height 23
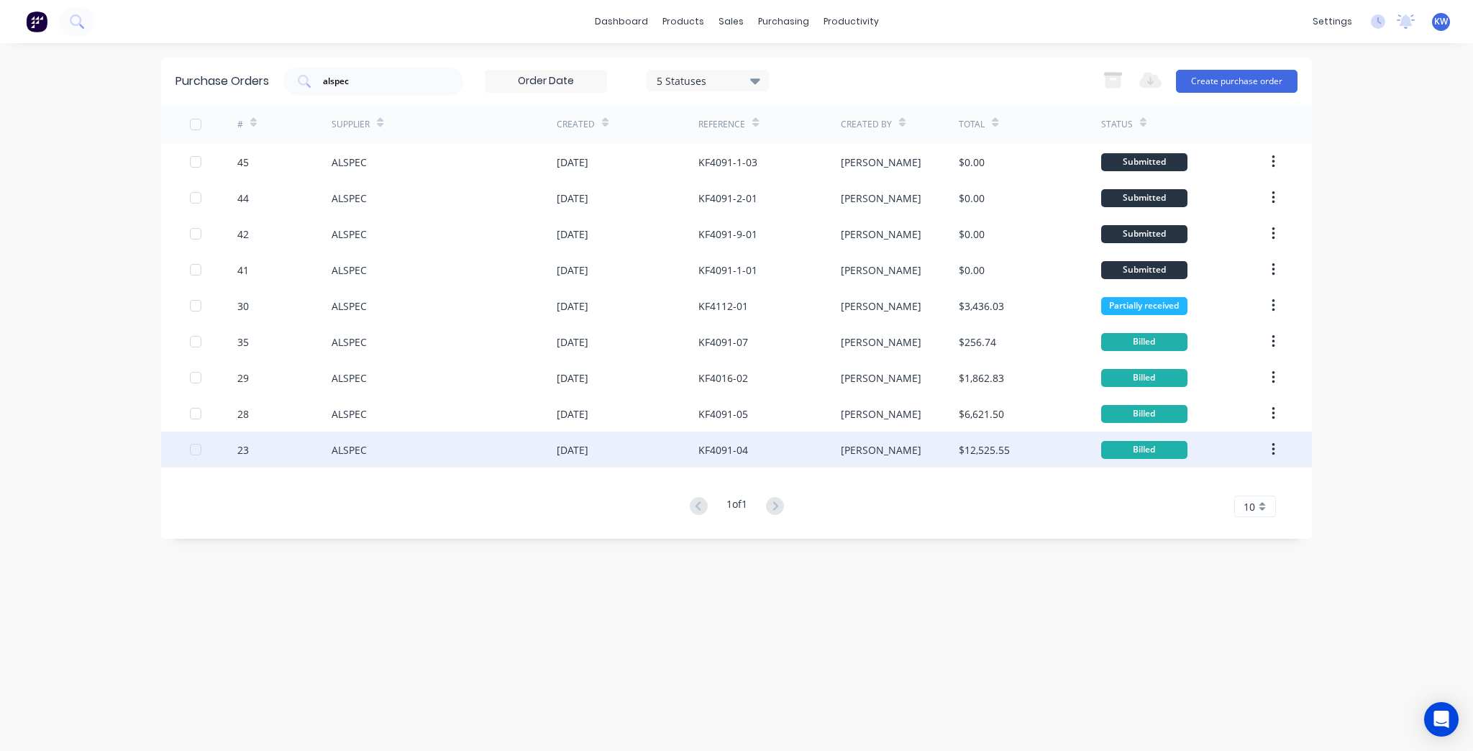
click at [660, 442] on div "[DATE]" at bounding box center [628, 450] width 142 height 36
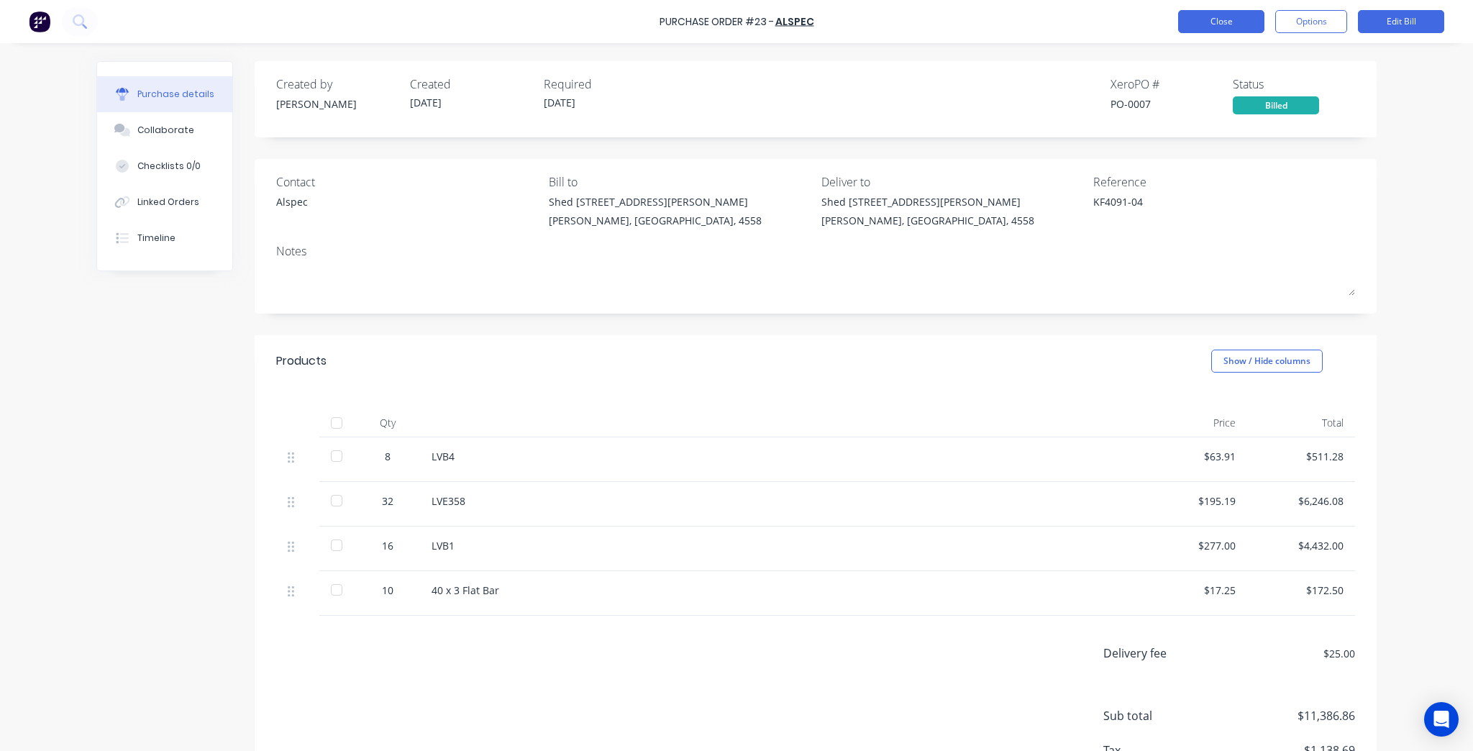
click at [1254, 27] on button "Close" at bounding box center [1221, 21] width 86 height 23
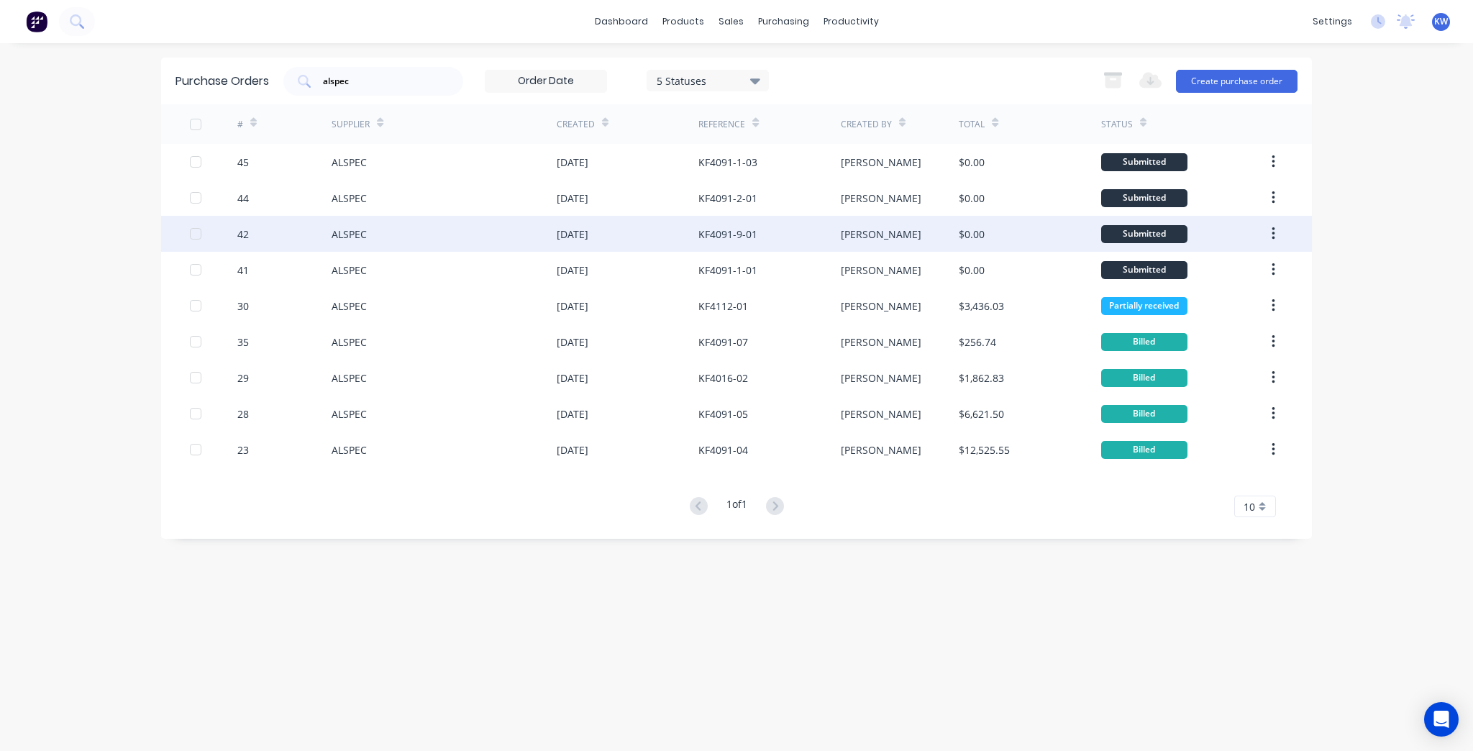
click at [801, 250] on div "KF4091-9-01" at bounding box center [770, 234] width 142 height 36
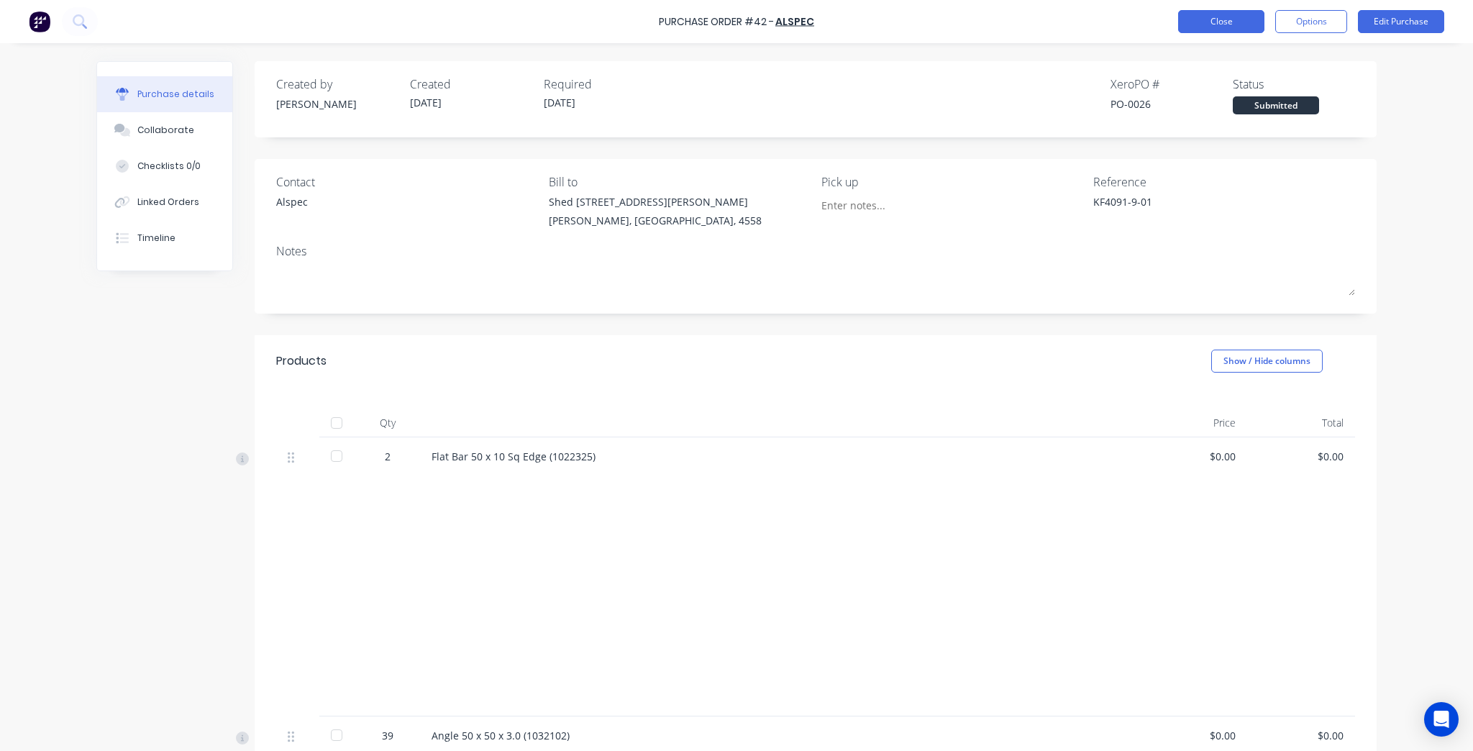
click at [1188, 24] on button "Close" at bounding box center [1221, 21] width 86 height 23
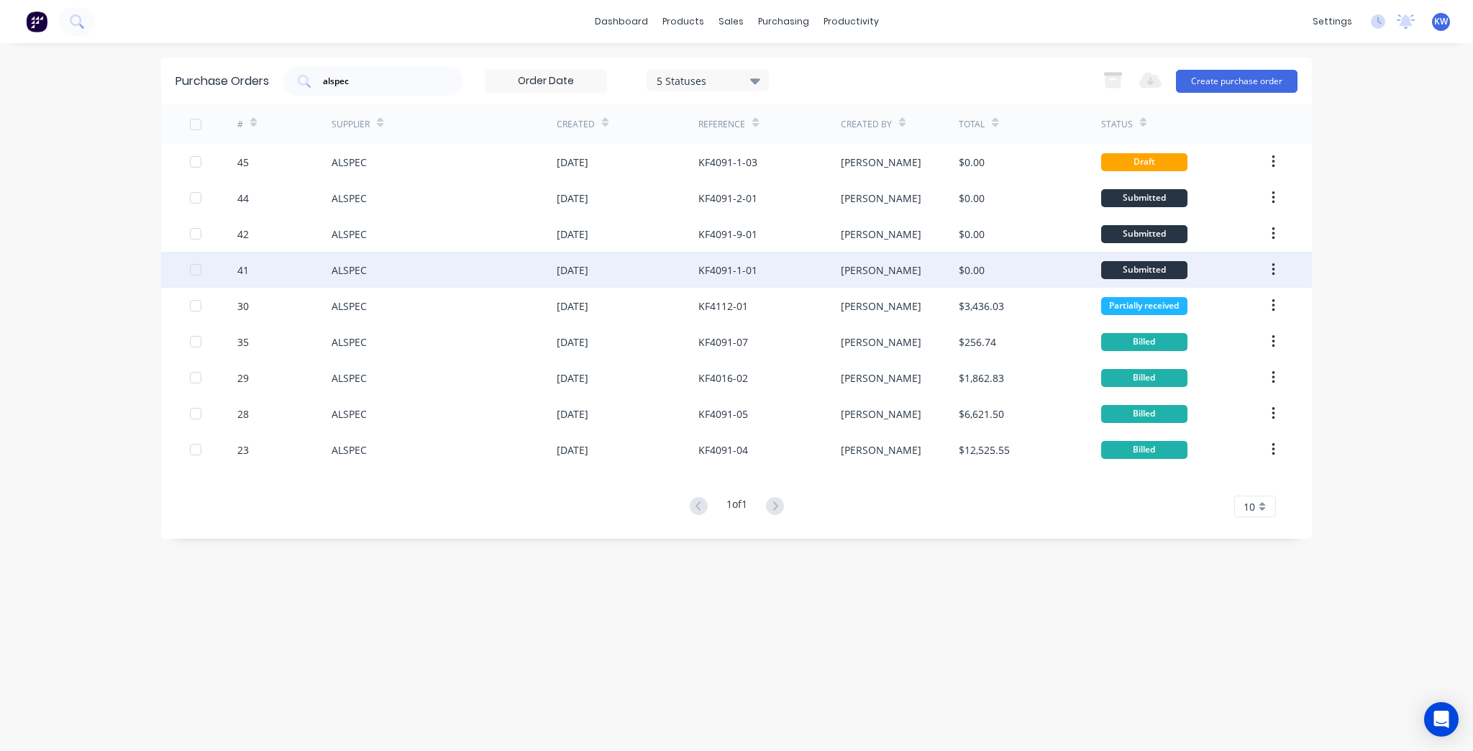
click at [874, 265] on div "[PERSON_NAME]" at bounding box center [900, 270] width 119 height 36
type textarea "x"
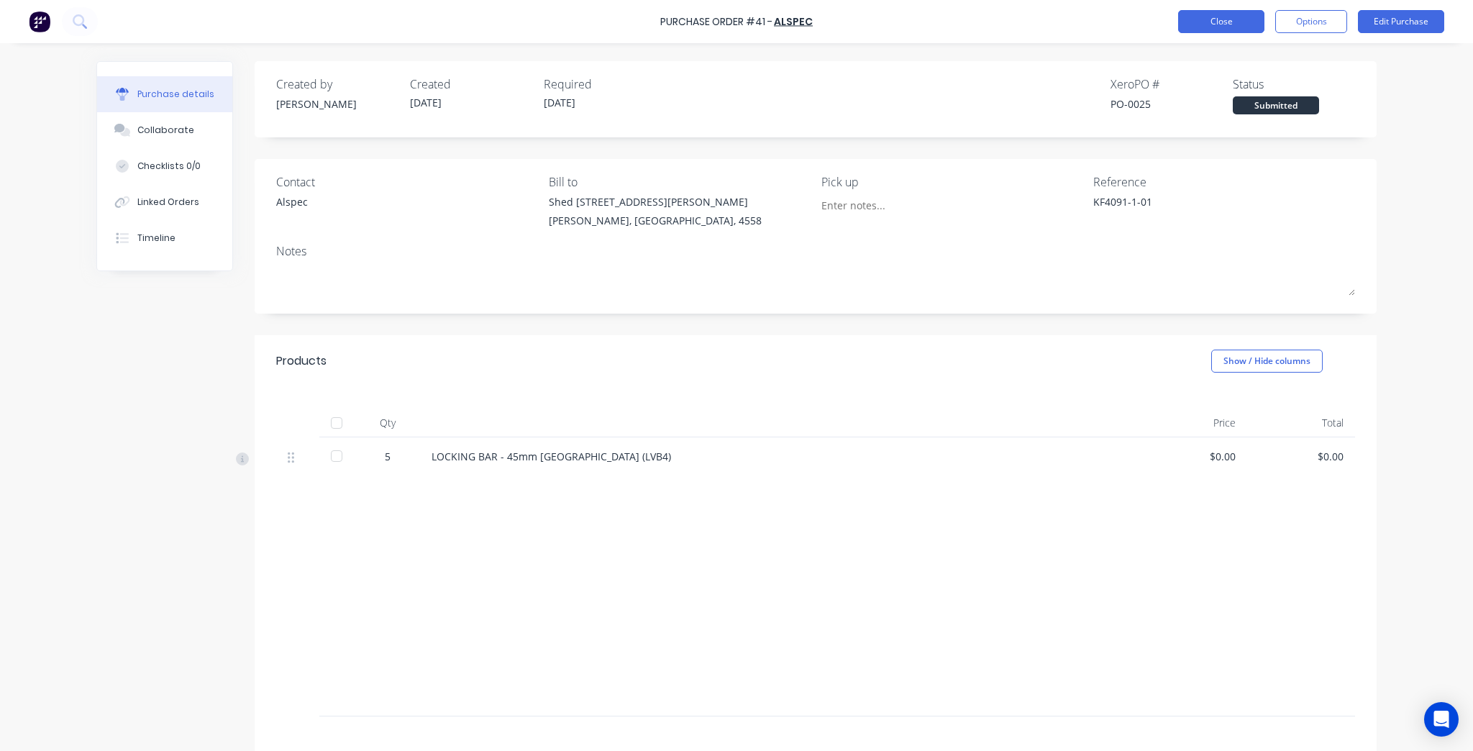
click at [1224, 21] on button "Close" at bounding box center [1221, 21] width 86 height 23
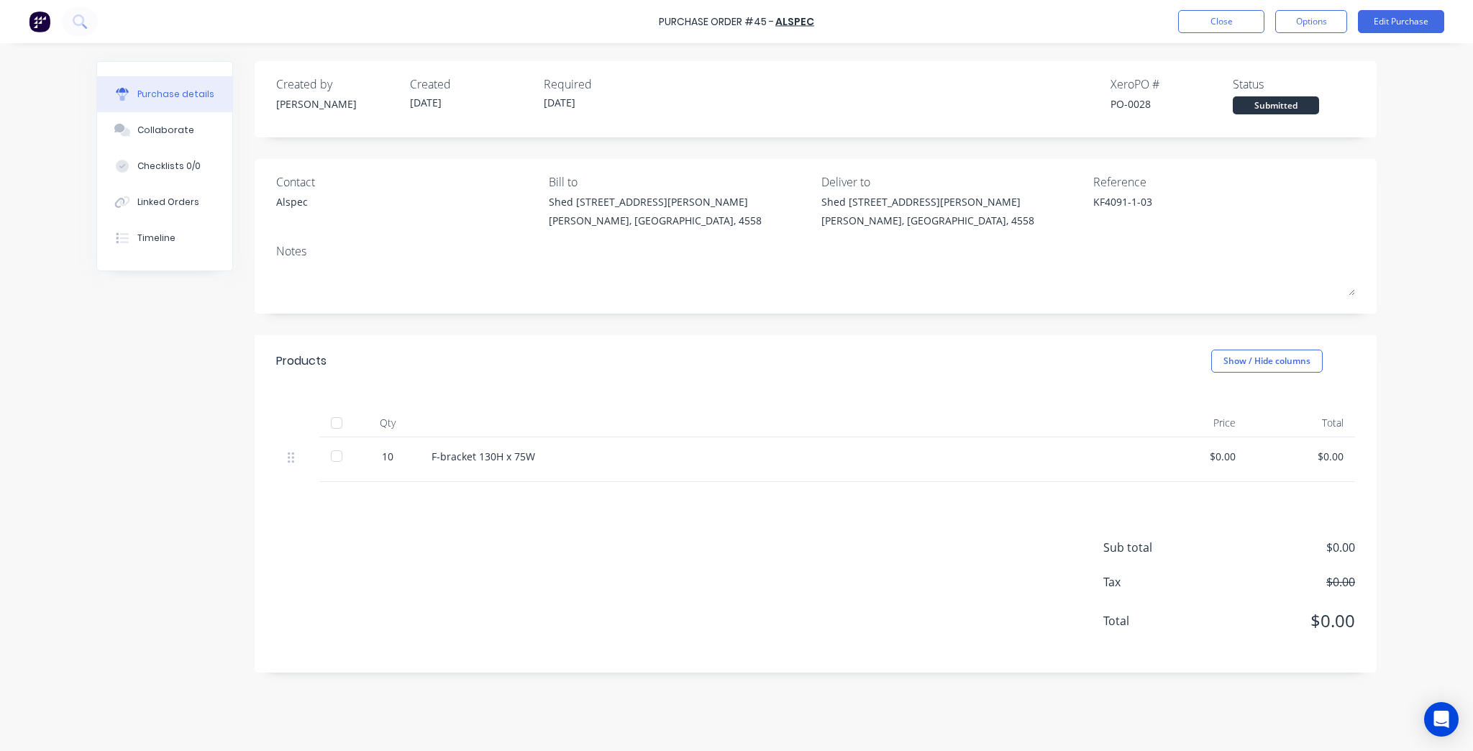
click at [496, 475] on div "F-bracket 130H x 75W" at bounding box center [779, 459] width 719 height 45
click at [491, 452] on div "F-bracket 130H x 75W" at bounding box center [780, 456] width 696 height 15
click at [1423, 23] on button "Edit Purchase" at bounding box center [1401, 21] width 86 height 23
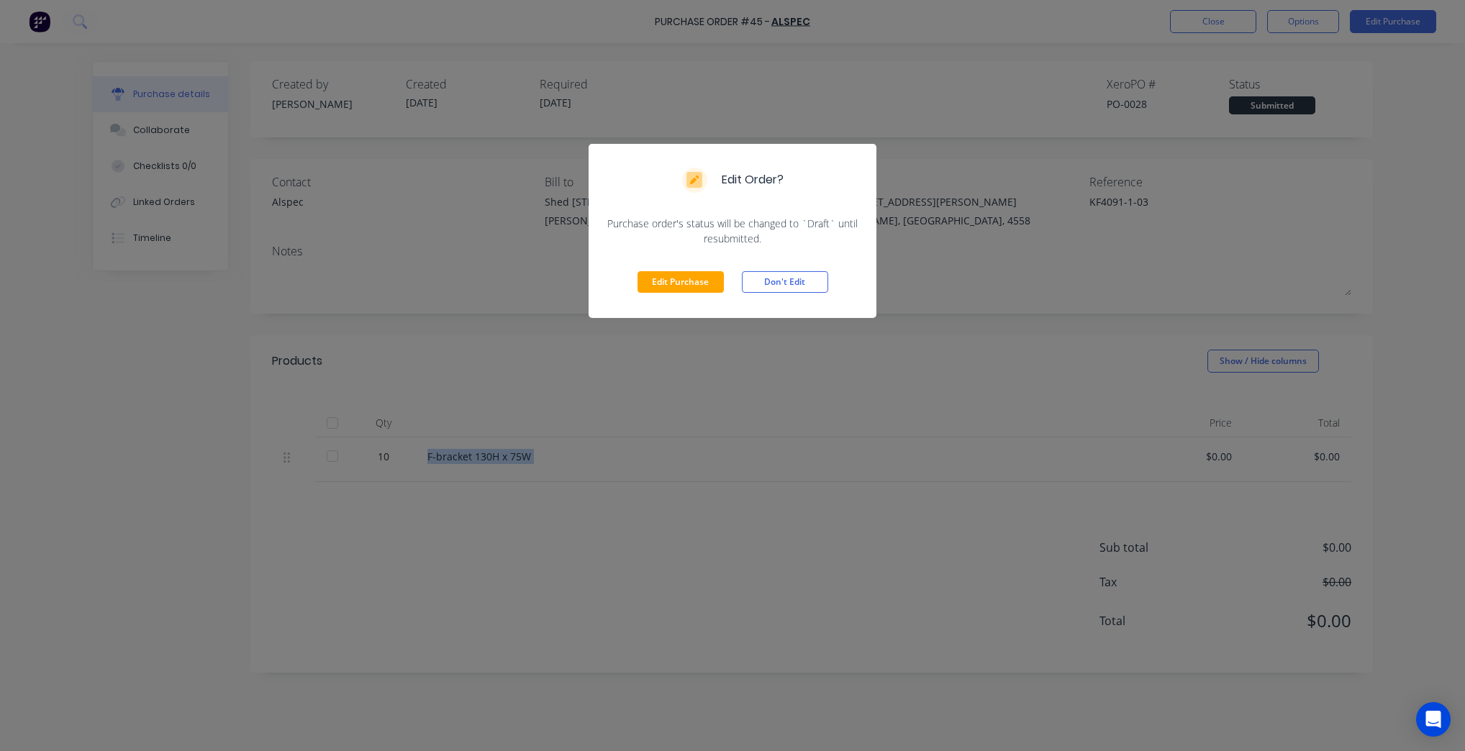
click at [637, 266] on div "Edit Purchase Don't Edit" at bounding box center [732, 282] width 288 height 72
click at [691, 270] on div "Edit Purchase Don't Edit" at bounding box center [732, 282] width 288 height 72
click at [691, 281] on button "Edit Purchase" at bounding box center [680, 282] width 86 height 22
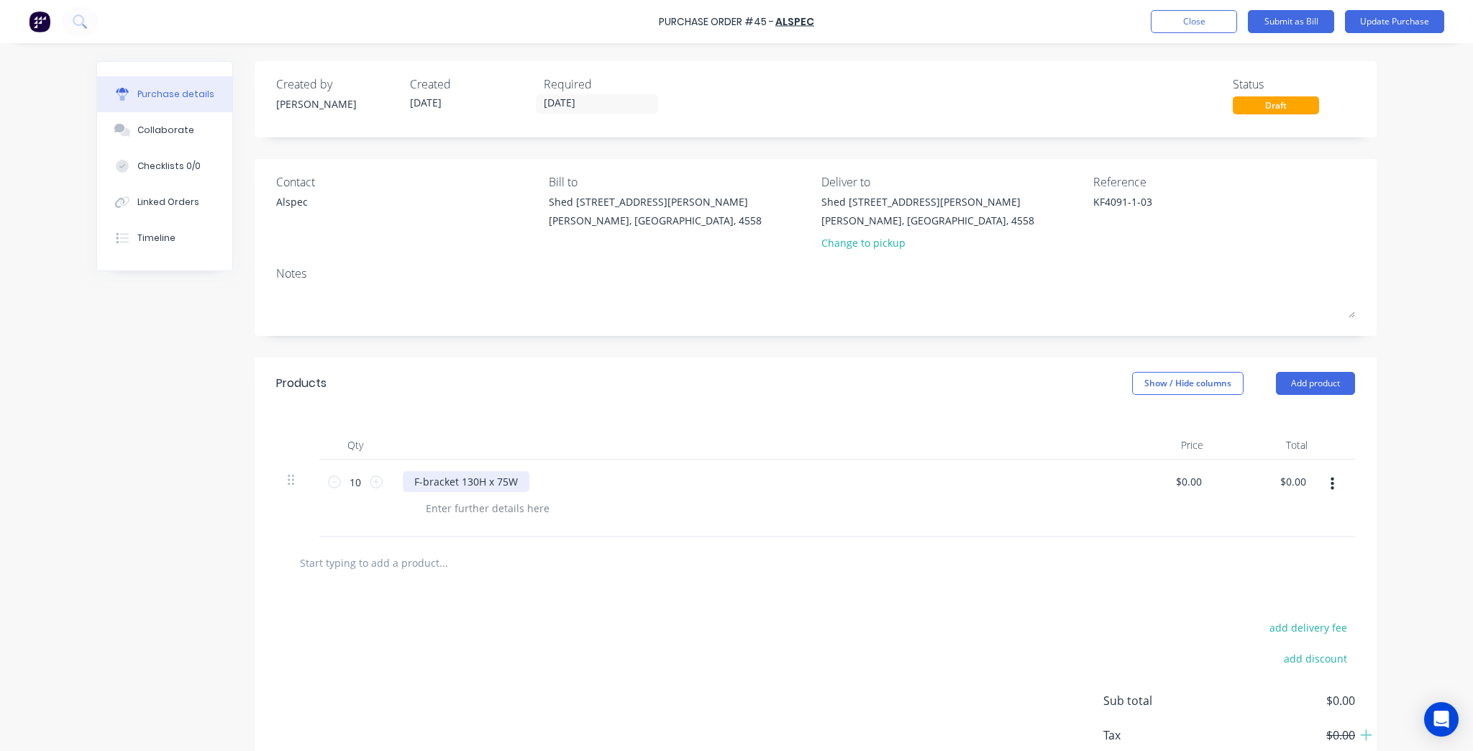
click at [508, 488] on div "F-bracket 130H x 75W" at bounding box center [466, 481] width 127 height 21
type textarea "x"
click at [508, 488] on div "F-bracket 130H x 75W" at bounding box center [466, 481] width 127 height 21
click at [580, 535] on div "LVB4" at bounding box center [750, 498] width 719 height 77
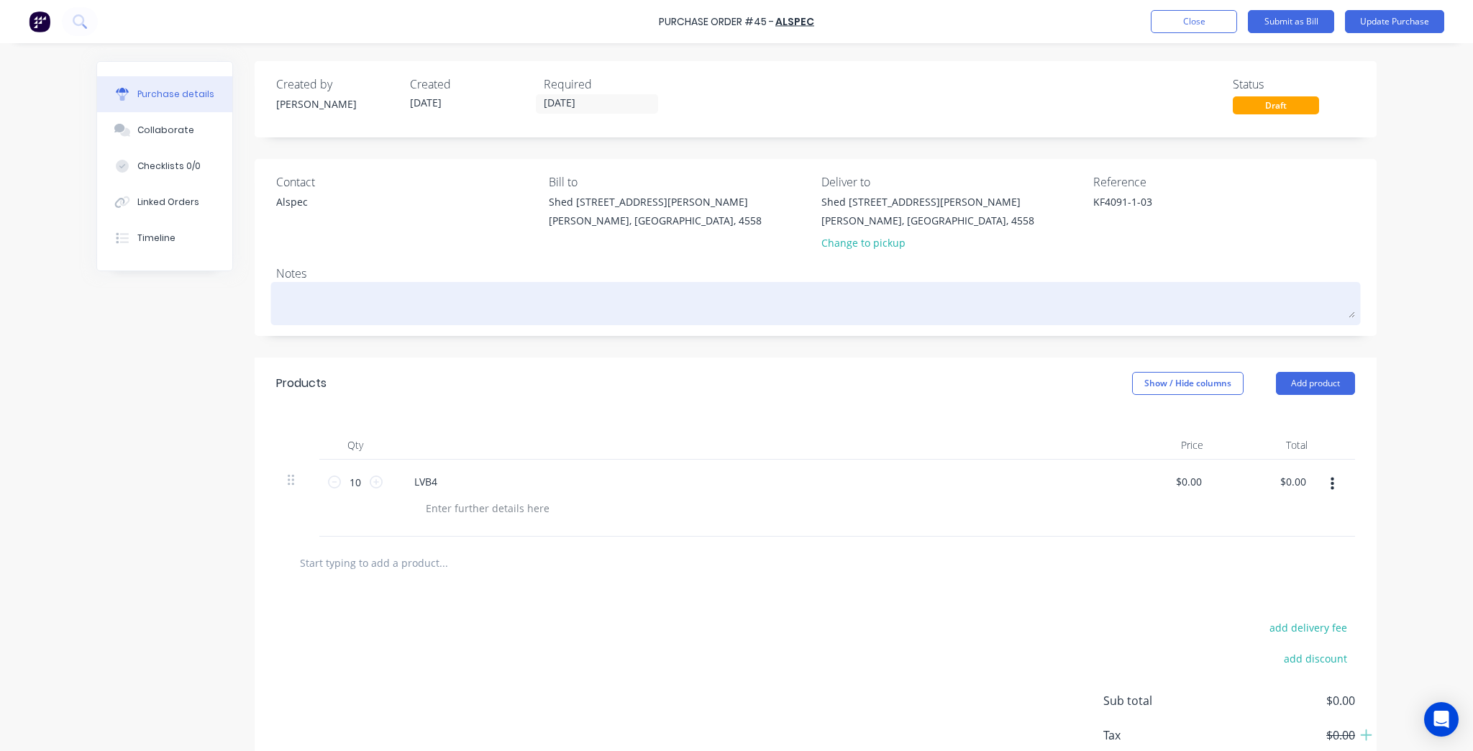
click at [499, 307] on textarea at bounding box center [815, 302] width 1079 height 32
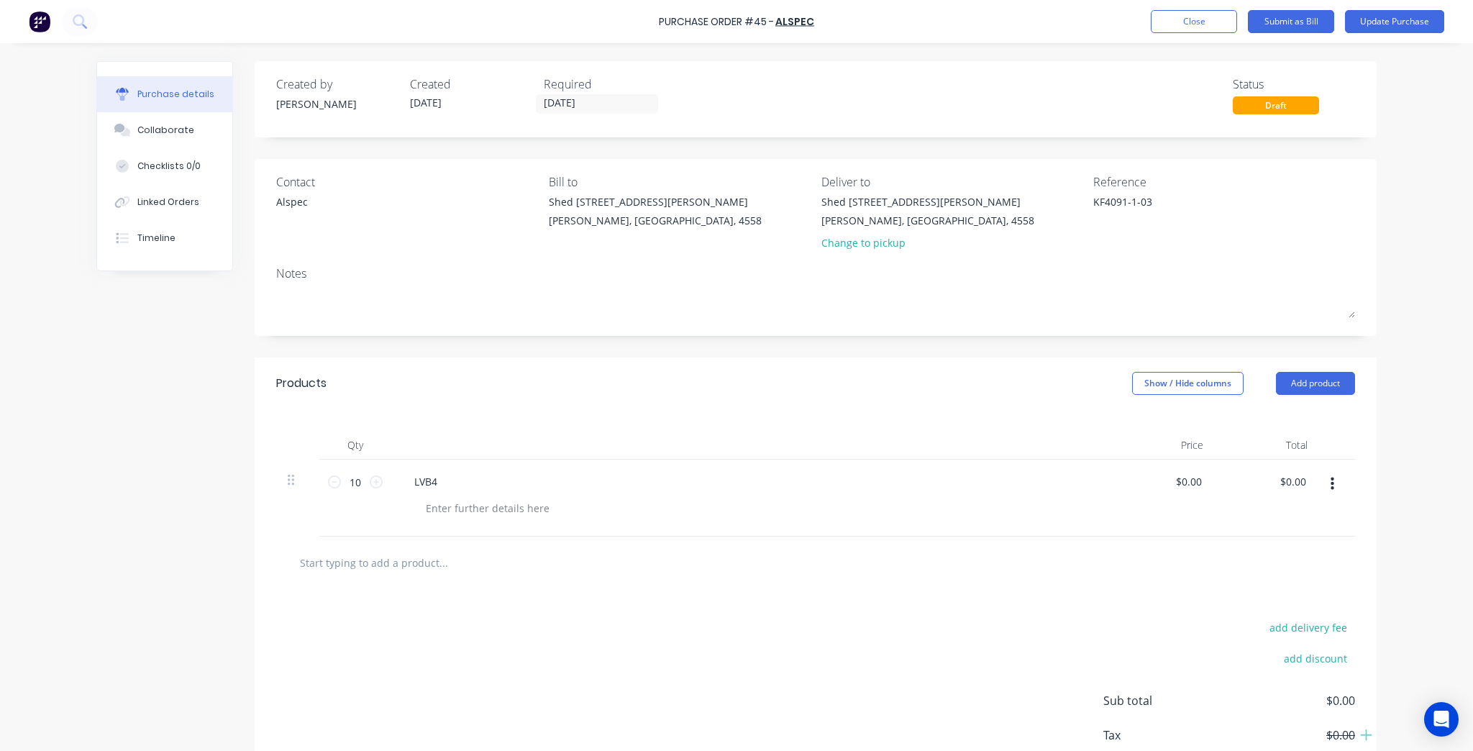
click at [936, 629] on div "add delivery fee add discount Sub total $0.00 Tax $0.00 Total $0.00" at bounding box center [816, 707] width 1122 height 237
click at [429, 481] on div "LVB4" at bounding box center [426, 481] width 46 height 21
click at [444, 478] on div "LVB4" at bounding box center [426, 481] width 46 height 21
click at [479, 404] on div "Products Show / Hide columns Add product" at bounding box center [816, 384] width 1122 height 52
click at [403, 481] on div "LVB1" at bounding box center [426, 481] width 46 height 21
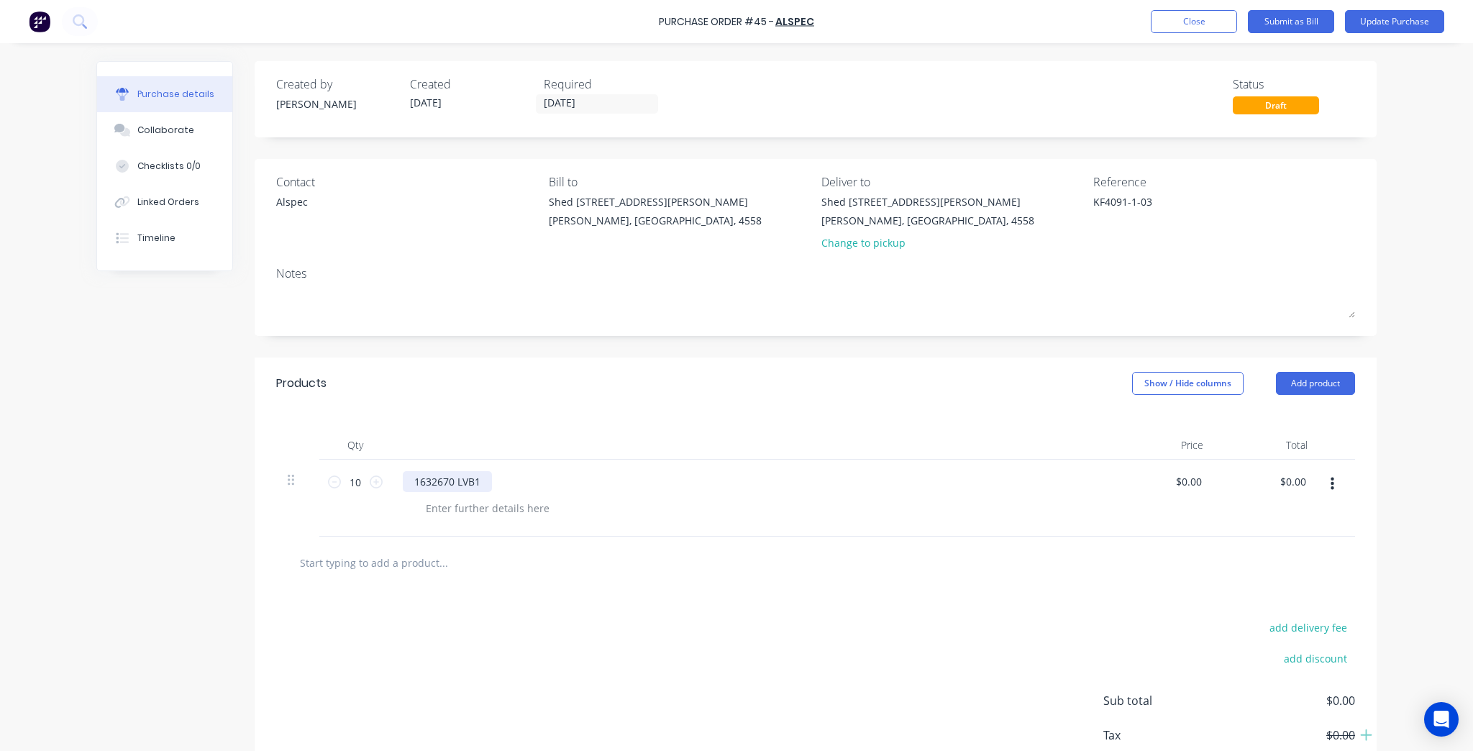
click at [478, 481] on div "1632670 LVB1" at bounding box center [447, 481] width 89 height 21
click at [569, 414] on div "Qty Price Total 10 10 1632670 LVB1F-bracket $0.00 $0.00 $0.00 $0.00" at bounding box center [816, 472] width 1122 height 127
click at [456, 485] on div "1632670 LVB1F-bracket" at bounding box center [470, 481] width 134 height 21
click at [474, 481] on div "1632670 LVB1F-bracket" at bounding box center [470, 481] width 134 height 21
click at [600, 417] on div "Qty Price Total 10 10 1632670 LVB1 F-bracket $0.00 $0.00 $0.00 $0.00" at bounding box center [816, 472] width 1122 height 127
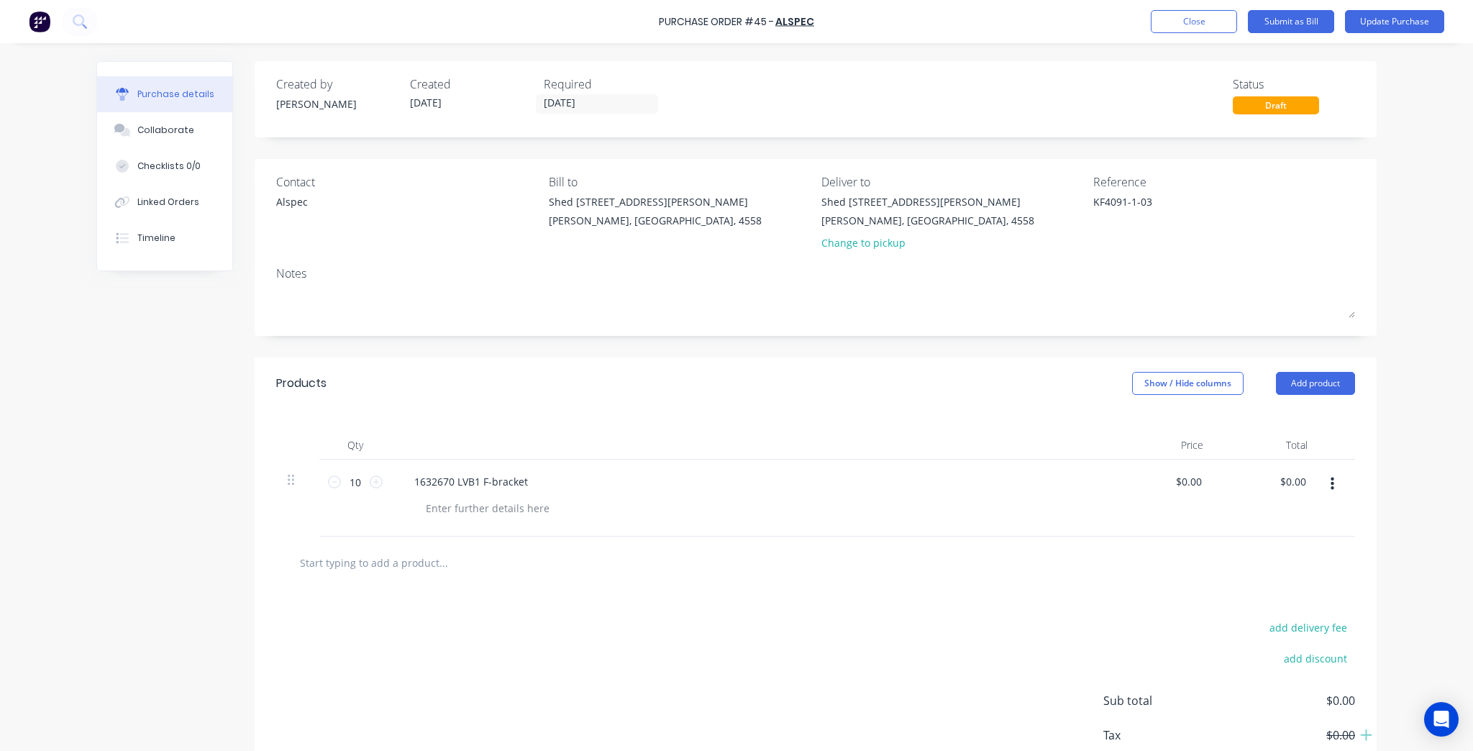
click at [1010, 386] on div "Products Show / Hide columns Add product" at bounding box center [816, 384] width 1122 height 52
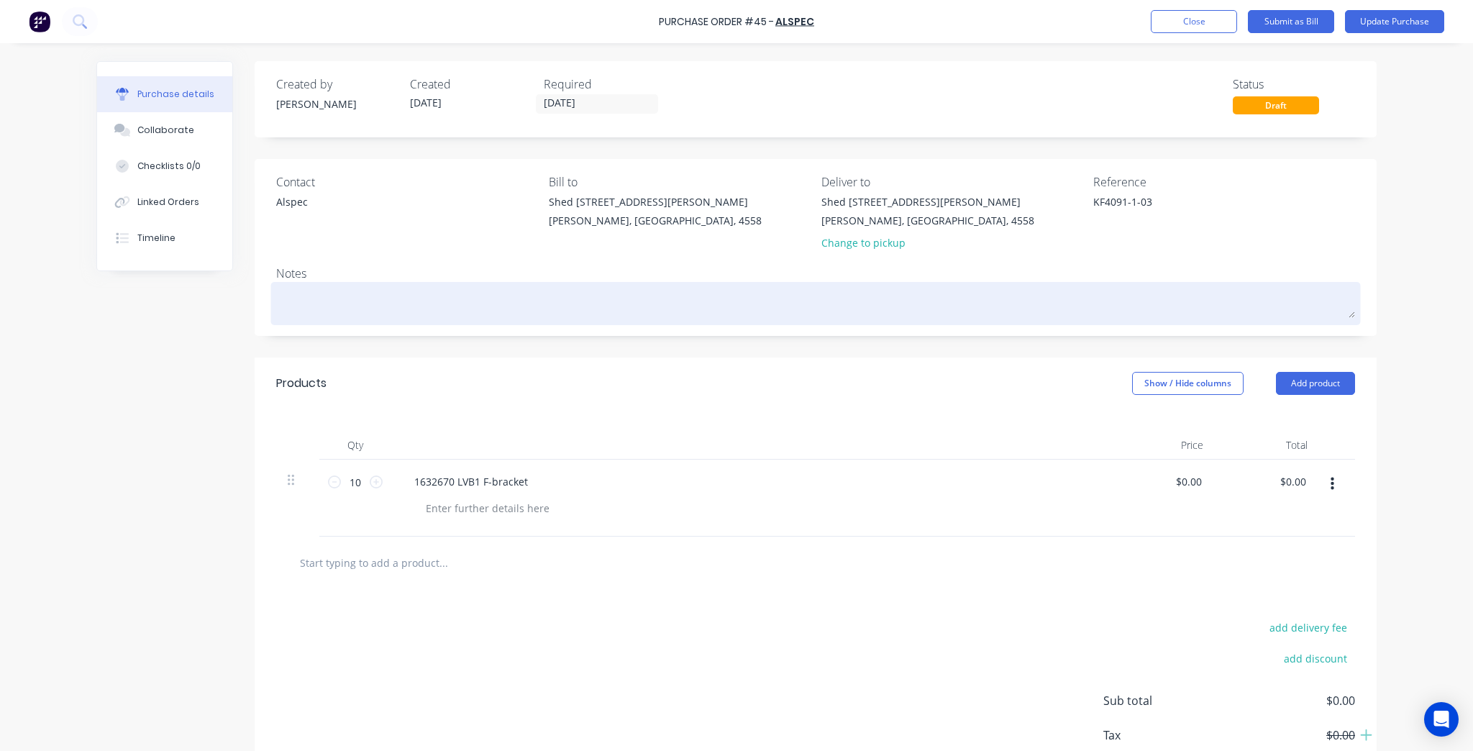
click at [486, 289] on textarea at bounding box center [815, 302] width 1079 height 32
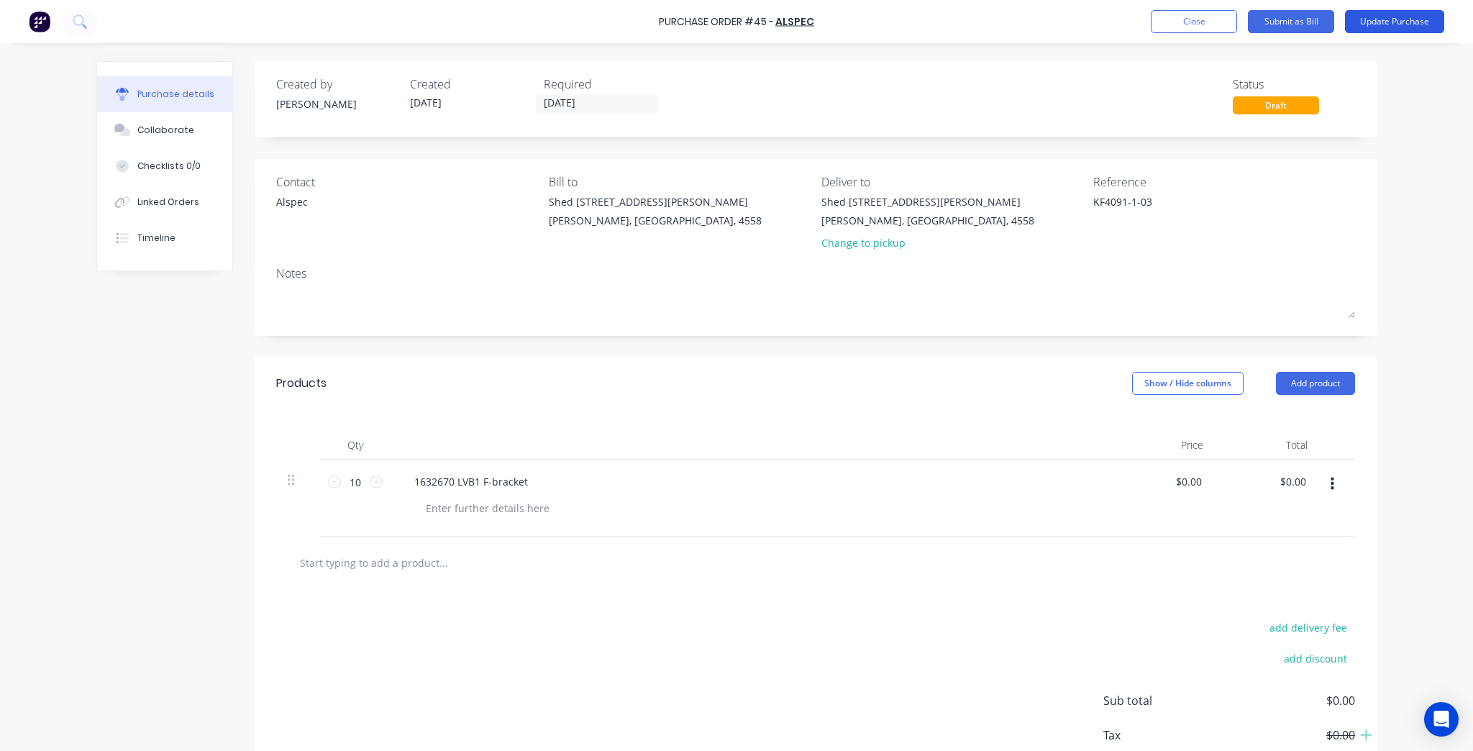
click at [1360, 27] on button "Update Purchase" at bounding box center [1394, 21] width 99 height 23
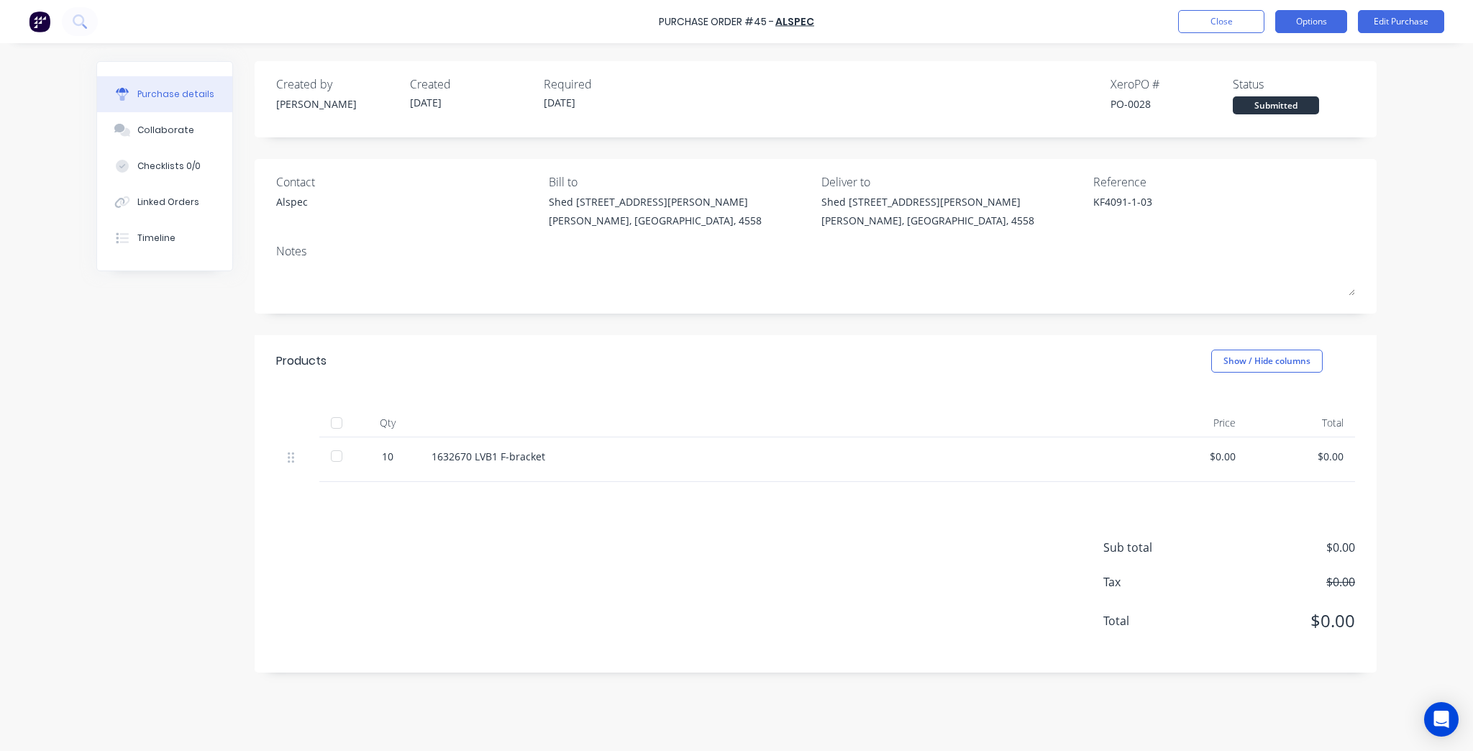
click at [1332, 17] on button "Options" at bounding box center [1312, 21] width 72 height 23
click at [1304, 49] on div "Print / Email" at bounding box center [1279, 58] width 111 height 21
click at [1287, 121] on div "Without pricing" at bounding box center [1279, 116] width 111 height 21
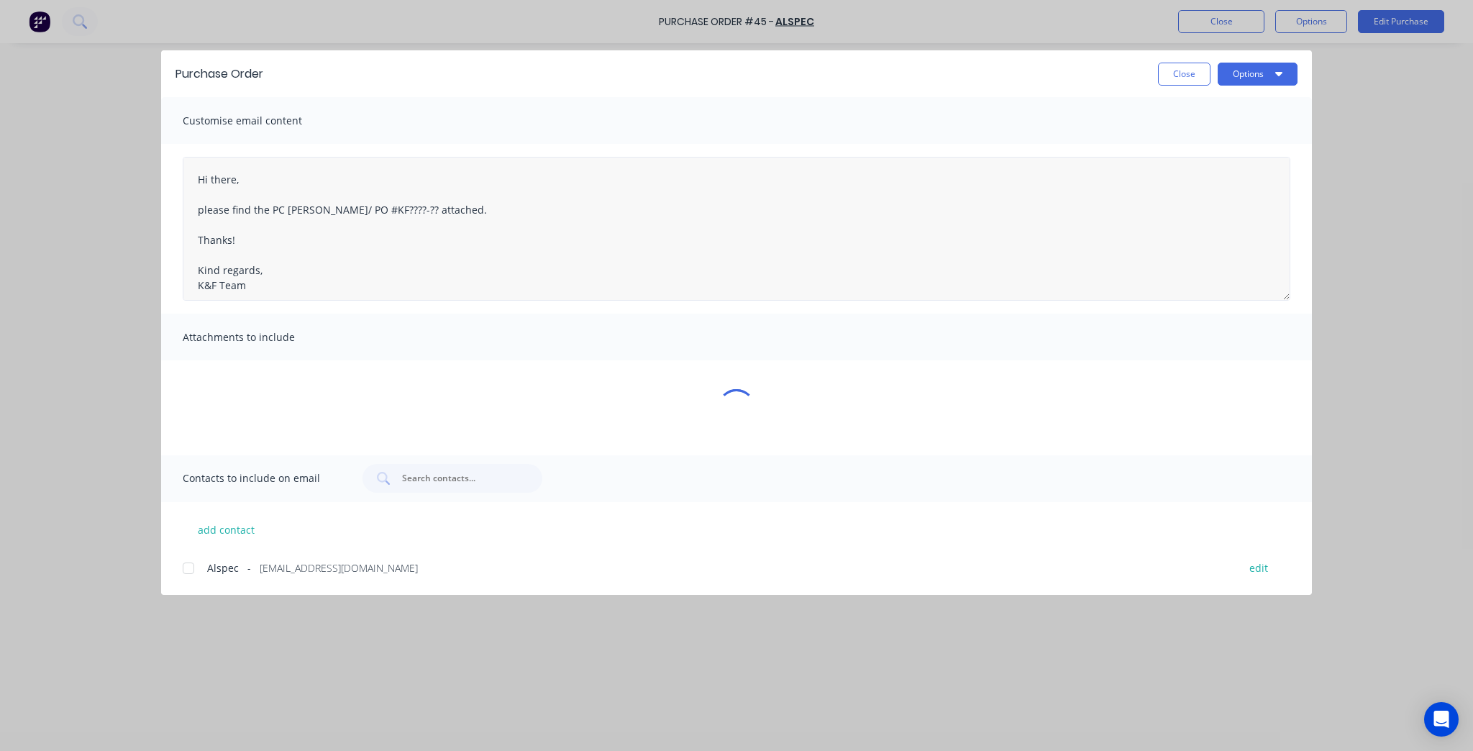
type textarea "x"
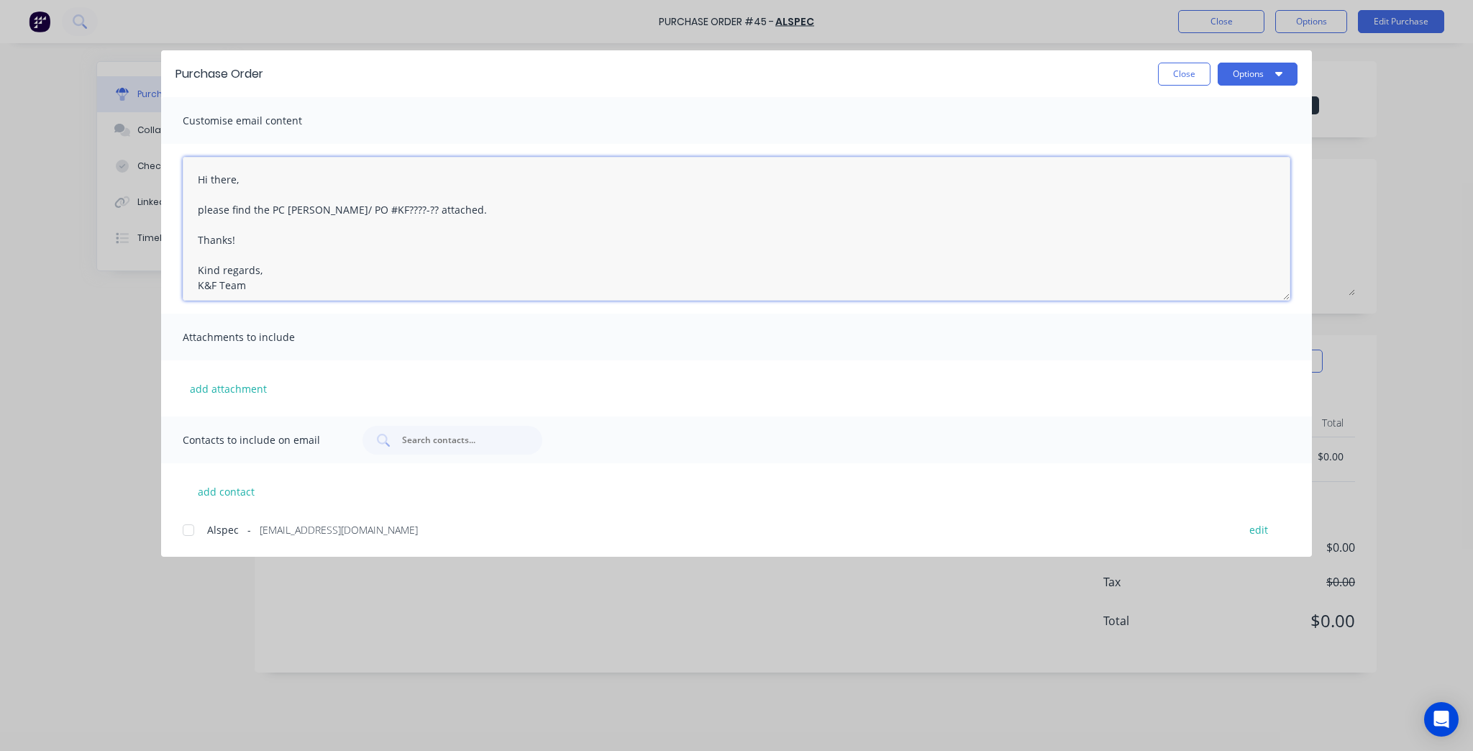
drag, startPoint x: 390, startPoint y: 207, endPoint x: 274, endPoint y: 211, distance: 115.9
click at [274, 211] on textarea "Hi there, please find the PC [PERSON_NAME]/ PO #KF????-?? attached. Thanks! Kin…" at bounding box center [737, 229] width 1108 height 144
paste textarea "KF4091-1-03"
click at [268, 212] on textarea "Hi there, please find the P) KF4091-1-03 attached. Thanks! Kind regards, K&F Te…" at bounding box center [737, 229] width 1108 height 144
click at [279, 209] on textarea "Hi there, please find the P) KF4091-1-03 attached. Thanks! Kind regards, K&F Te…" at bounding box center [737, 229] width 1108 height 144
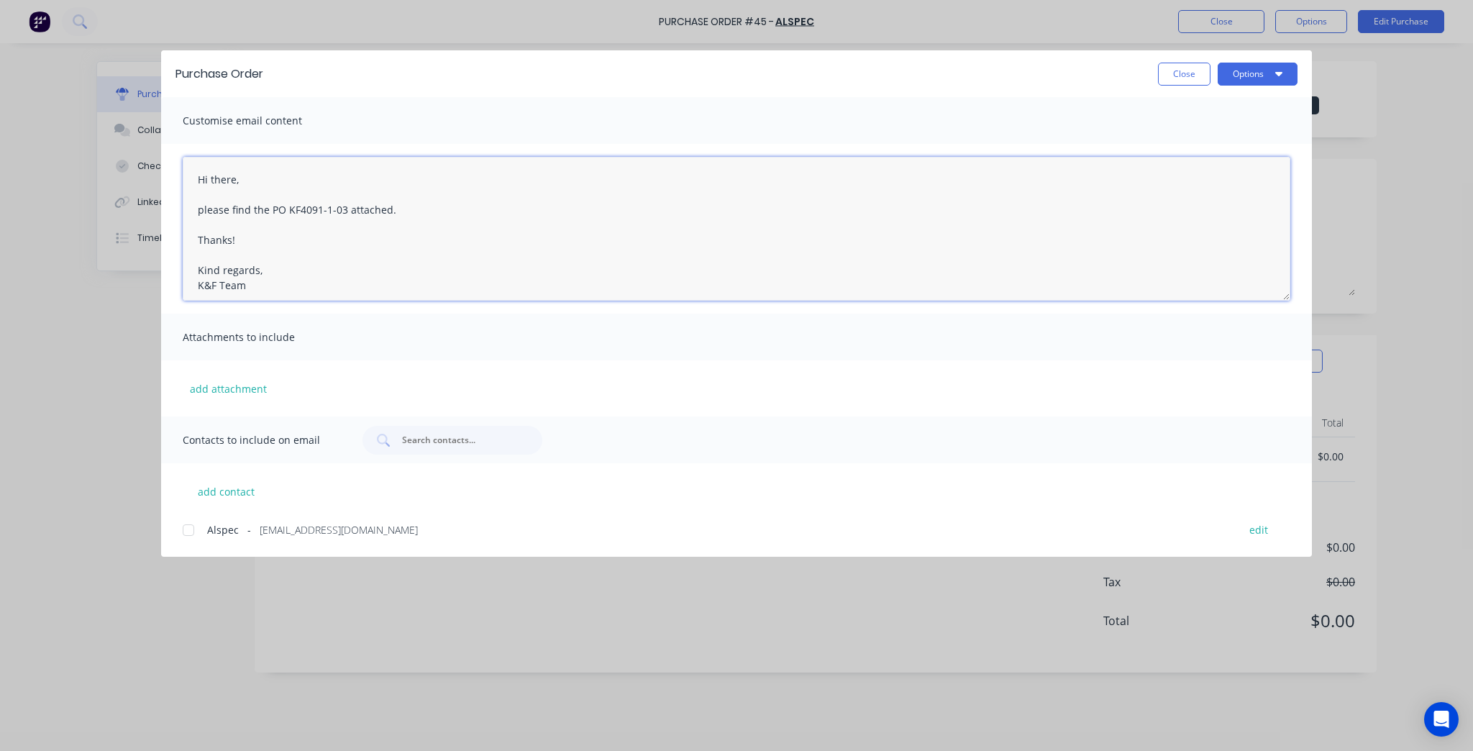
type textarea "Hi there, please find the PO KF4091-1-03 attached. Thanks! Kind regards, K&F Te…"
click at [204, 530] on div "Alspec - [EMAIL_ADDRESS][DOMAIN_NAME] edit" at bounding box center [747, 528] width 1129 height 19
click at [1237, 63] on button "Options" at bounding box center [1258, 74] width 80 height 23
click at [1246, 168] on div "Email" at bounding box center [1229, 168] width 111 height 21
click at [1165, 65] on button "Close" at bounding box center [1184, 74] width 53 height 23
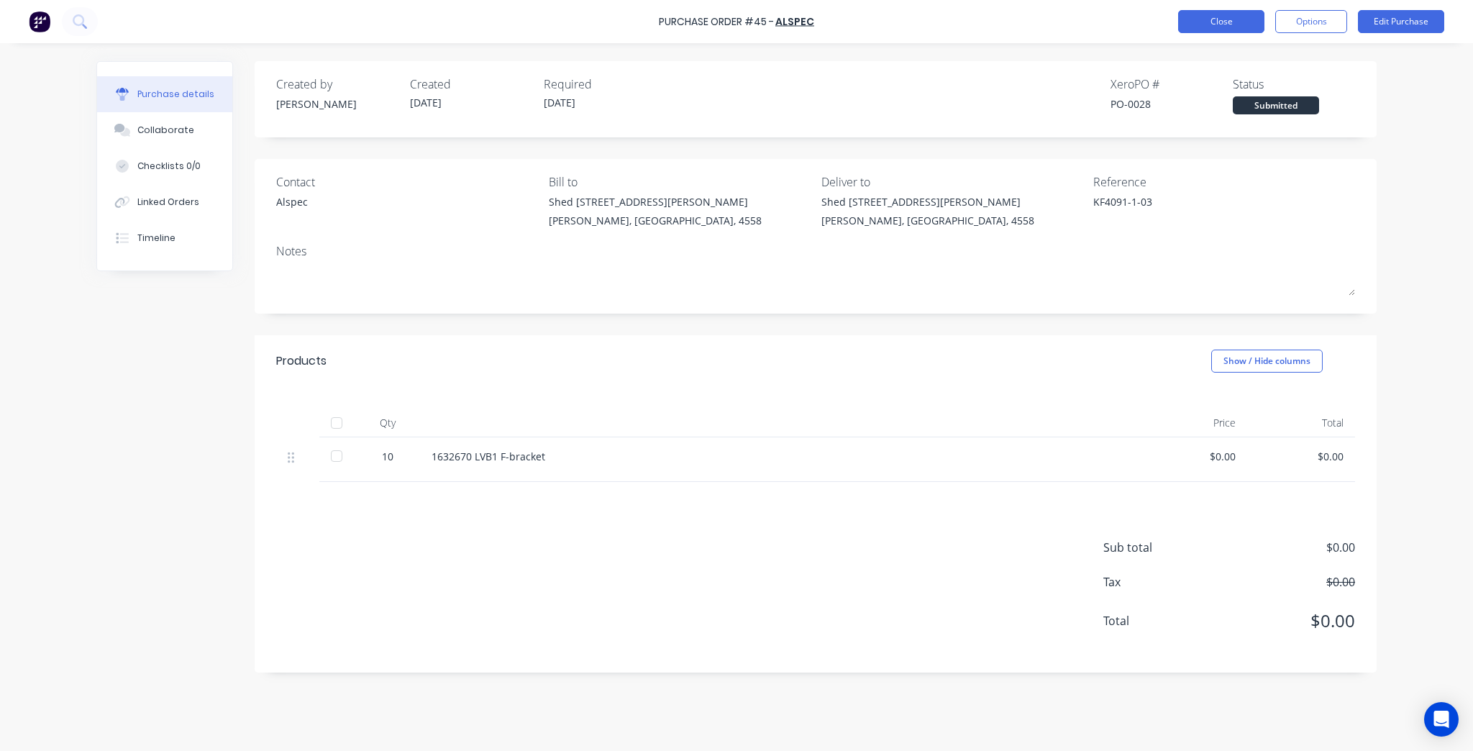
click at [1211, 19] on button "Close" at bounding box center [1221, 21] width 86 height 23
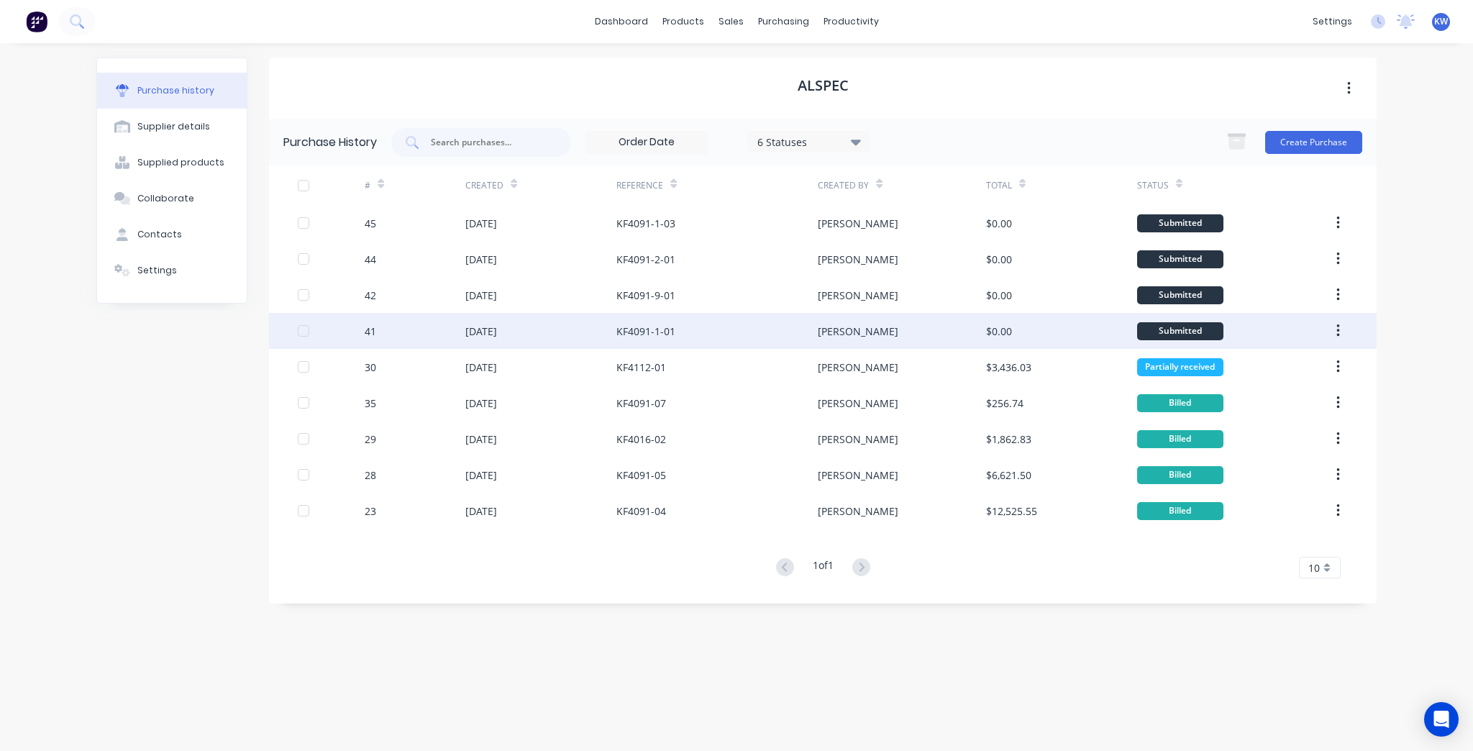
click at [1036, 342] on div "$0.00" at bounding box center [1061, 331] width 151 height 36
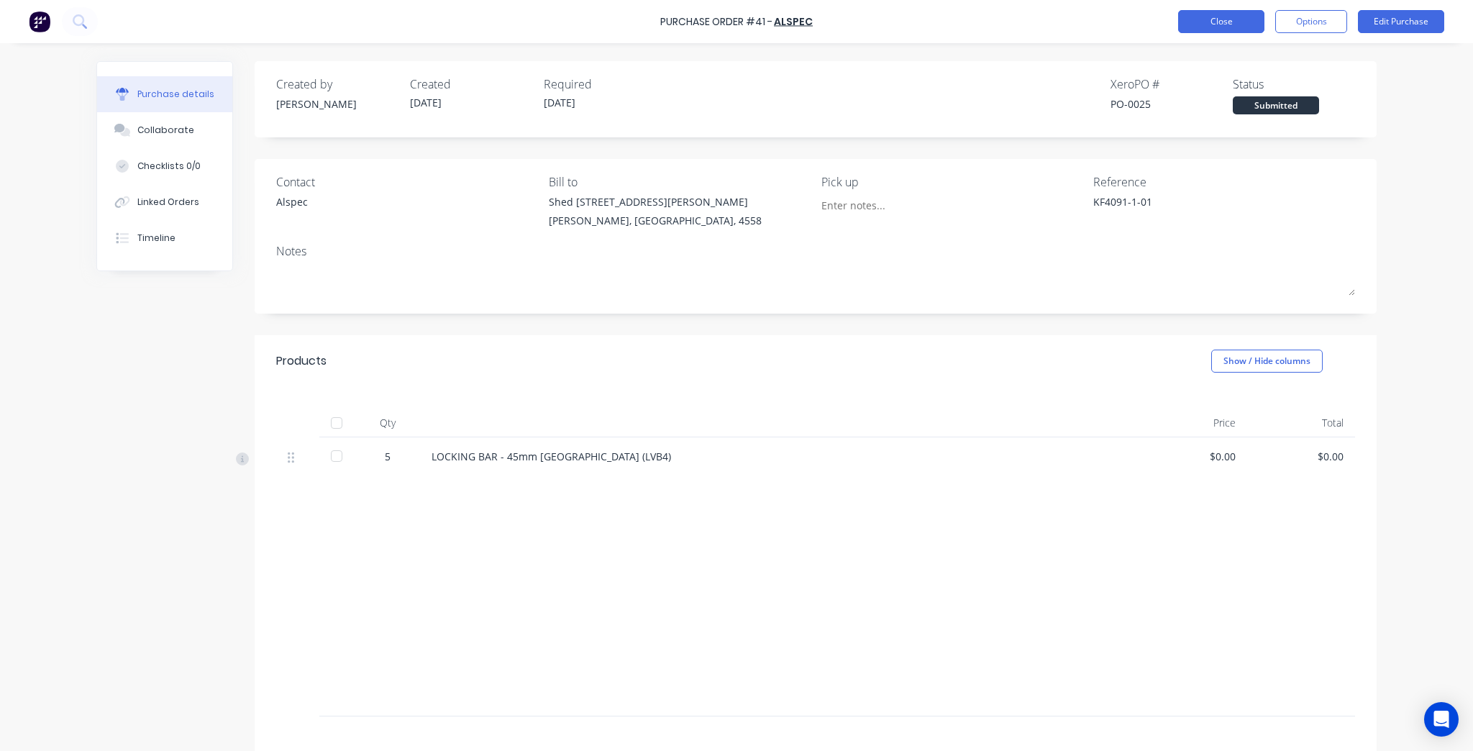
click at [1222, 10] on button "Close" at bounding box center [1221, 21] width 86 height 23
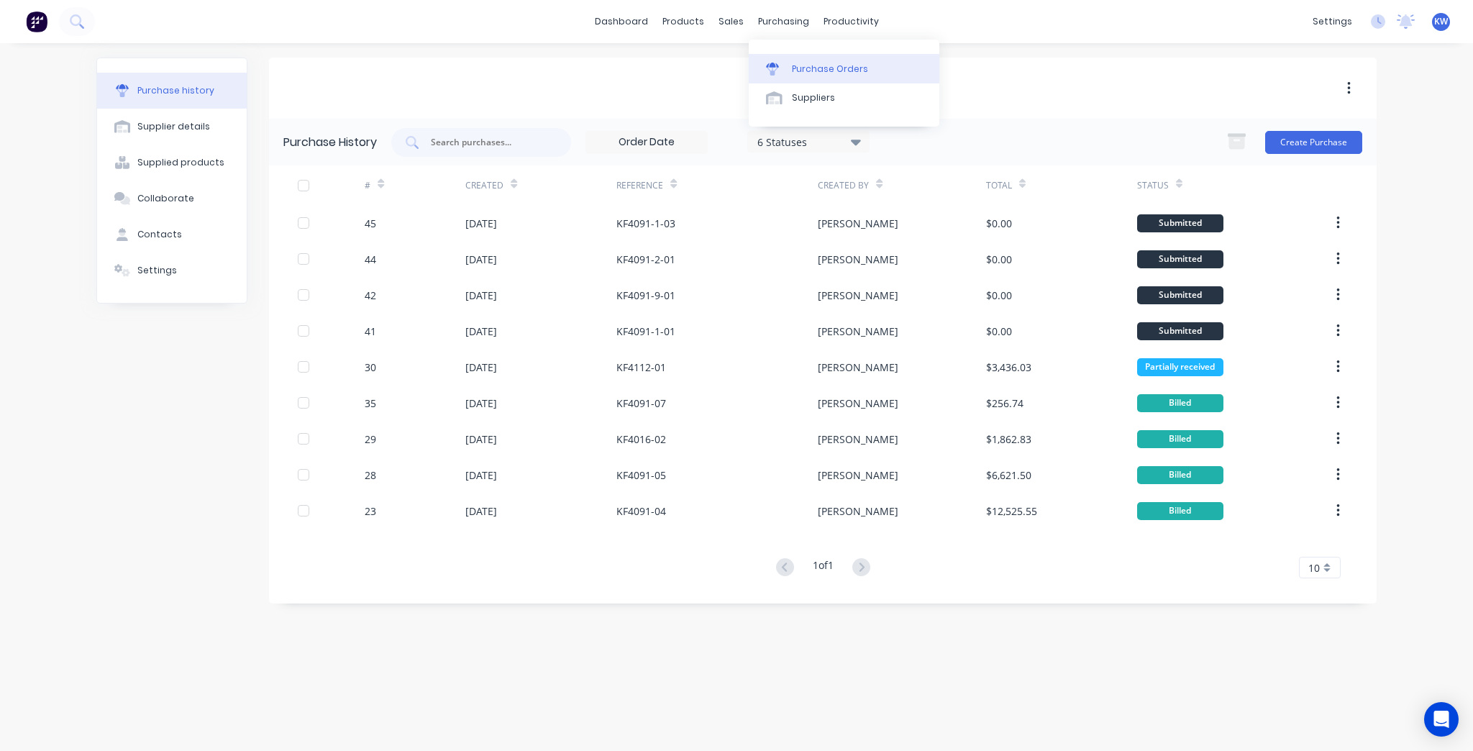
click at [852, 65] on div "Purchase Orders" at bounding box center [830, 69] width 76 height 13
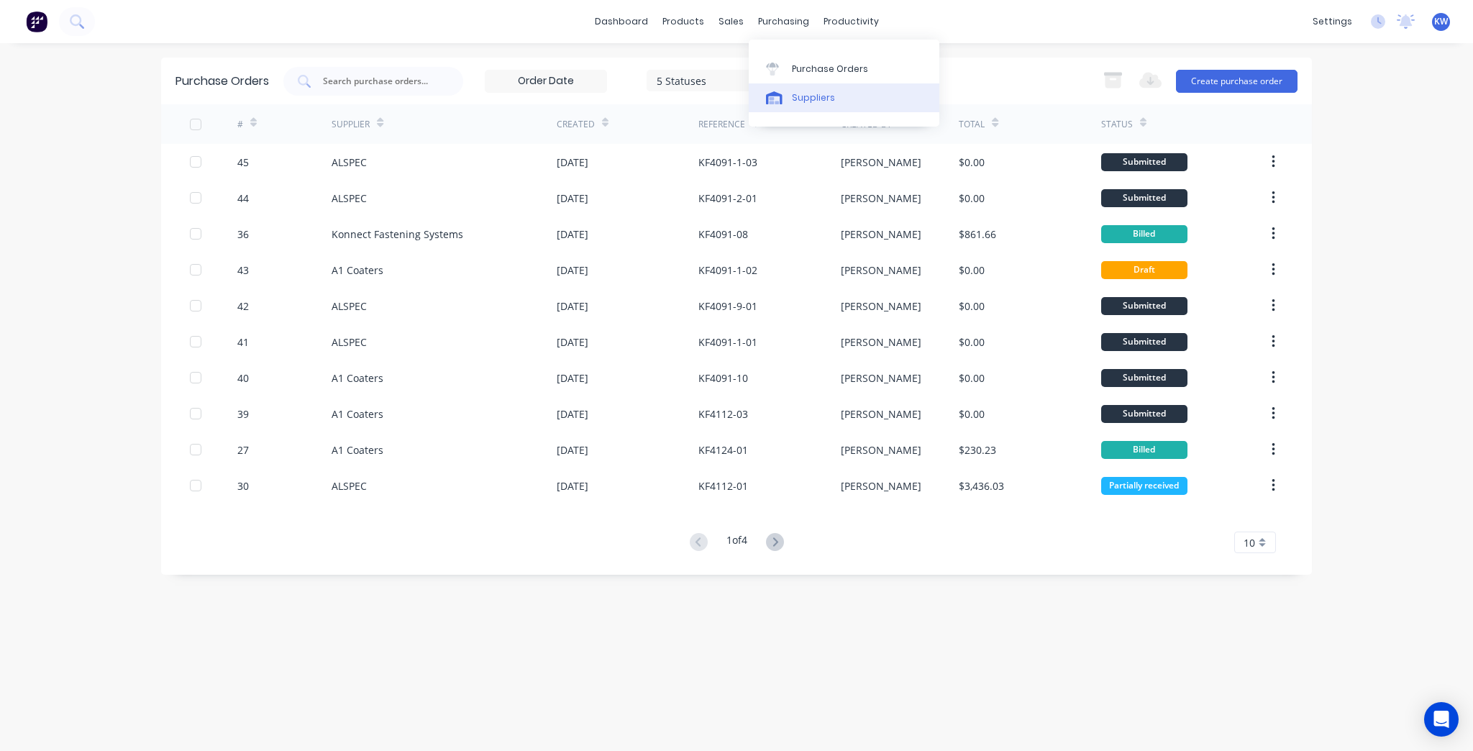
click at [817, 83] on link "Suppliers" at bounding box center [844, 97] width 191 height 29
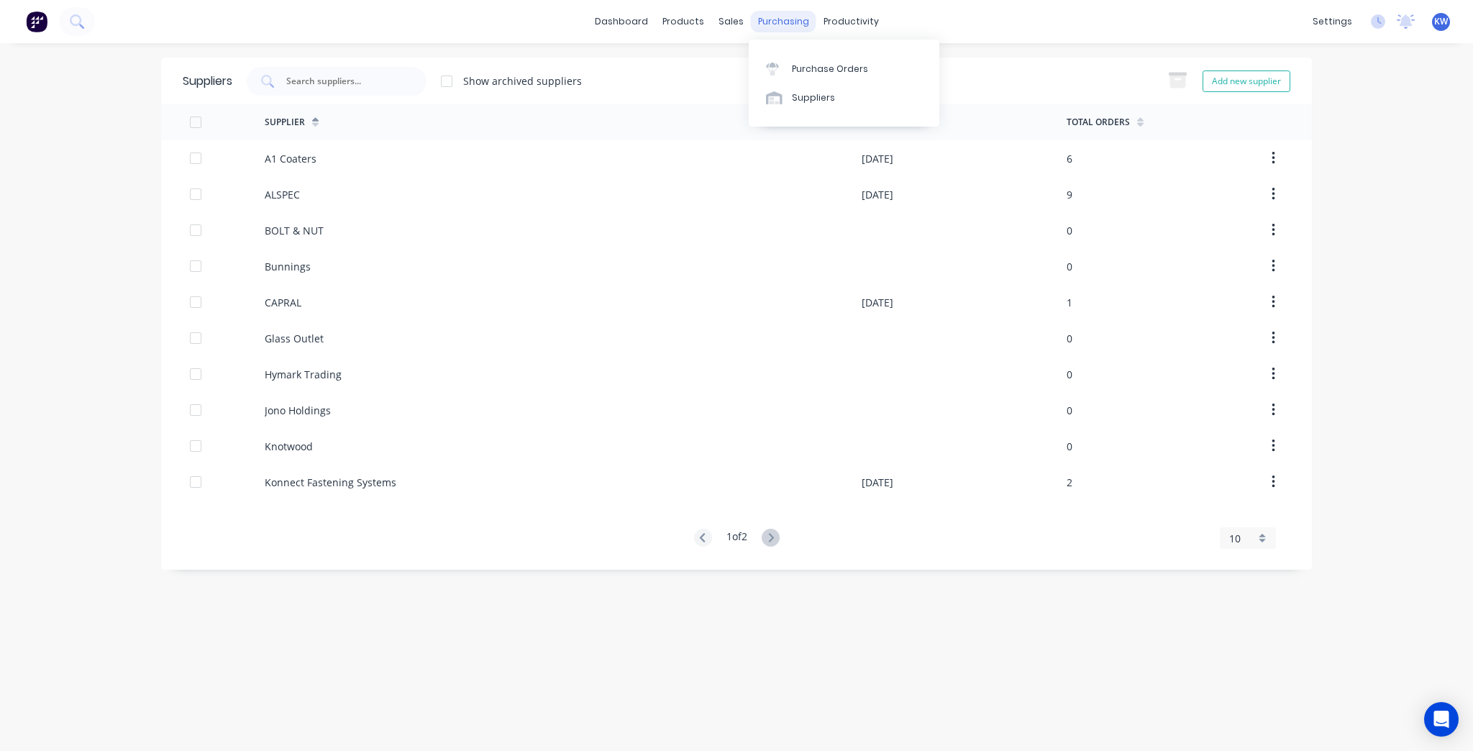
click at [785, 17] on div "purchasing" at bounding box center [783, 22] width 65 height 22
click at [804, 66] on div "Purchase Orders" at bounding box center [830, 69] width 76 height 13
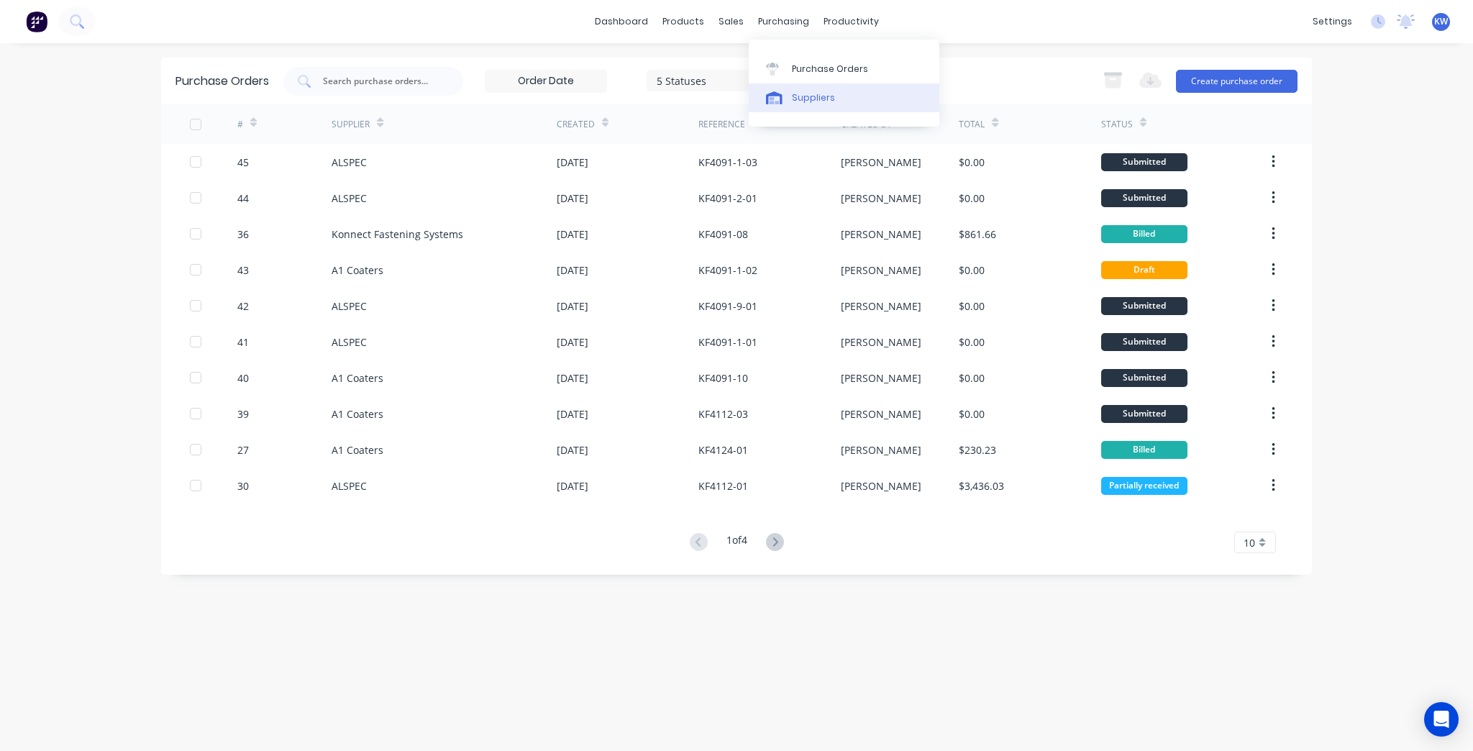
click at [832, 100] on link "Suppliers" at bounding box center [844, 97] width 191 height 29
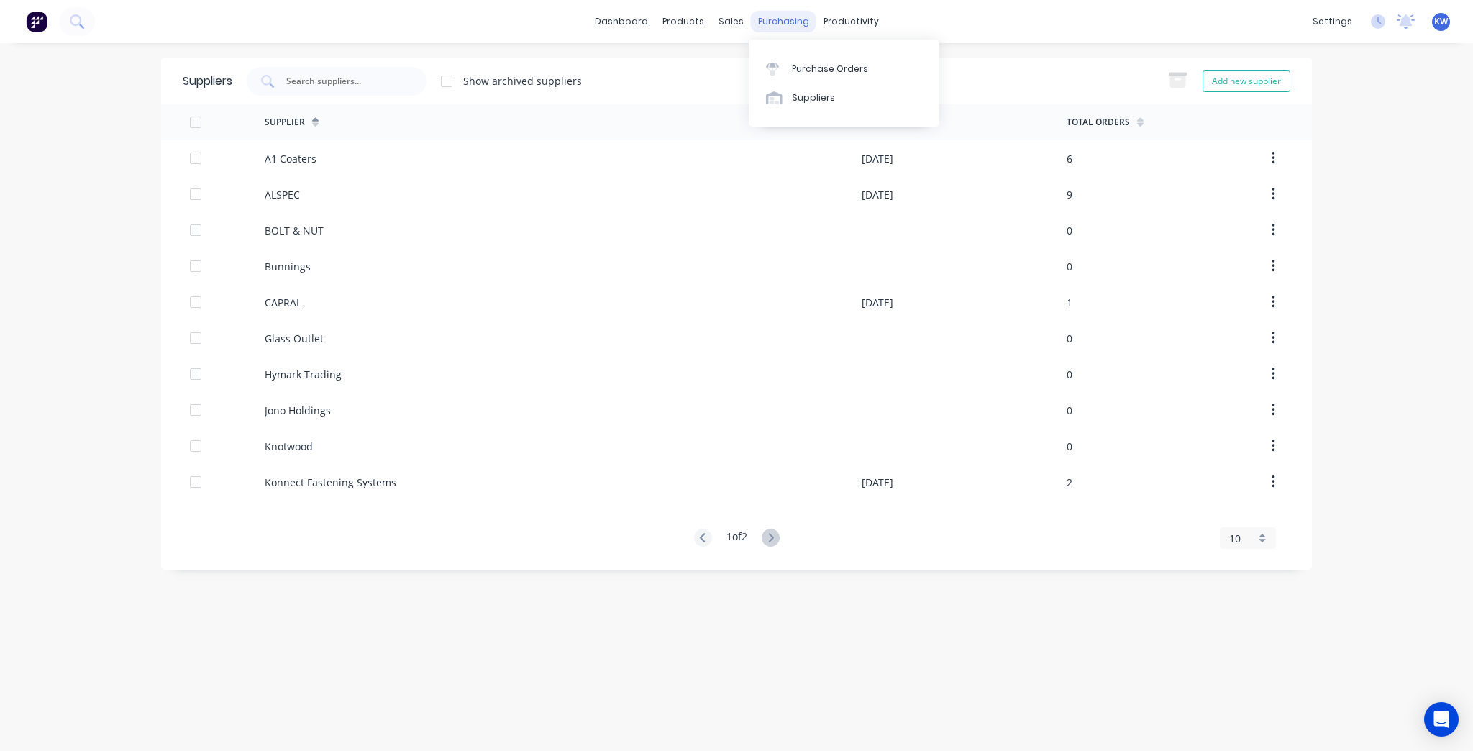
click at [765, 19] on div "purchasing" at bounding box center [783, 22] width 65 height 22
click at [790, 59] on link "Purchase Orders" at bounding box center [844, 68] width 191 height 29
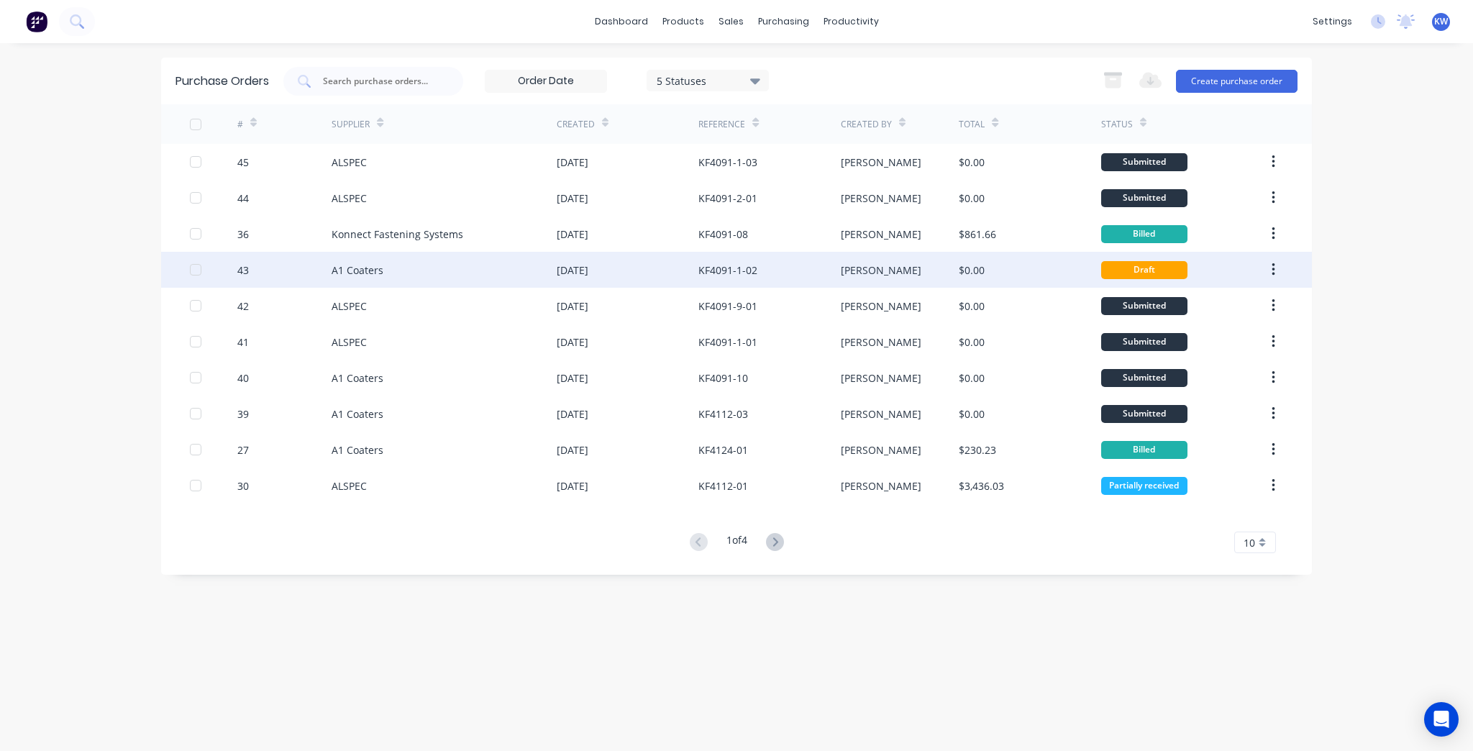
click at [985, 278] on div "$0.00" at bounding box center [1030, 270] width 142 height 36
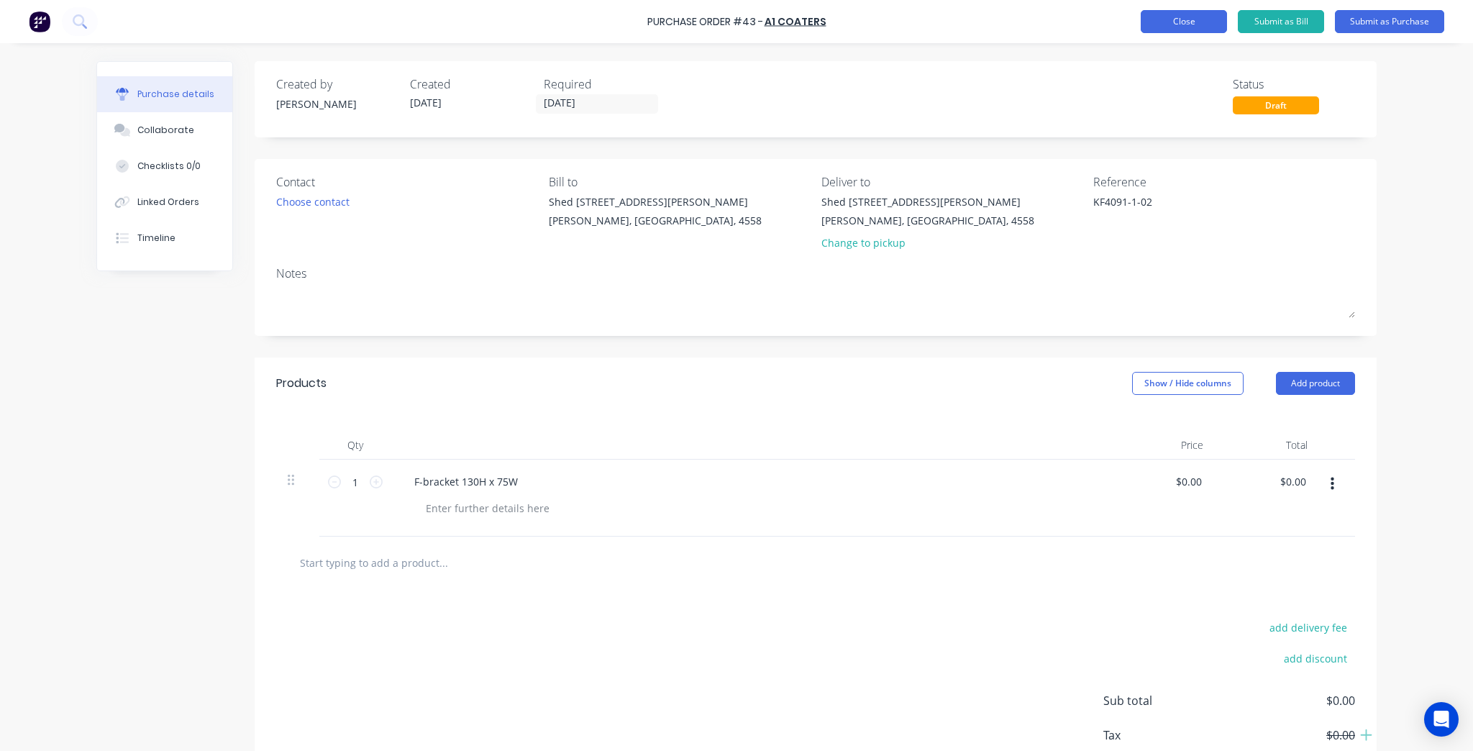
type textarea "x"
click at [1213, 15] on button "Close" at bounding box center [1184, 21] width 86 height 23
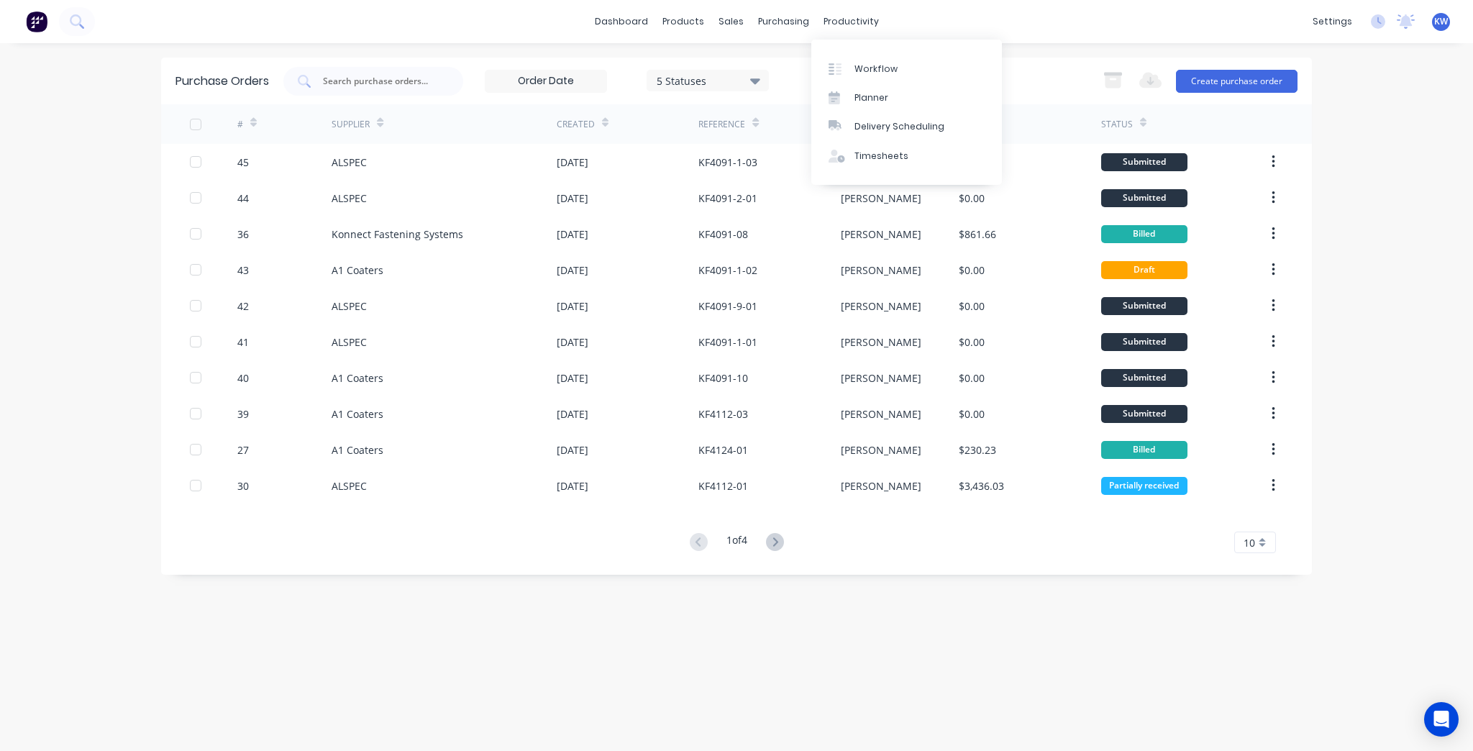
click at [837, 35] on div "Workflow Planner Delivery Scheduling Timesheets" at bounding box center [906, 112] width 191 height 154
click at [858, 53] on div "Workflow Planner Delivery Scheduling Timesheets" at bounding box center [906, 112] width 191 height 145
click at [855, 67] on div "Workflow" at bounding box center [876, 69] width 43 height 13
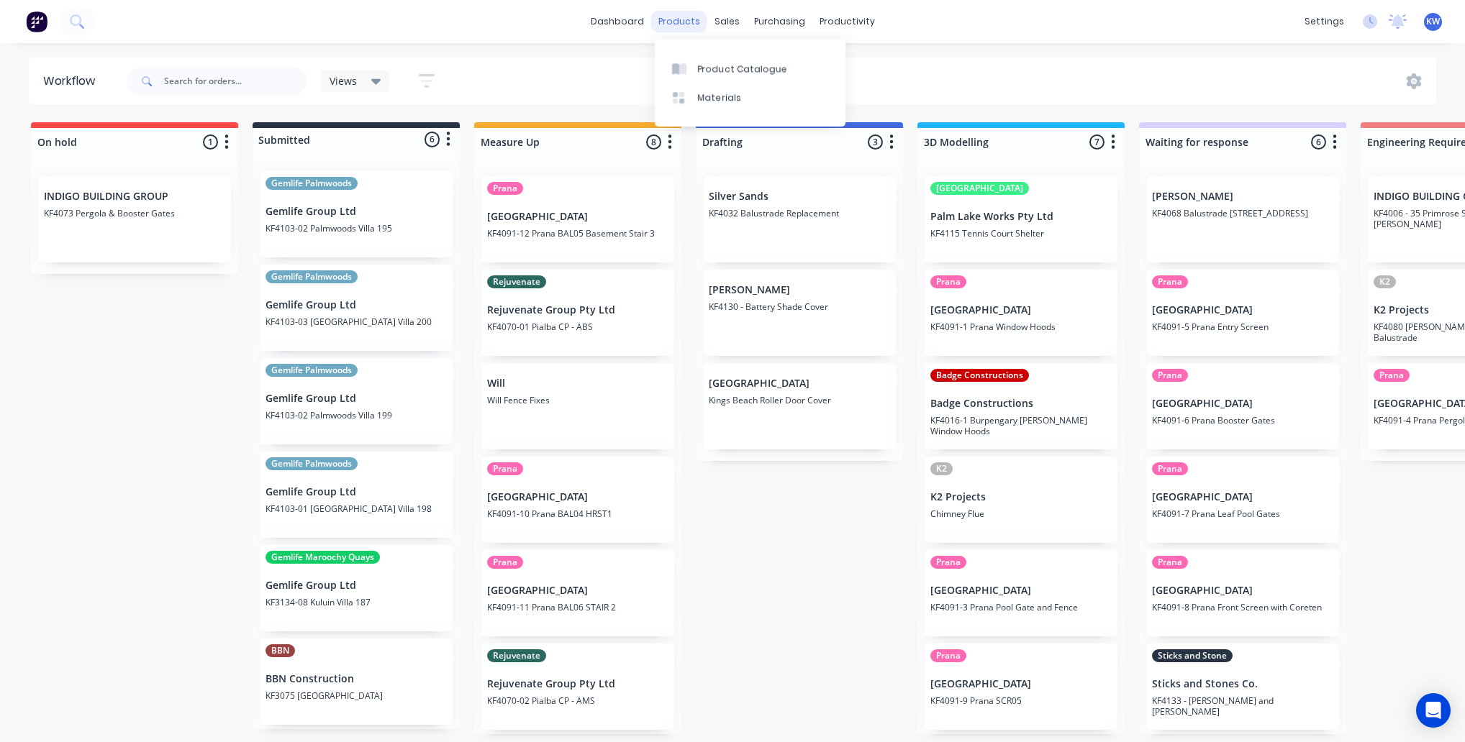
click at [669, 25] on div "products" at bounding box center [679, 22] width 56 height 22
click at [622, 22] on link "dashboard" at bounding box center [617, 22] width 68 height 22
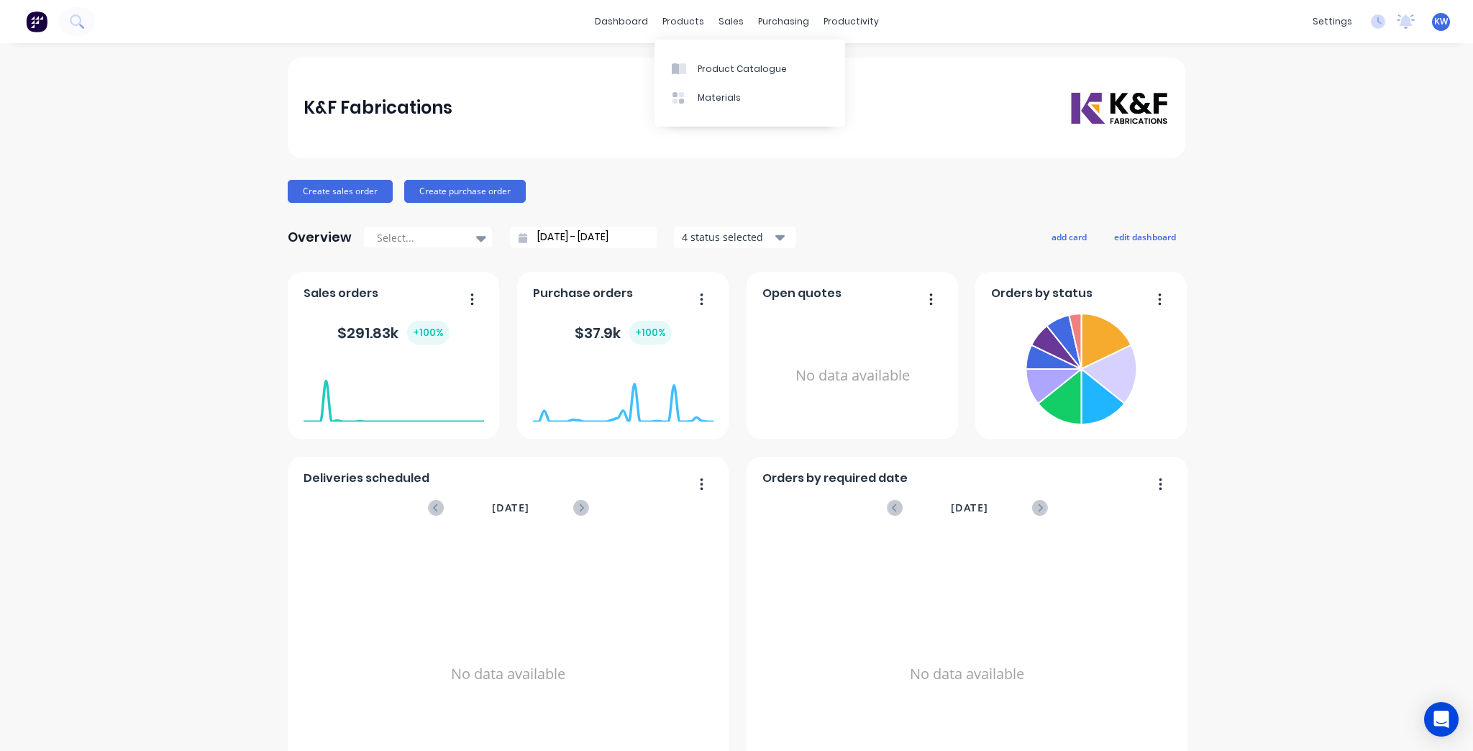
click at [642, 9] on div "dashboard products sales purchasing productivity dashboard products Product Cat…" at bounding box center [736, 21] width 1473 height 43
click at [639, 14] on link "dashboard" at bounding box center [622, 22] width 68 height 22
